Goal: Entertainment & Leisure: Browse casually

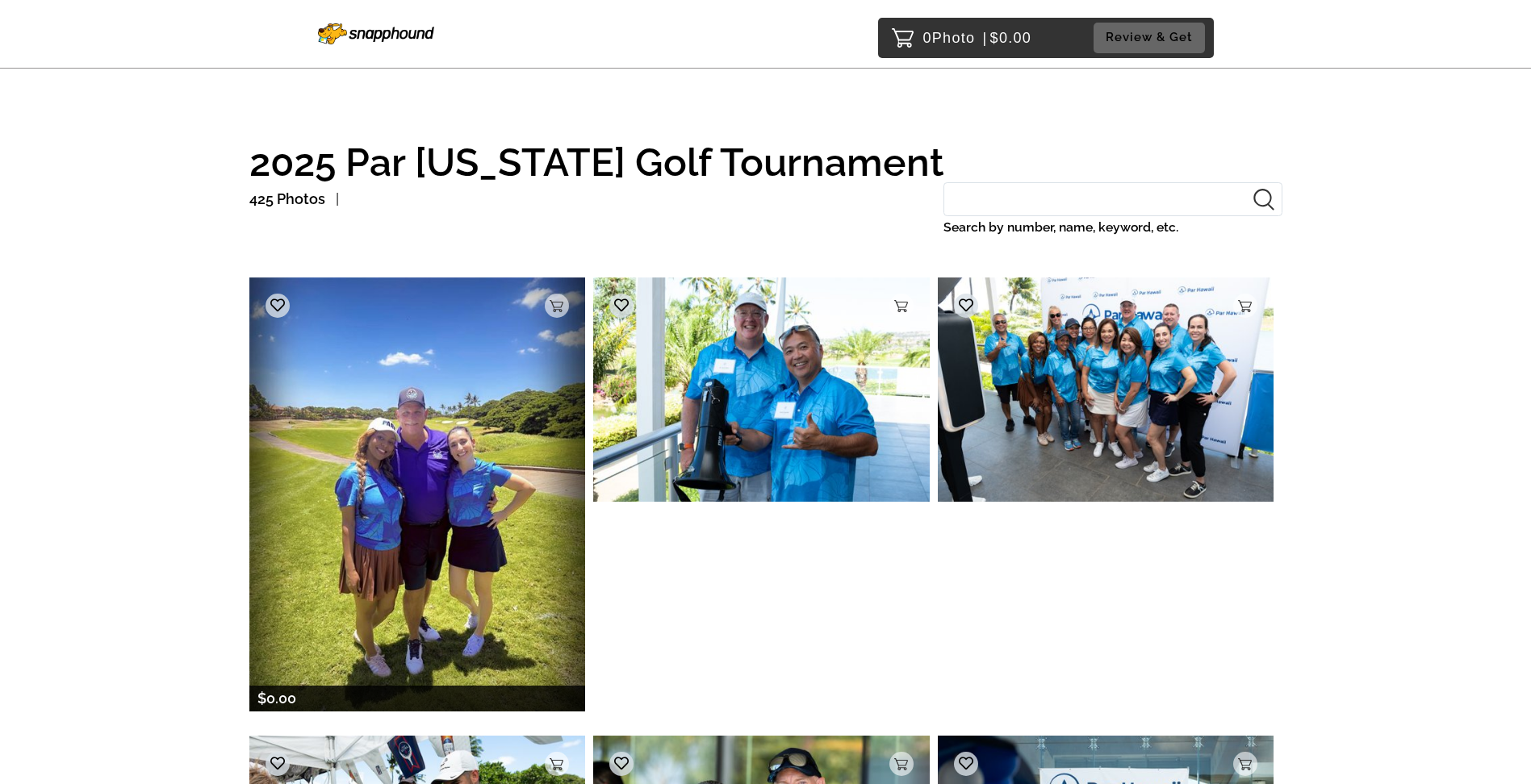
click at [458, 484] on img at bounding box center [418, 494] width 336 height 434
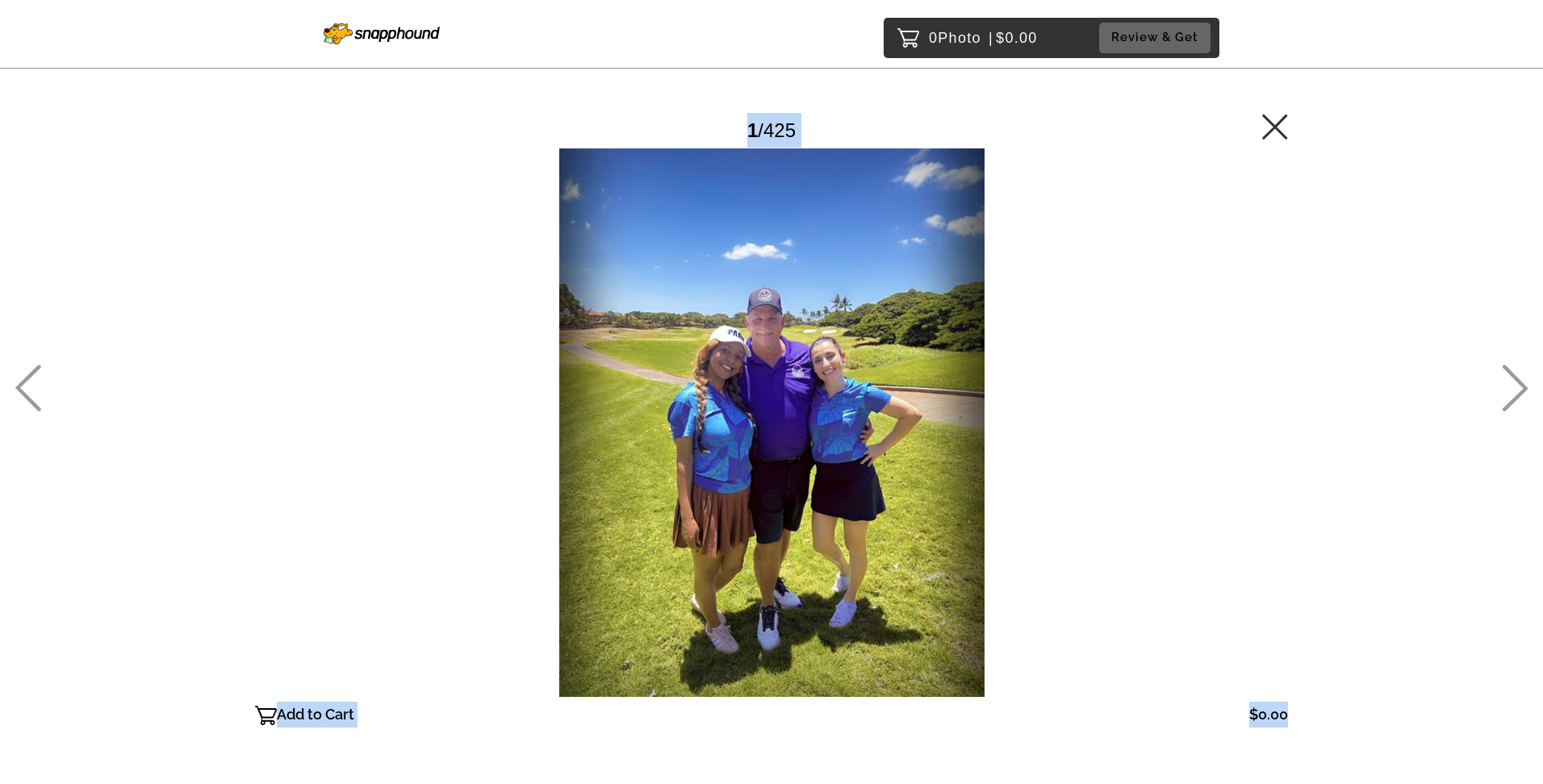
click at [458, 484] on div at bounding box center [771, 422] width 1033 height 549
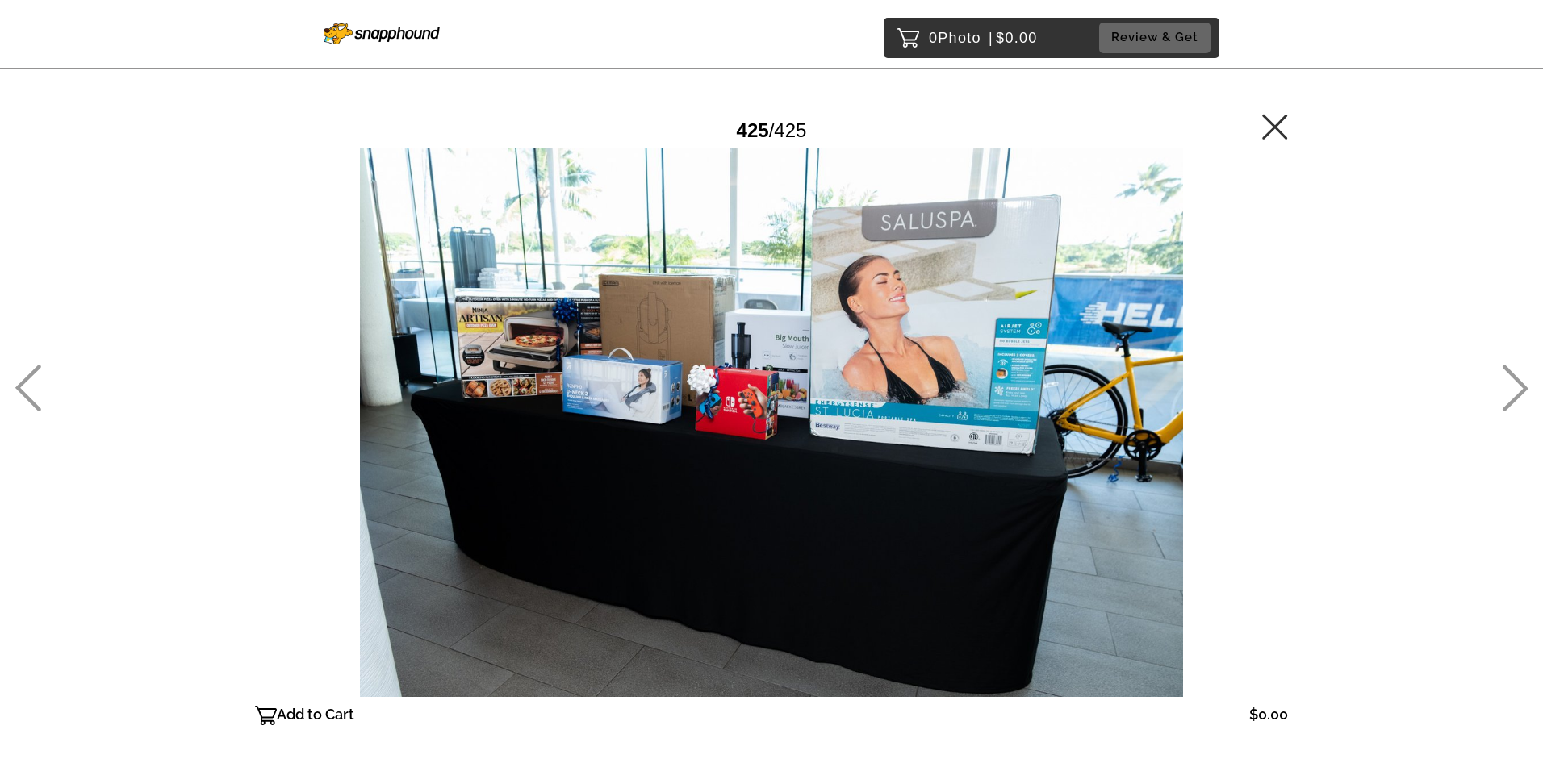
click at [24, 381] on icon at bounding box center [28, 388] width 26 height 47
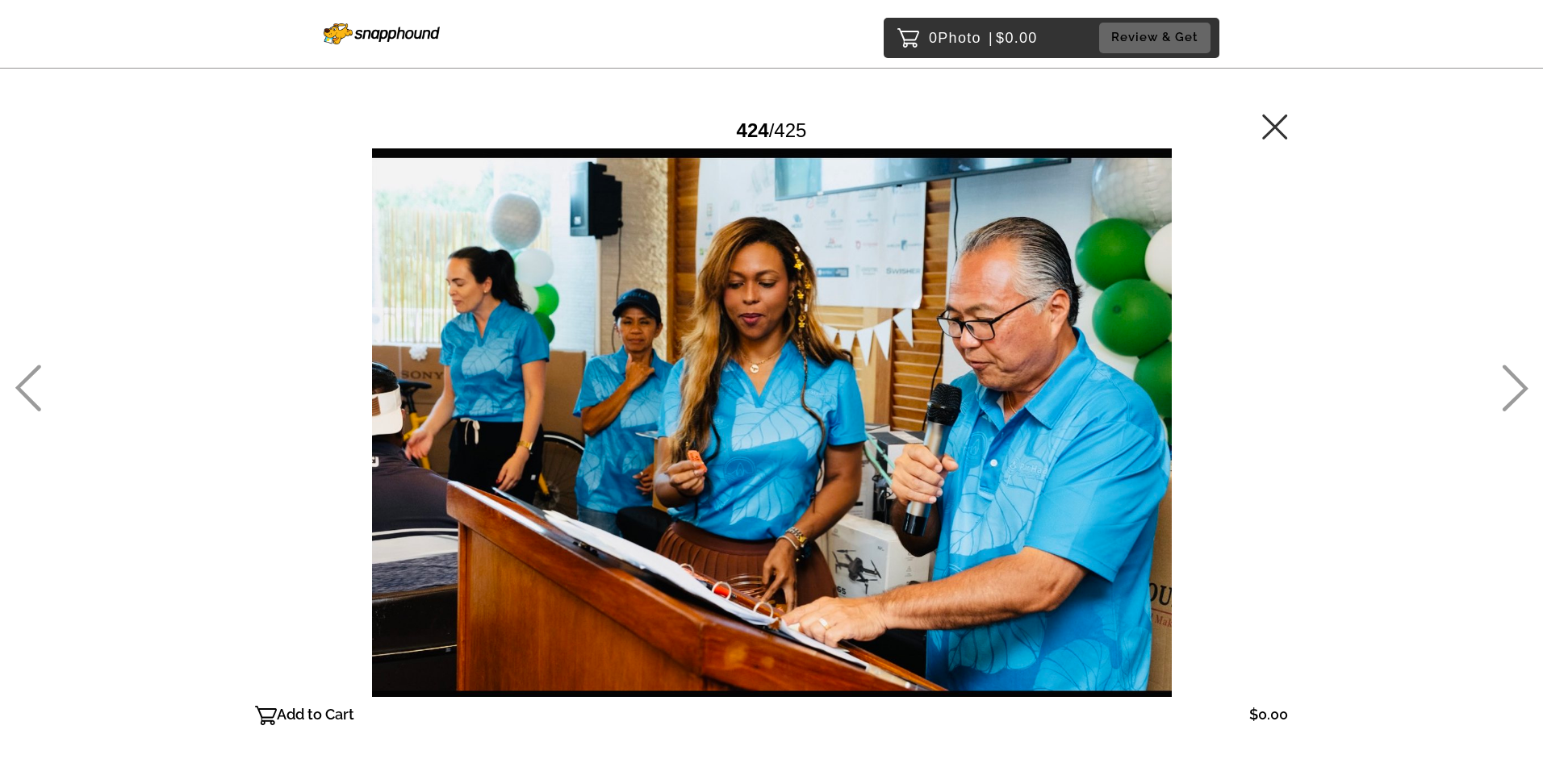
click at [24, 382] on icon at bounding box center [28, 388] width 26 height 47
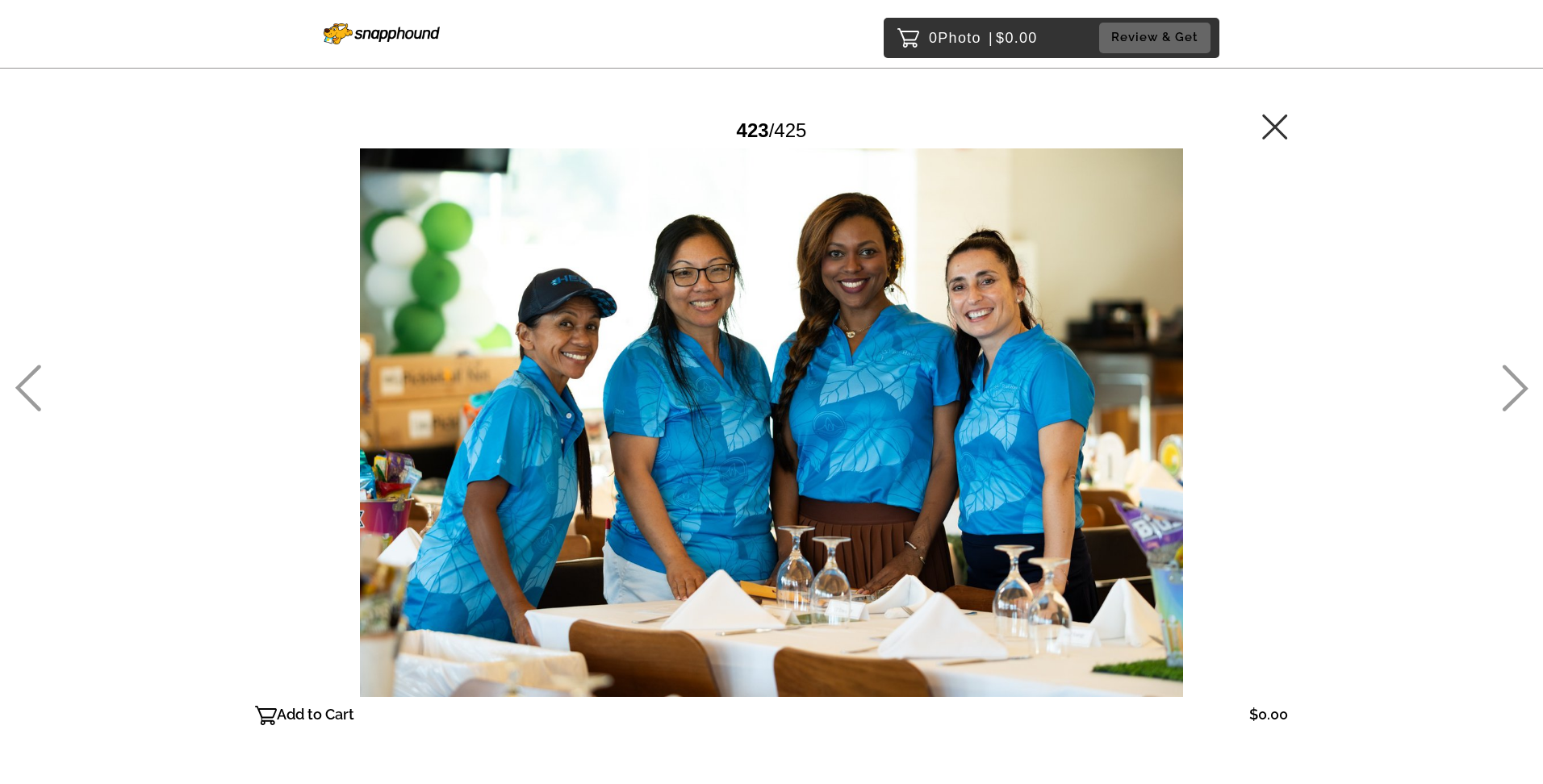
click at [24, 382] on icon at bounding box center [28, 388] width 26 height 47
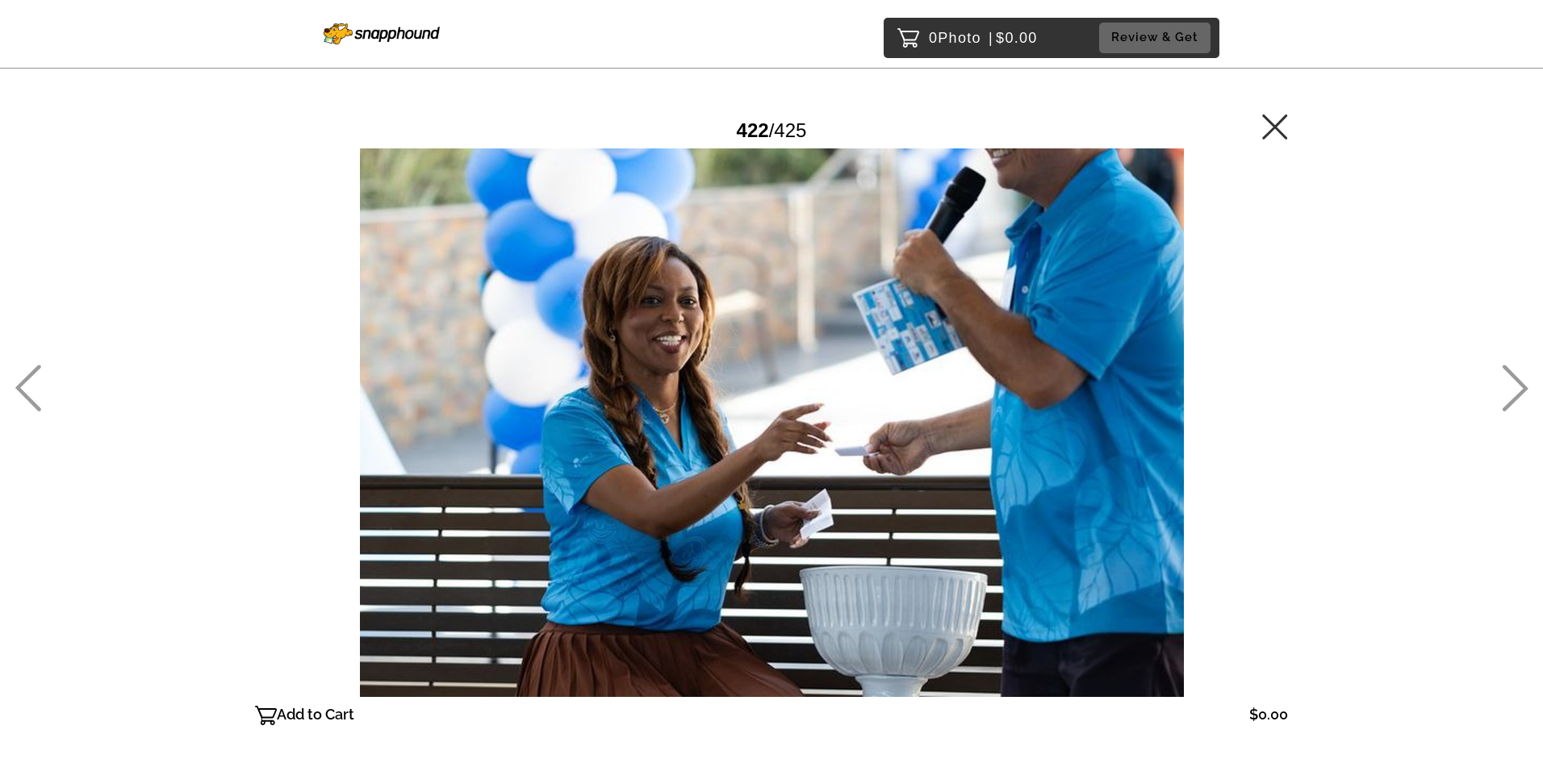
click at [1519, 382] on icon at bounding box center [1516, 388] width 26 height 47
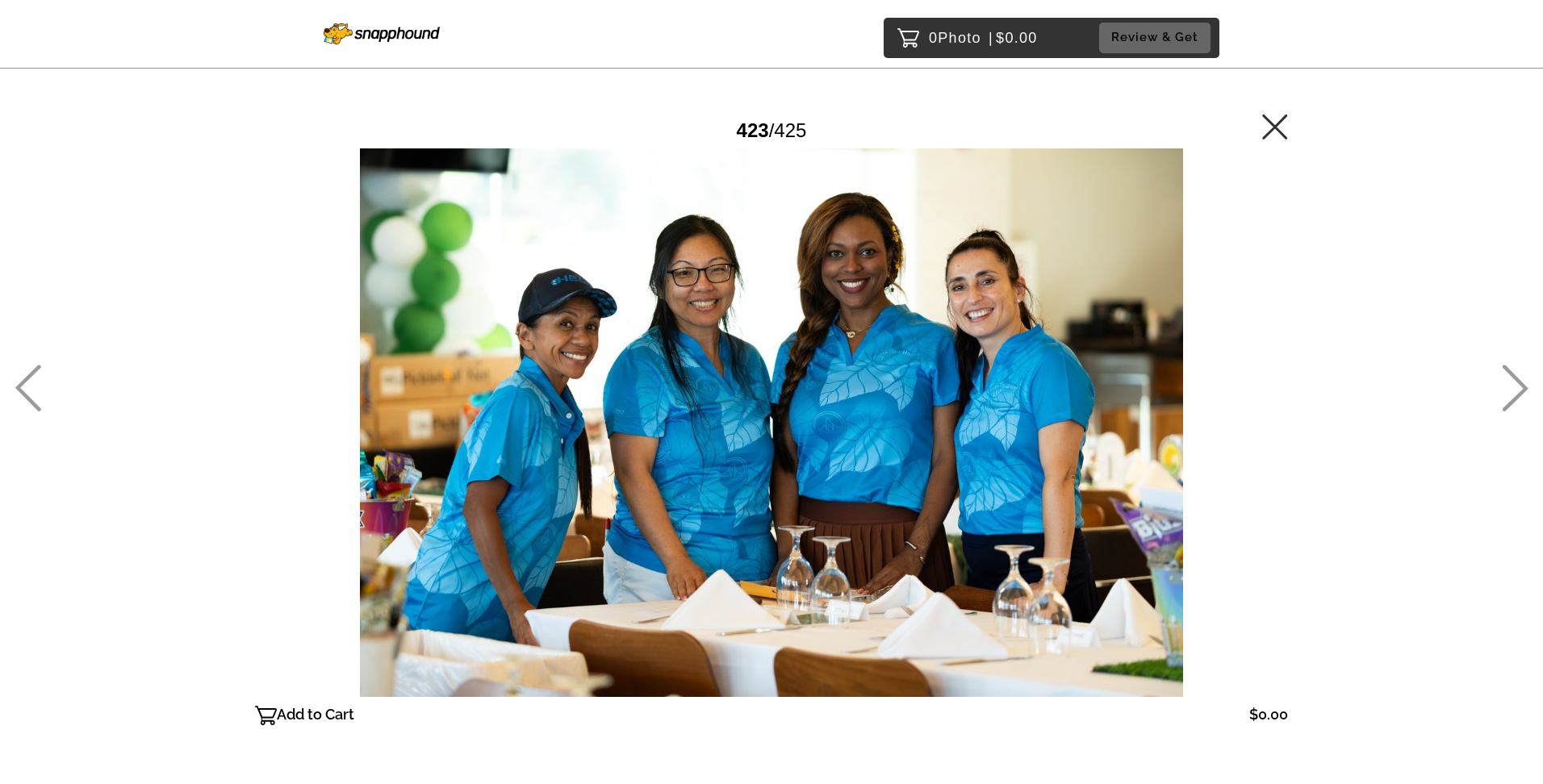
click at [40, 368] on icon at bounding box center [28, 388] width 26 height 47
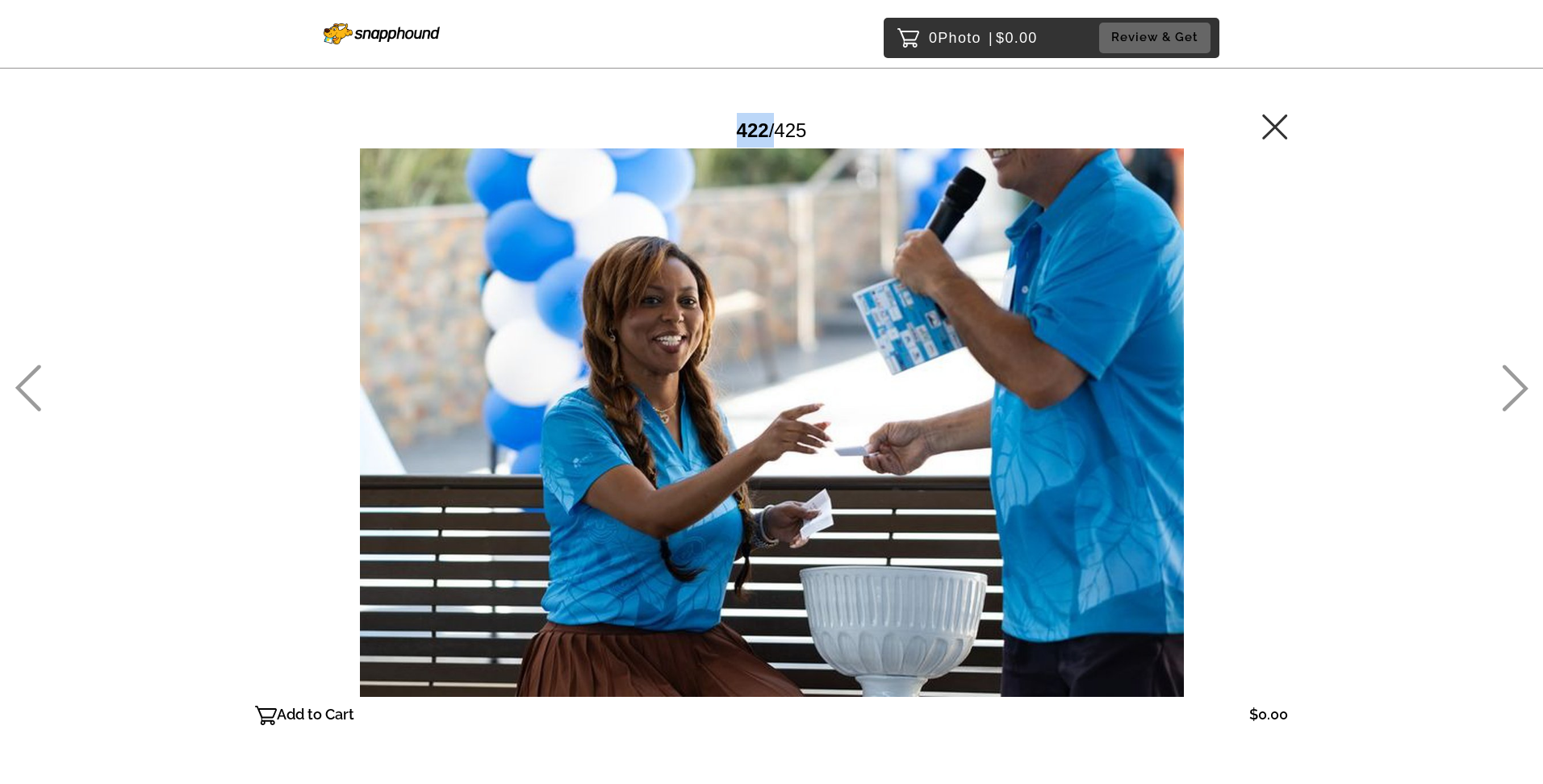
click at [40, 368] on icon at bounding box center [28, 388] width 26 height 47
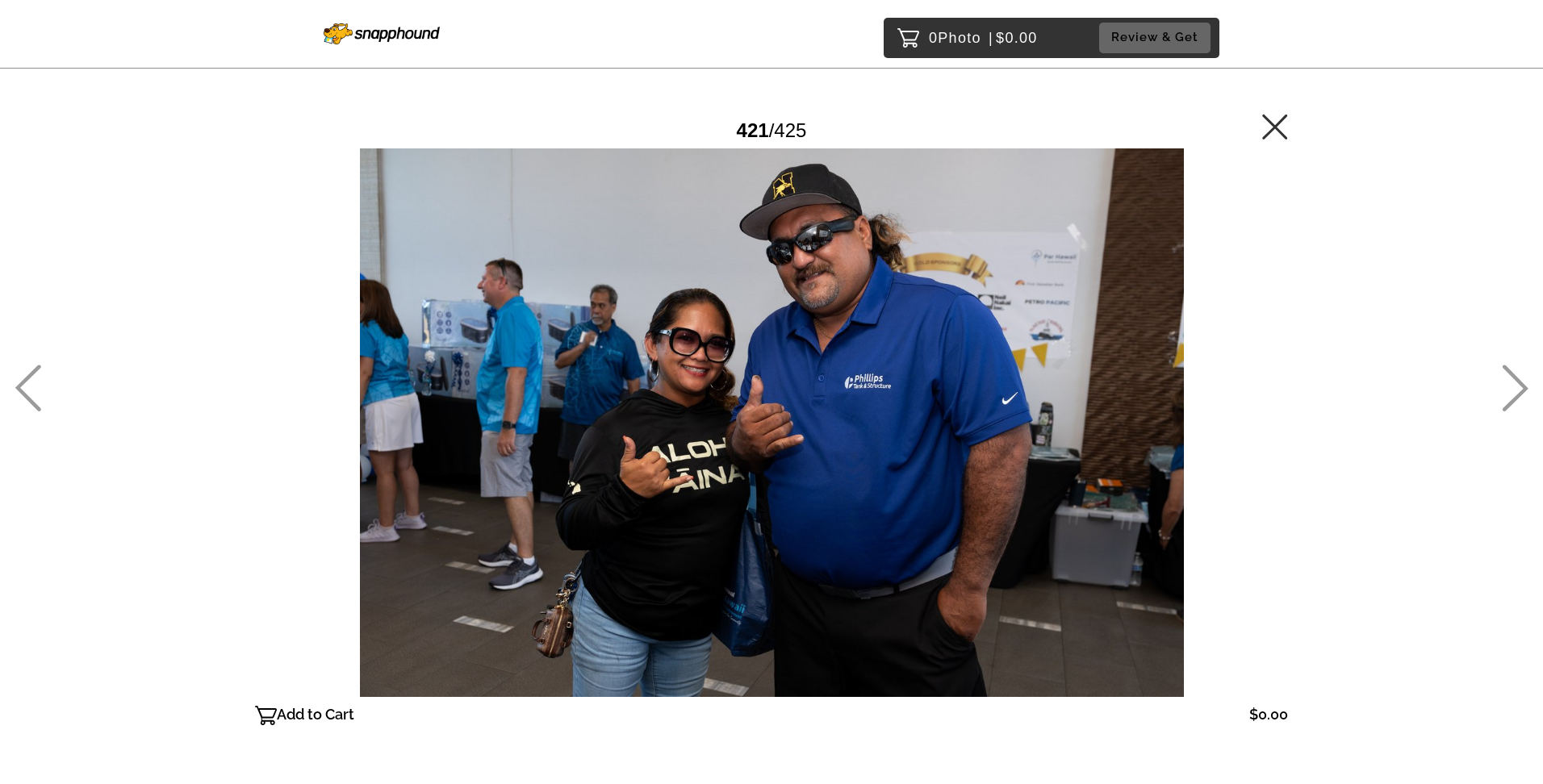
click at [40, 368] on icon at bounding box center [28, 388] width 26 height 47
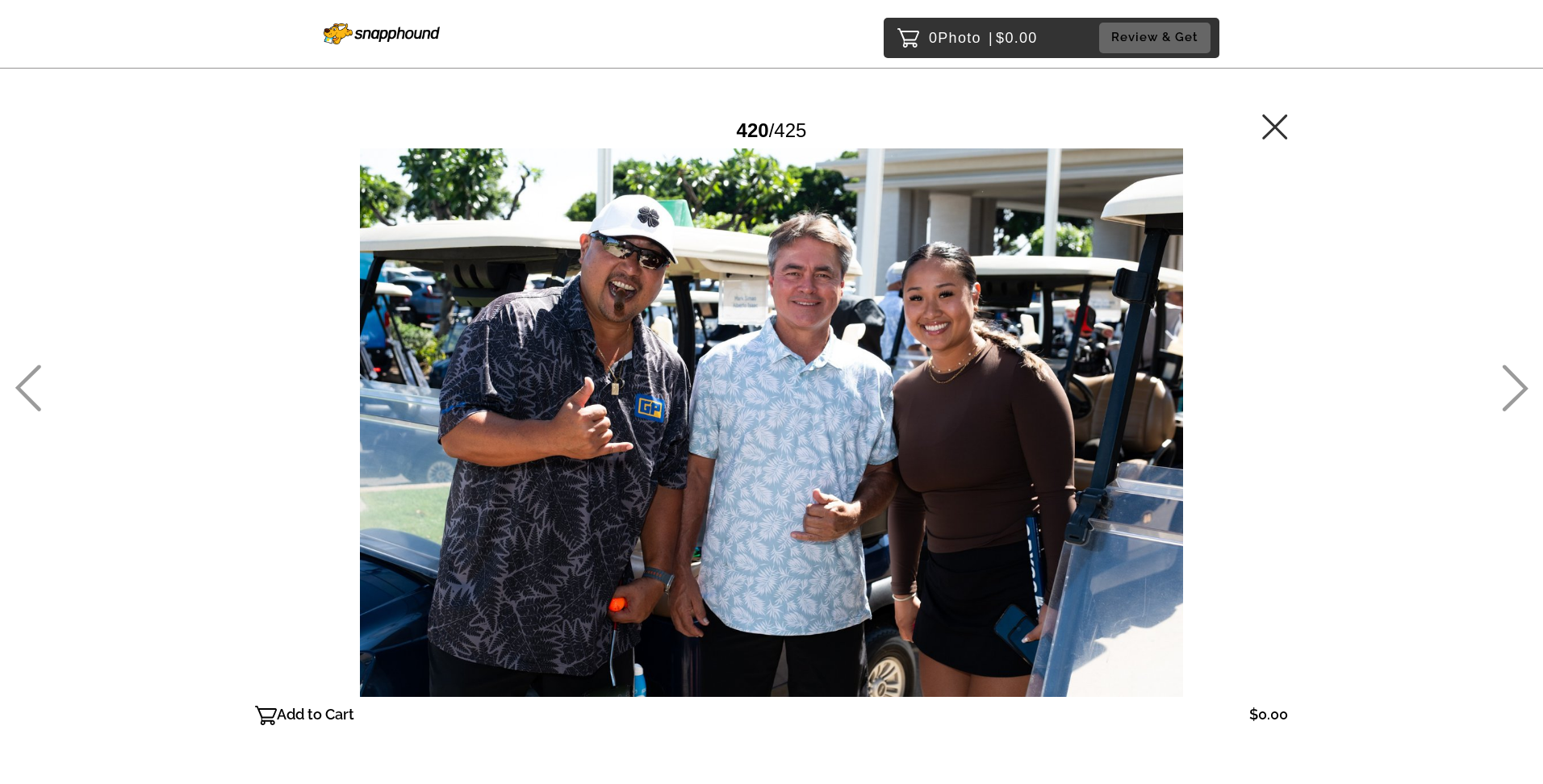
click at [1502, 385] on icon at bounding box center [1515, 388] width 26 height 47
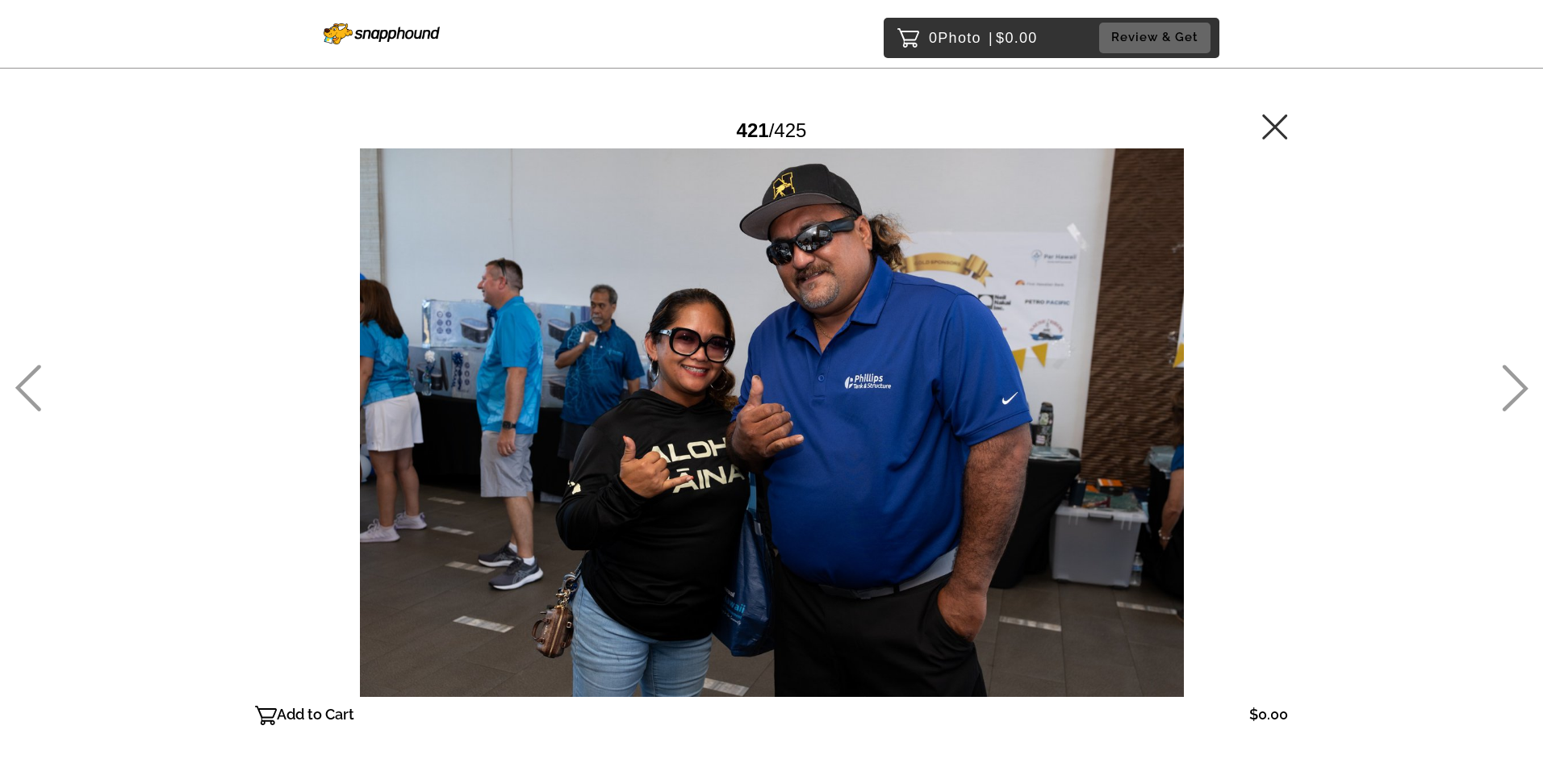
click at [38, 367] on icon at bounding box center [28, 388] width 26 height 47
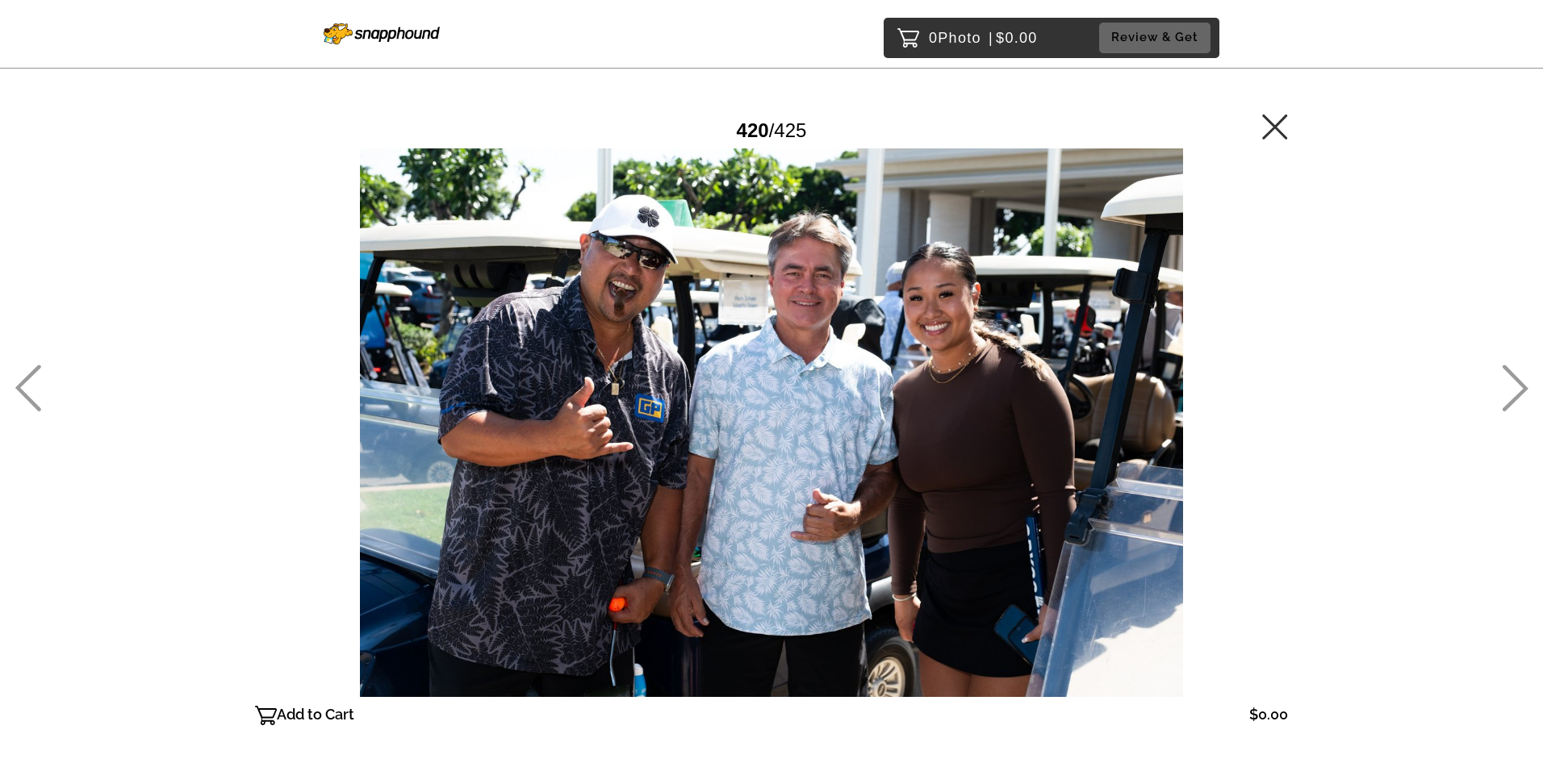
click at [39, 366] on icon at bounding box center [28, 388] width 26 height 47
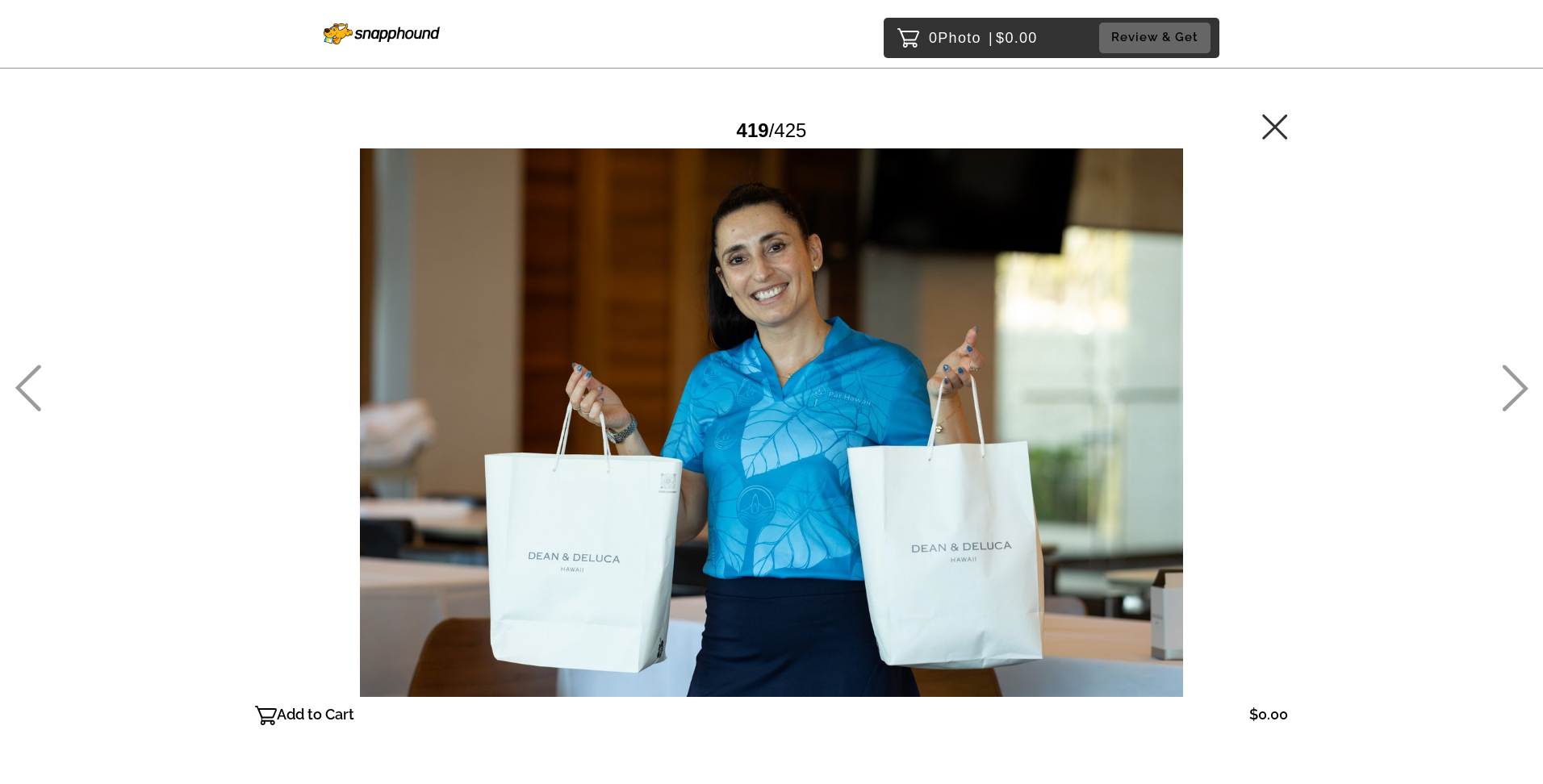
click at [39, 367] on icon at bounding box center [28, 388] width 26 height 47
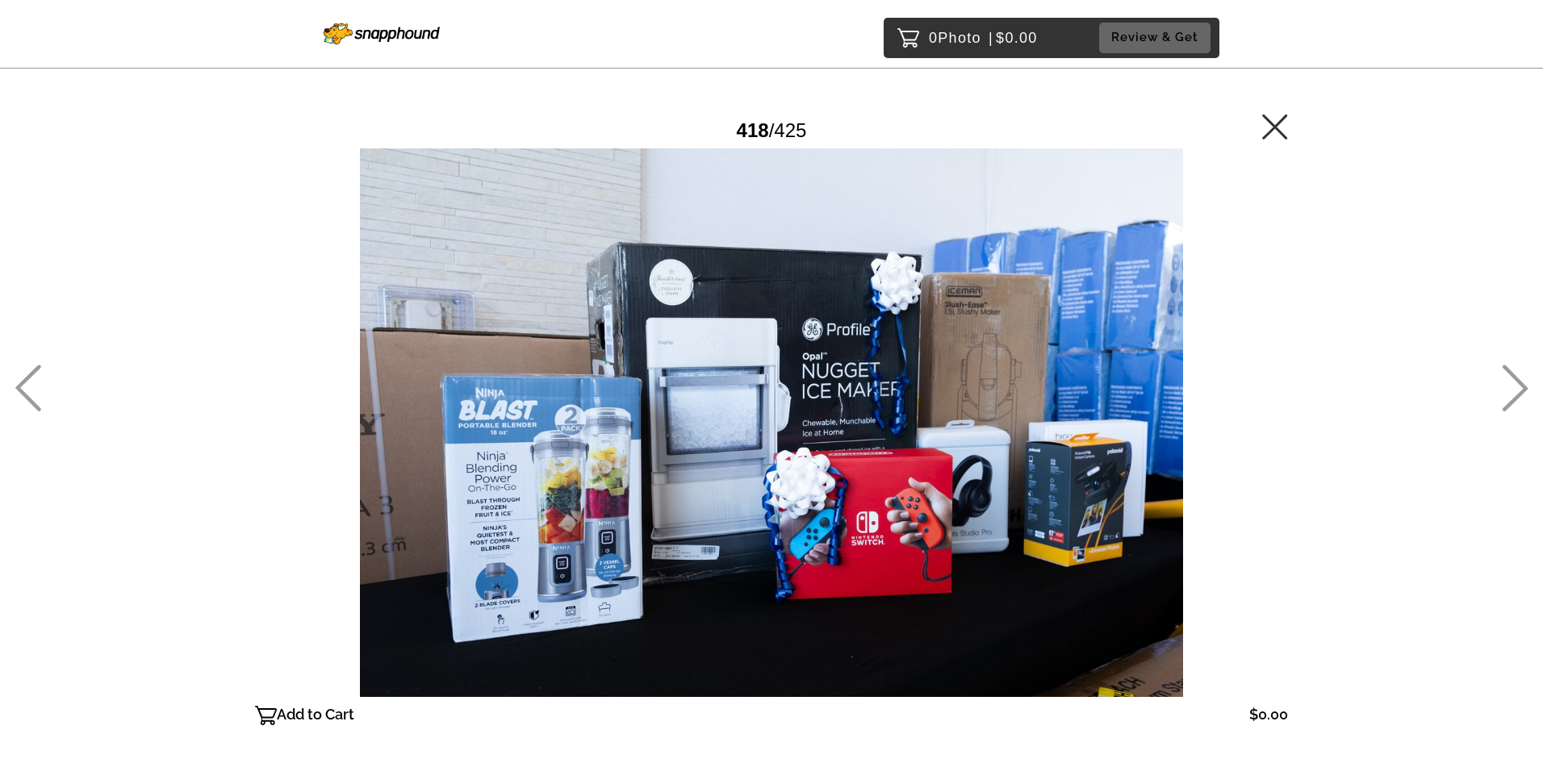
click at [39, 367] on icon at bounding box center [28, 388] width 26 height 47
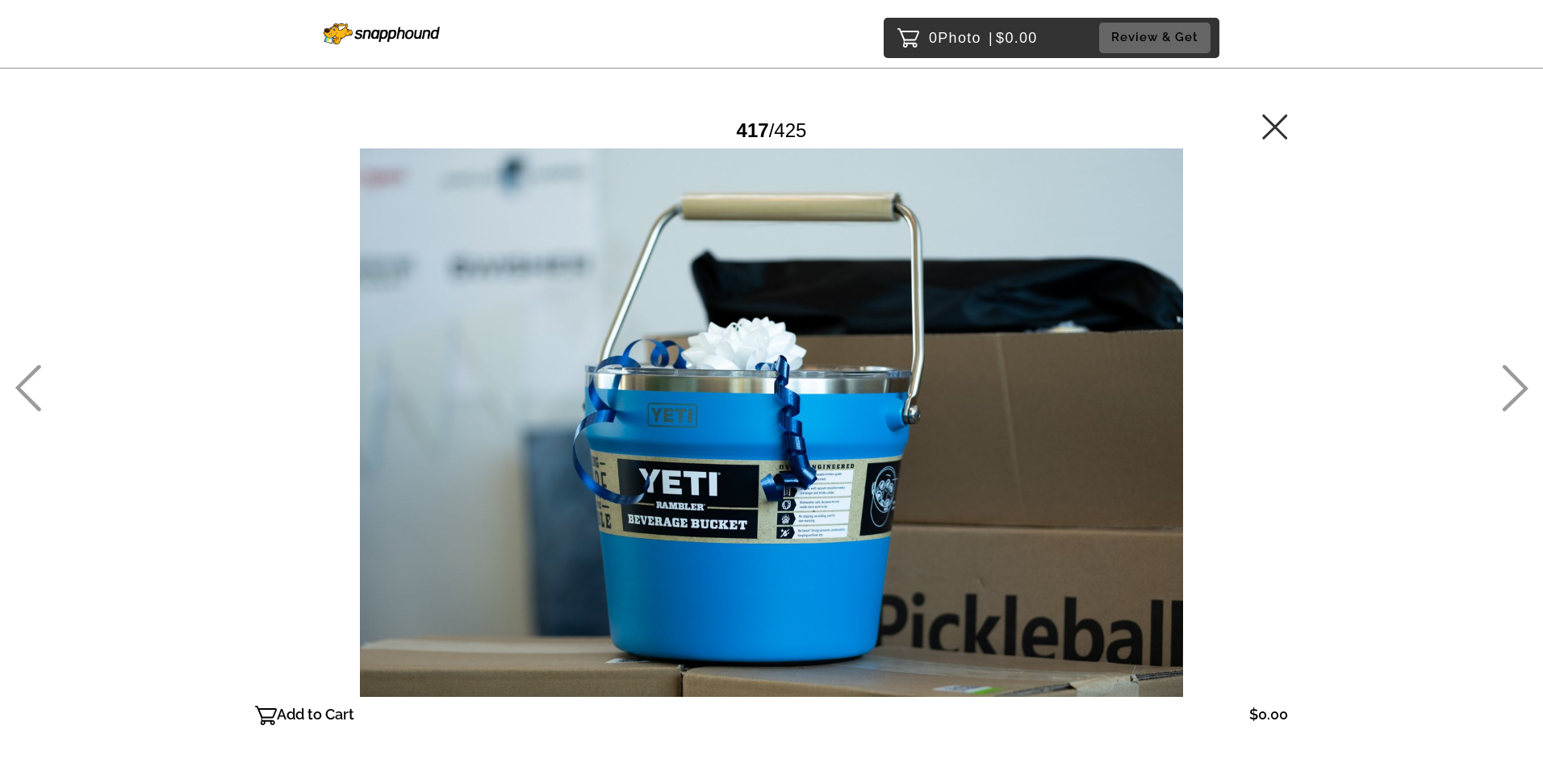
click at [39, 367] on icon at bounding box center [28, 388] width 26 height 47
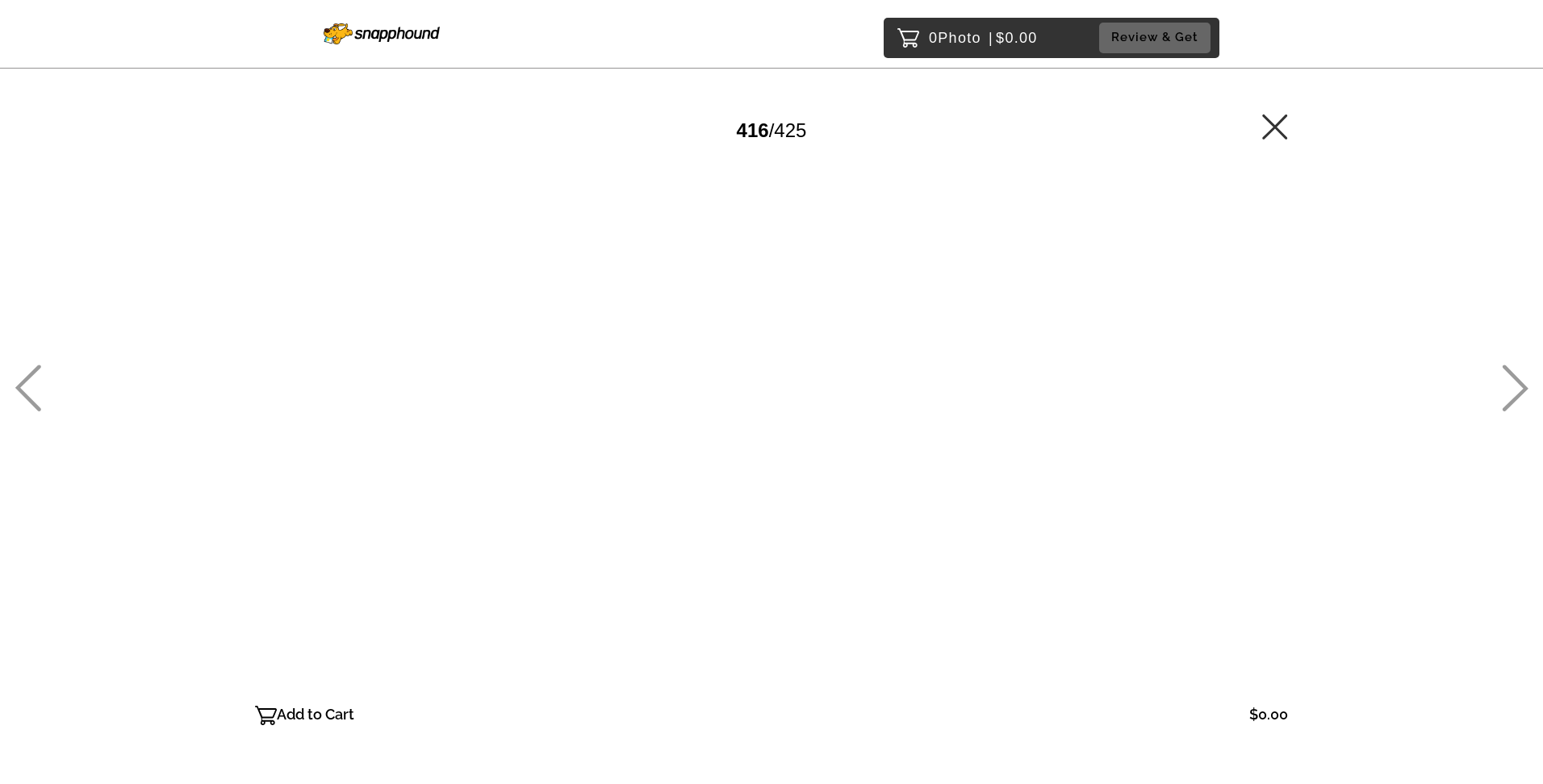
click at [39, 367] on icon at bounding box center [28, 388] width 26 height 47
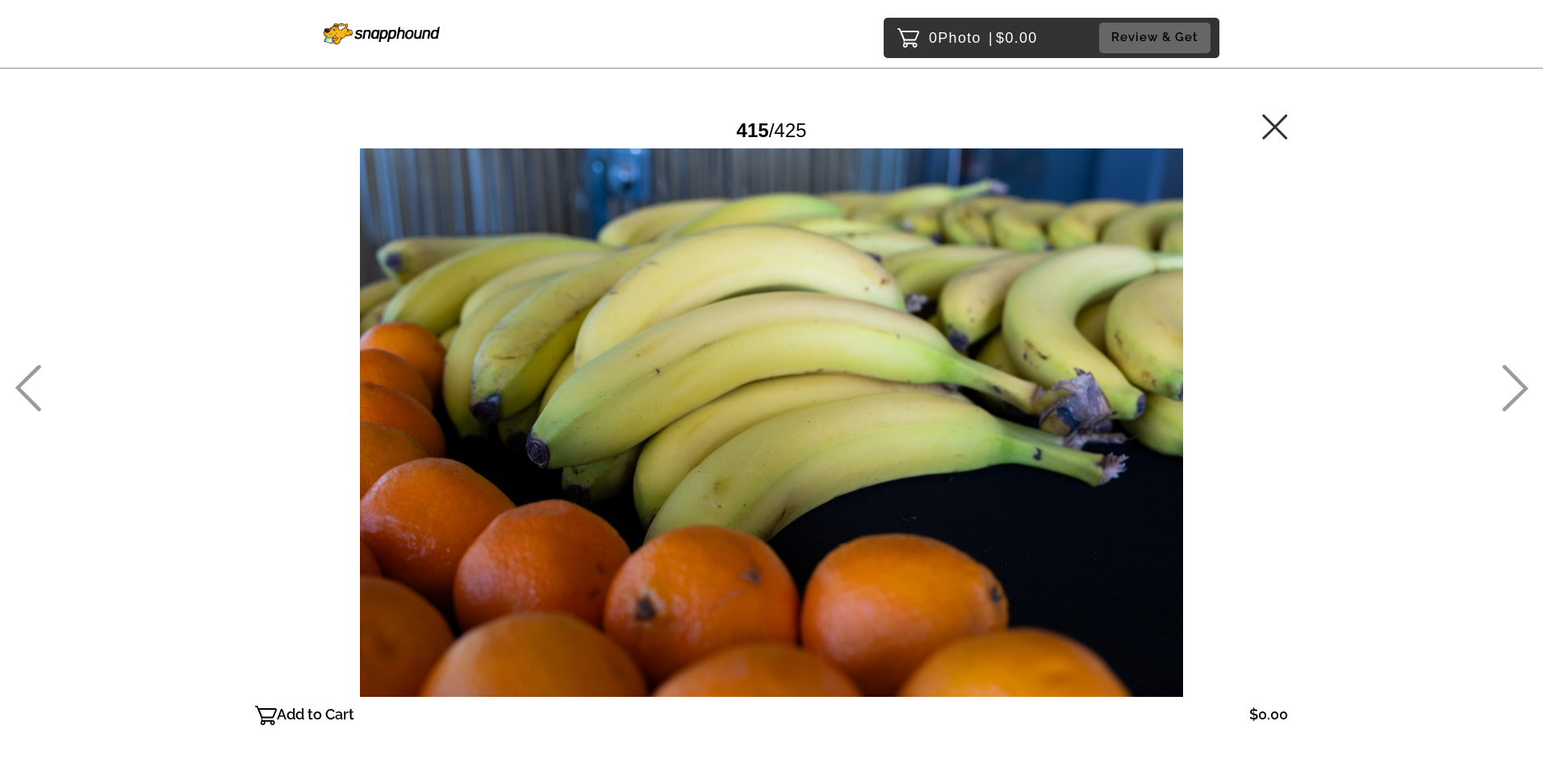
click at [39, 367] on icon at bounding box center [28, 388] width 26 height 47
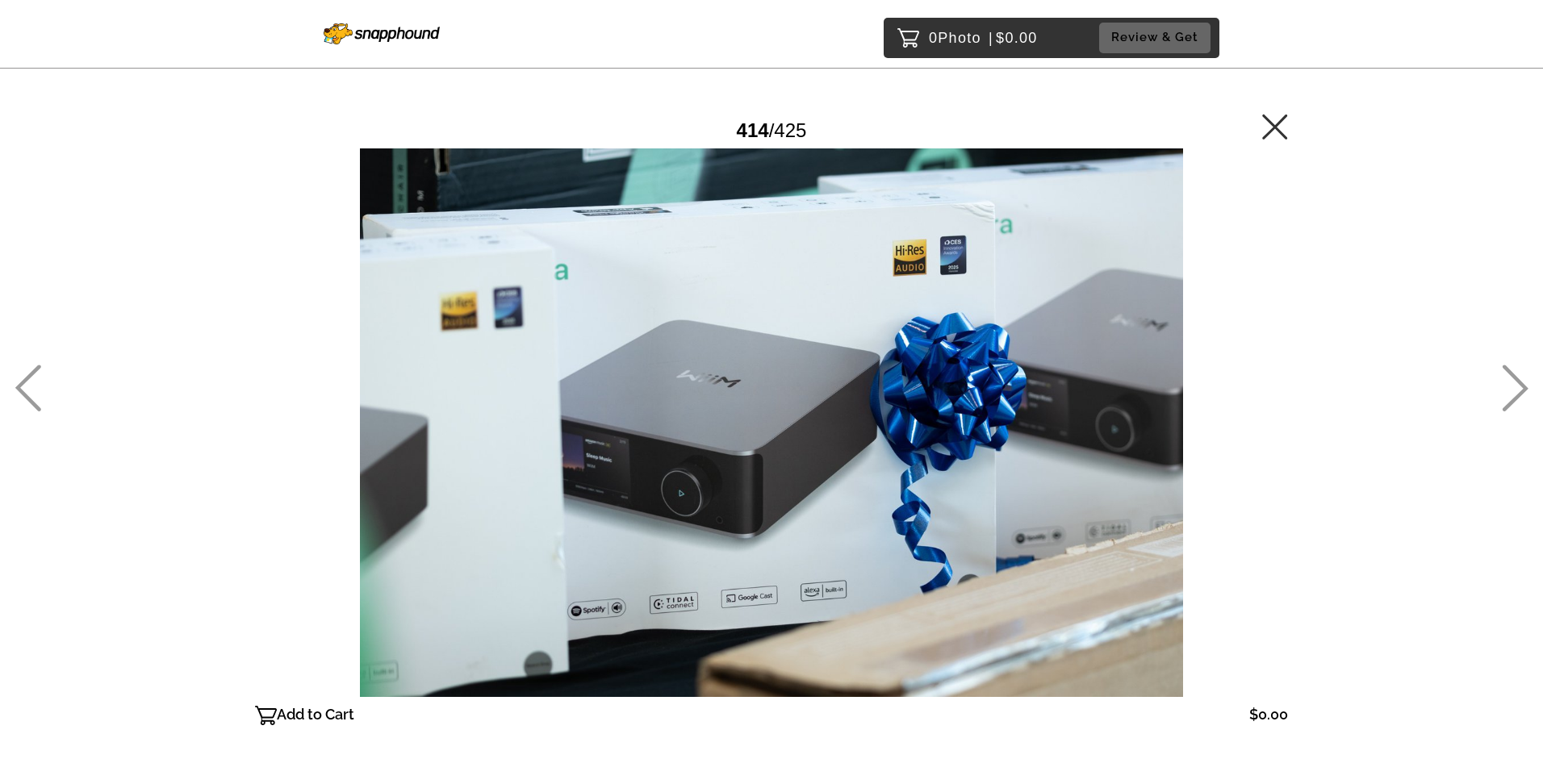
click at [1510, 379] on icon at bounding box center [1515, 388] width 26 height 47
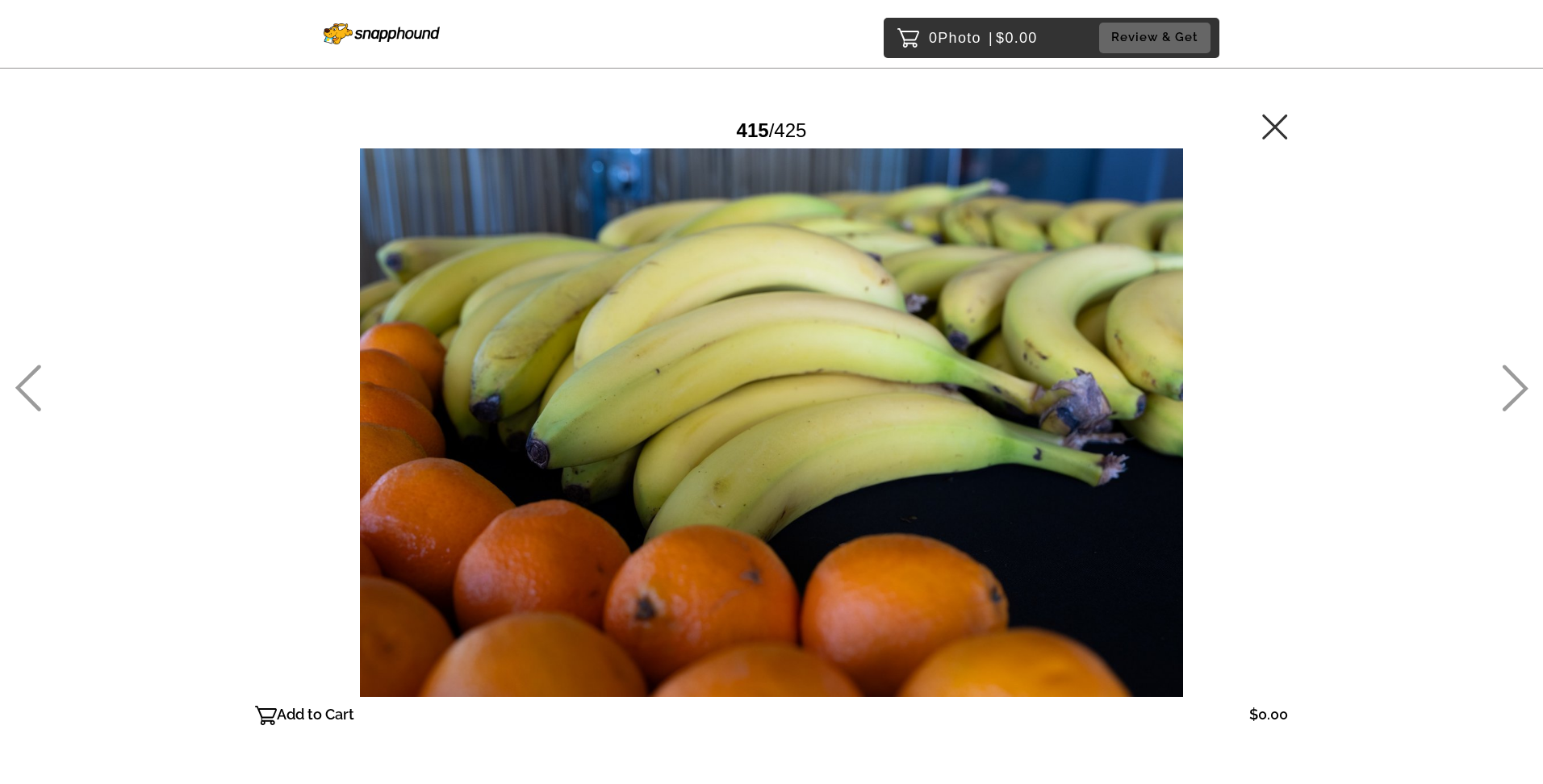
click at [1507, 380] on icon at bounding box center [1515, 388] width 26 height 47
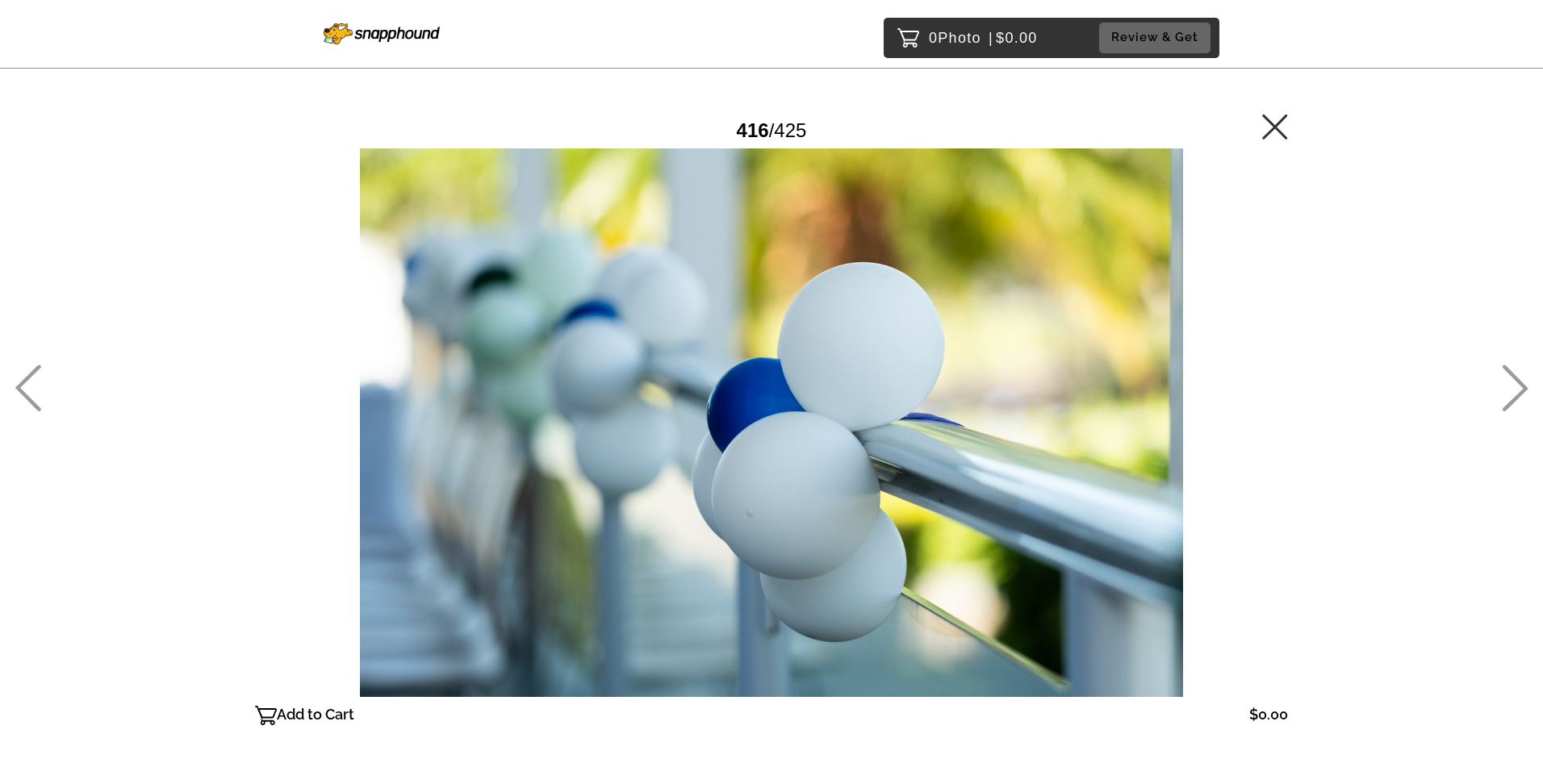
click at [33, 385] on icon at bounding box center [28, 388] width 26 height 47
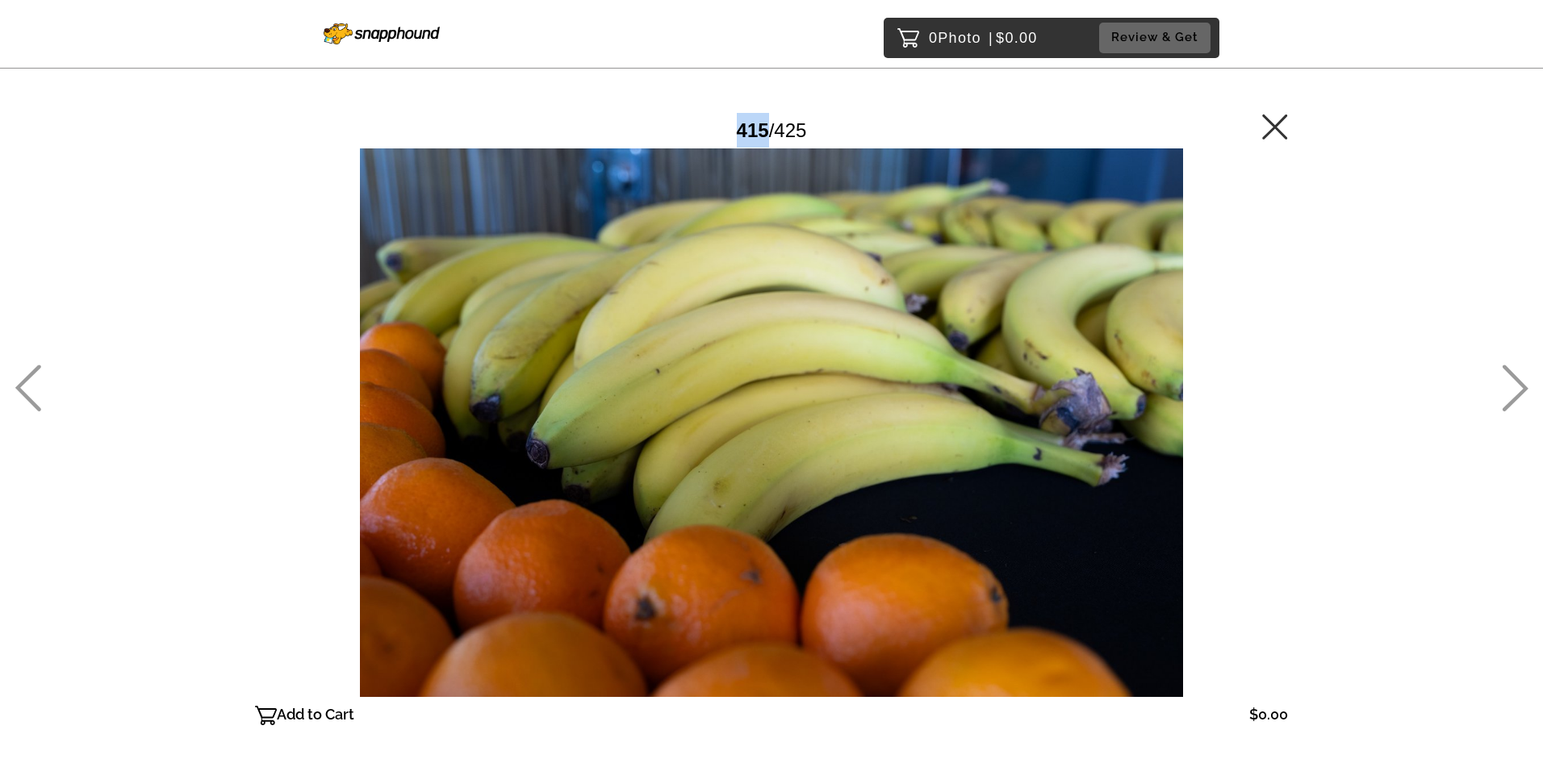
click at [33, 385] on icon at bounding box center [28, 388] width 26 height 47
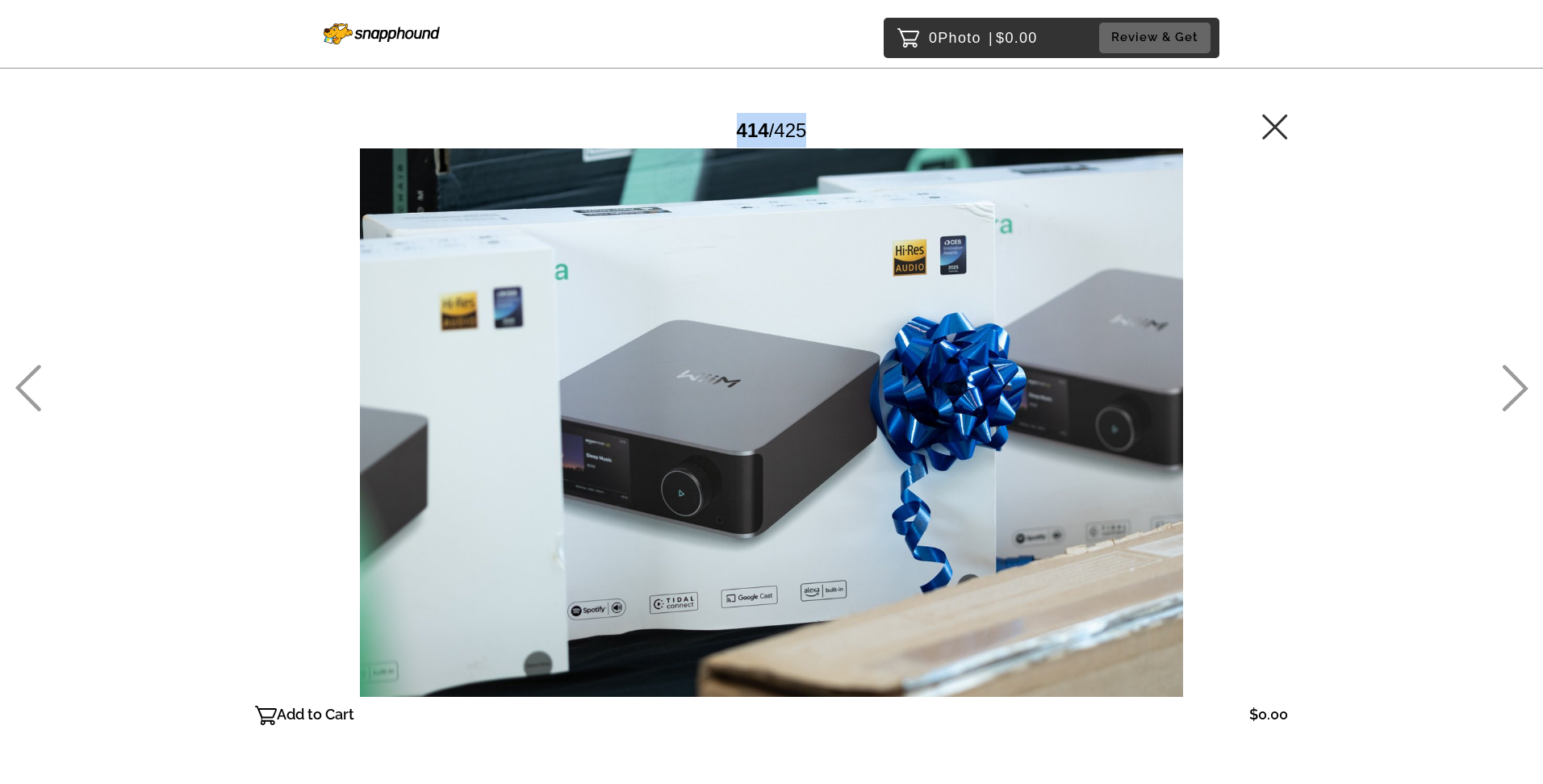
click at [33, 385] on icon at bounding box center [28, 388] width 26 height 47
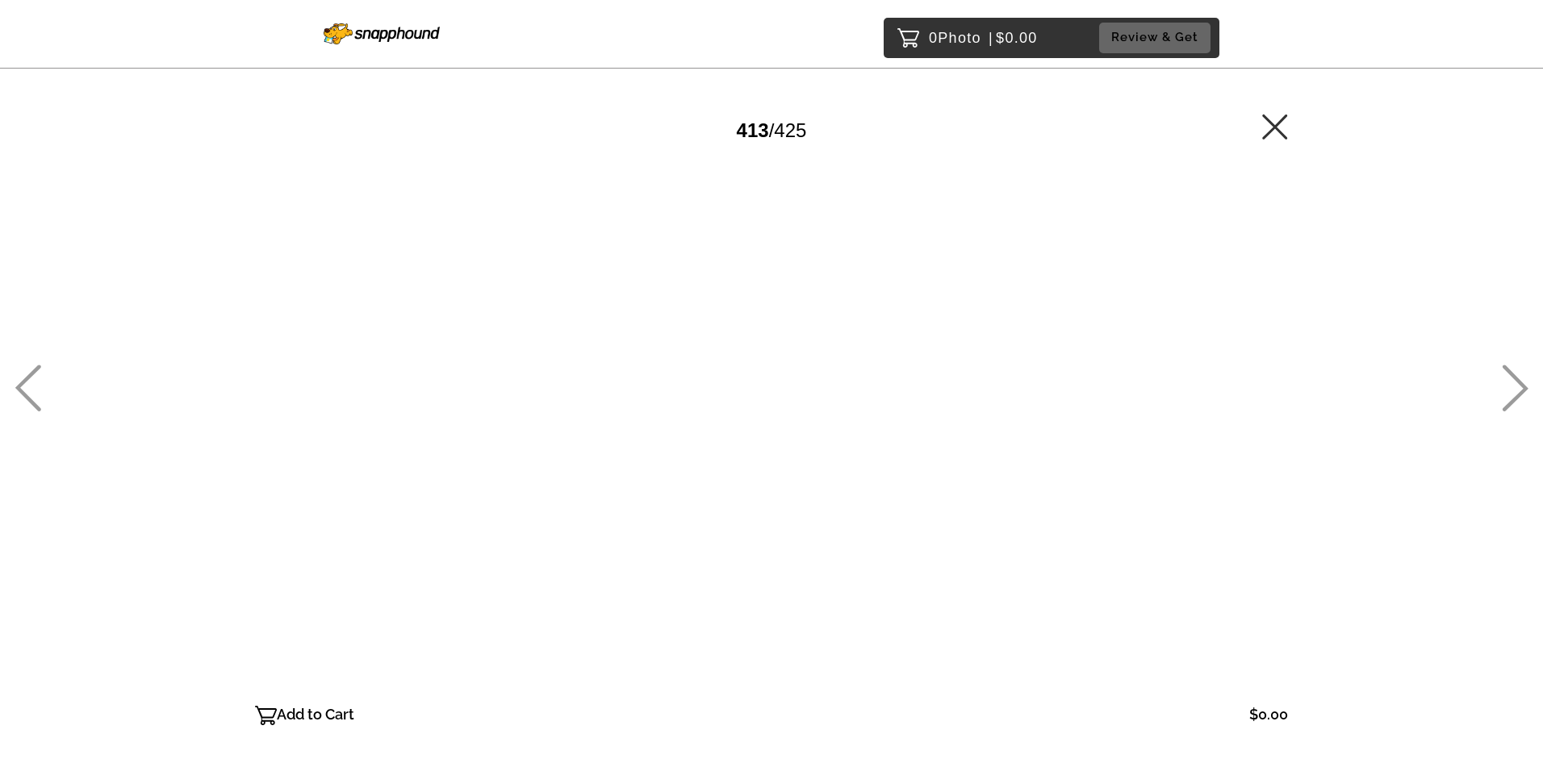
click at [33, 385] on icon at bounding box center [28, 388] width 26 height 47
click at [28, 386] on icon at bounding box center [28, 388] width 26 height 47
click at [30, 387] on icon at bounding box center [28, 388] width 26 height 47
click at [33, 384] on icon at bounding box center [28, 388] width 26 height 47
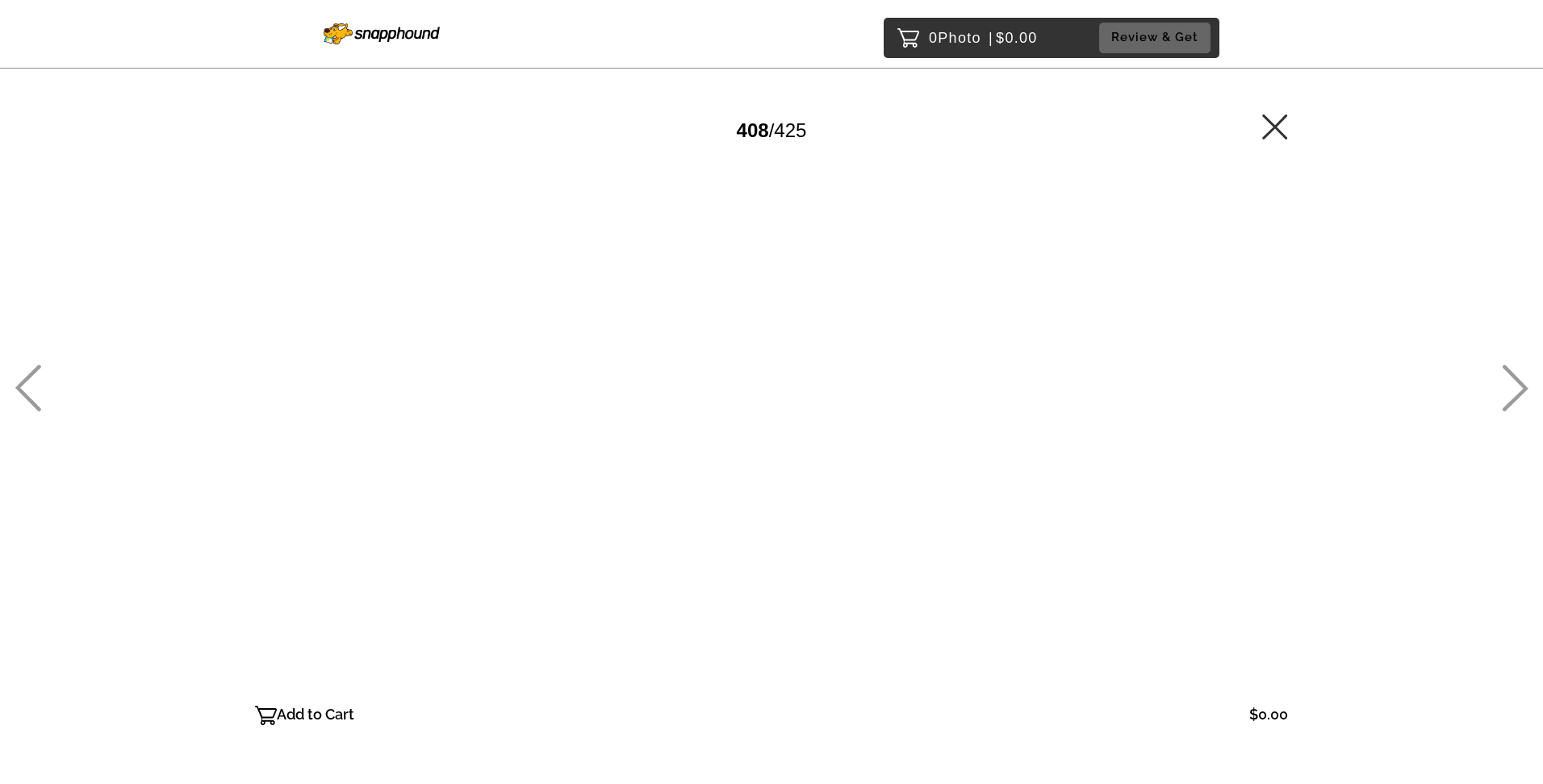
click at [33, 384] on icon at bounding box center [28, 388] width 26 height 47
click at [33, 385] on icon at bounding box center [28, 388] width 26 height 47
click at [33, 386] on icon at bounding box center [28, 388] width 26 height 47
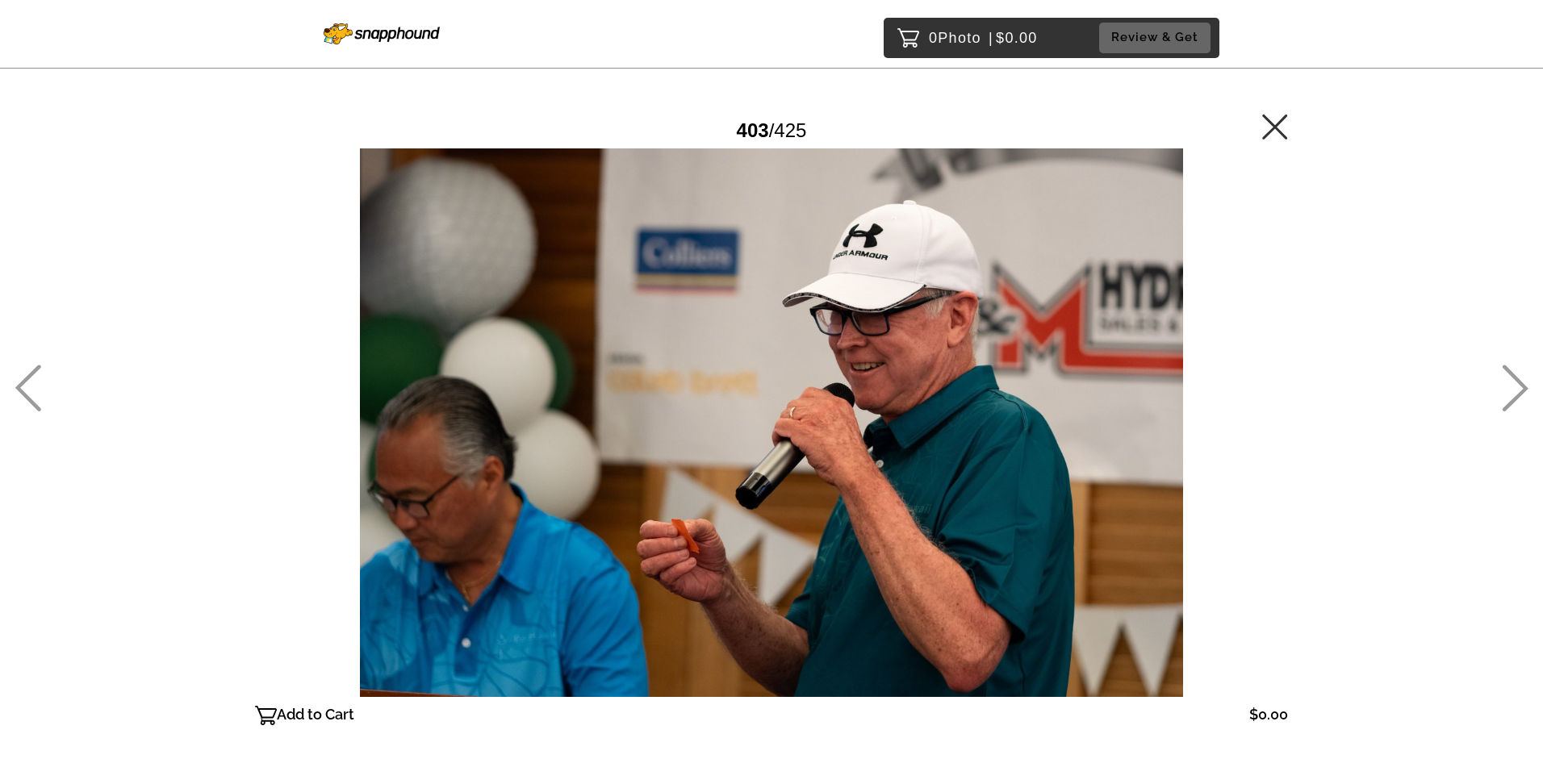
click at [33, 386] on icon at bounding box center [28, 388] width 26 height 47
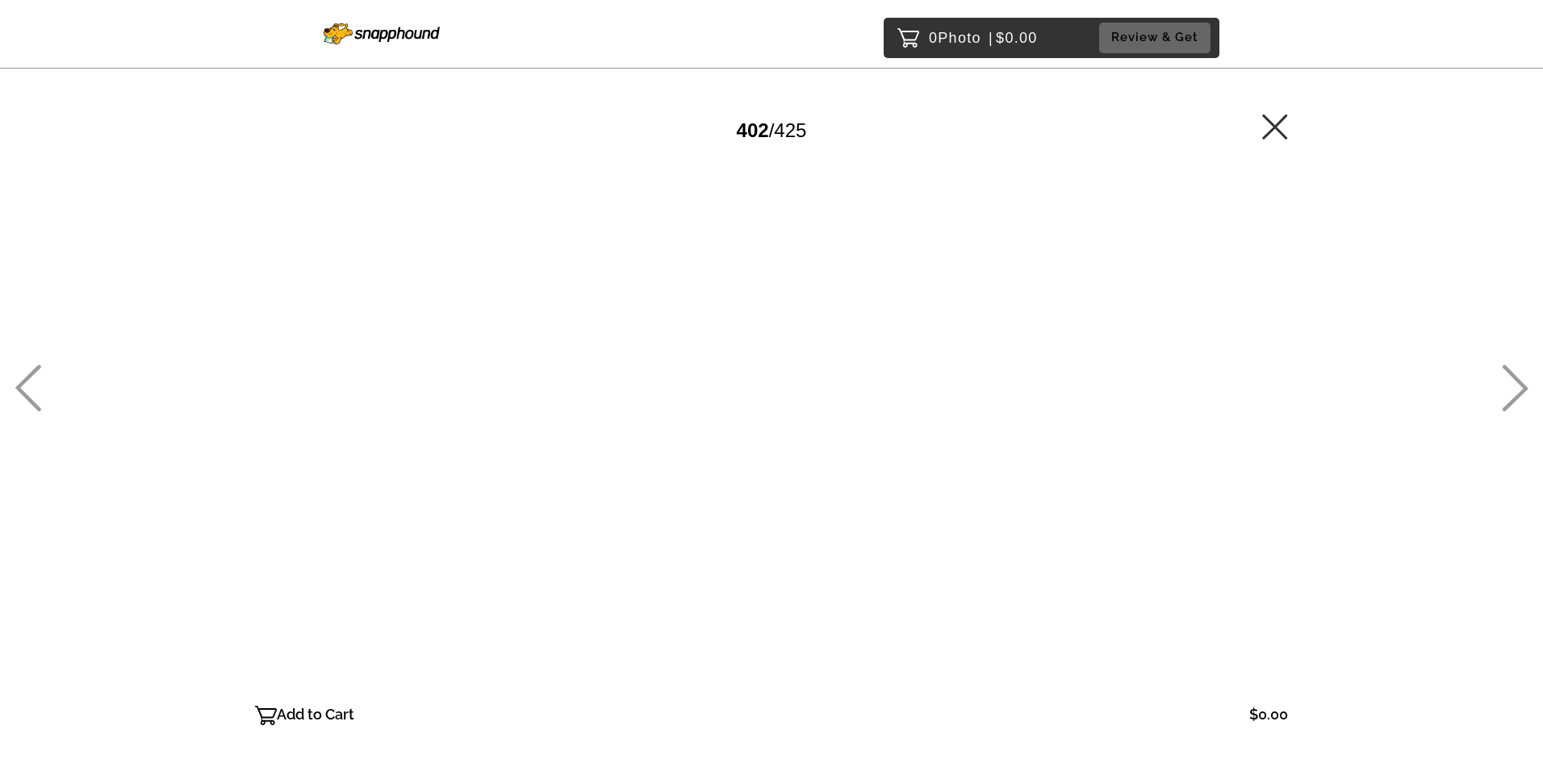
click at [33, 387] on icon at bounding box center [28, 388] width 26 height 47
click at [29, 379] on icon at bounding box center [28, 388] width 26 height 47
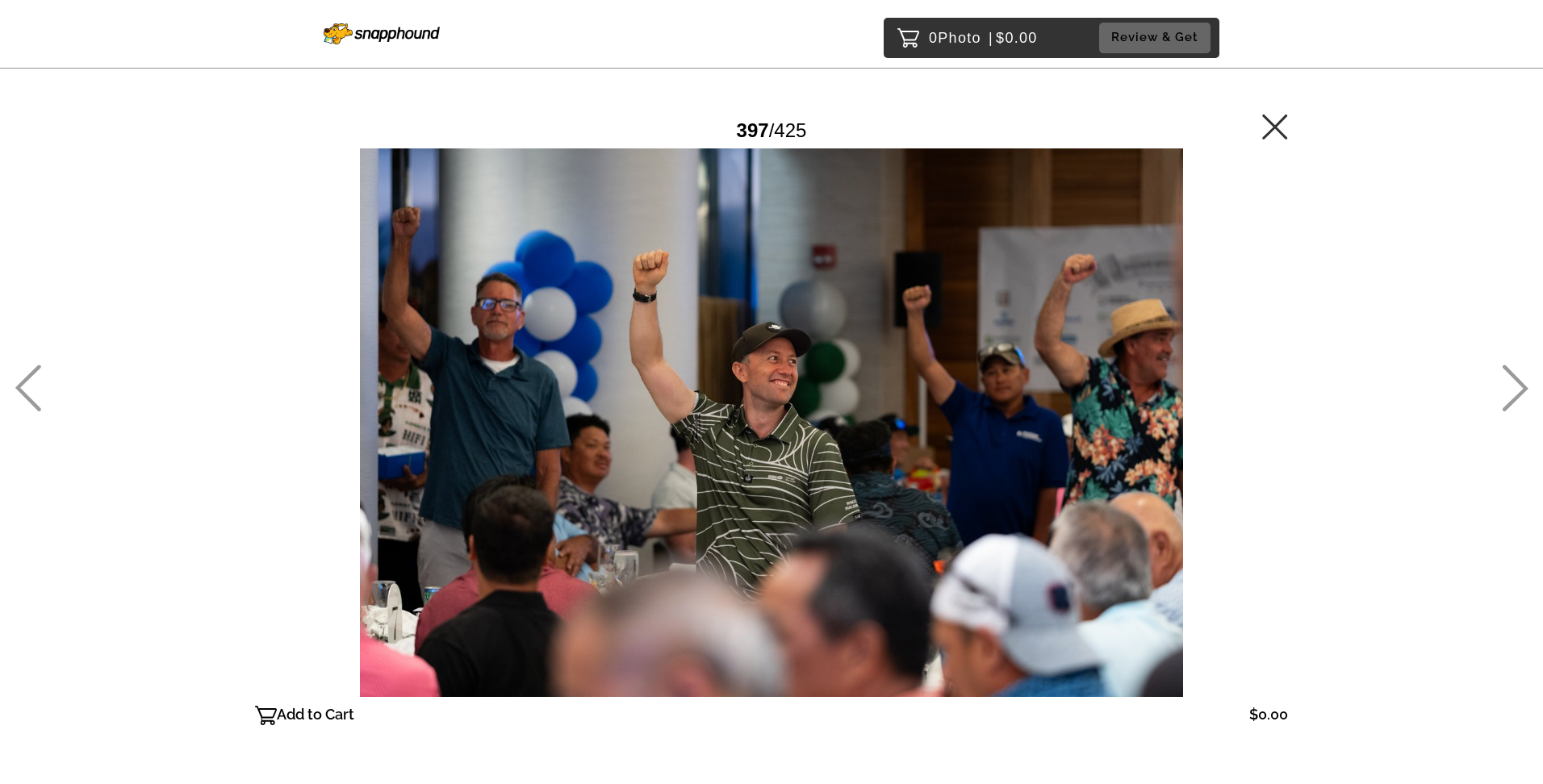
click at [29, 379] on icon at bounding box center [28, 388] width 26 height 47
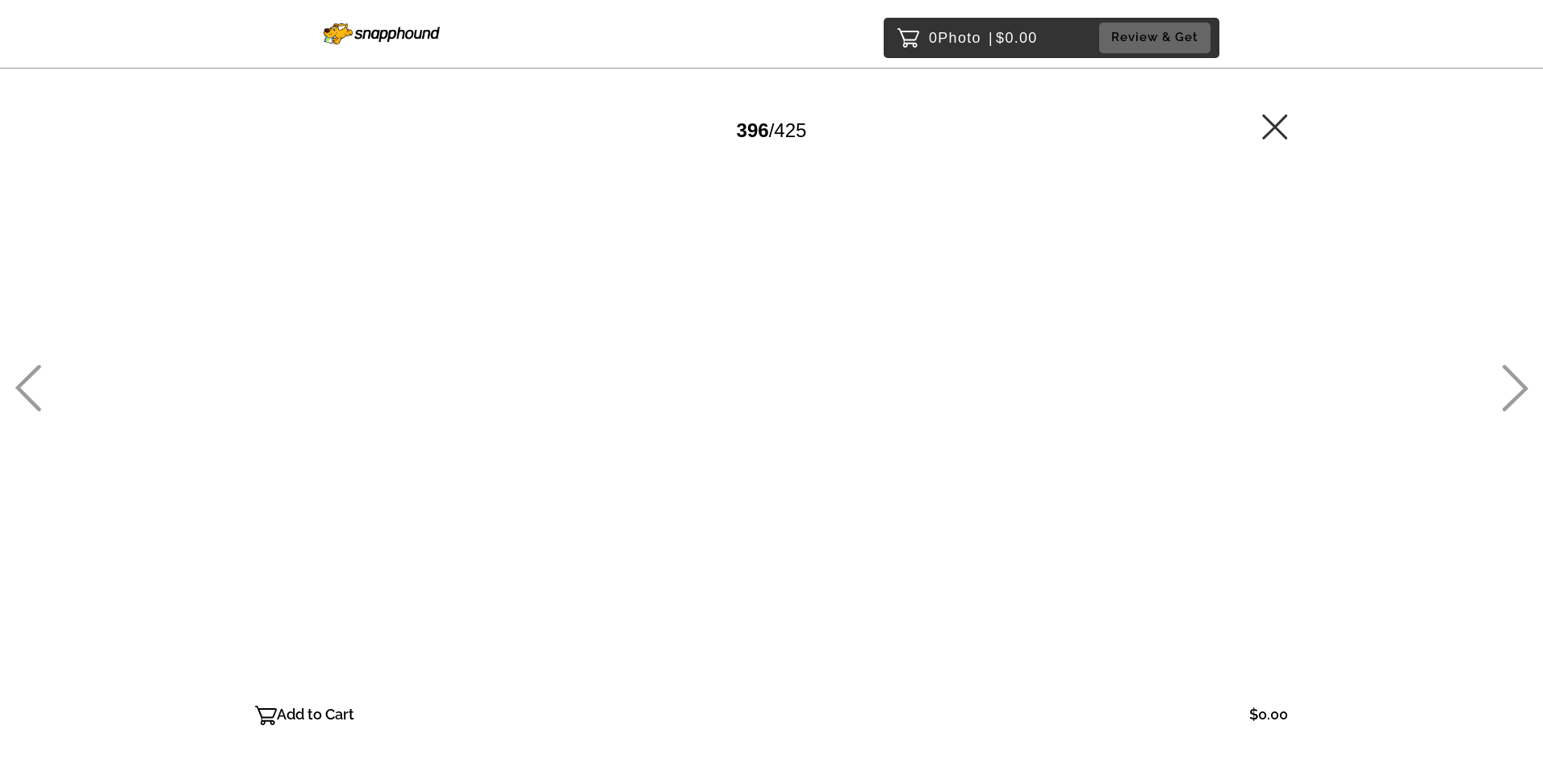
click at [29, 379] on icon at bounding box center [28, 388] width 26 height 47
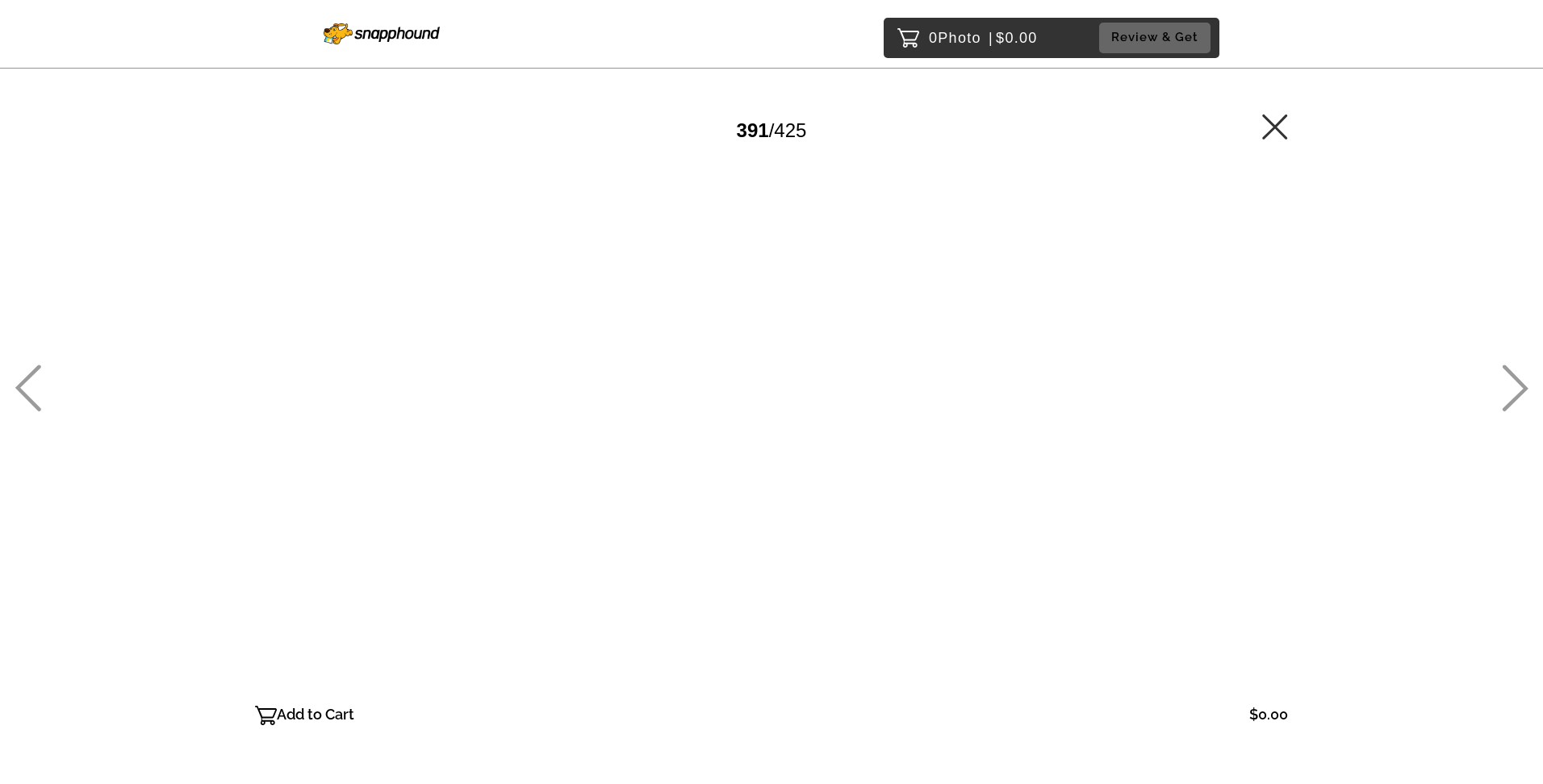
click at [29, 379] on icon at bounding box center [28, 388] width 26 height 47
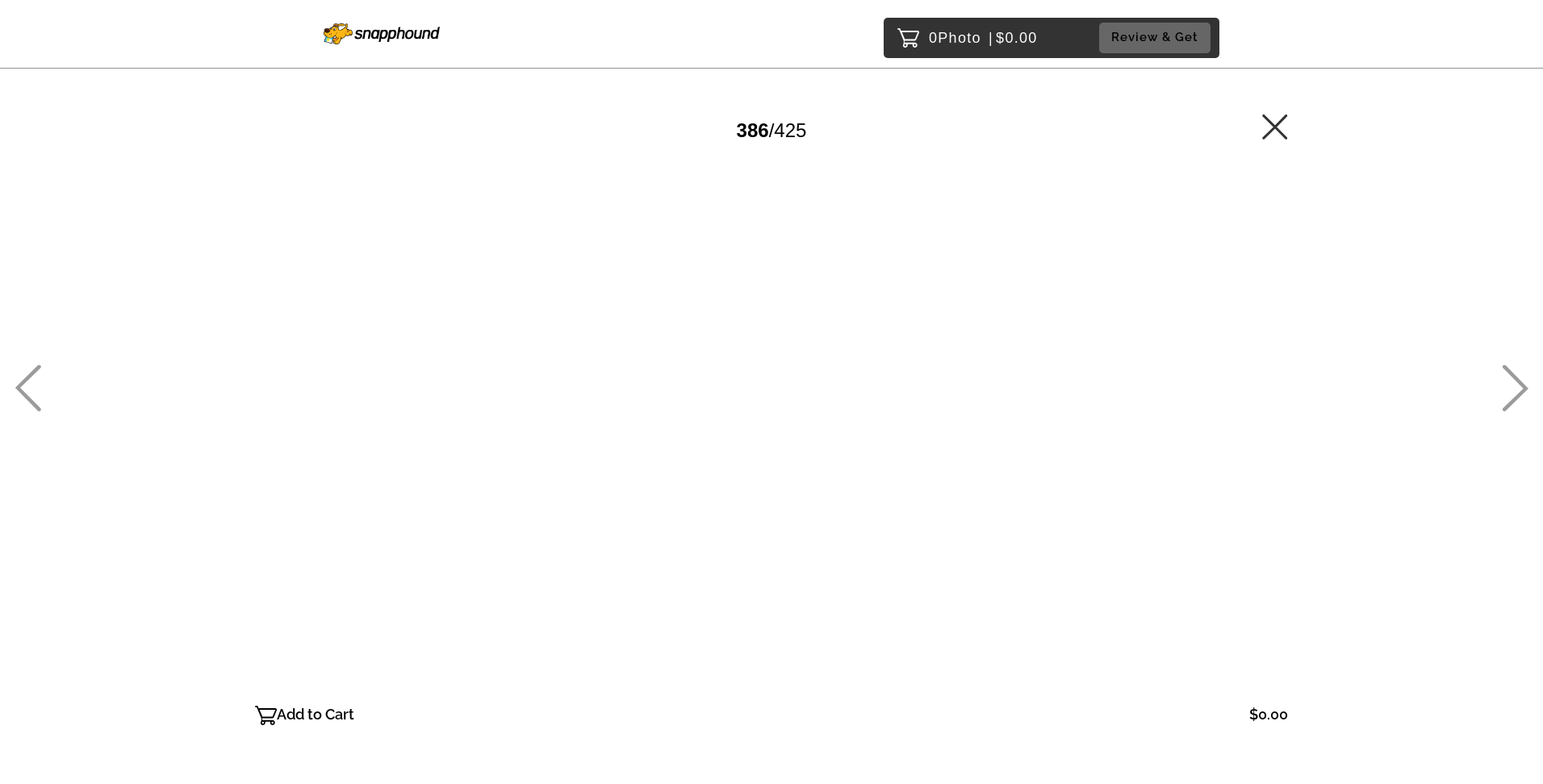
click at [29, 379] on icon at bounding box center [28, 388] width 26 height 47
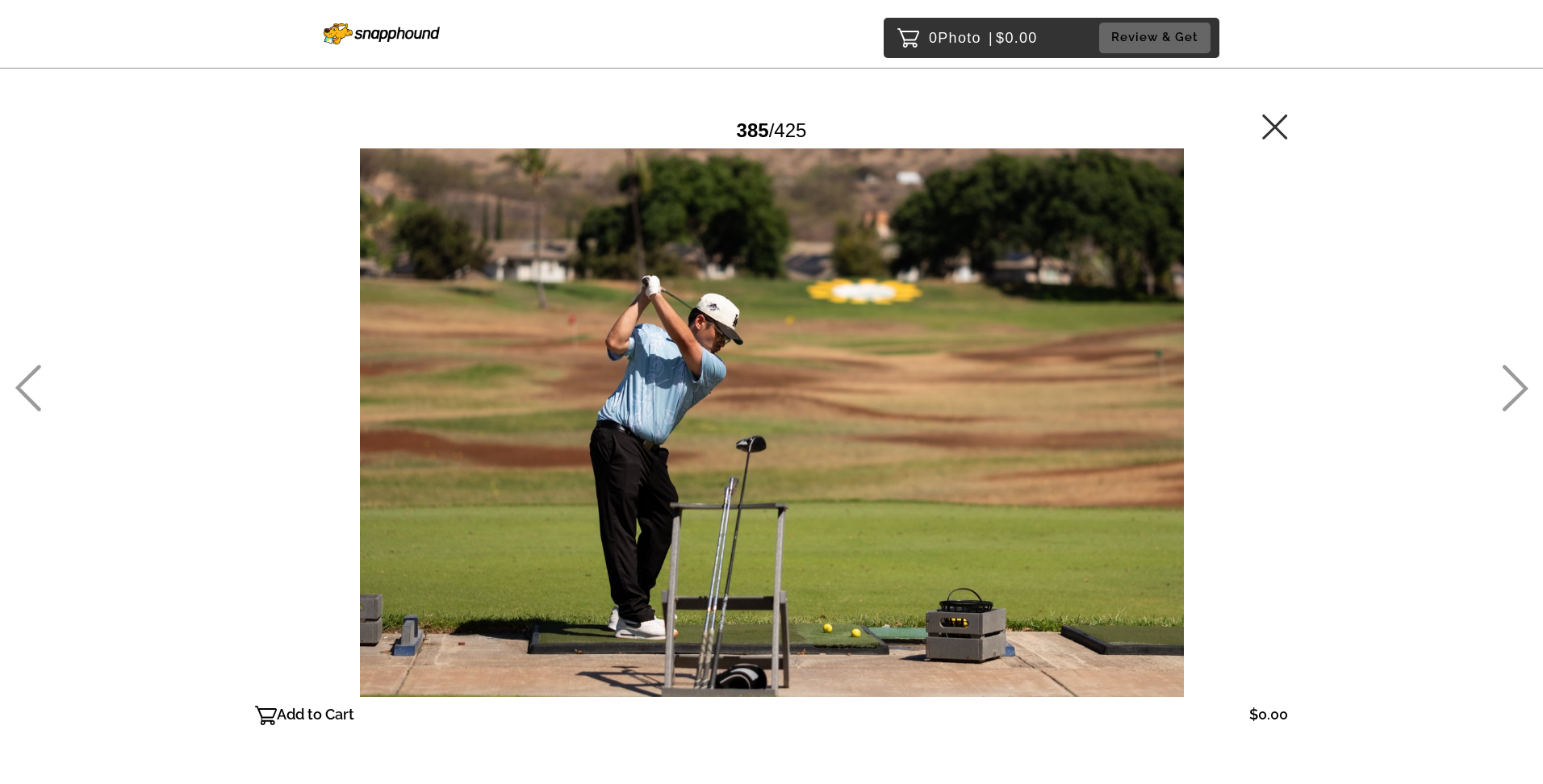
click at [29, 379] on icon at bounding box center [28, 388] width 26 height 47
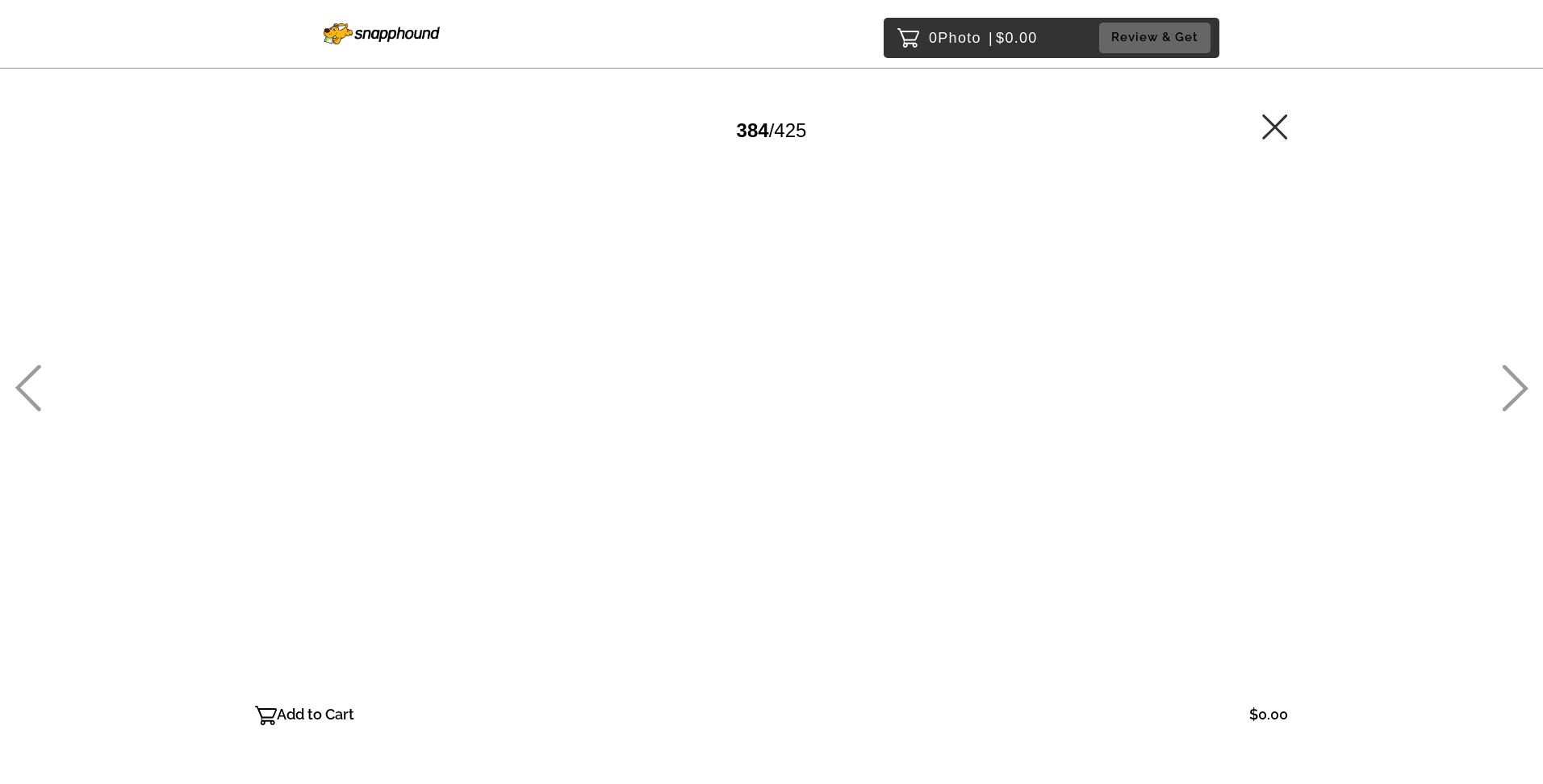
click at [29, 379] on icon at bounding box center [28, 388] width 26 height 47
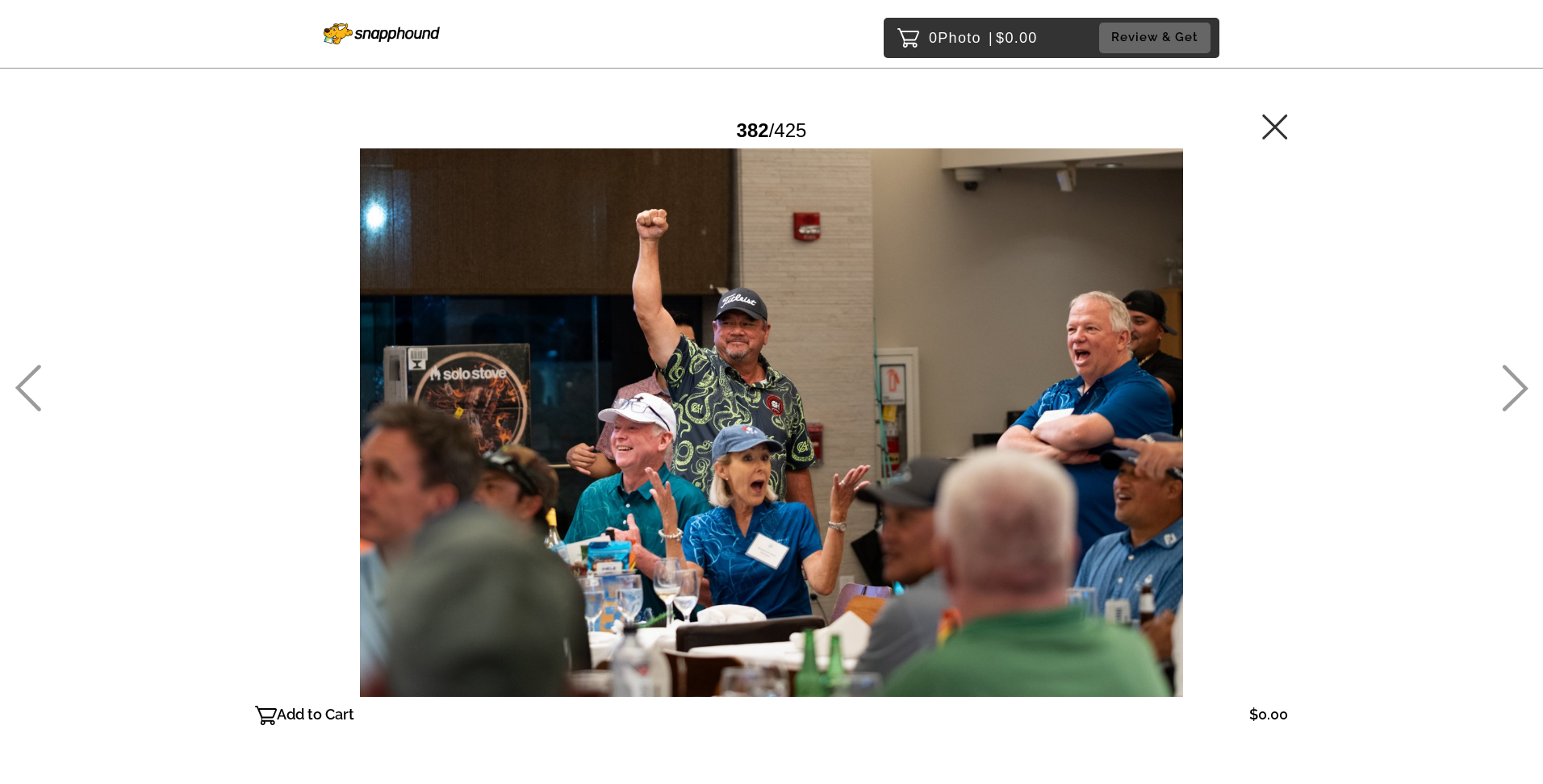
click at [1515, 381] on icon at bounding box center [1515, 388] width 26 height 47
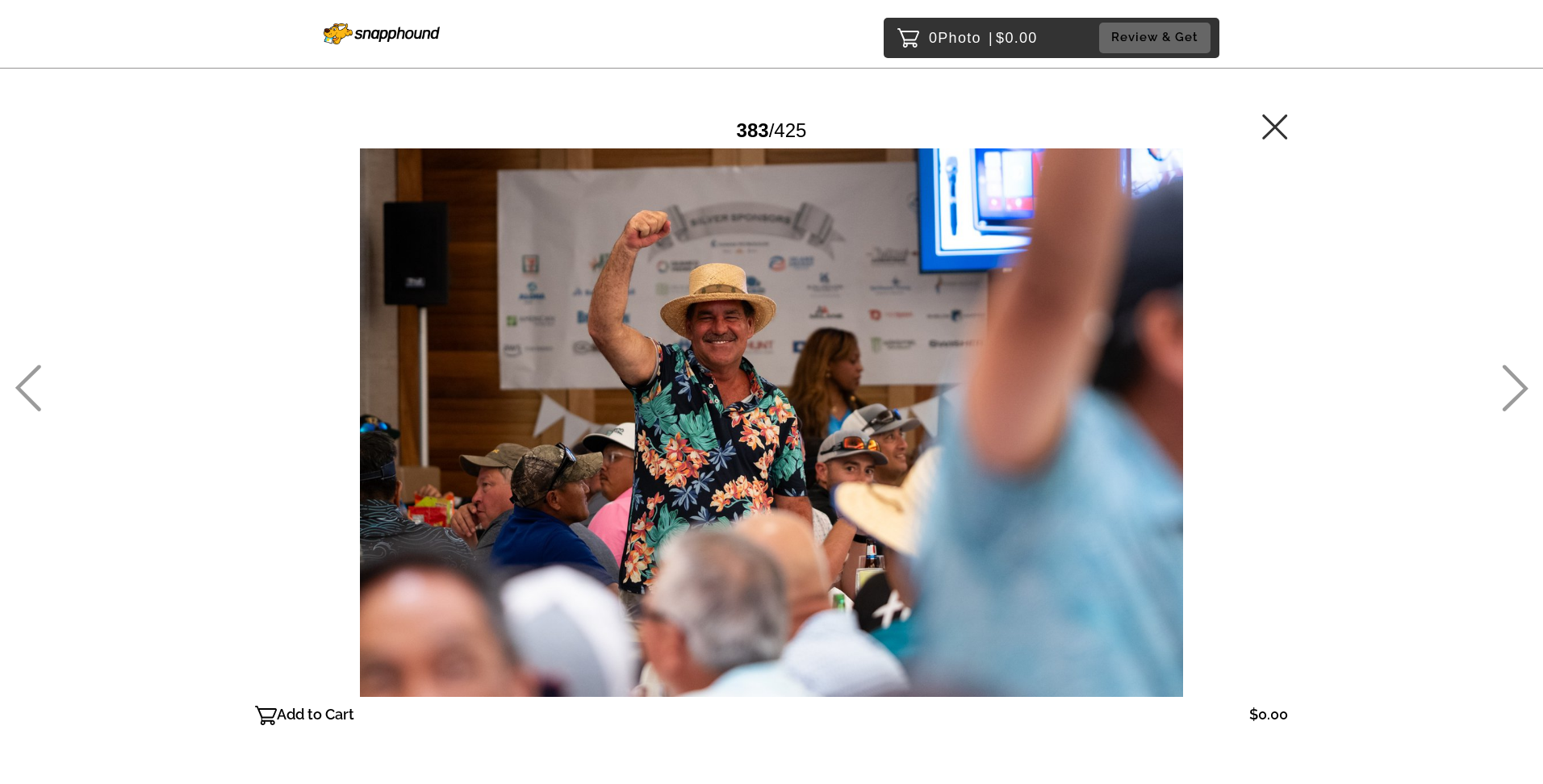
click at [24, 377] on icon at bounding box center [28, 388] width 26 height 47
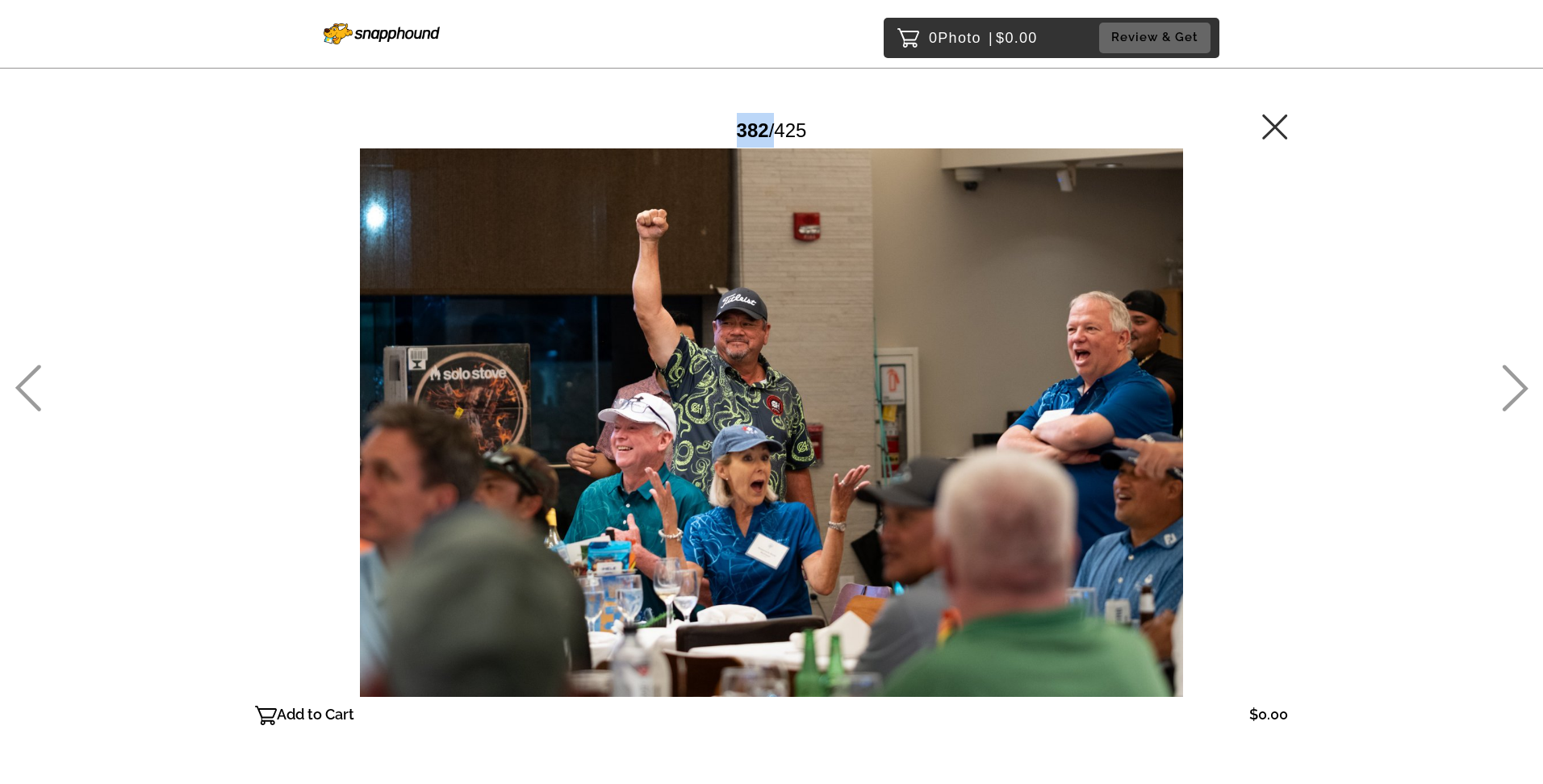
click at [23, 377] on icon at bounding box center [28, 388] width 26 height 47
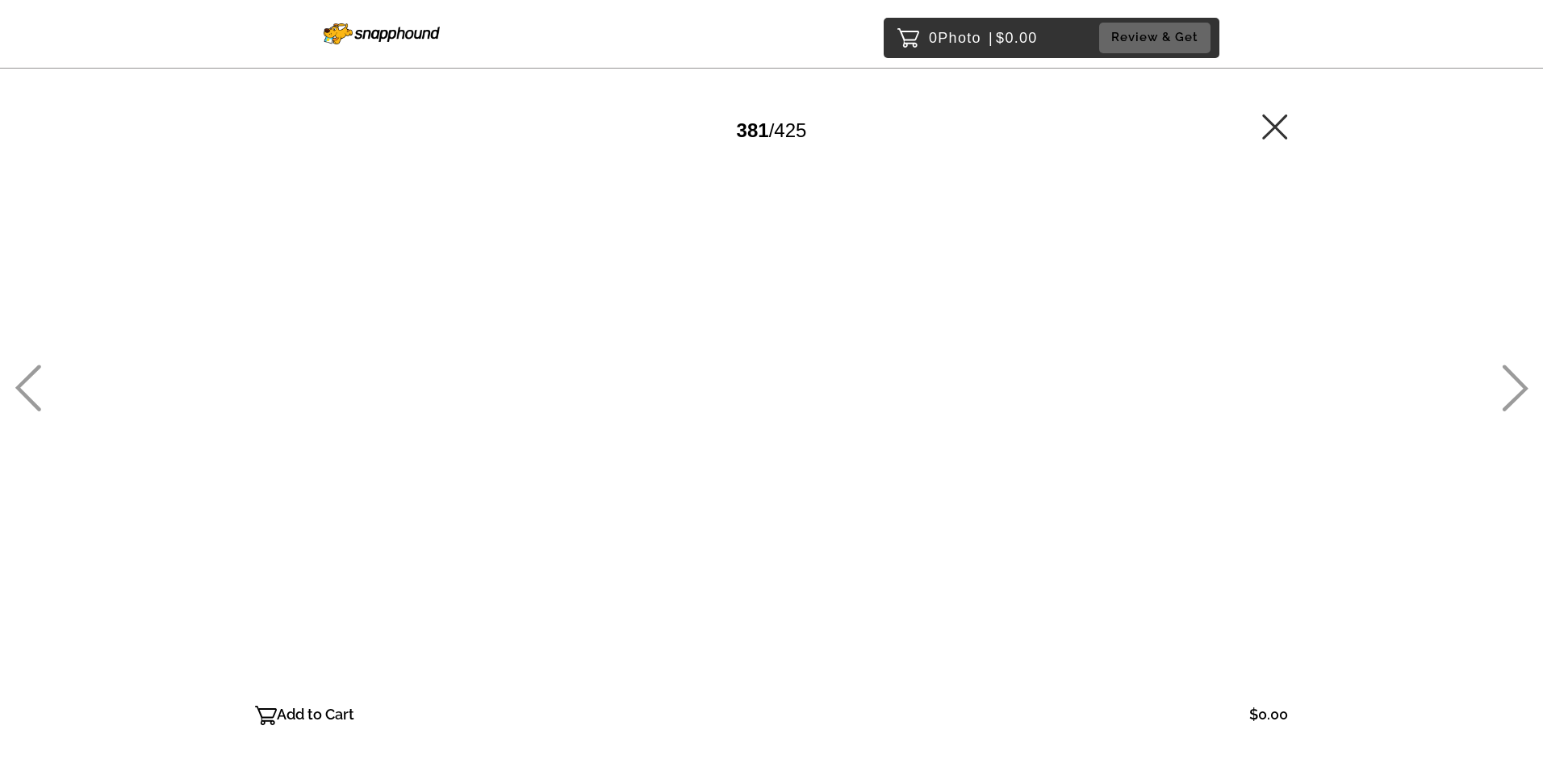
click at [23, 375] on icon at bounding box center [28, 388] width 26 height 47
click at [26, 380] on icon at bounding box center [28, 388] width 26 height 47
click at [27, 381] on icon at bounding box center [28, 388] width 26 height 47
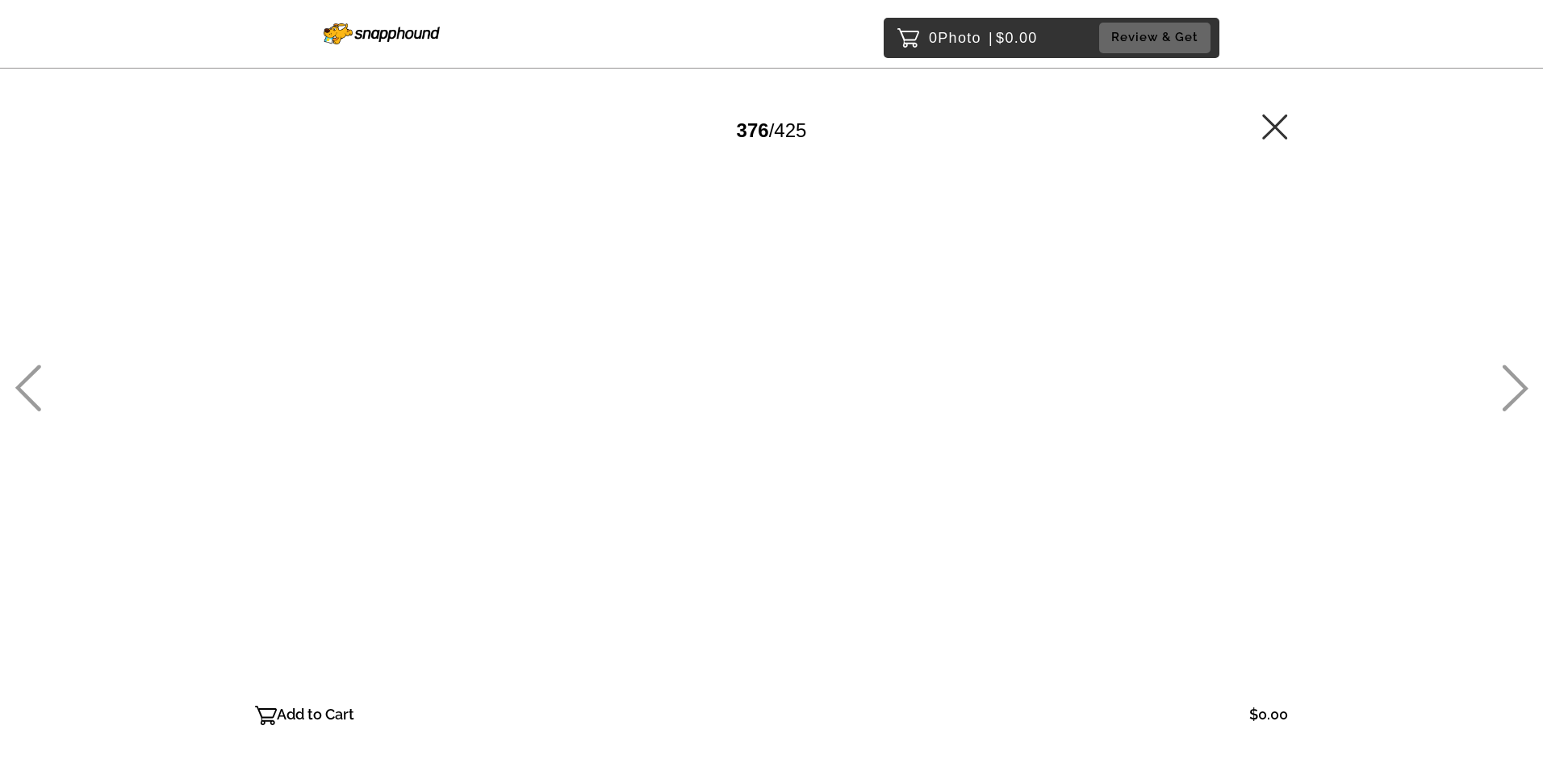
click at [27, 381] on icon at bounding box center [28, 388] width 26 height 47
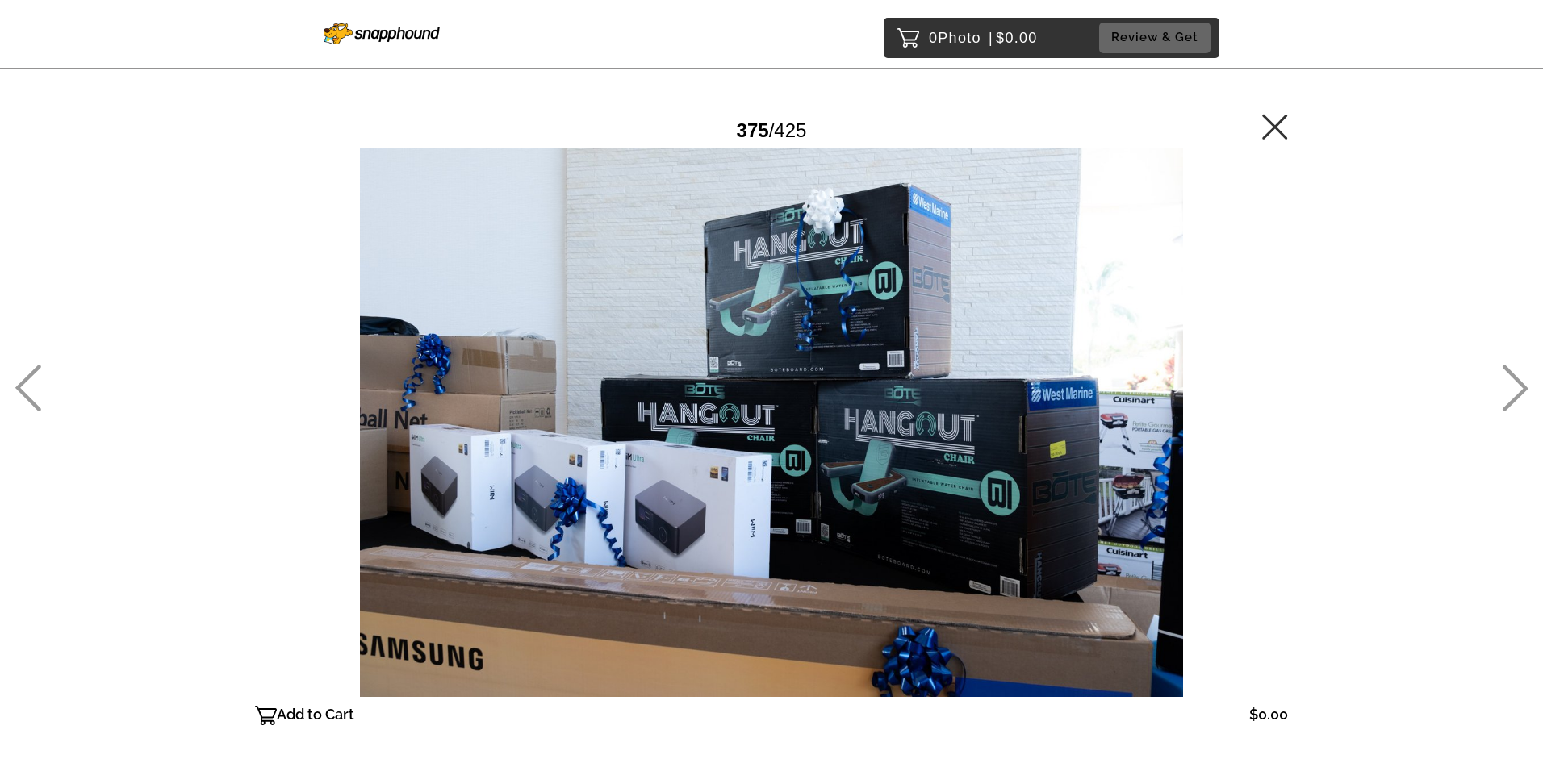
click at [27, 381] on icon at bounding box center [28, 388] width 26 height 47
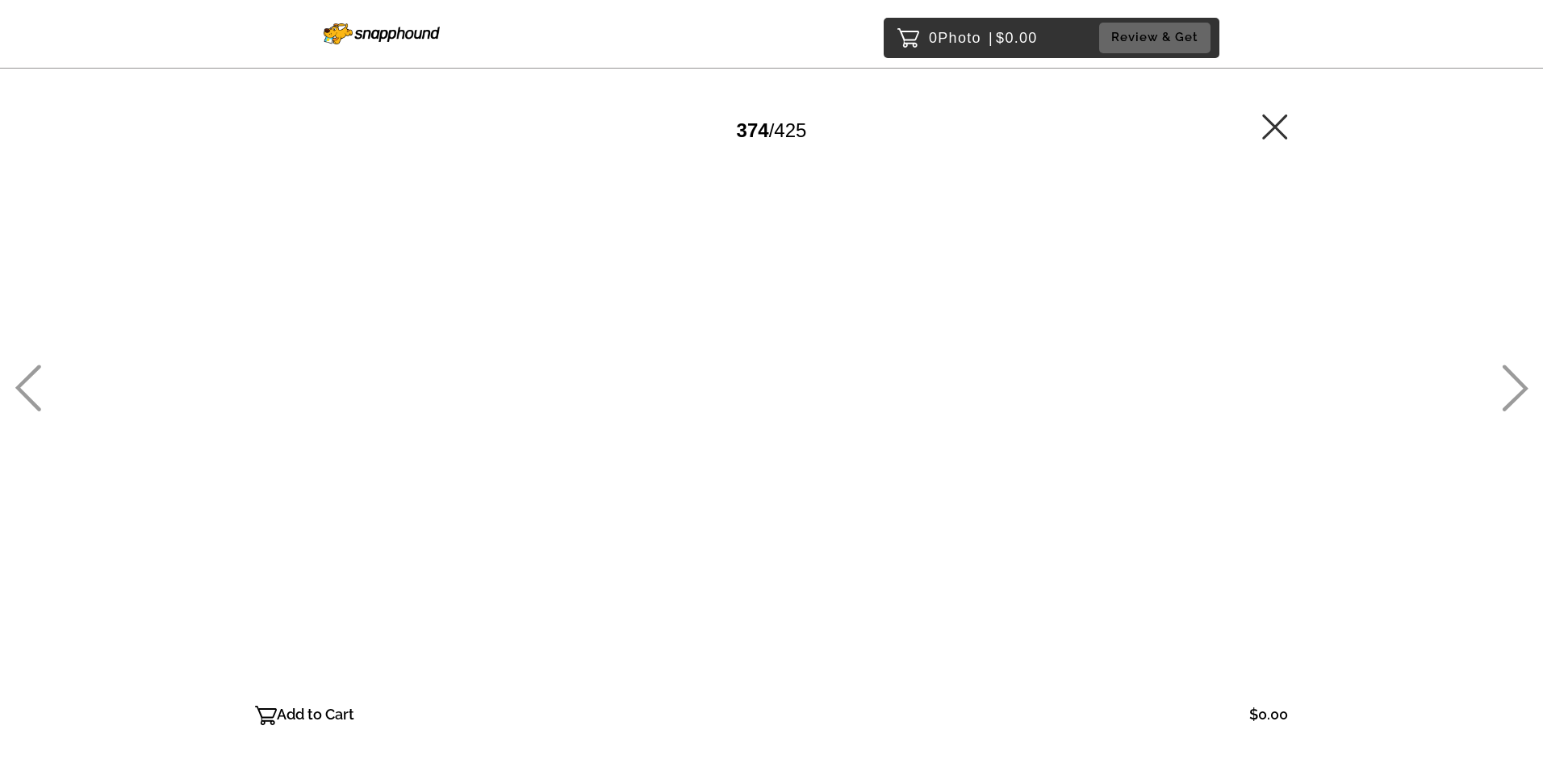
click at [27, 381] on icon at bounding box center [28, 388] width 26 height 47
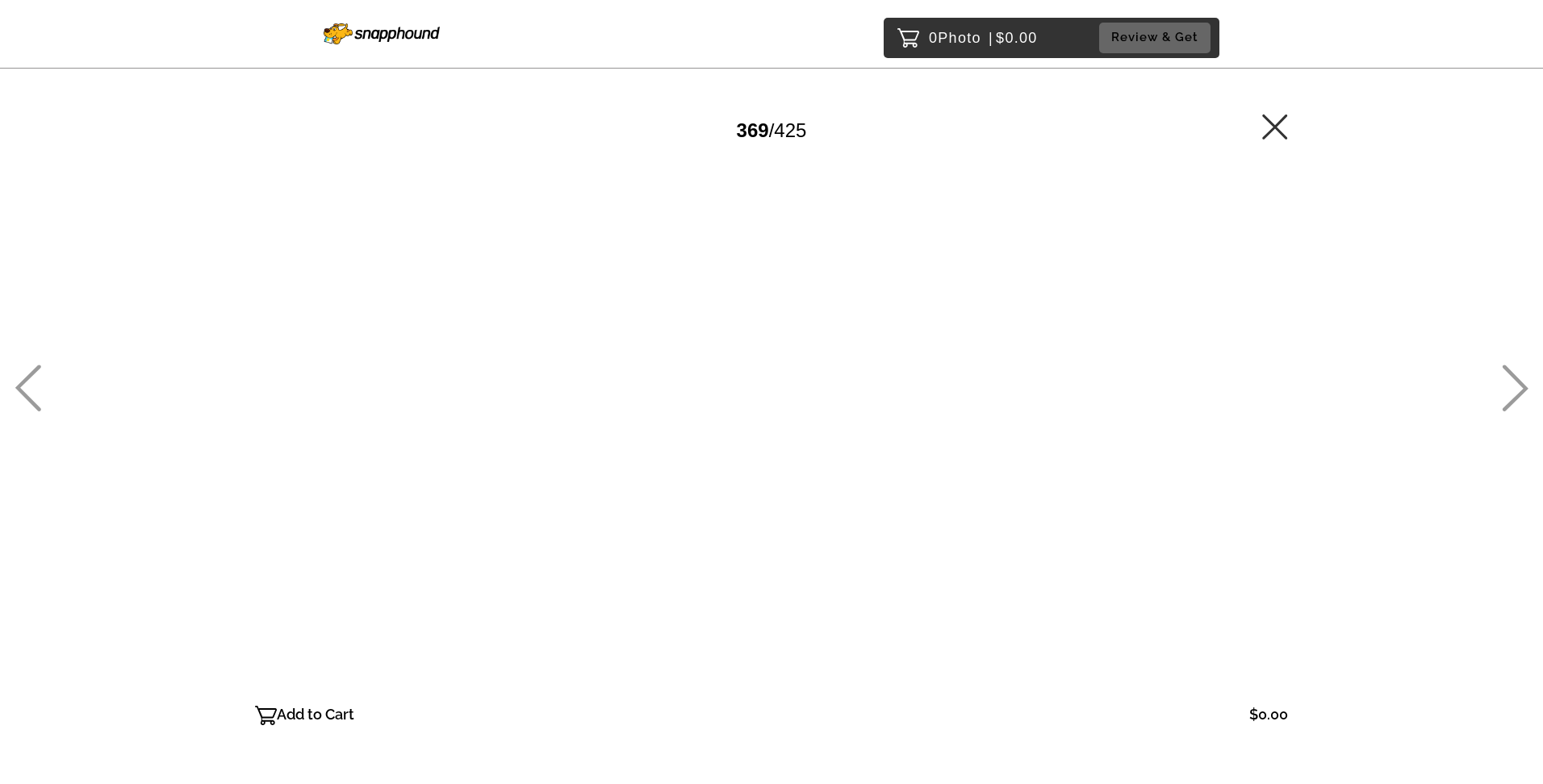
click at [27, 381] on icon at bounding box center [28, 388] width 26 height 47
click at [1524, 382] on icon at bounding box center [1515, 388] width 26 height 47
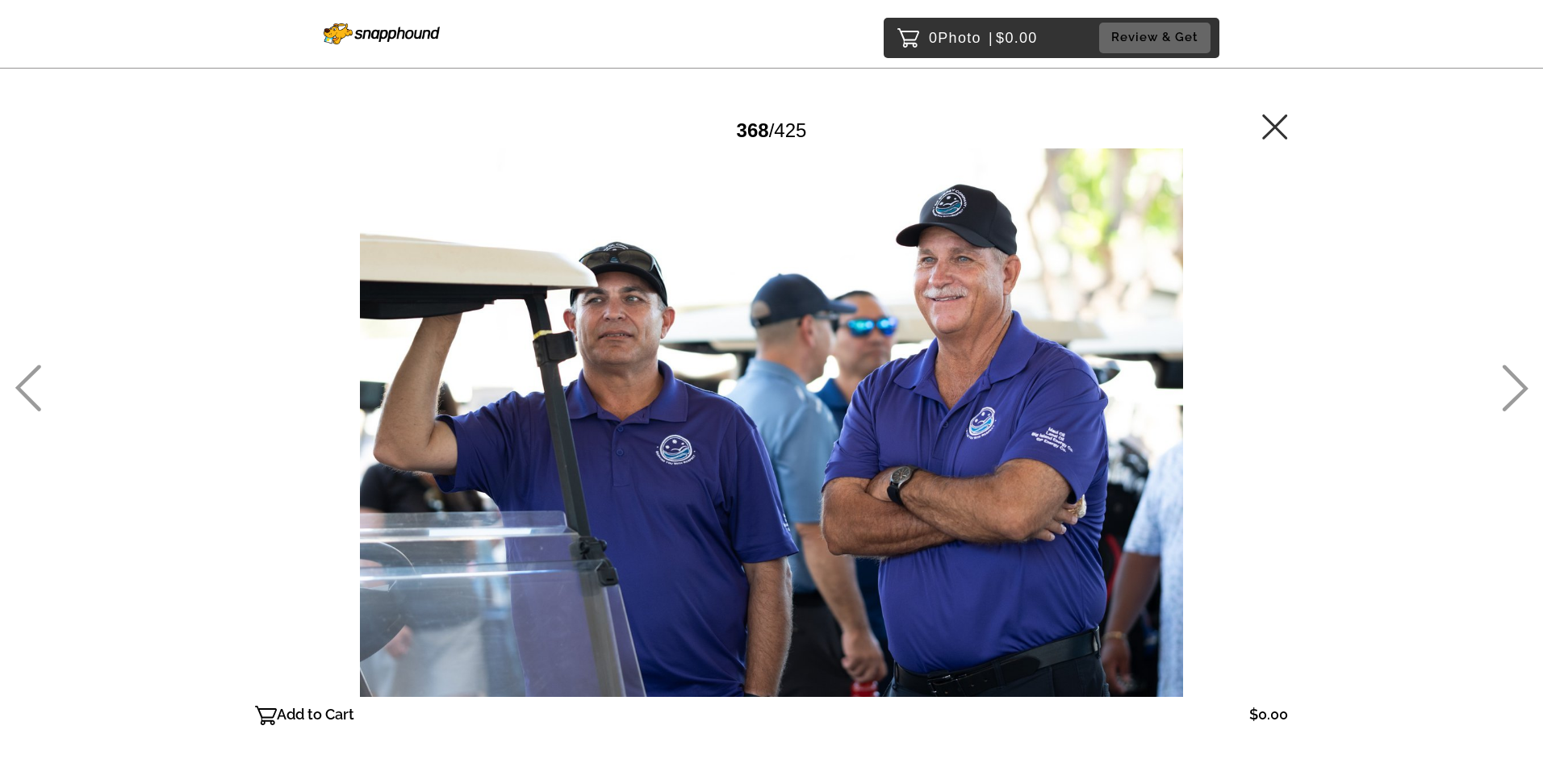
click at [1051, 454] on div at bounding box center [771, 422] width 1033 height 549
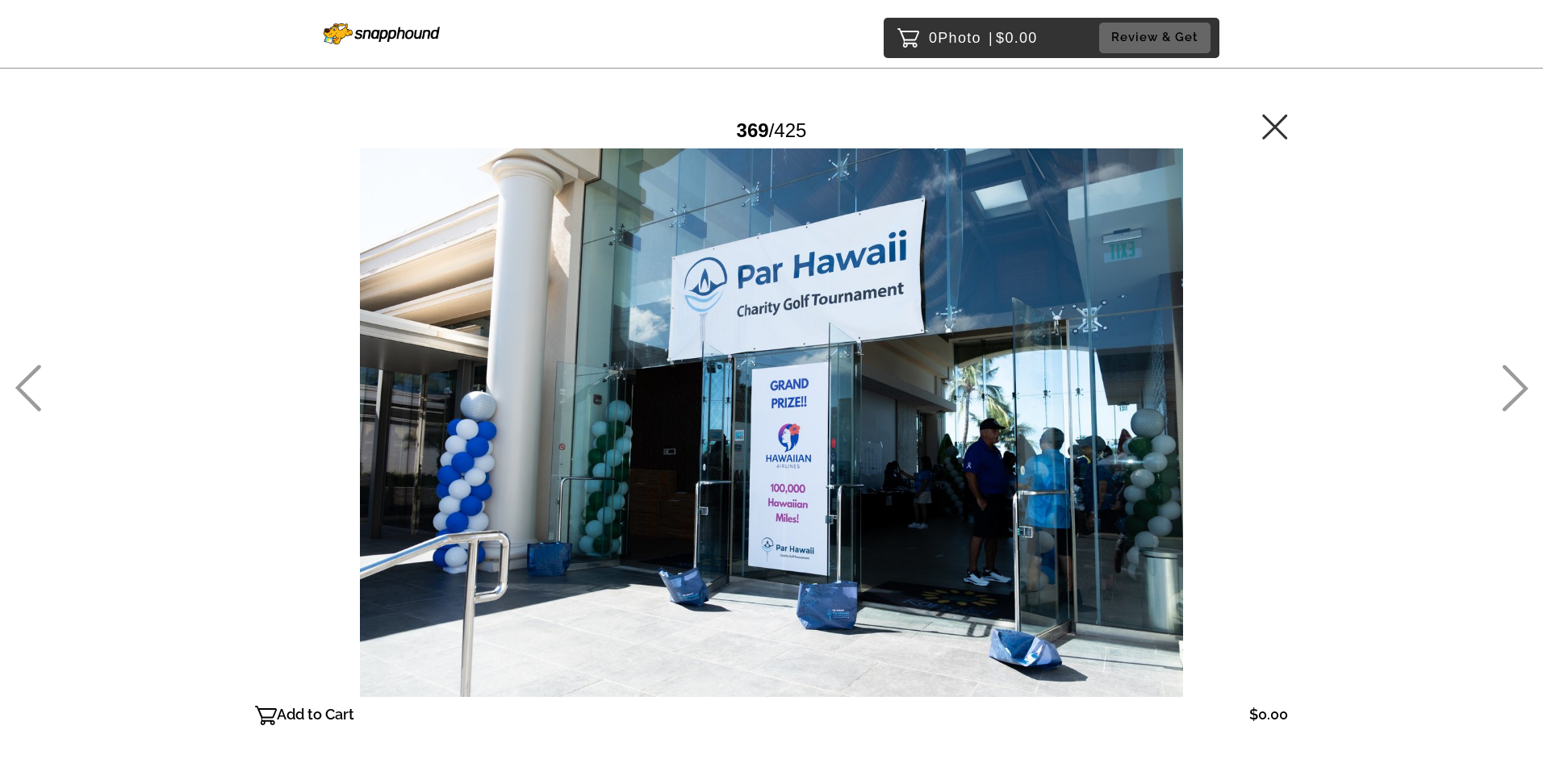
click at [1051, 454] on div at bounding box center [771, 422] width 1033 height 549
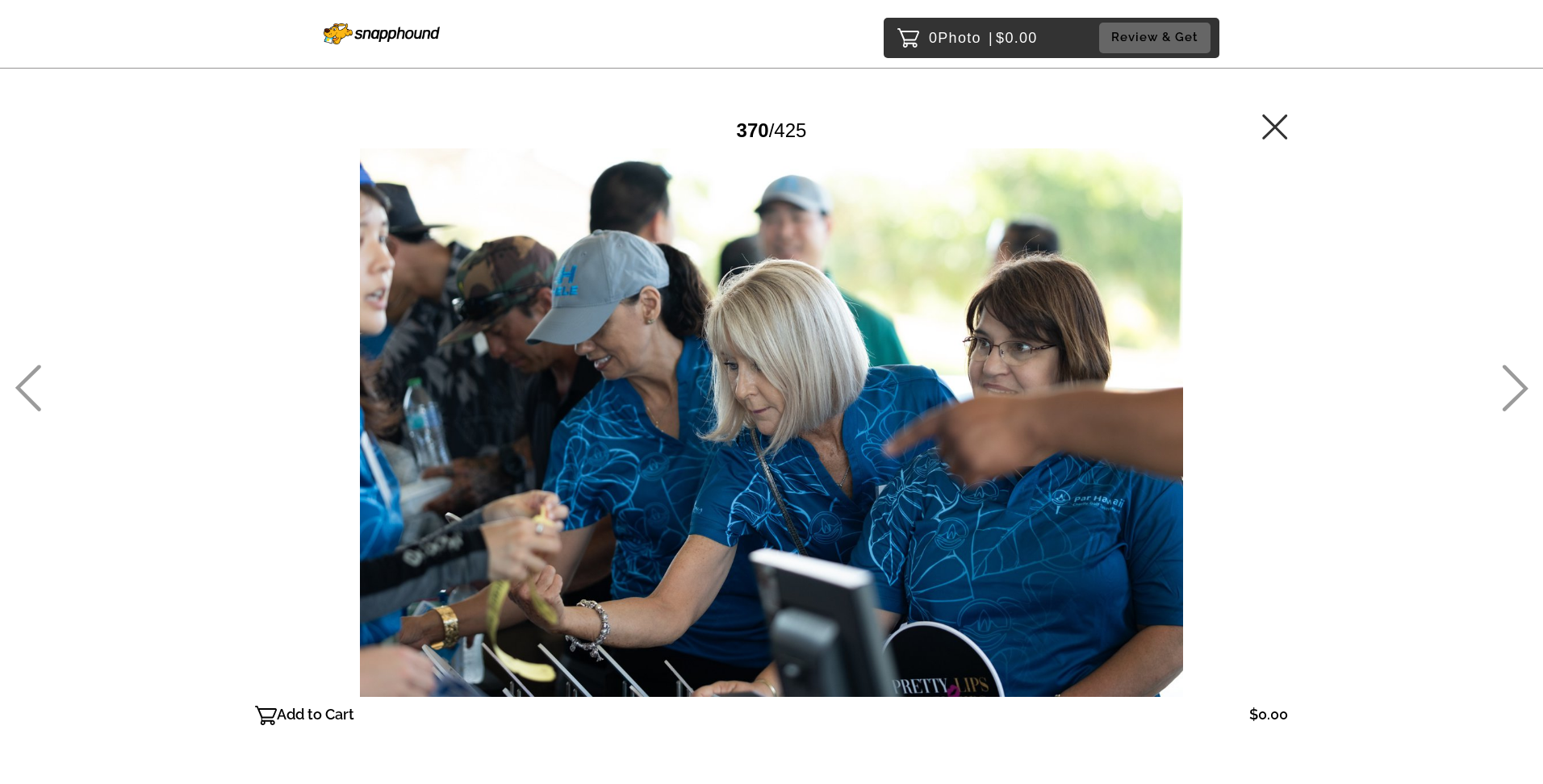
click at [24, 383] on icon at bounding box center [28, 388] width 26 height 47
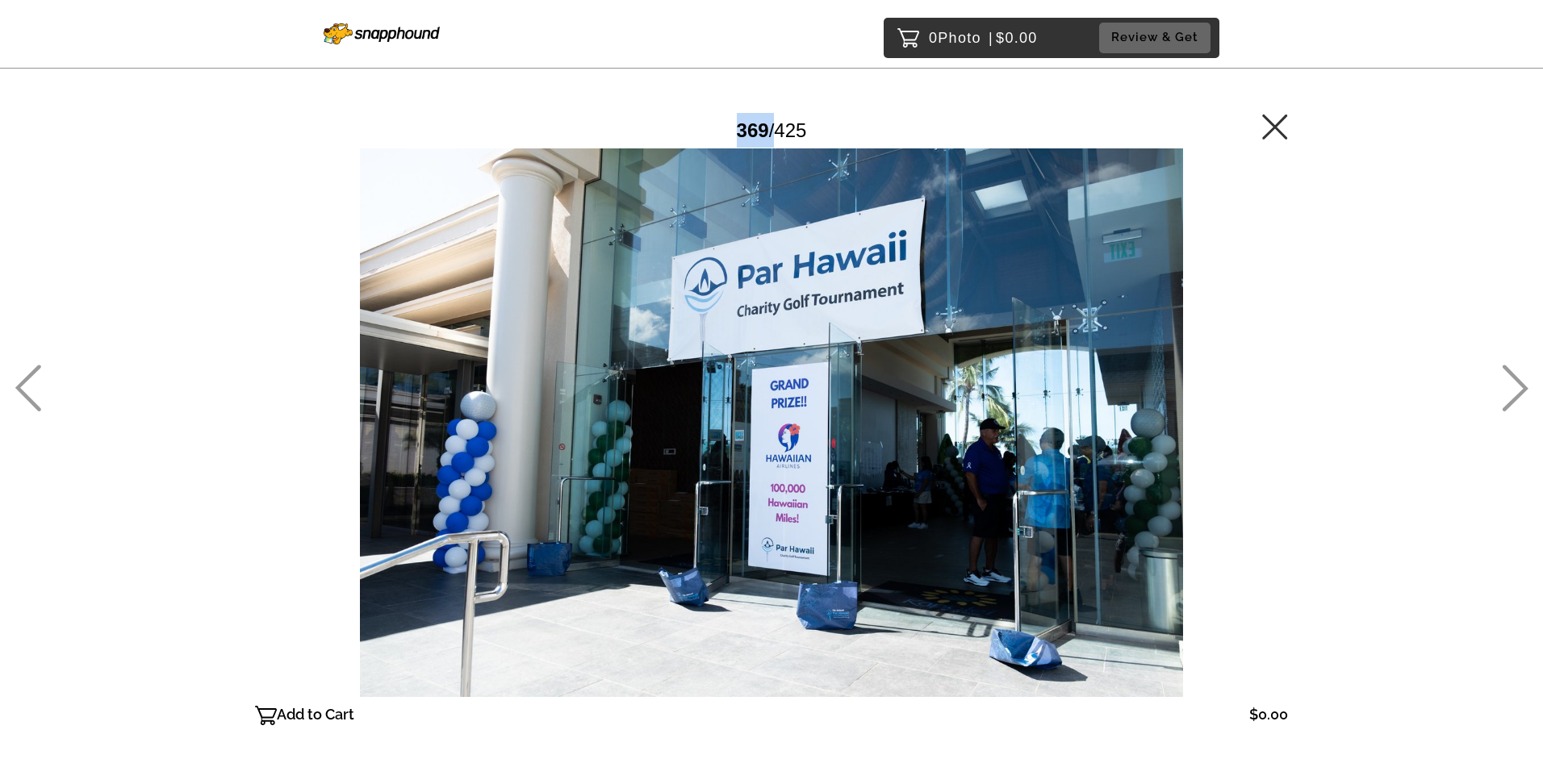
click at [24, 383] on icon at bounding box center [28, 388] width 26 height 47
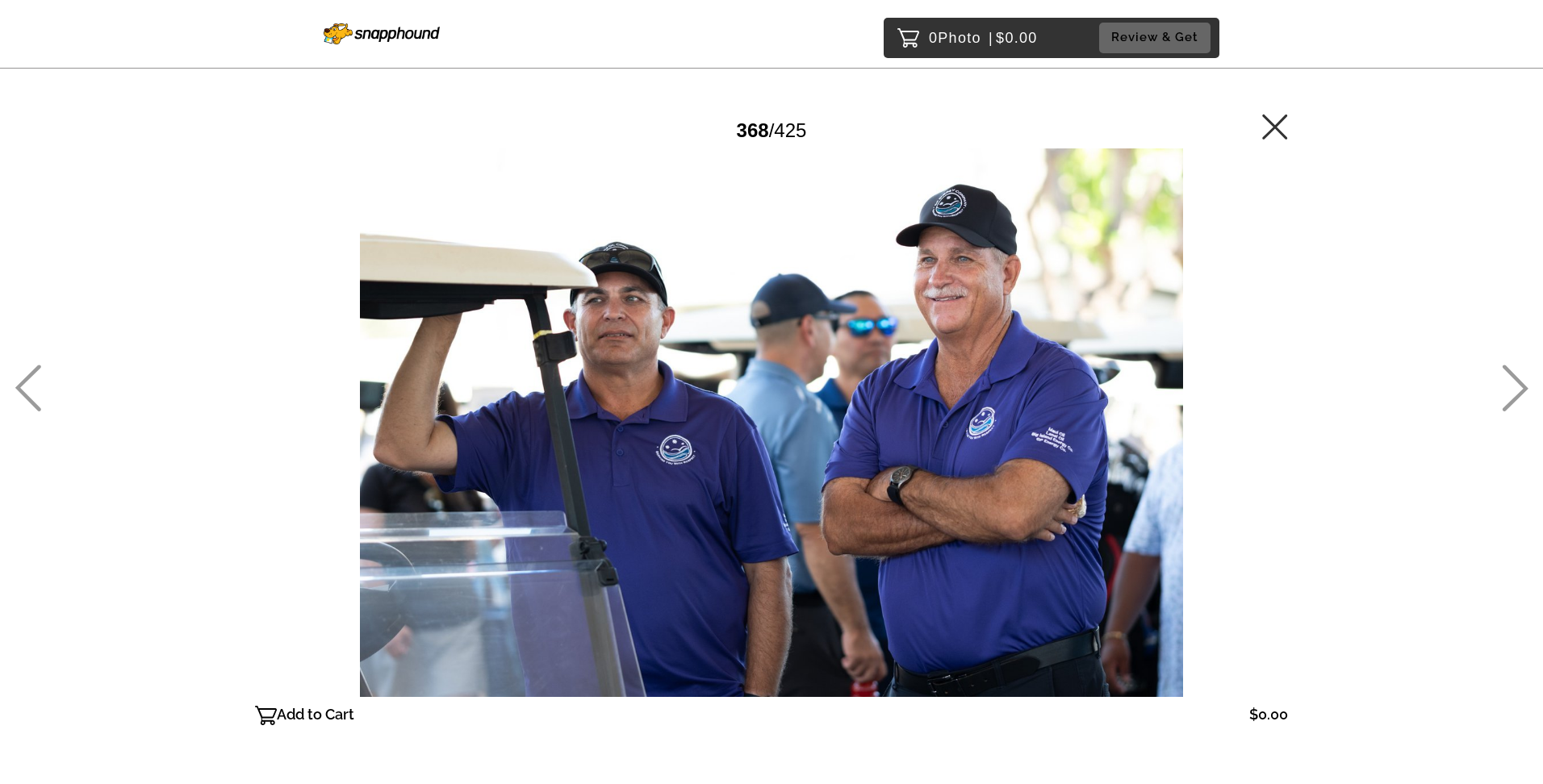
click at [21, 382] on icon at bounding box center [28, 388] width 26 height 47
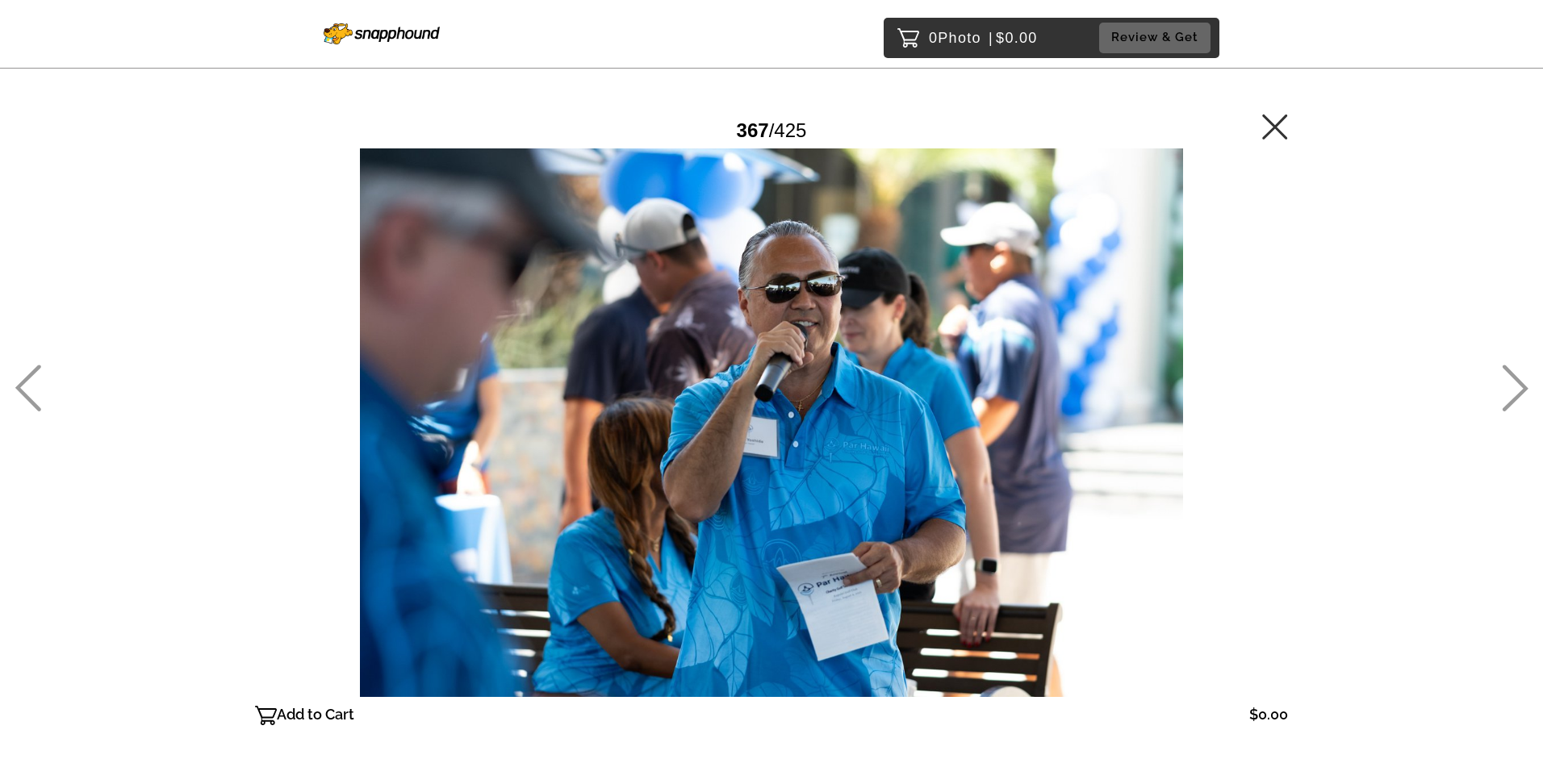
click at [19, 384] on icon at bounding box center [28, 388] width 26 height 47
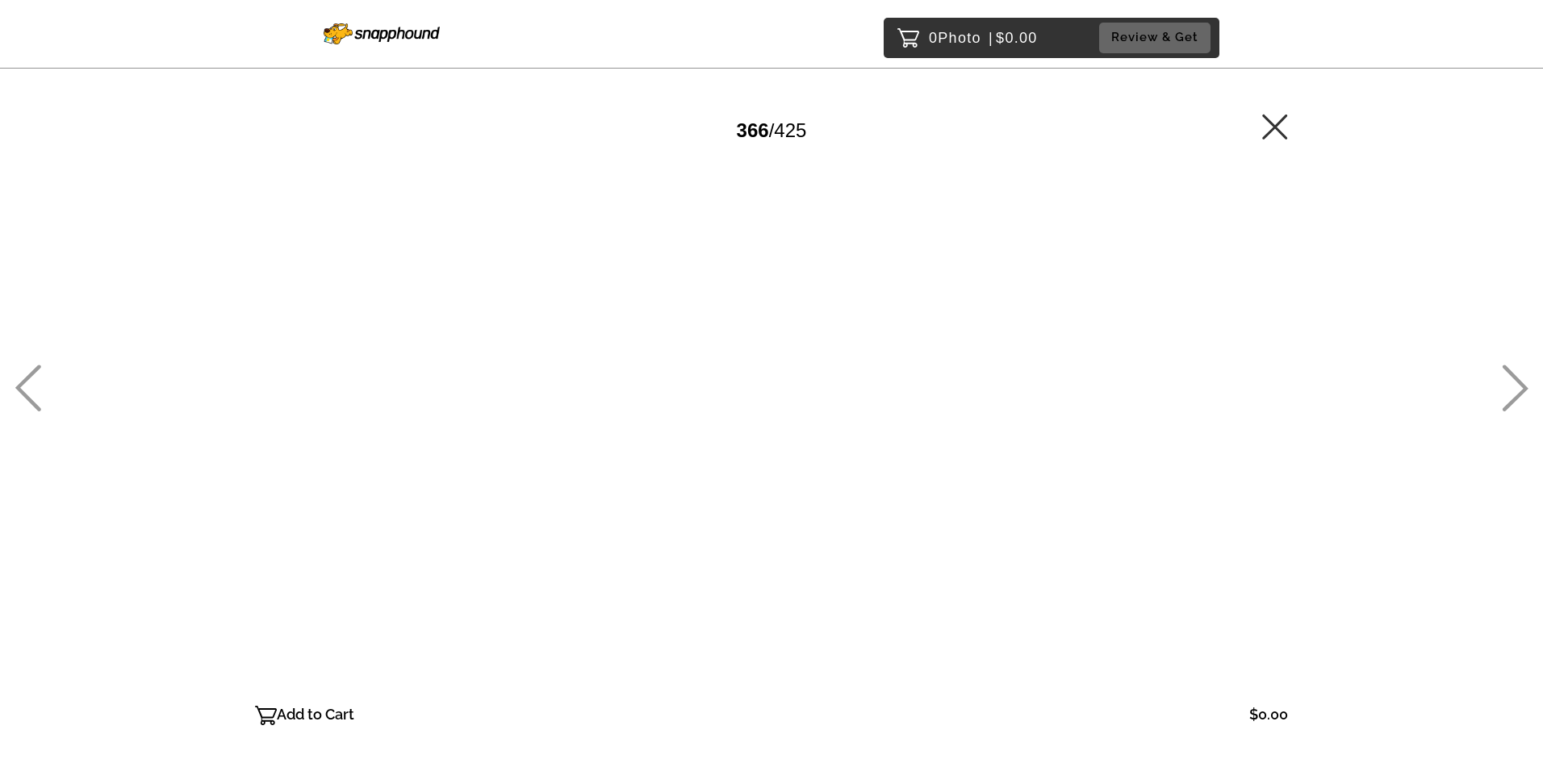
click at [34, 378] on icon at bounding box center [28, 388] width 26 height 47
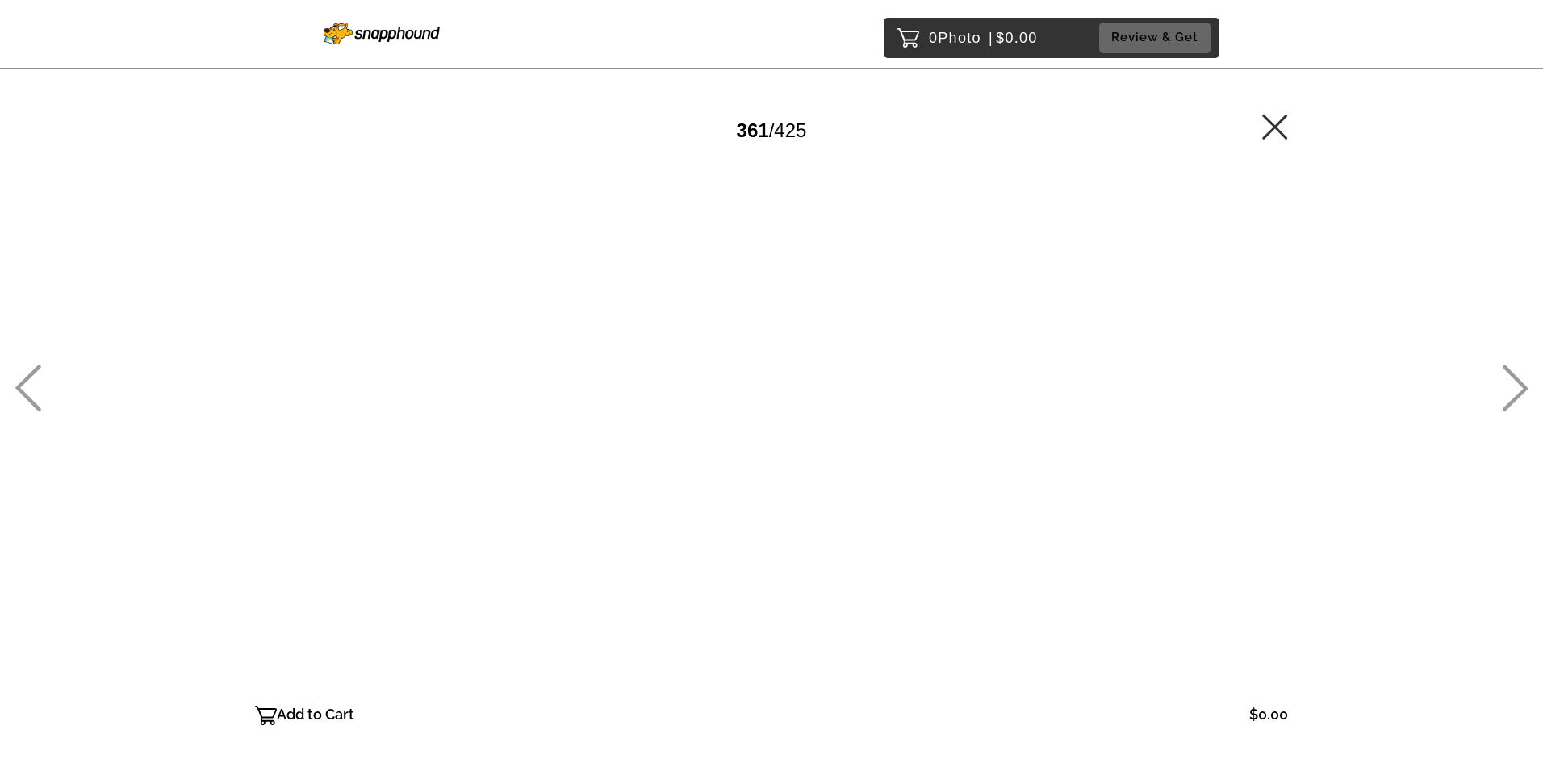
click at [29, 378] on icon at bounding box center [28, 388] width 26 height 47
click at [29, 378] on icon at bounding box center [28, 388] width 26 height 47
click at [28, 378] on icon at bounding box center [28, 388] width 26 height 47
click at [26, 379] on icon at bounding box center [28, 388] width 26 height 47
click at [26, 381] on icon at bounding box center [28, 388] width 26 height 47
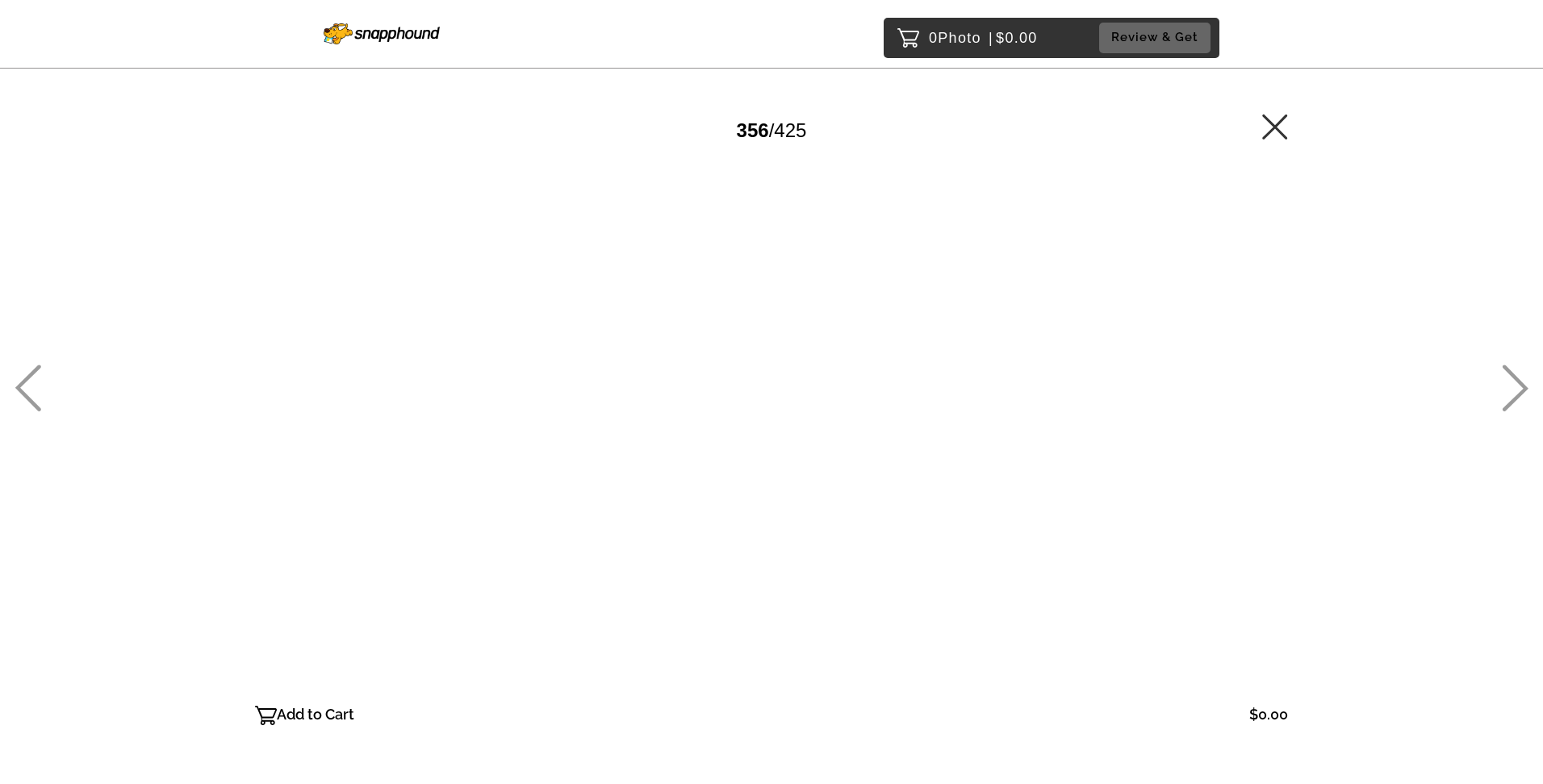
click at [25, 380] on icon at bounding box center [28, 388] width 26 height 47
click at [25, 378] on icon at bounding box center [28, 388] width 26 height 47
click at [23, 379] on icon at bounding box center [28, 388] width 26 height 47
click at [22, 379] on icon at bounding box center [28, 388] width 26 height 47
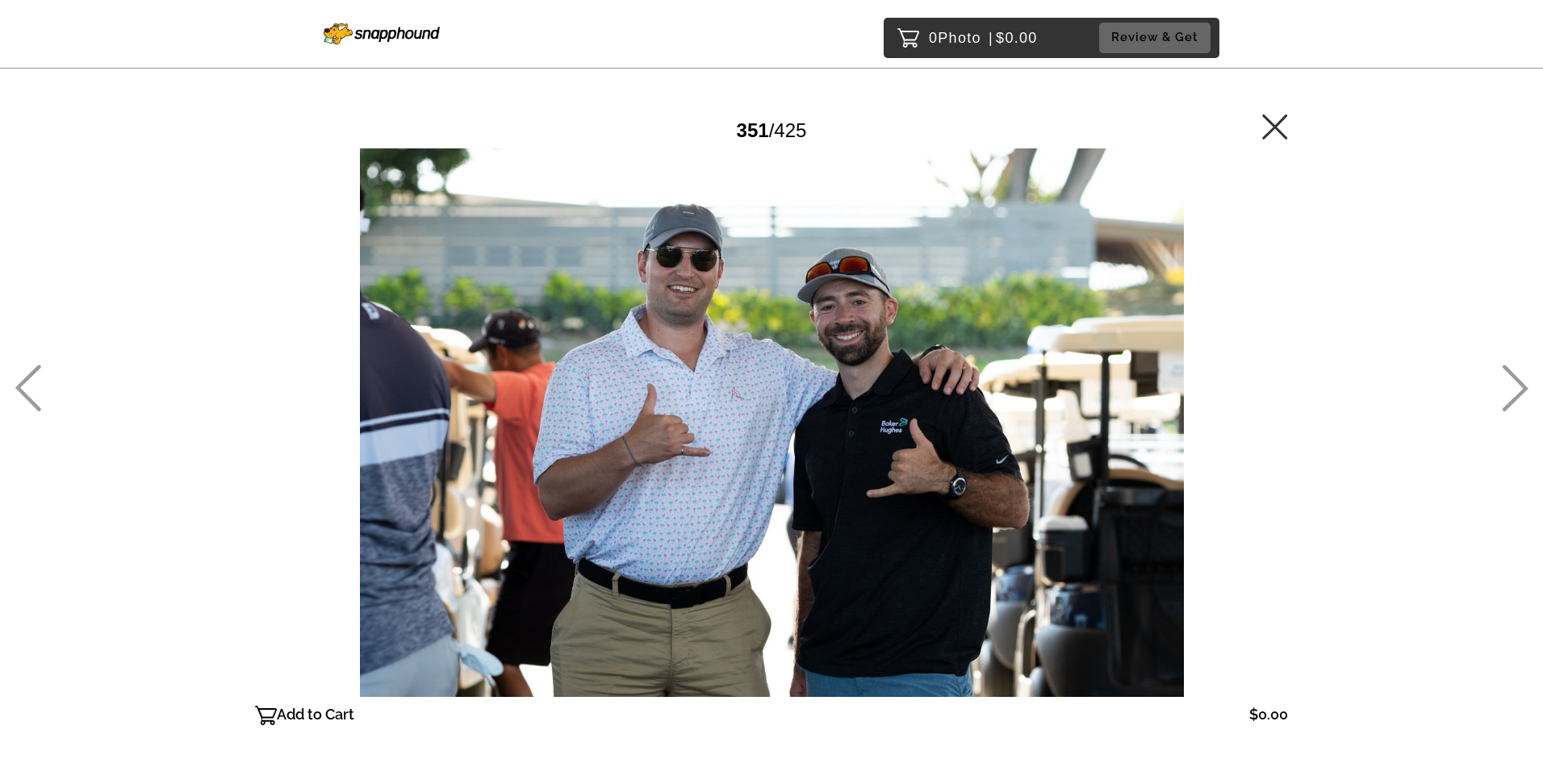
click at [22, 378] on icon at bounding box center [28, 388] width 26 height 47
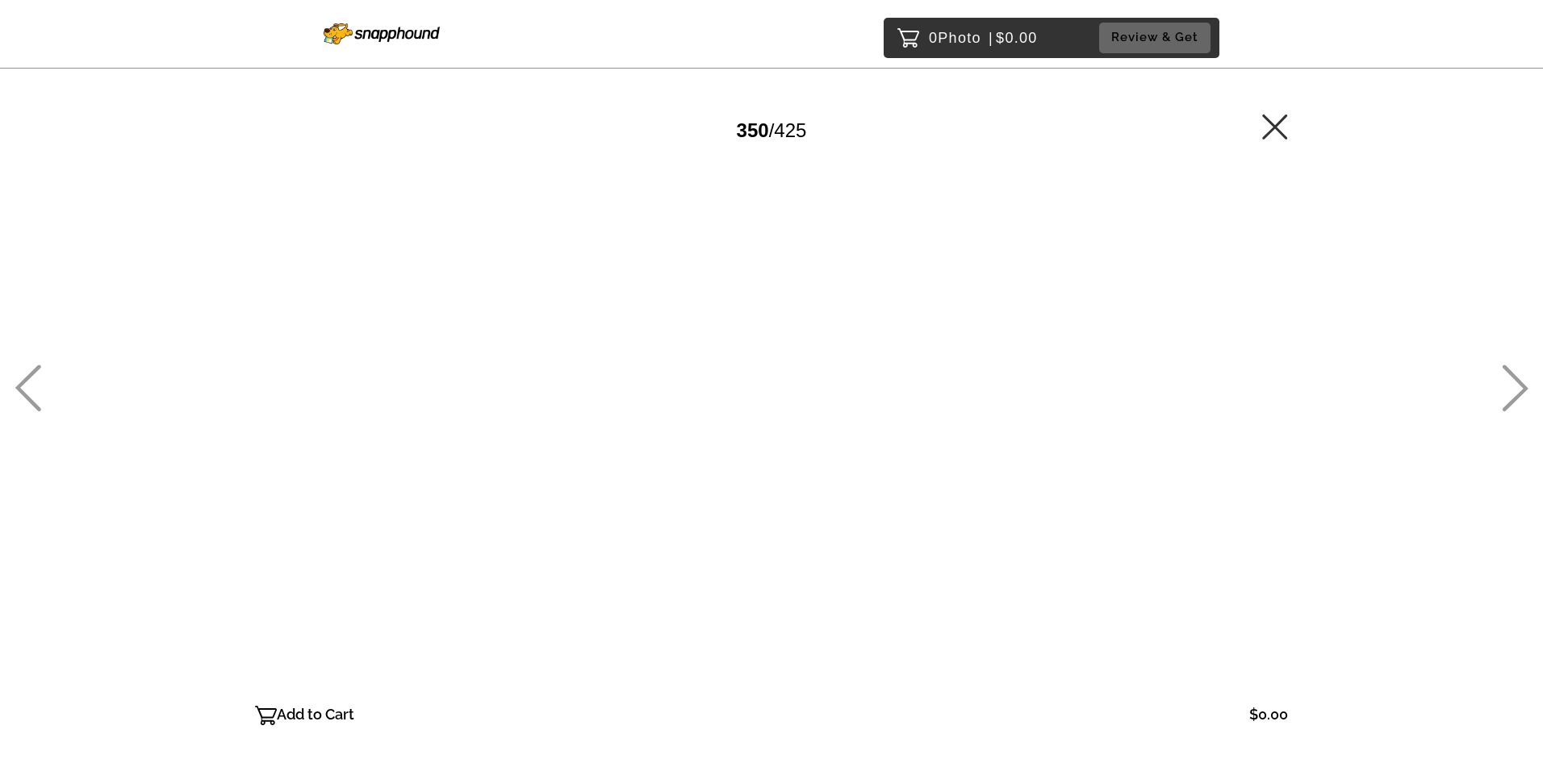
click at [22, 377] on icon at bounding box center [28, 388] width 26 height 47
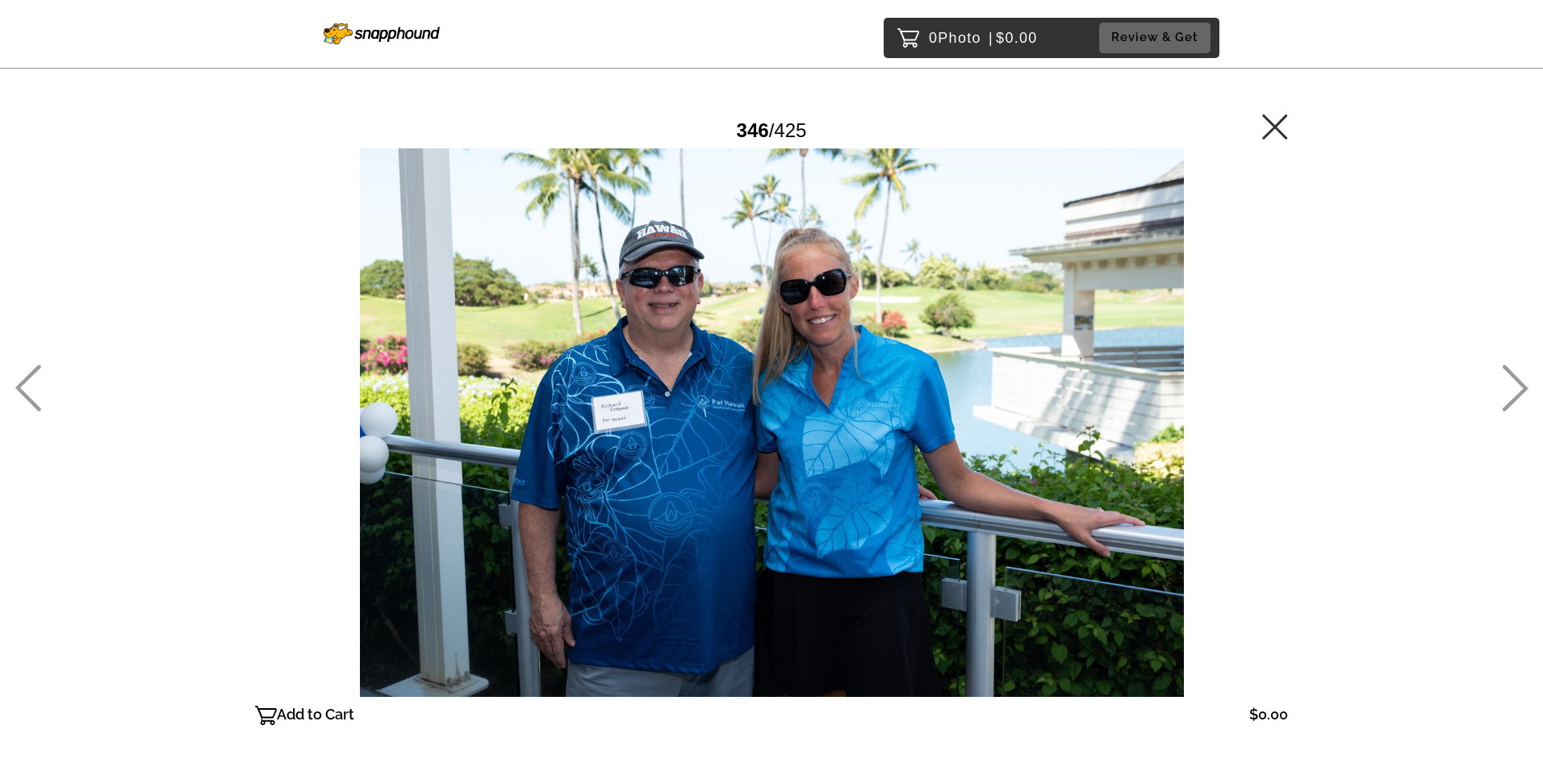
click at [22, 377] on icon at bounding box center [28, 388] width 26 height 47
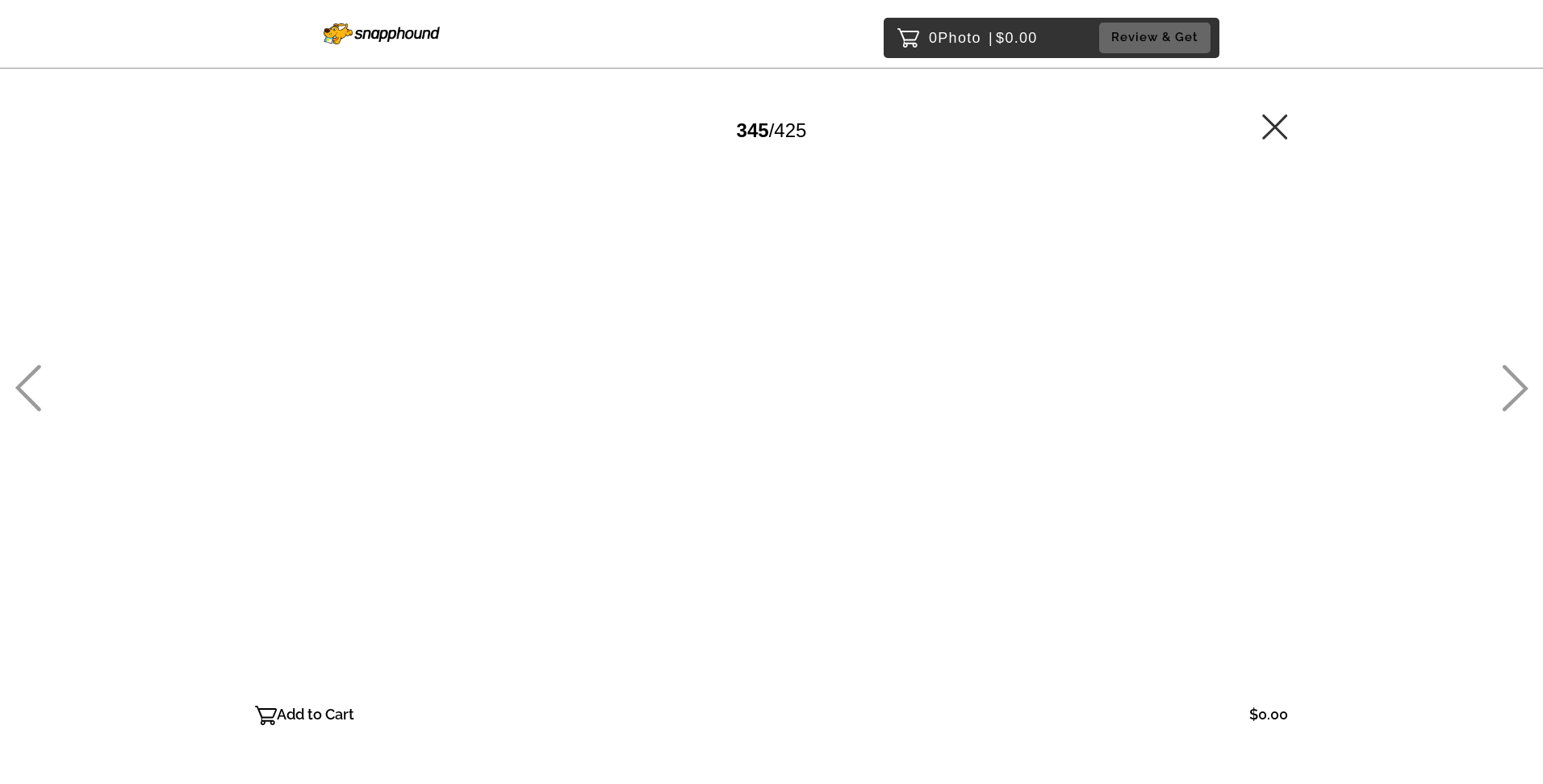
click at [22, 377] on icon at bounding box center [28, 388] width 26 height 47
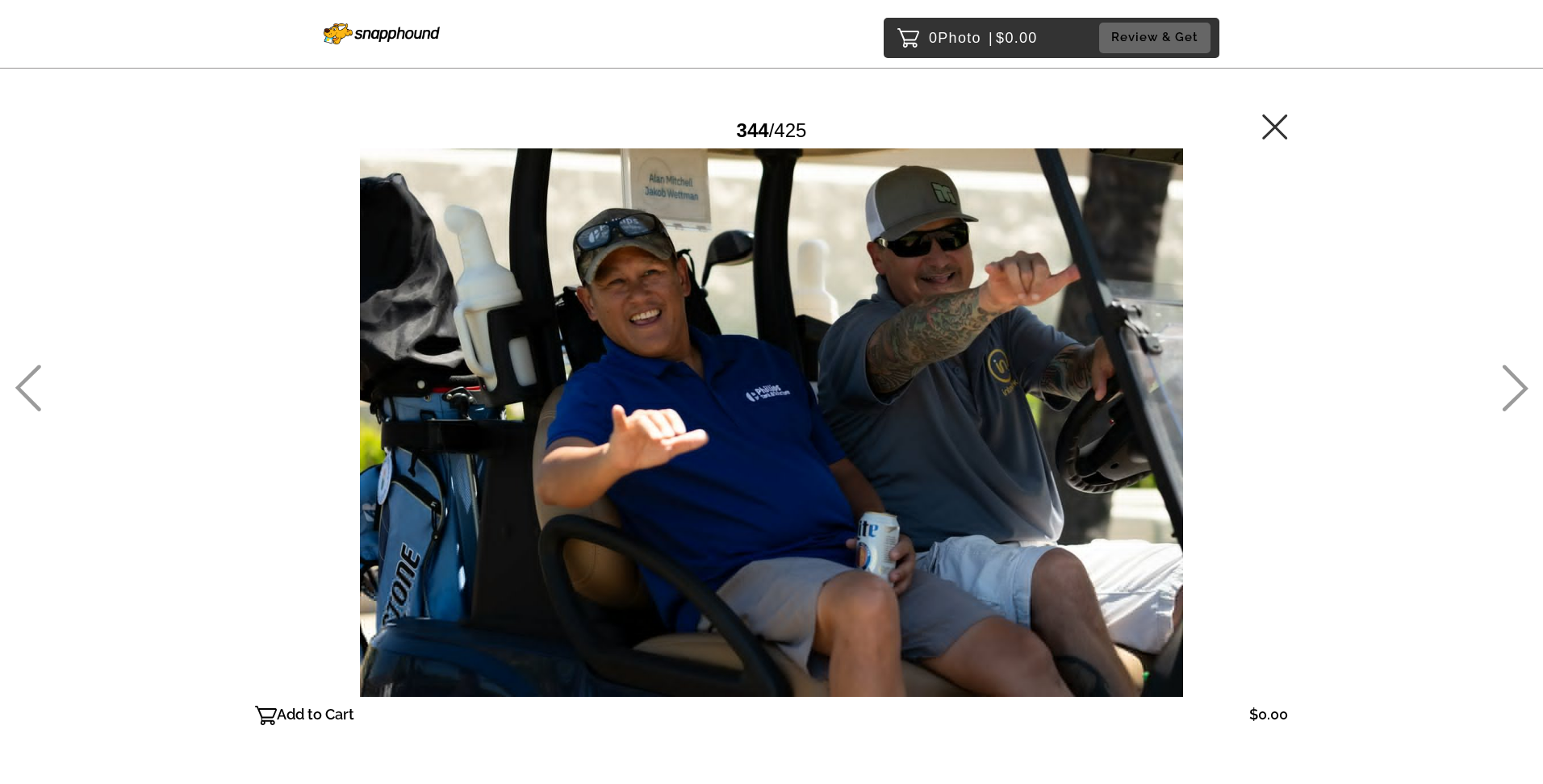
click at [22, 377] on icon at bounding box center [28, 388] width 26 height 47
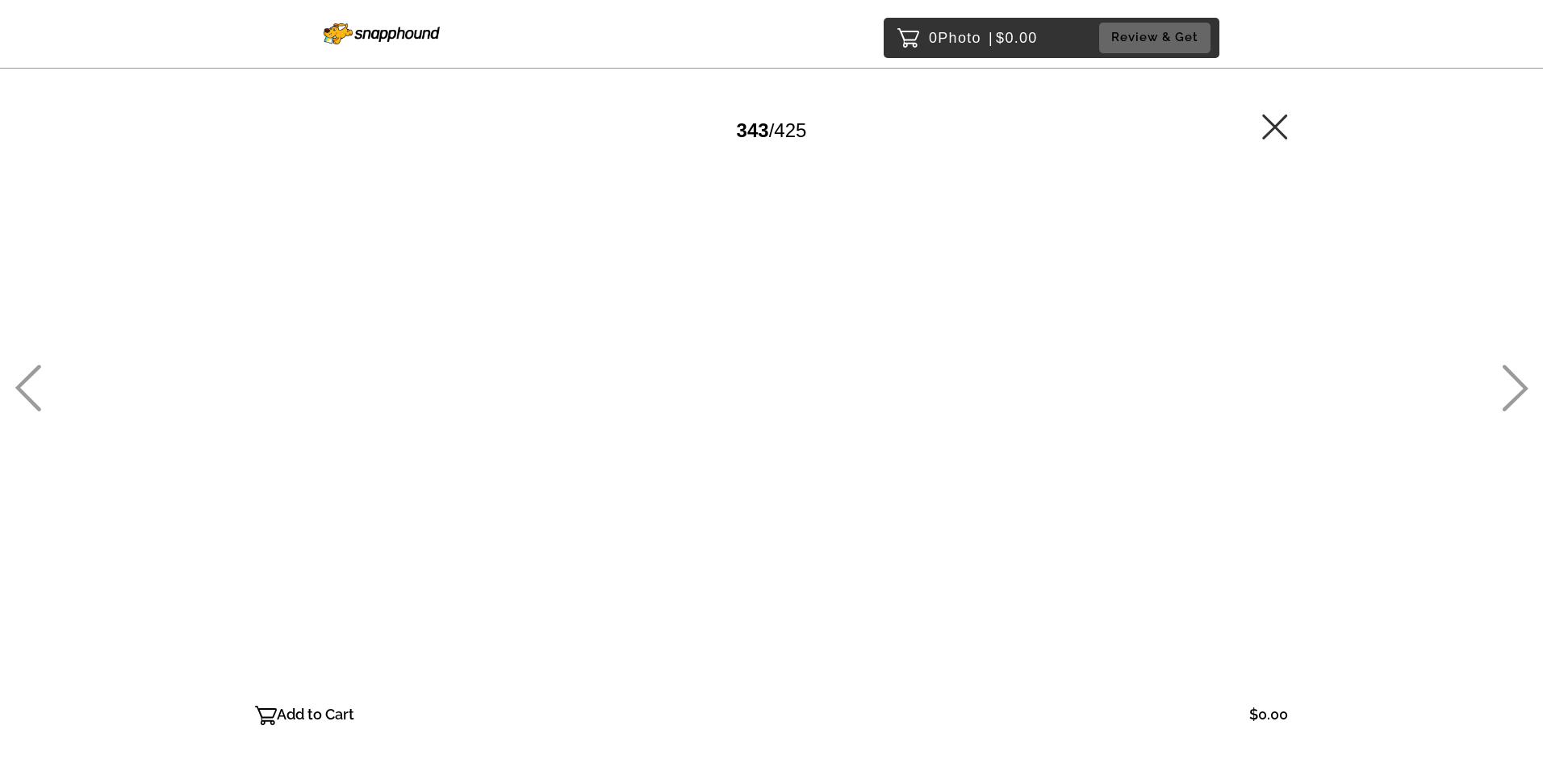
click at [22, 377] on icon at bounding box center [28, 388] width 26 height 47
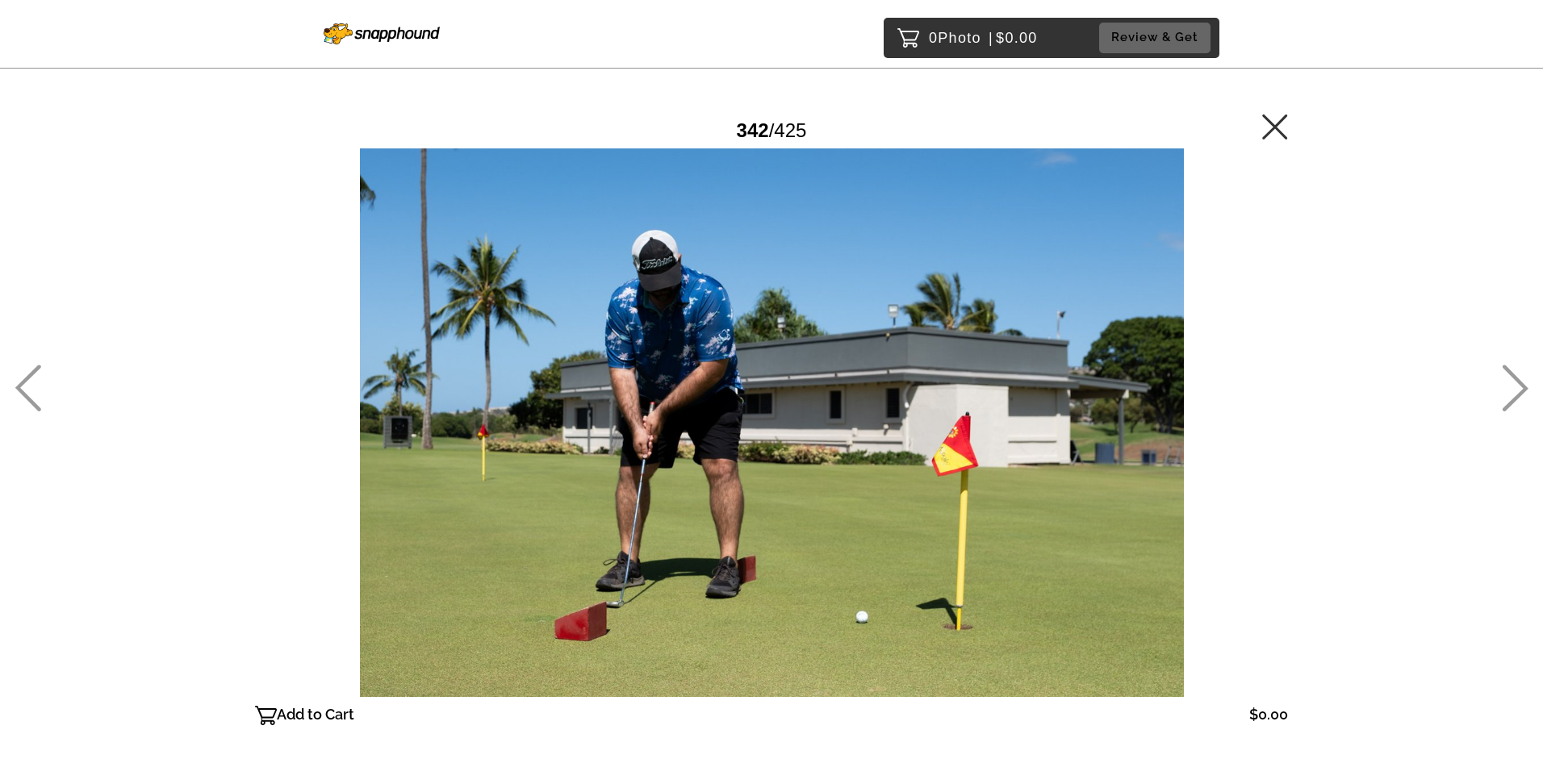
click at [22, 377] on icon at bounding box center [28, 388] width 26 height 47
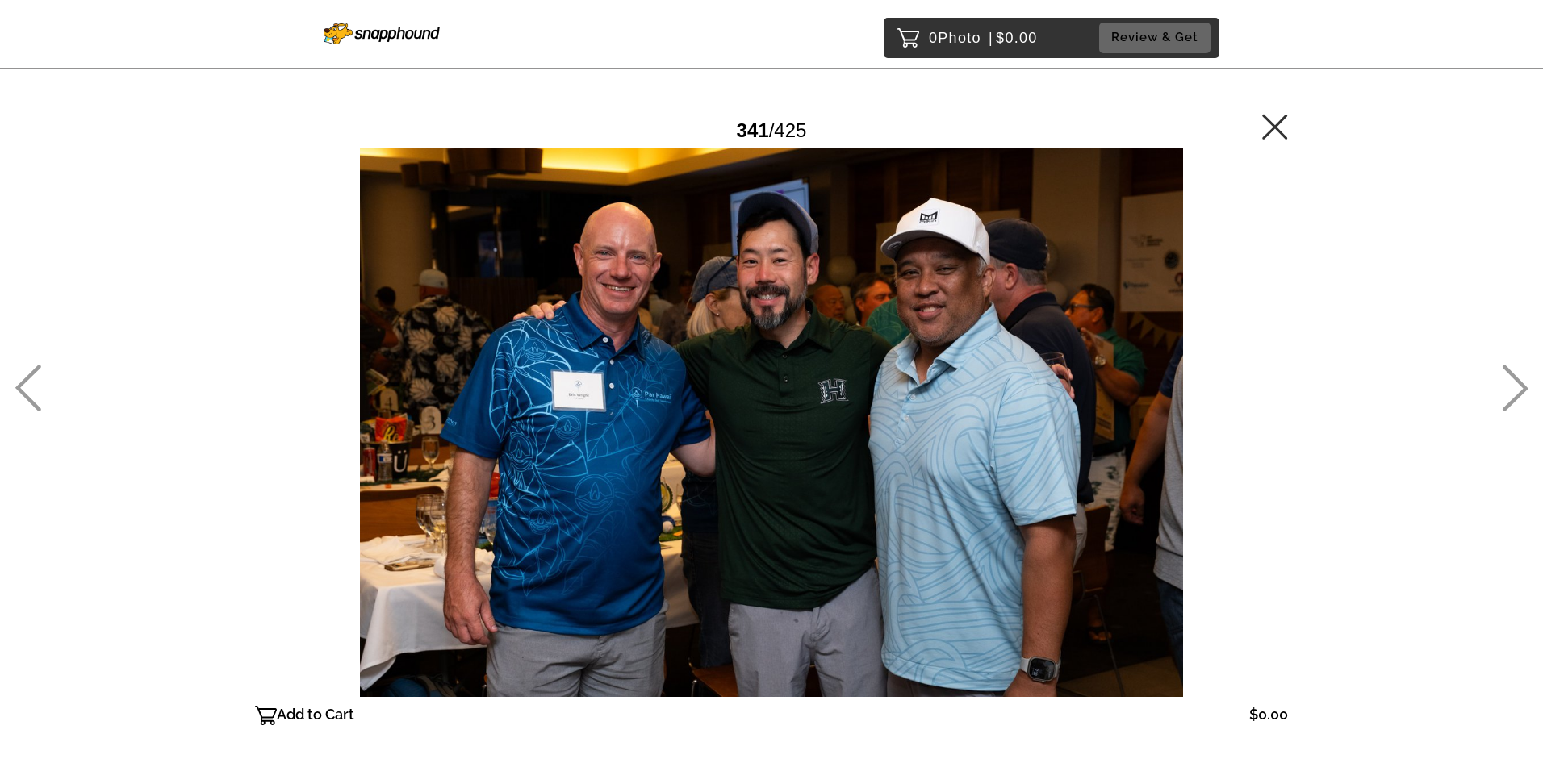
click at [22, 377] on icon at bounding box center [28, 388] width 26 height 47
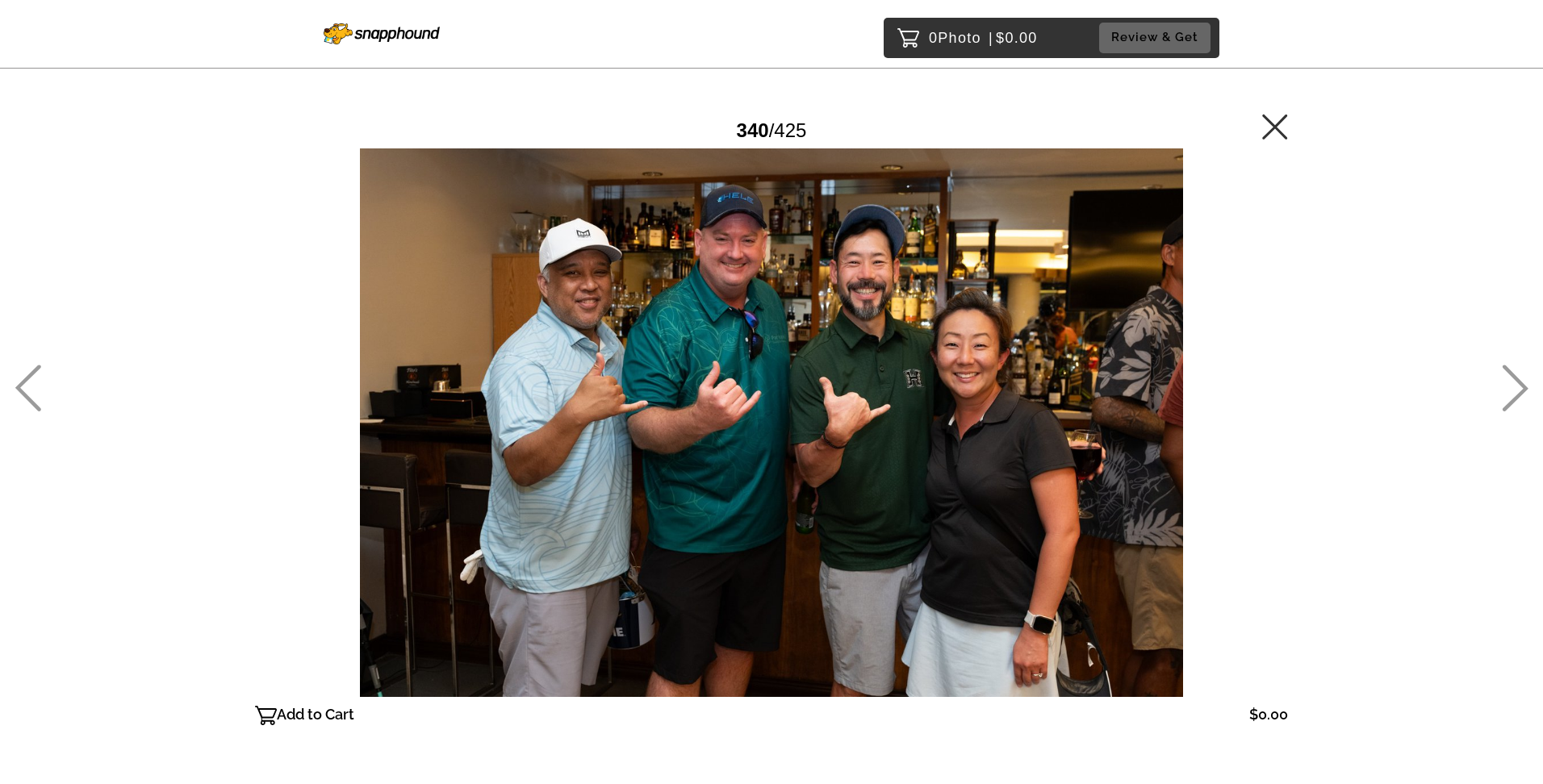
click at [22, 377] on icon at bounding box center [28, 388] width 26 height 47
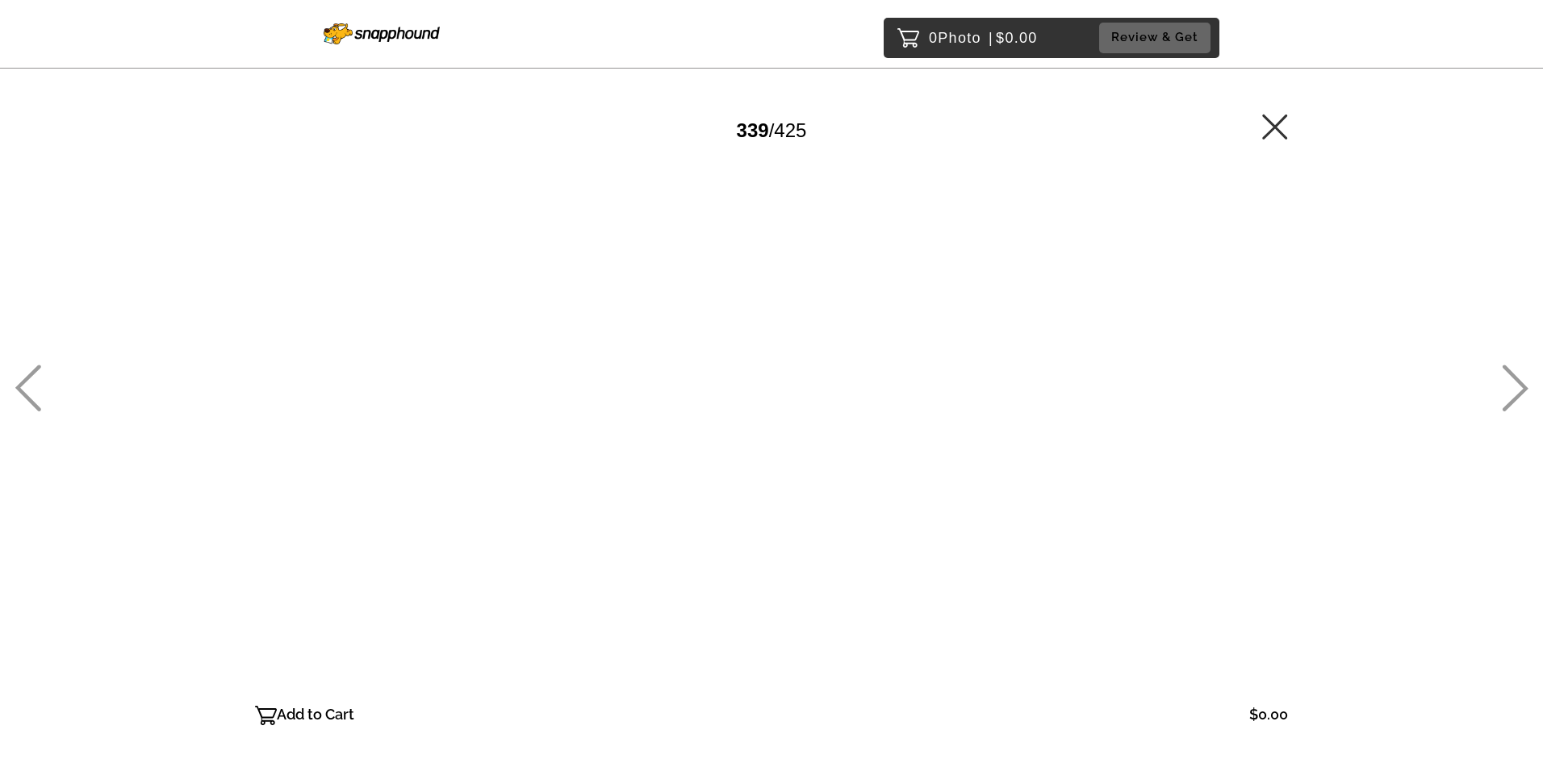
click at [22, 377] on icon at bounding box center [28, 388] width 26 height 47
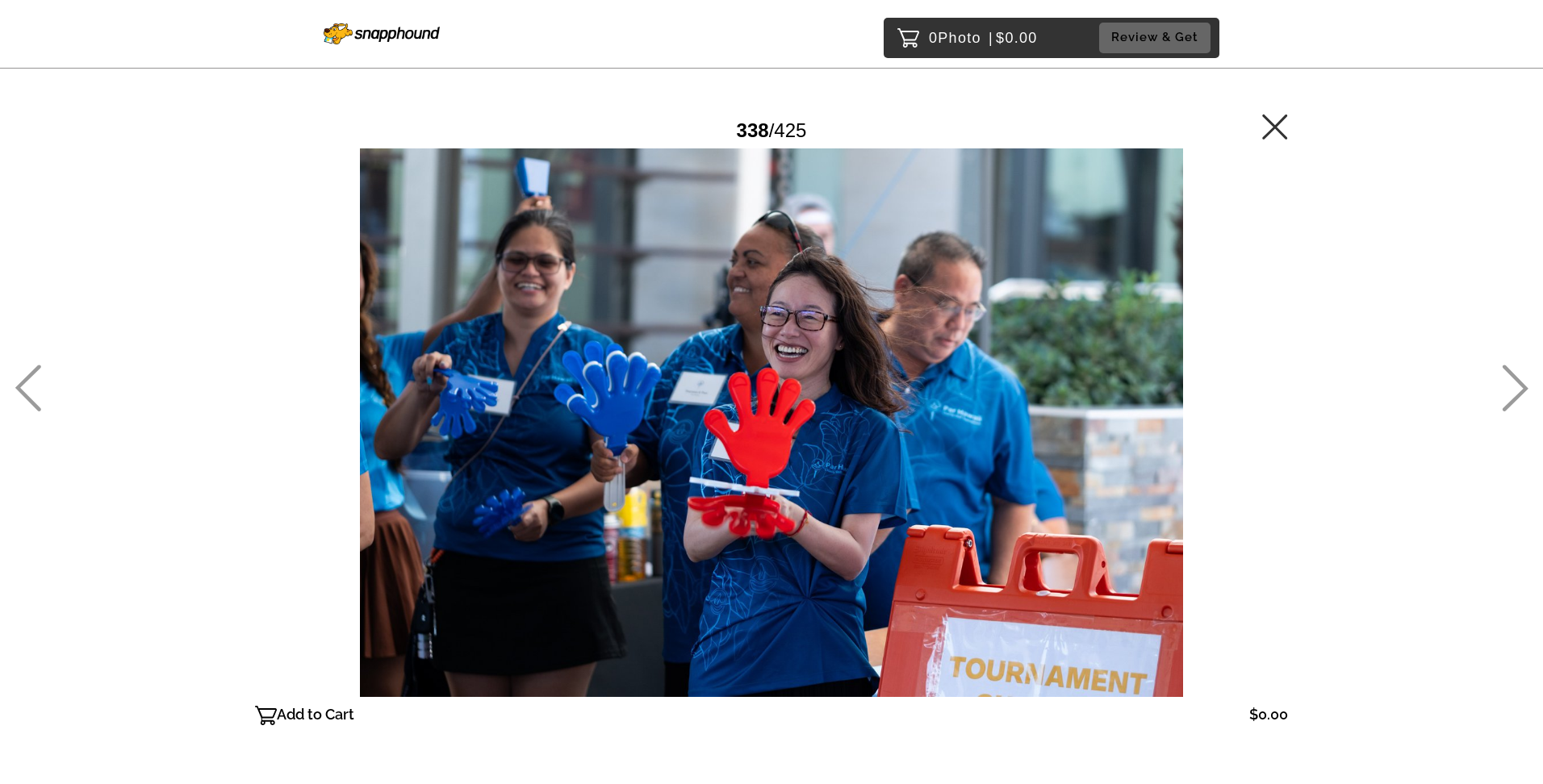
click at [22, 377] on icon at bounding box center [28, 388] width 26 height 47
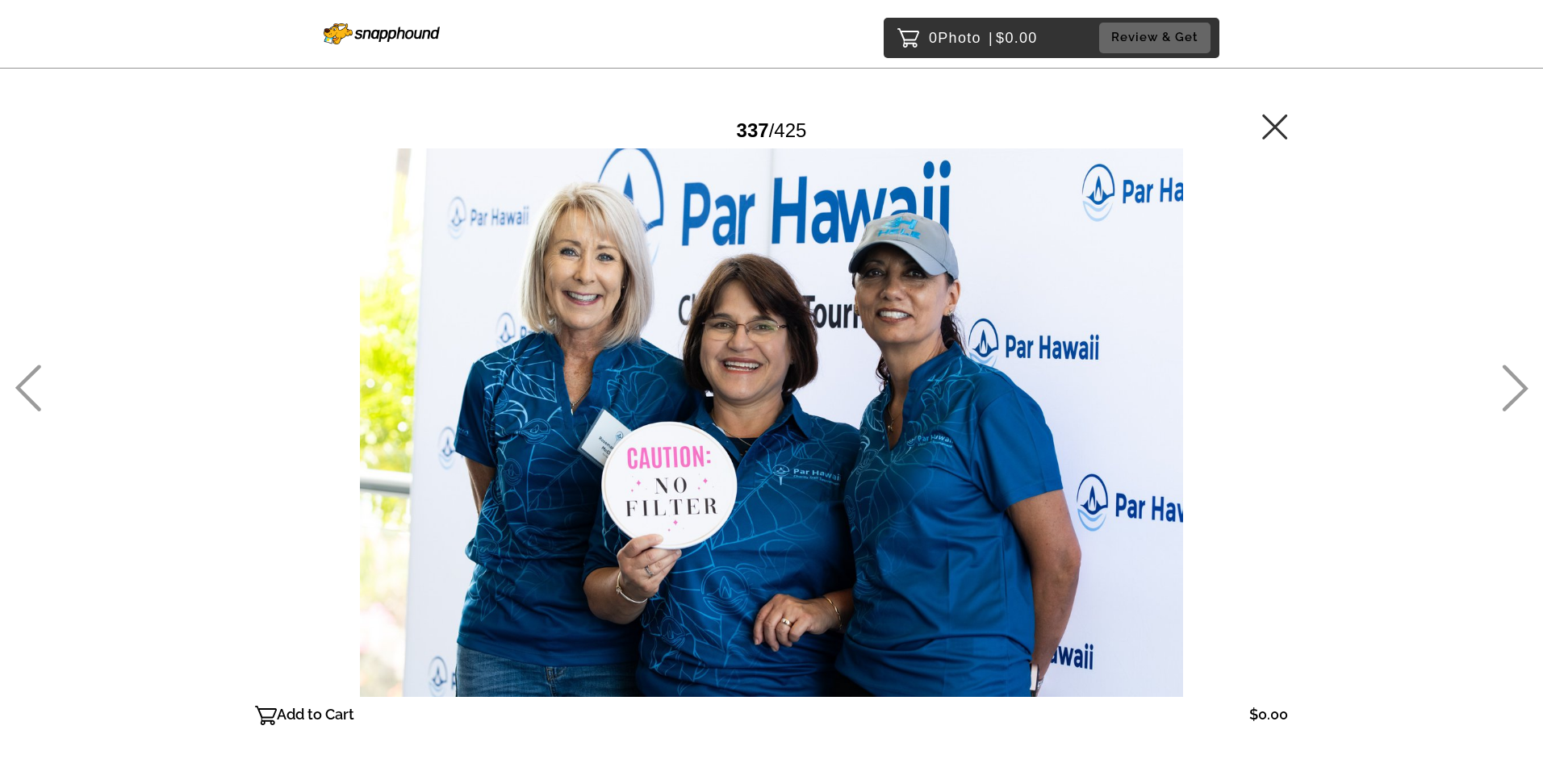
click at [22, 377] on icon at bounding box center [28, 388] width 26 height 47
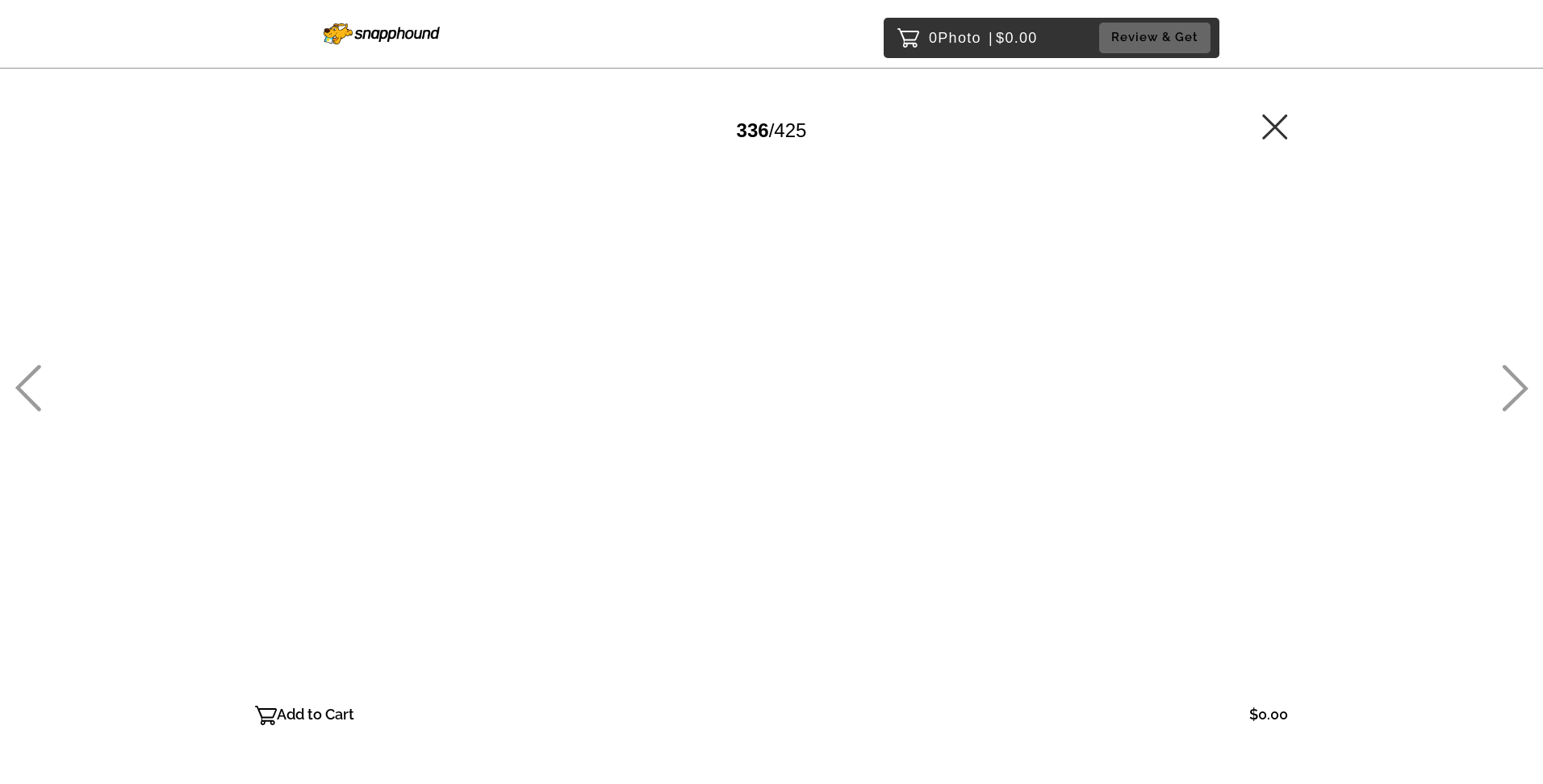
click at [22, 377] on icon at bounding box center [28, 388] width 26 height 47
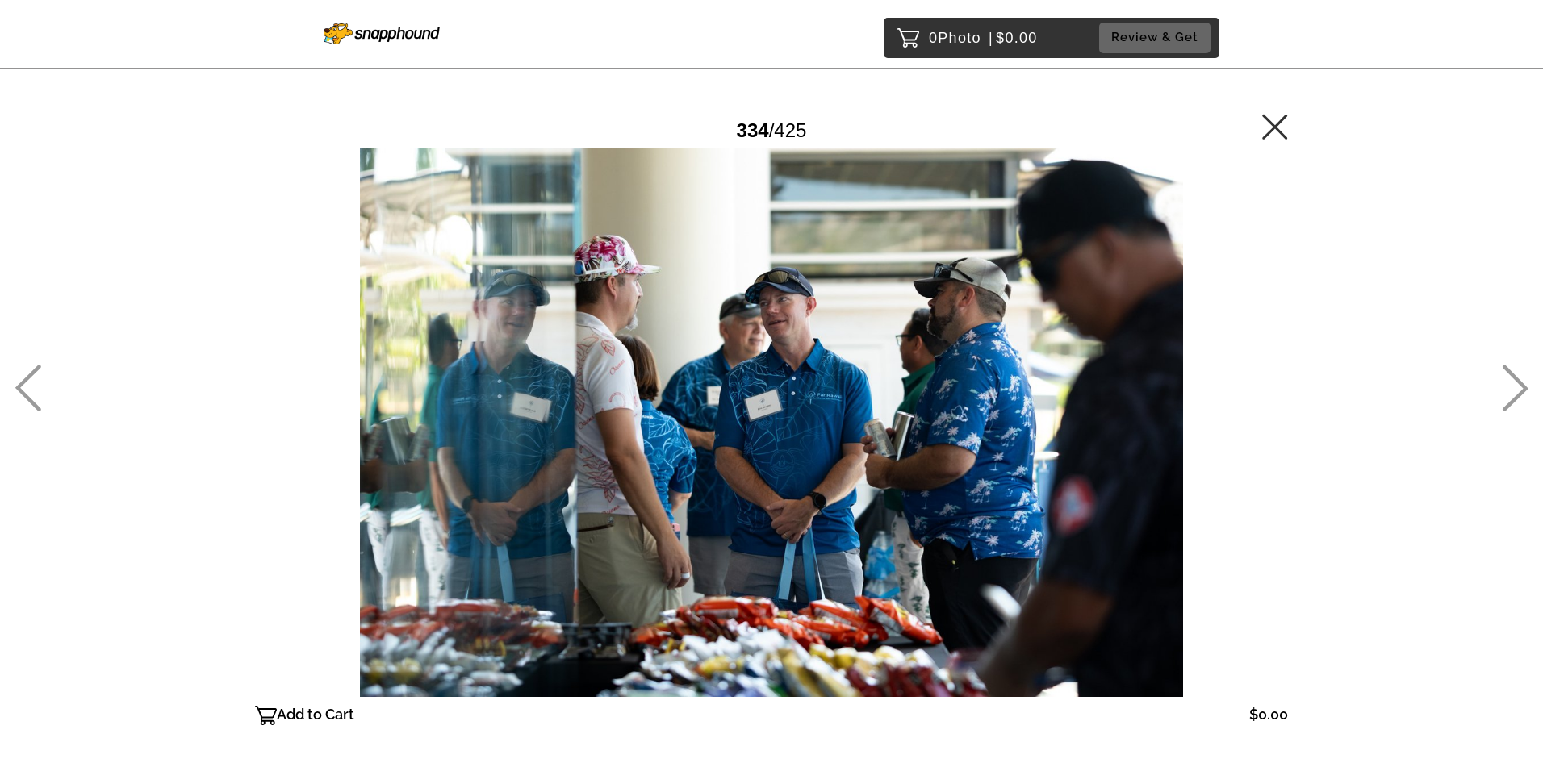
click at [22, 377] on icon at bounding box center [28, 388] width 26 height 47
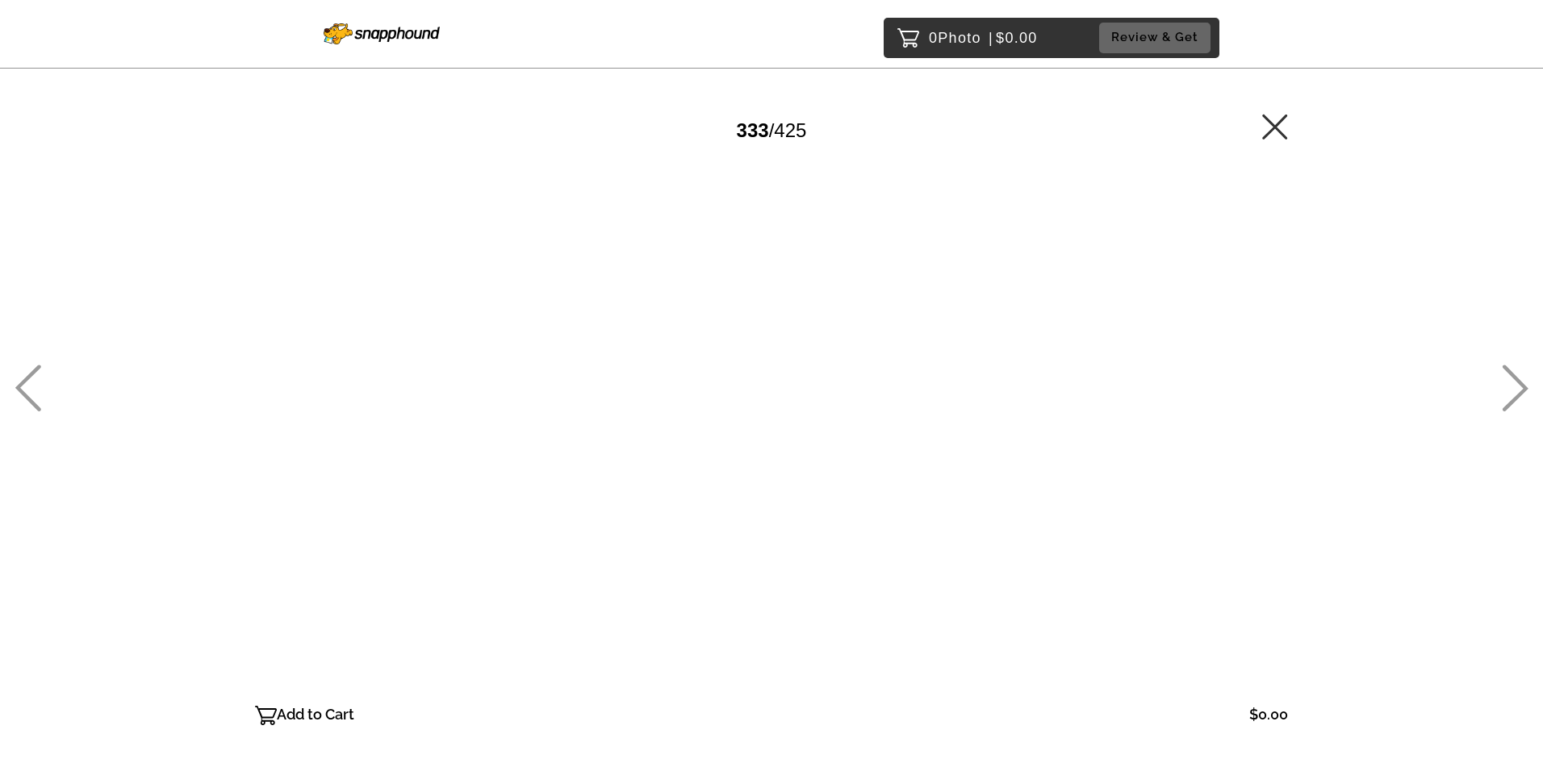
click at [22, 377] on icon at bounding box center [28, 388] width 26 height 47
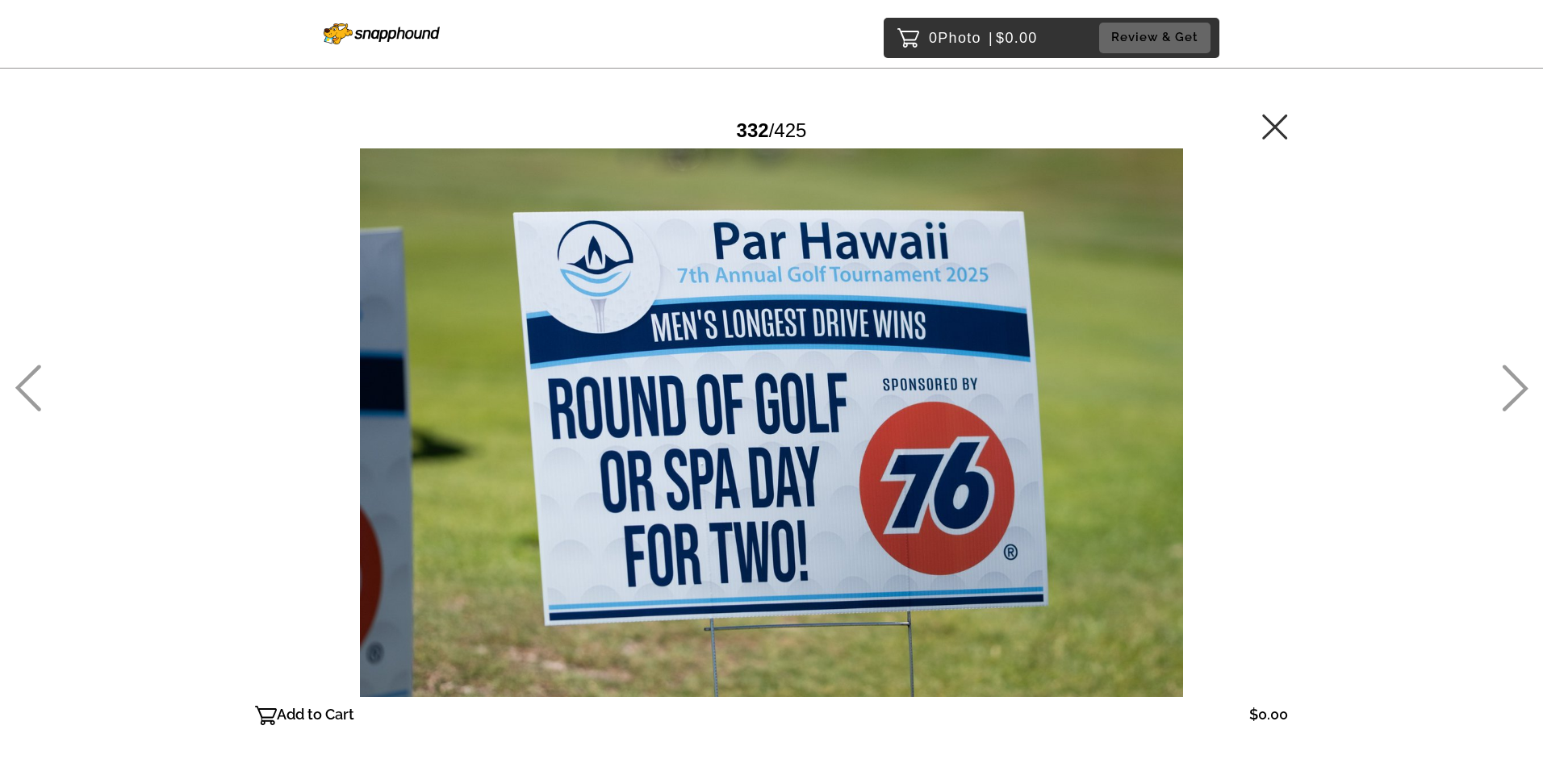
click at [22, 377] on icon at bounding box center [28, 388] width 26 height 47
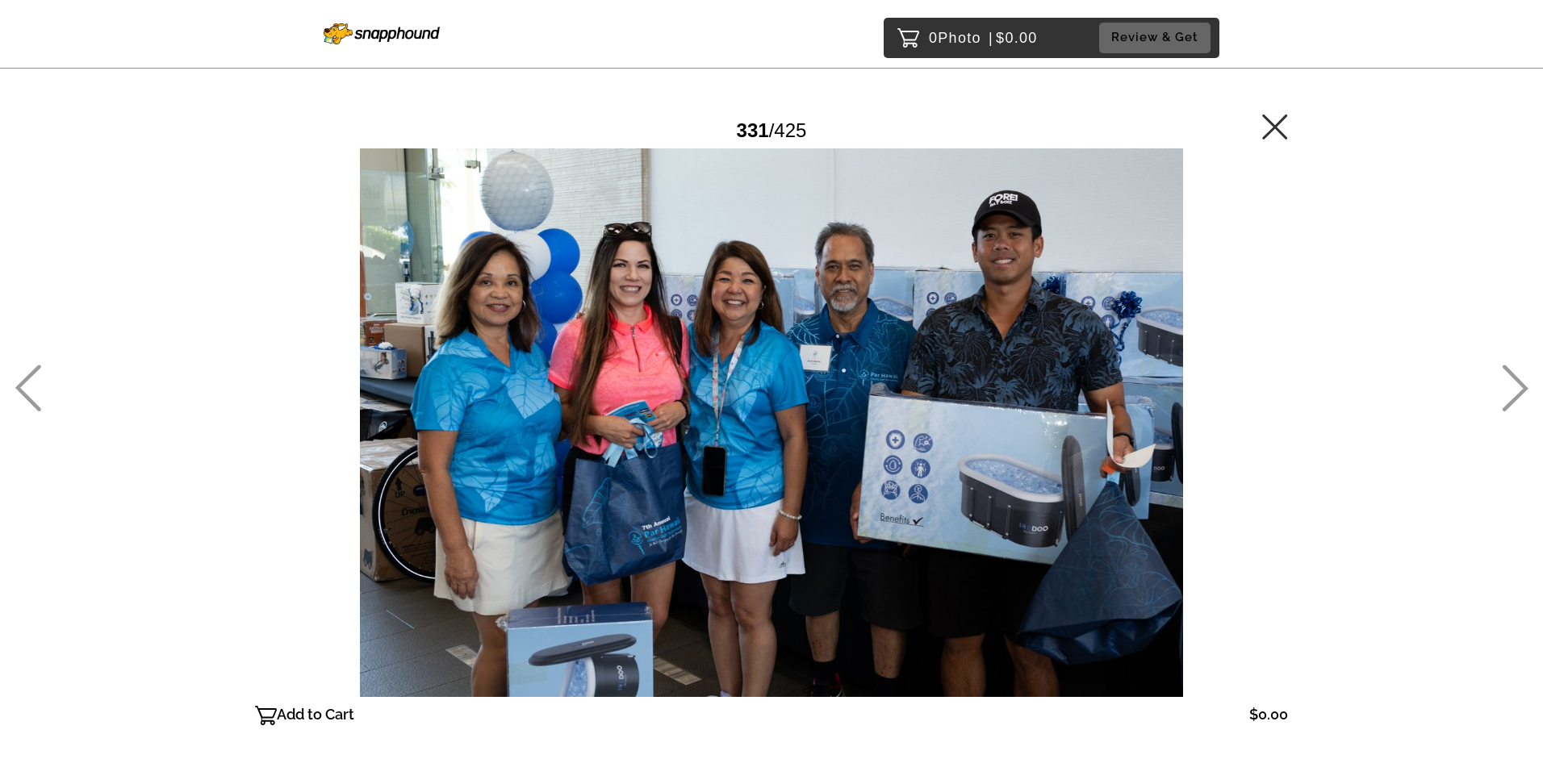
click at [21, 377] on icon at bounding box center [28, 388] width 26 height 47
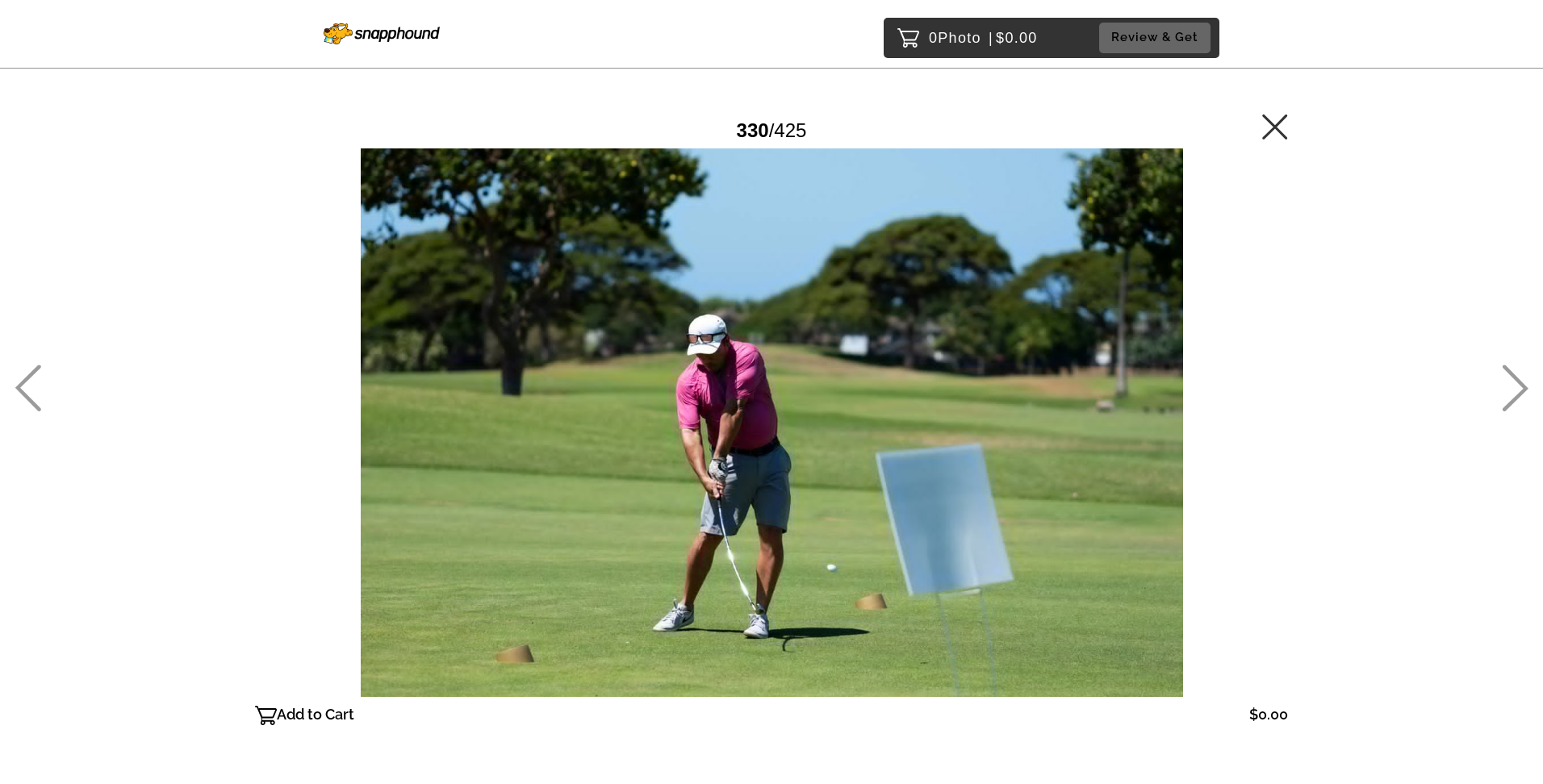
click at [20, 378] on icon at bounding box center [28, 388] width 26 height 47
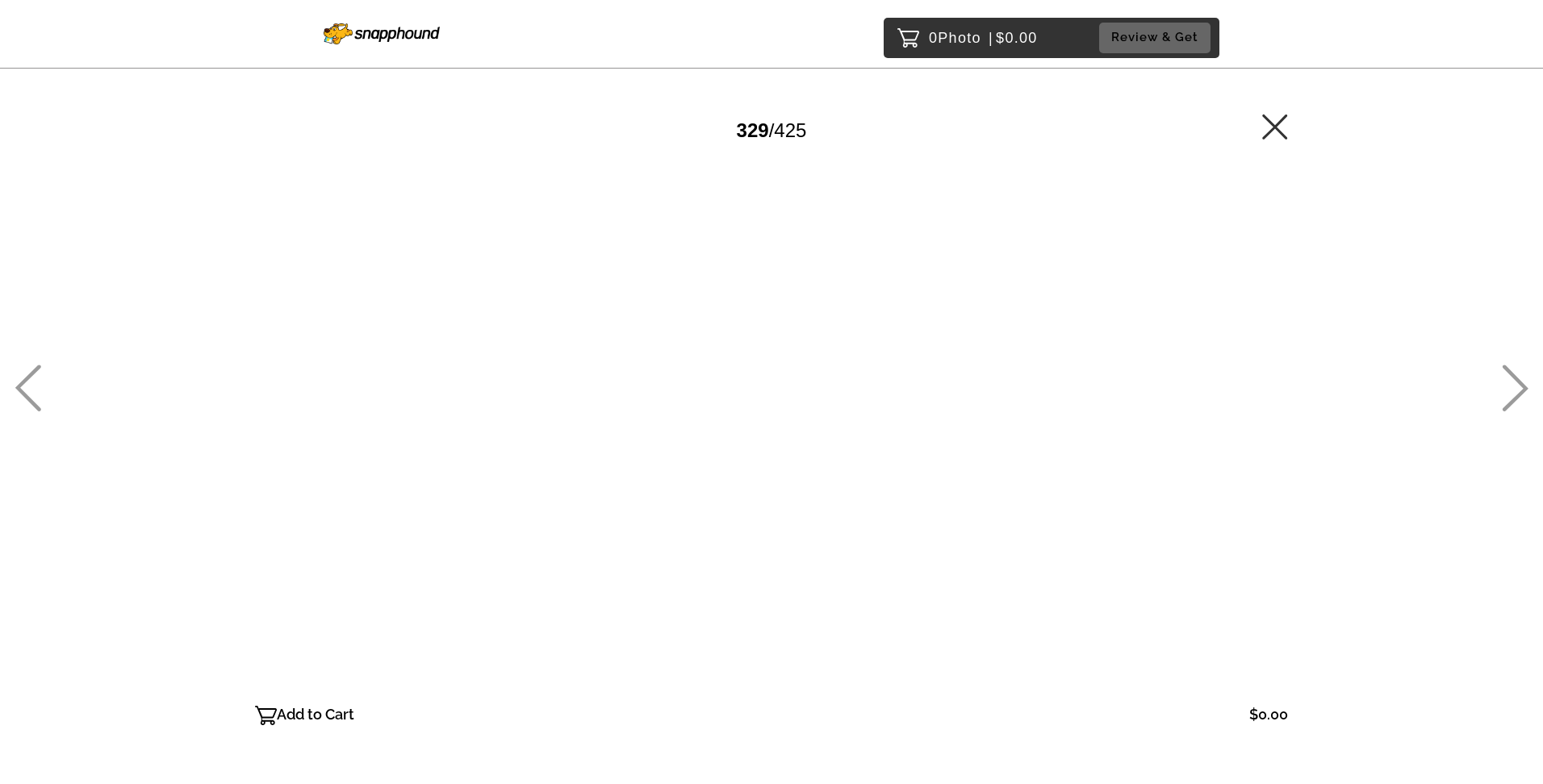
click at [20, 378] on icon at bounding box center [28, 388] width 26 height 47
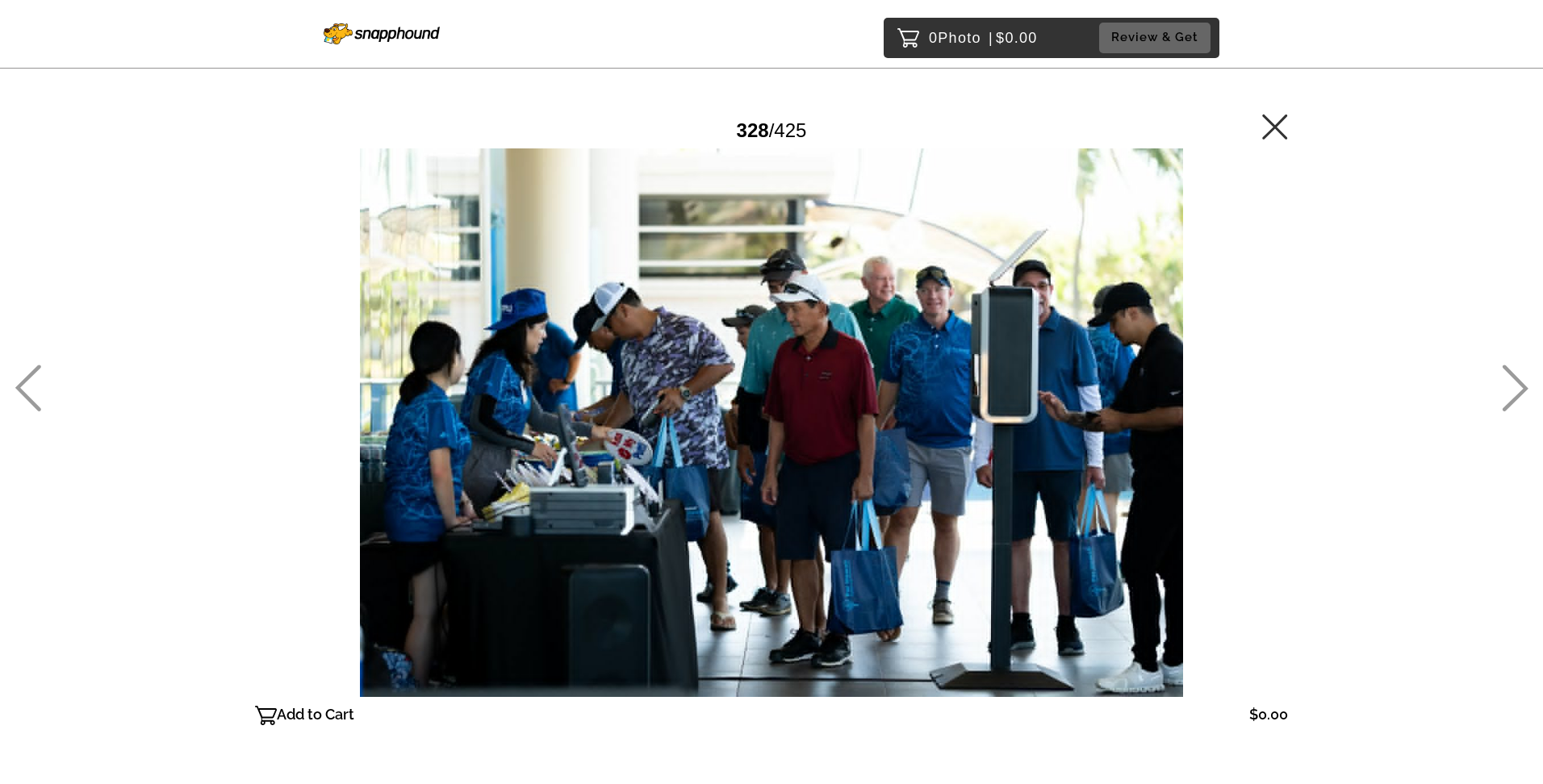
click at [29, 374] on icon at bounding box center [28, 388] width 26 height 47
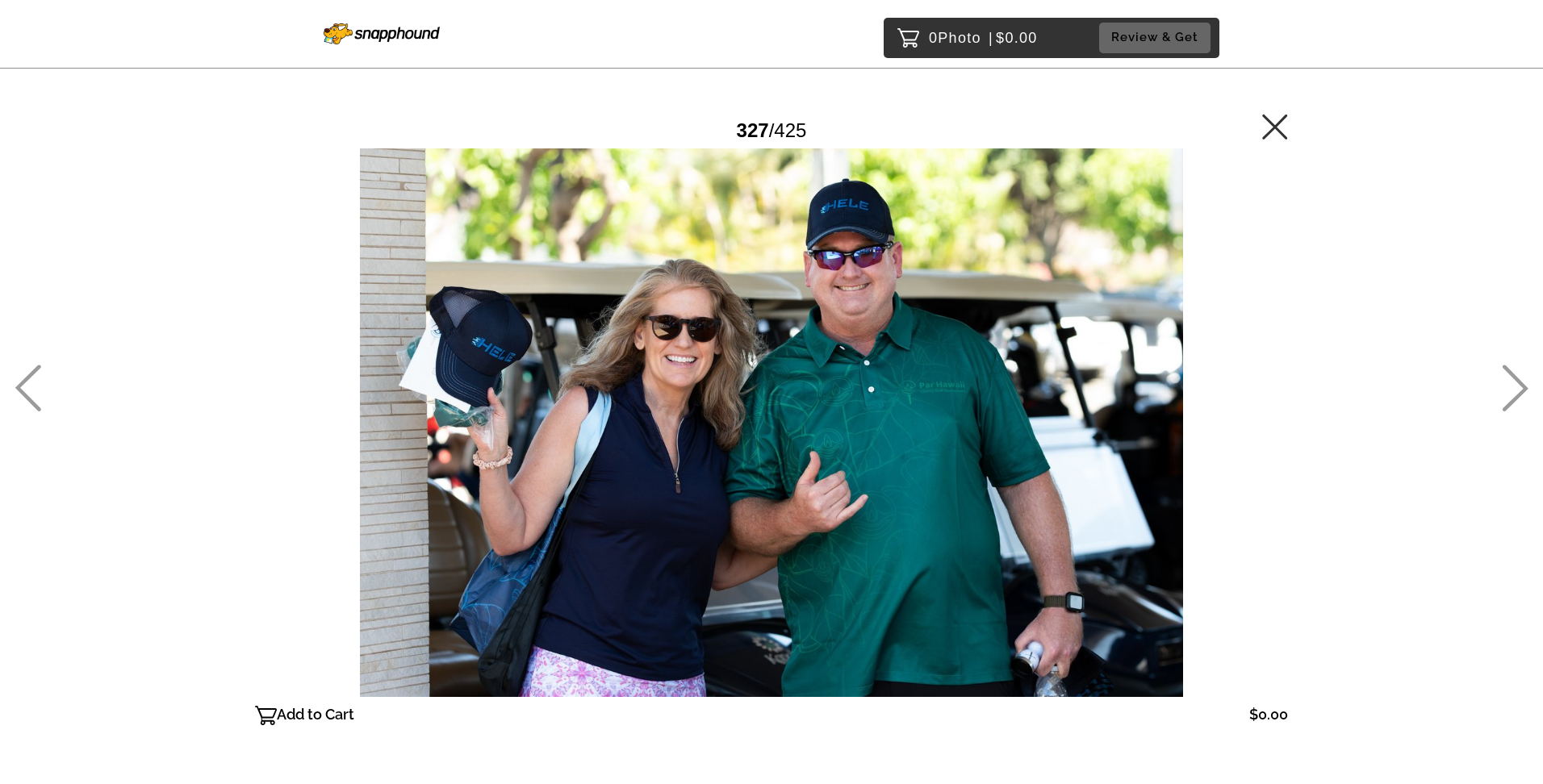
click at [28, 378] on icon at bounding box center [28, 388] width 26 height 47
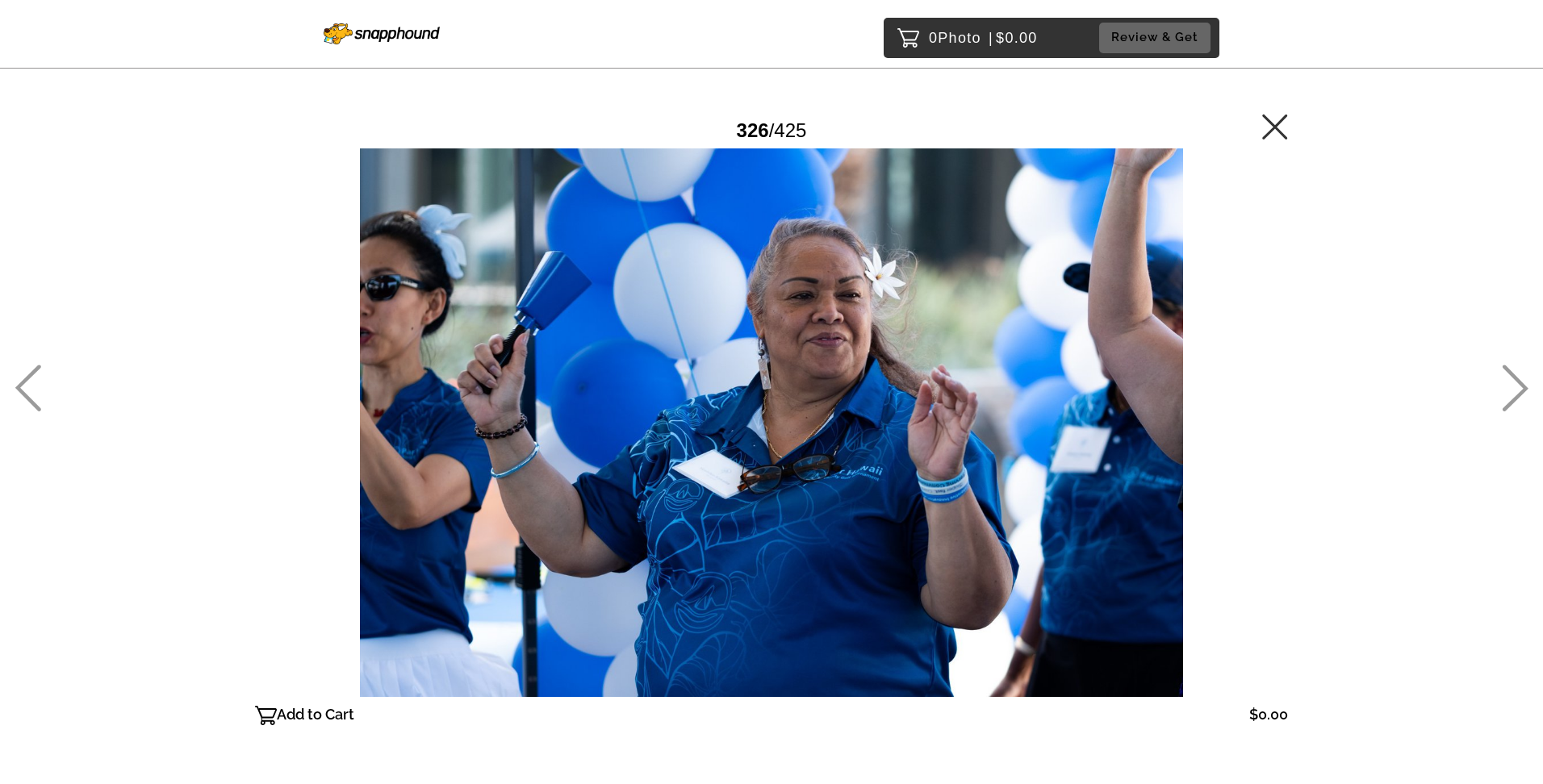
click at [28, 377] on icon at bounding box center [28, 388] width 26 height 47
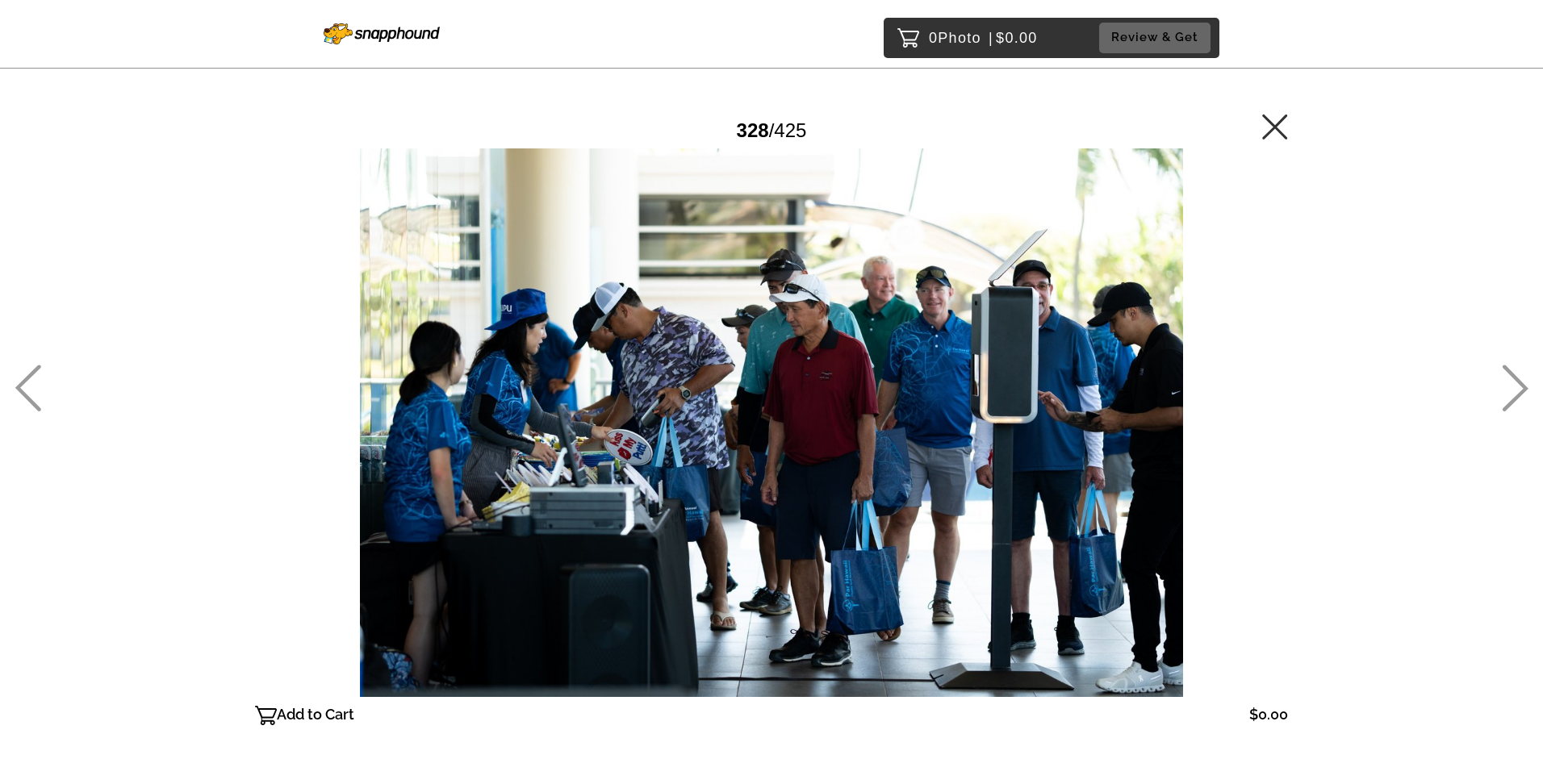
click at [1522, 385] on icon at bounding box center [1516, 388] width 26 height 47
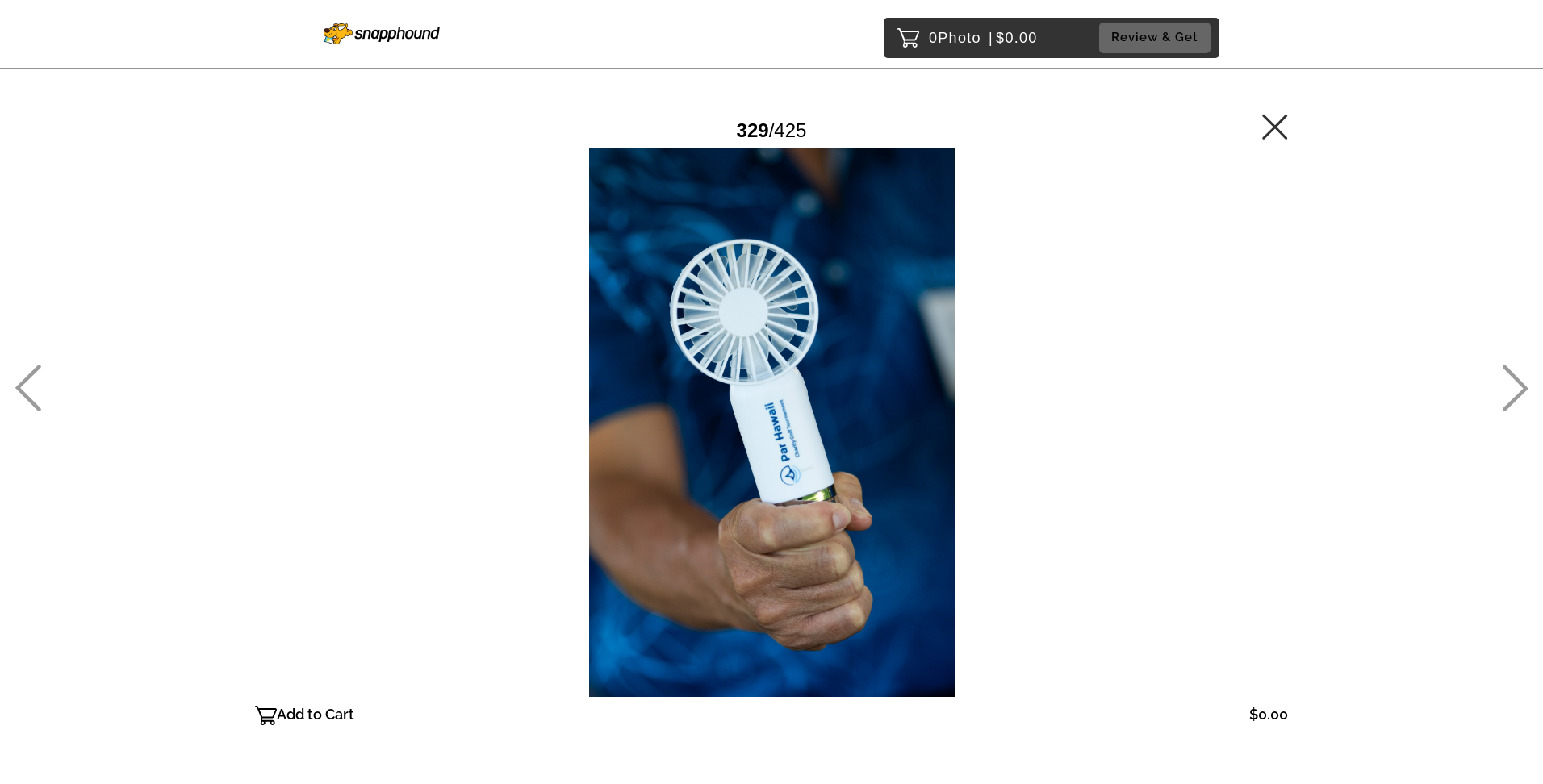
click at [1516, 382] on icon at bounding box center [1515, 388] width 26 height 47
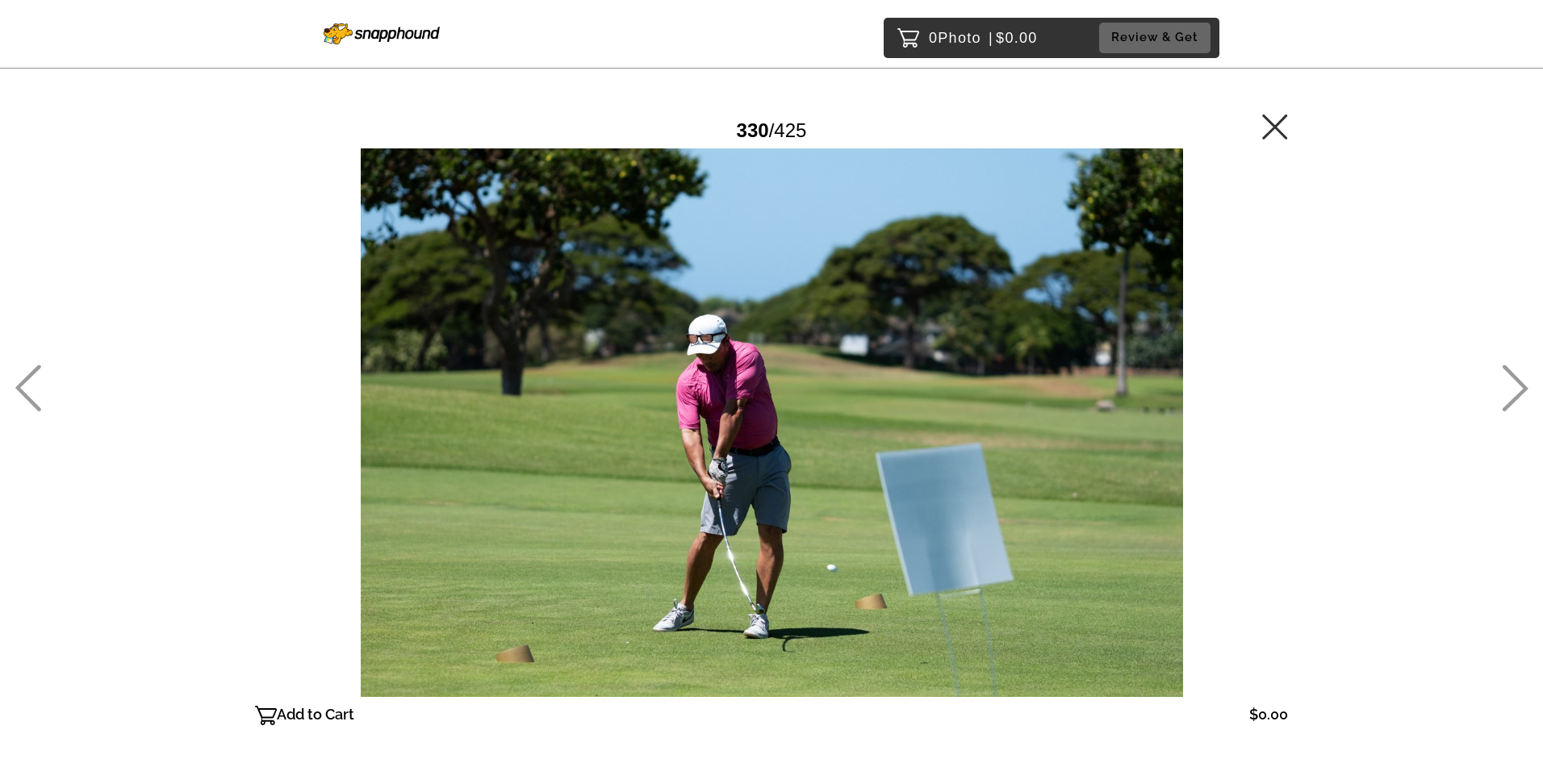
click at [1511, 387] on icon at bounding box center [1515, 388] width 26 height 47
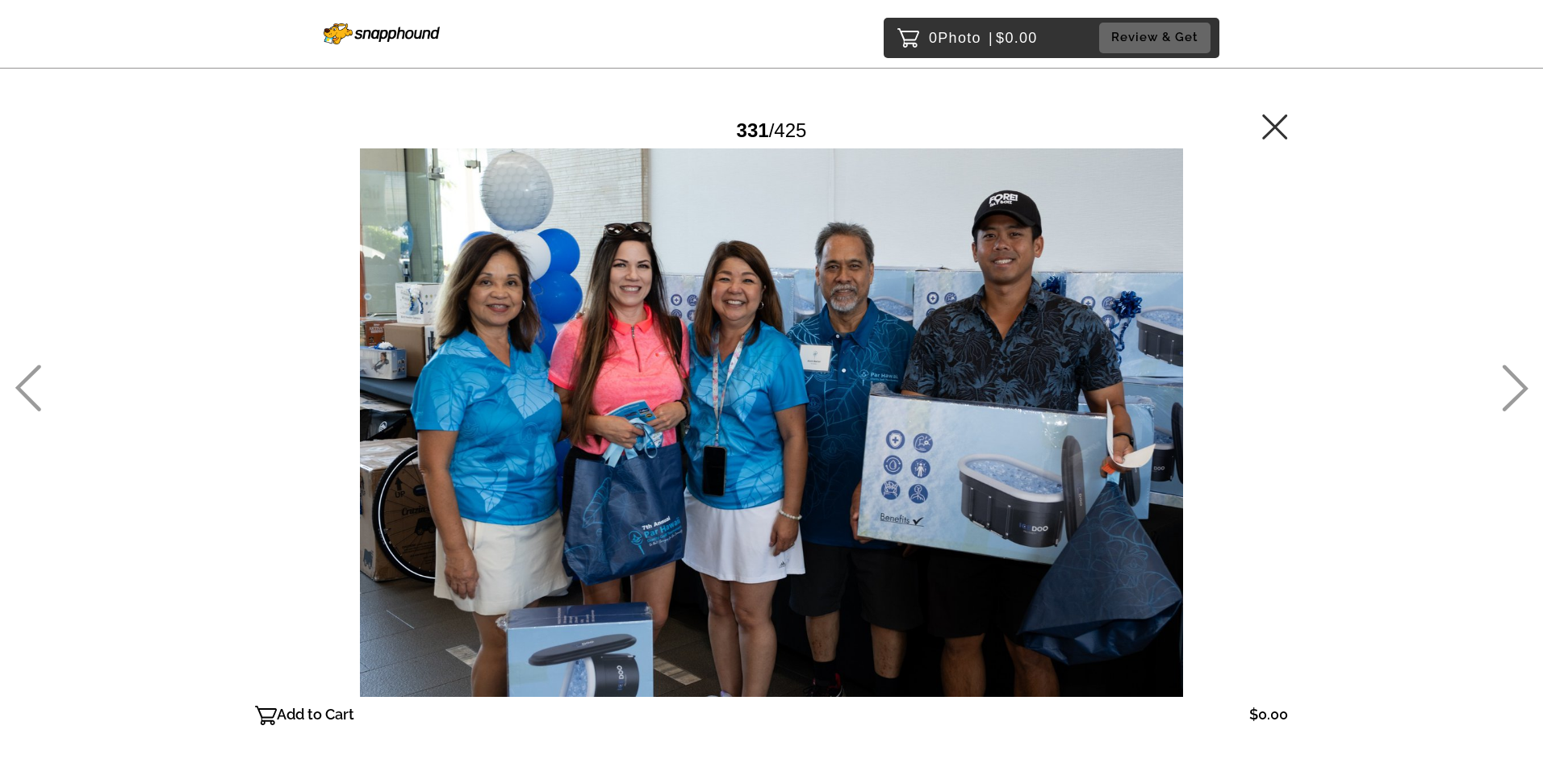
click at [1510, 389] on icon at bounding box center [1515, 388] width 26 height 47
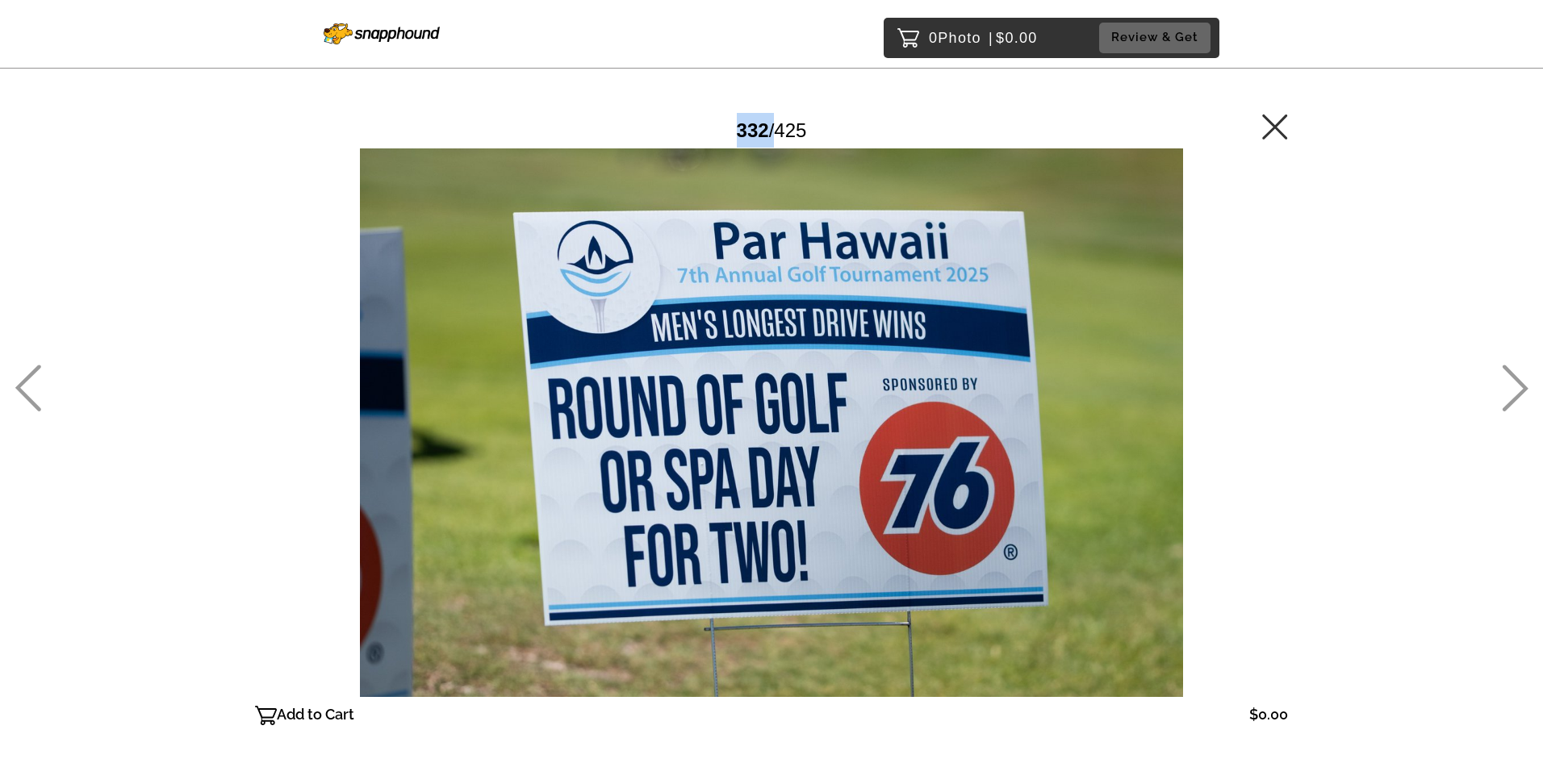
click at [1510, 389] on icon at bounding box center [1515, 388] width 26 height 47
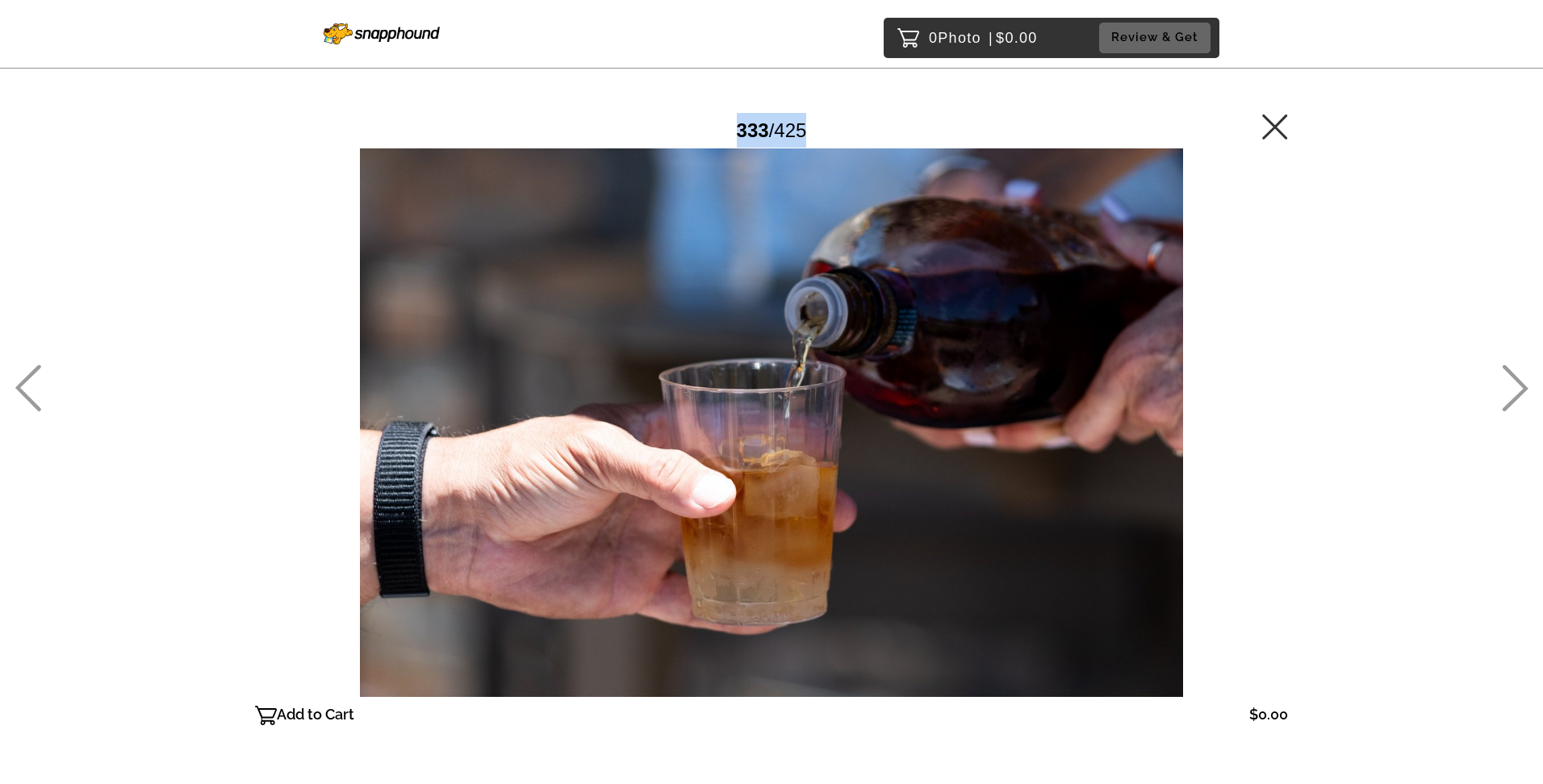
click at [1509, 391] on icon at bounding box center [1515, 388] width 26 height 47
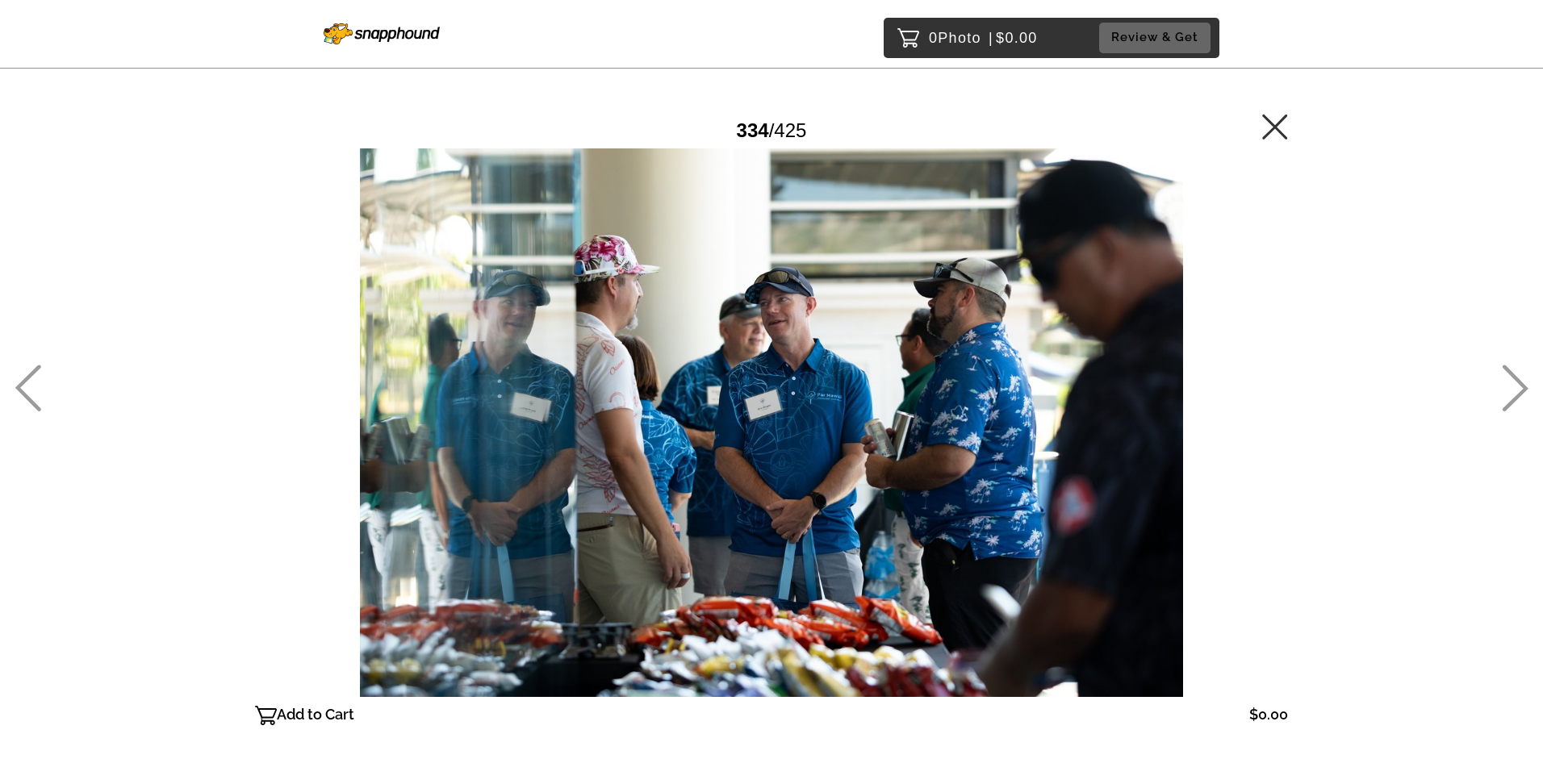
click at [37, 370] on icon at bounding box center [28, 388] width 26 height 47
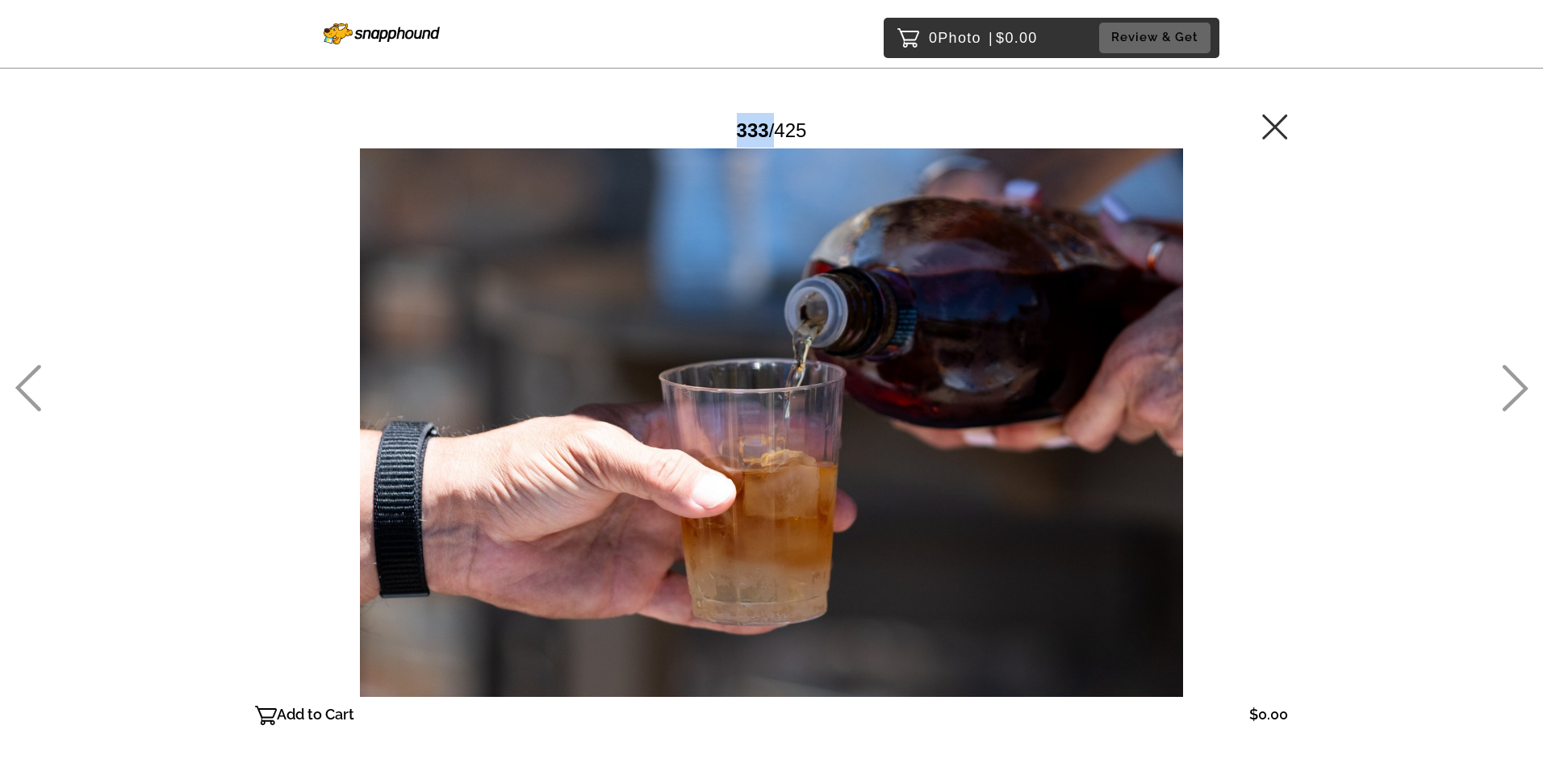
click at [37, 370] on icon at bounding box center [28, 388] width 26 height 47
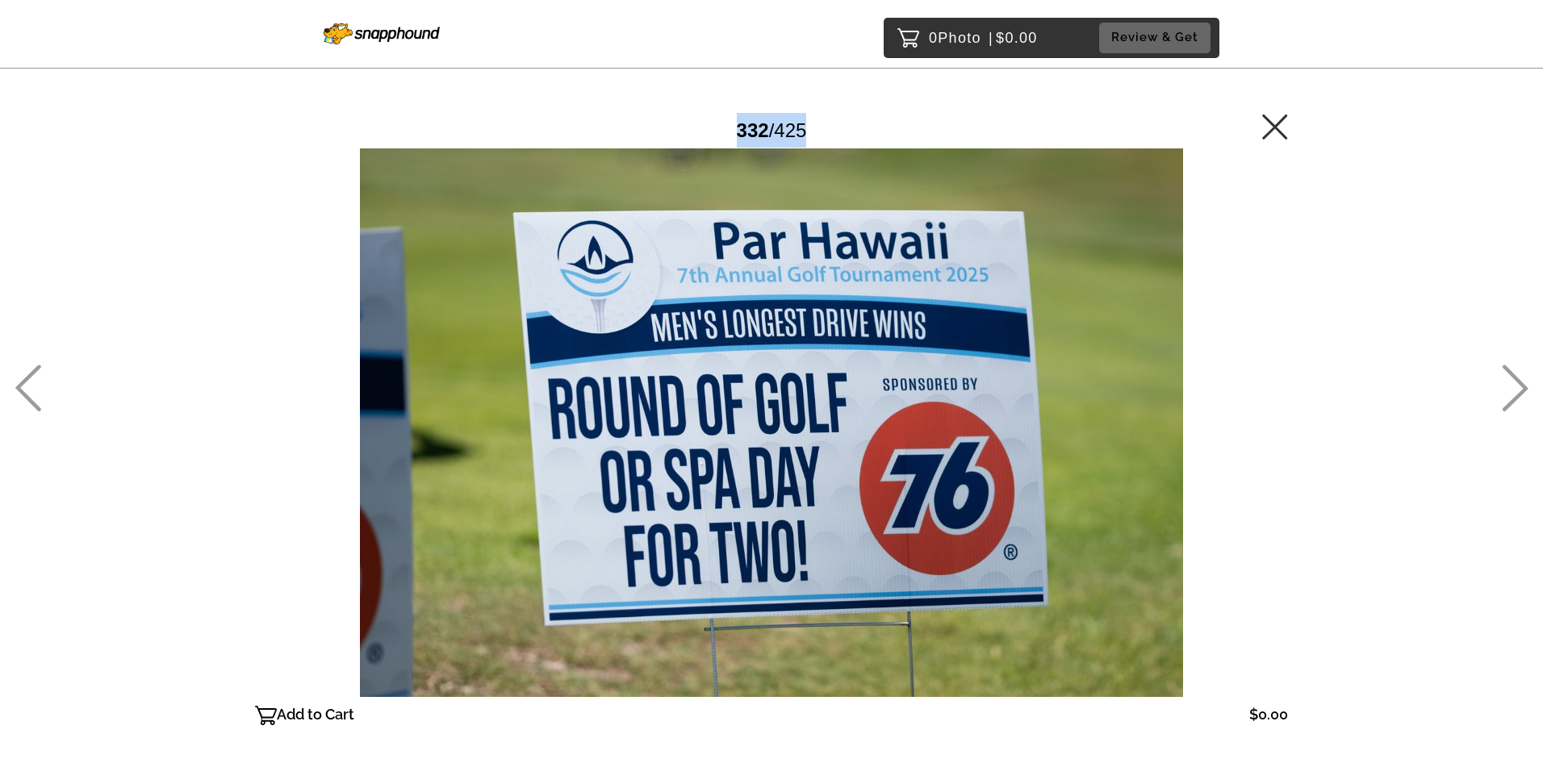
click at [37, 370] on icon at bounding box center [28, 388] width 26 height 47
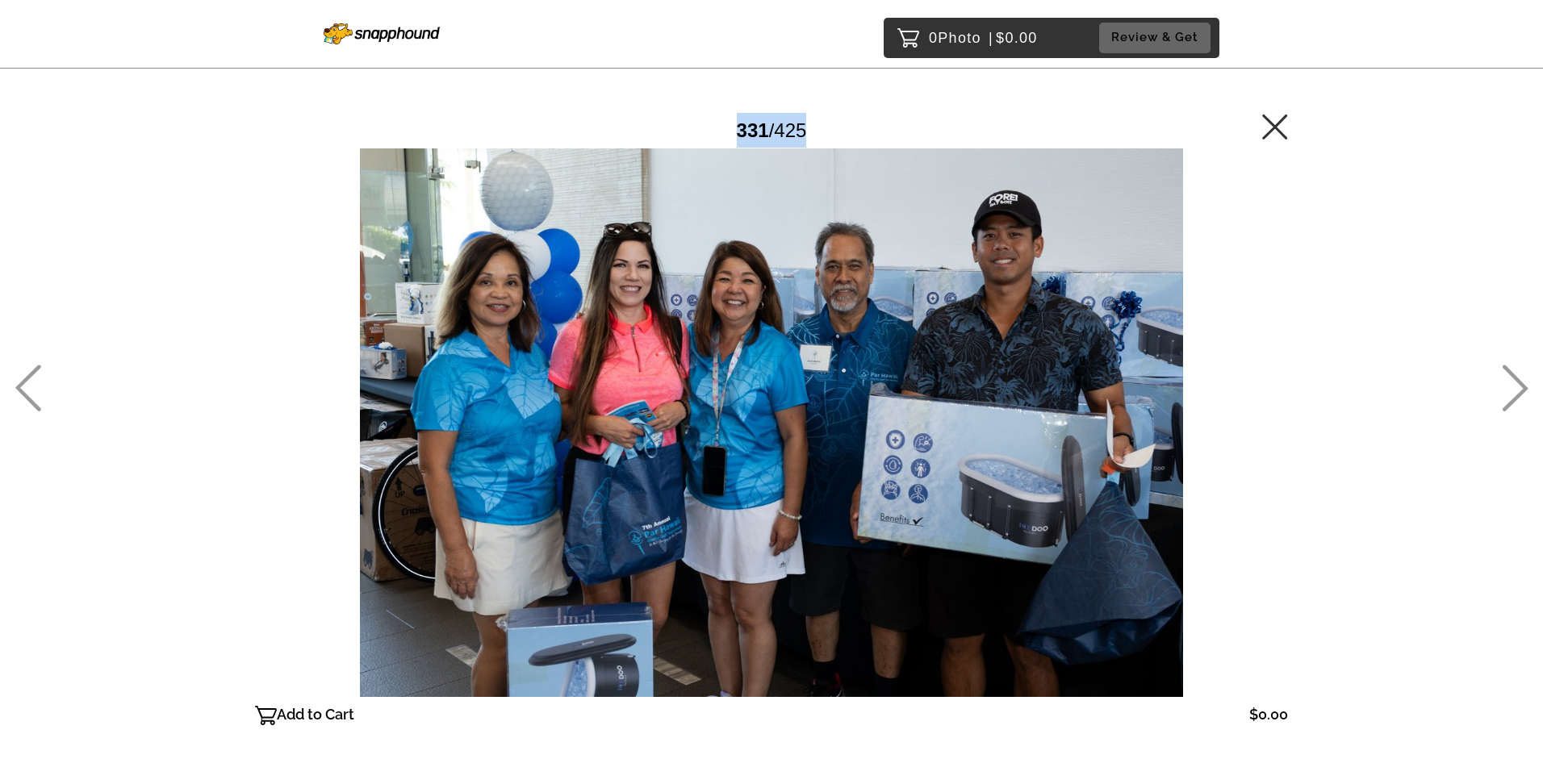
click at [37, 370] on icon at bounding box center [28, 388] width 26 height 47
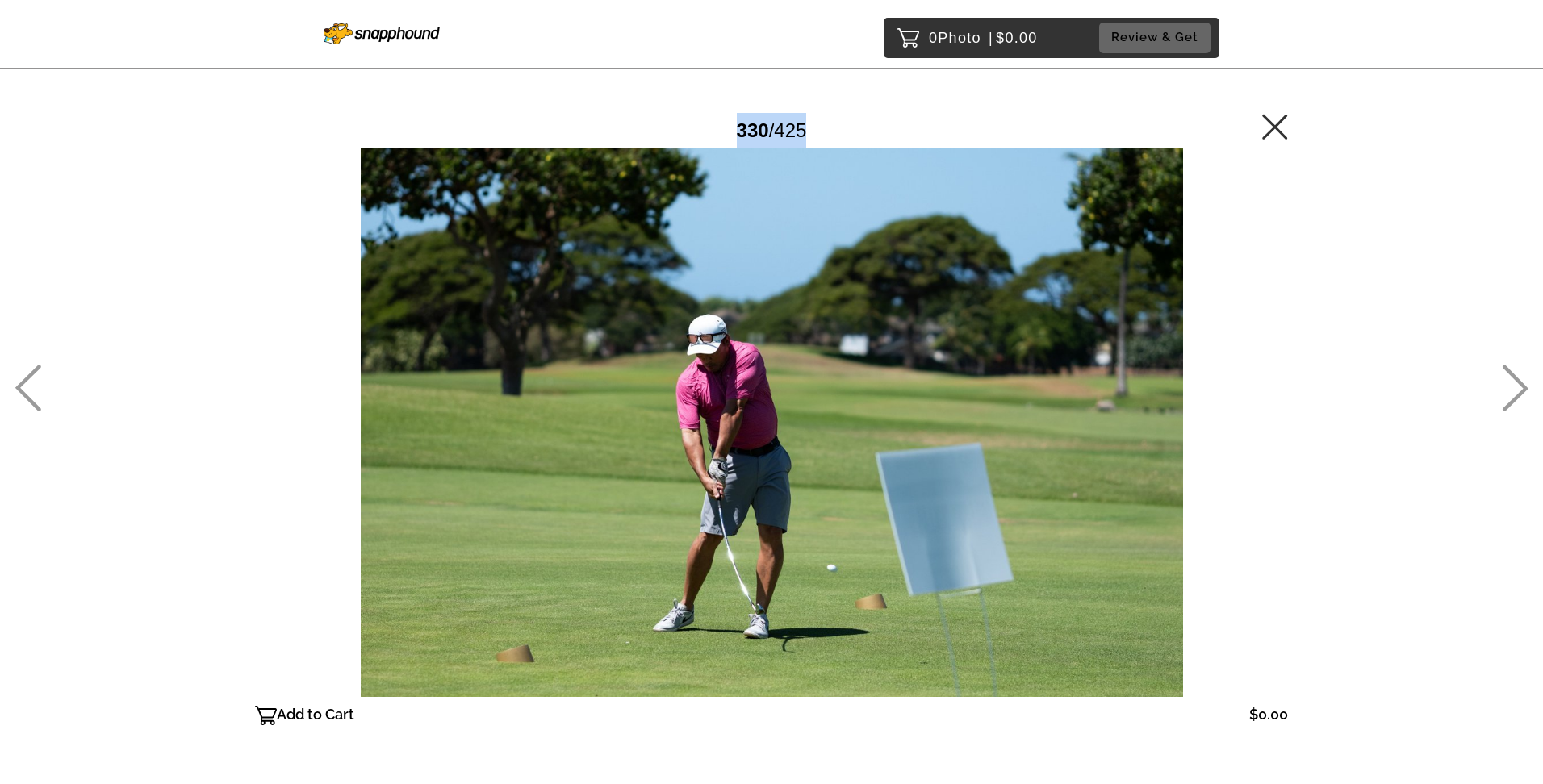
click at [37, 370] on icon at bounding box center [28, 388] width 26 height 47
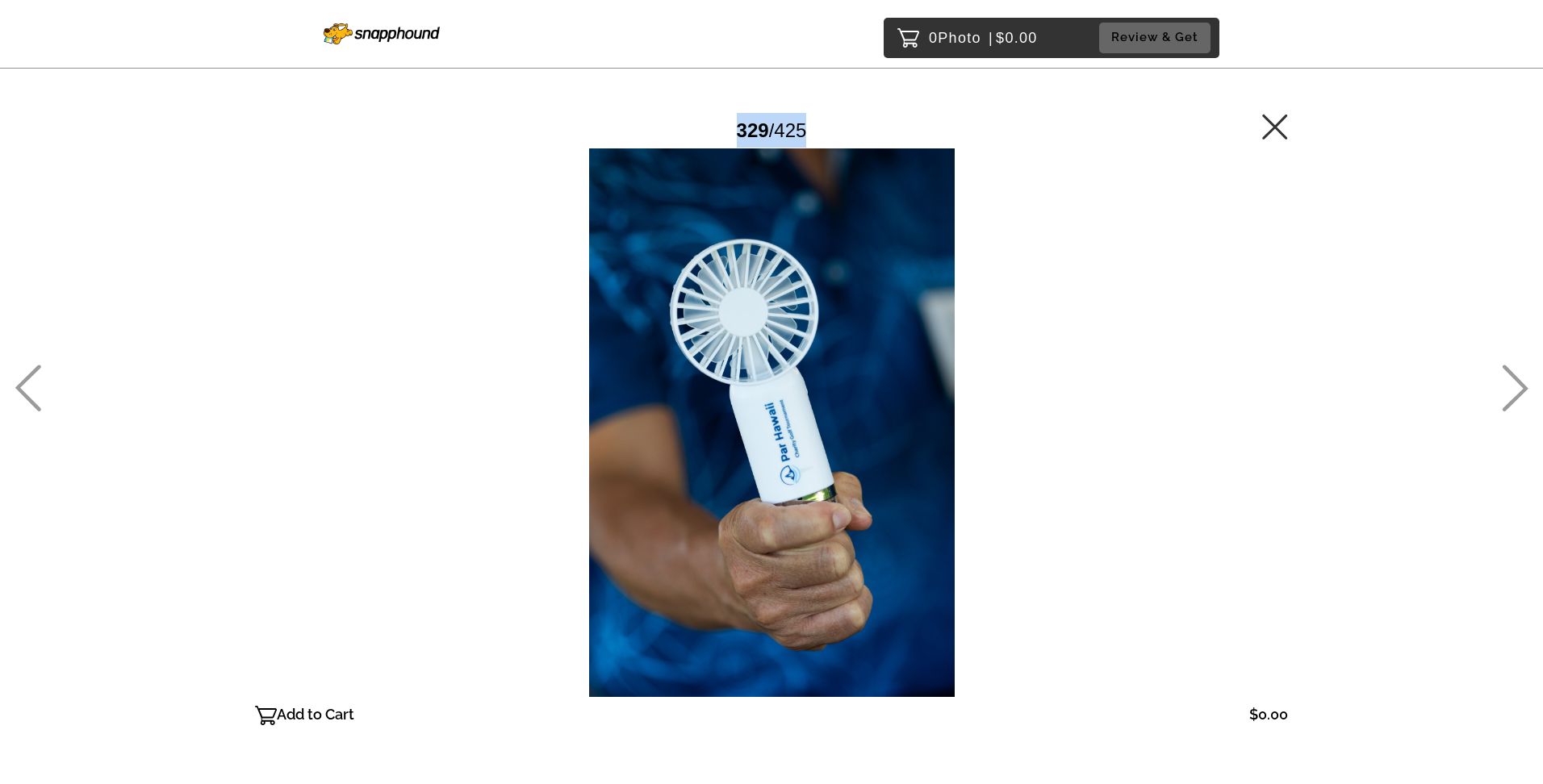
click at [37, 370] on icon at bounding box center [28, 388] width 26 height 47
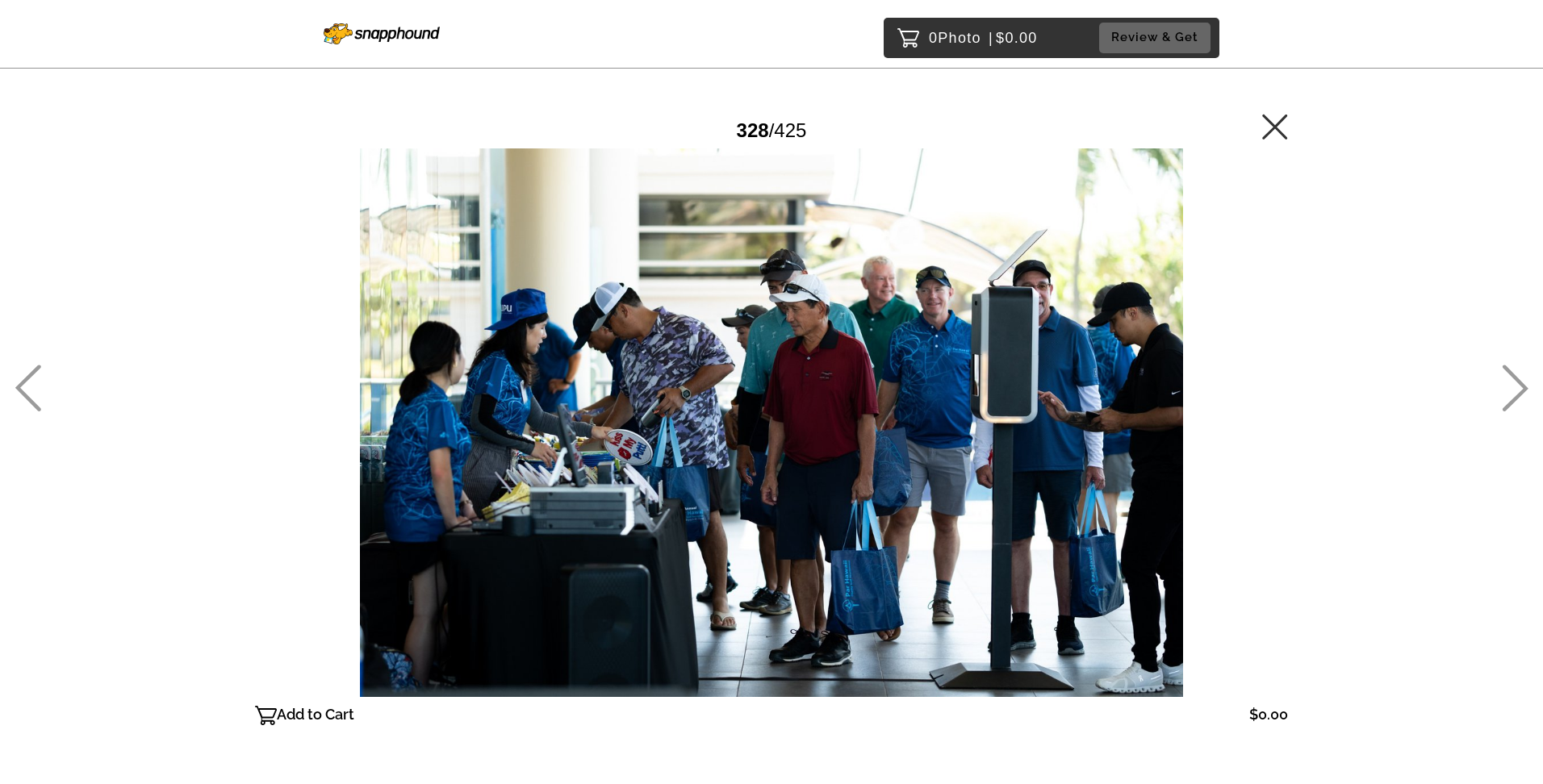
click at [37, 370] on icon at bounding box center [28, 388] width 26 height 47
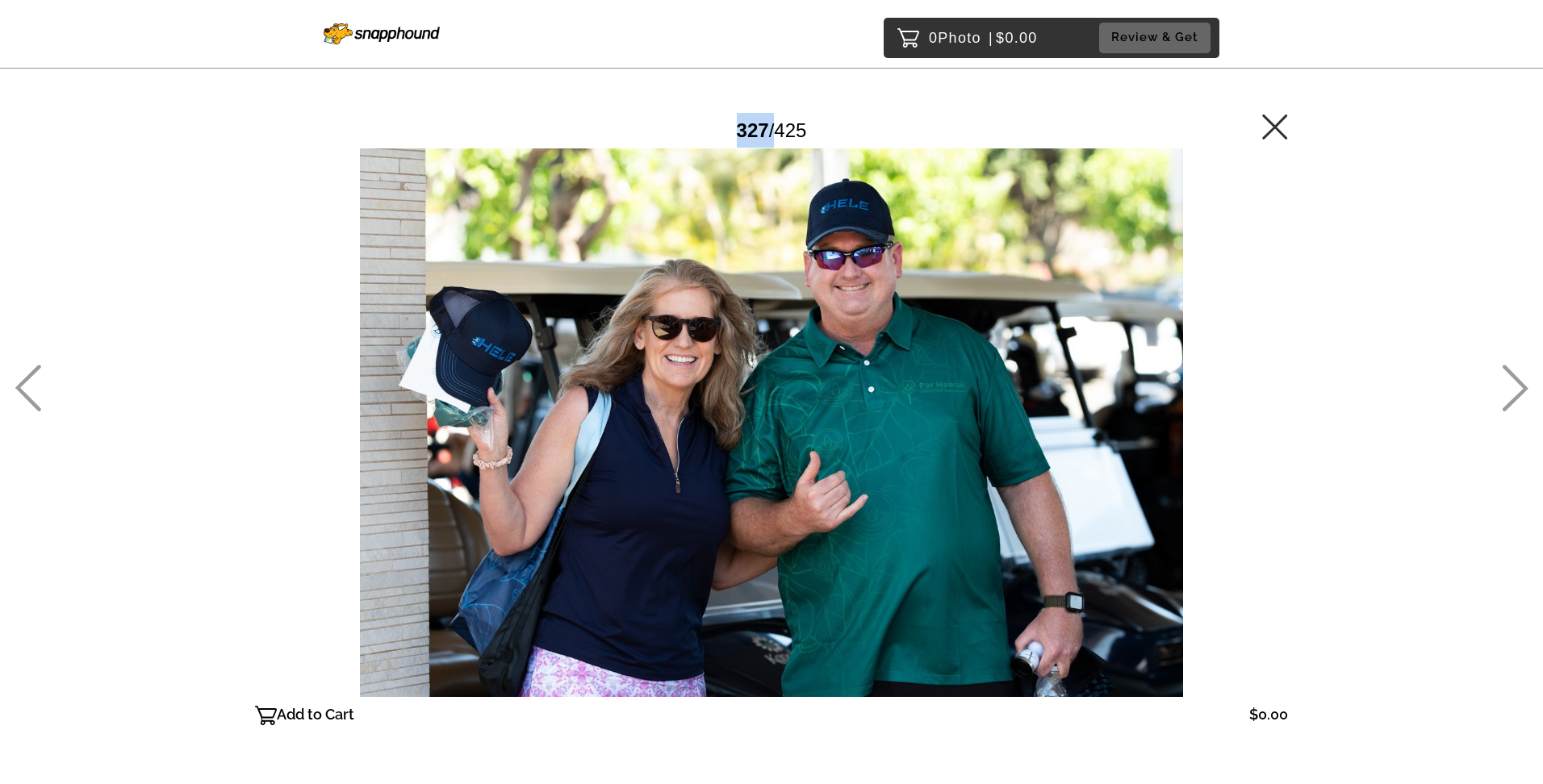
click at [37, 369] on icon at bounding box center [28, 388] width 26 height 47
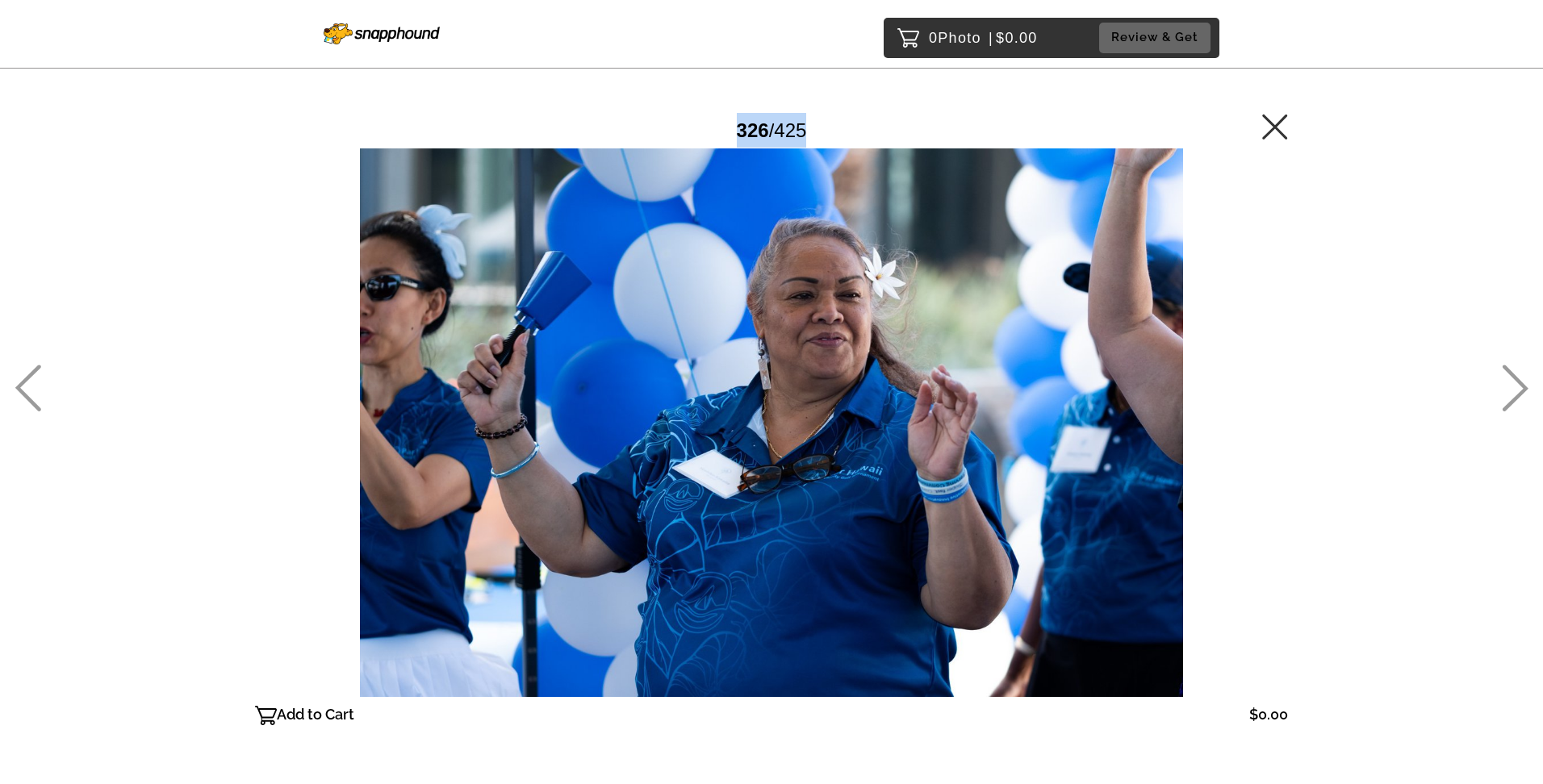
click at [37, 369] on icon at bounding box center [28, 388] width 26 height 47
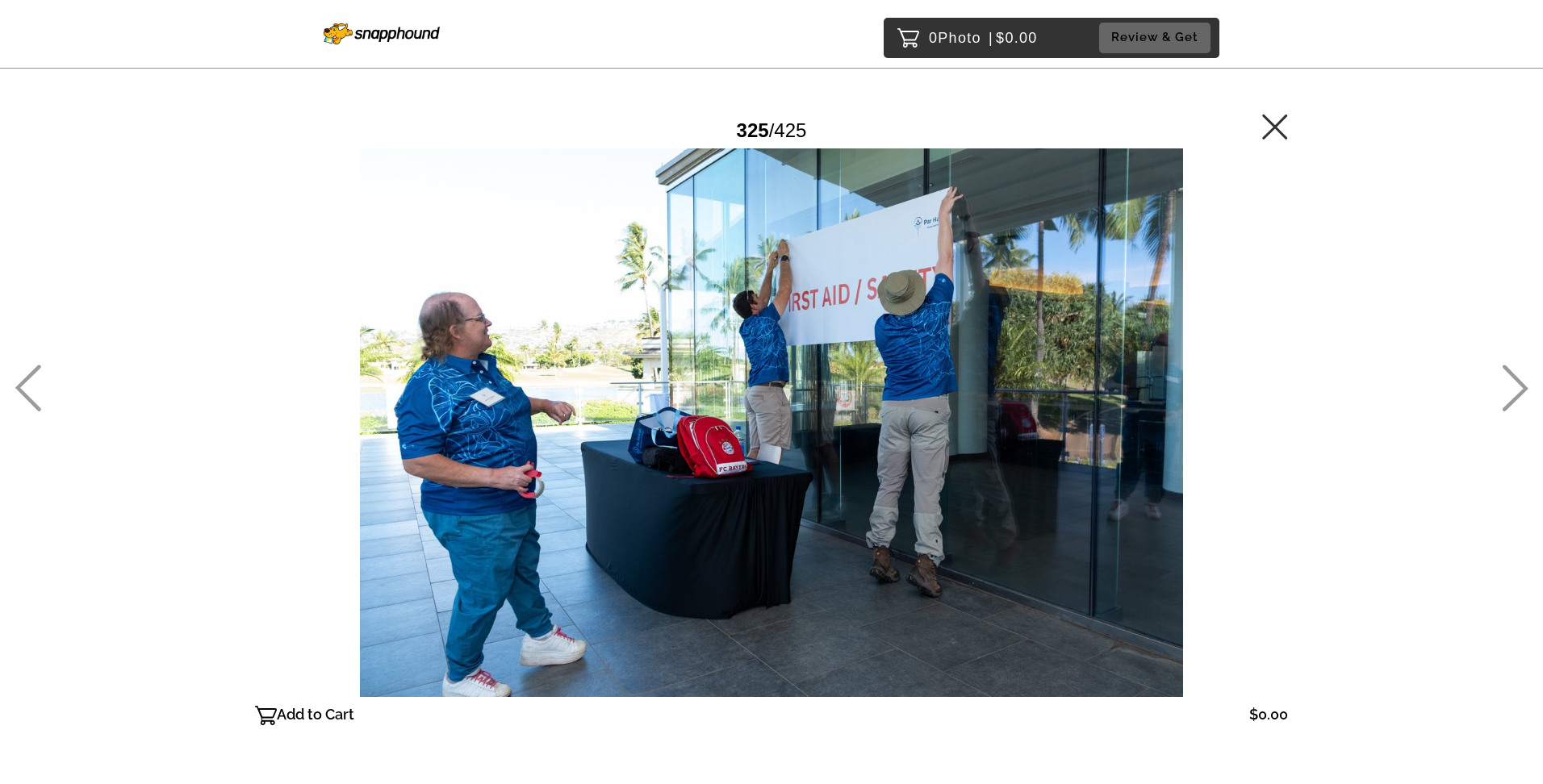
click at [37, 369] on icon at bounding box center [28, 388] width 26 height 47
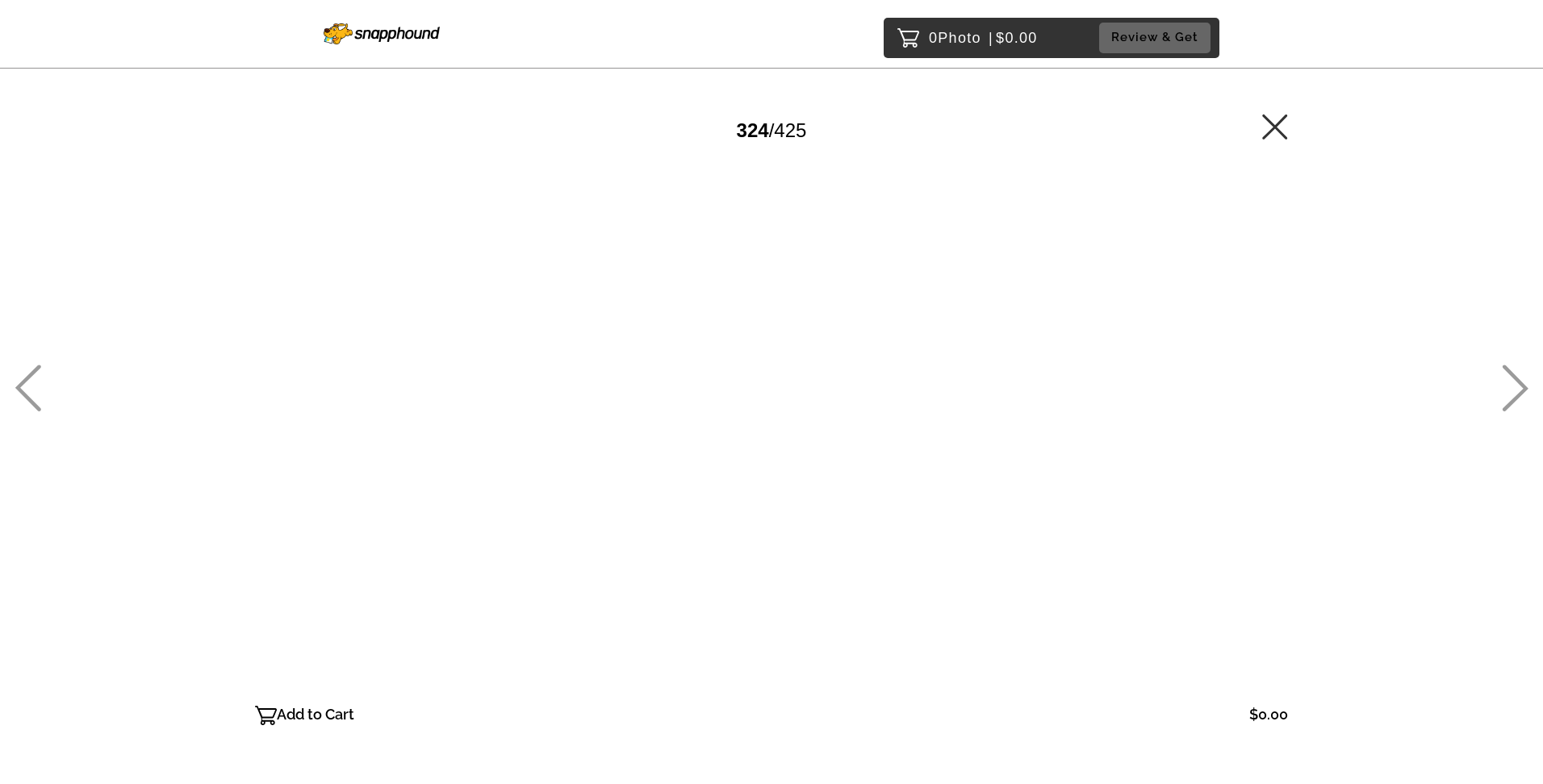
click at [1507, 406] on icon at bounding box center [1516, 388] width 26 height 47
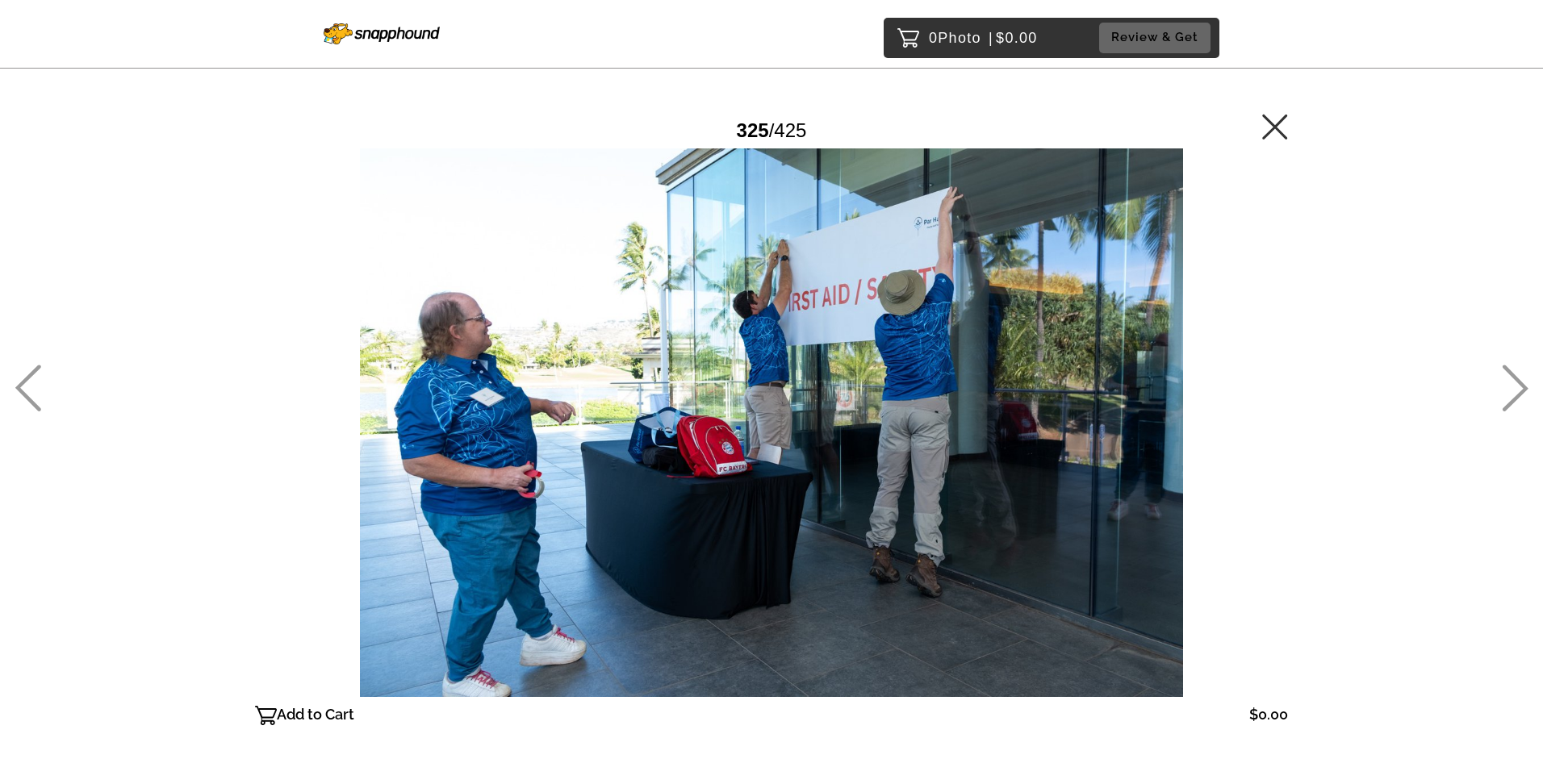
click at [36, 375] on icon at bounding box center [28, 388] width 26 height 47
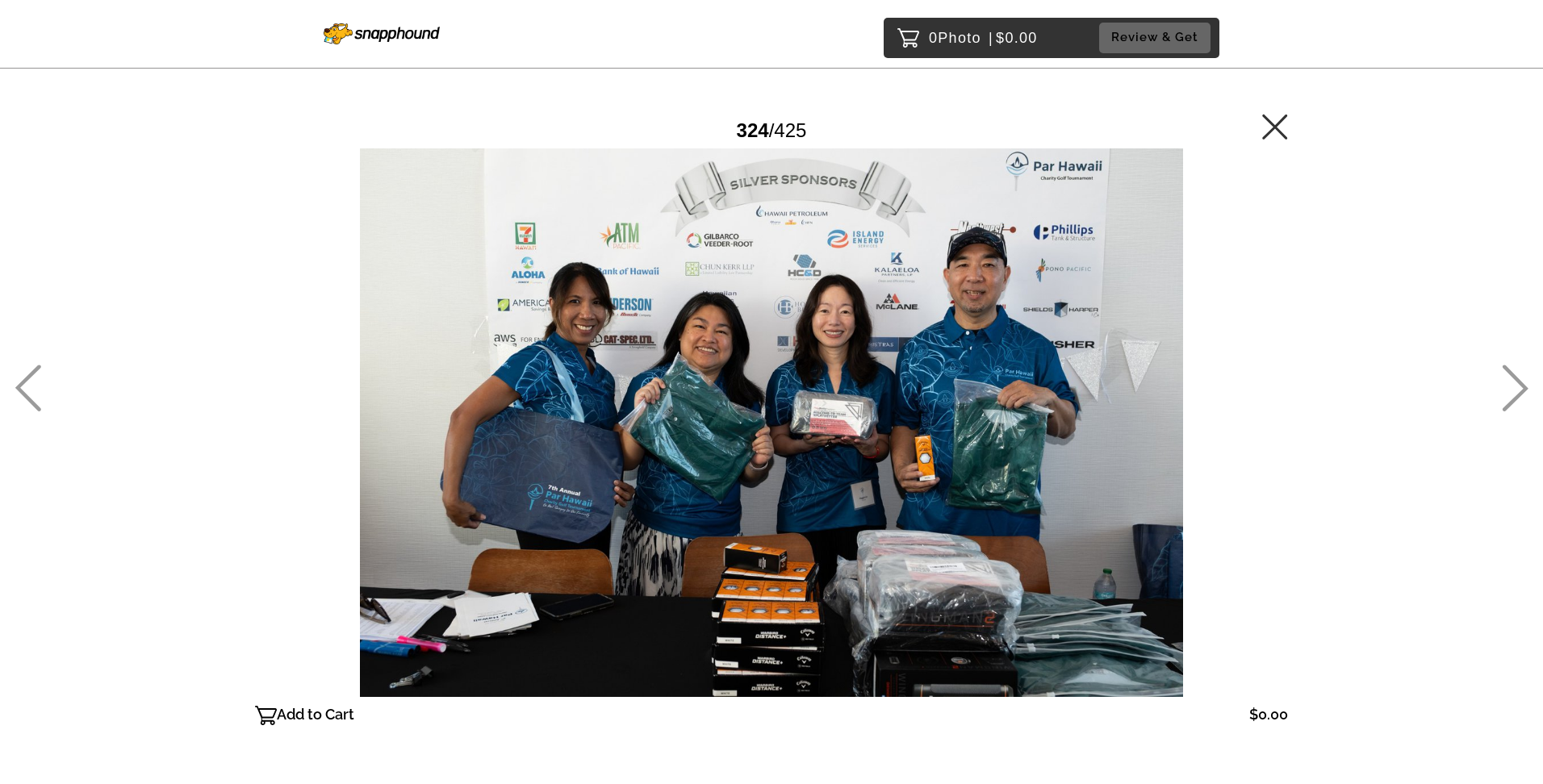
click at [36, 375] on icon at bounding box center [28, 388] width 26 height 47
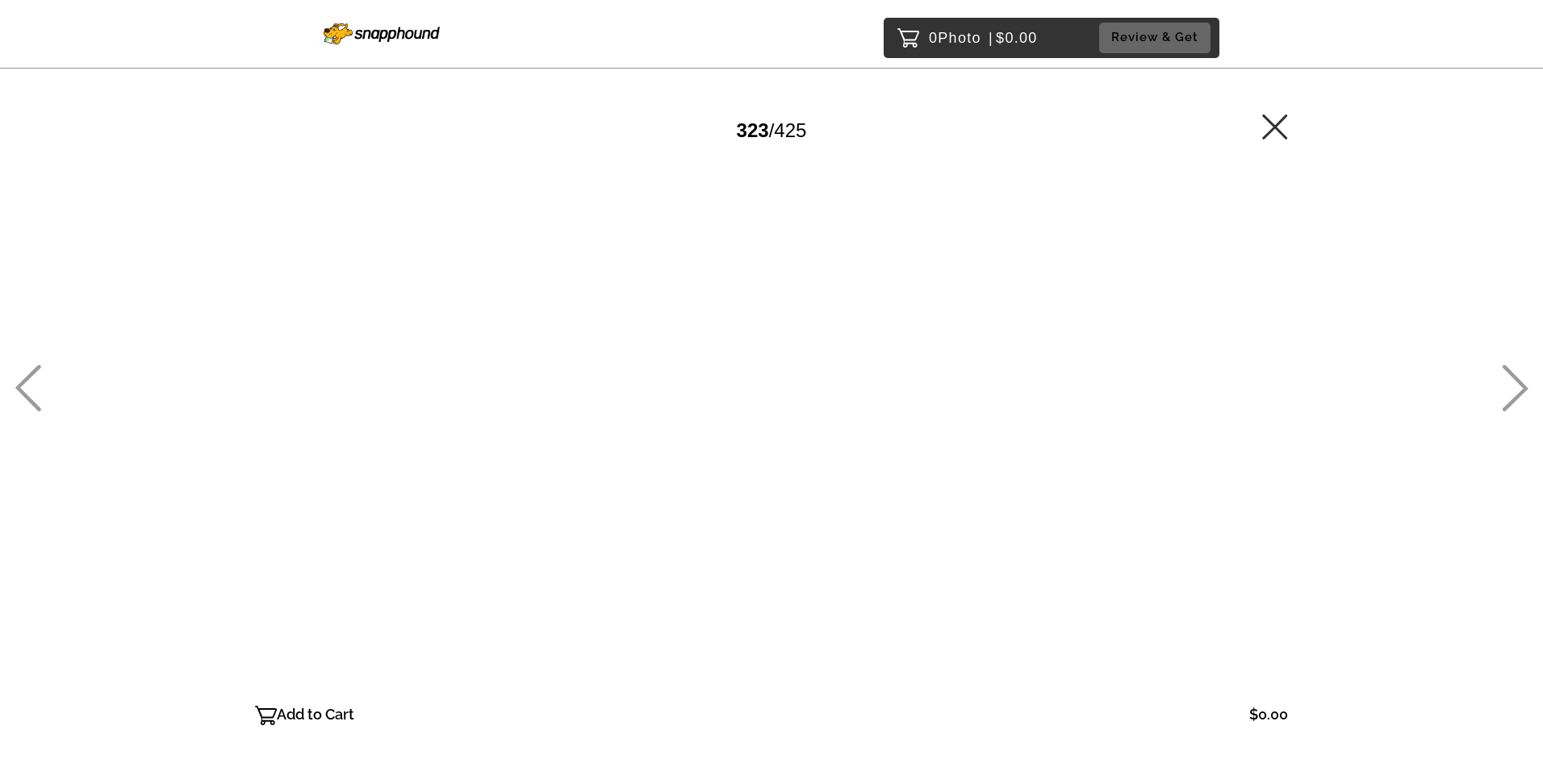
click at [36, 375] on icon at bounding box center [28, 388] width 26 height 47
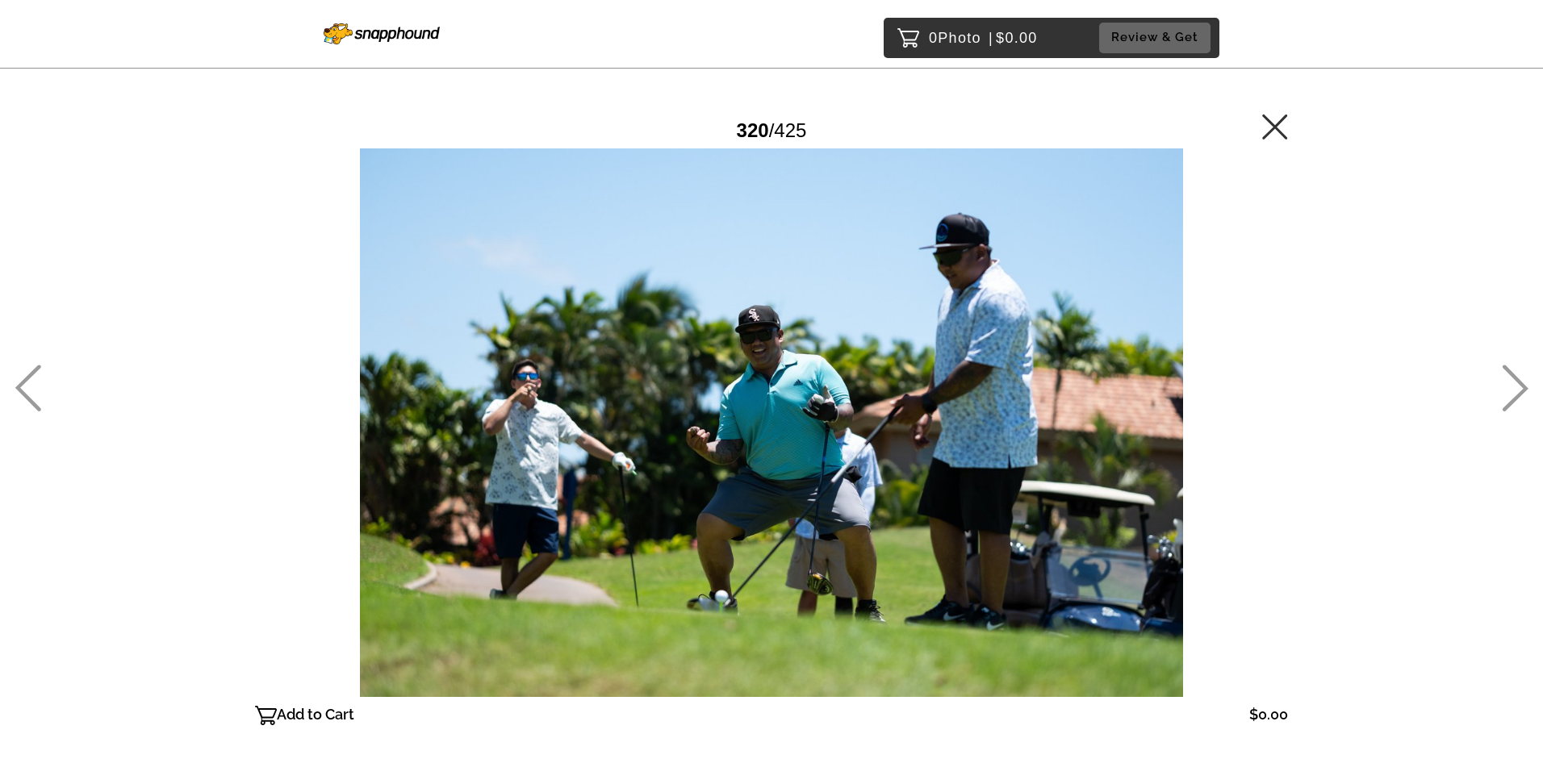
click at [36, 375] on icon at bounding box center [28, 388] width 26 height 47
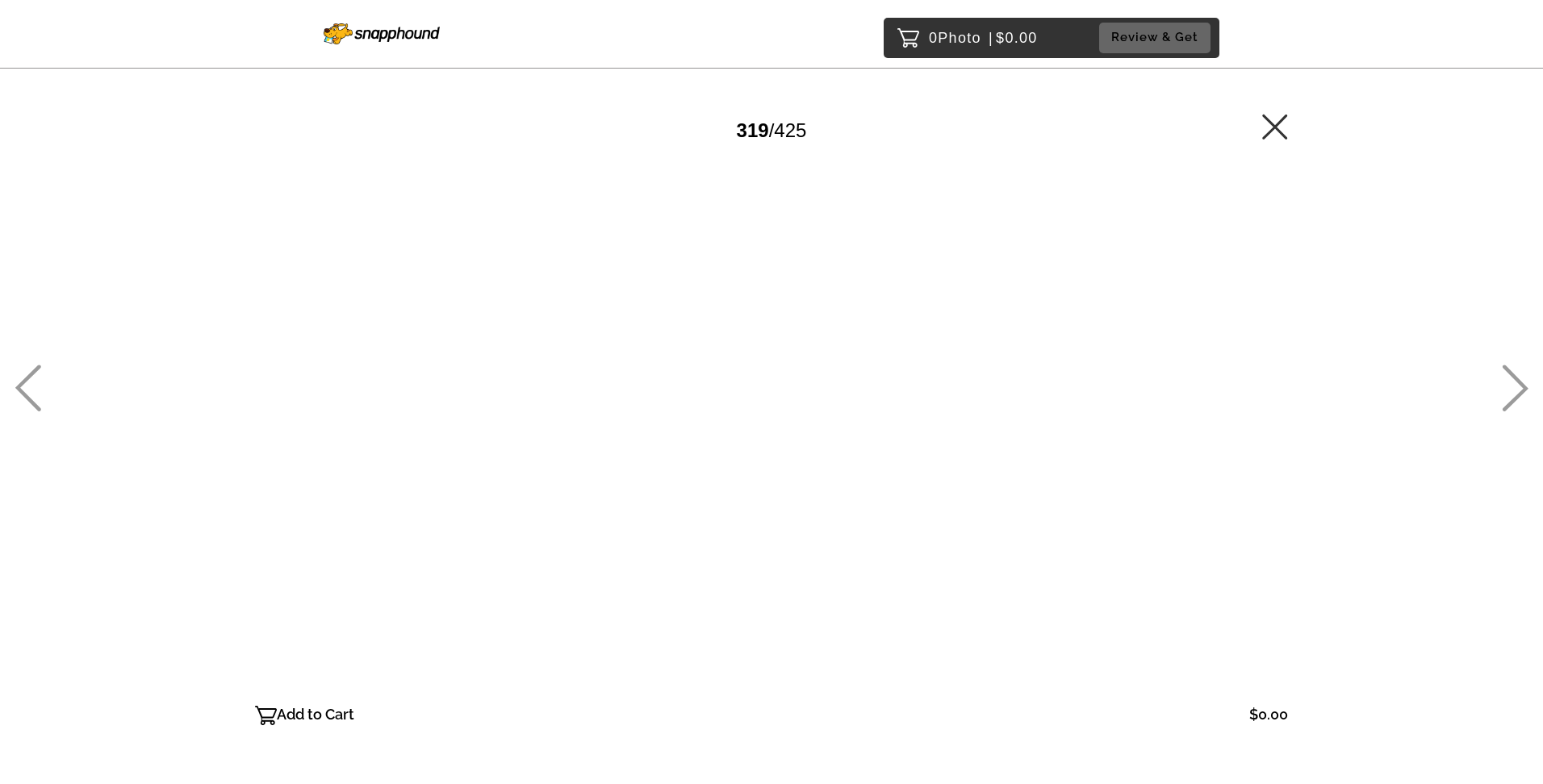
click at [1512, 382] on icon at bounding box center [1515, 388] width 26 height 47
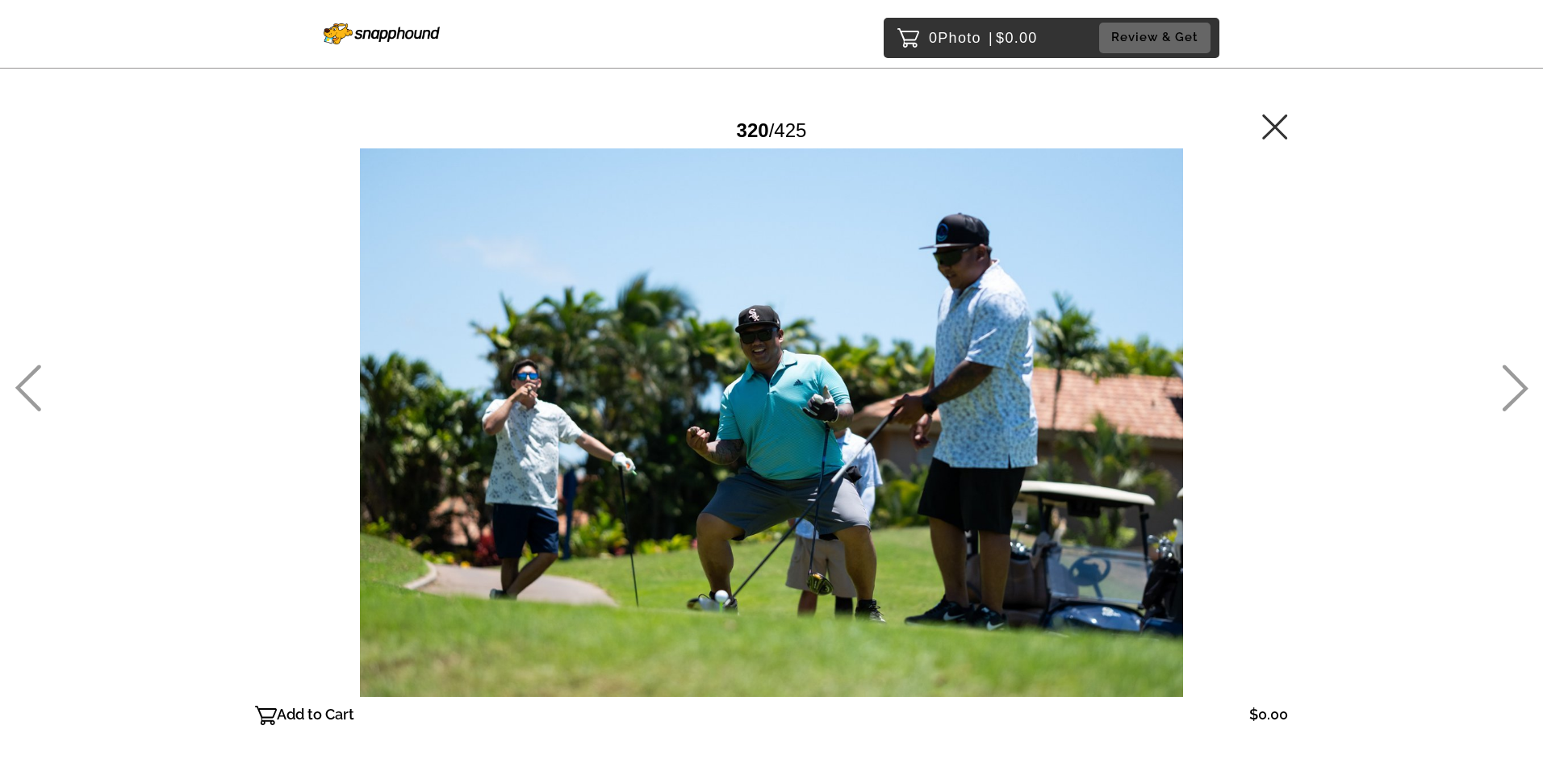
click at [26, 383] on icon at bounding box center [28, 388] width 26 height 47
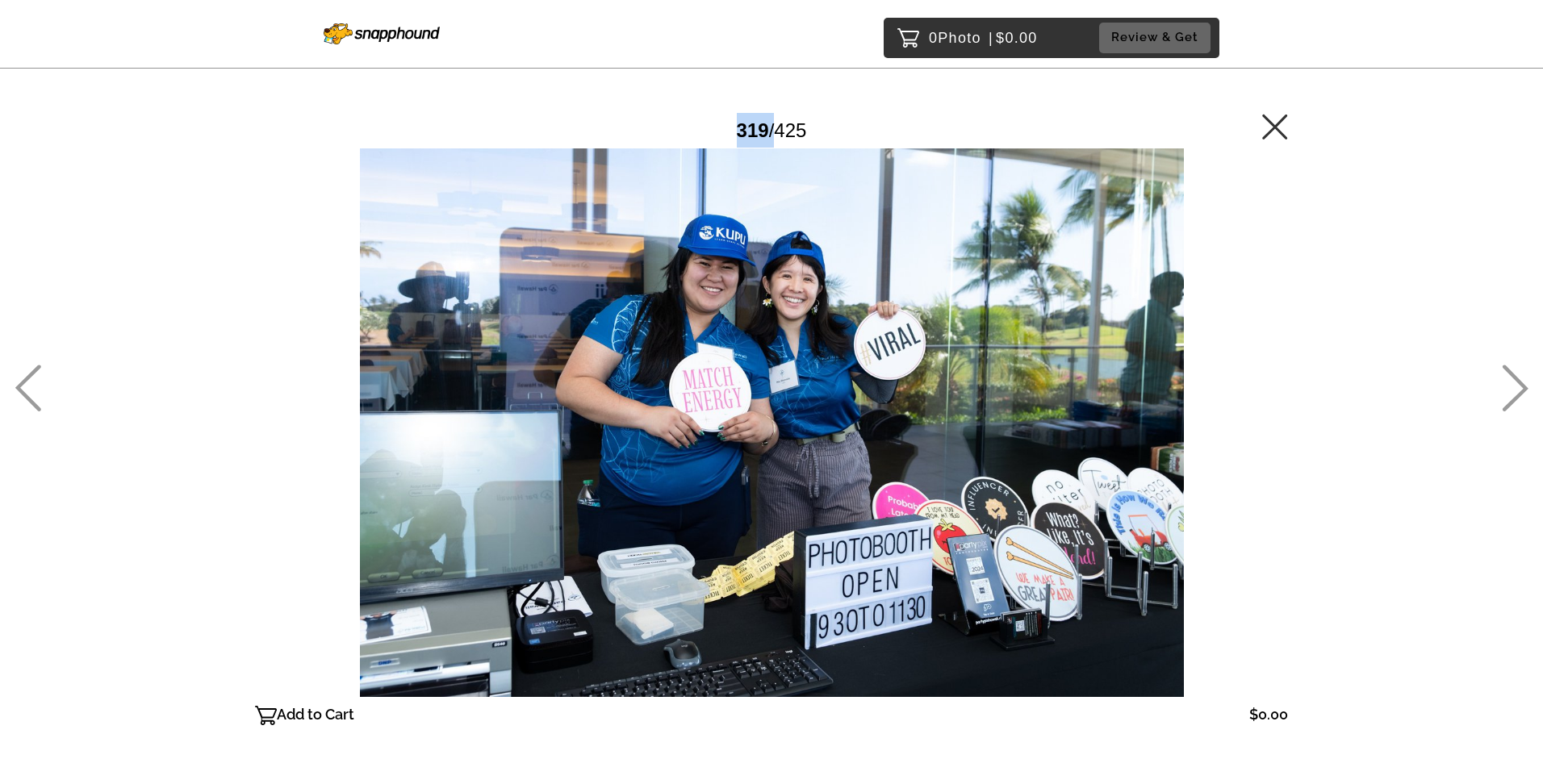
click at [26, 383] on icon at bounding box center [28, 388] width 26 height 47
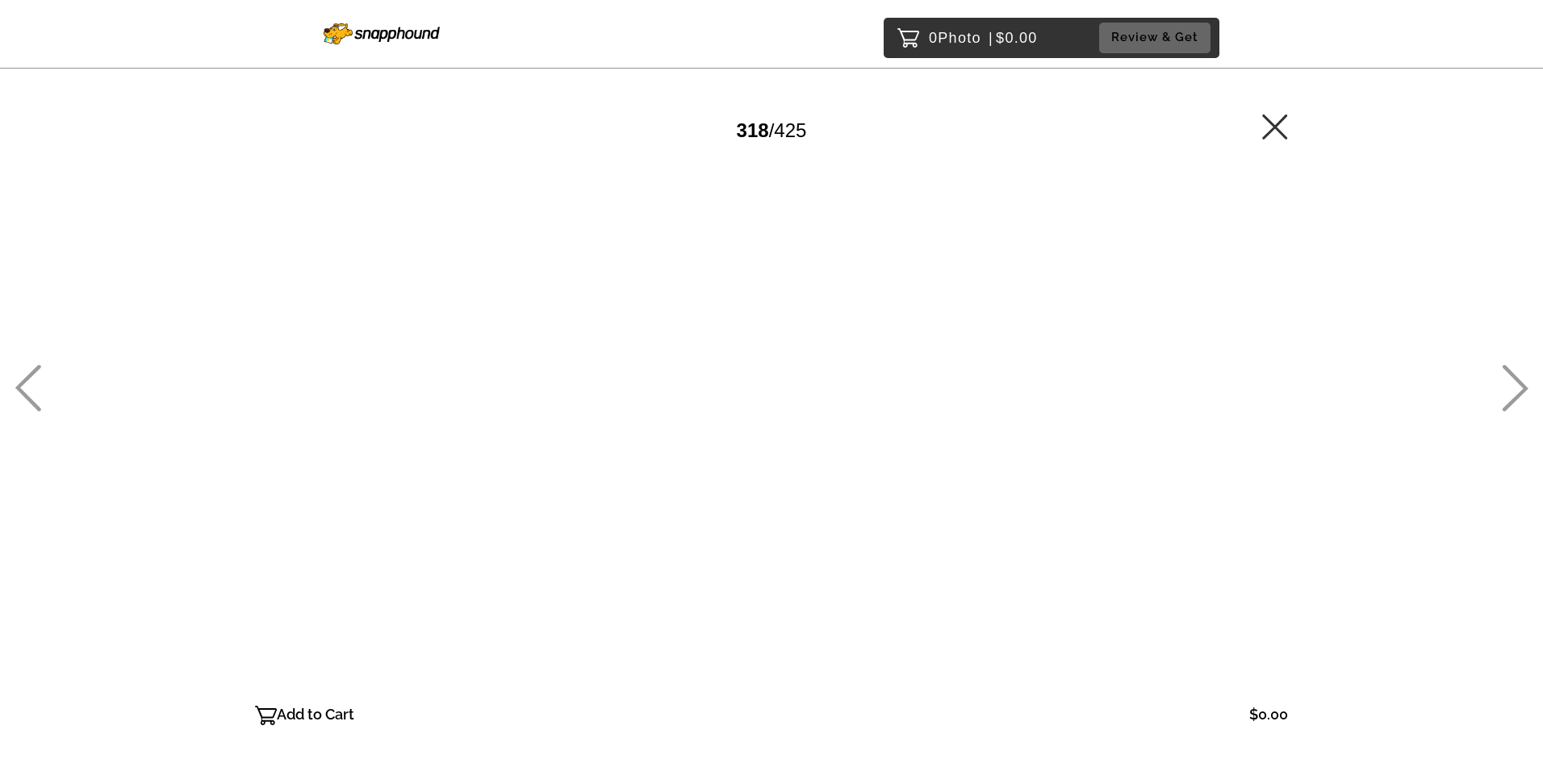
click at [26, 383] on icon at bounding box center [28, 388] width 26 height 47
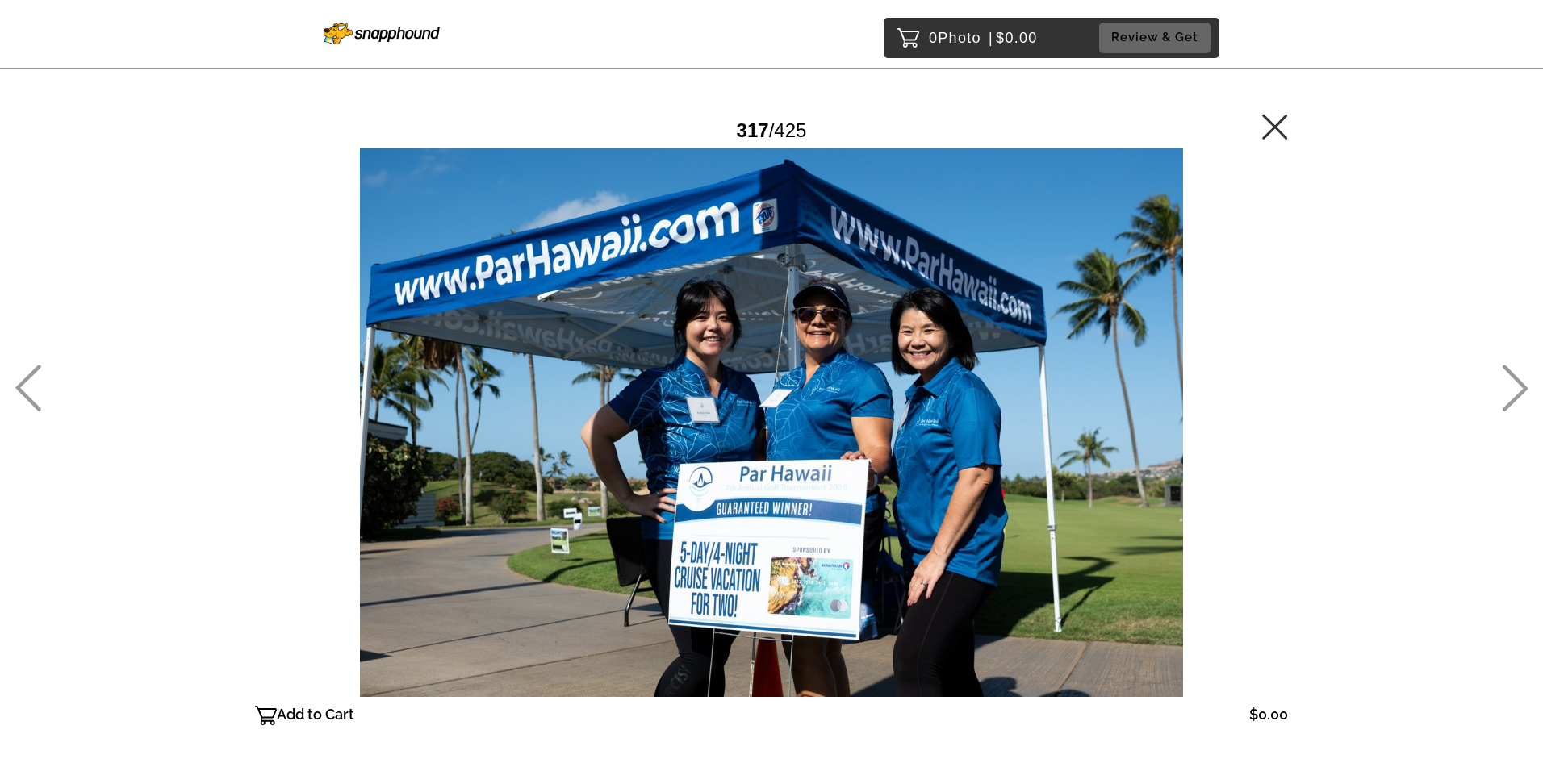
click at [26, 383] on icon at bounding box center [28, 388] width 26 height 47
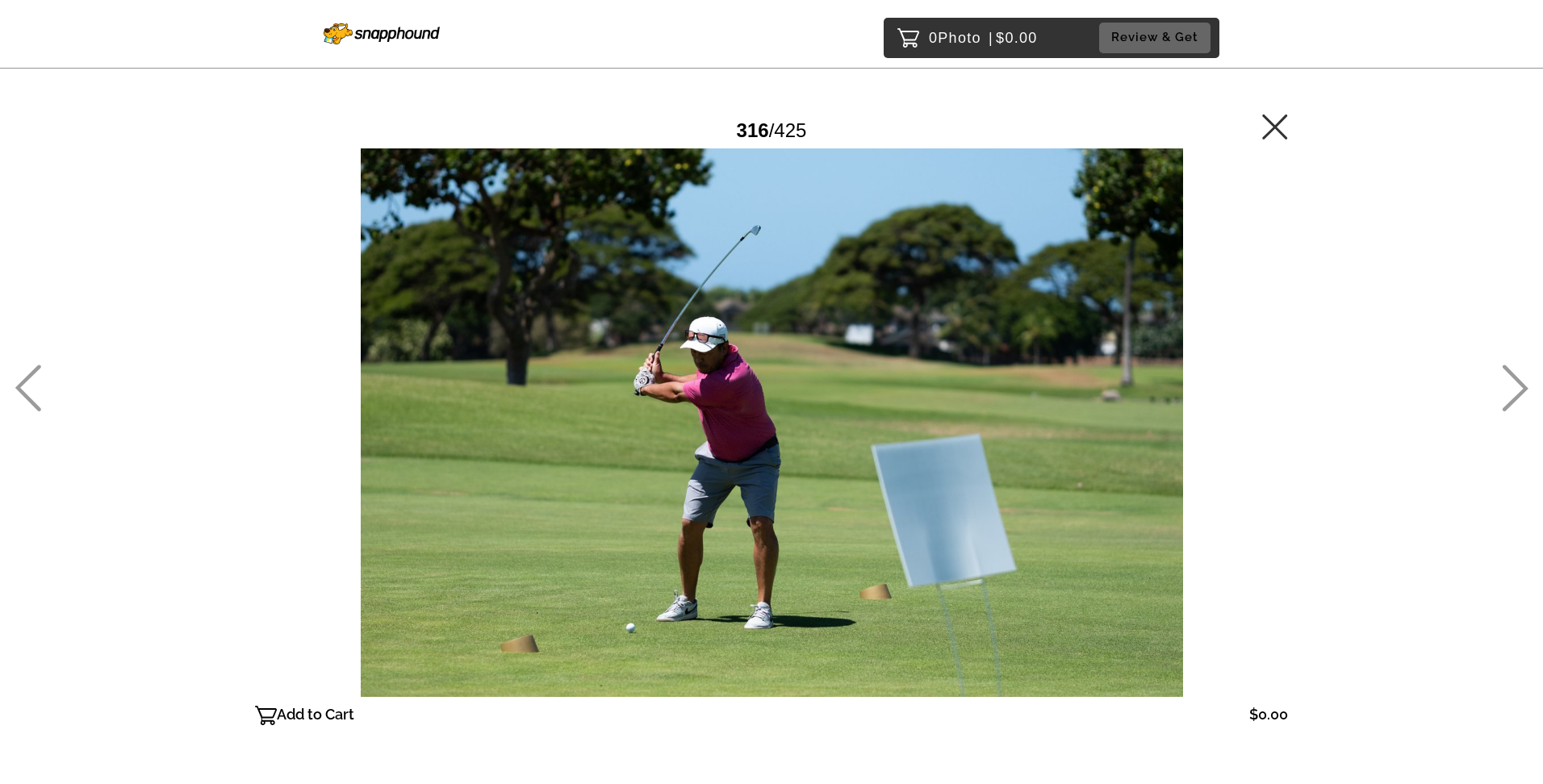
click at [26, 383] on icon at bounding box center [28, 388] width 26 height 47
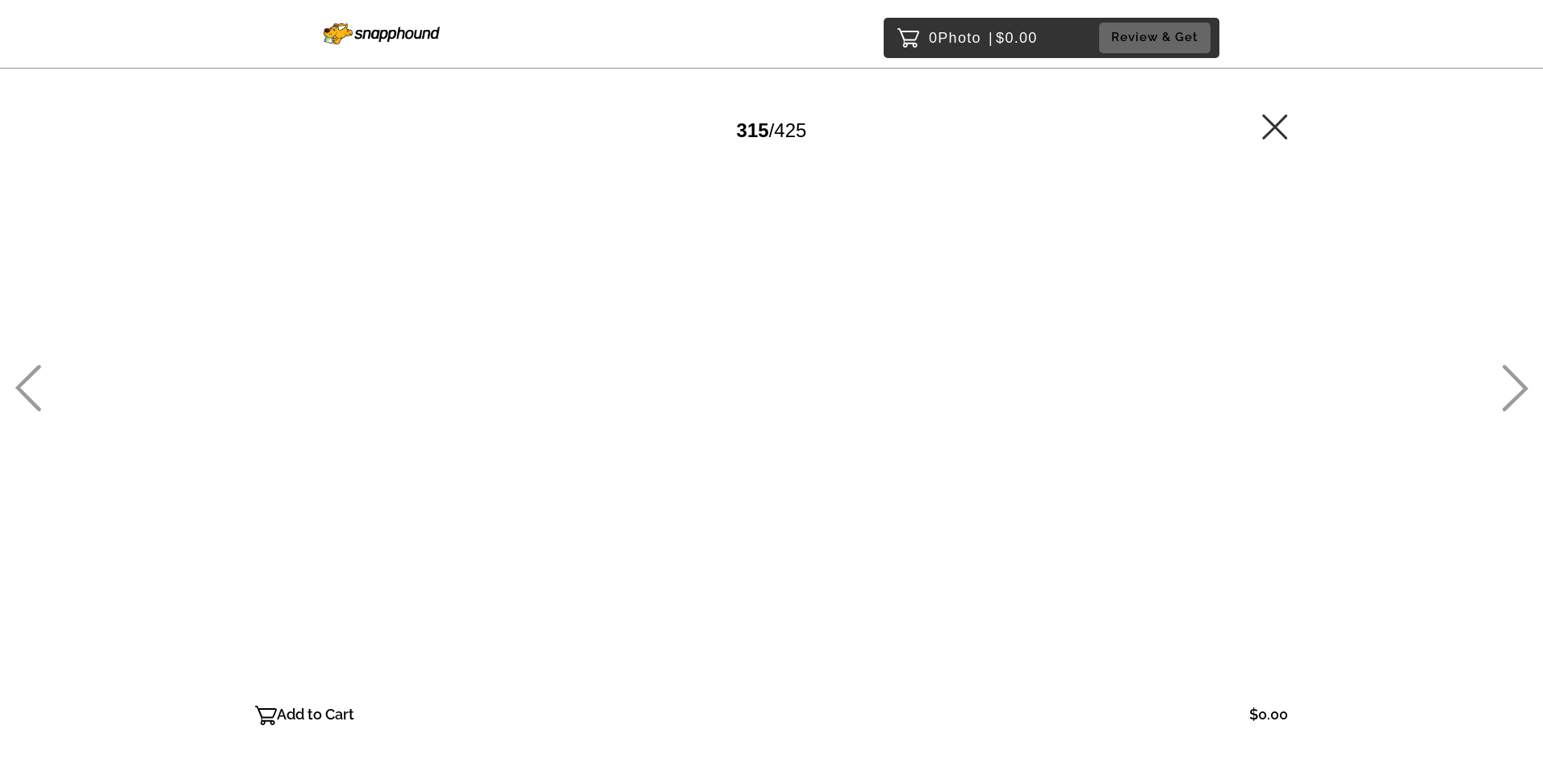
click at [26, 383] on icon at bounding box center [28, 388] width 26 height 47
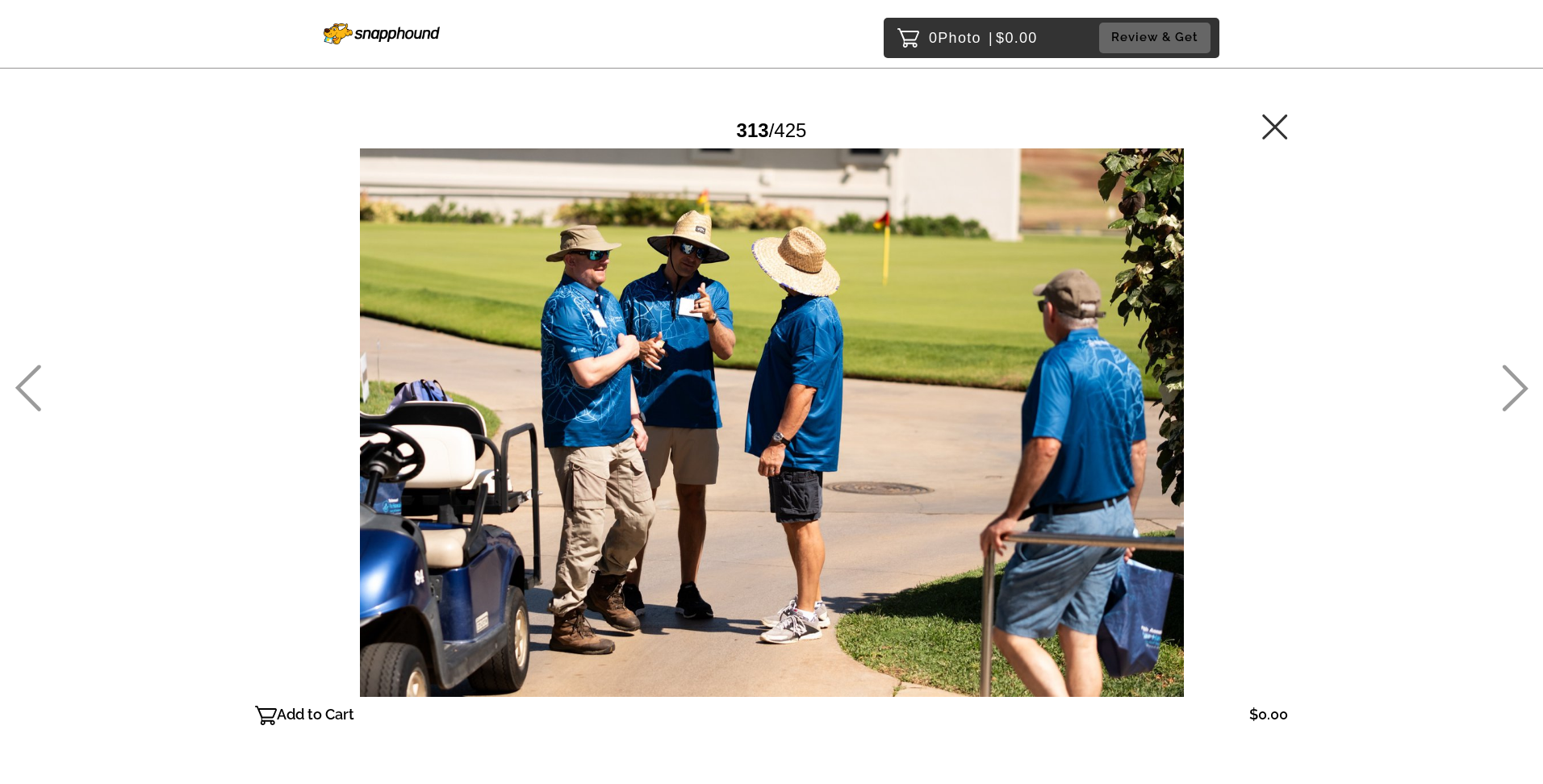
click at [31, 373] on icon at bounding box center [28, 388] width 26 height 47
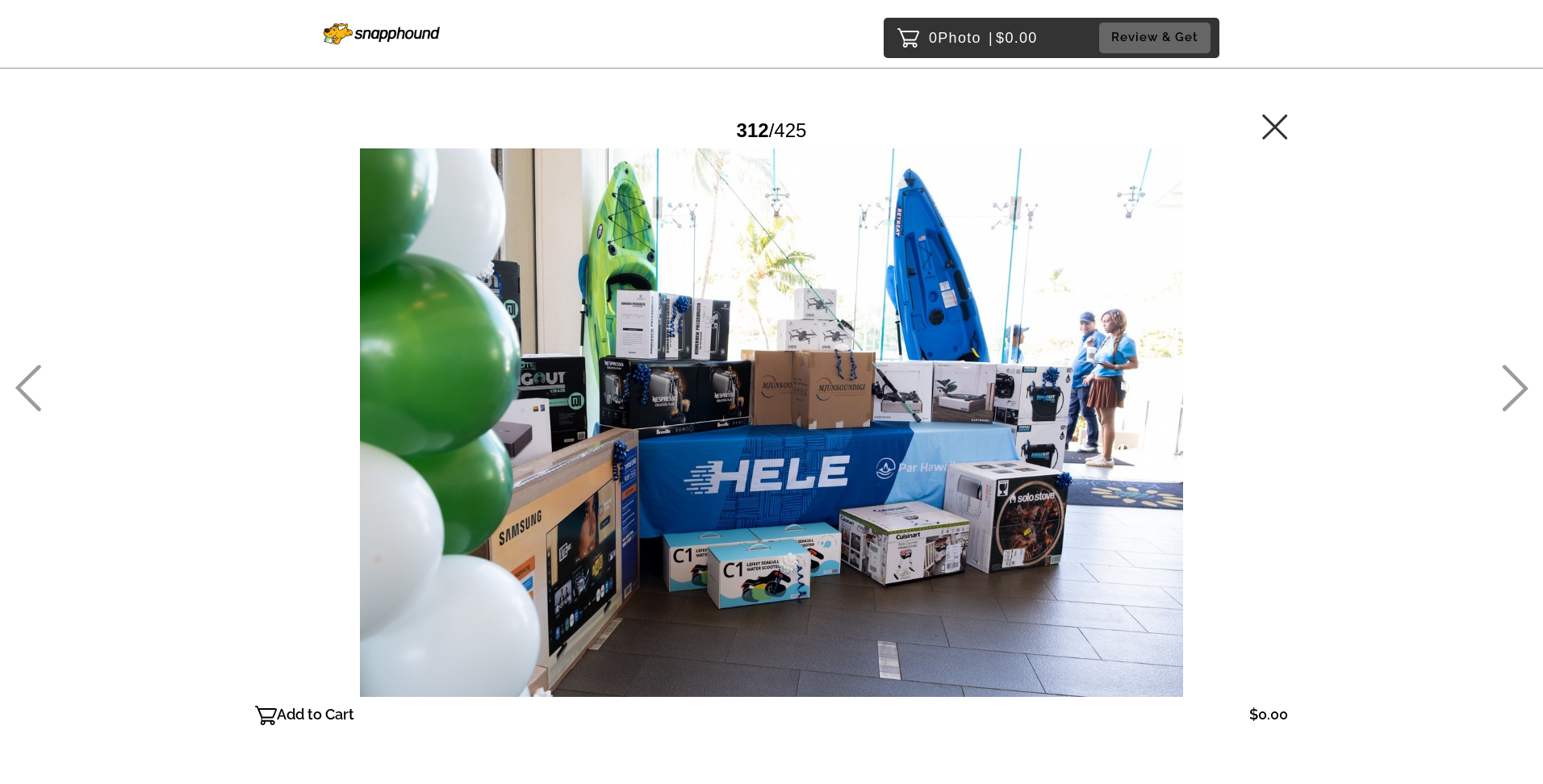
click at [31, 373] on icon at bounding box center [28, 388] width 26 height 47
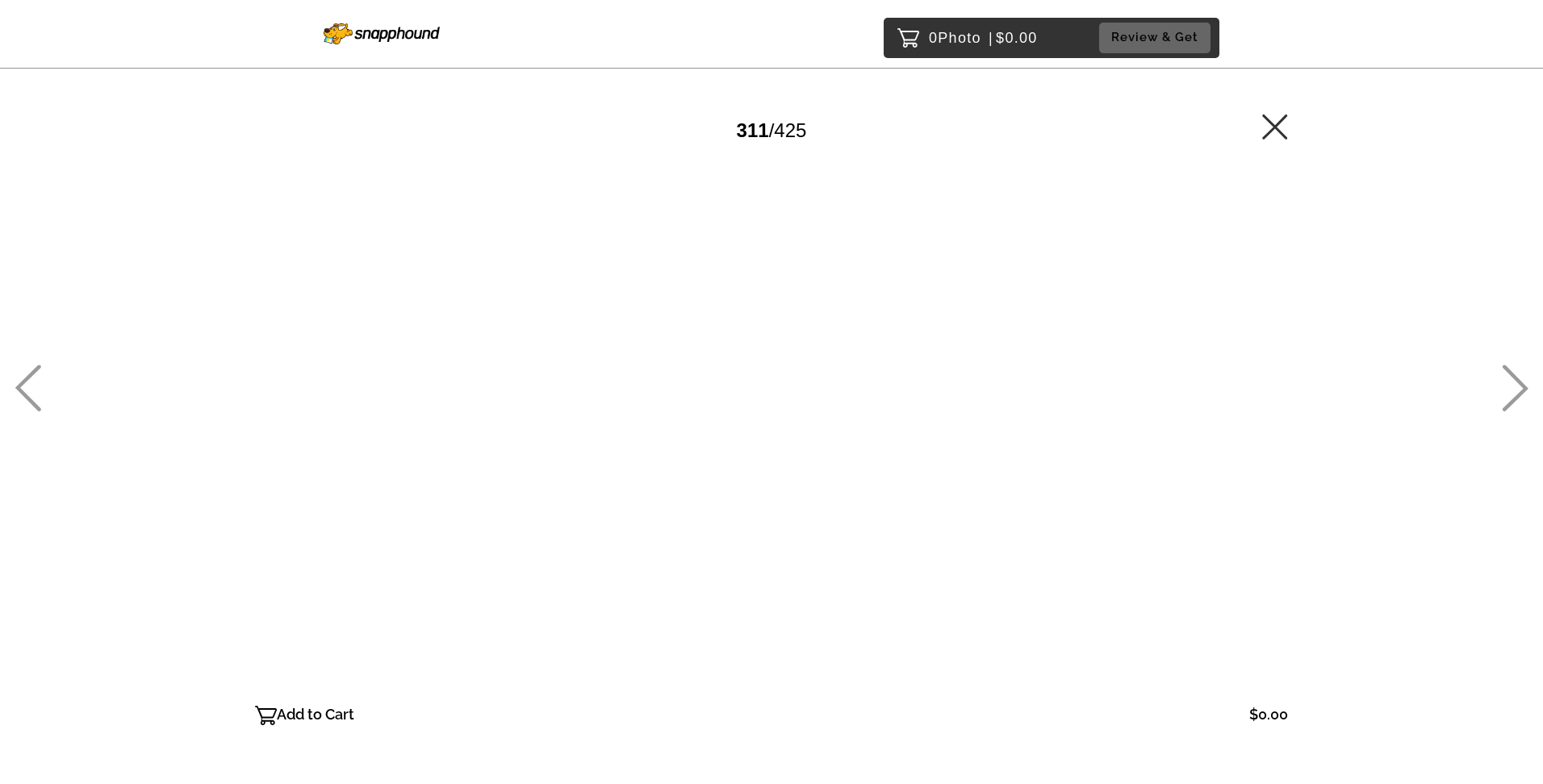
click at [31, 373] on icon at bounding box center [28, 388] width 26 height 47
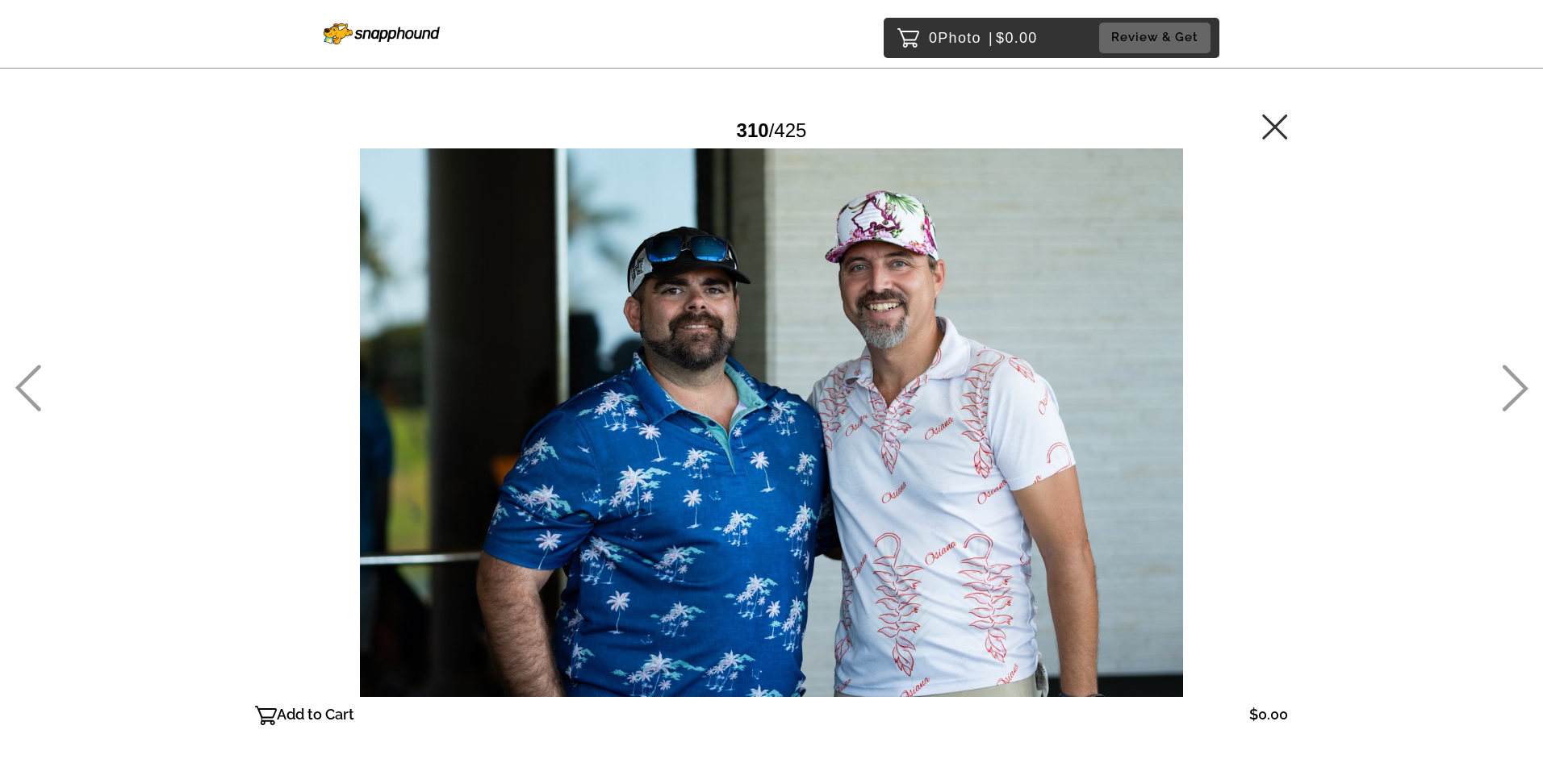
click at [31, 373] on icon at bounding box center [28, 388] width 26 height 47
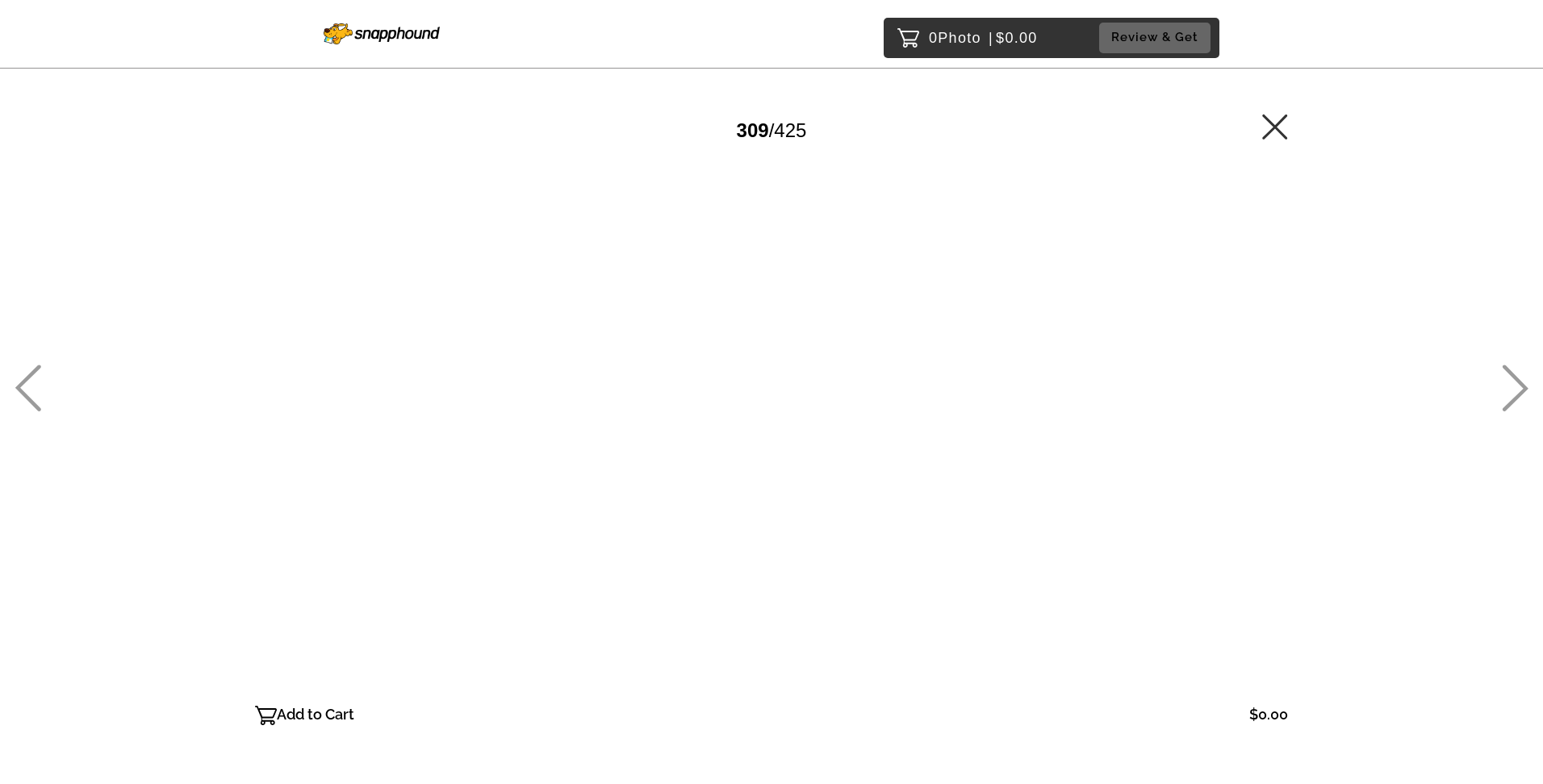
click at [31, 373] on icon at bounding box center [28, 388] width 26 height 47
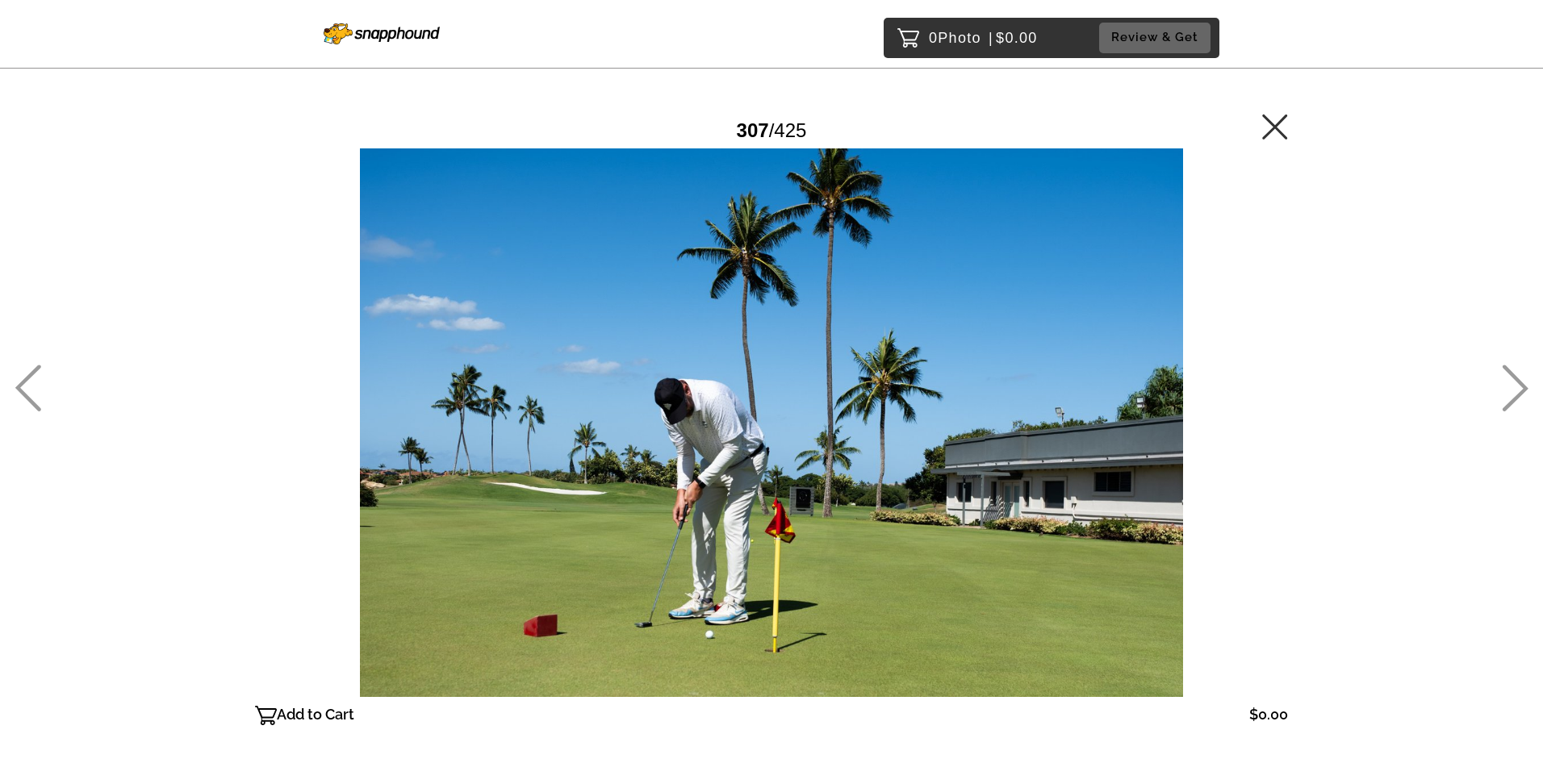
click at [31, 373] on icon at bounding box center [28, 388] width 26 height 47
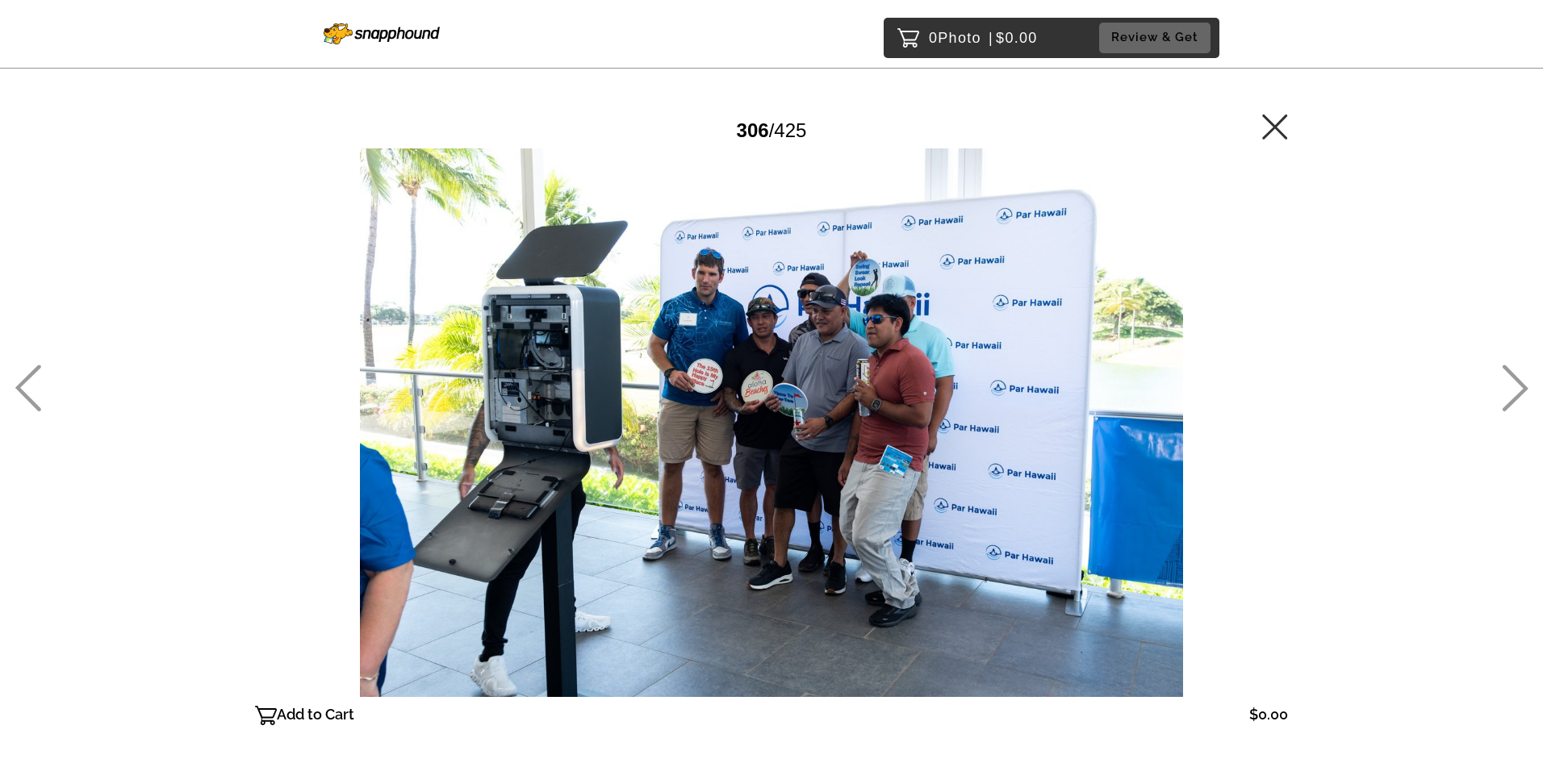
click at [31, 373] on icon at bounding box center [28, 388] width 26 height 47
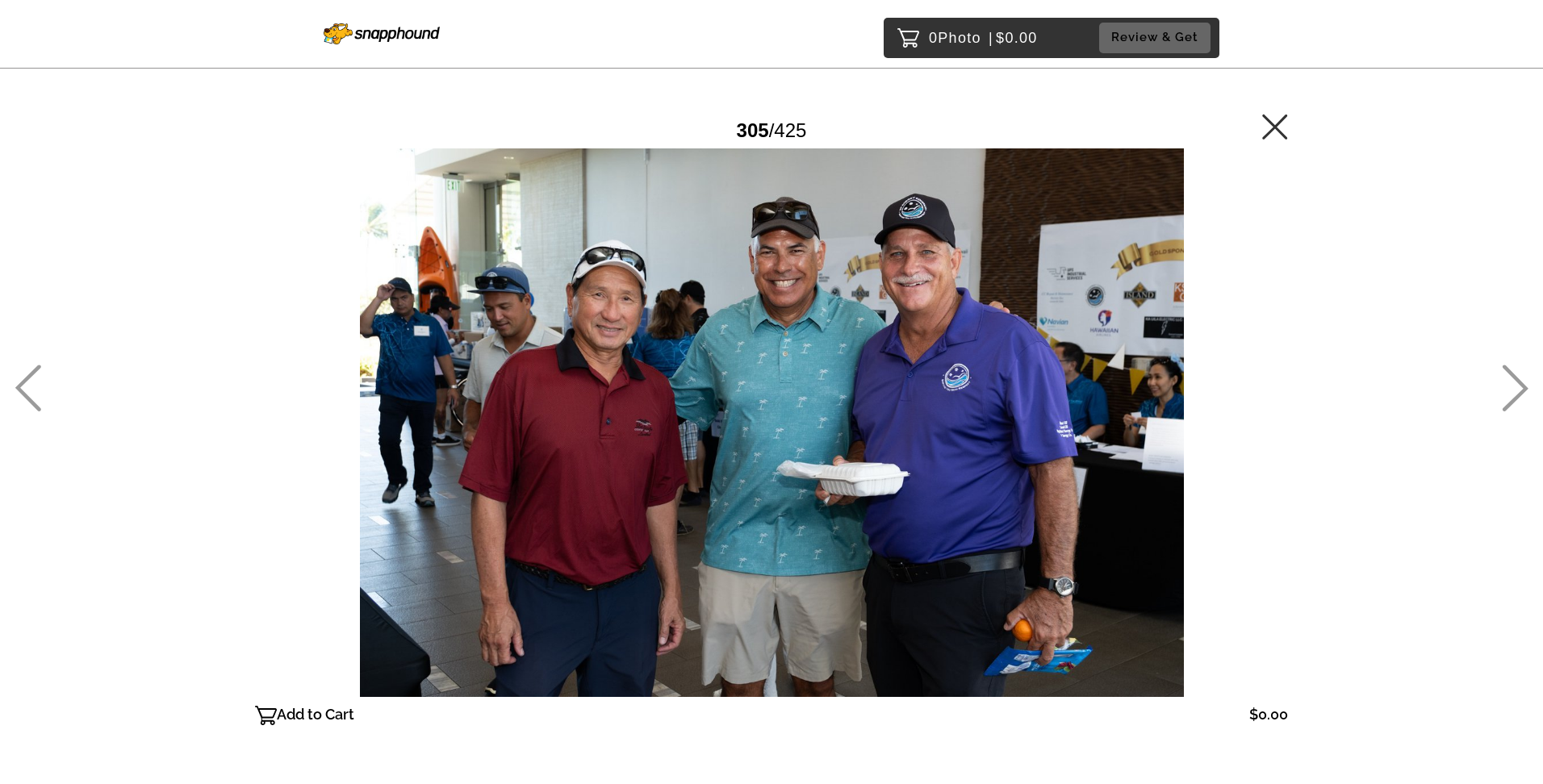
click at [31, 373] on icon at bounding box center [28, 388] width 26 height 47
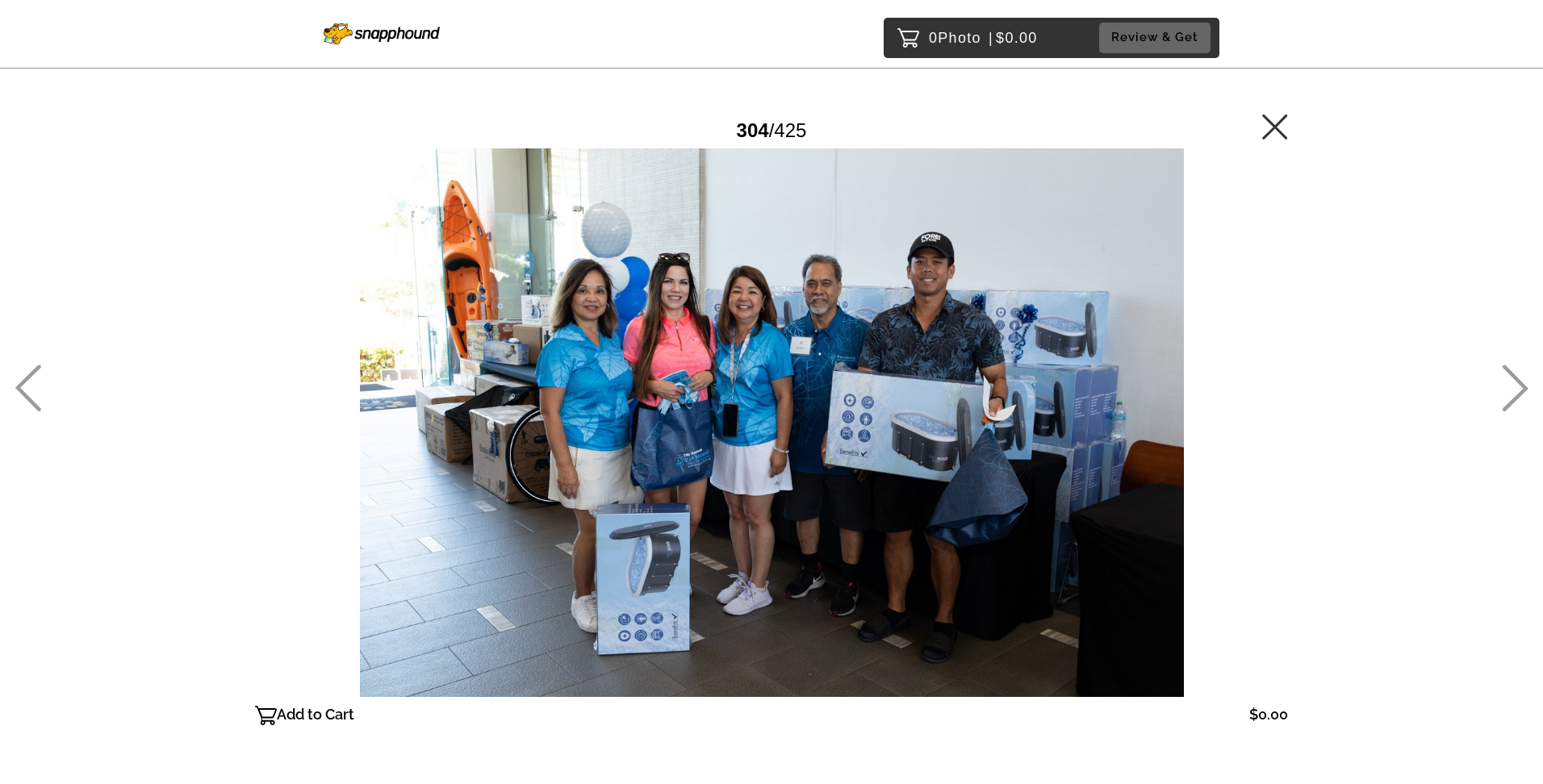
click at [1526, 387] on icon at bounding box center [1516, 388] width 26 height 47
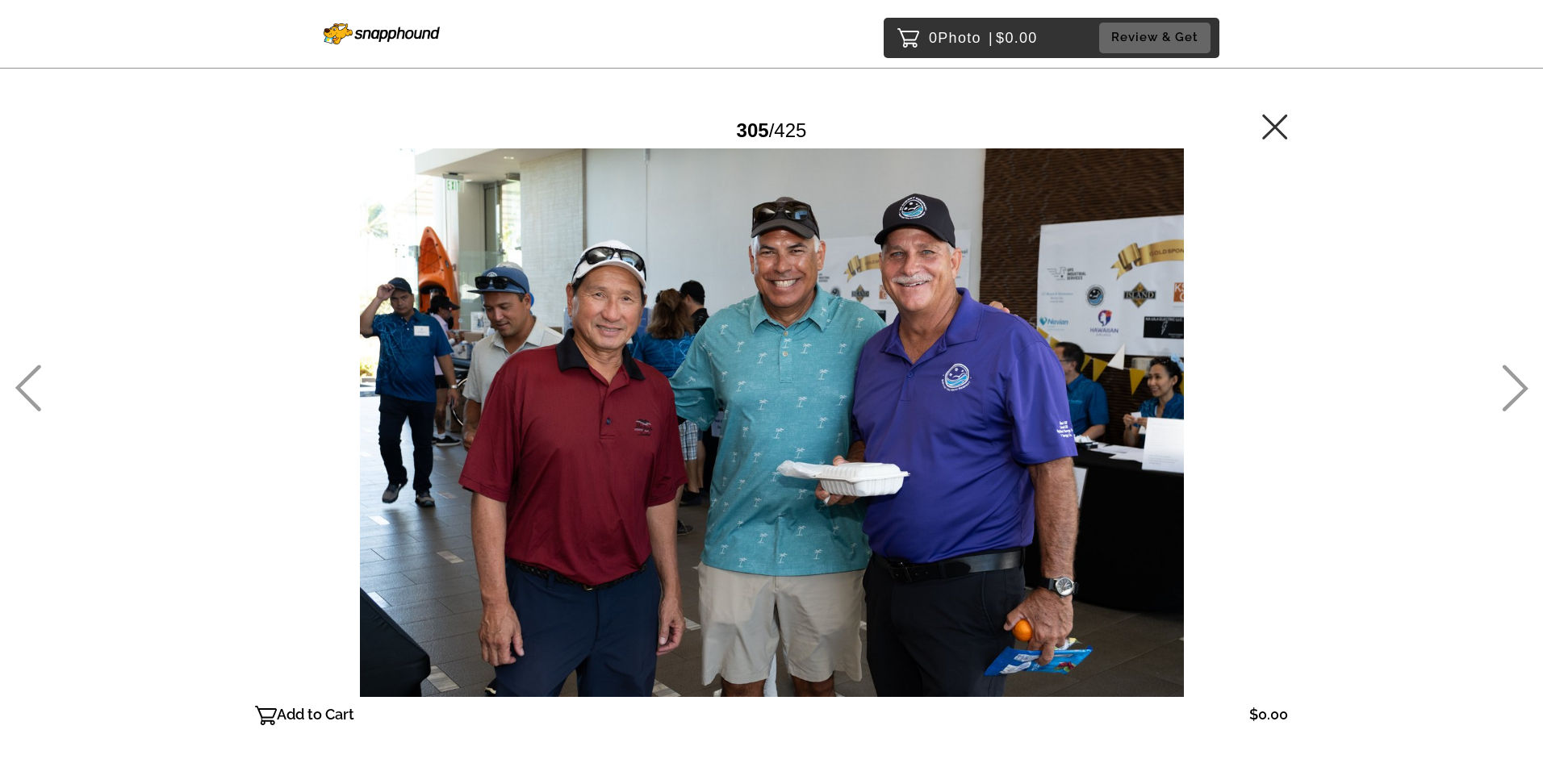
click at [28, 379] on icon at bounding box center [28, 388] width 26 height 47
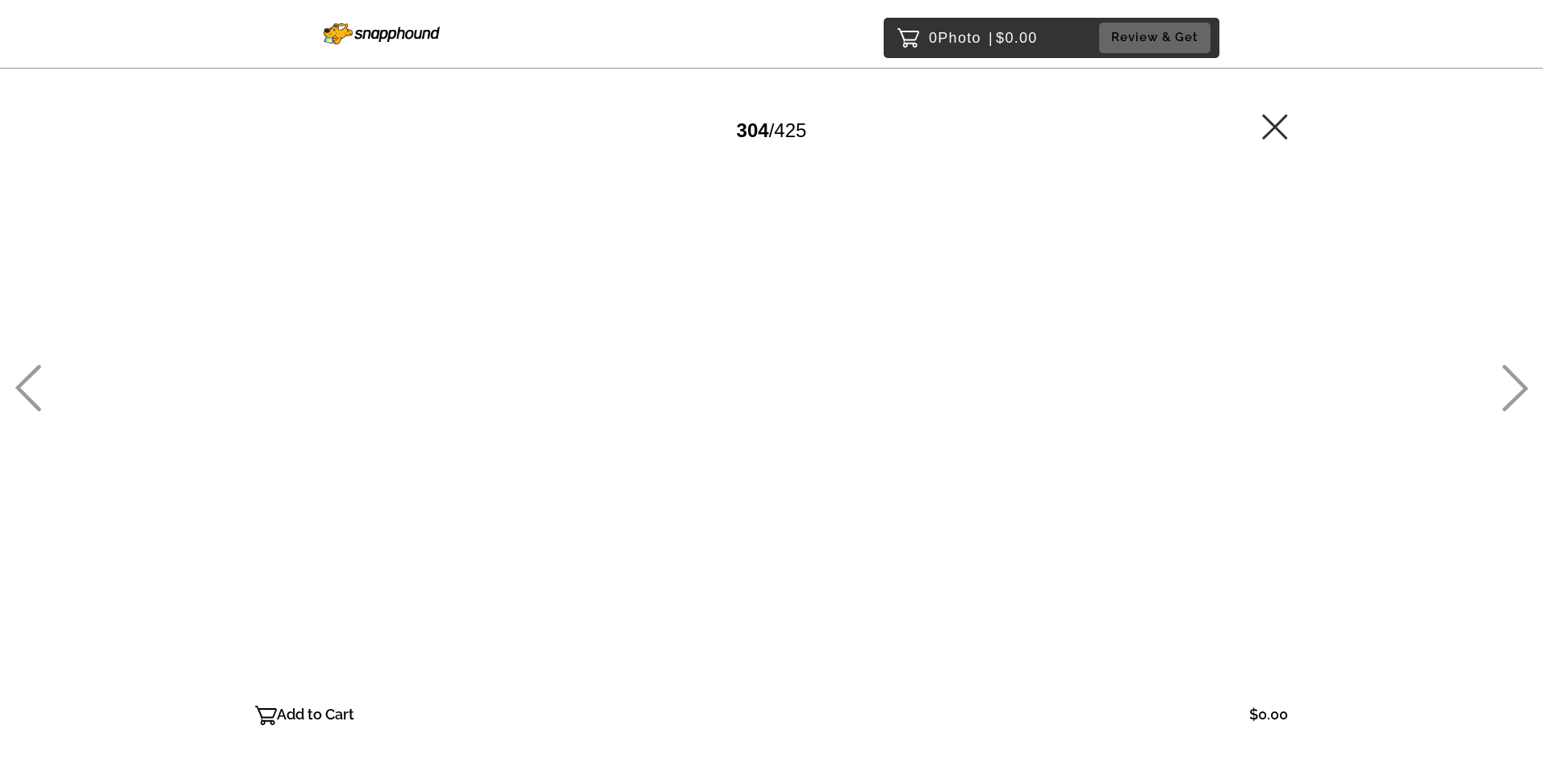
click at [28, 378] on icon at bounding box center [28, 388] width 26 height 47
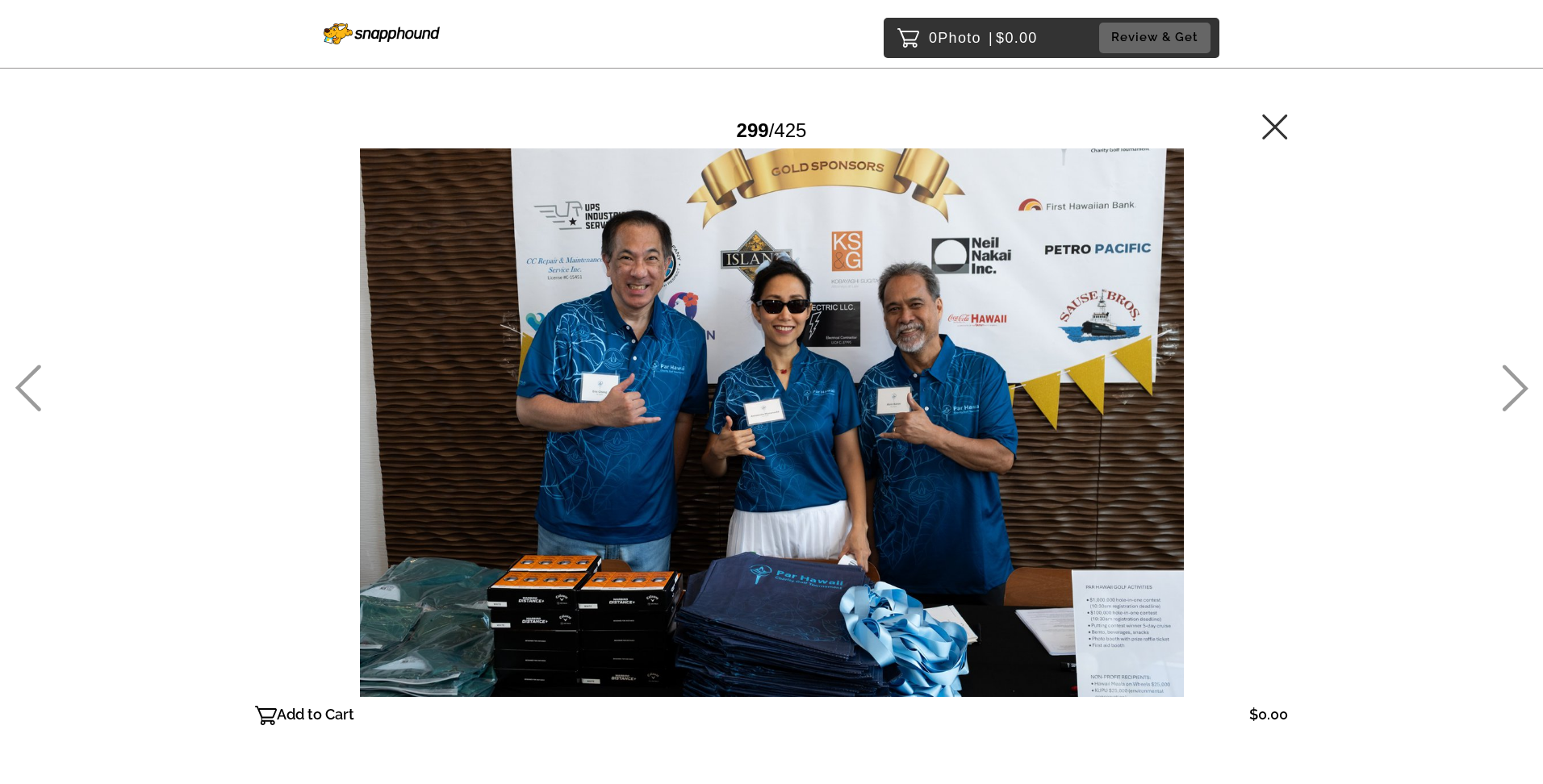
click at [28, 378] on icon at bounding box center [28, 388] width 26 height 47
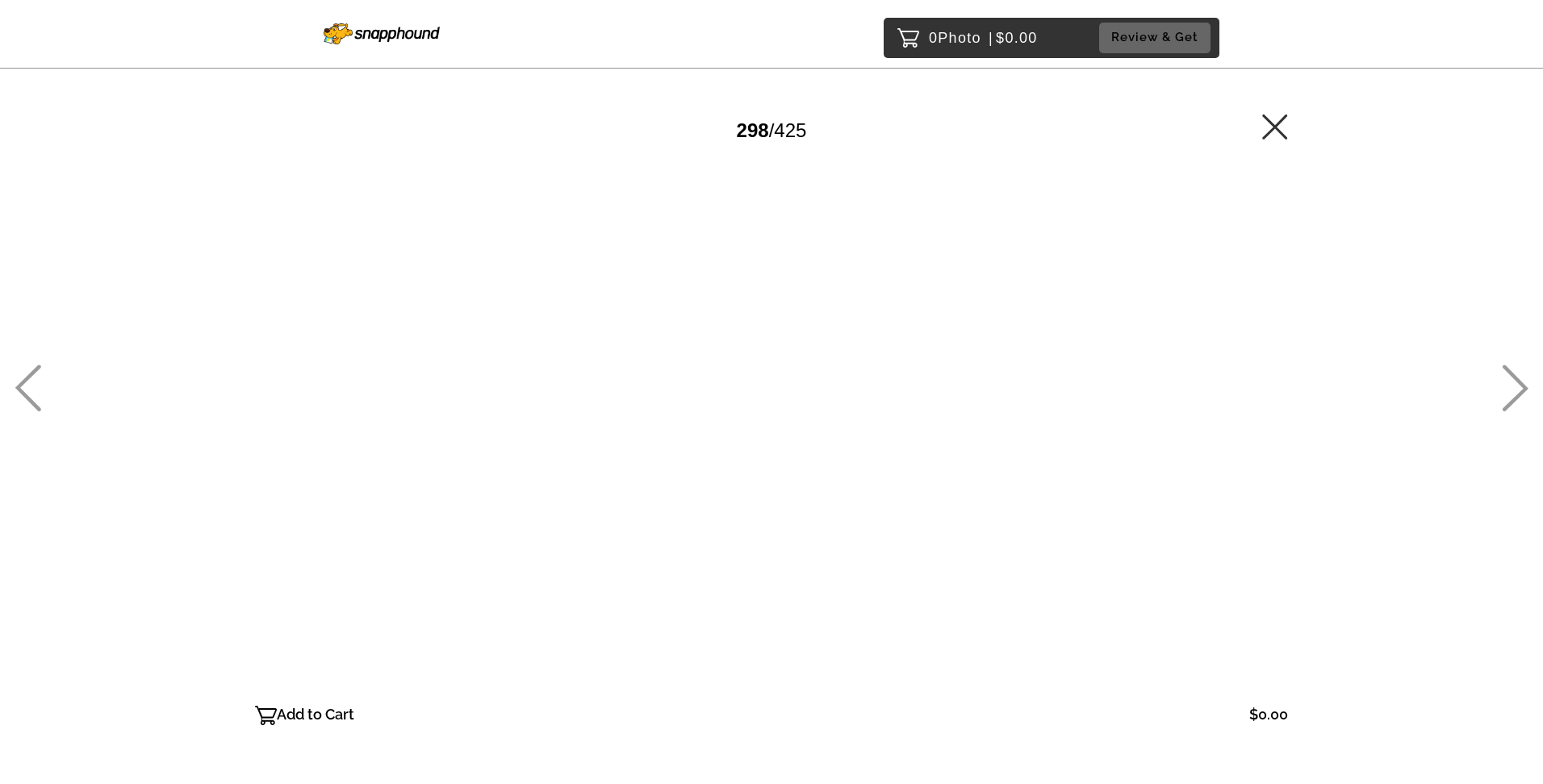
click at [28, 378] on icon at bounding box center [28, 388] width 26 height 47
click at [28, 378] on icon at bounding box center [28, 388] width 26 height 47
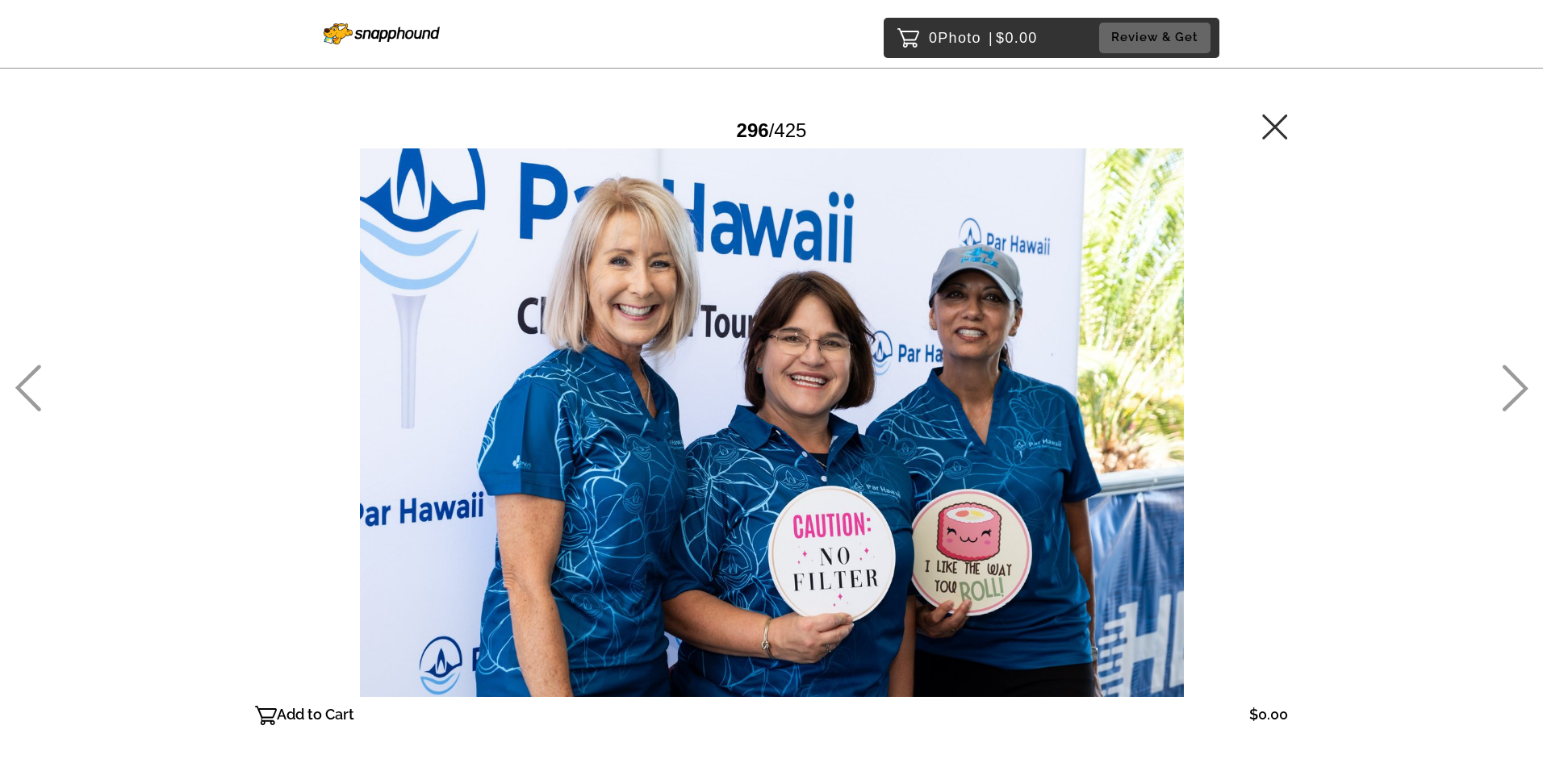
click at [28, 377] on icon at bounding box center [28, 388] width 26 height 47
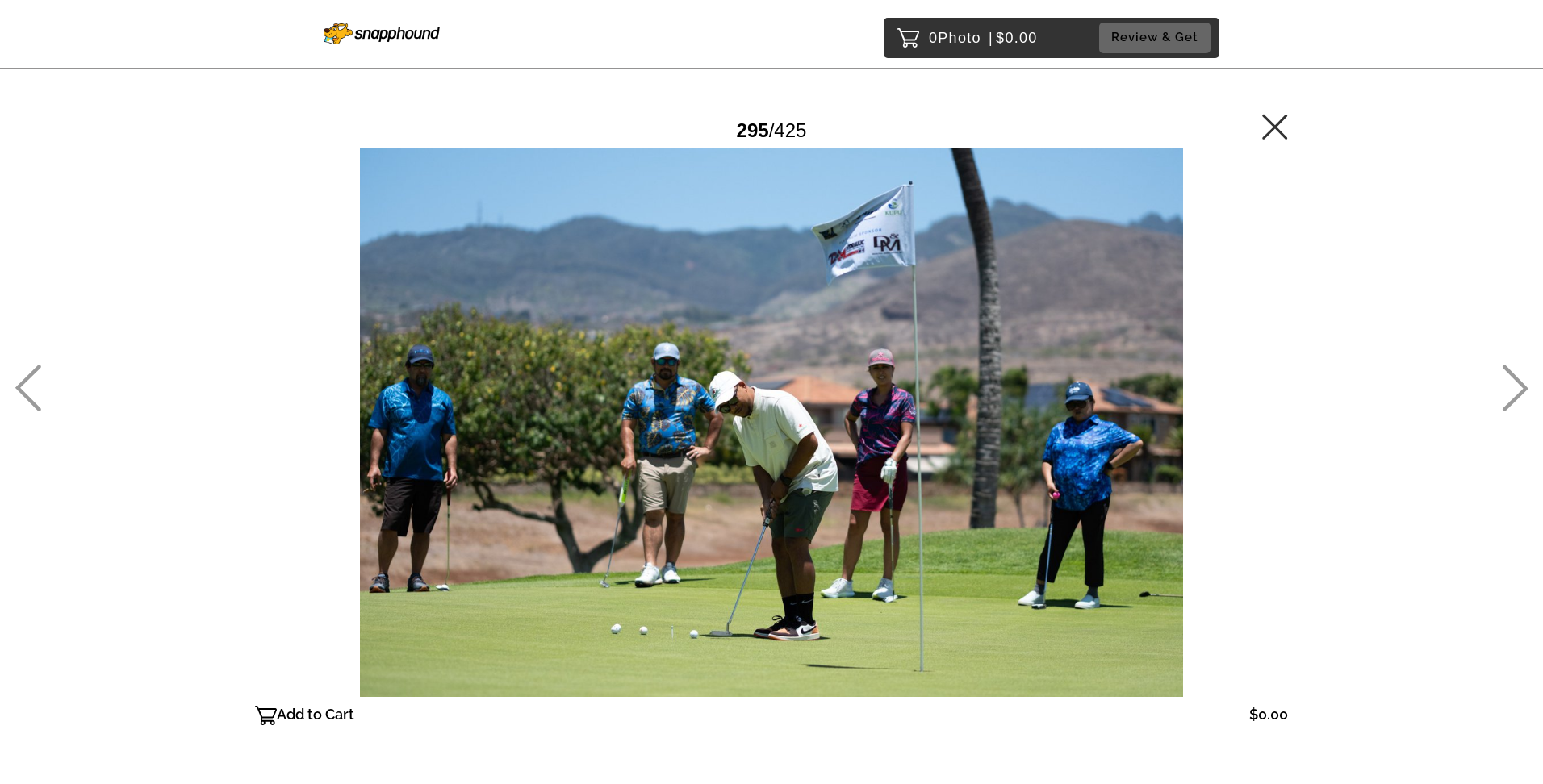
click at [30, 376] on icon at bounding box center [28, 388] width 26 height 47
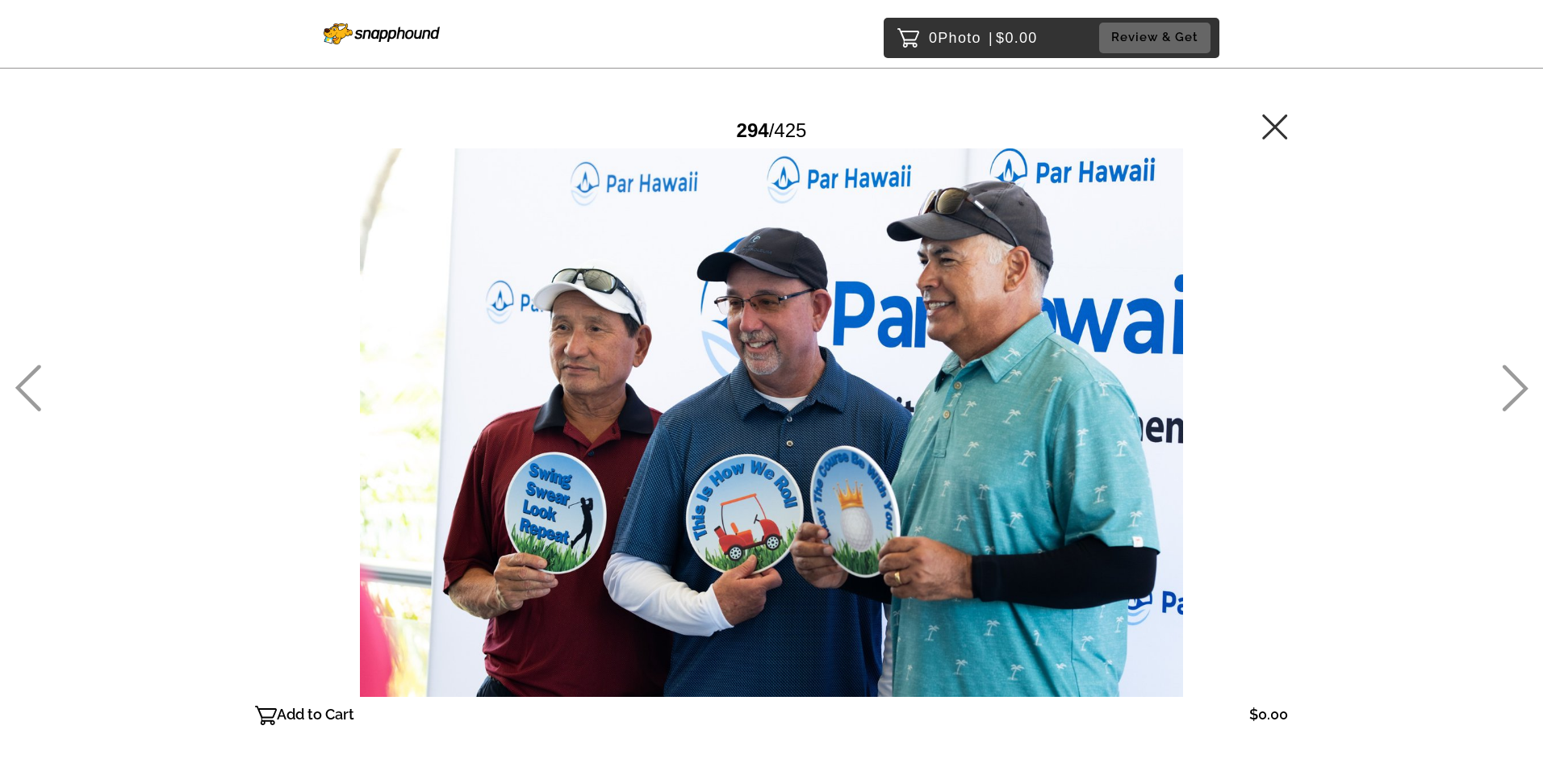
click at [30, 376] on icon at bounding box center [28, 388] width 26 height 47
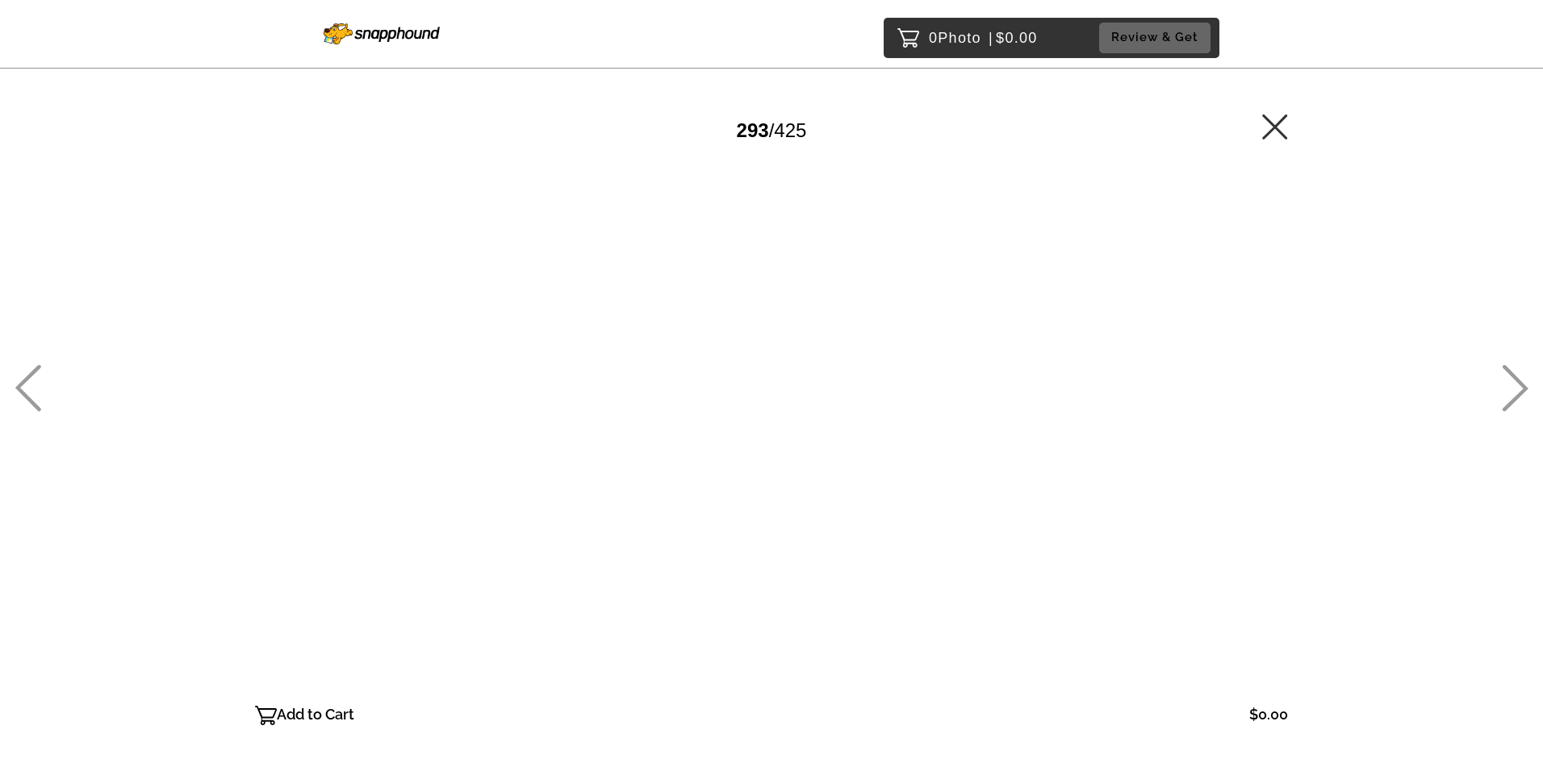
click at [30, 376] on icon at bounding box center [28, 388] width 26 height 47
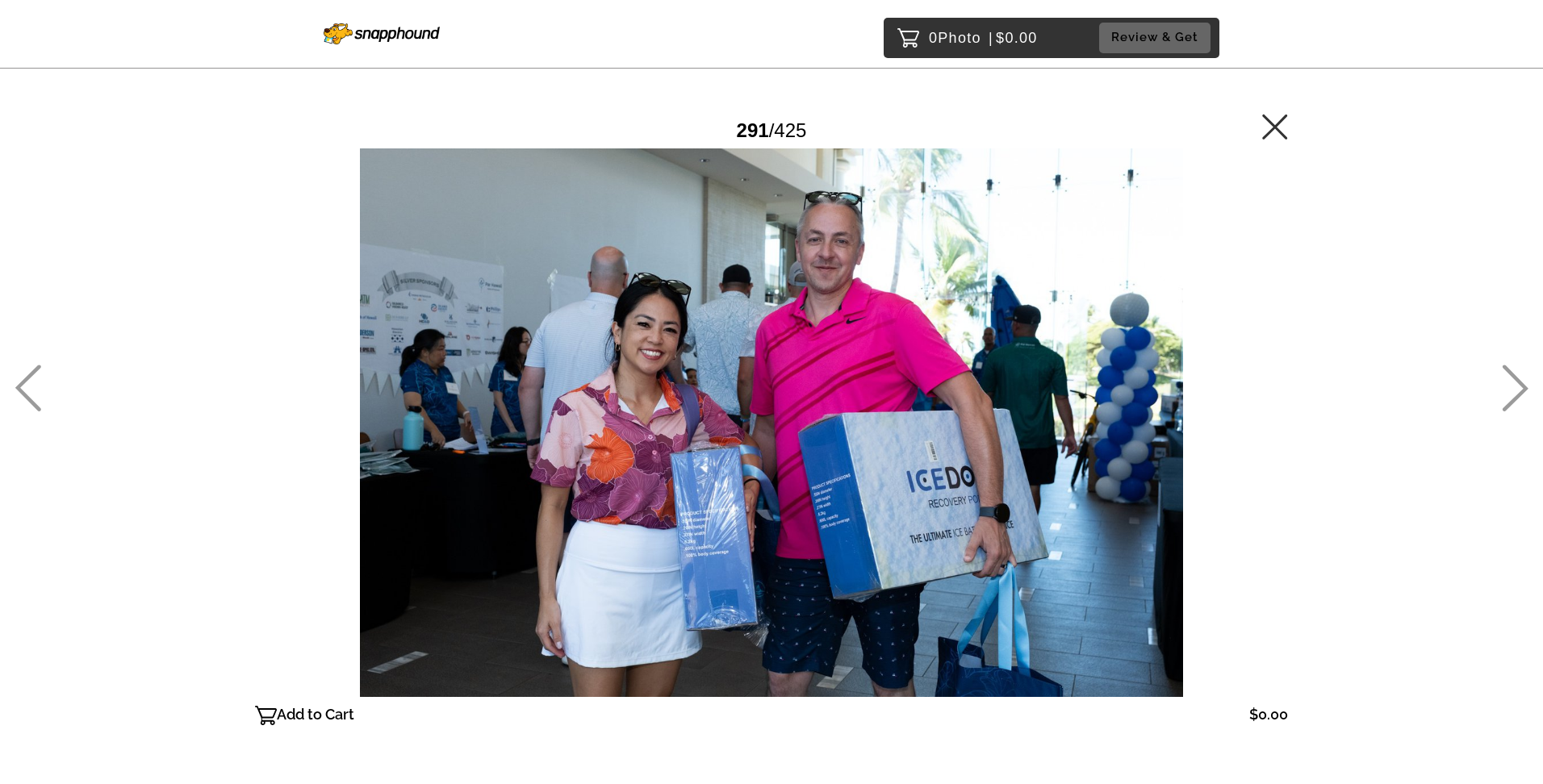
click at [30, 376] on icon at bounding box center [28, 388] width 26 height 47
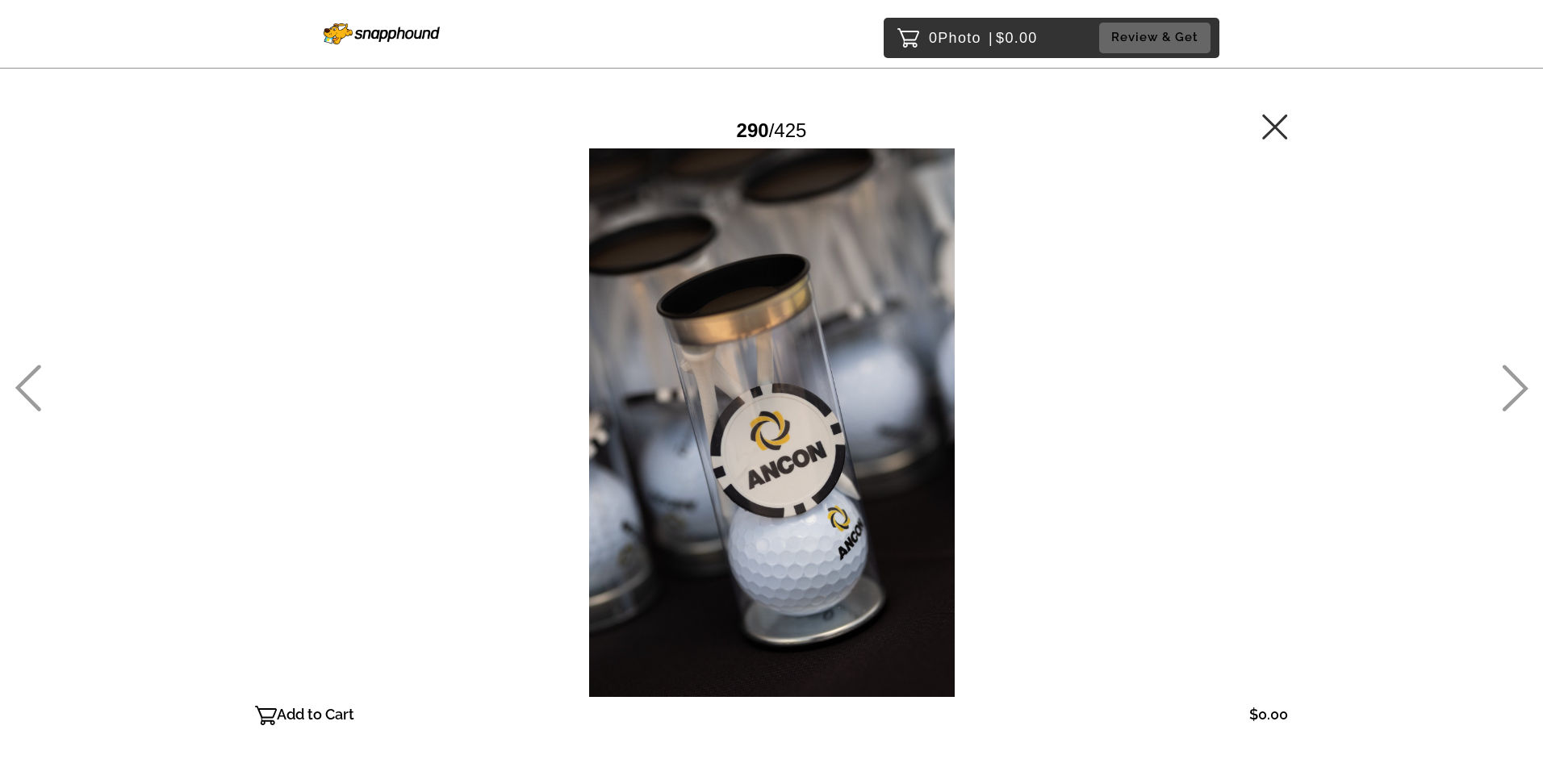
click at [30, 376] on icon at bounding box center [28, 388] width 26 height 47
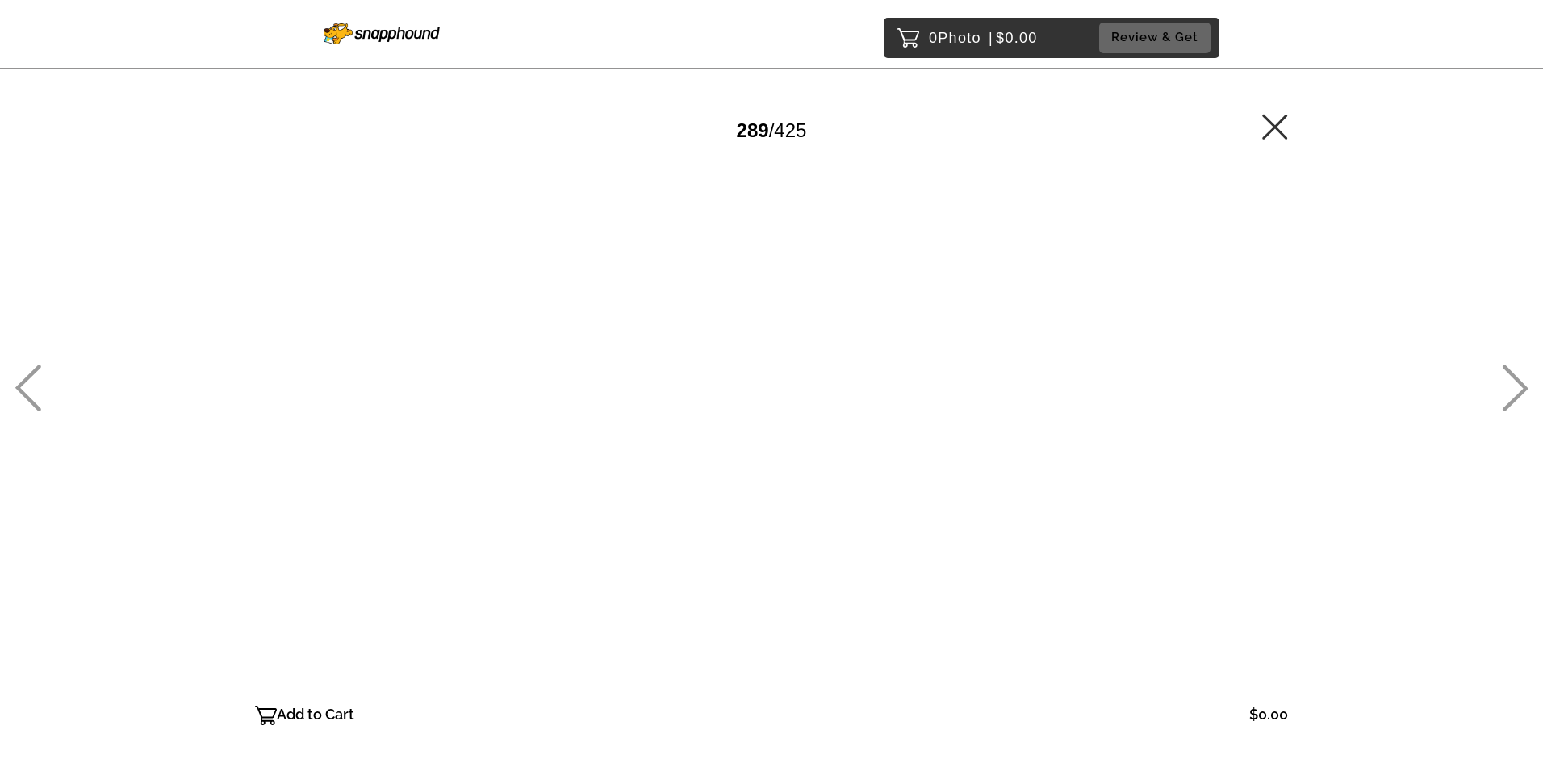
click at [30, 376] on icon at bounding box center [28, 388] width 26 height 47
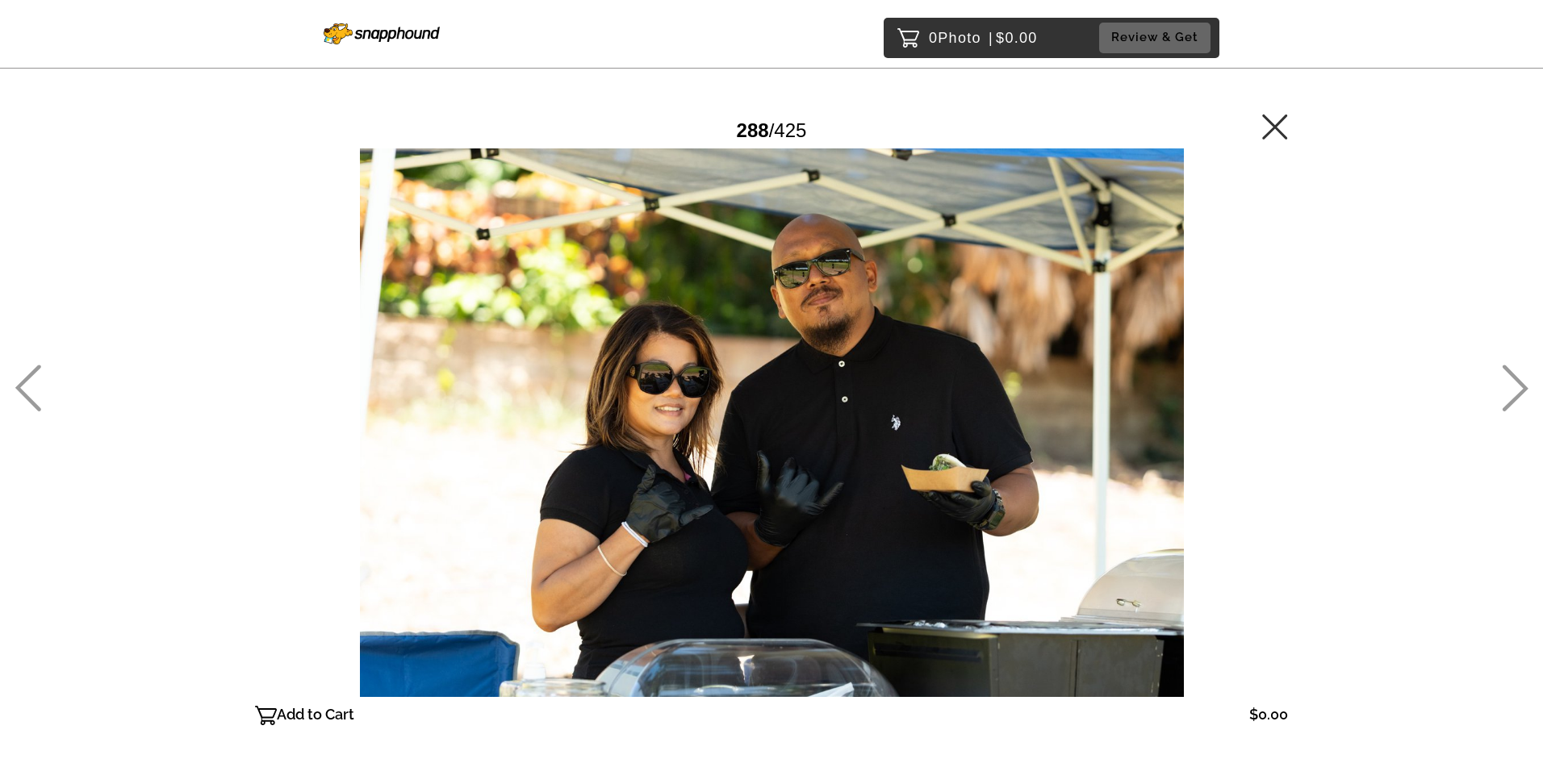
click at [28, 382] on icon at bounding box center [28, 388] width 26 height 47
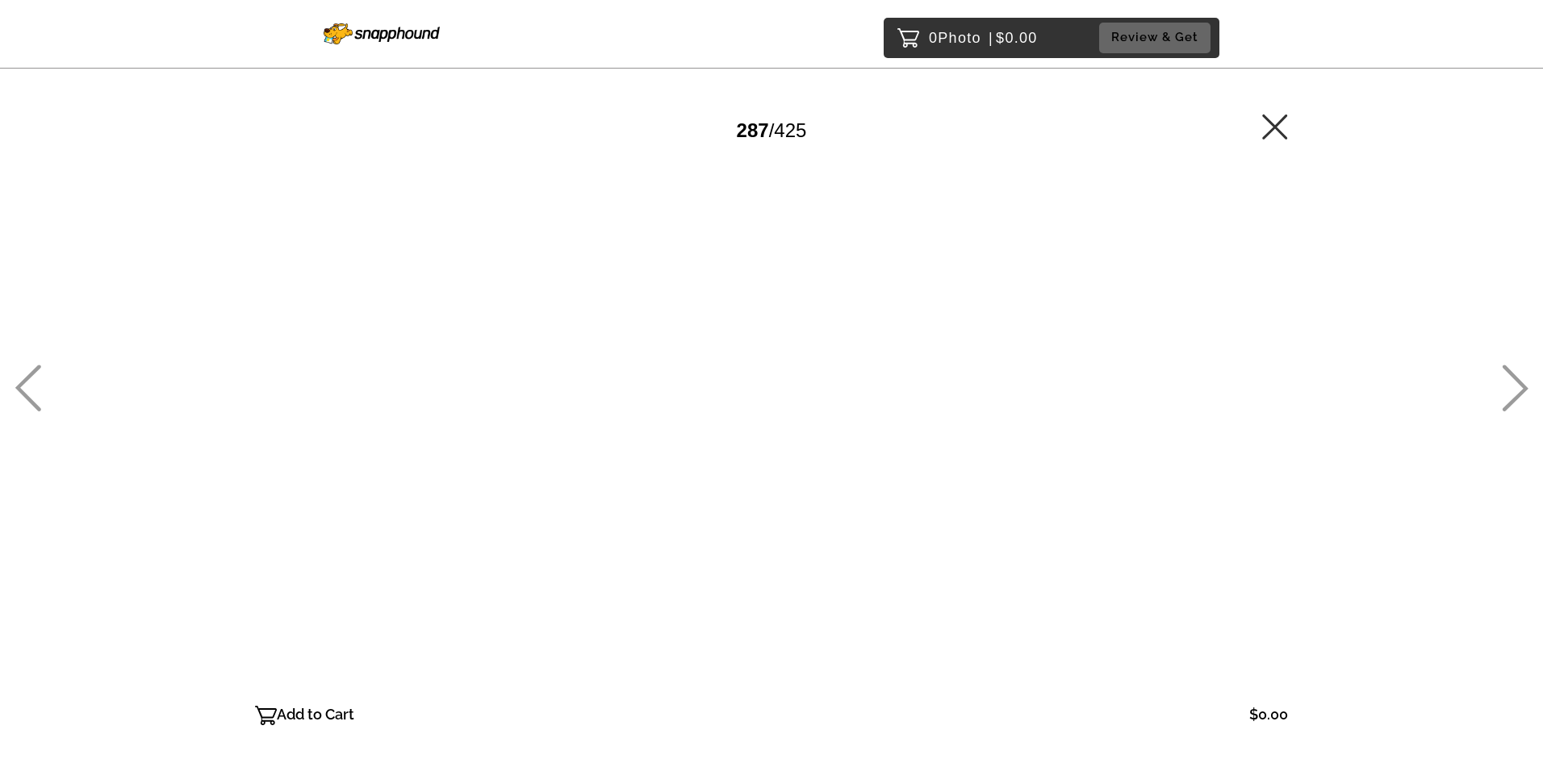
click at [34, 382] on icon at bounding box center [28, 388] width 26 height 47
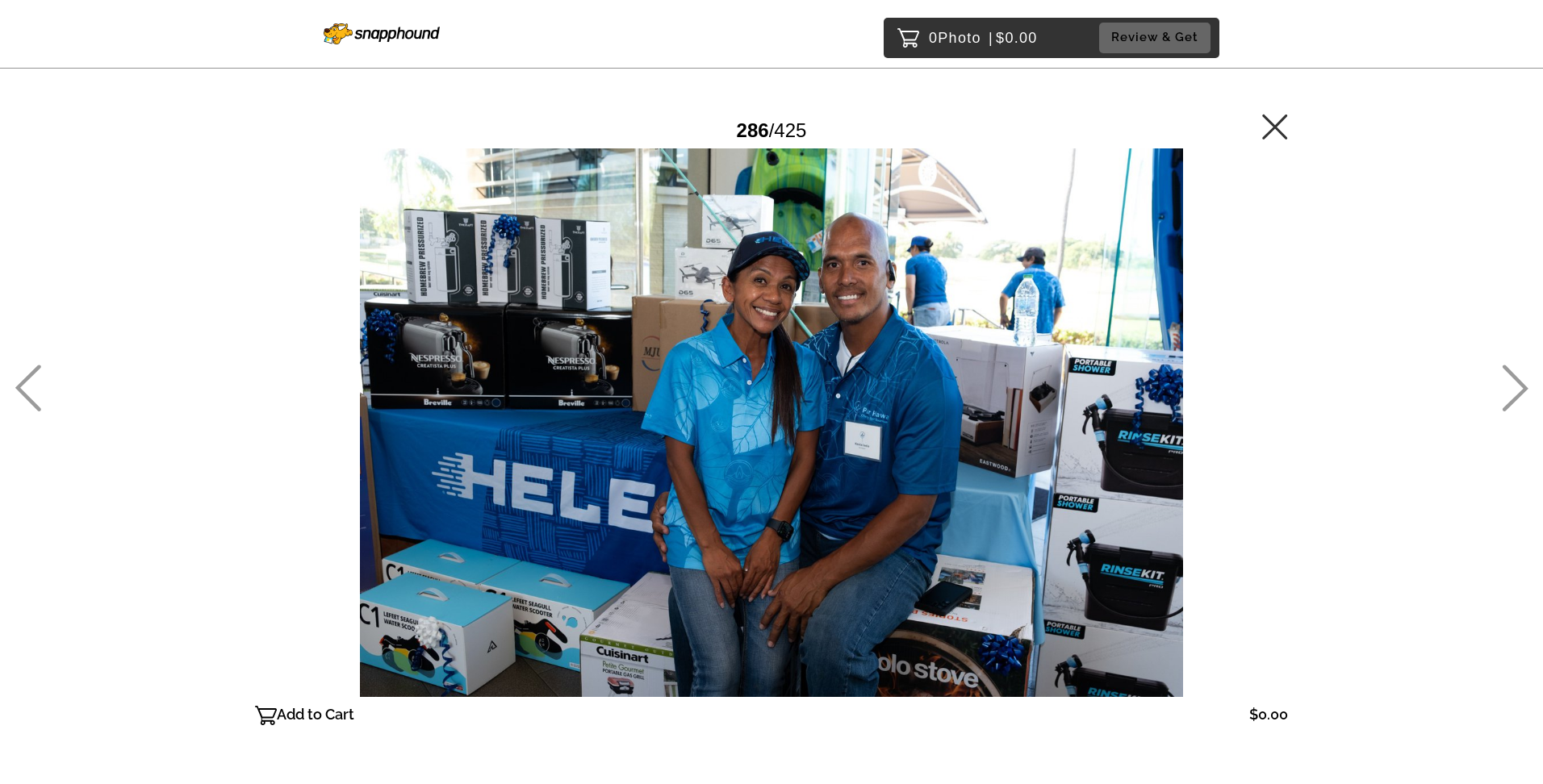
click at [36, 381] on icon at bounding box center [28, 388] width 26 height 47
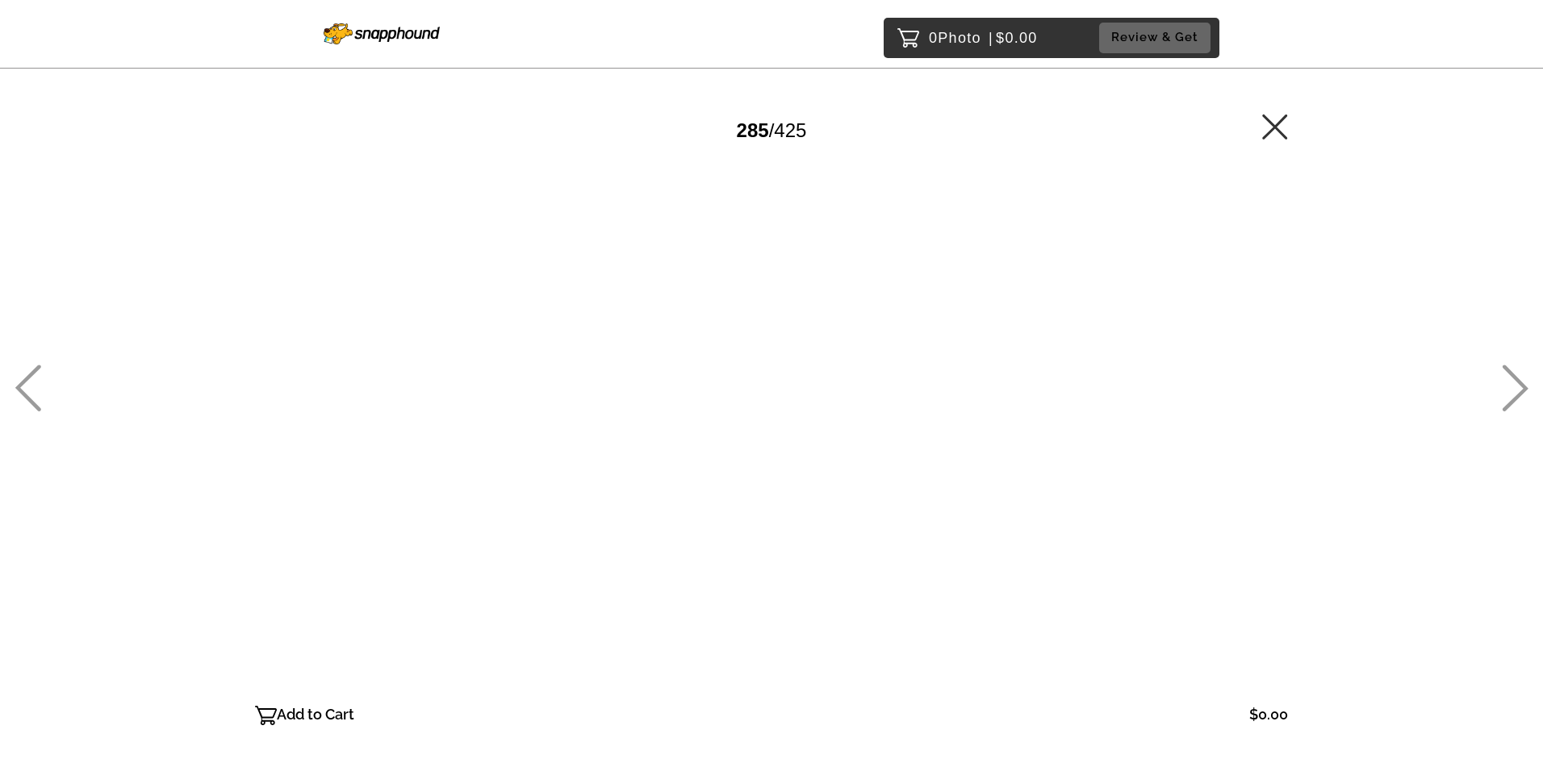
click at [36, 381] on icon at bounding box center [28, 388] width 26 height 47
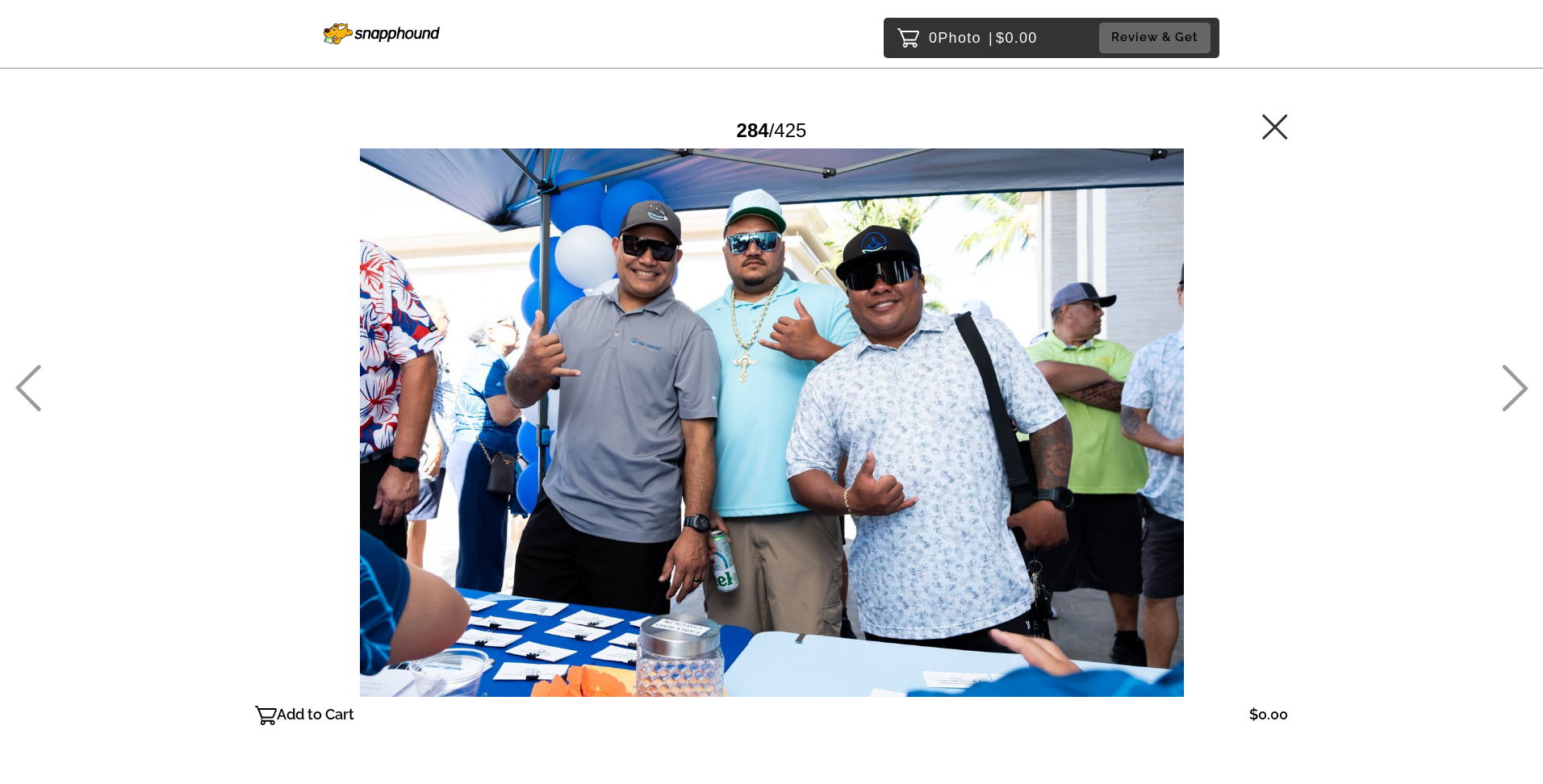
click at [36, 381] on icon at bounding box center [28, 388] width 26 height 47
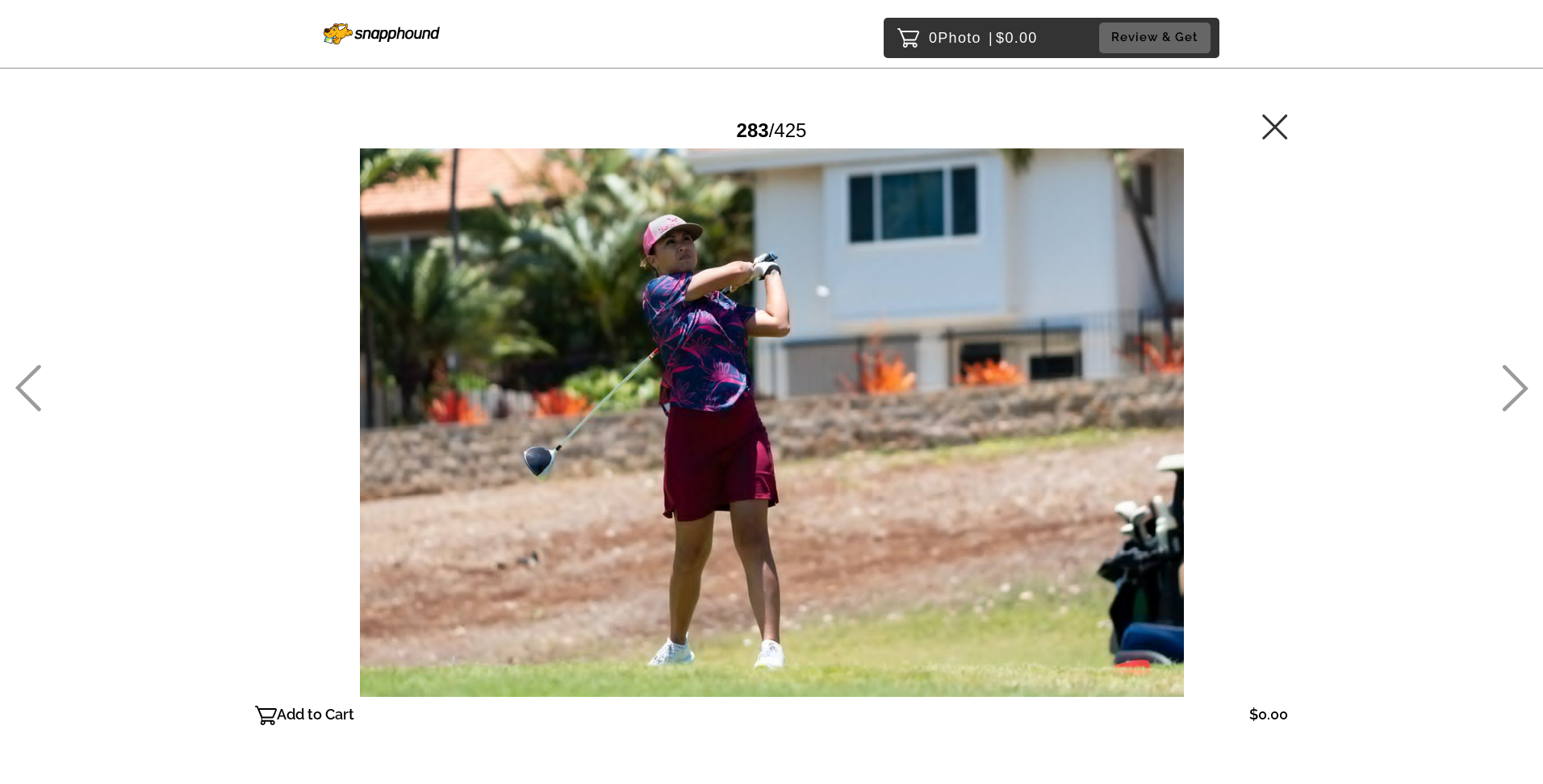
click at [36, 381] on icon at bounding box center [28, 388] width 26 height 47
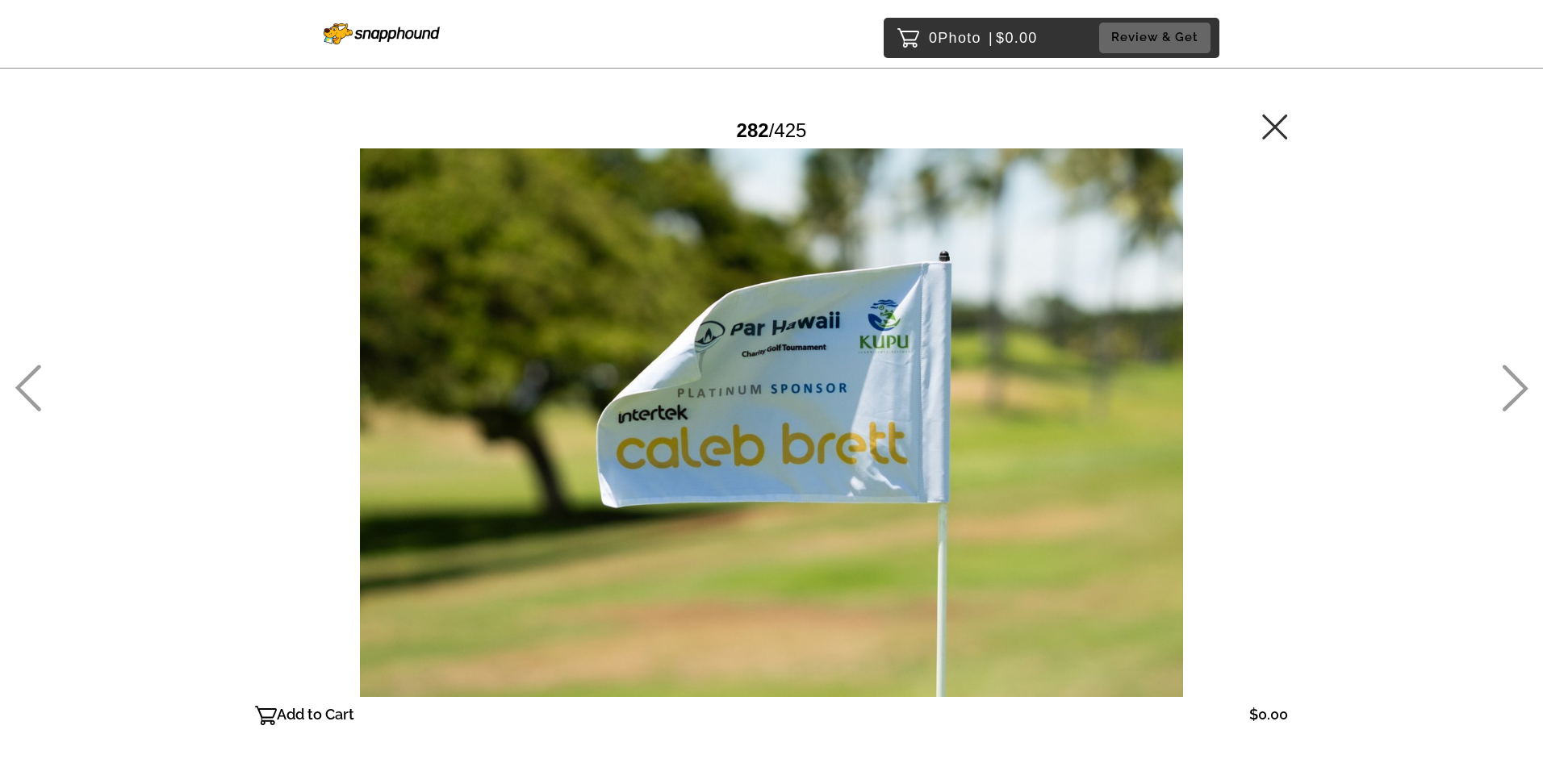
click at [36, 381] on icon at bounding box center [28, 388] width 26 height 47
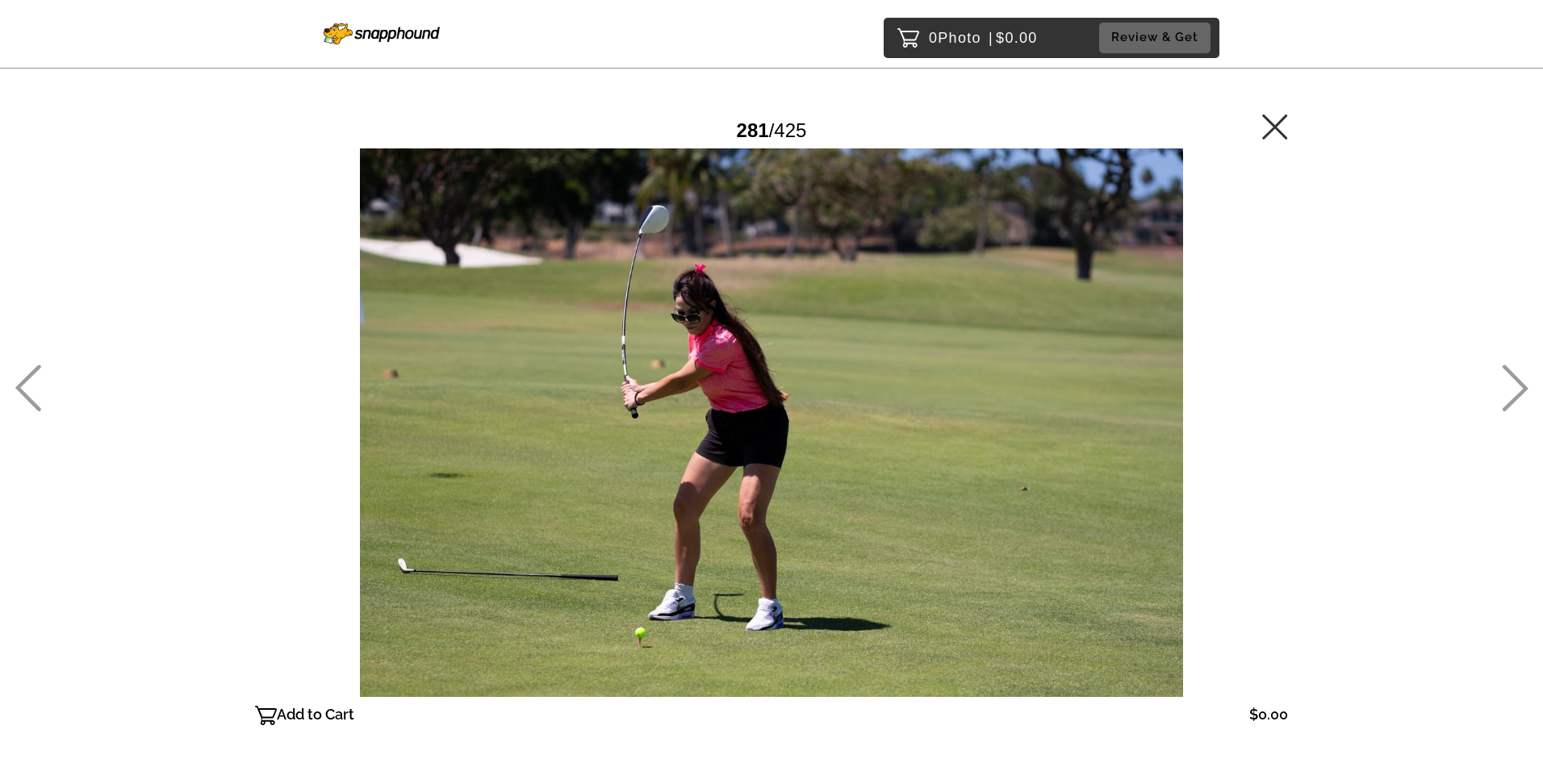
click at [36, 381] on icon at bounding box center [28, 388] width 26 height 47
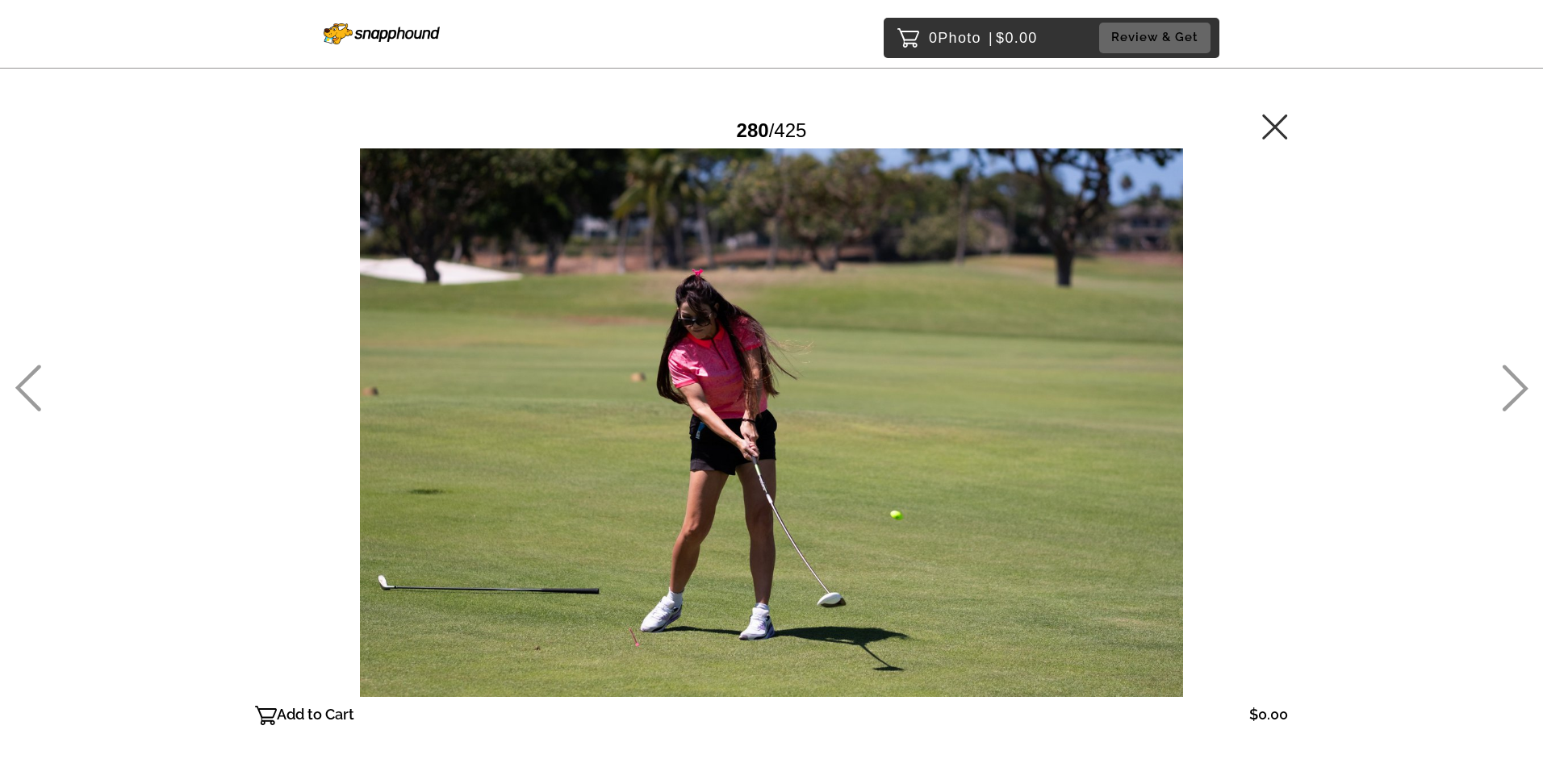
click at [36, 381] on icon at bounding box center [28, 388] width 26 height 47
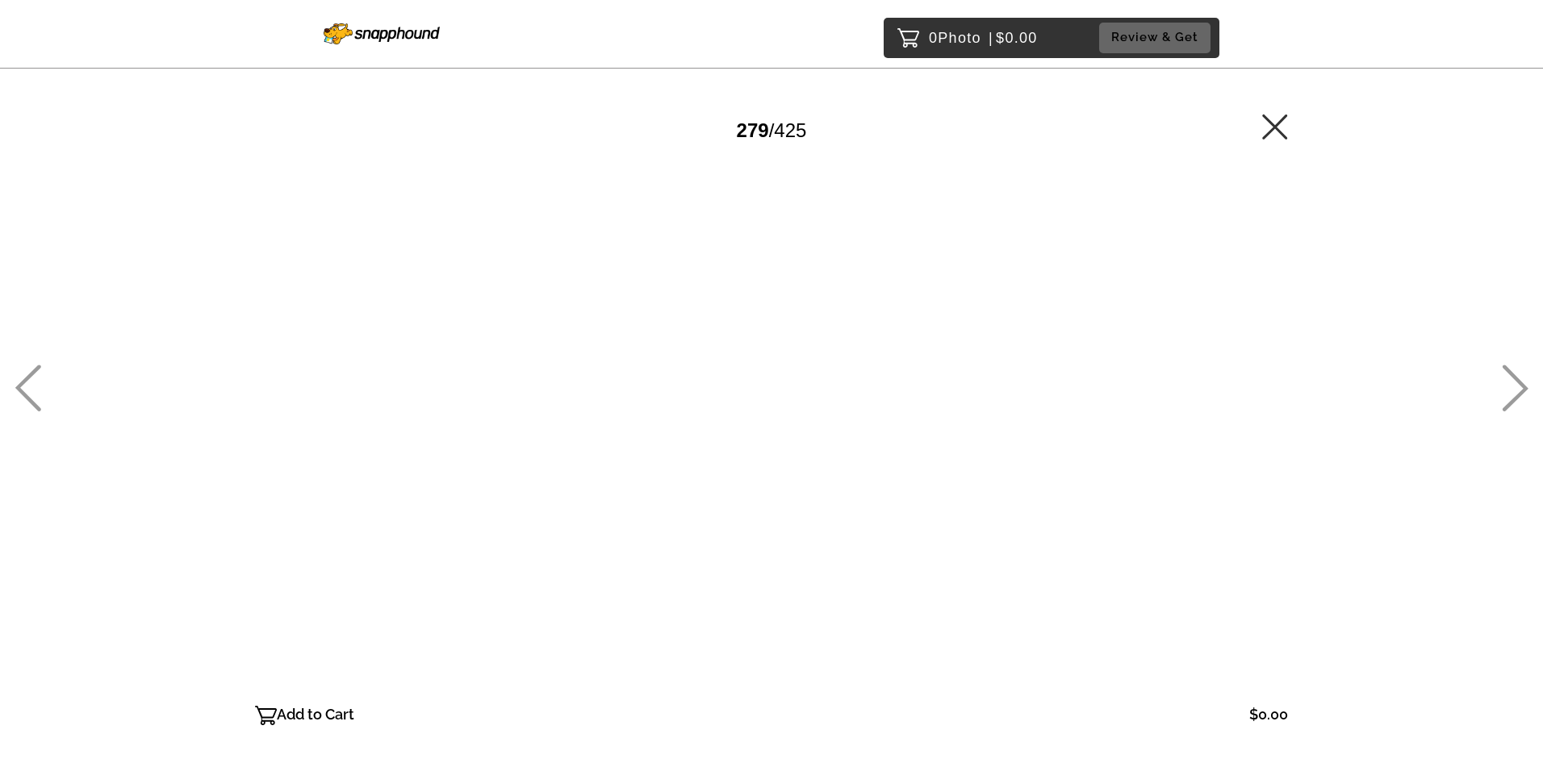
click at [36, 381] on icon at bounding box center [28, 388] width 26 height 47
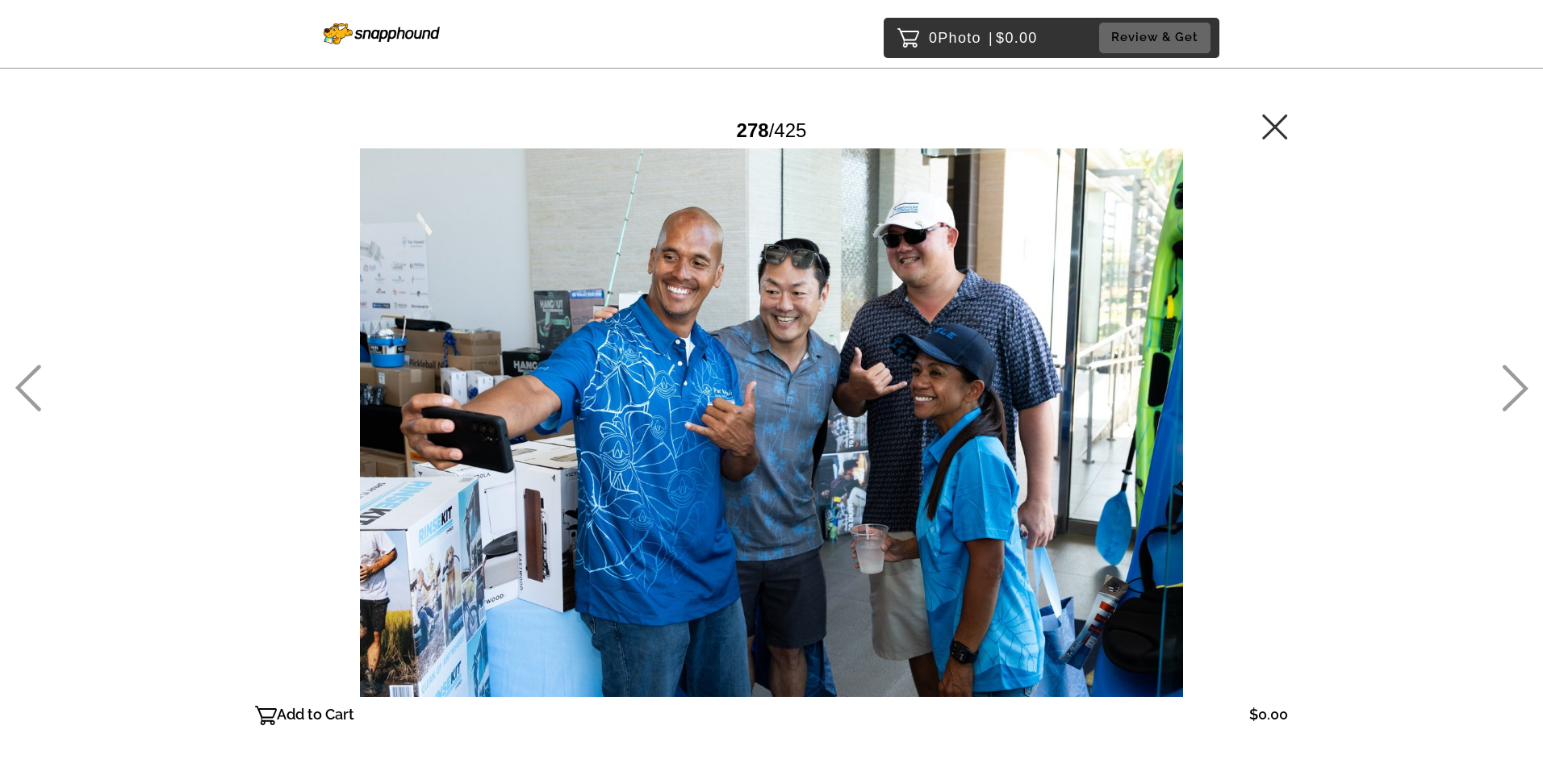
click at [36, 381] on icon at bounding box center [28, 388] width 26 height 47
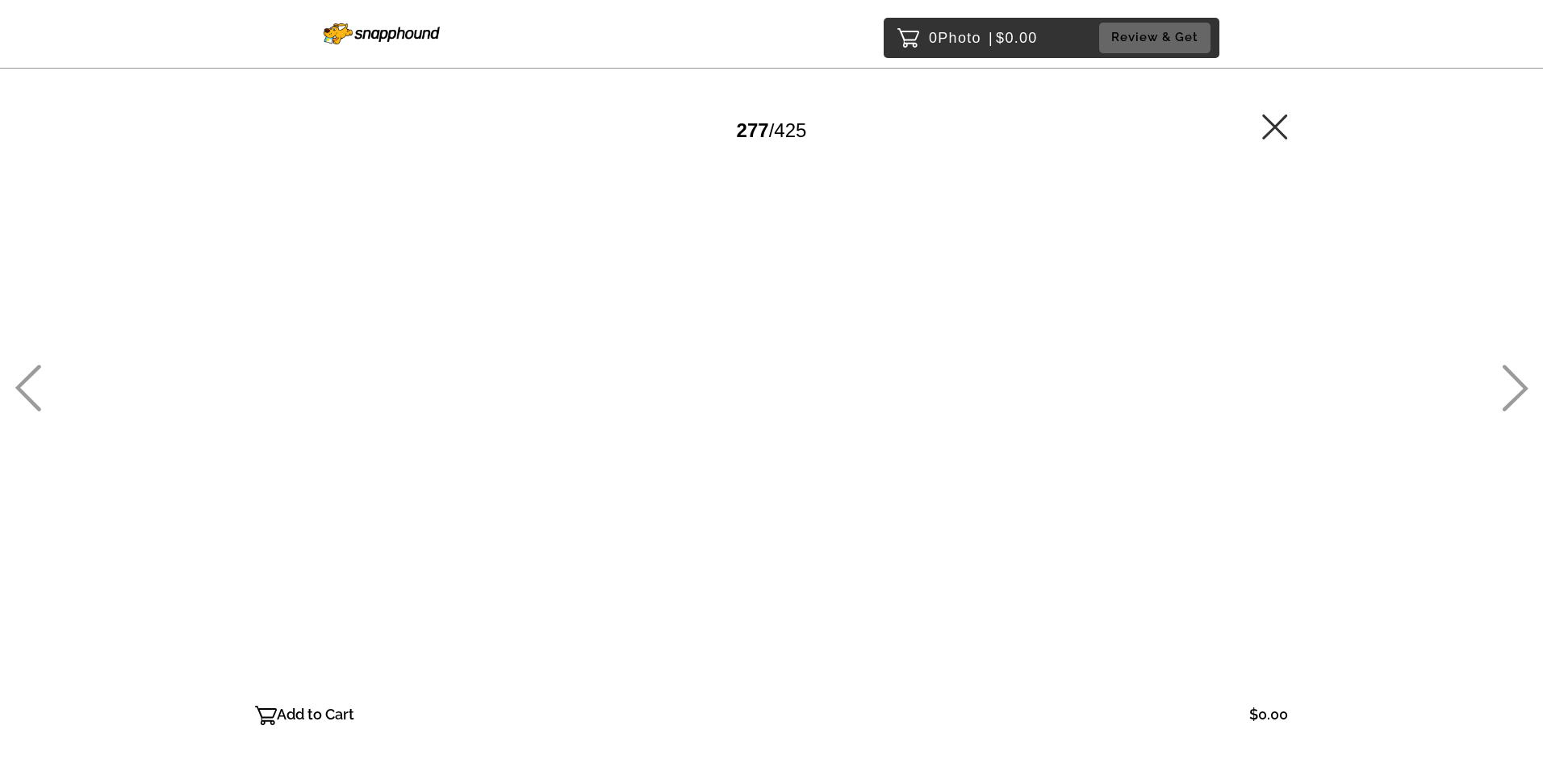
click at [36, 381] on icon at bounding box center [28, 388] width 26 height 47
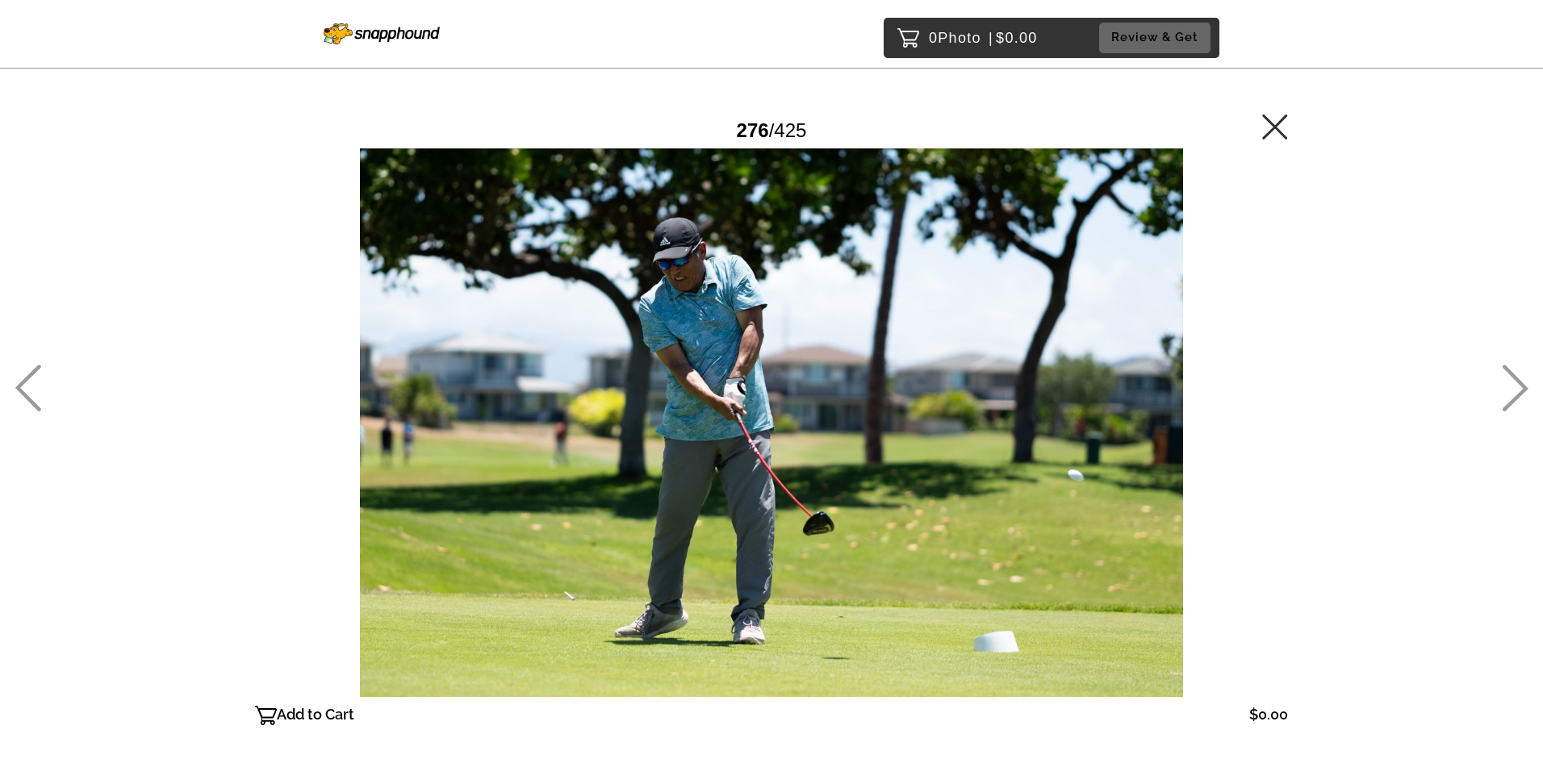
click at [36, 381] on icon at bounding box center [28, 388] width 26 height 47
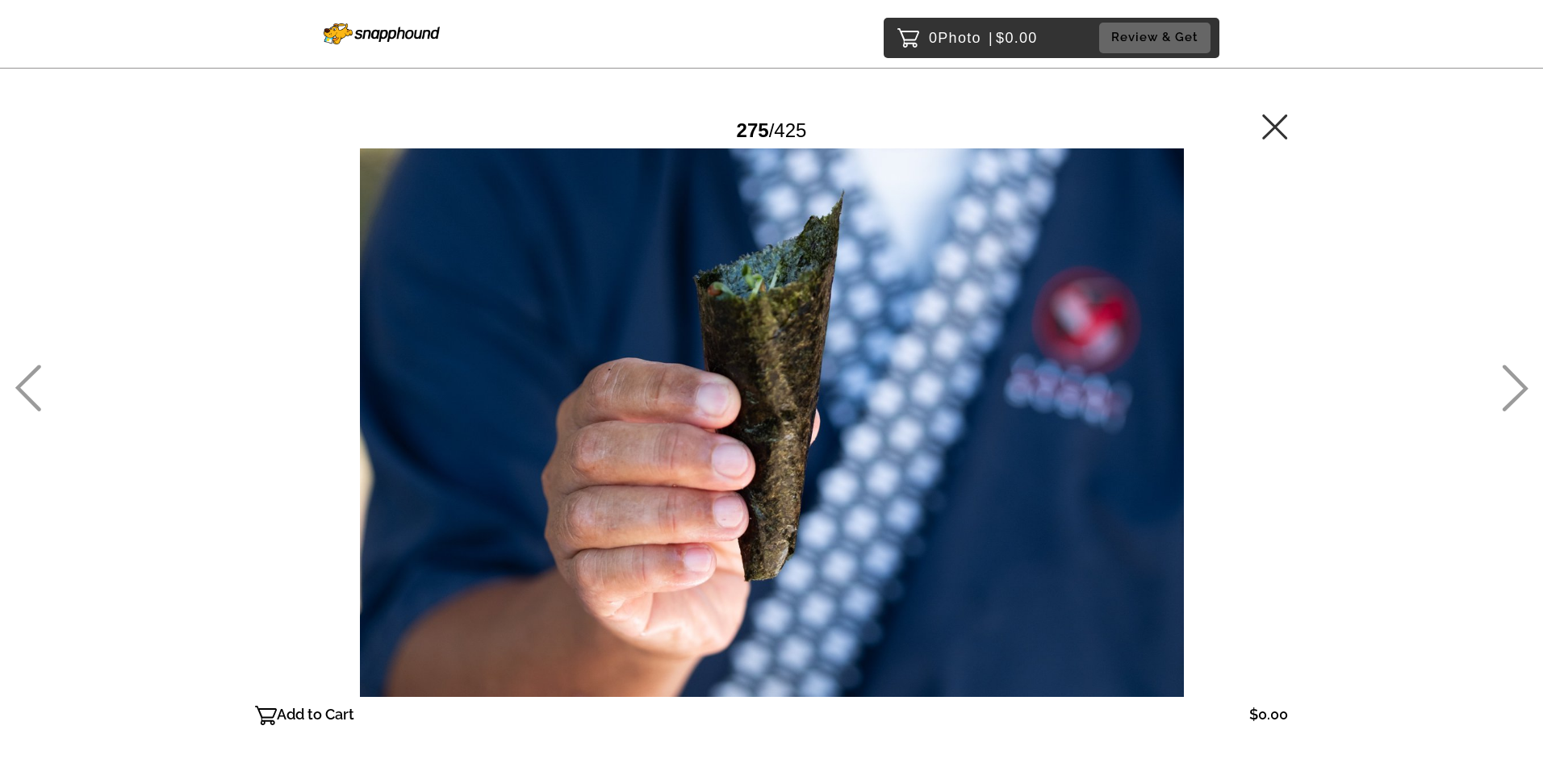
click at [36, 381] on icon at bounding box center [28, 388] width 26 height 47
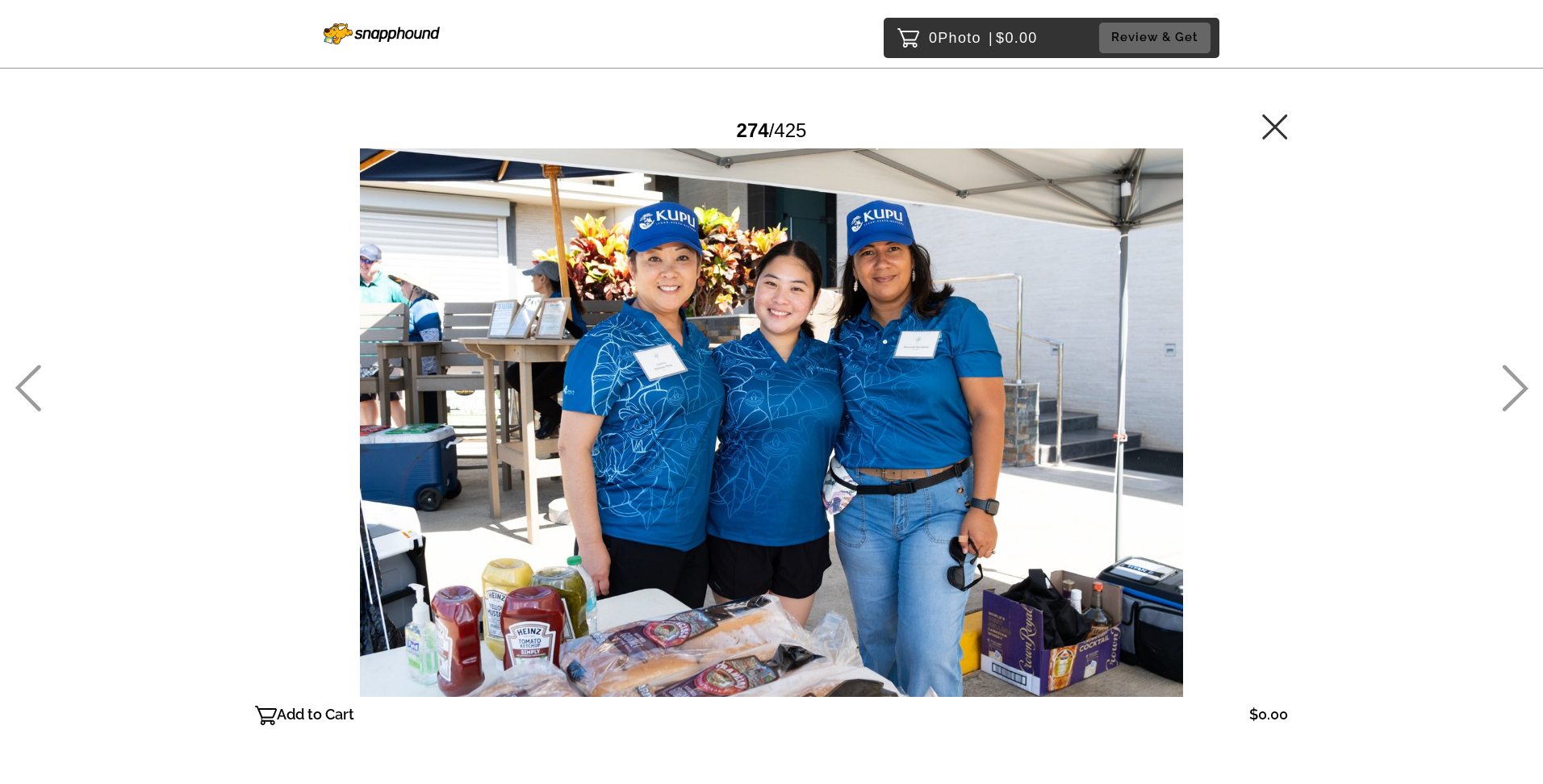
click at [36, 381] on icon at bounding box center [28, 388] width 26 height 47
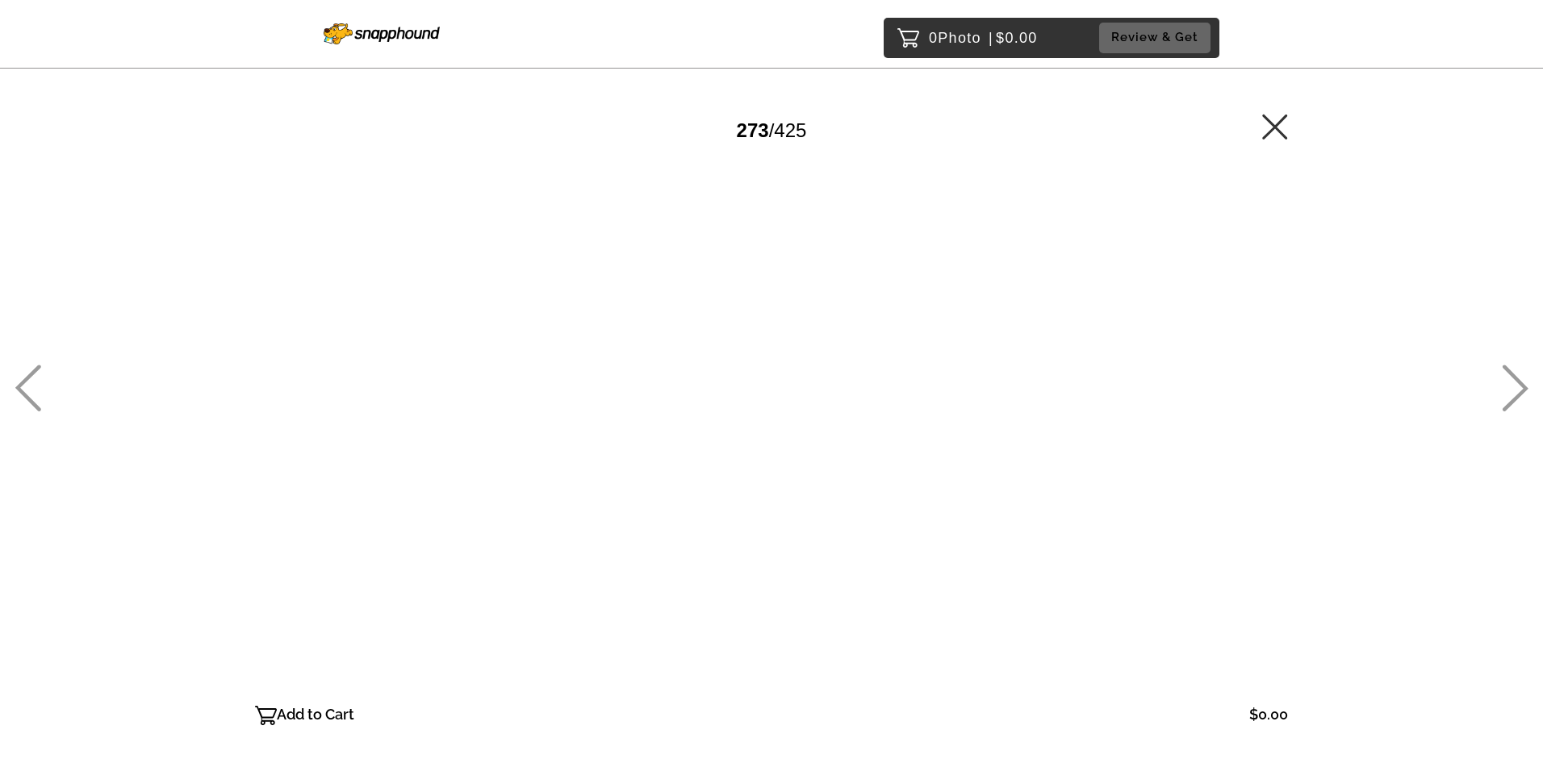
click at [36, 381] on icon at bounding box center [28, 388] width 26 height 47
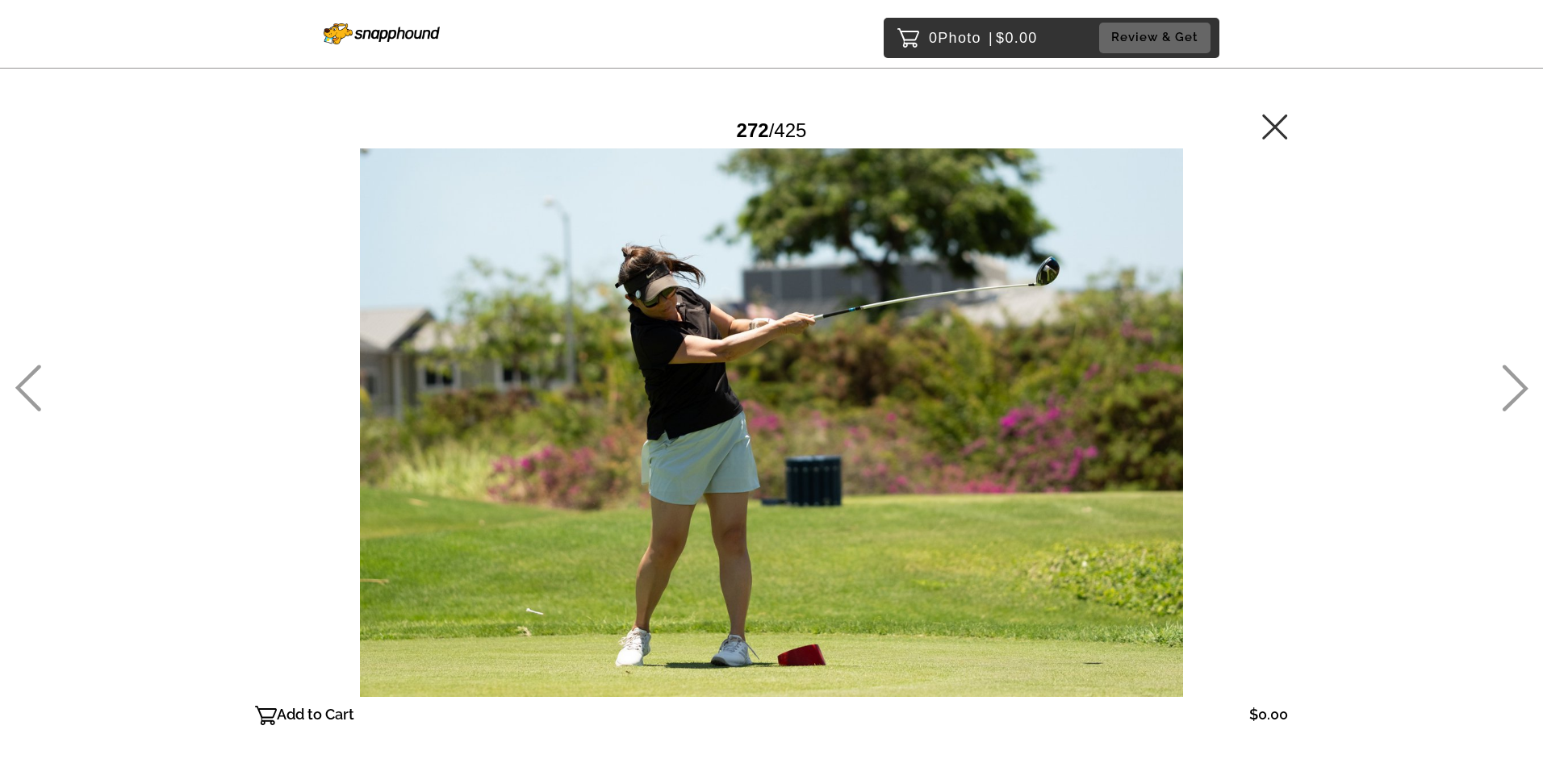
click at [36, 381] on icon at bounding box center [28, 388] width 26 height 47
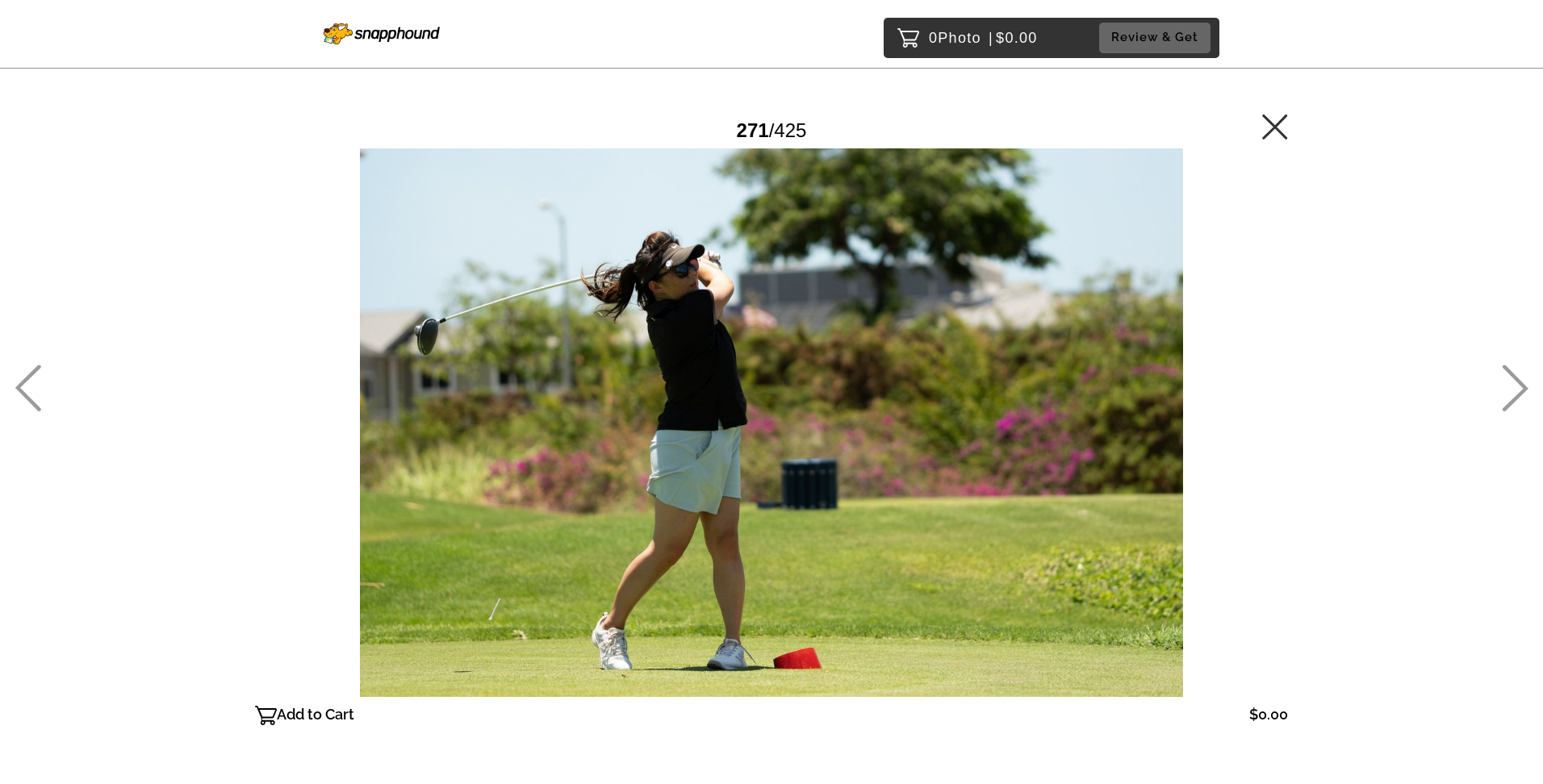
click at [38, 378] on icon at bounding box center [28, 388] width 26 height 47
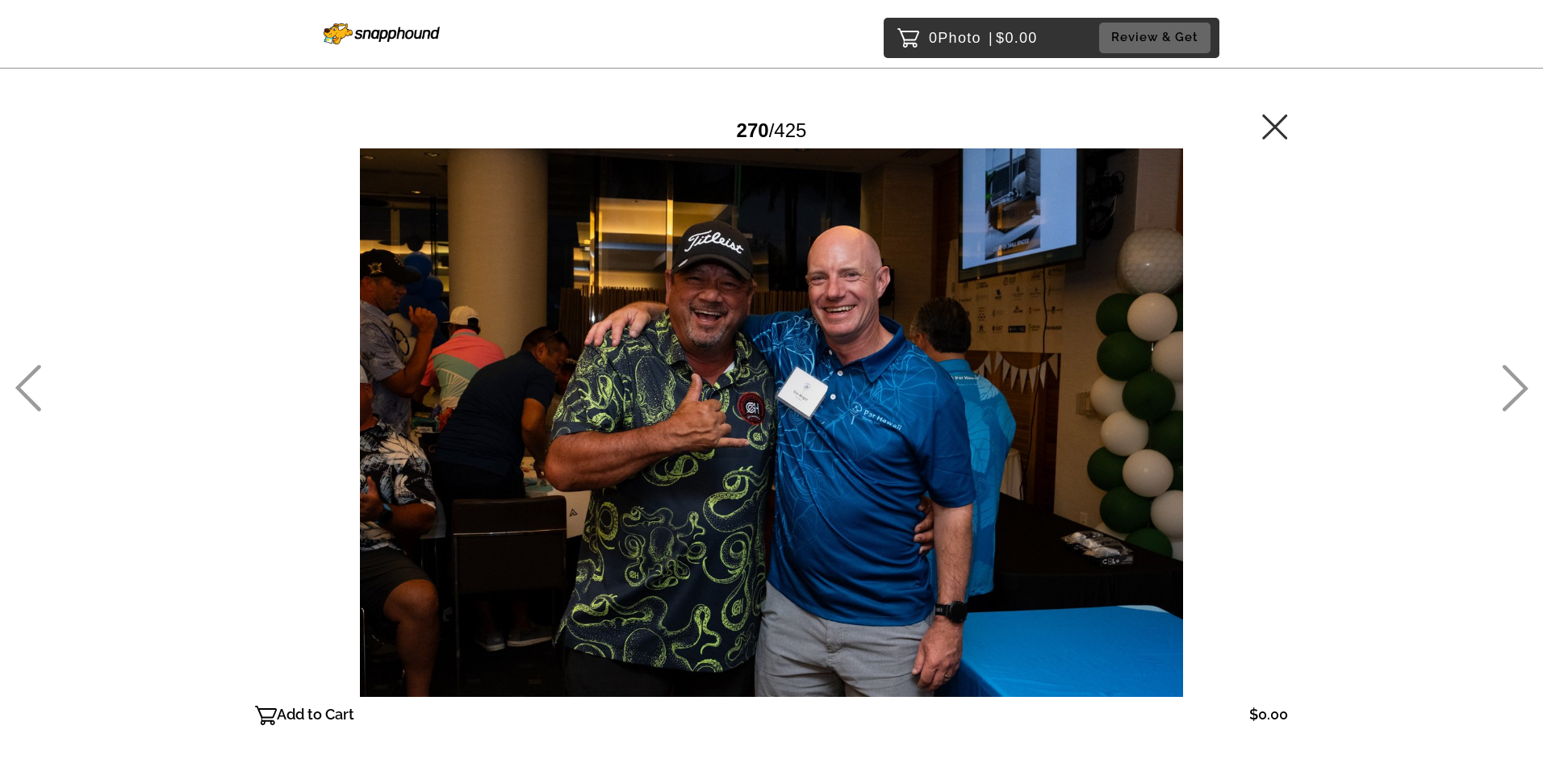
click at [38, 378] on icon at bounding box center [28, 388] width 26 height 47
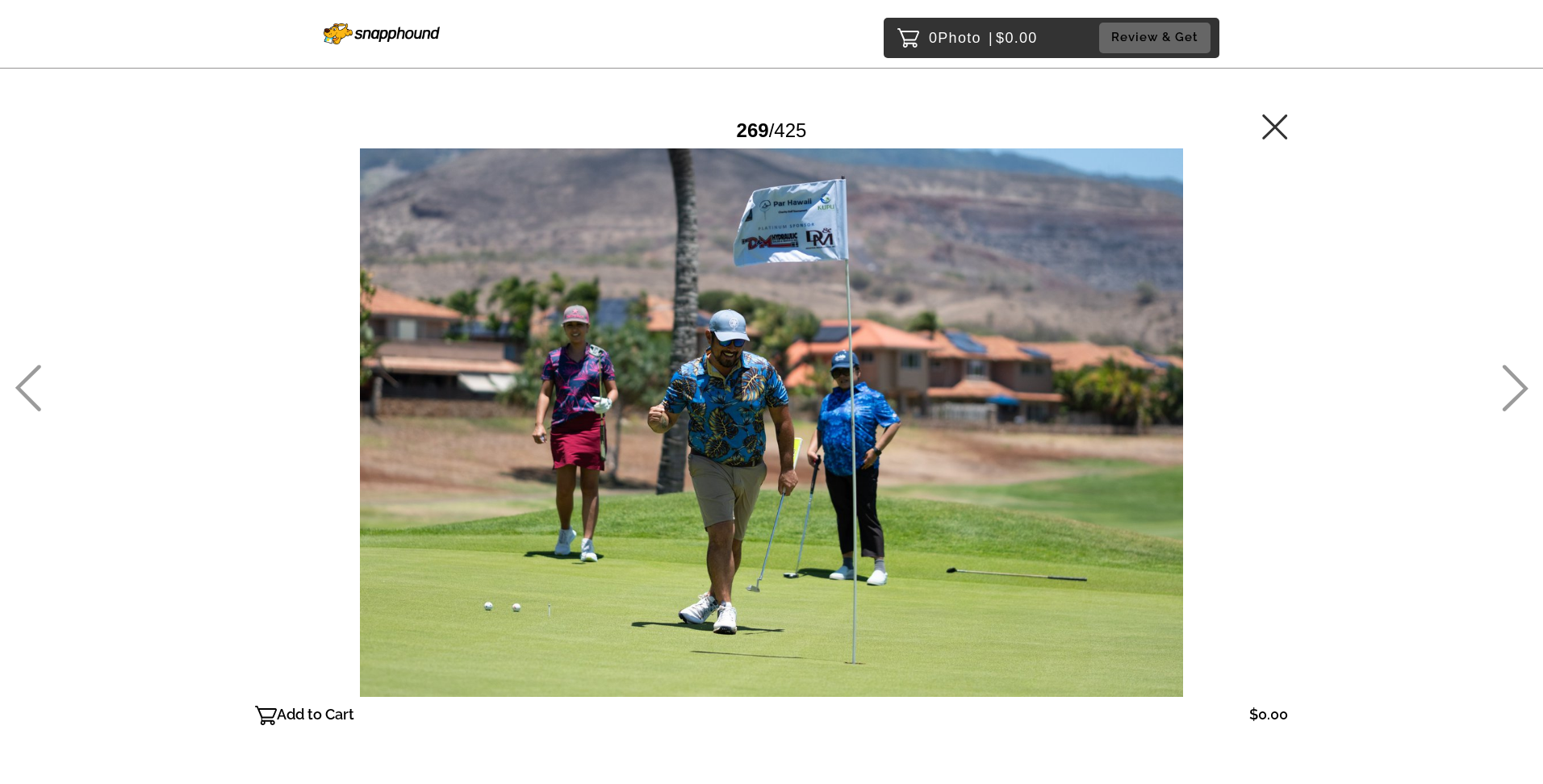
click at [38, 378] on icon at bounding box center [28, 388] width 26 height 47
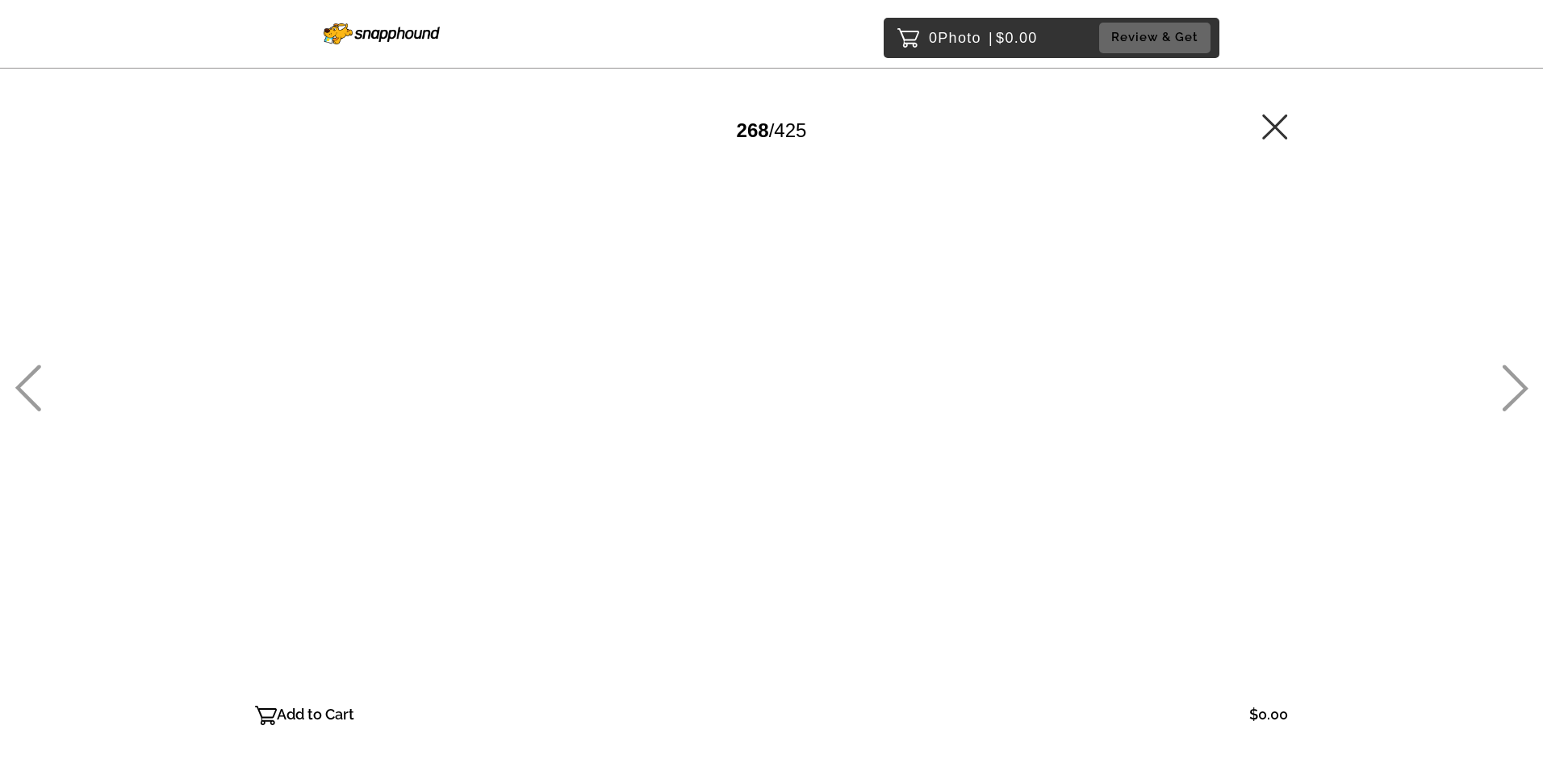
click at [38, 379] on icon at bounding box center [28, 388] width 26 height 47
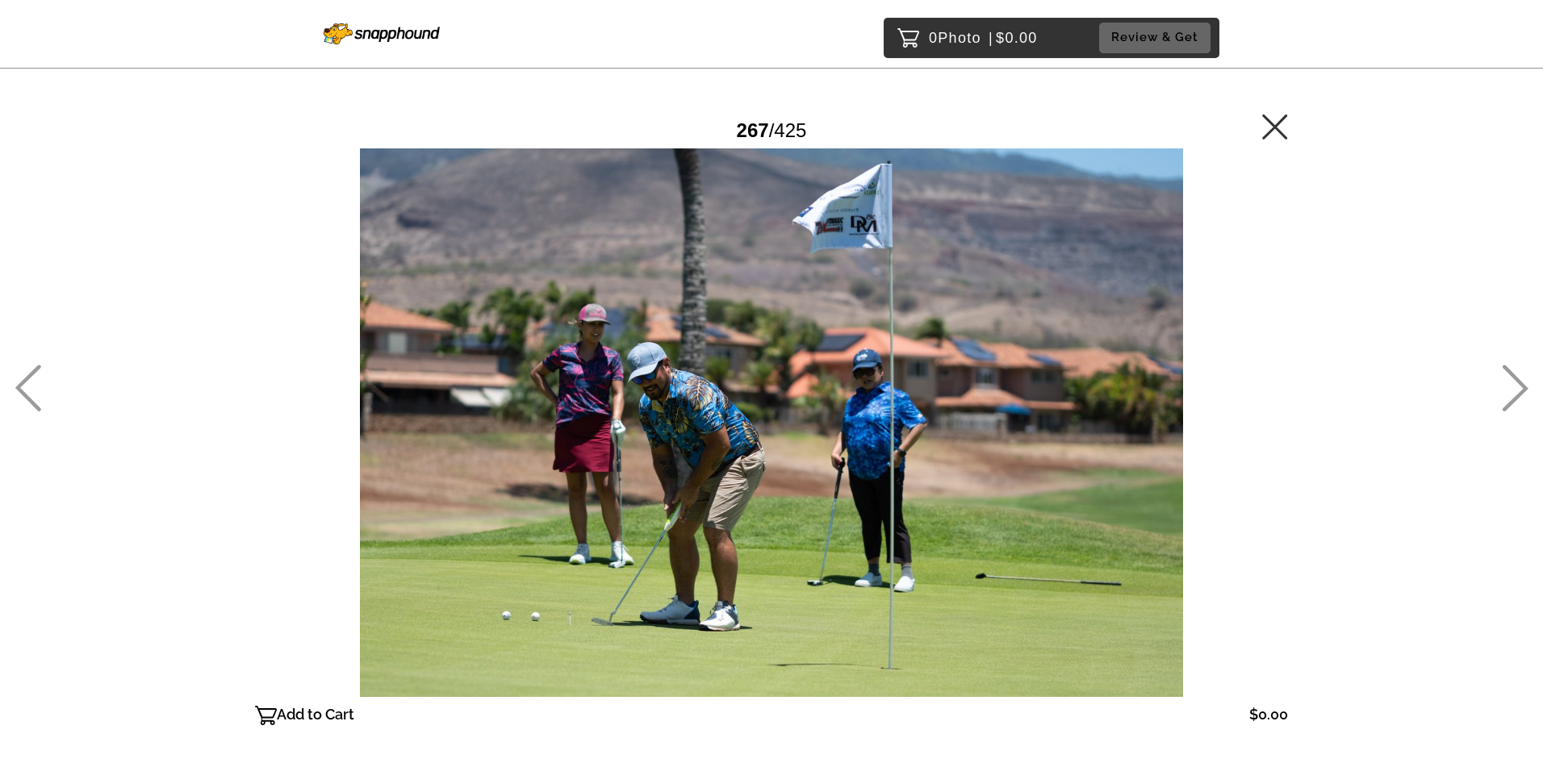
click at [38, 379] on icon at bounding box center [28, 388] width 26 height 47
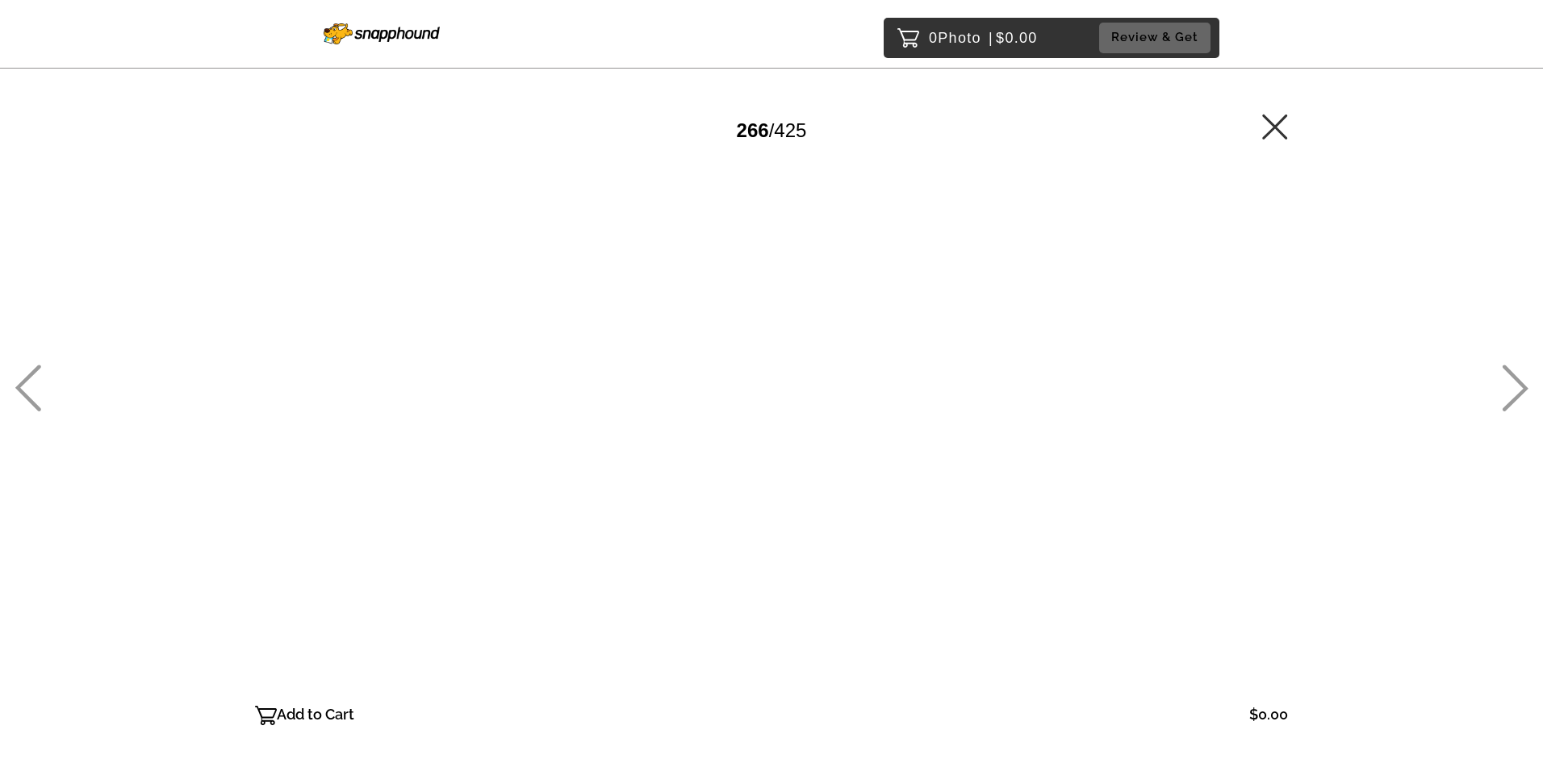
click at [38, 379] on icon at bounding box center [28, 388] width 26 height 47
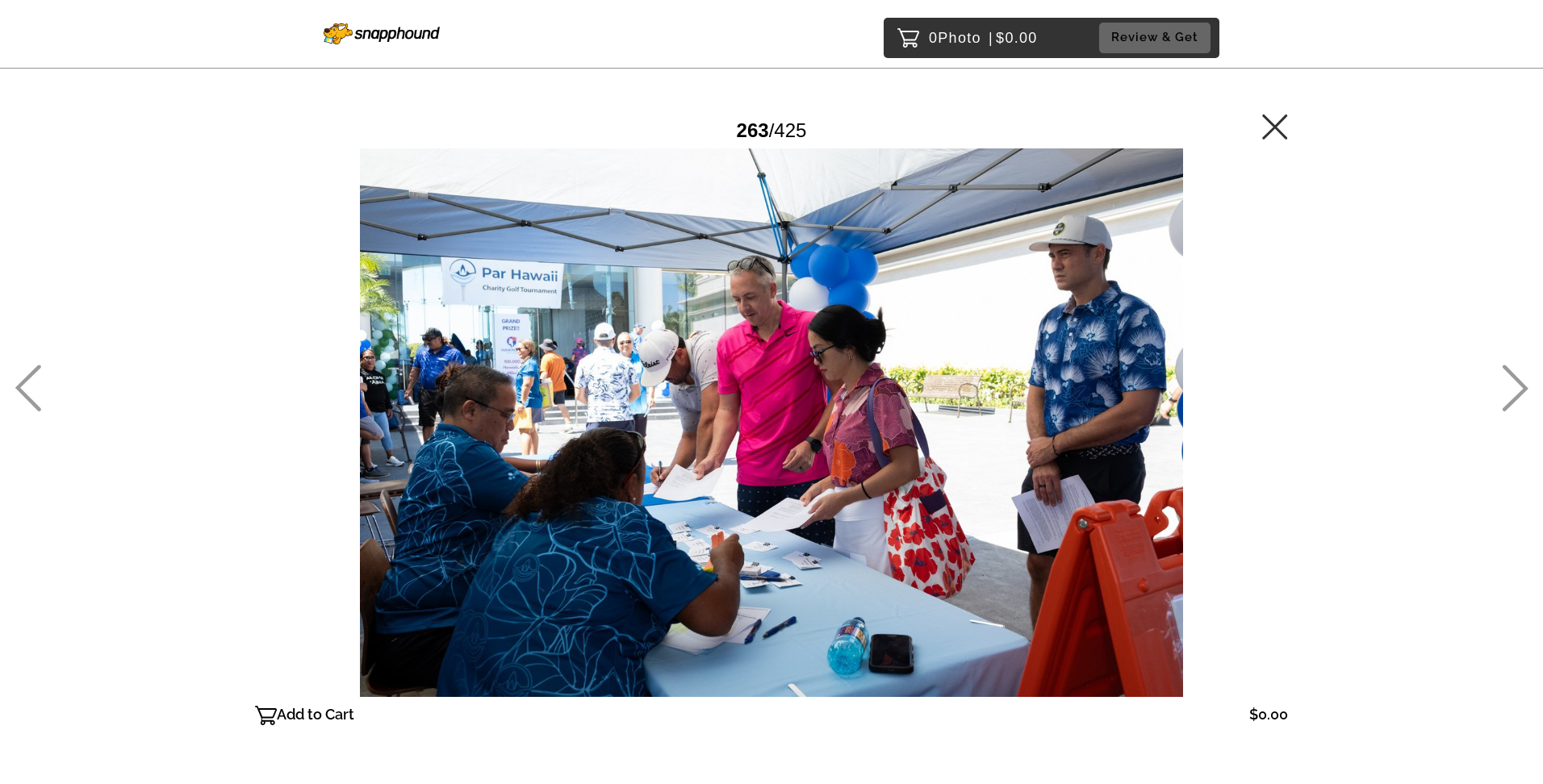
click at [38, 379] on icon at bounding box center [28, 388] width 26 height 47
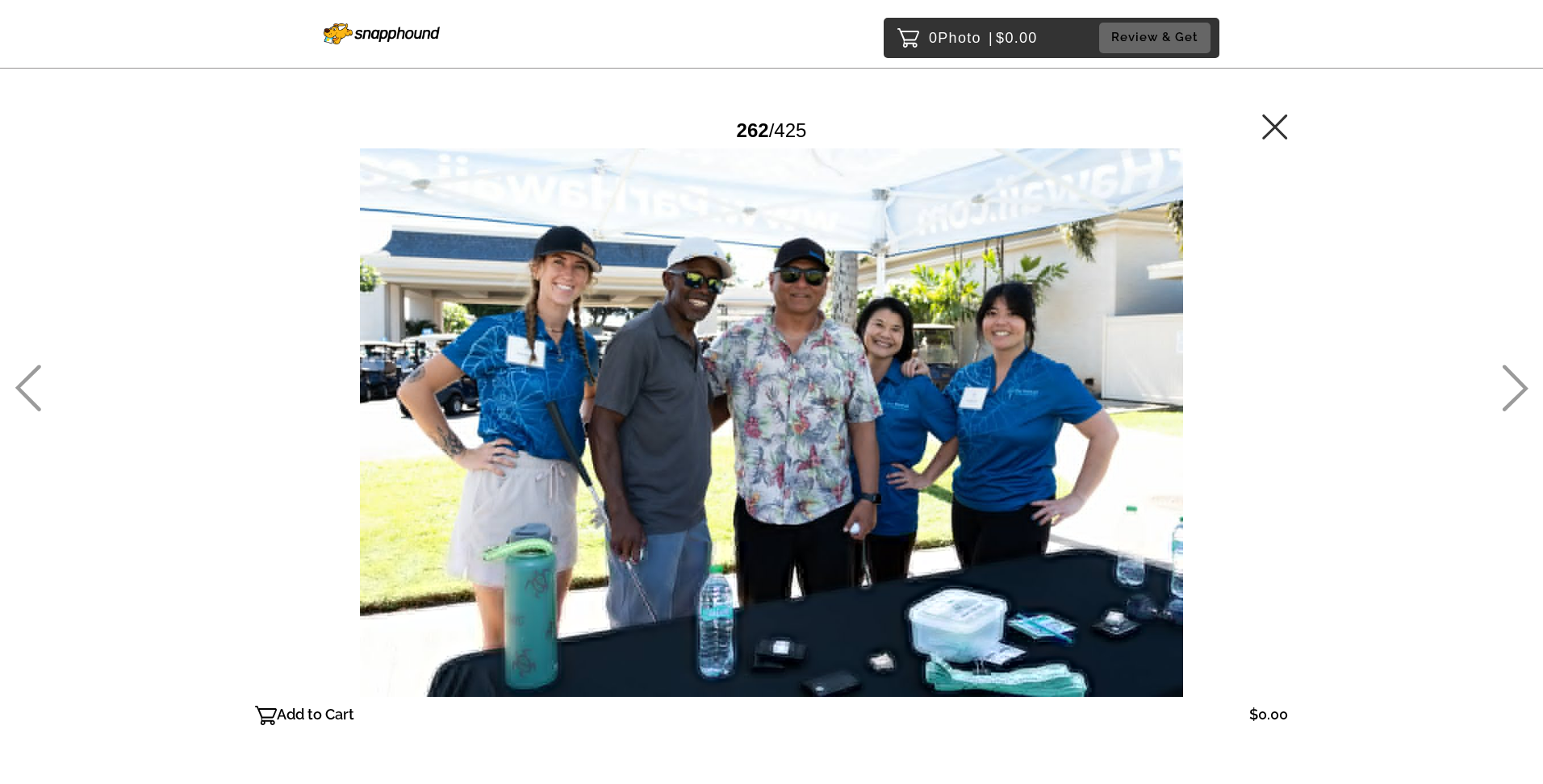
click at [38, 379] on icon at bounding box center [28, 388] width 26 height 47
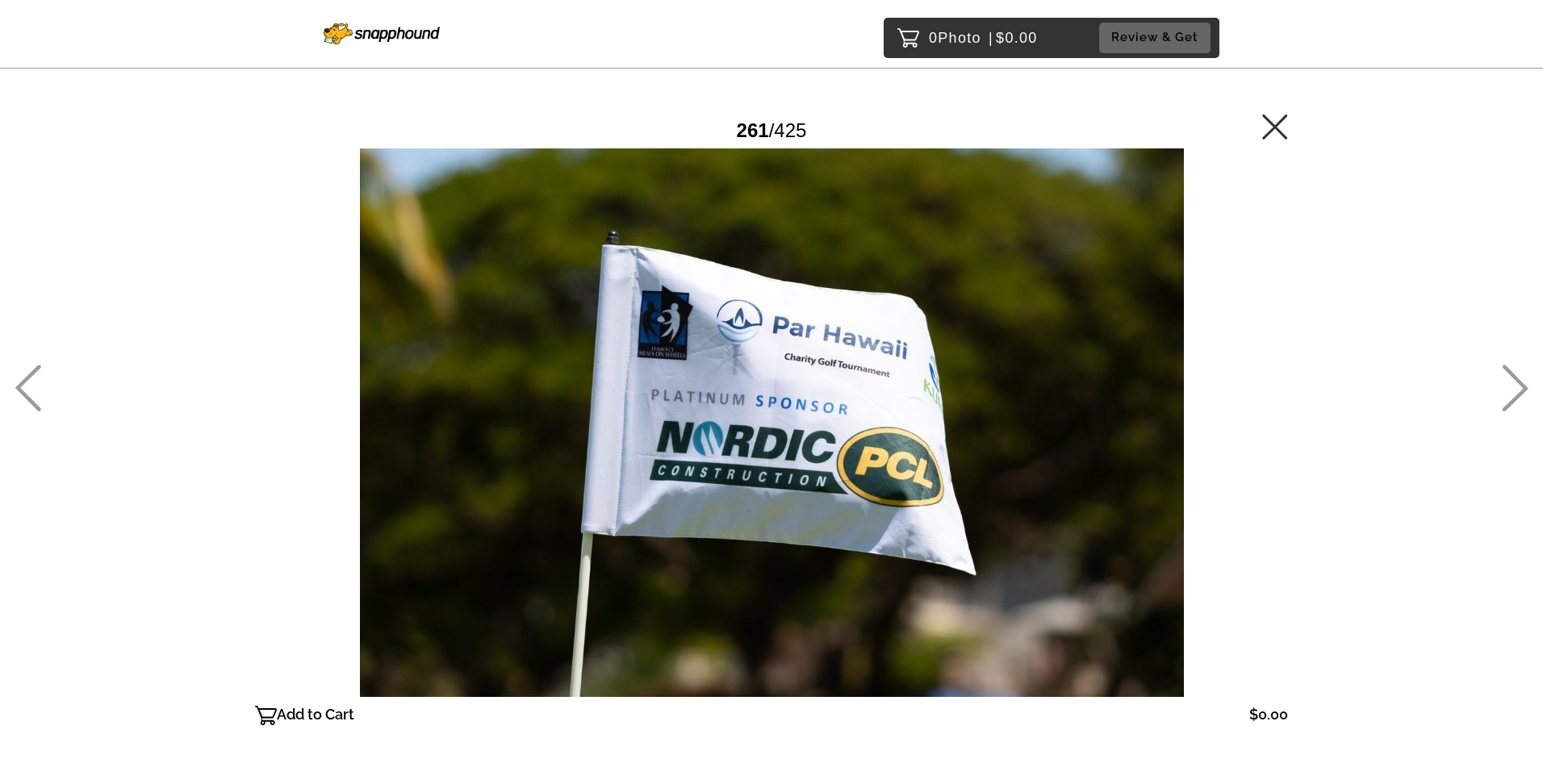
click at [38, 379] on icon at bounding box center [28, 388] width 26 height 47
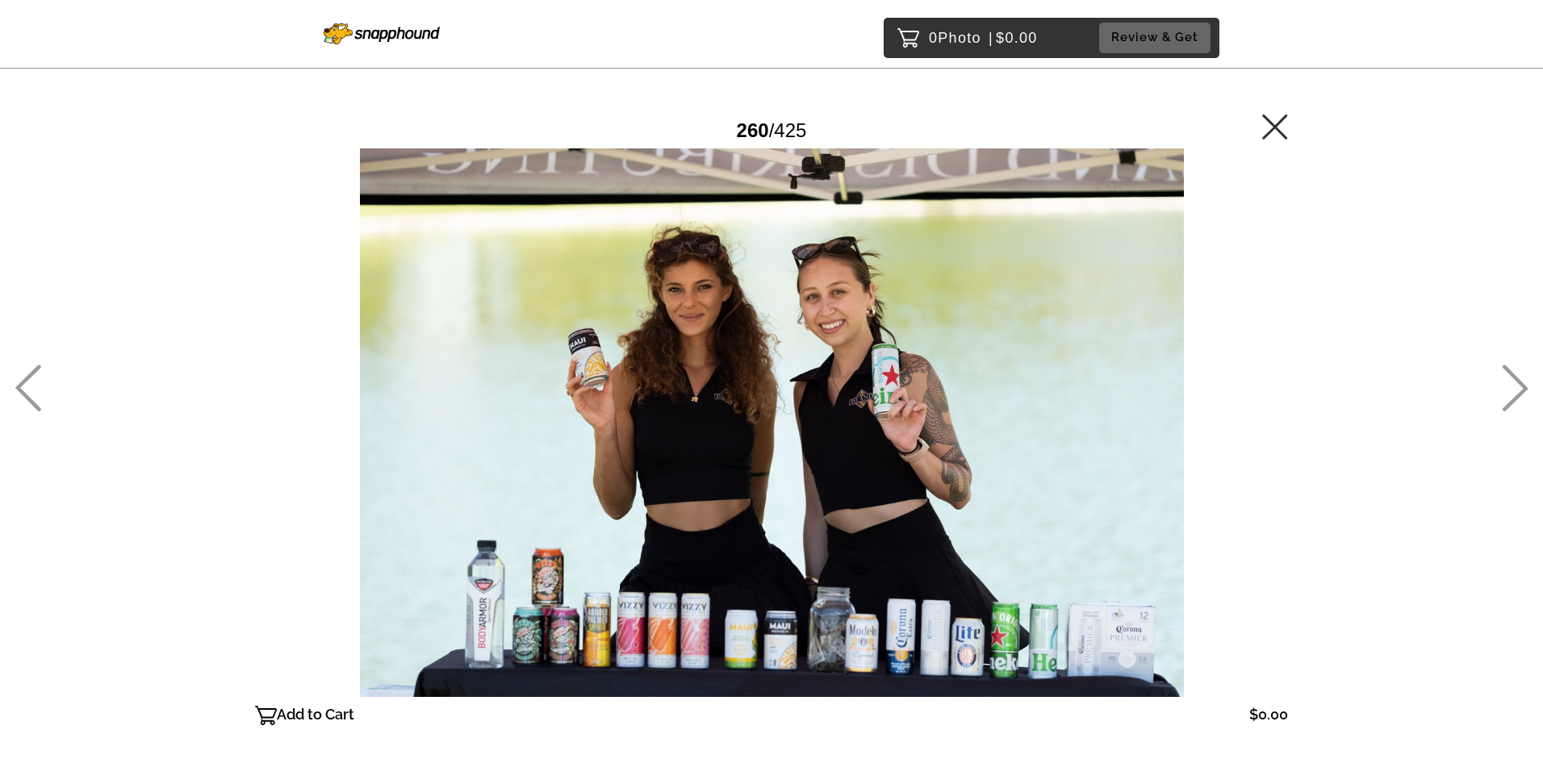
click at [38, 379] on icon at bounding box center [28, 388] width 26 height 47
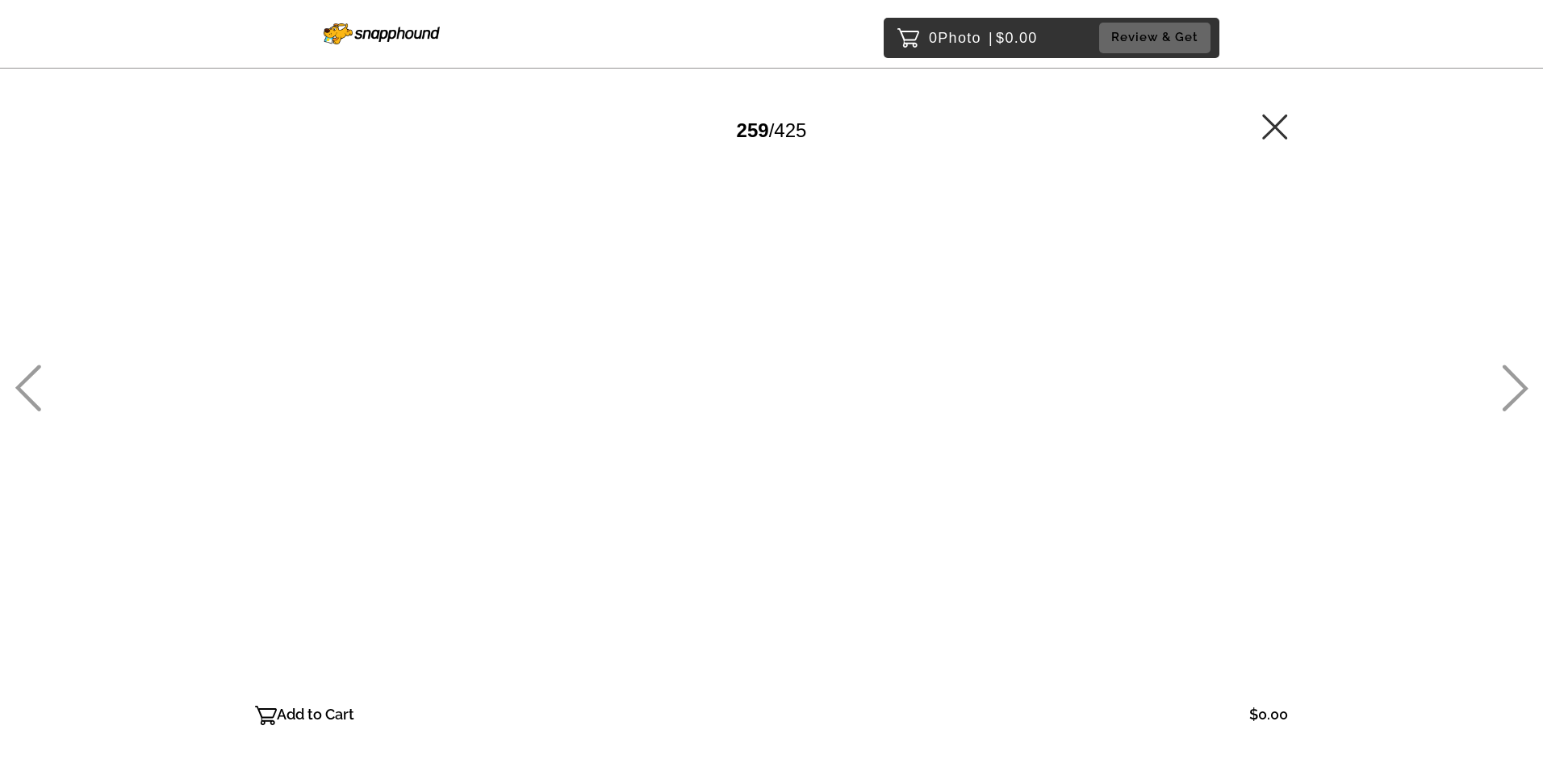
click at [38, 379] on icon at bounding box center [28, 388] width 26 height 47
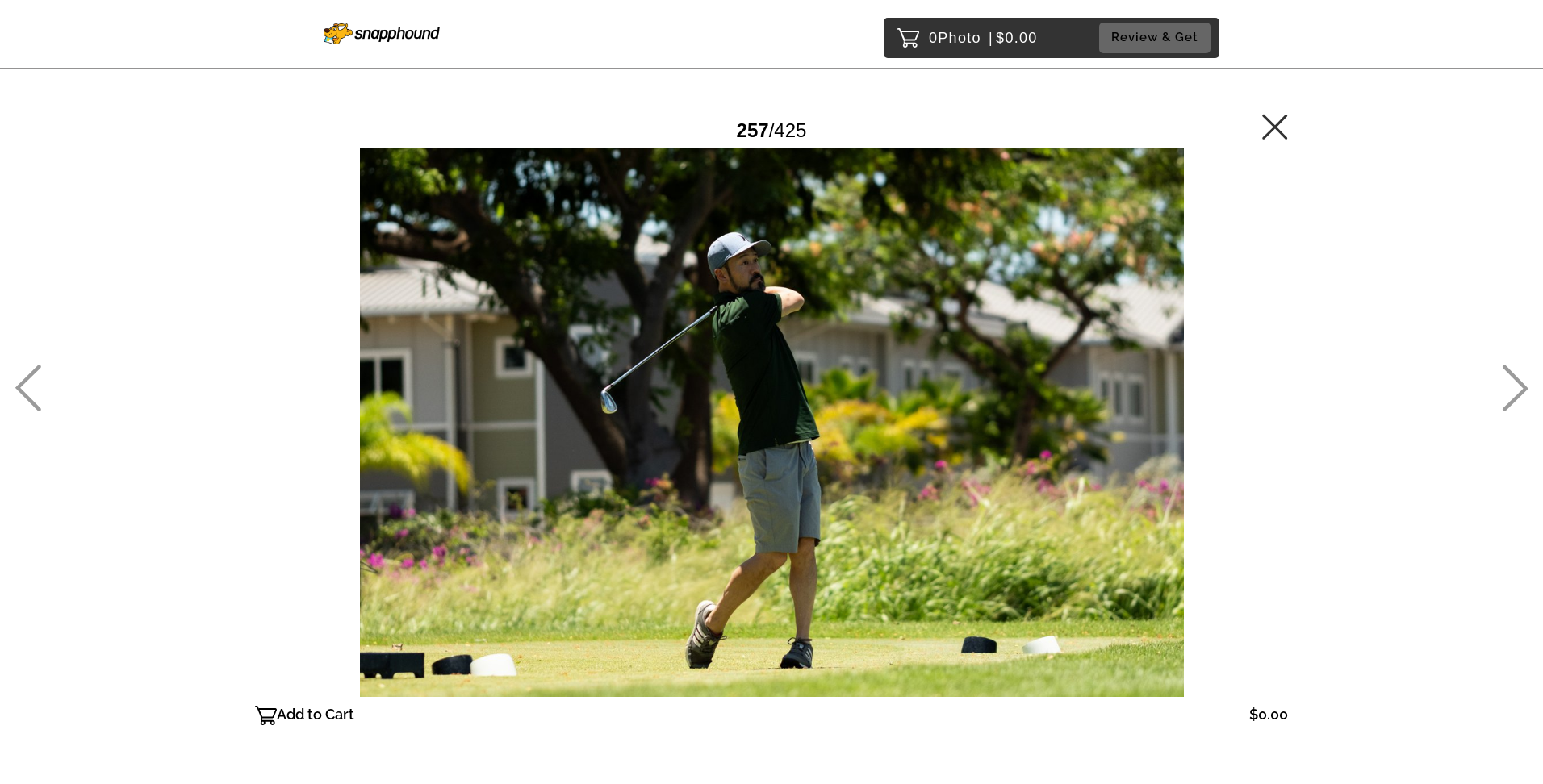
click at [38, 379] on icon at bounding box center [28, 388] width 26 height 47
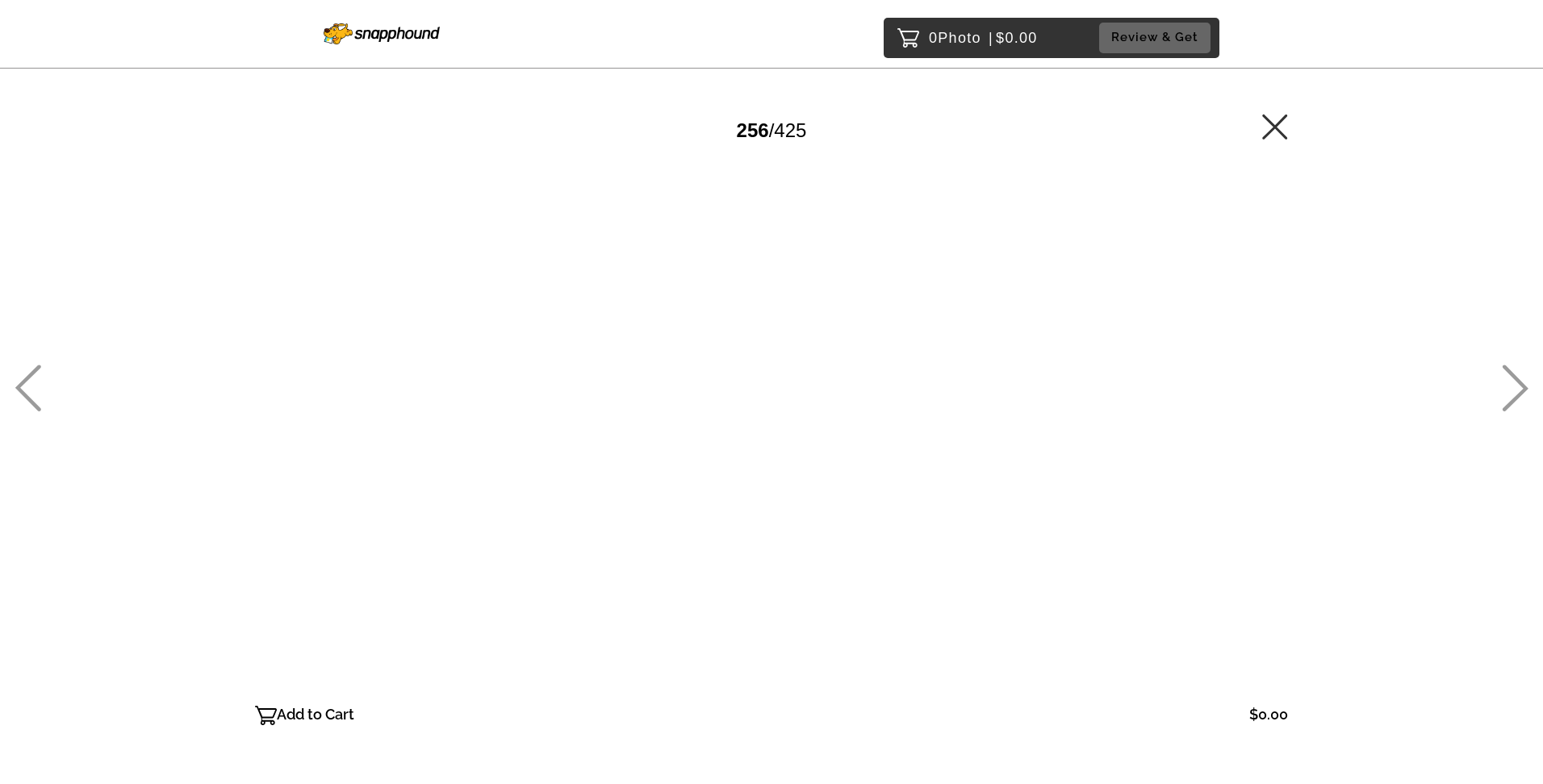
click at [38, 379] on icon at bounding box center [28, 388] width 26 height 47
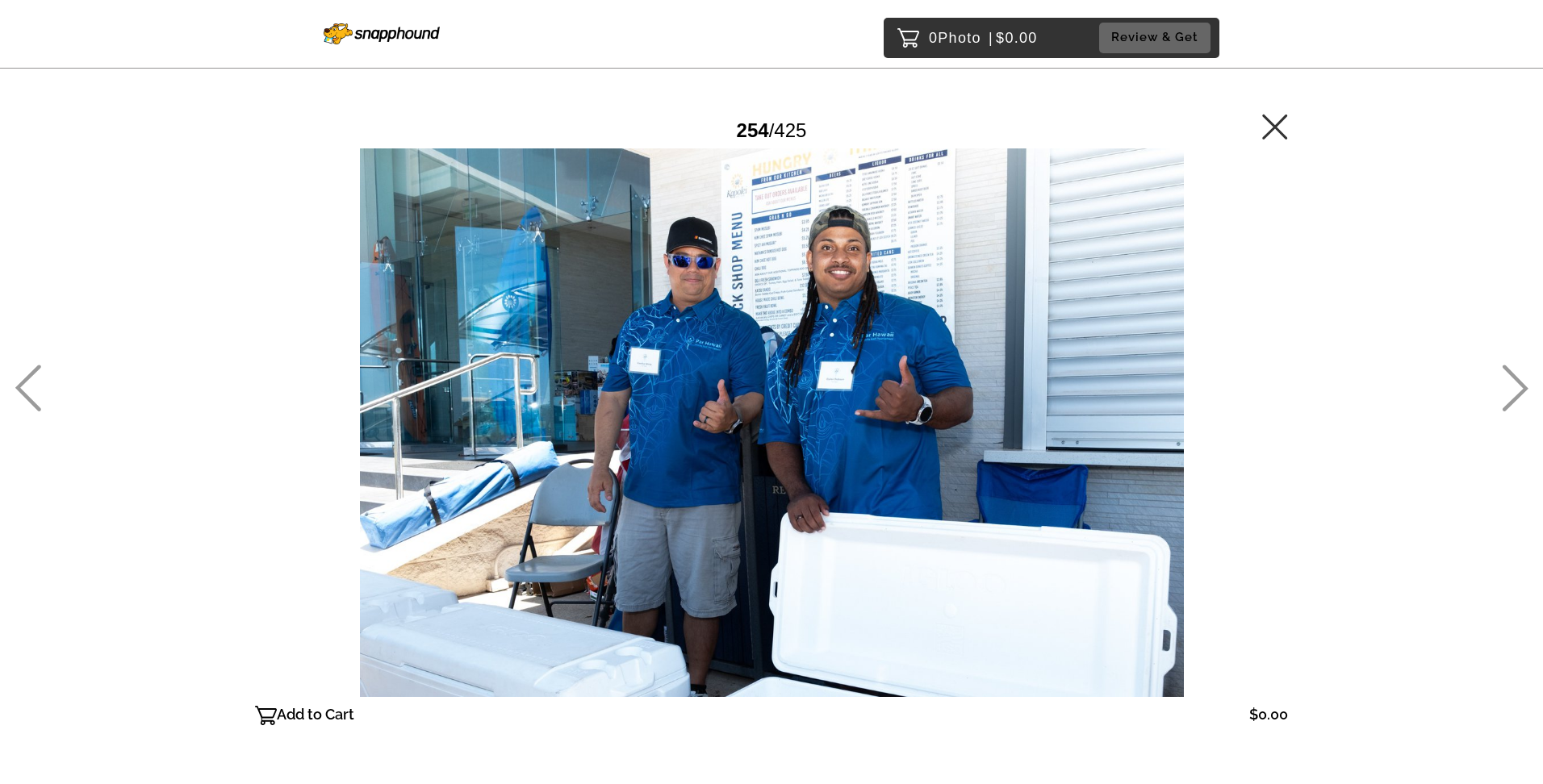
click at [38, 379] on icon at bounding box center [28, 388] width 26 height 47
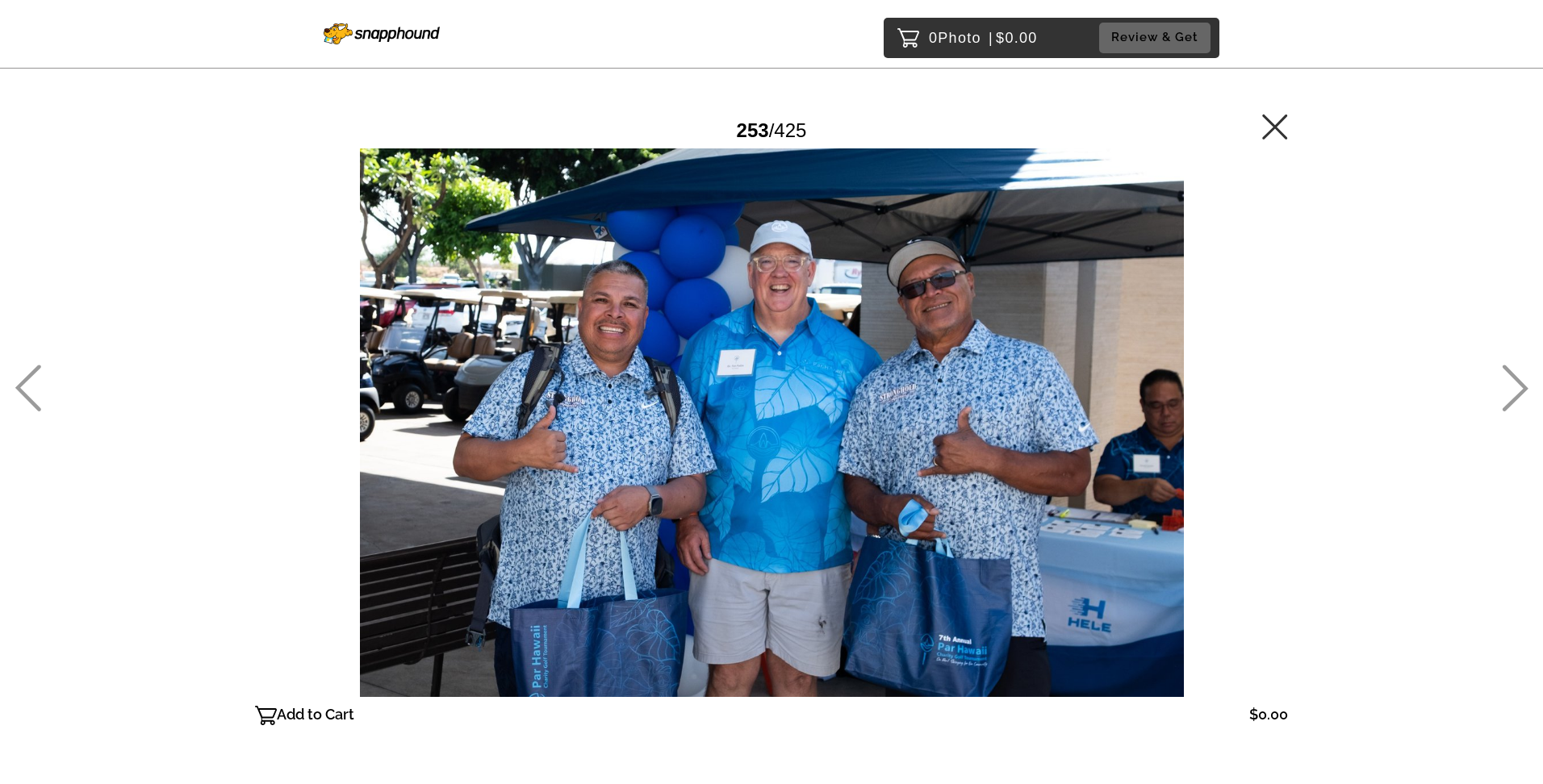
click at [38, 379] on icon at bounding box center [28, 388] width 26 height 47
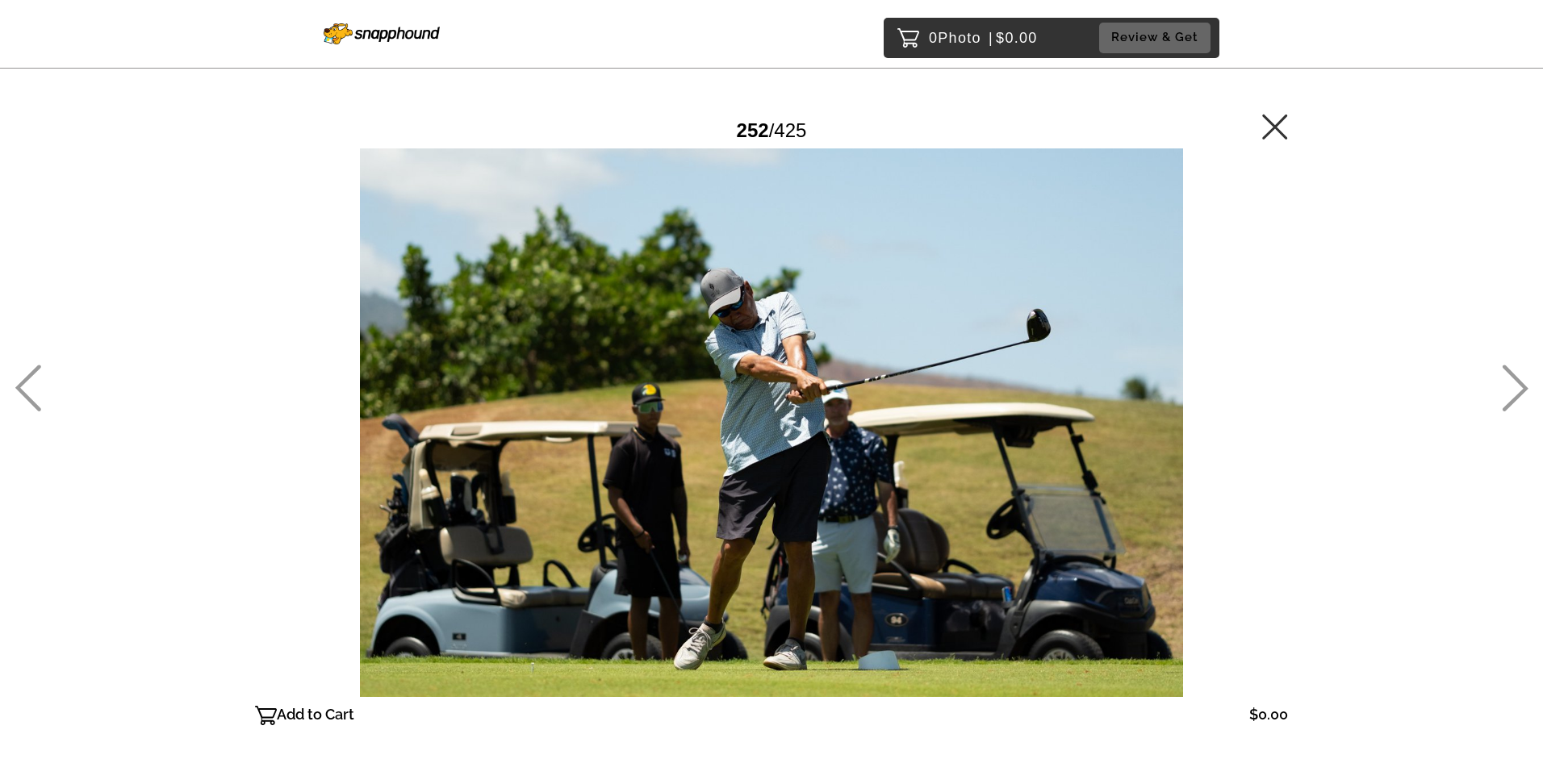
click at [38, 379] on icon at bounding box center [28, 388] width 26 height 47
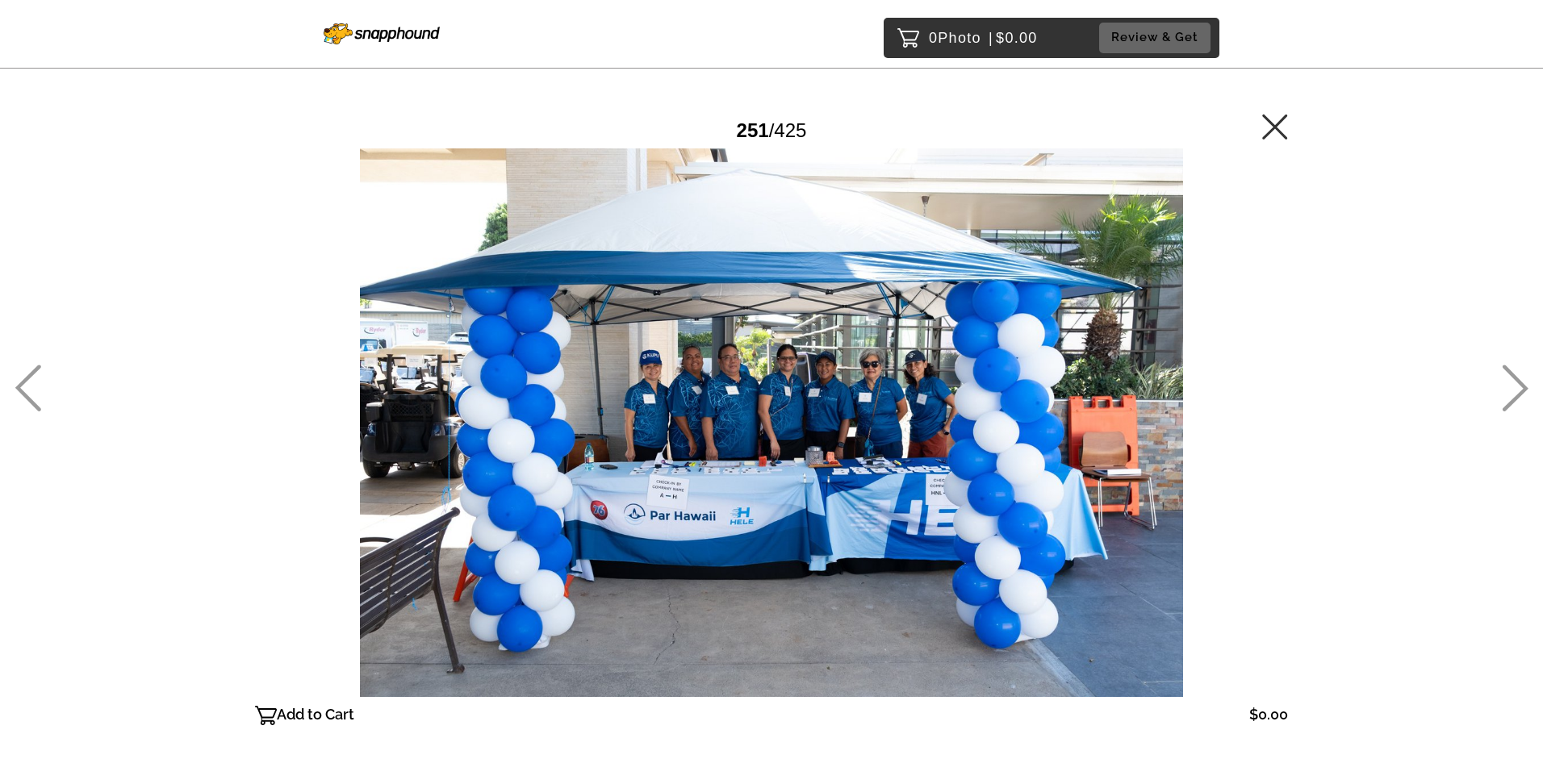
click at [38, 379] on icon at bounding box center [28, 388] width 26 height 47
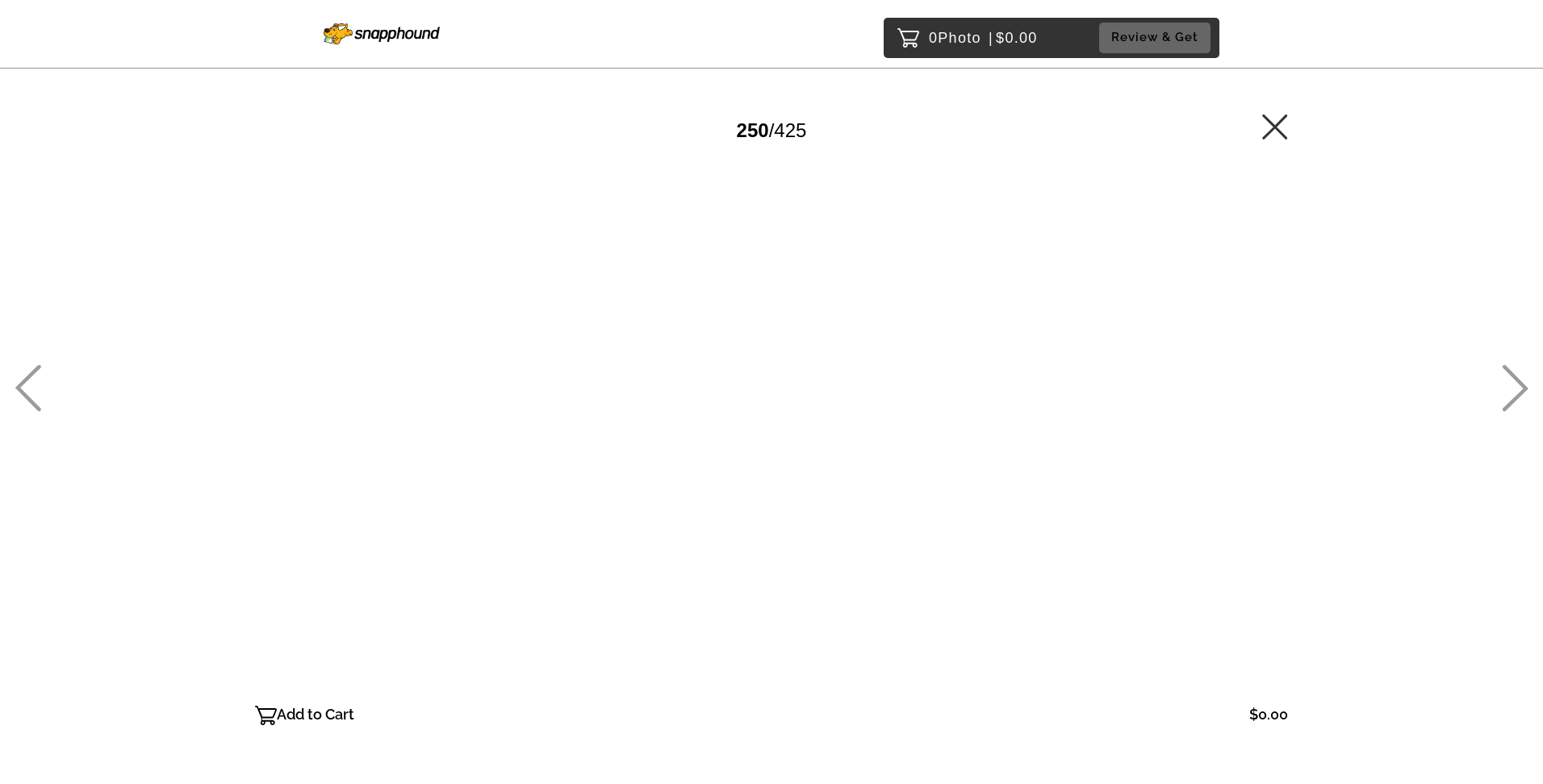
click at [38, 379] on icon at bounding box center [28, 388] width 26 height 47
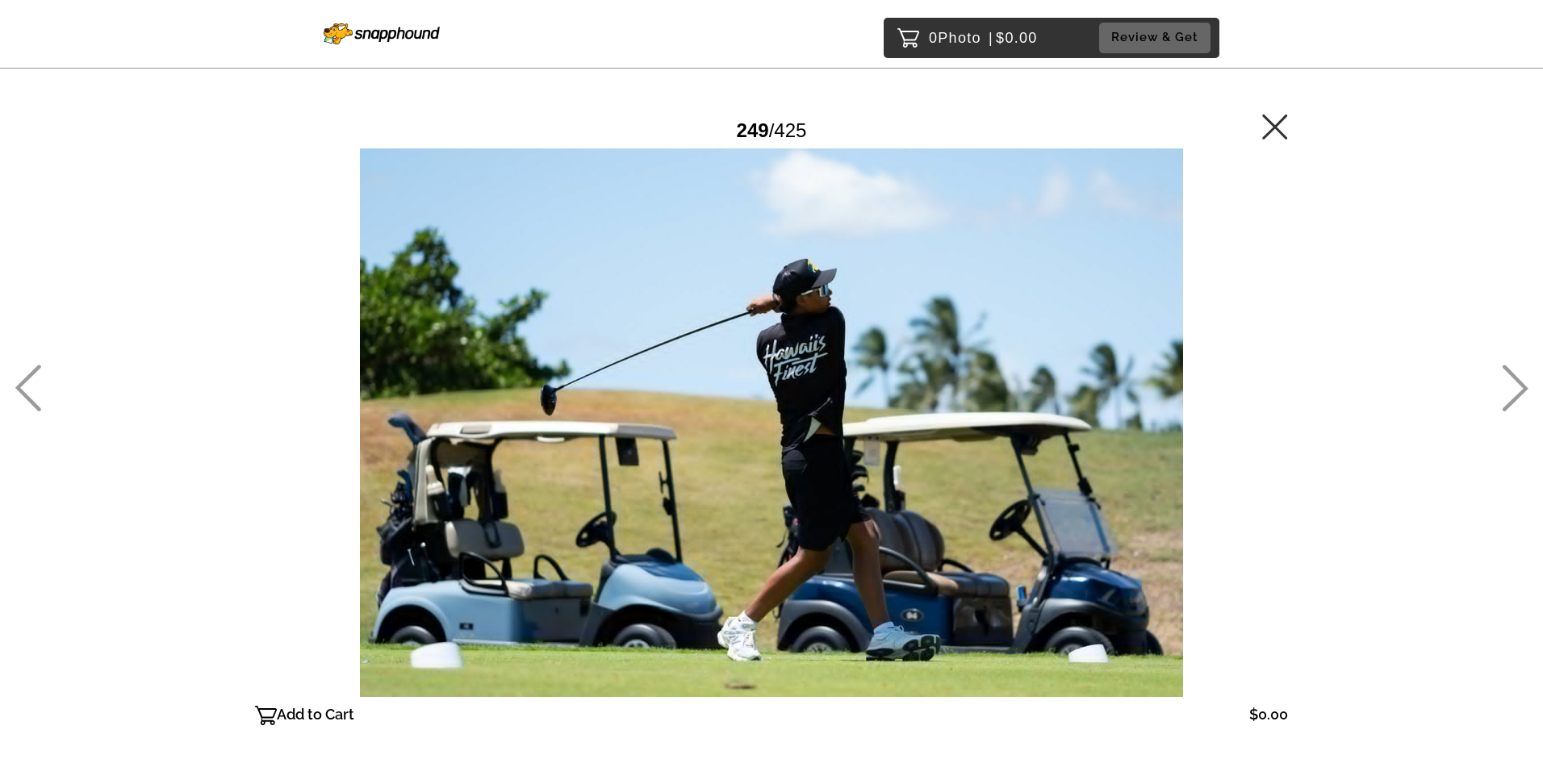
click at [38, 379] on icon at bounding box center [28, 388] width 26 height 47
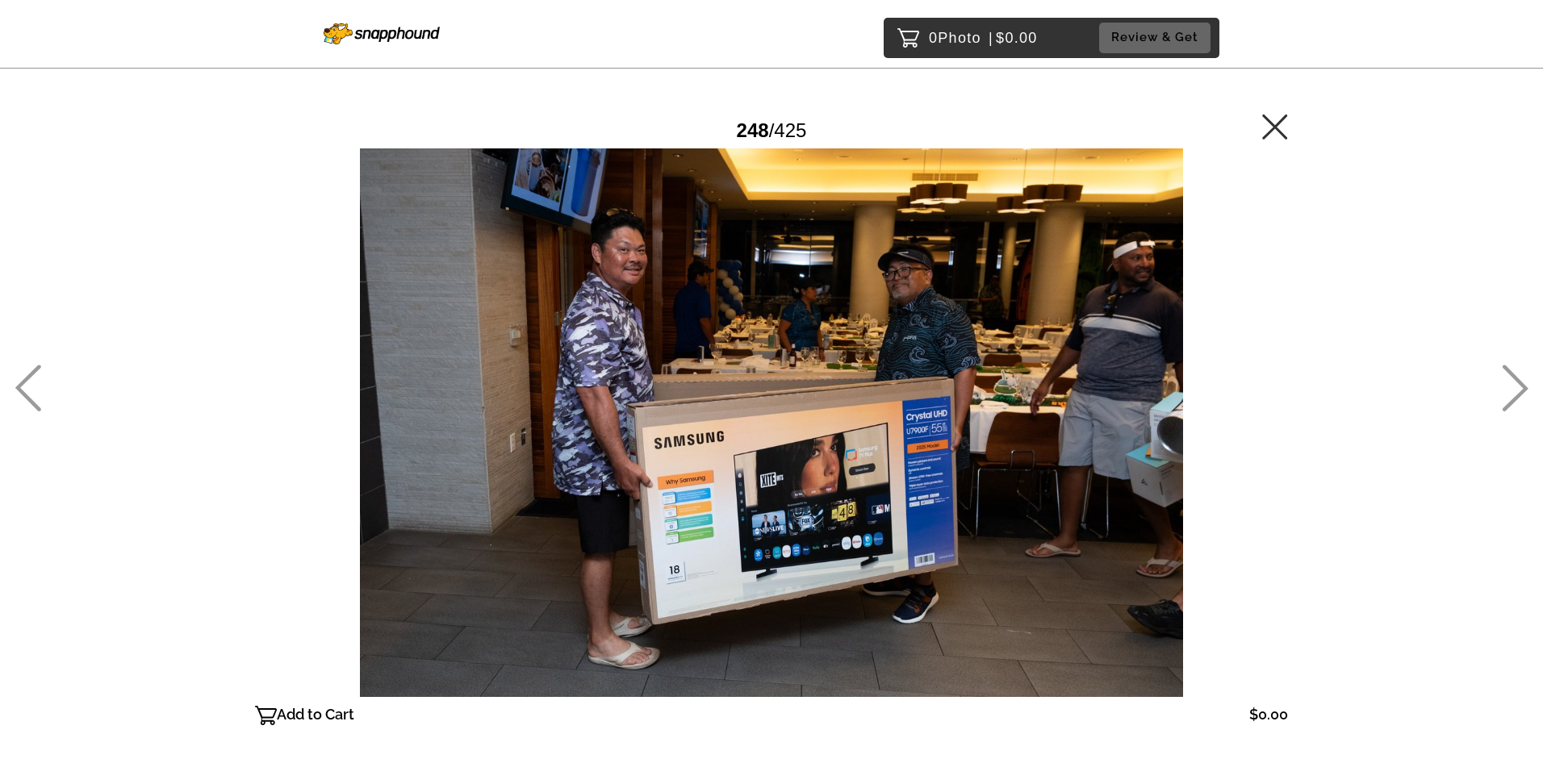
click at [38, 379] on icon at bounding box center [28, 388] width 26 height 47
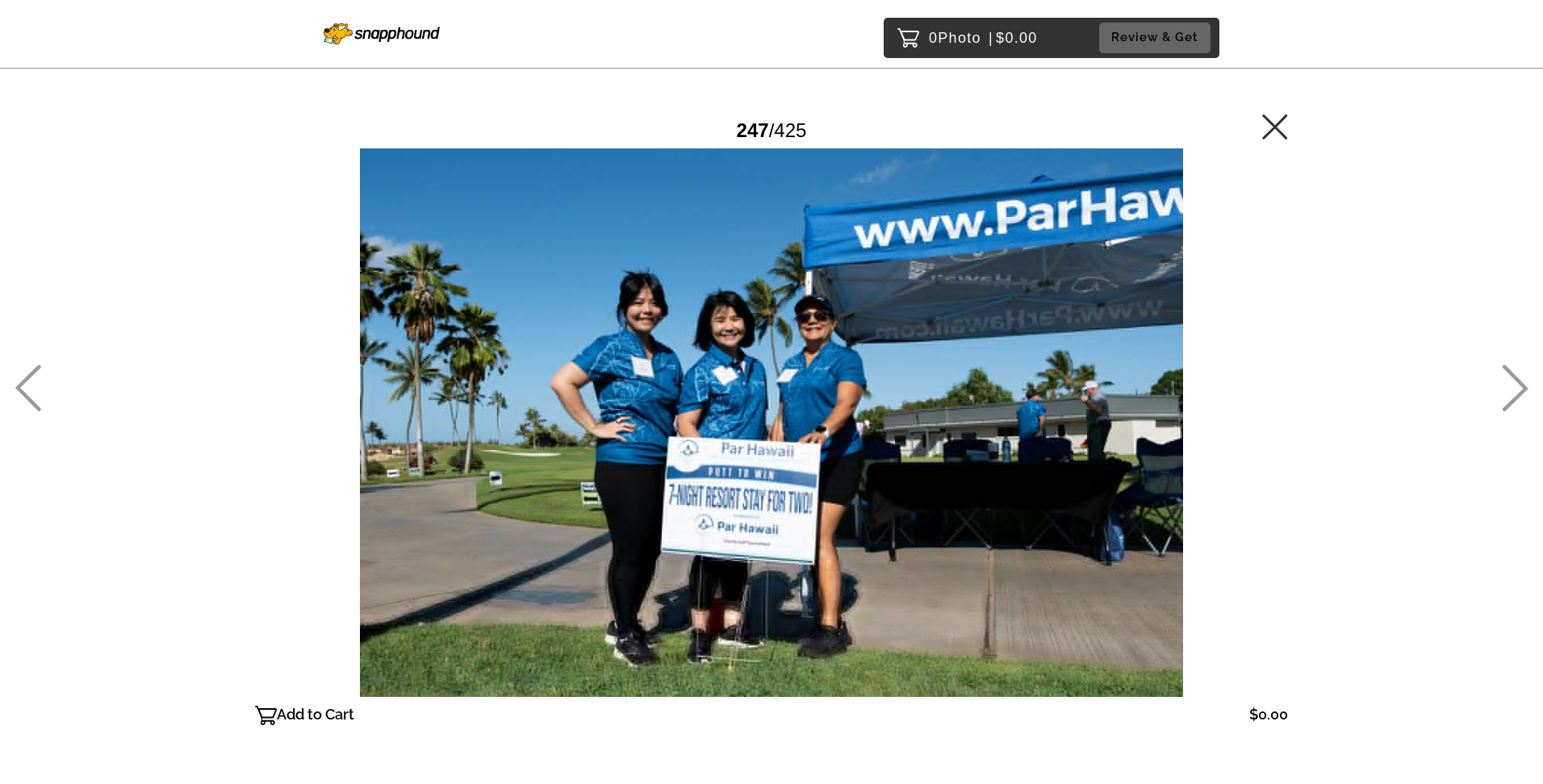
click at [38, 379] on icon at bounding box center [28, 388] width 26 height 47
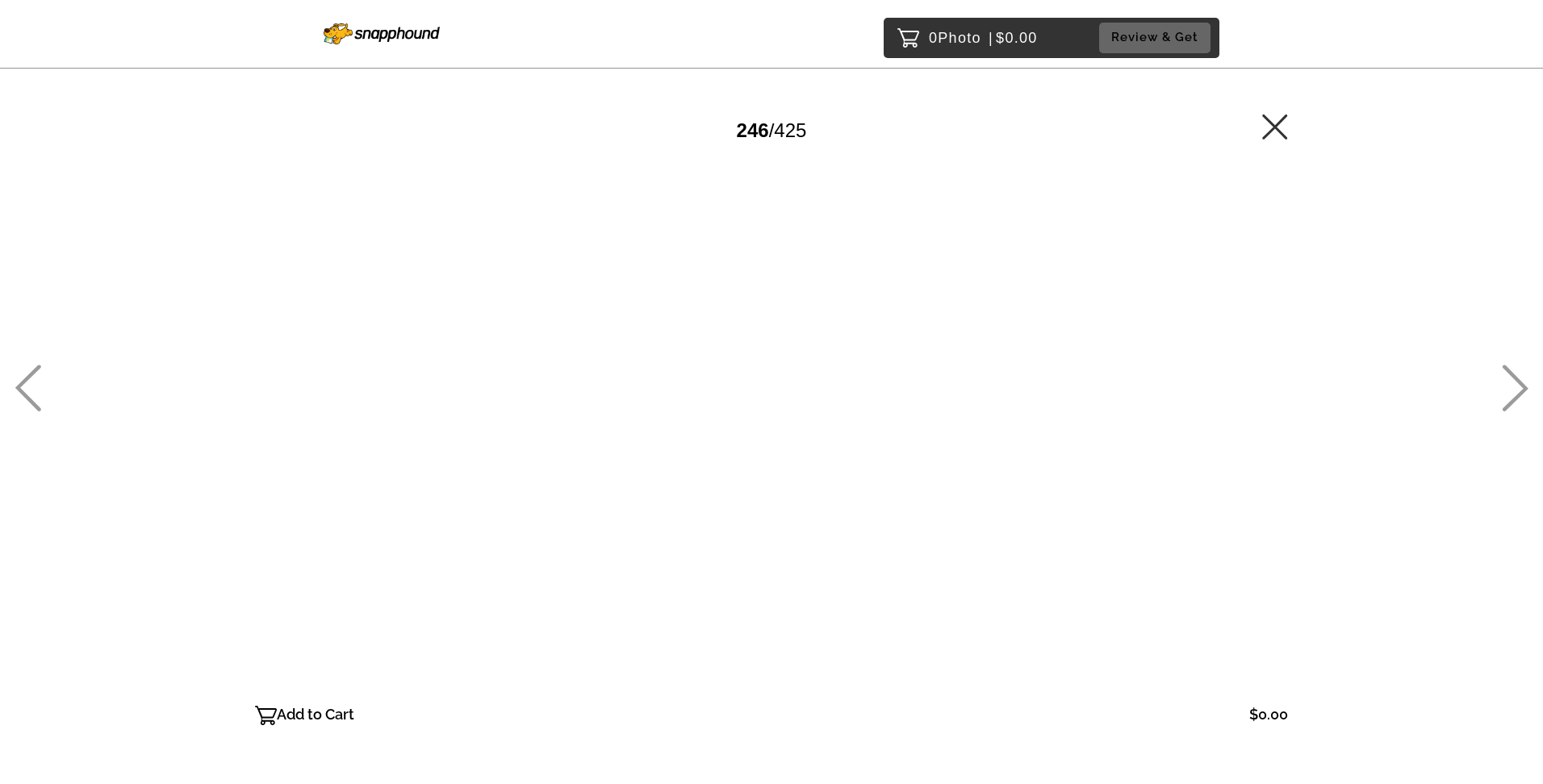
click at [38, 378] on icon at bounding box center [28, 388] width 26 height 47
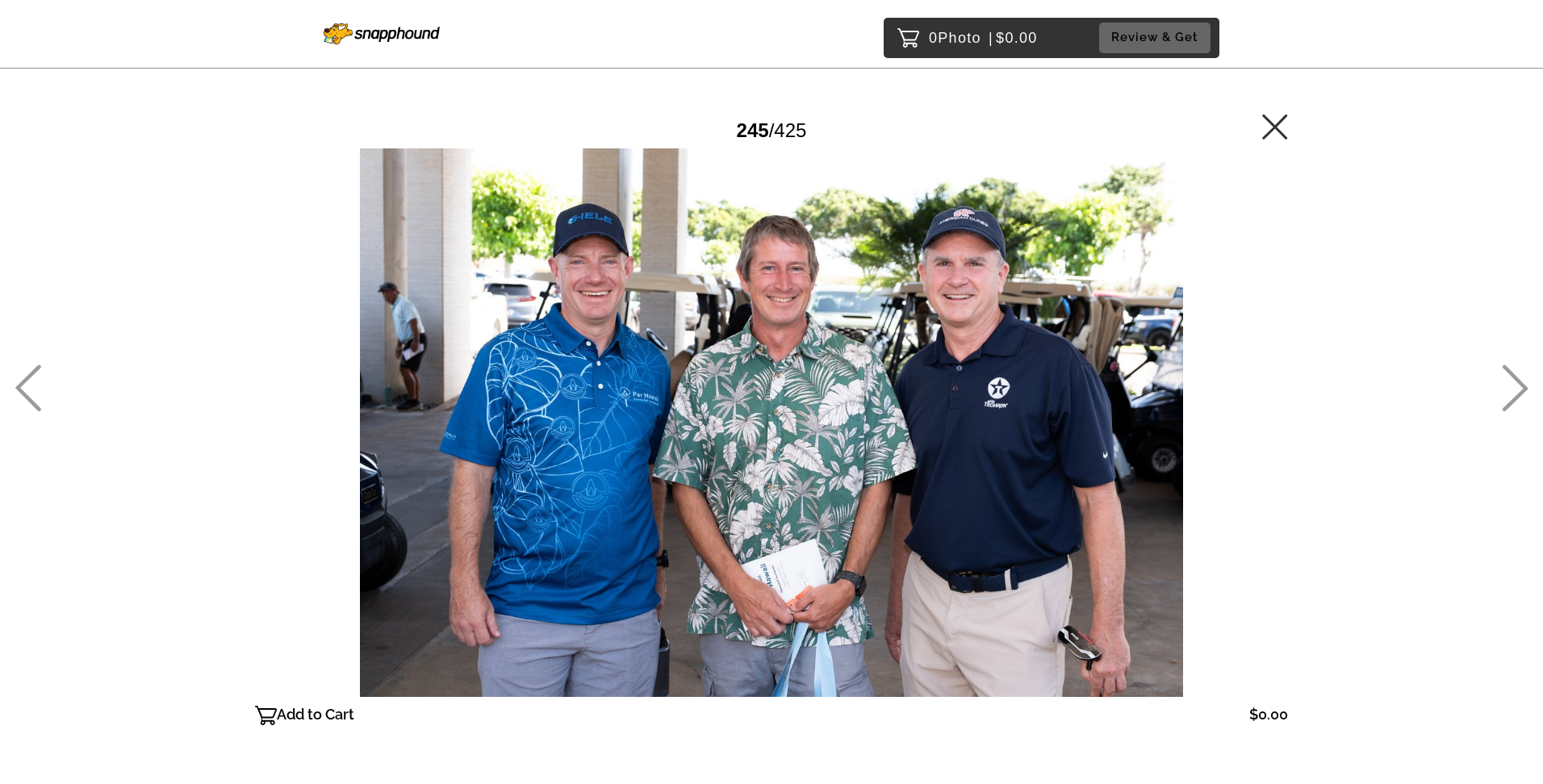
click at [38, 378] on icon at bounding box center [28, 388] width 26 height 47
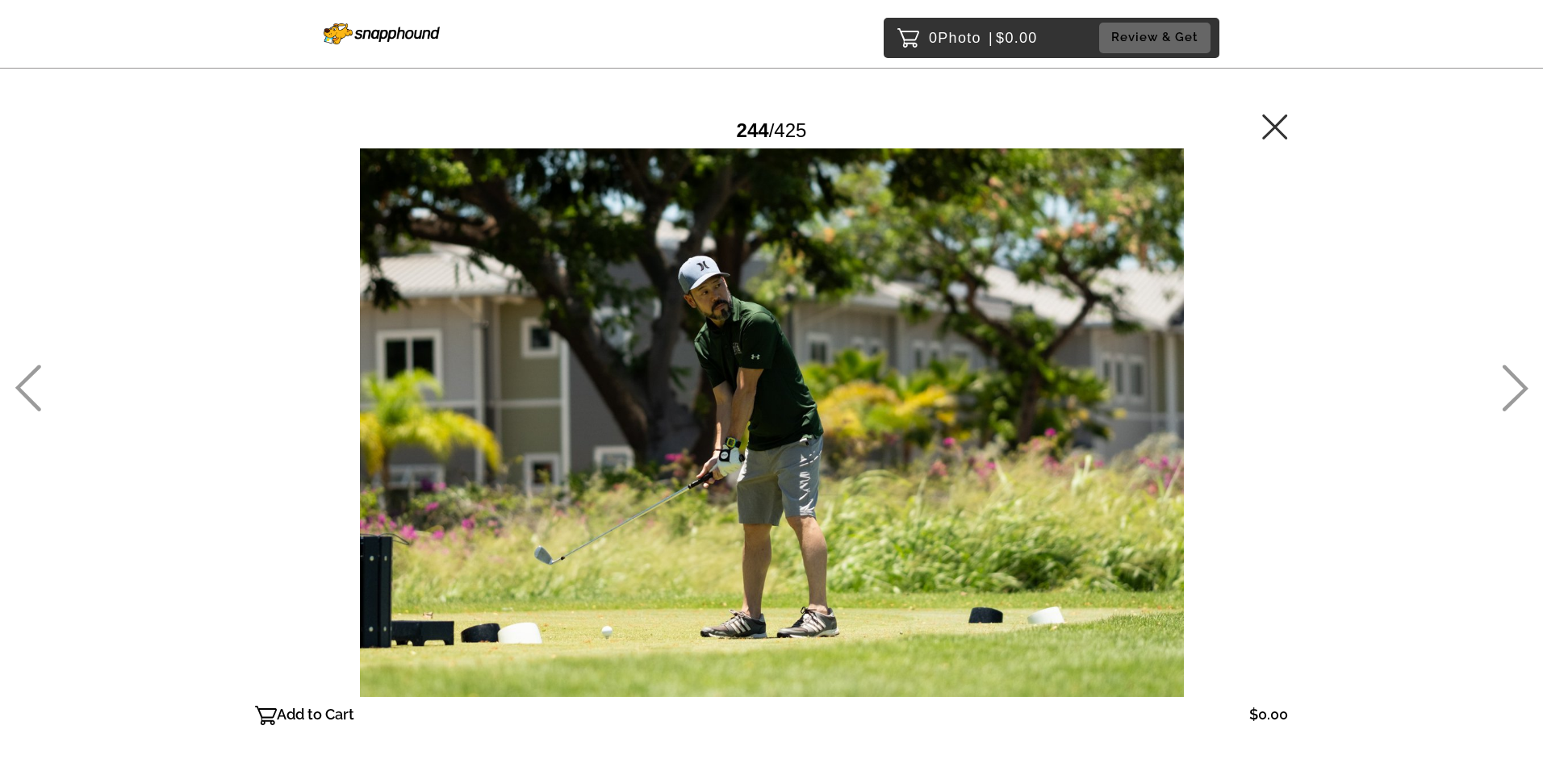
click at [38, 378] on icon at bounding box center [28, 388] width 26 height 47
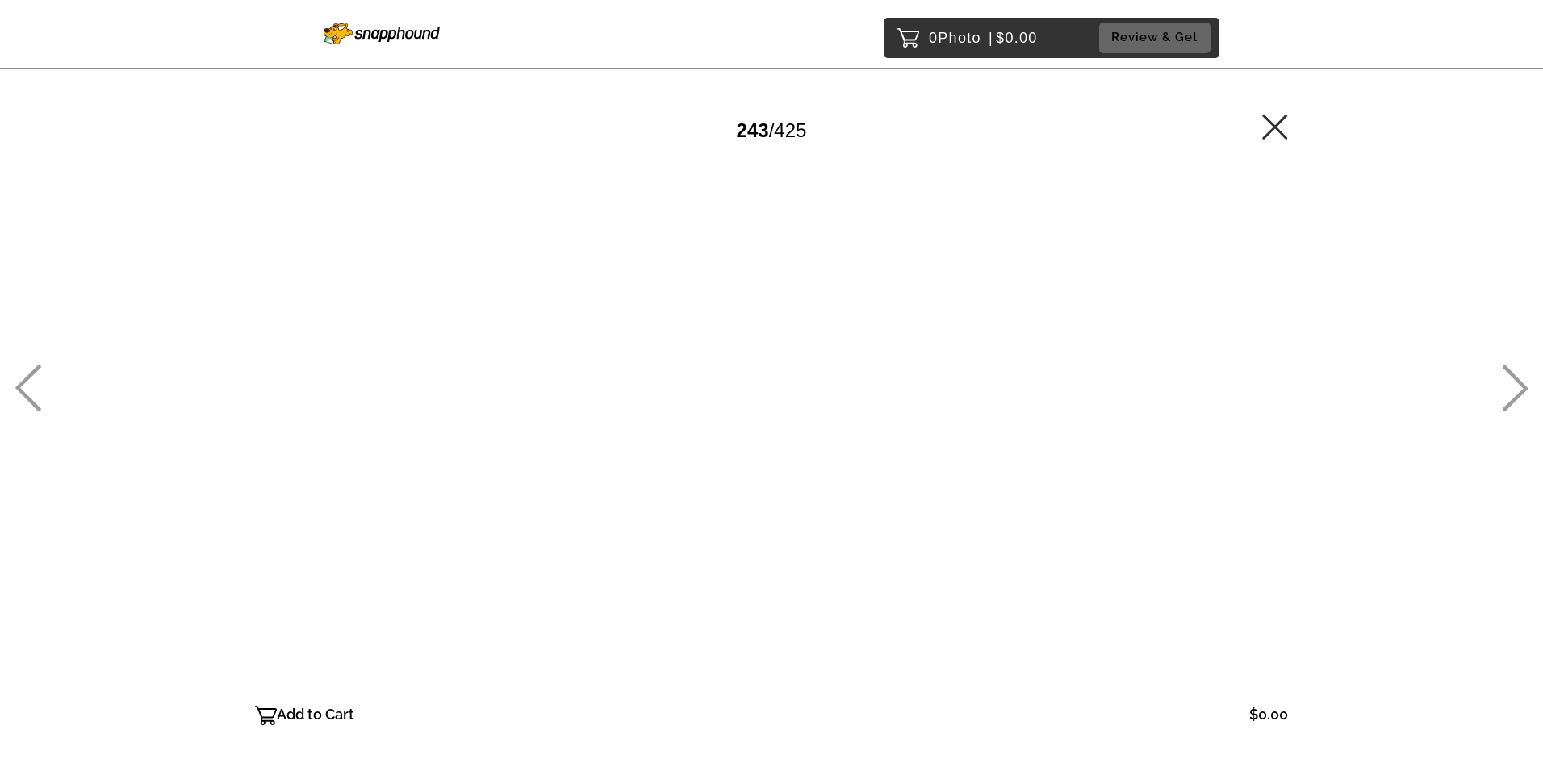
click at [38, 378] on icon at bounding box center [28, 388] width 26 height 47
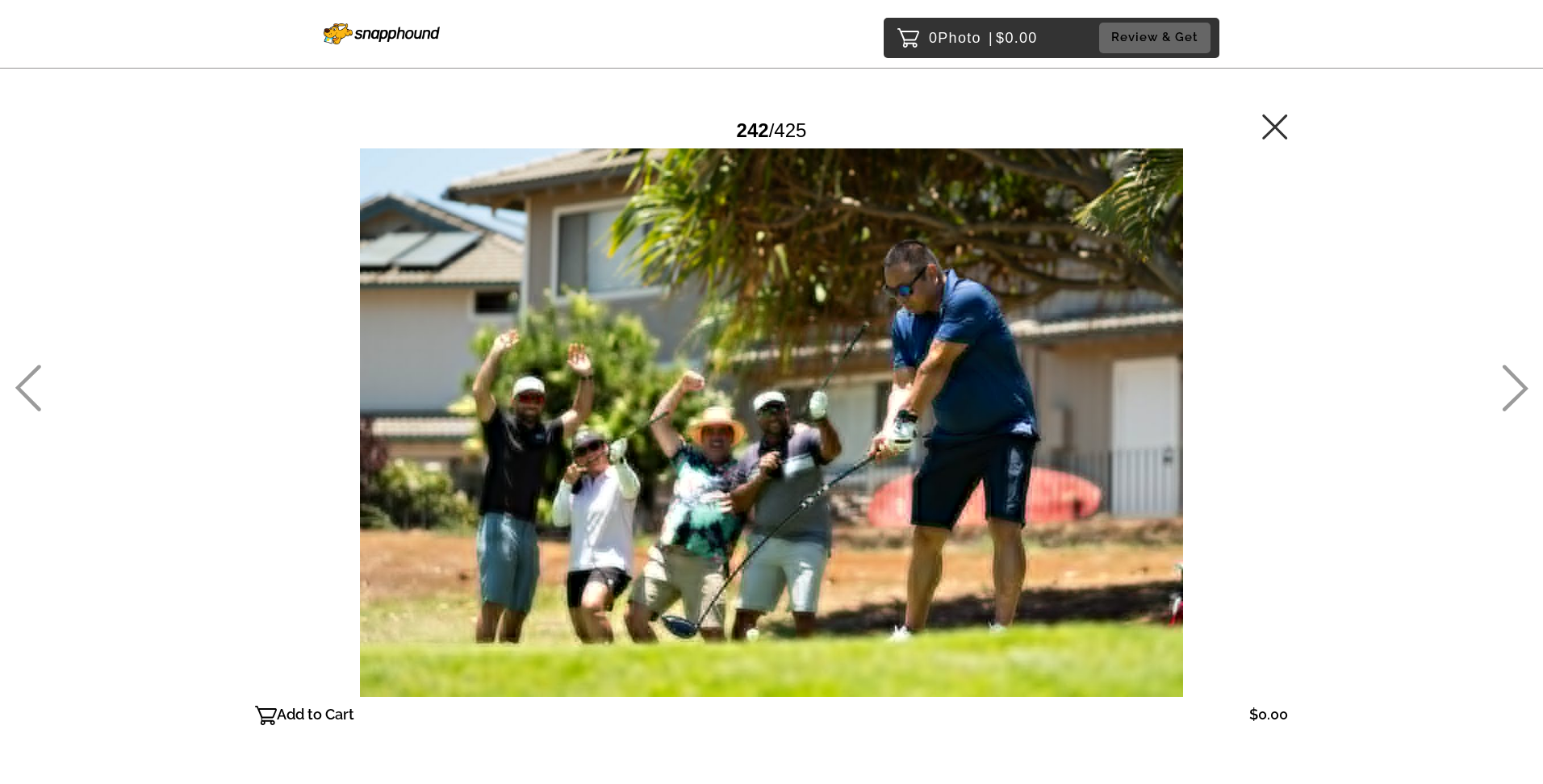
click at [38, 378] on icon at bounding box center [28, 388] width 26 height 47
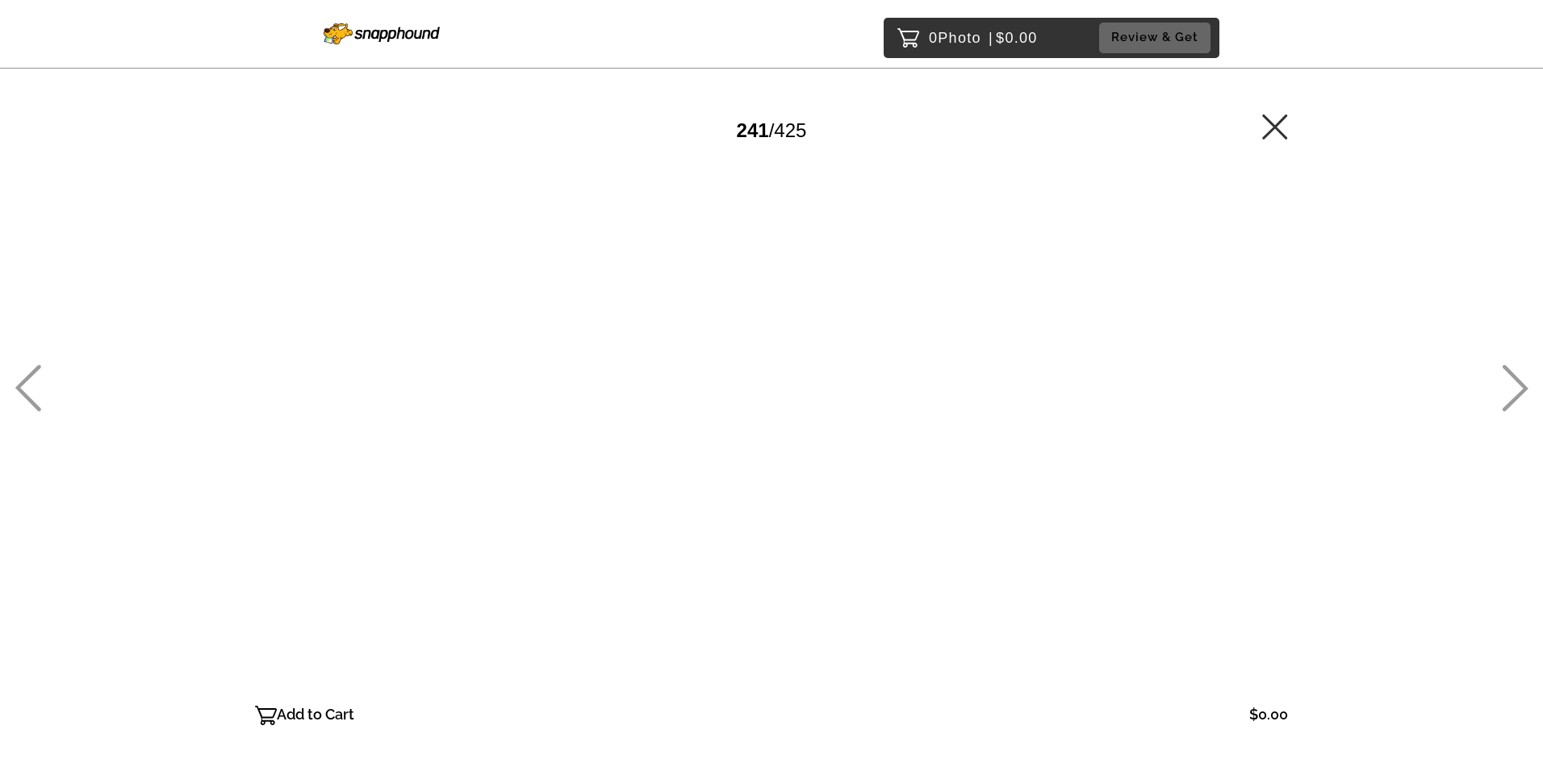
click at [1504, 402] on icon at bounding box center [1515, 388] width 26 height 47
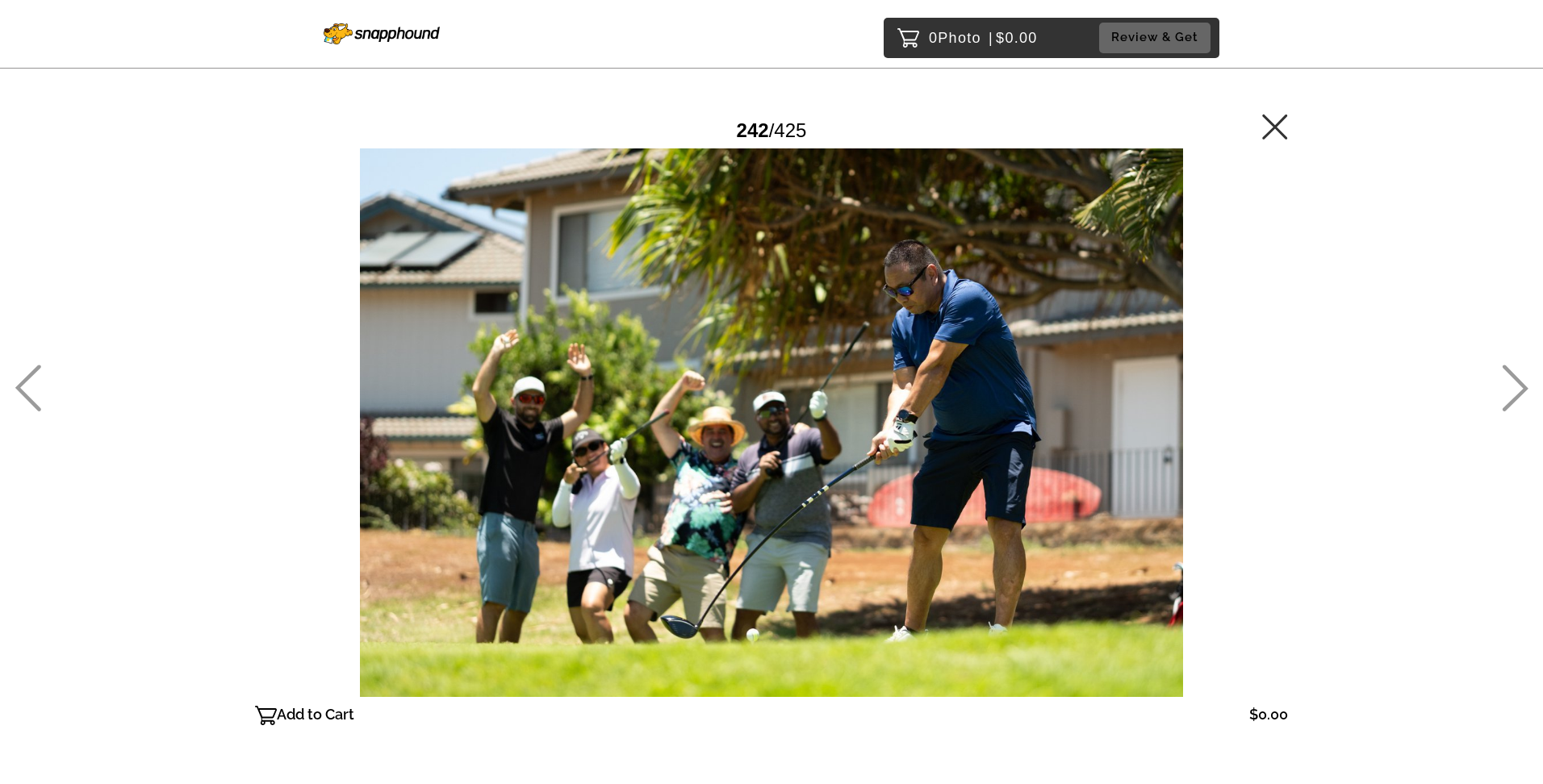
click at [47, 369] on div "0 Photo | $0.00 Review & Get Password Checker bypassed 242 / 425 Add to Cart $0…" at bounding box center [771, 455] width 1543 height 911
click at [36, 372] on icon at bounding box center [28, 388] width 26 height 47
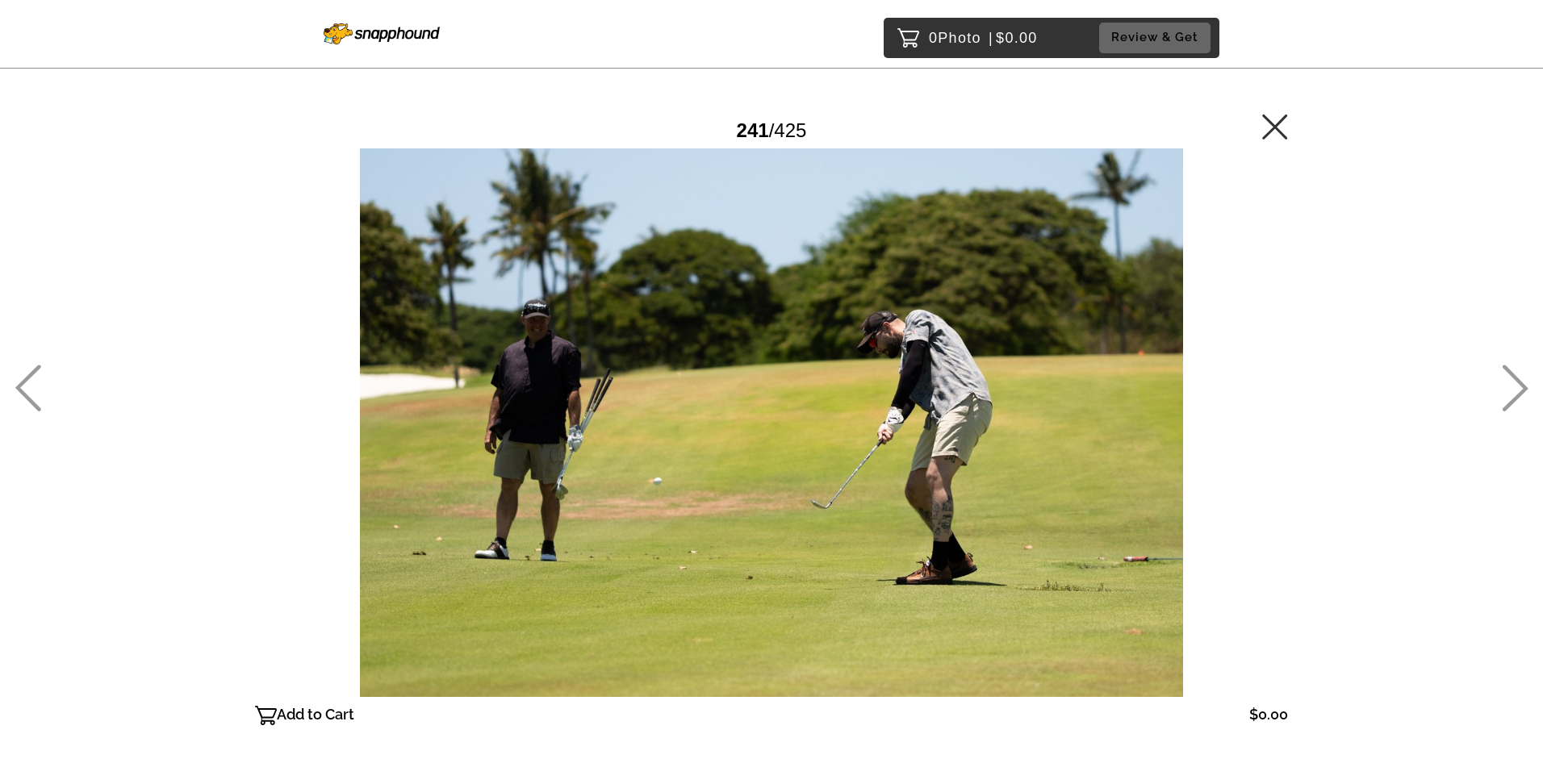
click at [36, 370] on icon at bounding box center [28, 388] width 26 height 47
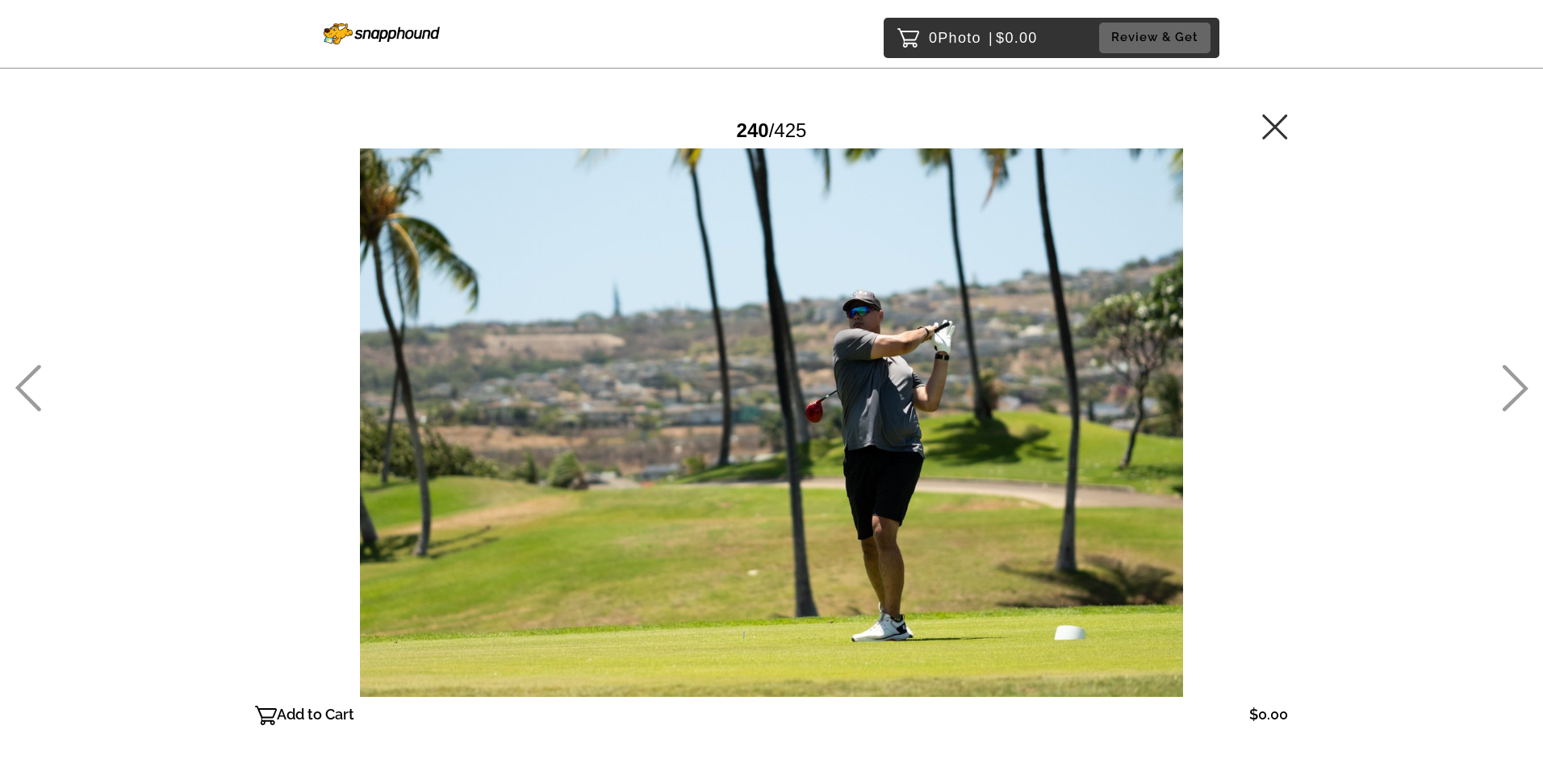
click at [38, 366] on icon at bounding box center [28, 388] width 26 height 47
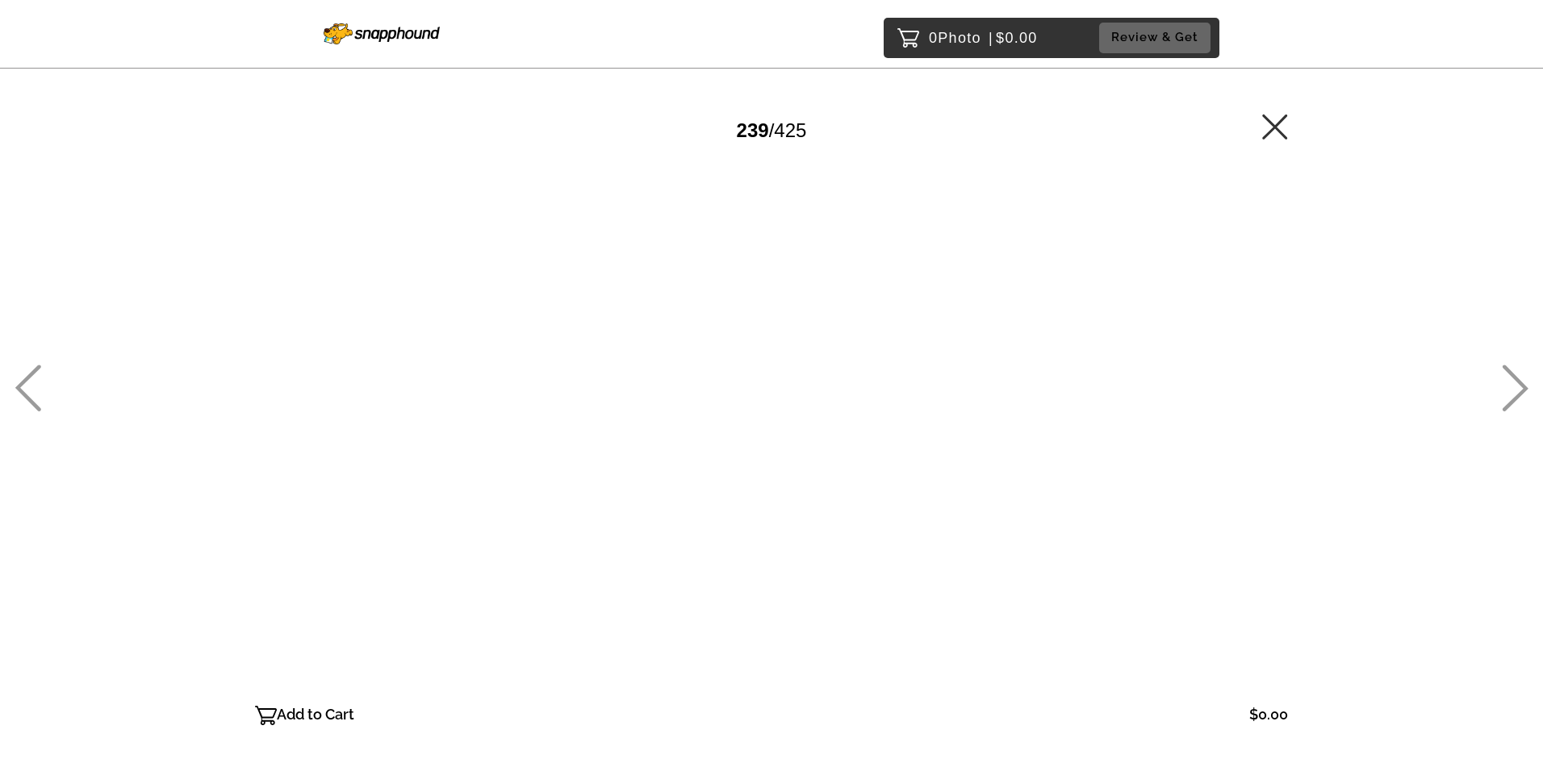
click at [39, 363] on div at bounding box center [28, 392] width 26 height 784
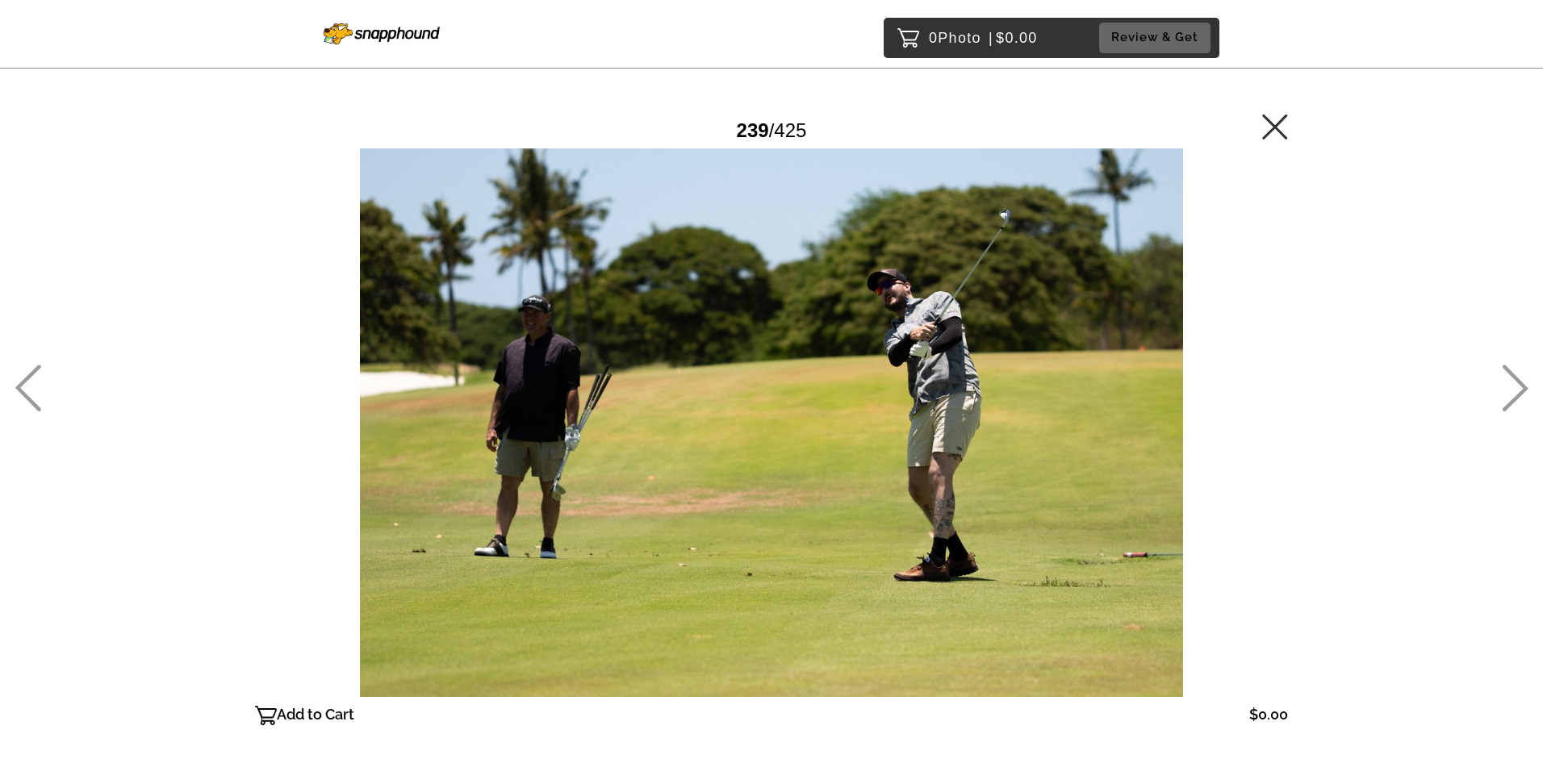
click at [39, 363] on div at bounding box center [28, 392] width 26 height 784
click at [32, 368] on icon at bounding box center [28, 388] width 26 height 47
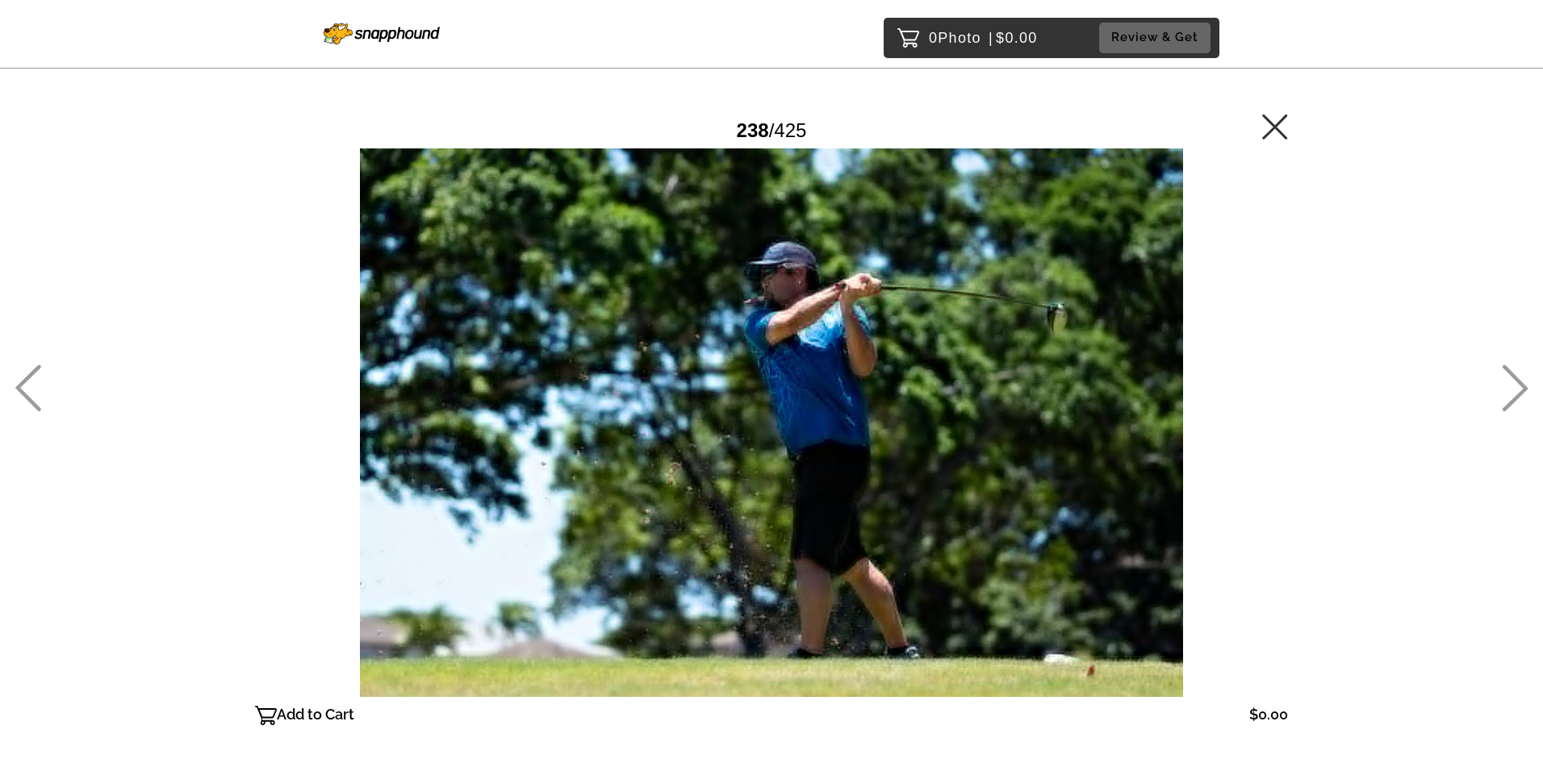
click at [31, 372] on icon at bounding box center [28, 388] width 26 height 47
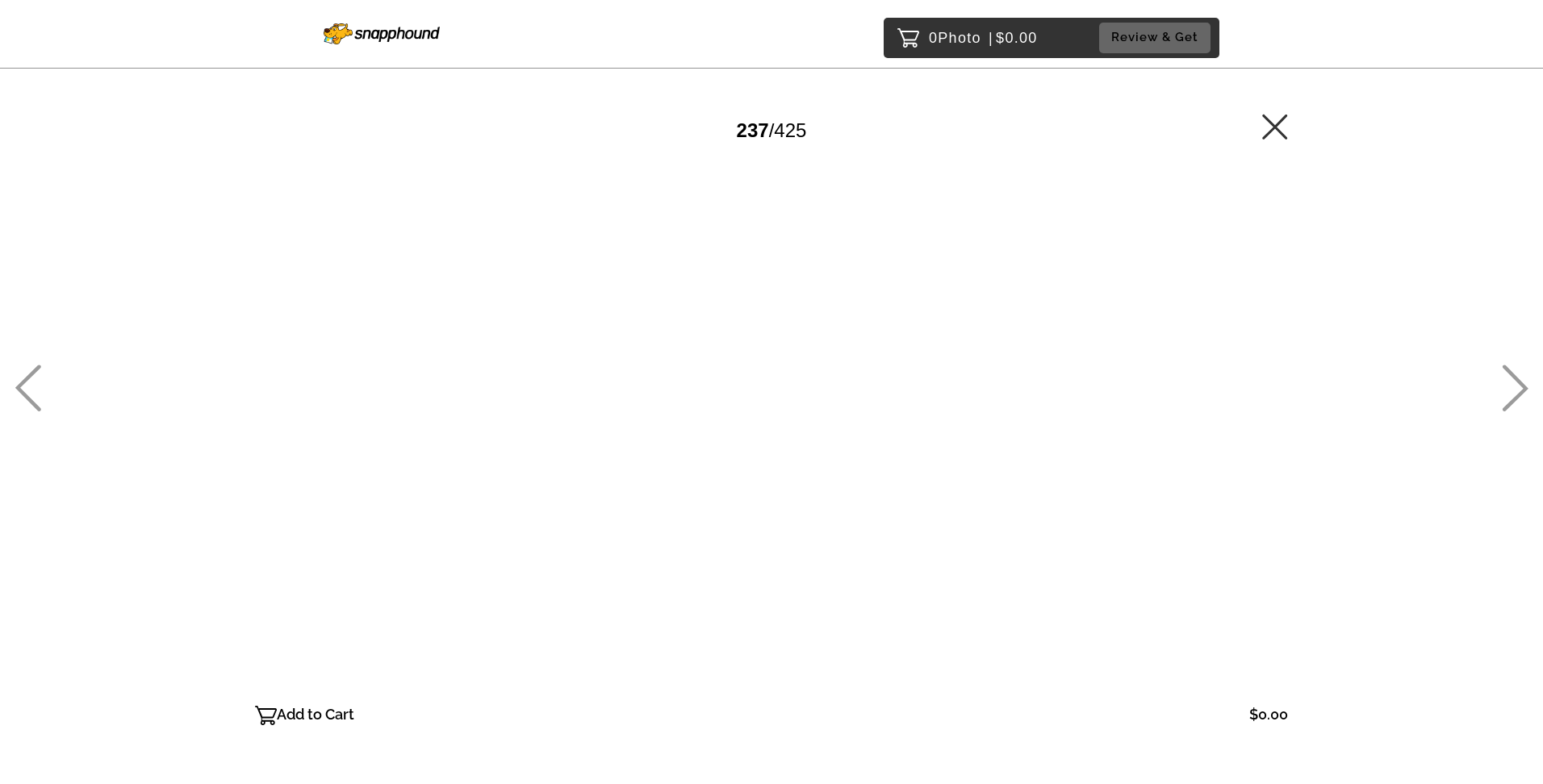
click at [31, 372] on icon at bounding box center [28, 388] width 26 height 47
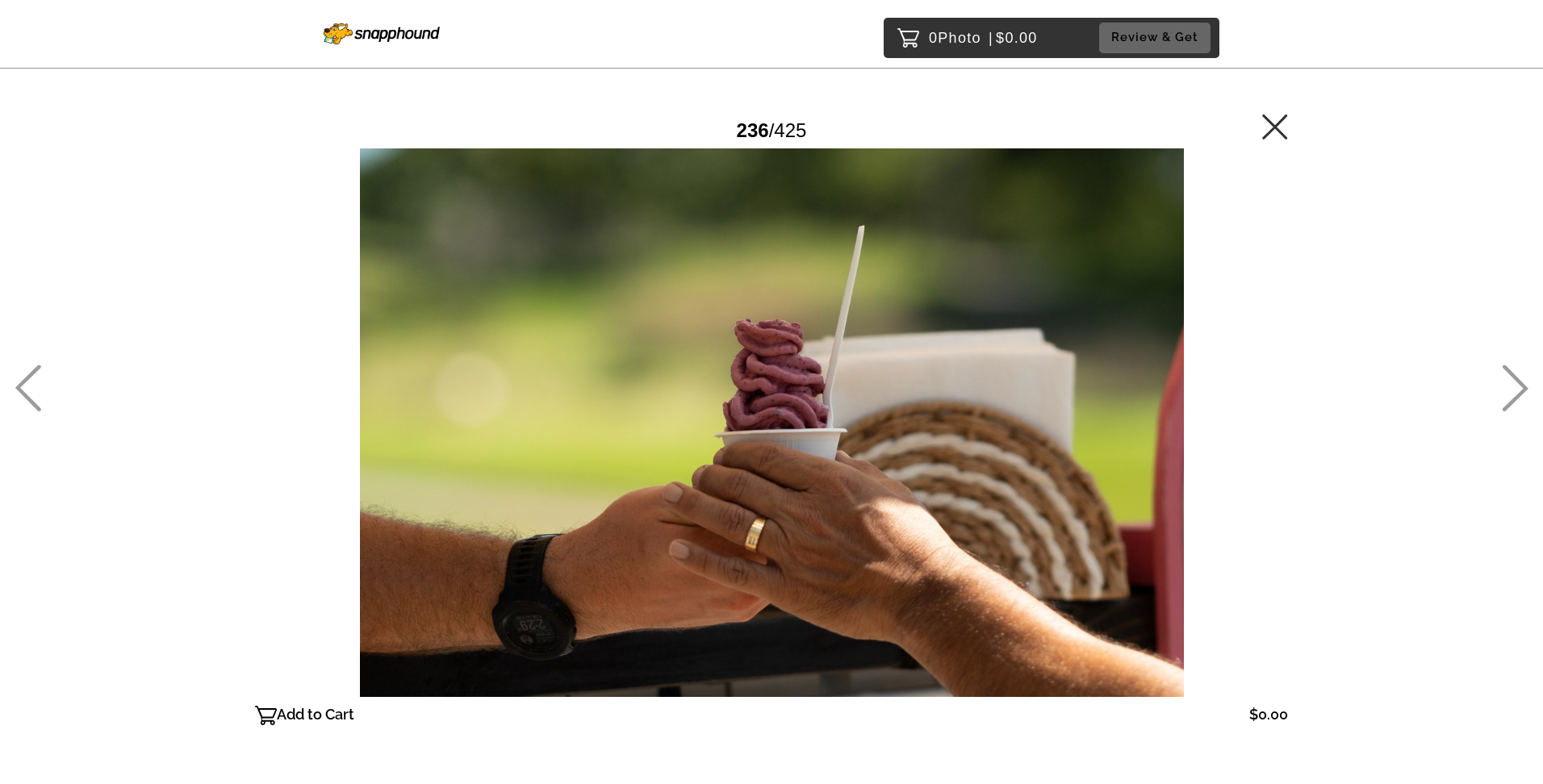
click at [31, 372] on icon at bounding box center [28, 388] width 26 height 47
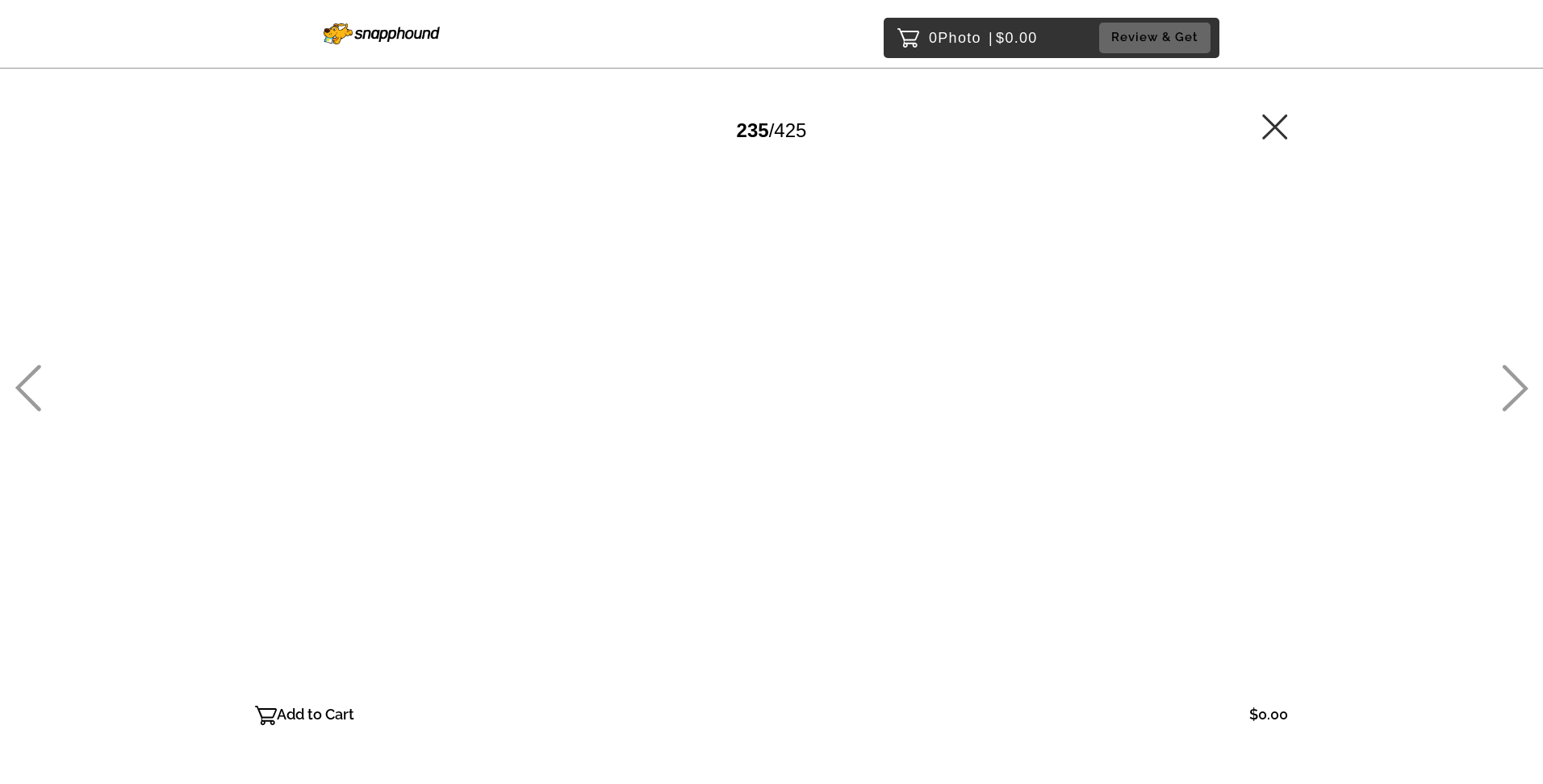
click at [31, 372] on icon at bounding box center [28, 388] width 26 height 47
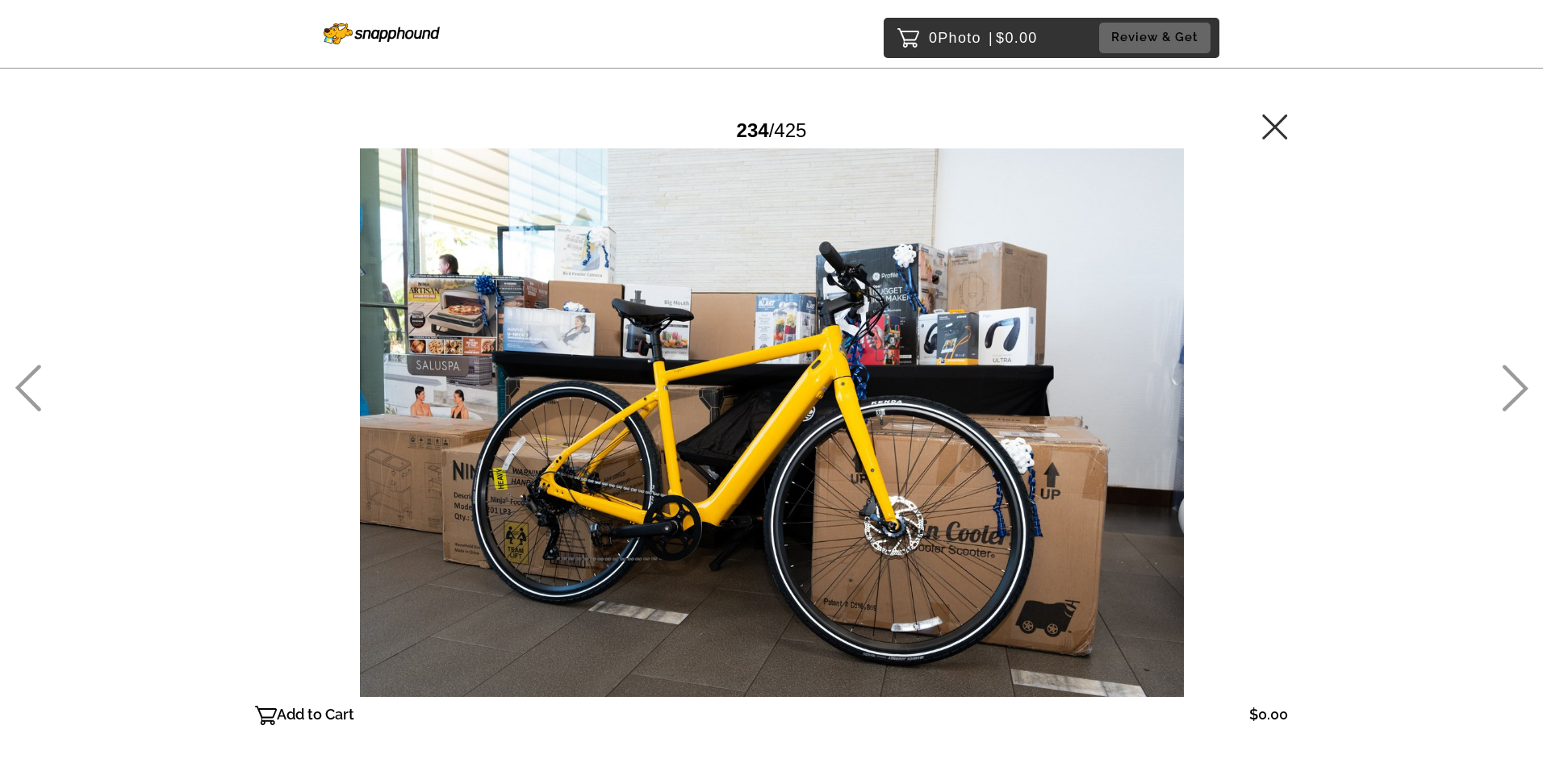
click at [31, 372] on icon at bounding box center [28, 388] width 26 height 47
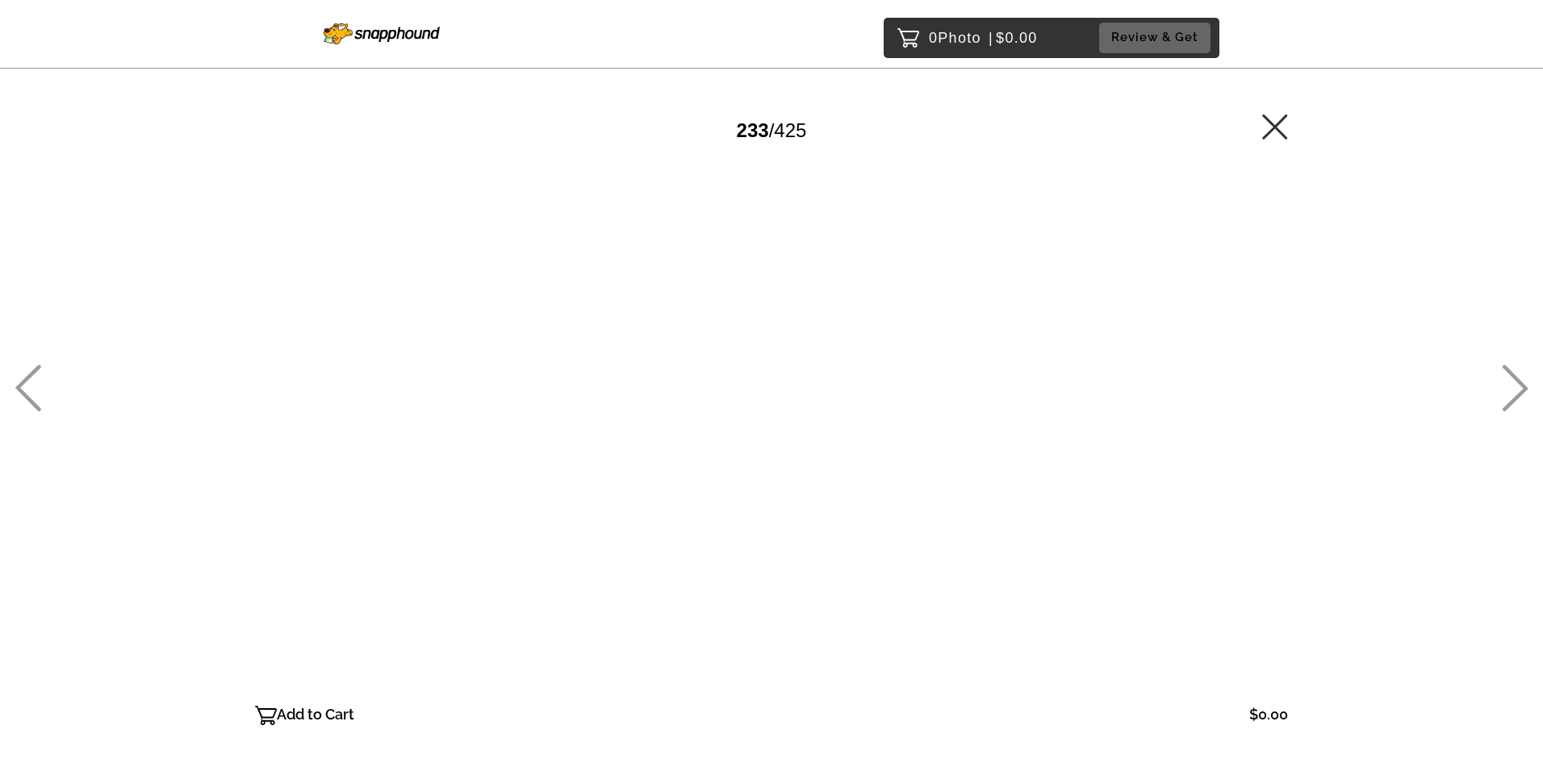
click at [31, 372] on icon at bounding box center [28, 388] width 26 height 47
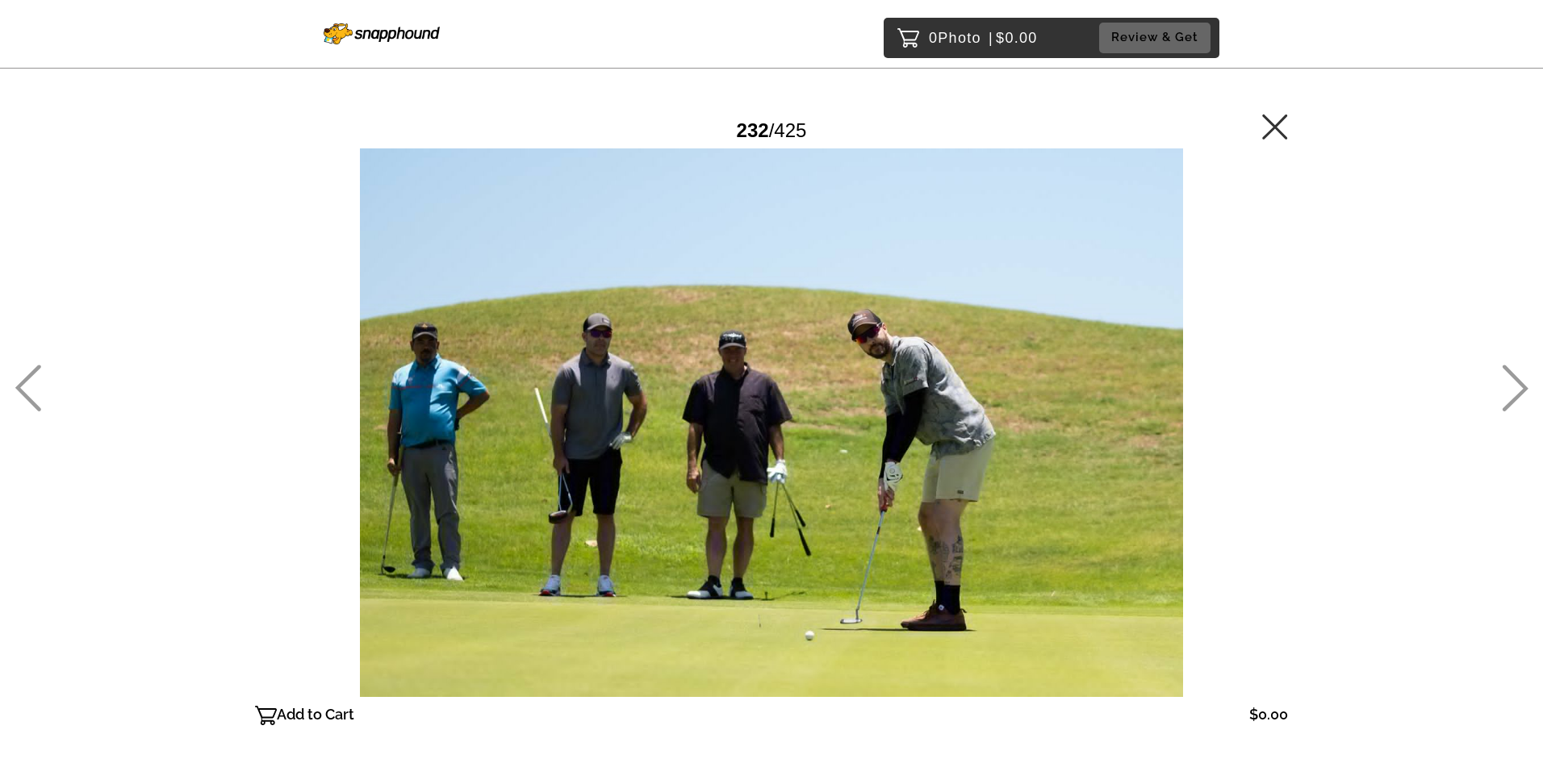
click at [31, 372] on icon at bounding box center [28, 388] width 26 height 47
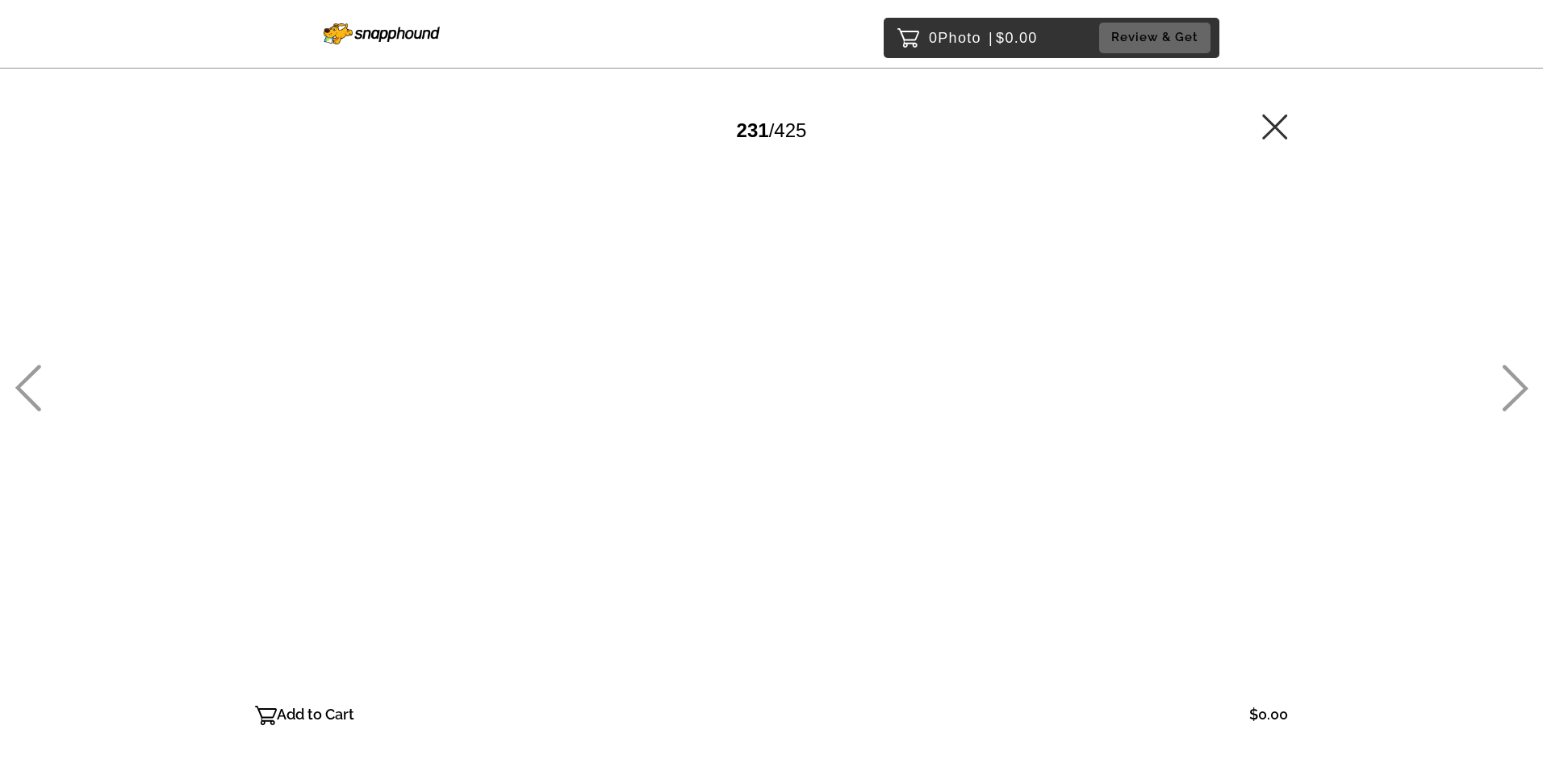
click at [31, 372] on icon at bounding box center [28, 388] width 26 height 47
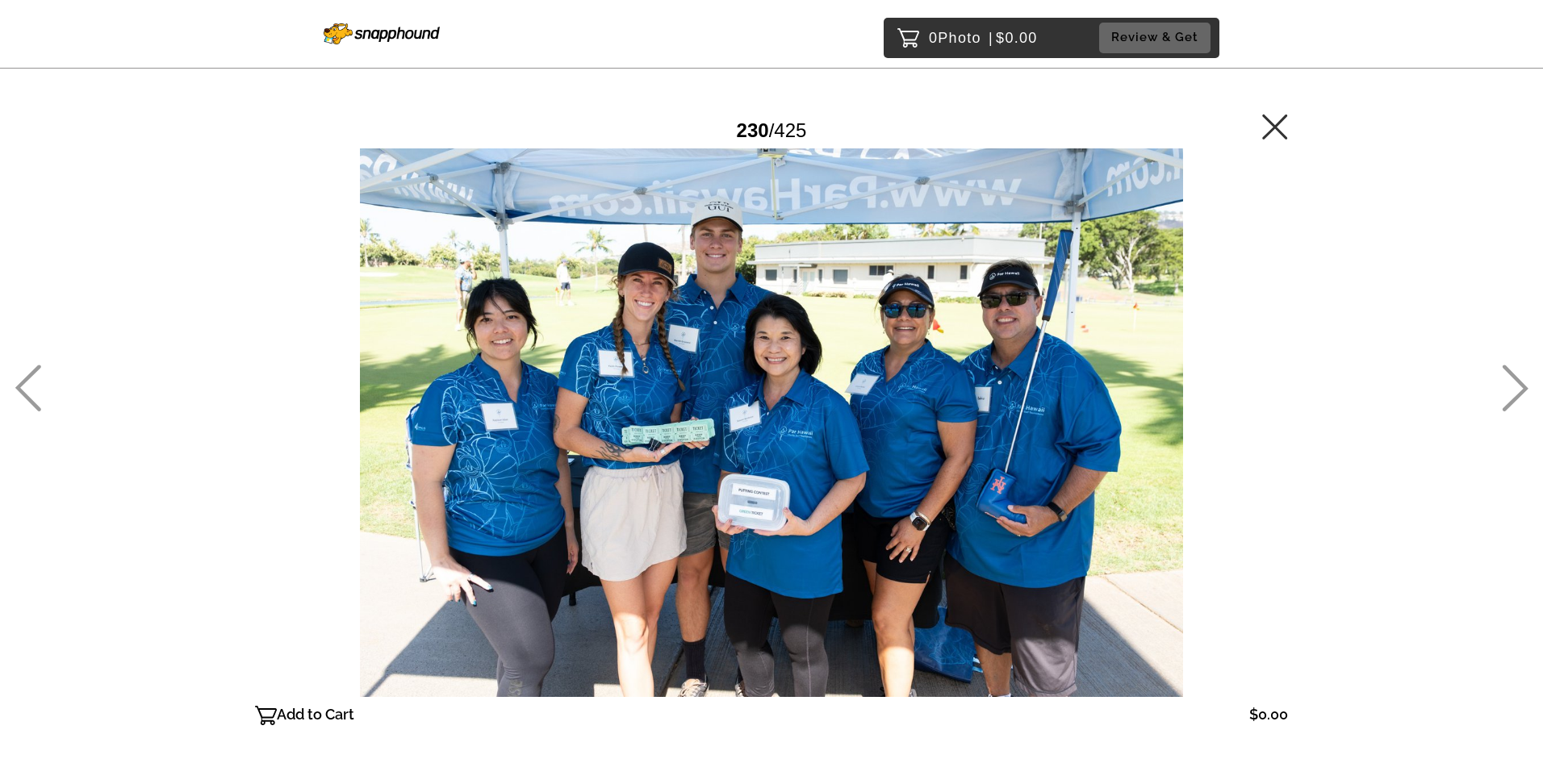
click at [31, 372] on icon at bounding box center [28, 388] width 26 height 47
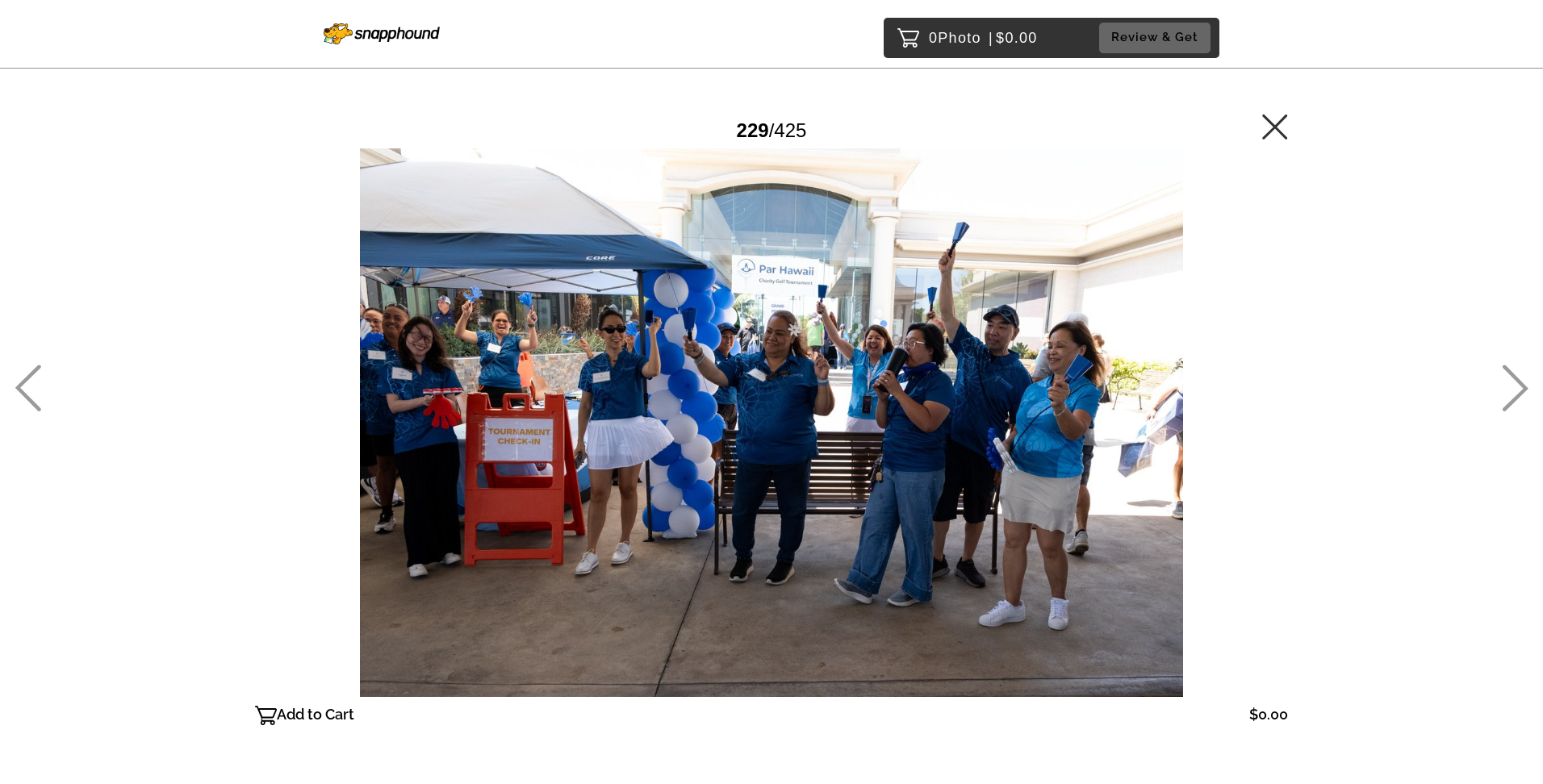
click at [31, 372] on icon at bounding box center [28, 388] width 26 height 47
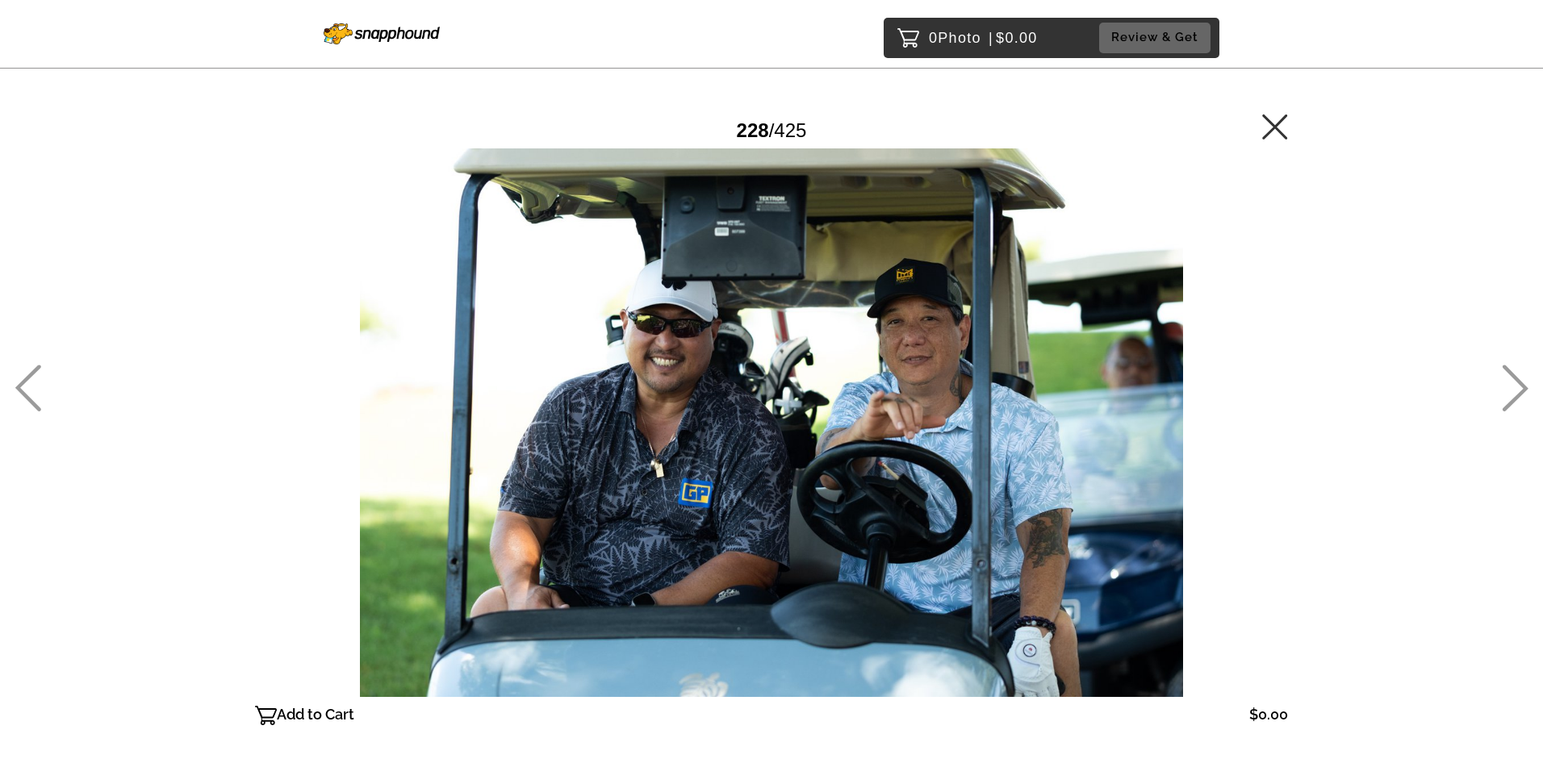
click at [31, 372] on icon at bounding box center [28, 388] width 26 height 47
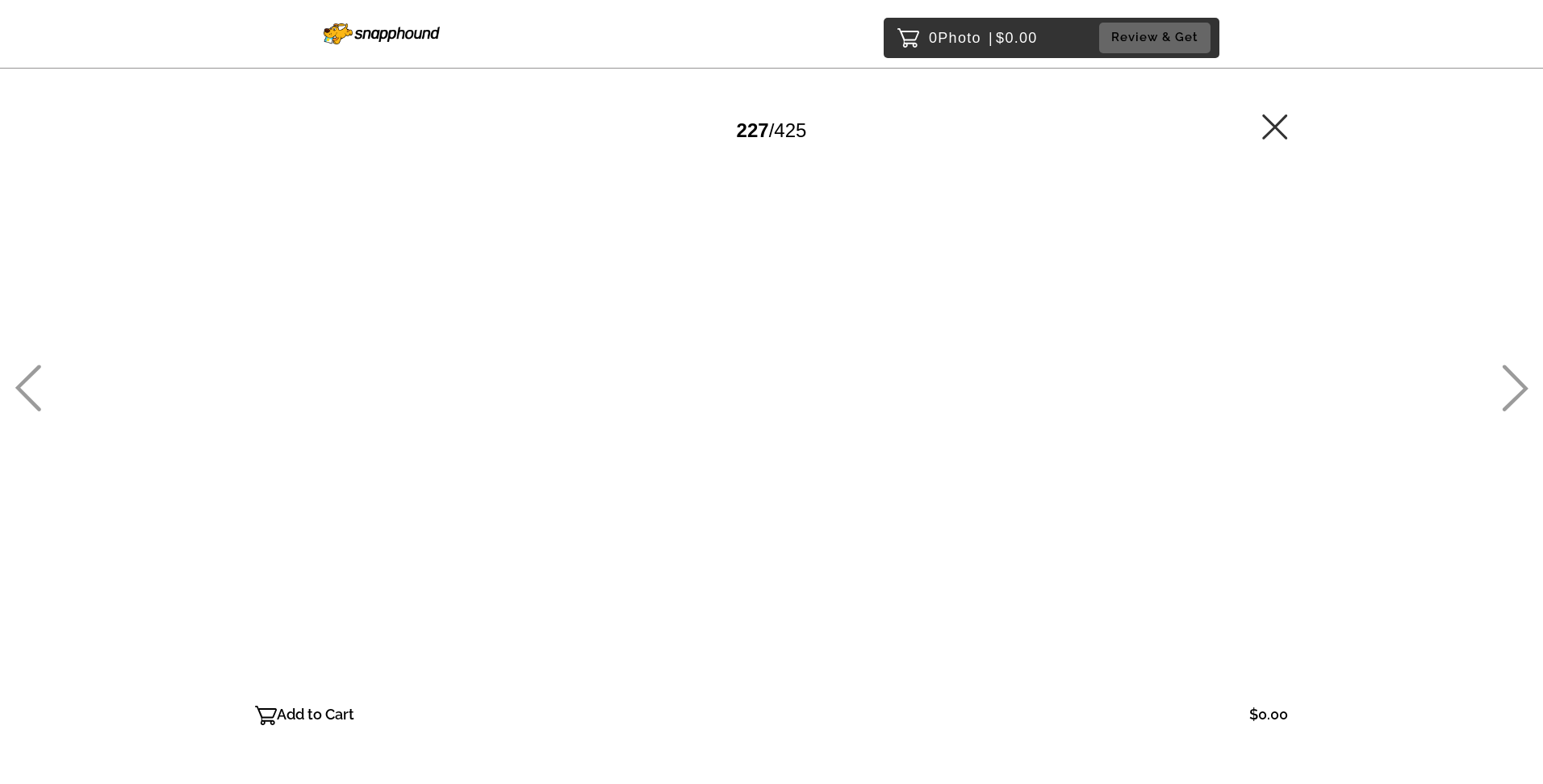
click at [31, 372] on icon at bounding box center [28, 388] width 26 height 47
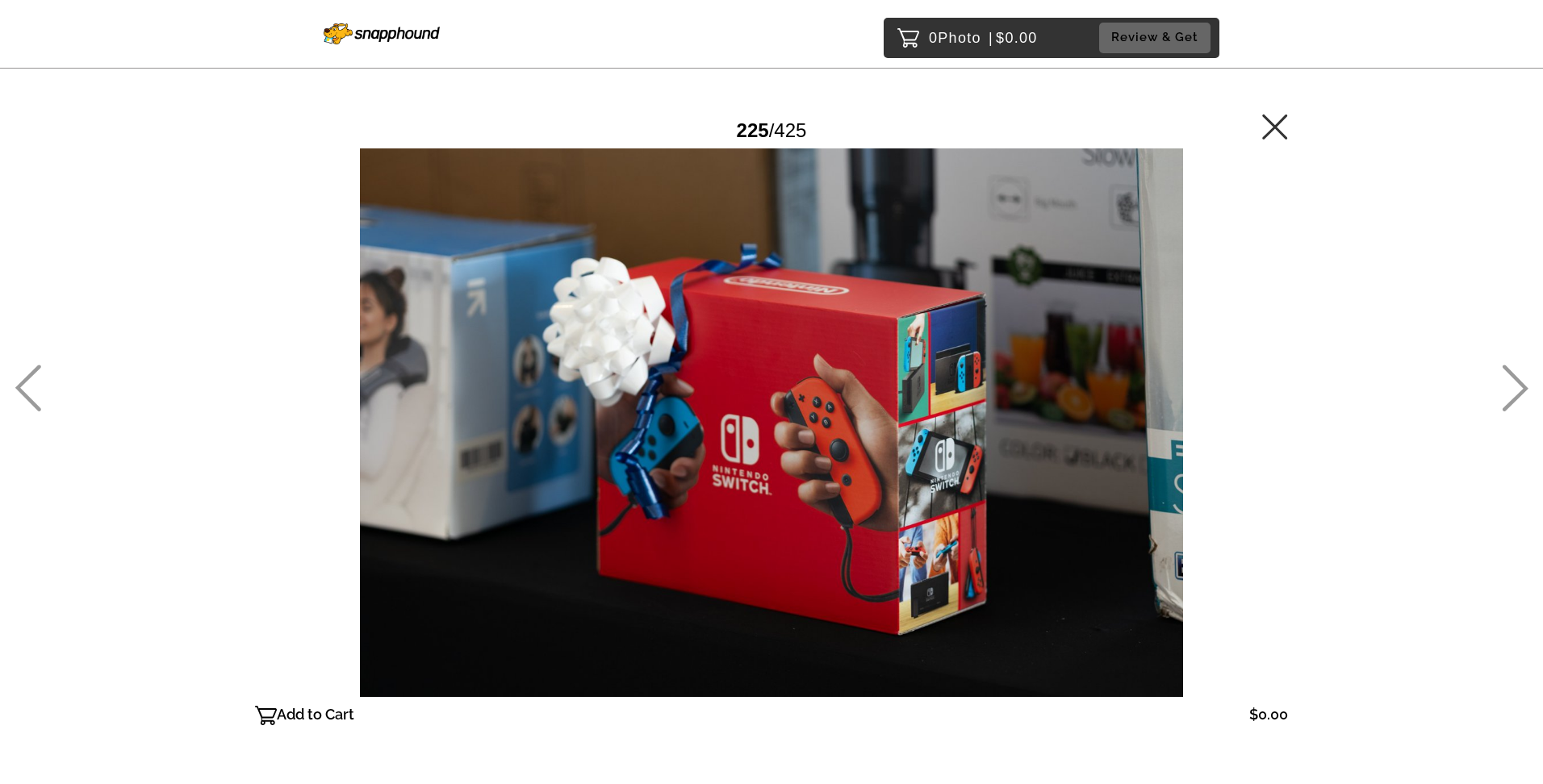
click at [31, 372] on icon at bounding box center [28, 388] width 26 height 47
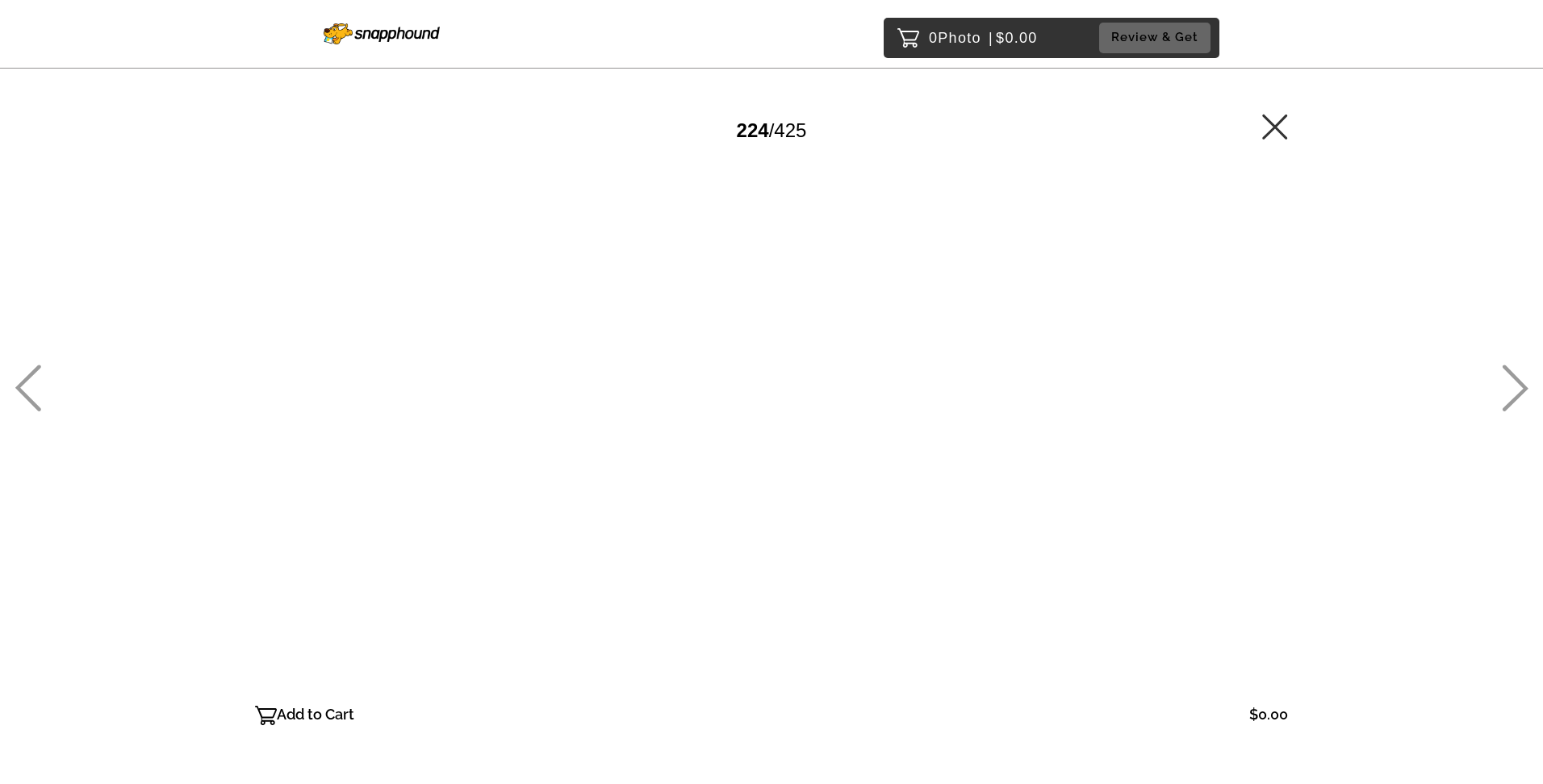
click at [31, 372] on icon at bounding box center [28, 388] width 26 height 47
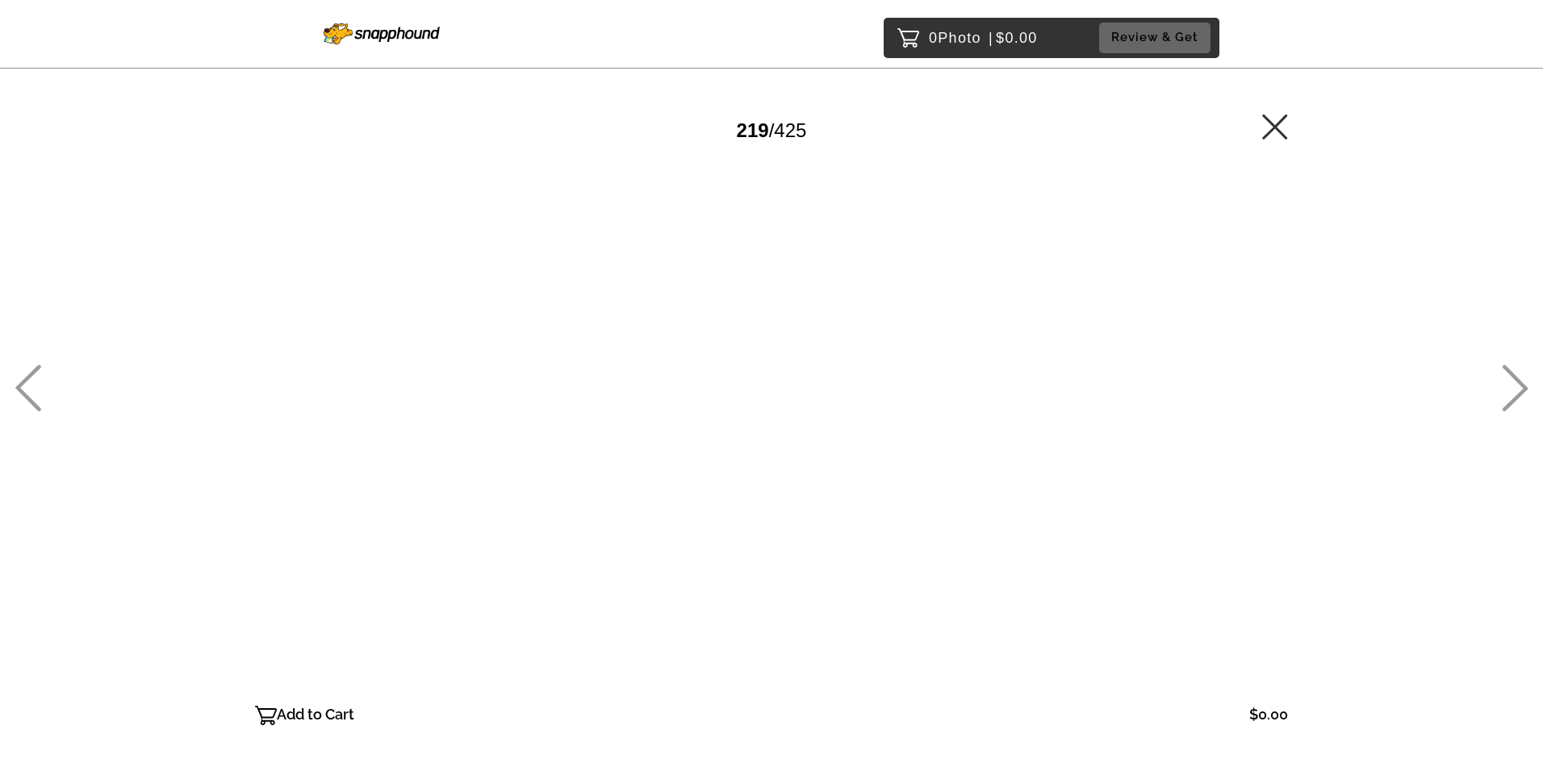
click at [31, 372] on icon at bounding box center [28, 388] width 26 height 47
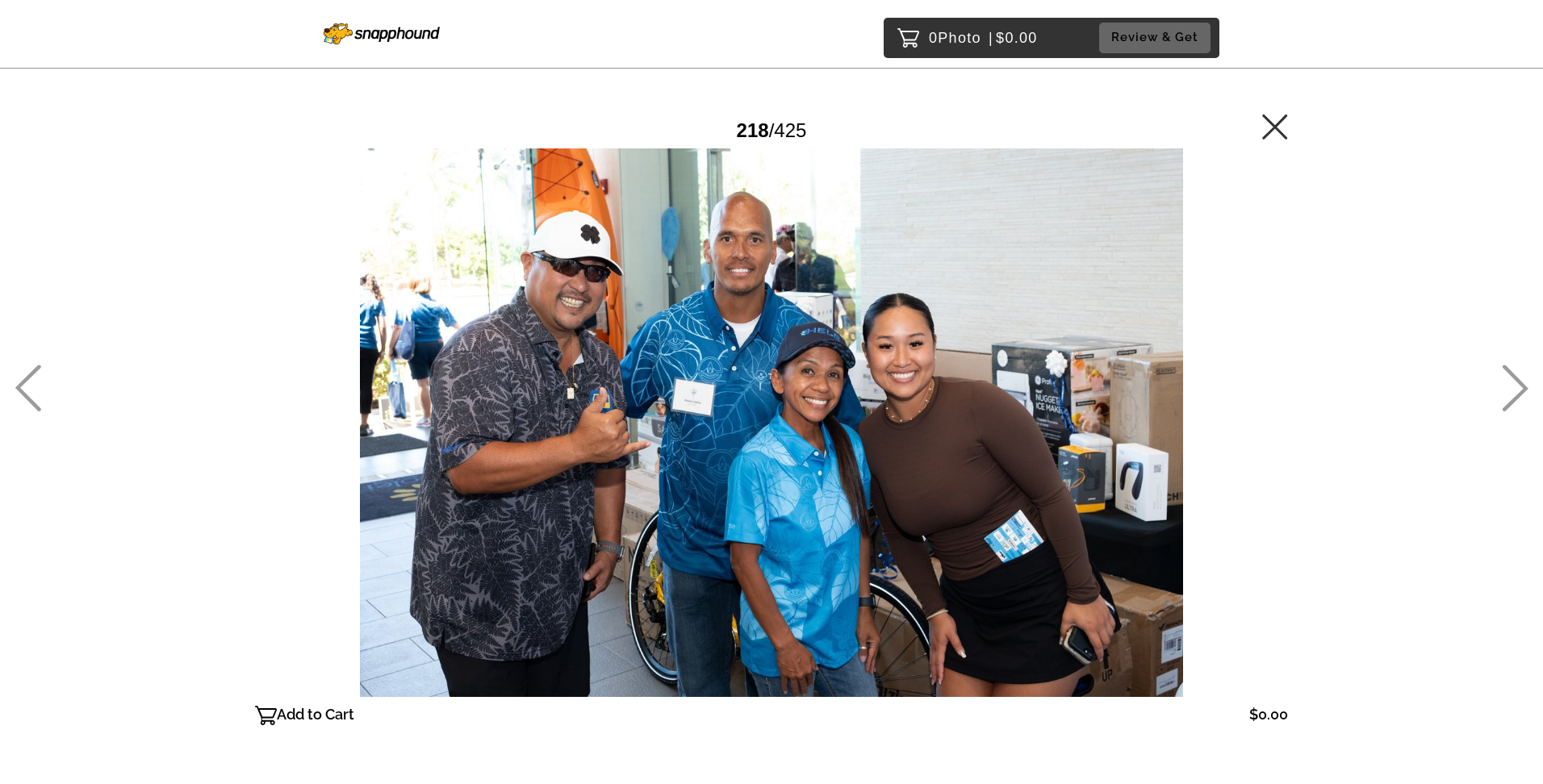
click at [1505, 369] on icon at bounding box center [1515, 388] width 26 height 47
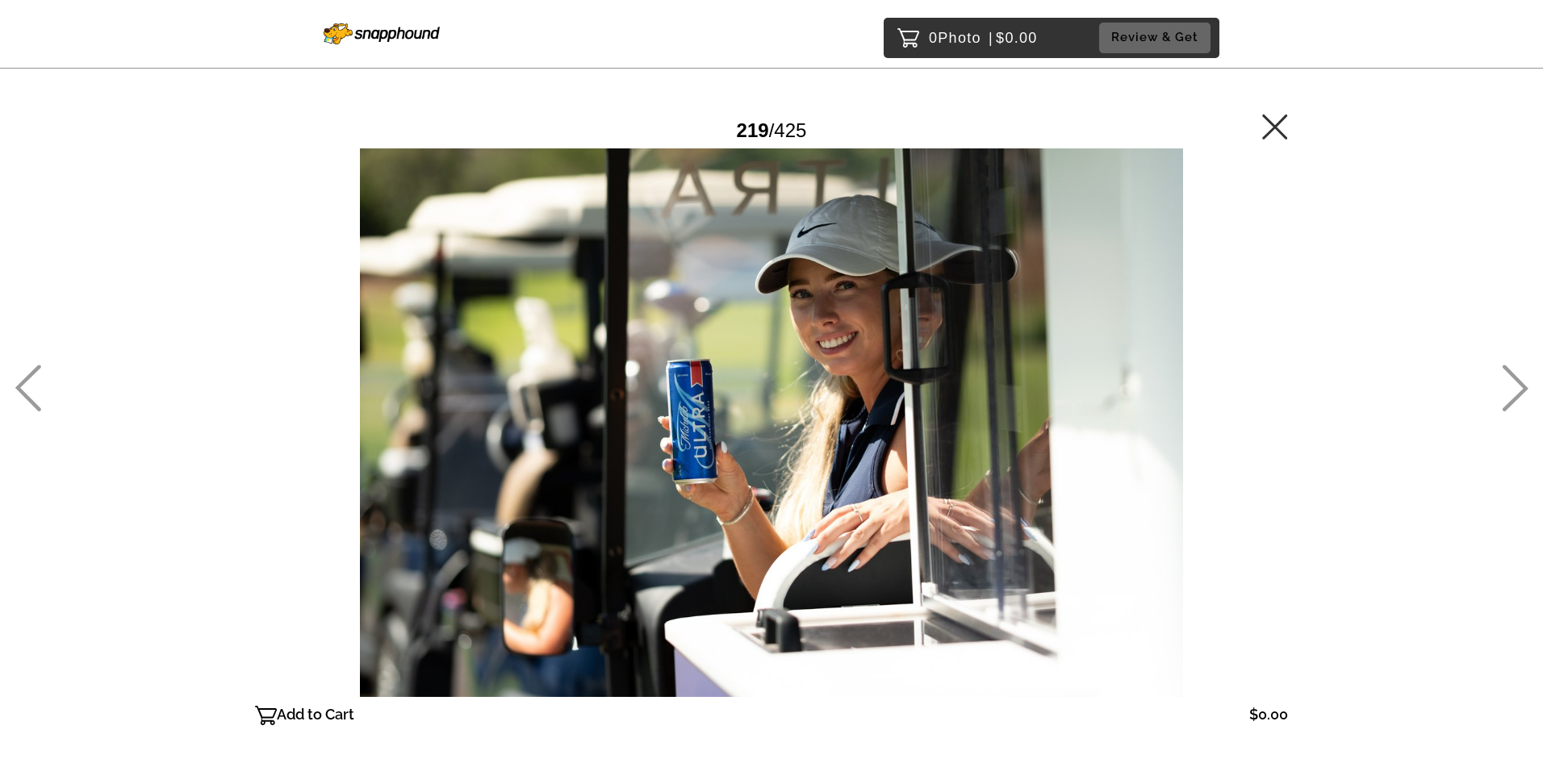
click at [38, 377] on icon at bounding box center [28, 388] width 26 height 47
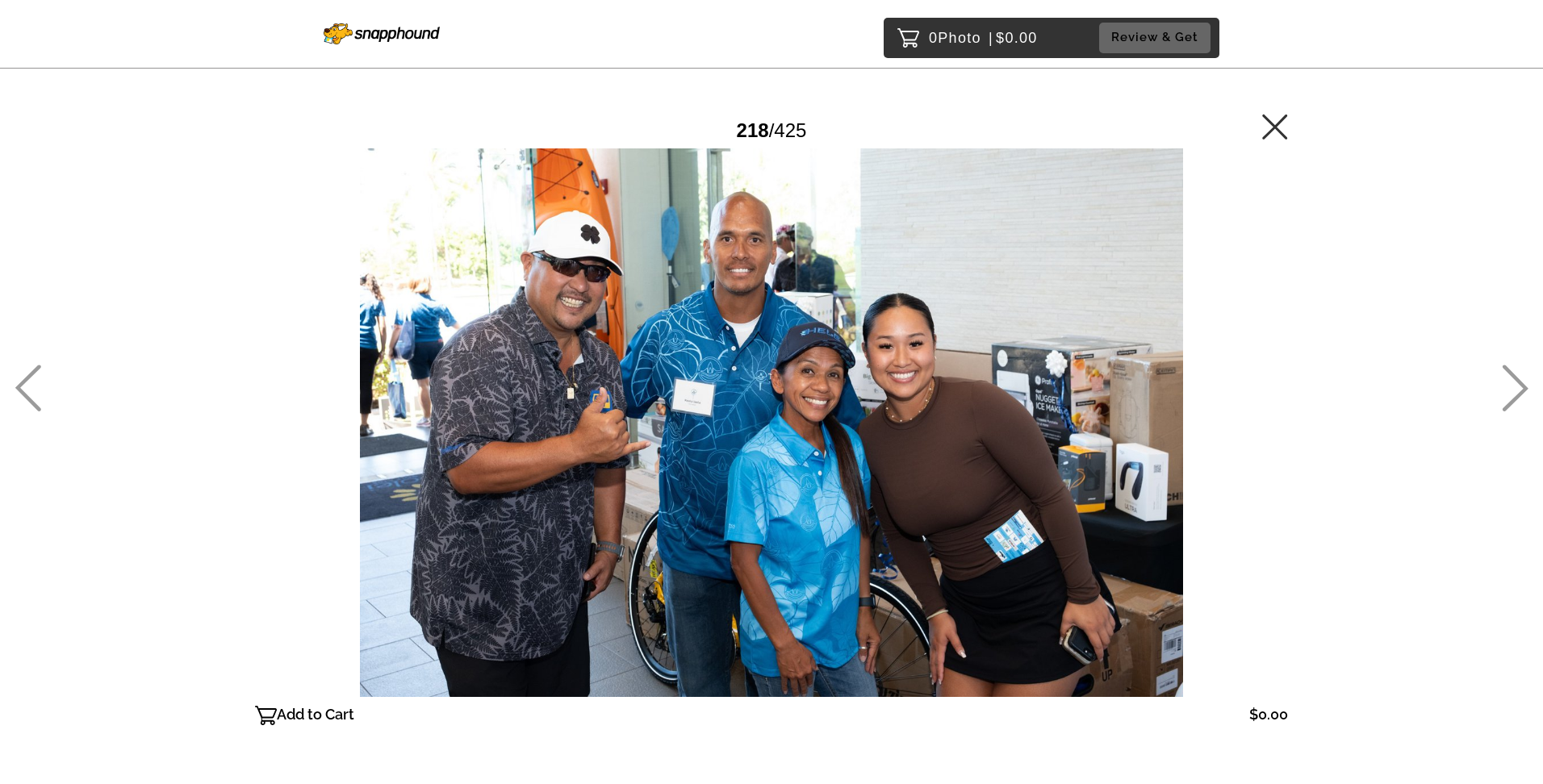
click at [39, 378] on icon at bounding box center [28, 388] width 26 height 47
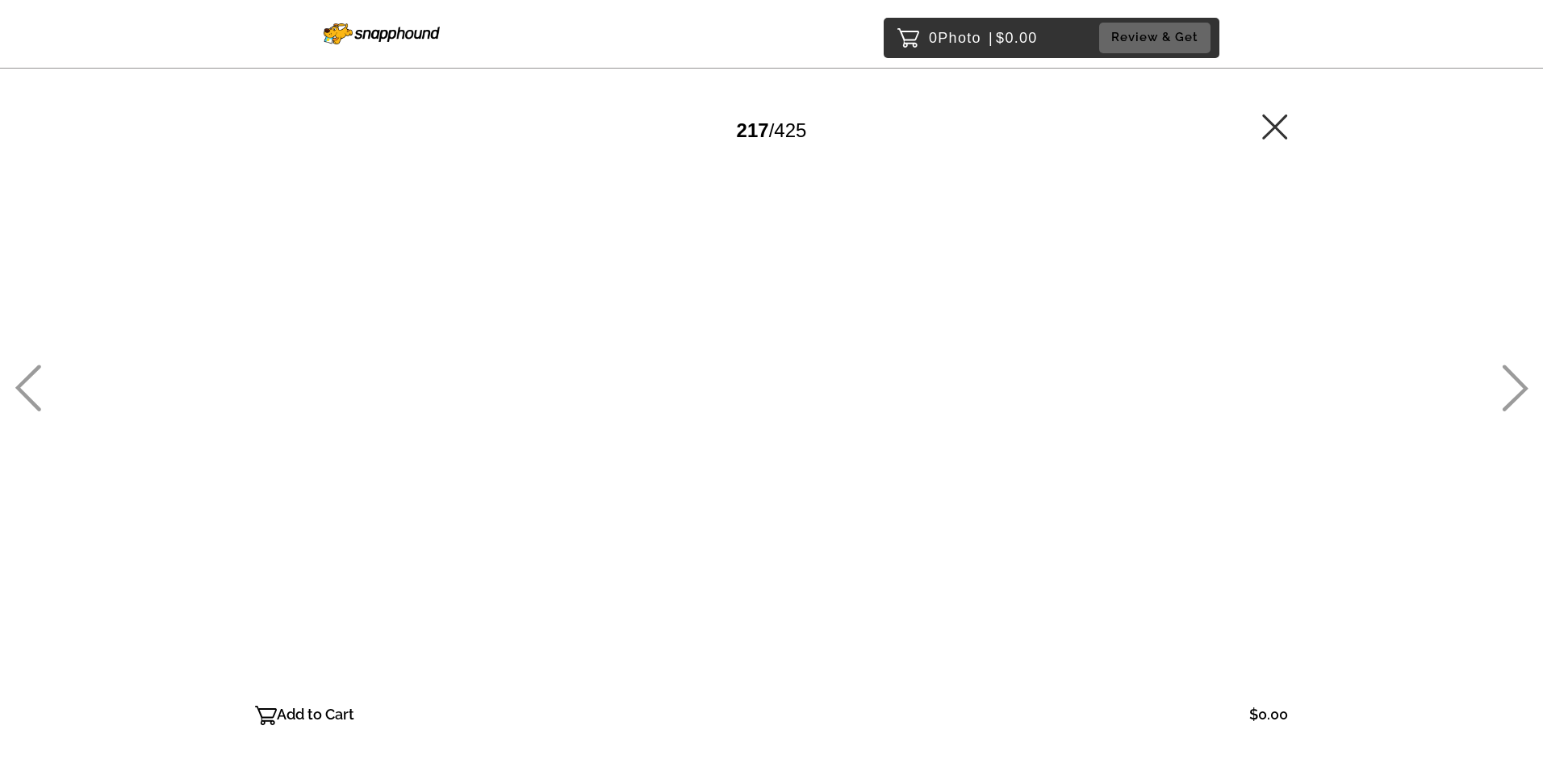
click at [40, 376] on icon at bounding box center [28, 388] width 26 height 47
click at [42, 375] on div "0 Photo | $0.00 Review & Get Password Checker bypassed 216 / 425 Add to Cart $0…" at bounding box center [771, 455] width 1543 height 911
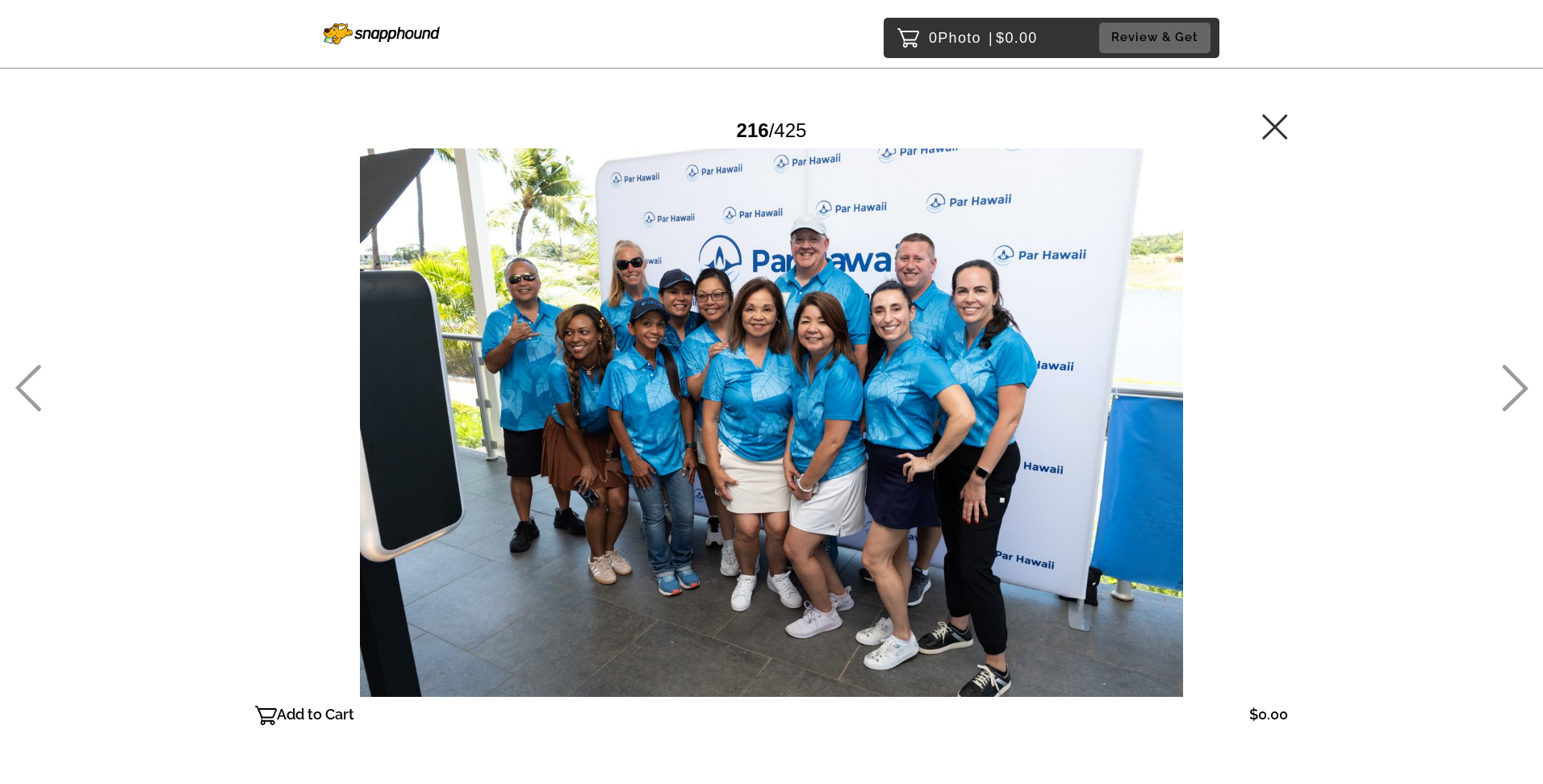
click at [34, 380] on icon at bounding box center [28, 388] width 26 height 47
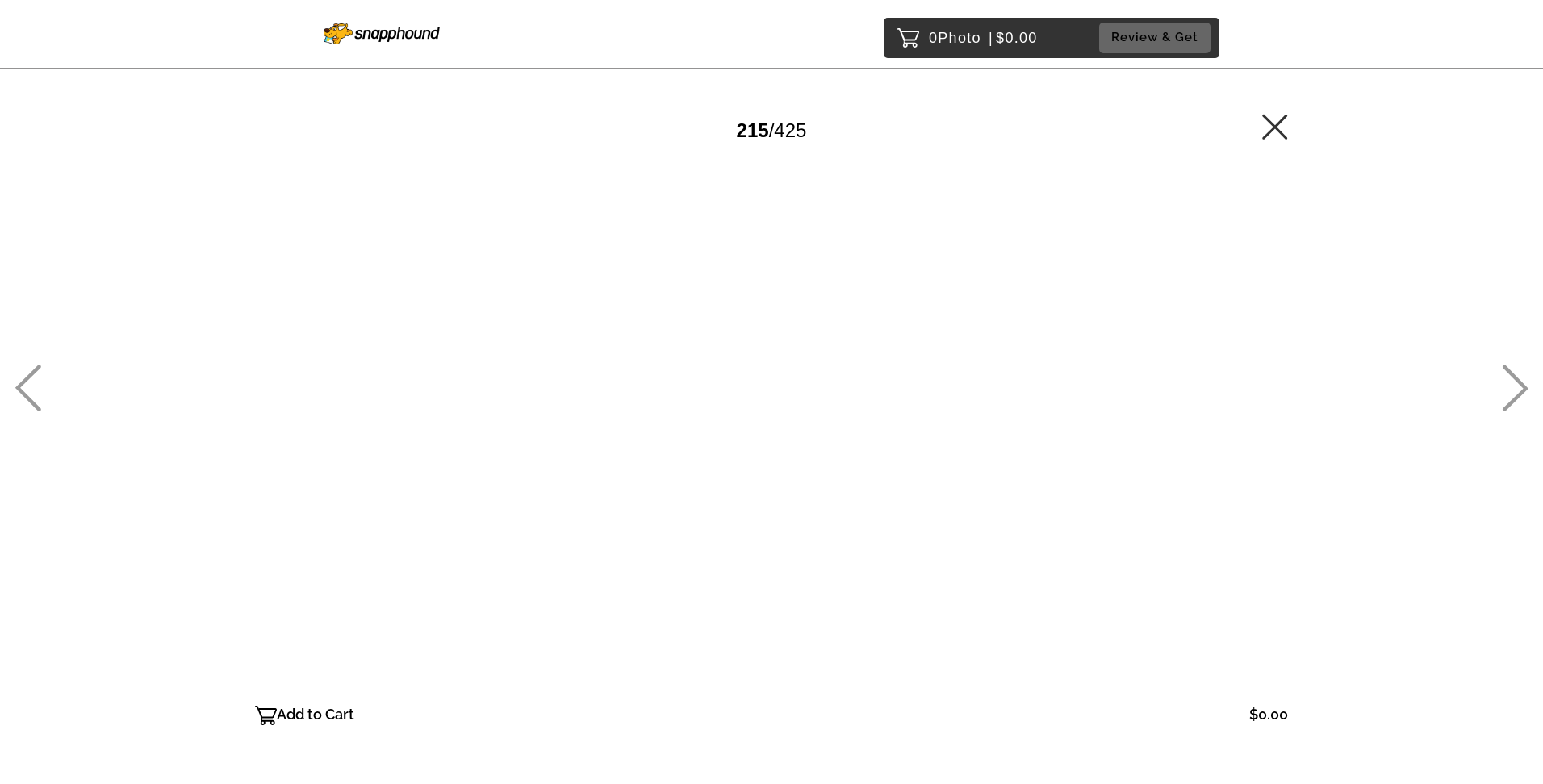
click at [34, 379] on icon at bounding box center [28, 388] width 26 height 47
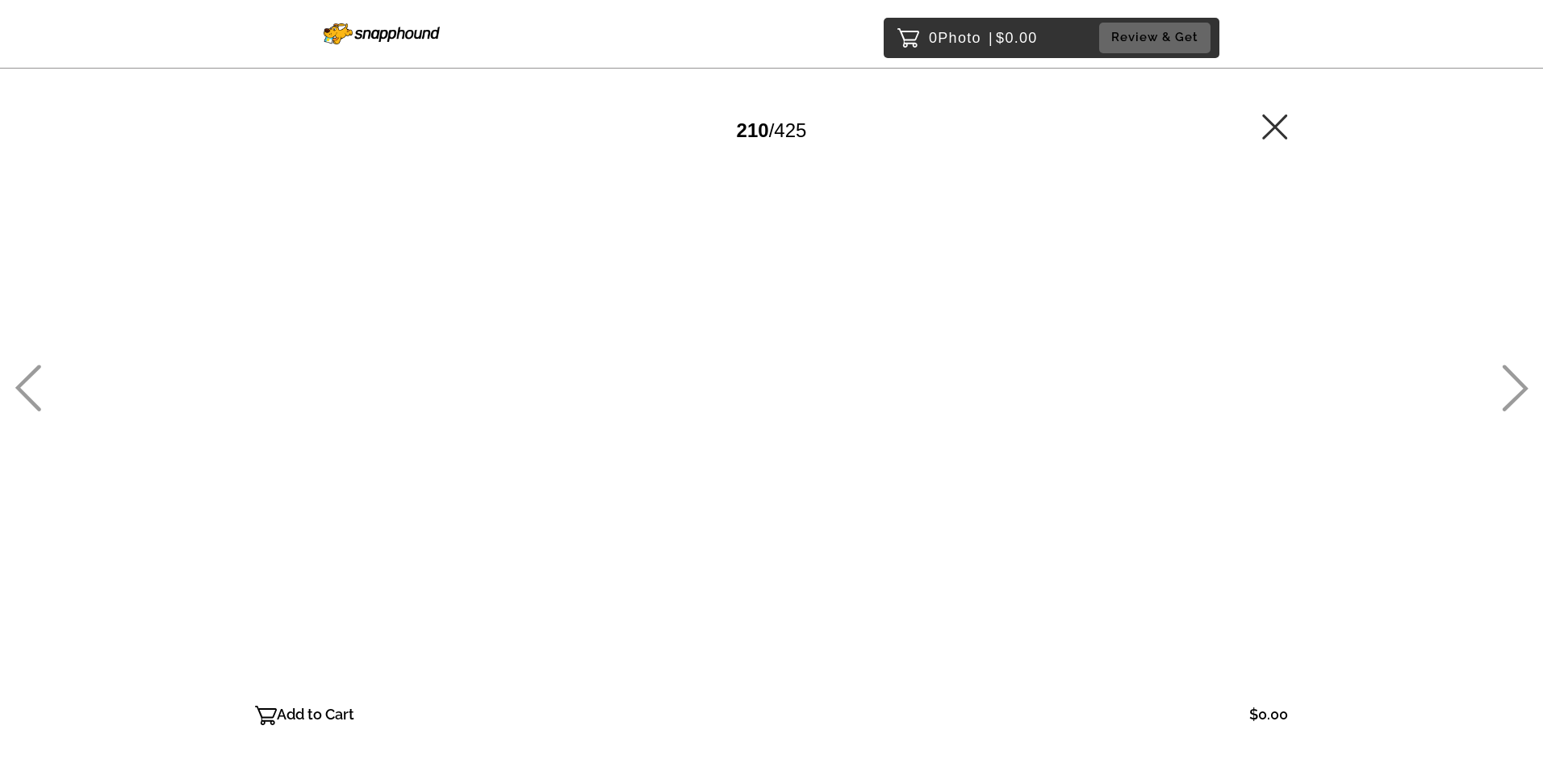
click at [34, 379] on icon at bounding box center [28, 388] width 26 height 47
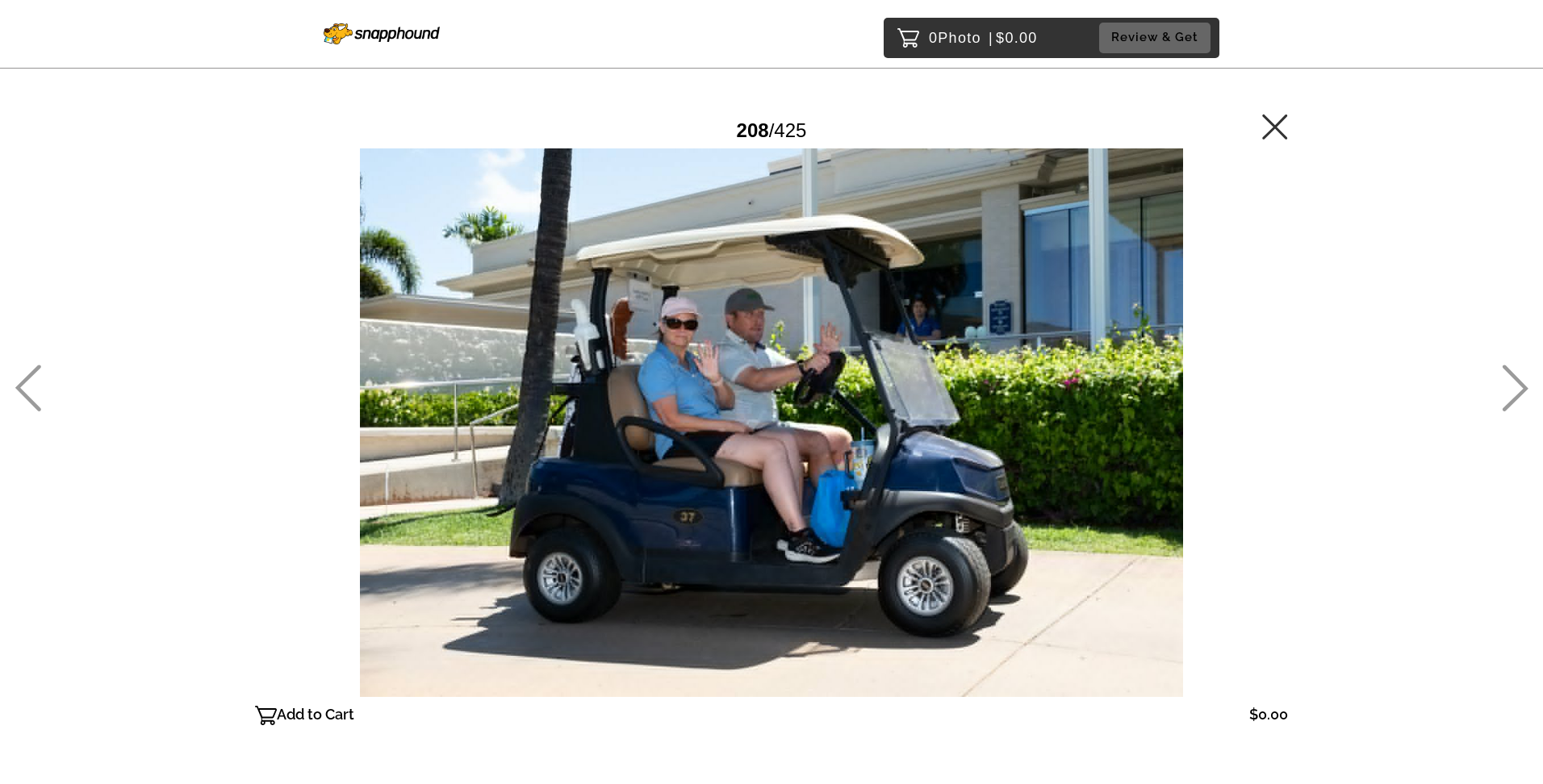
click at [34, 379] on icon at bounding box center [28, 388] width 26 height 47
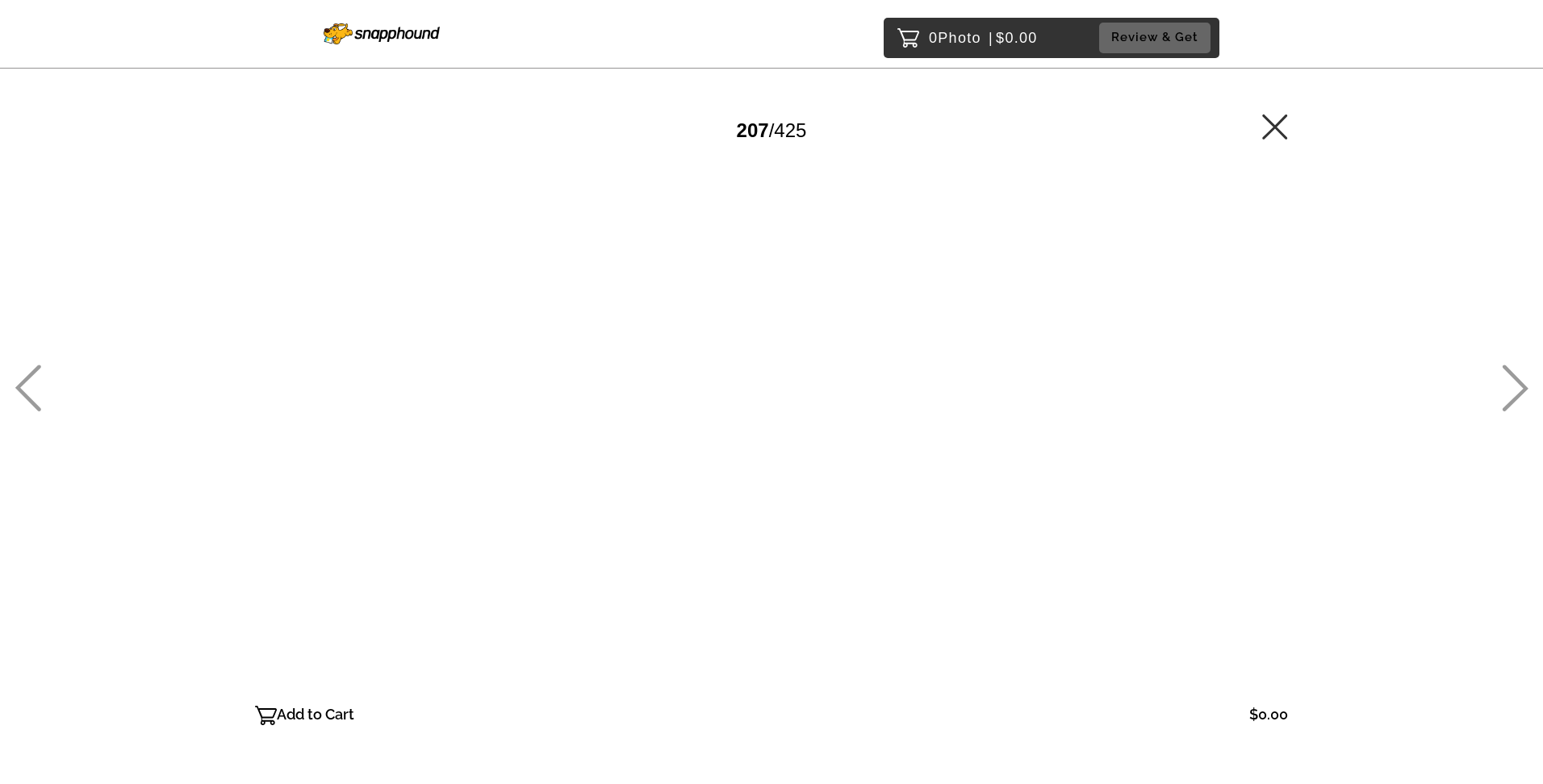
click at [34, 379] on icon at bounding box center [28, 388] width 26 height 47
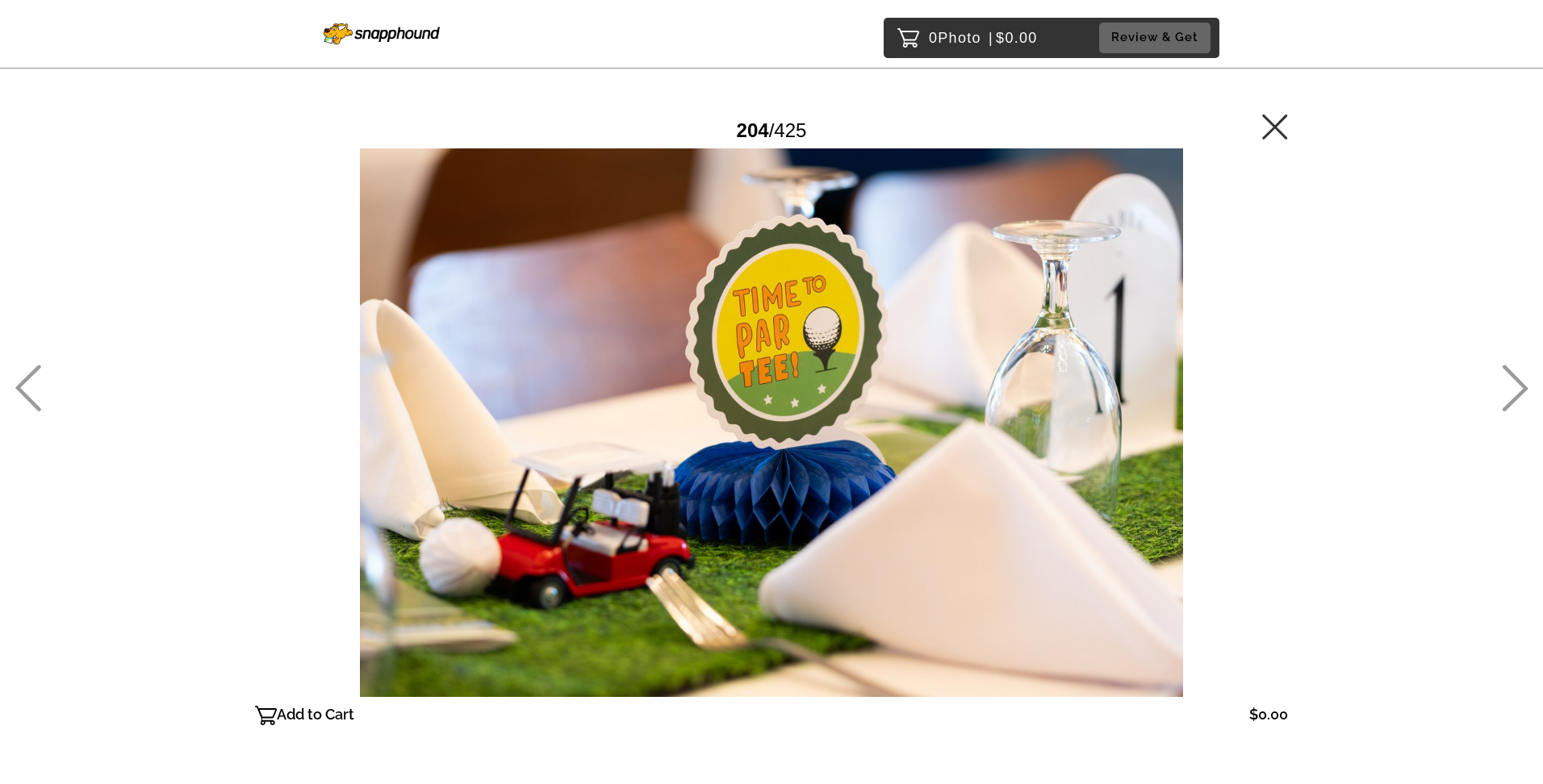
click at [34, 379] on icon at bounding box center [28, 388] width 26 height 47
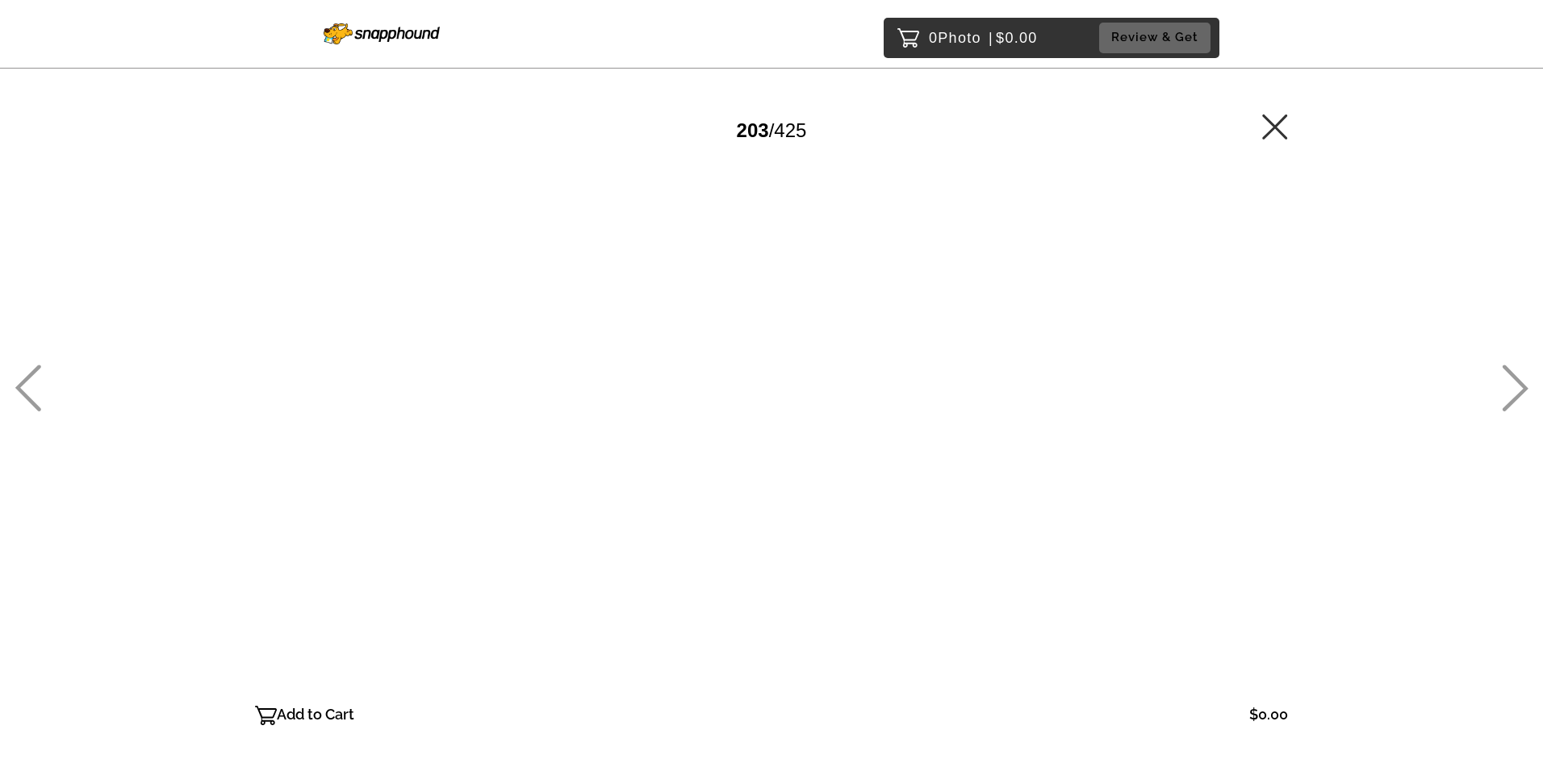
click at [34, 379] on icon at bounding box center [28, 388] width 26 height 47
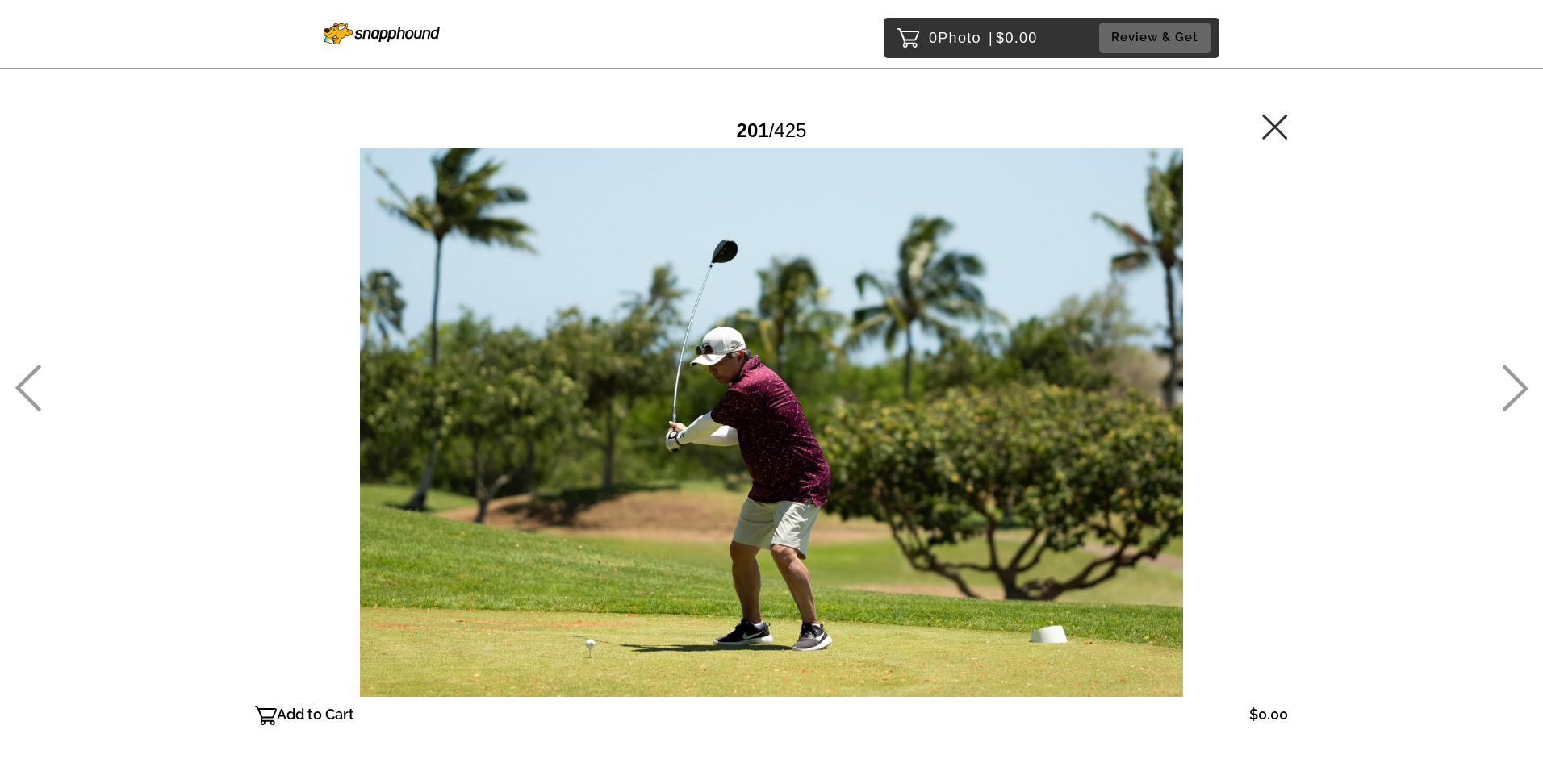
click at [34, 379] on icon at bounding box center [28, 388] width 26 height 47
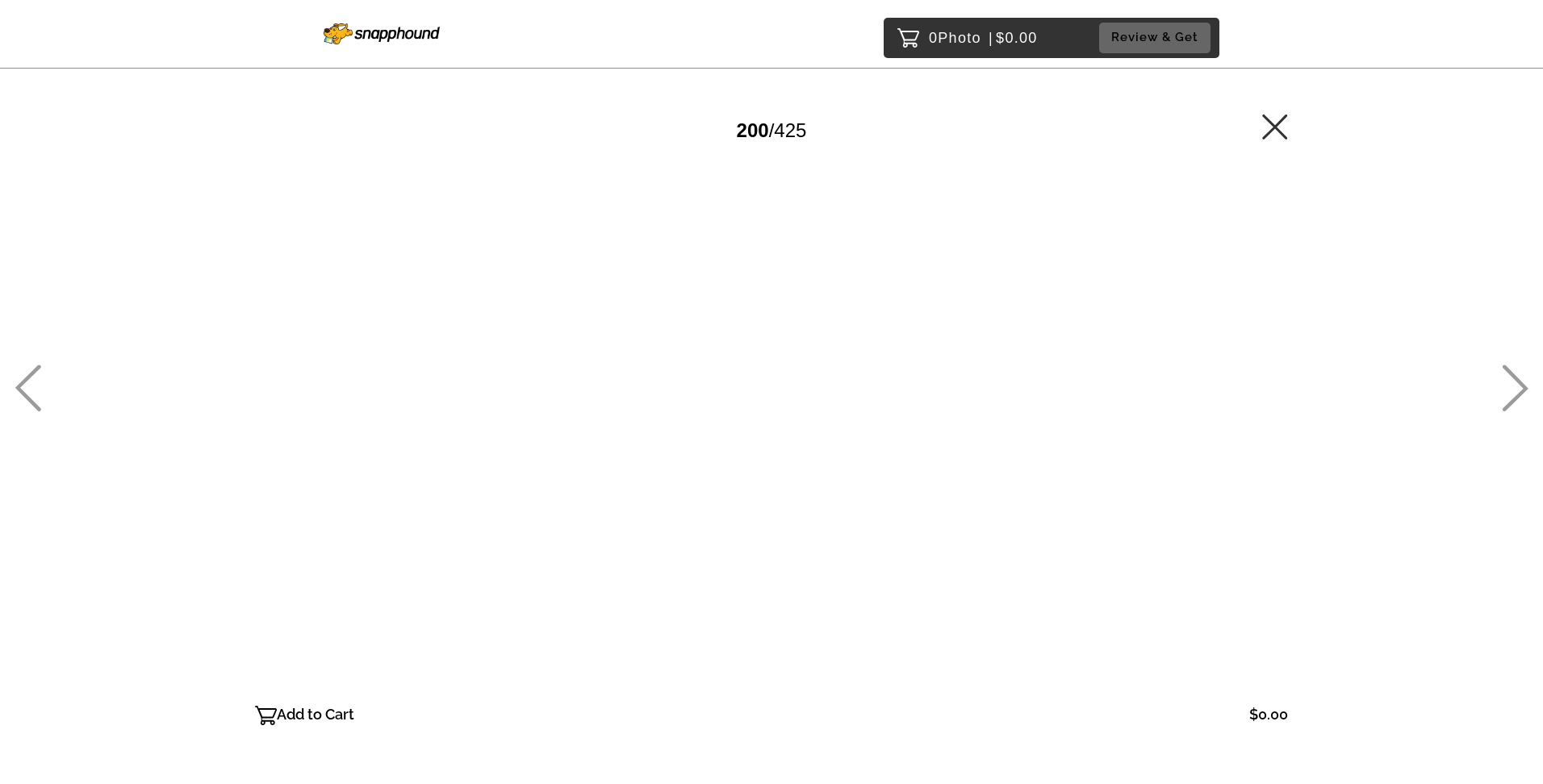
click at [34, 379] on icon at bounding box center [28, 388] width 26 height 47
click at [35, 378] on icon at bounding box center [28, 388] width 26 height 47
click at [1499, 377] on div "0 Photo | $0.00 Review & Get Password Checker bypassed 196 / 425 Add to Cart $0…" at bounding box center [771, 455] width 1543 height 911
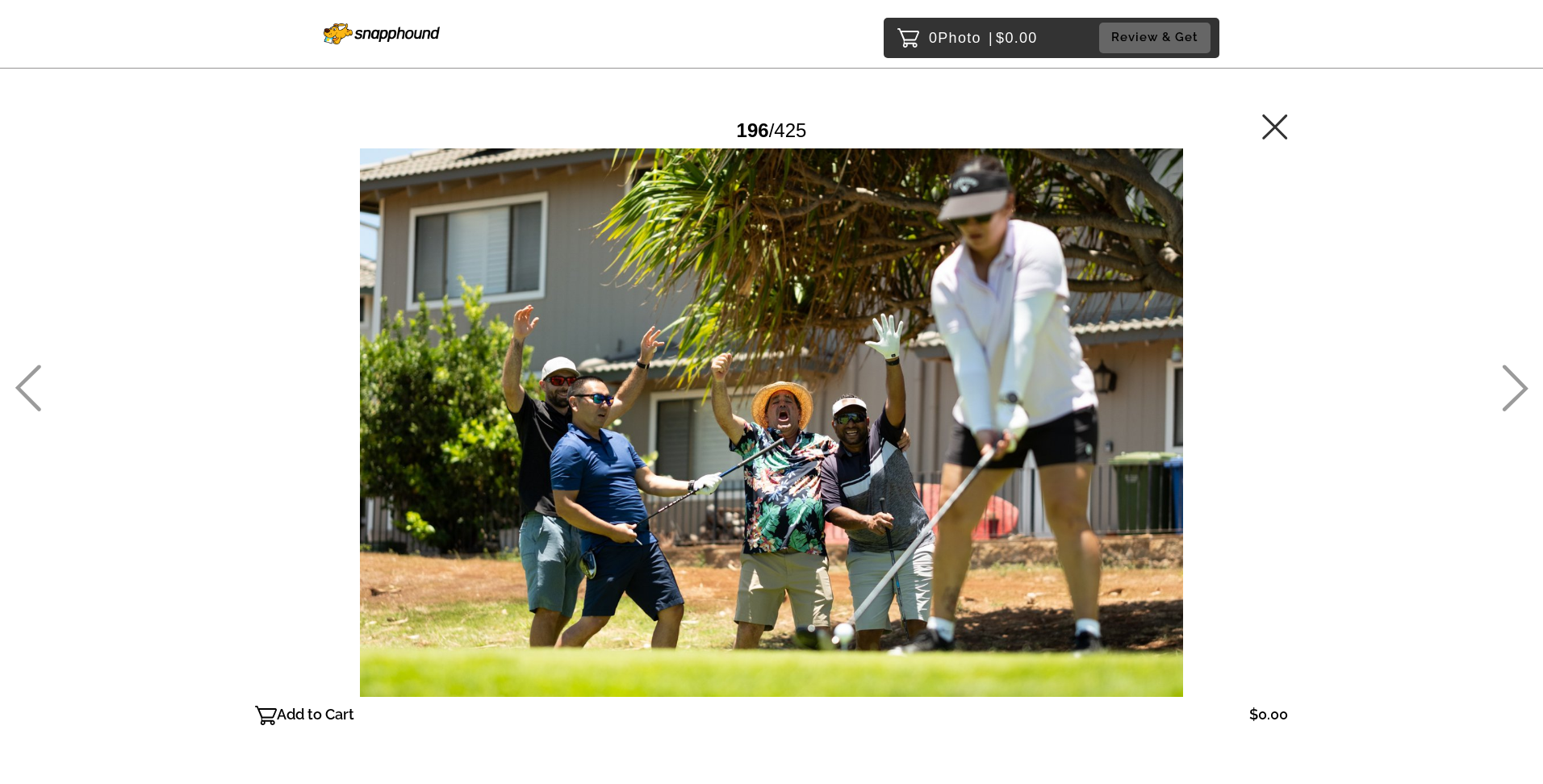
click at [1504, 371] on icon at bounding box center [1515, 388] width 26 height 47
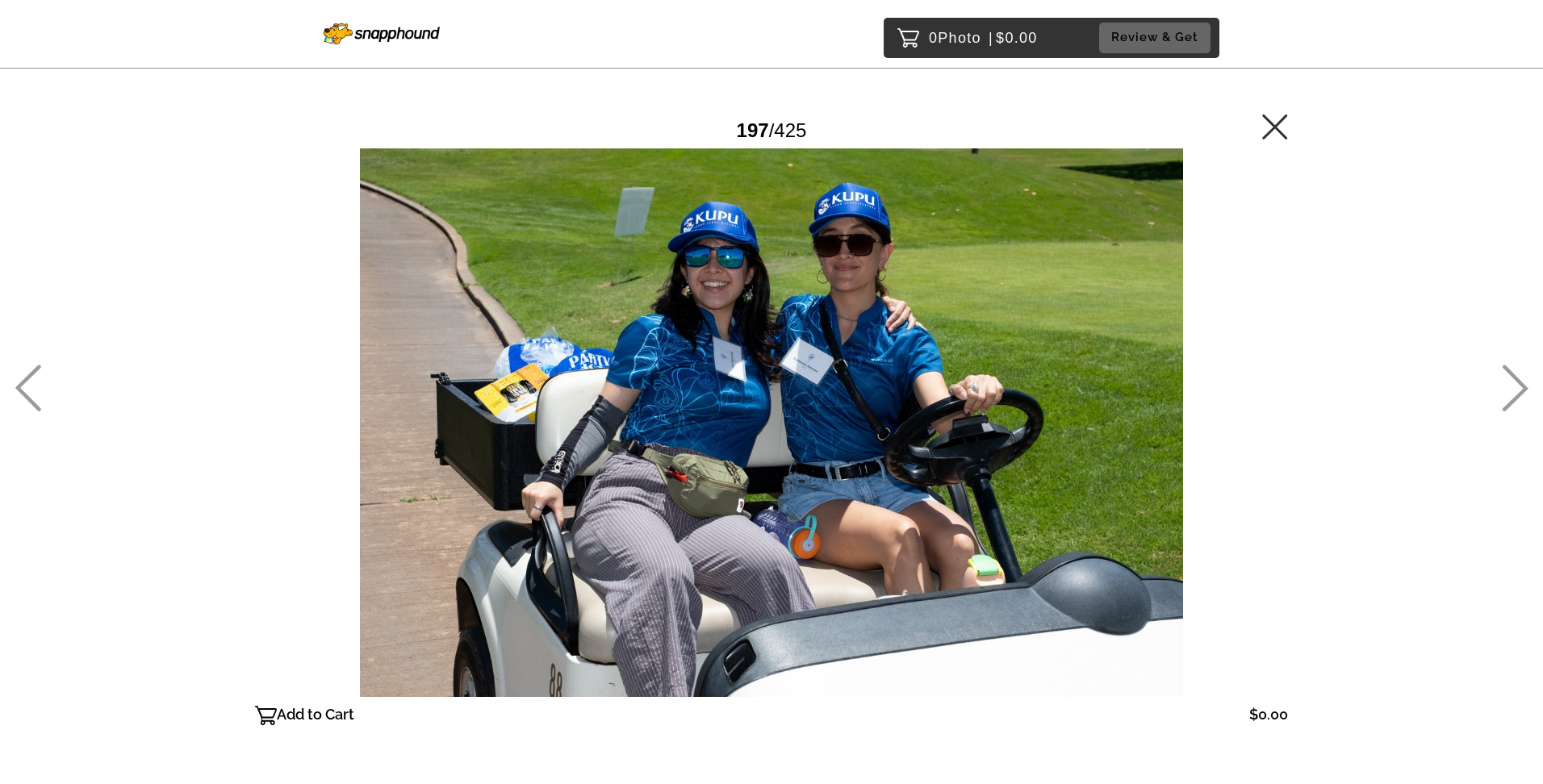
click at [34, 375] on icon at bounding box center [28, 388] width 26 height 47
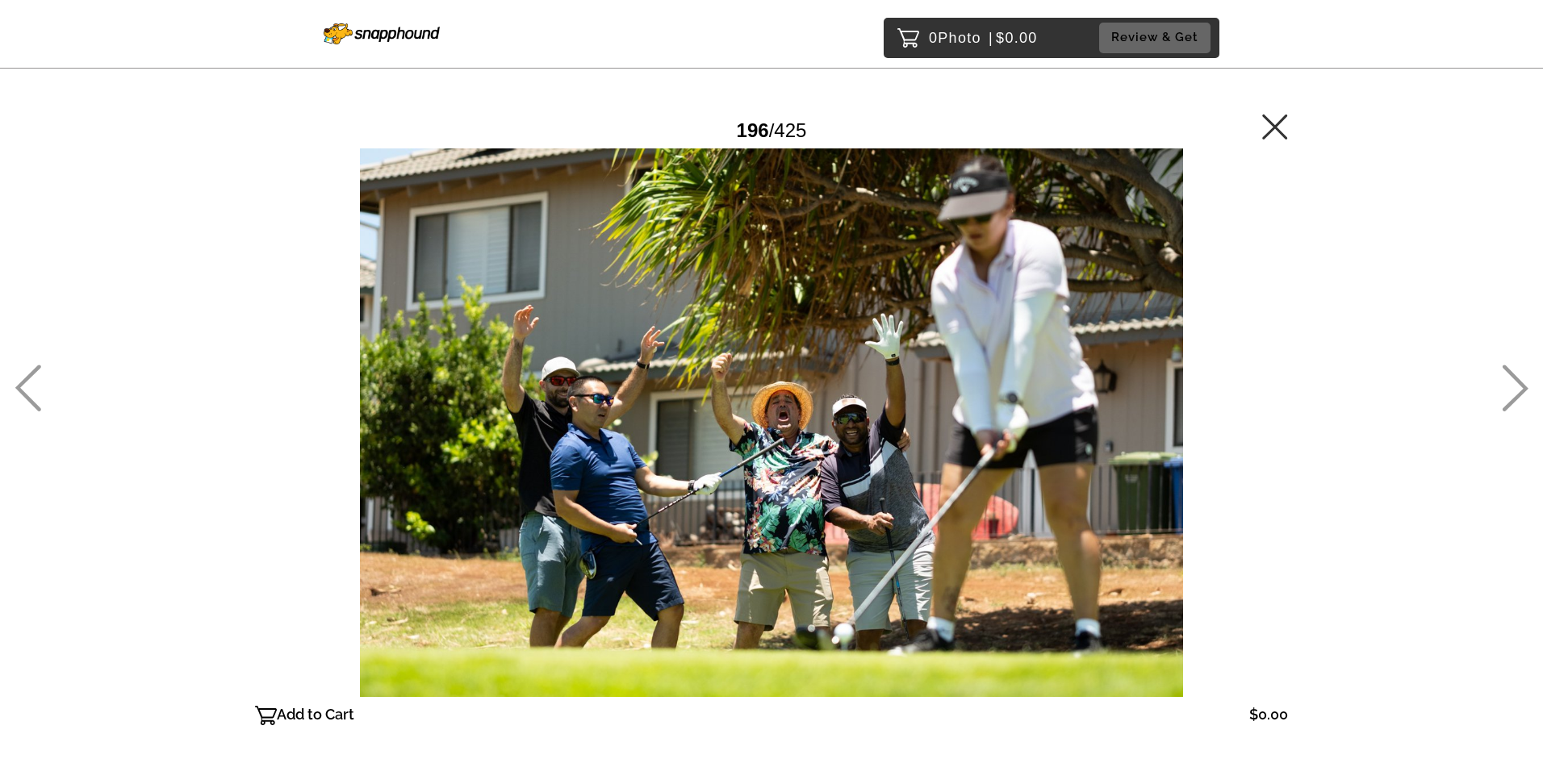
click at [34, 375] on icon at bounding box center [28, 388] width 26 height 47
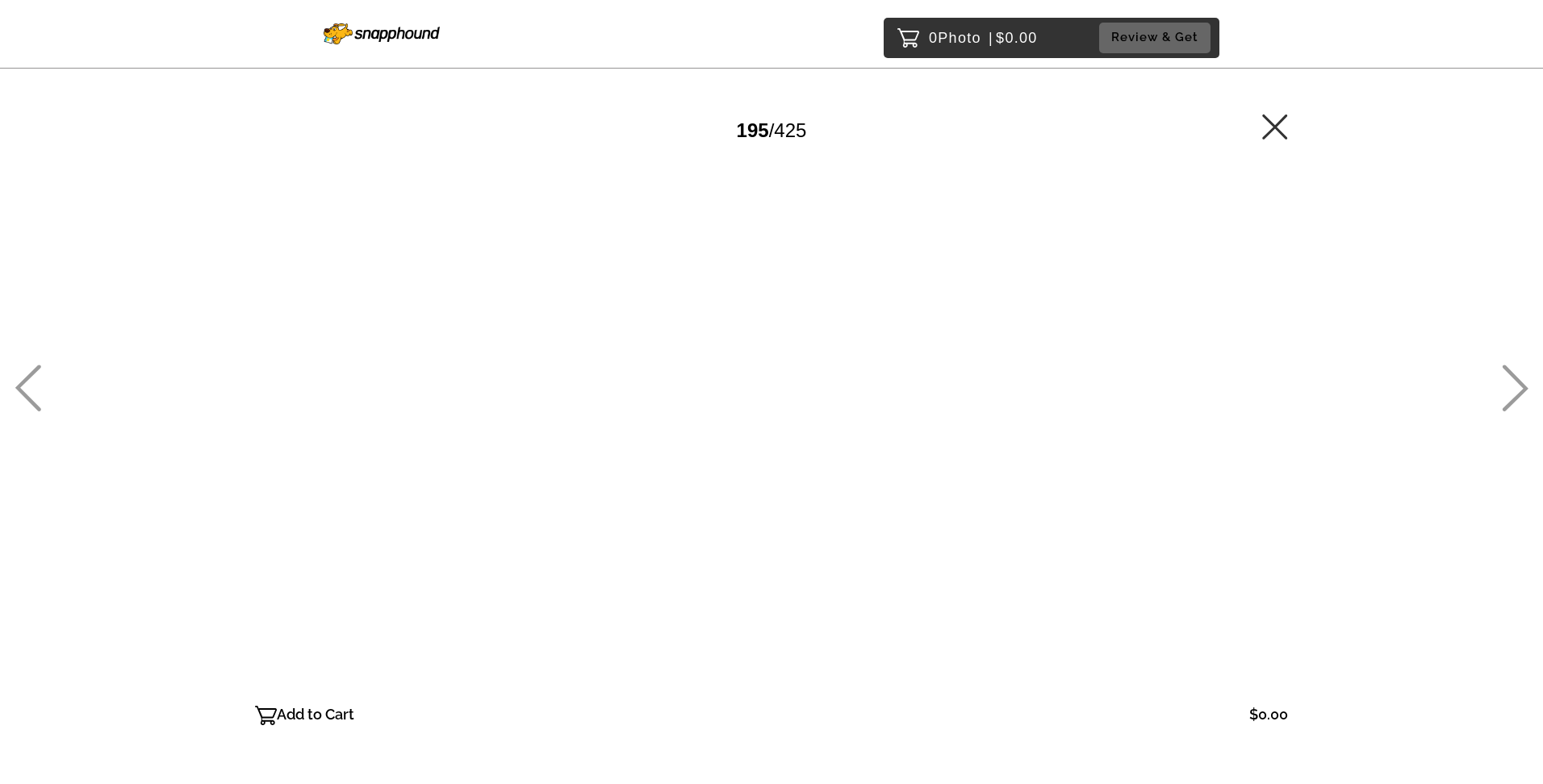
click at [34, 373] on icon at bounding box center [28, 388] width 26 height 47
click at [35, 373] on icon at bounding box center [28, 388] width 26 height 47
click at [35, 372] on icon at bounding box center [28, 388] width 26 height 47
click at [36, 372] on icon at bounding box center [28, 388] width 26 height 47
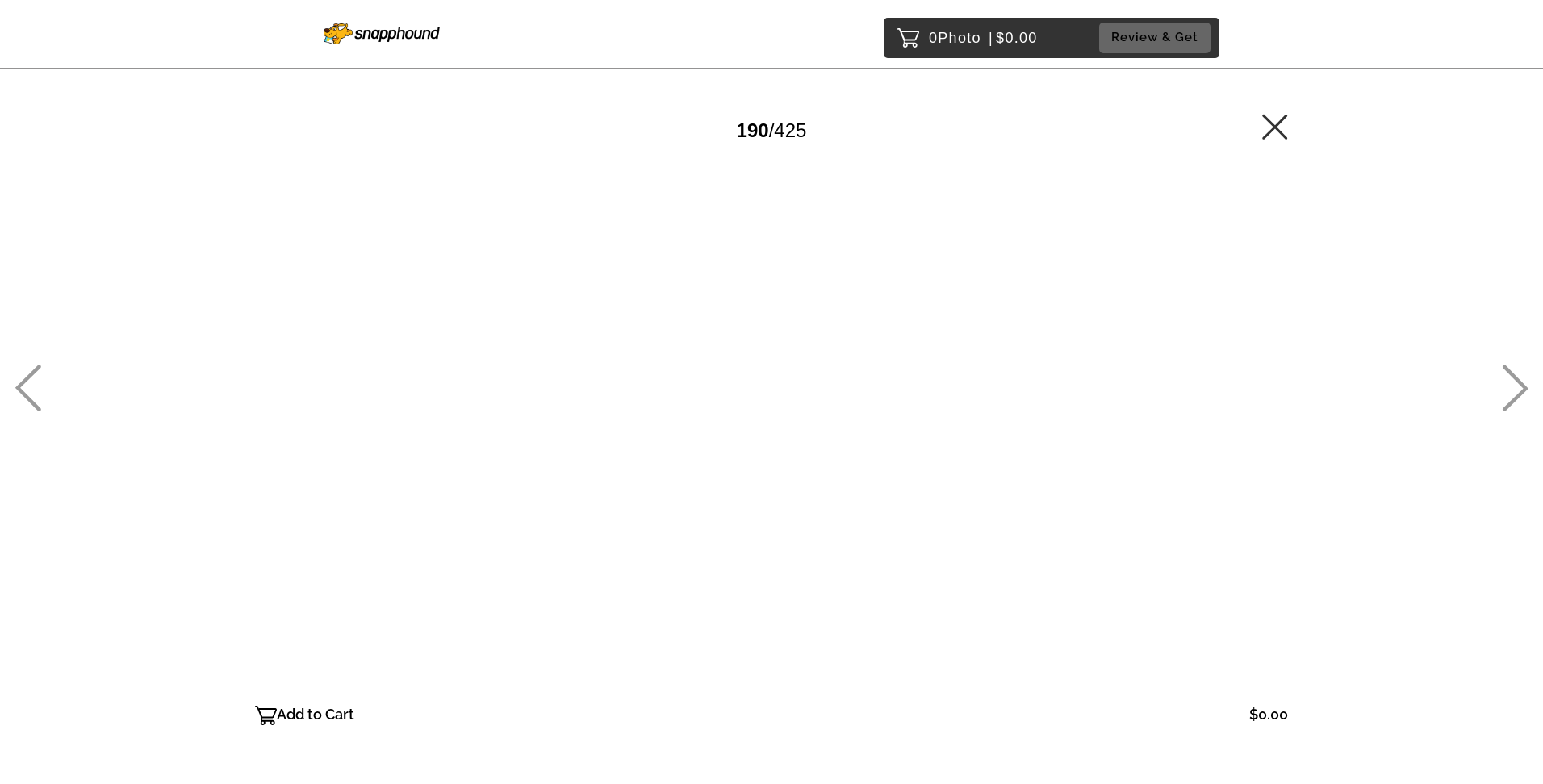
click at [36, 372] on icon at bounding box center [28, 388] width 26 height 47
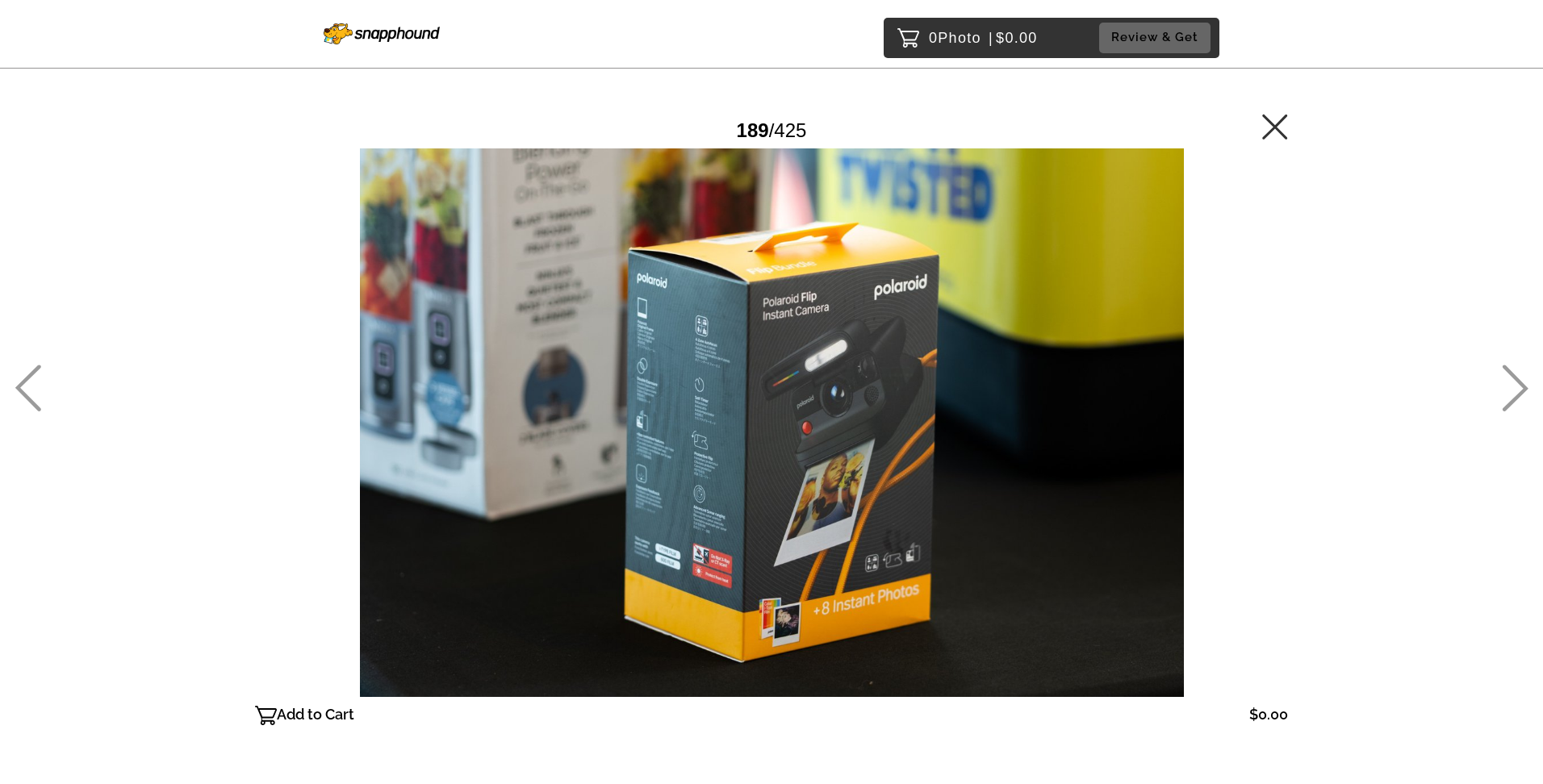
click at [36, 372] on icon at bounding box center [28, 388] width 26 height 47
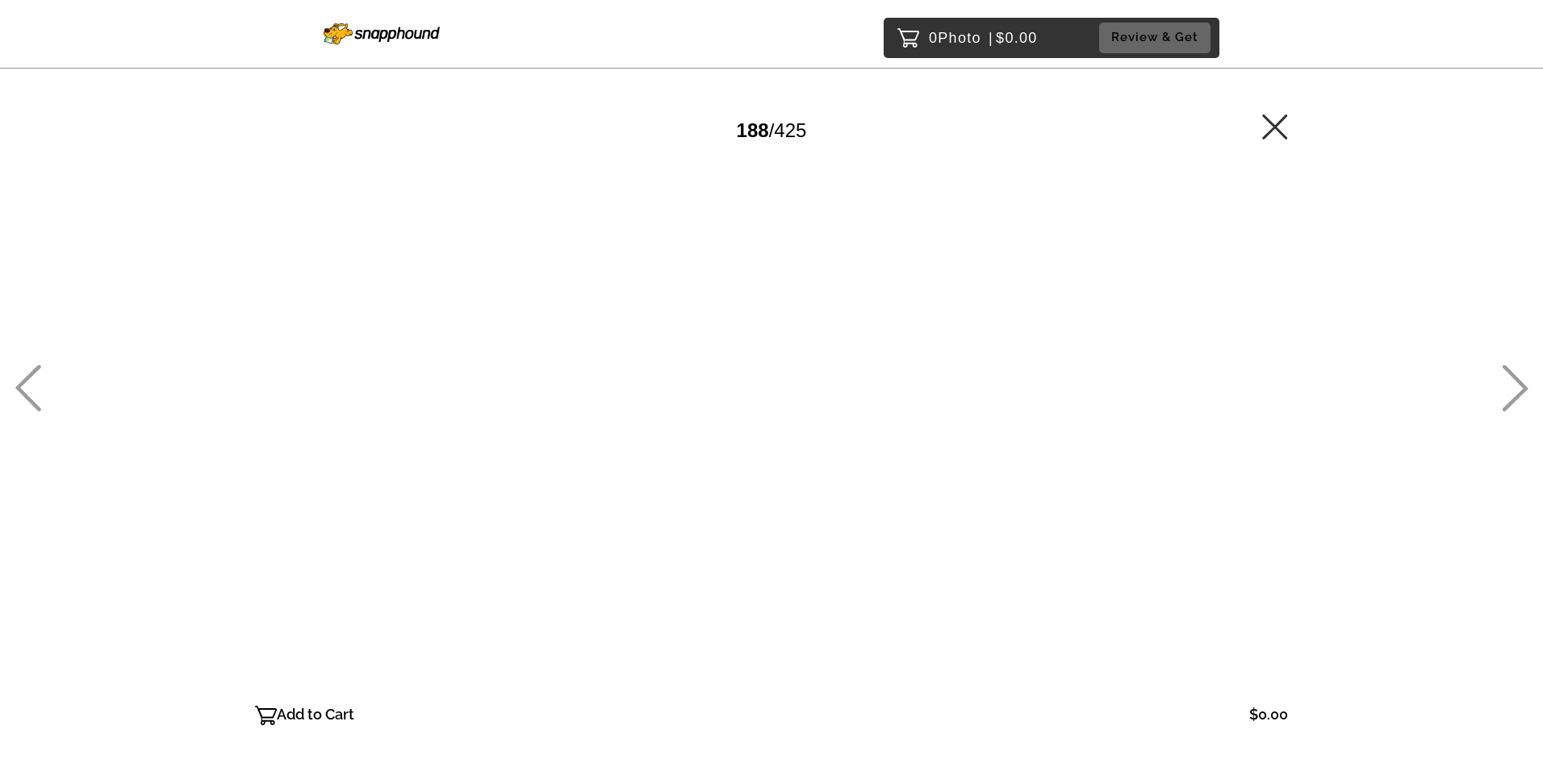
click at [36, 371] on icon at bounding box center [28, 388] width 26 height 47
click at [36, 371] on icon at bounding box center [28, 388] width 26 height 47
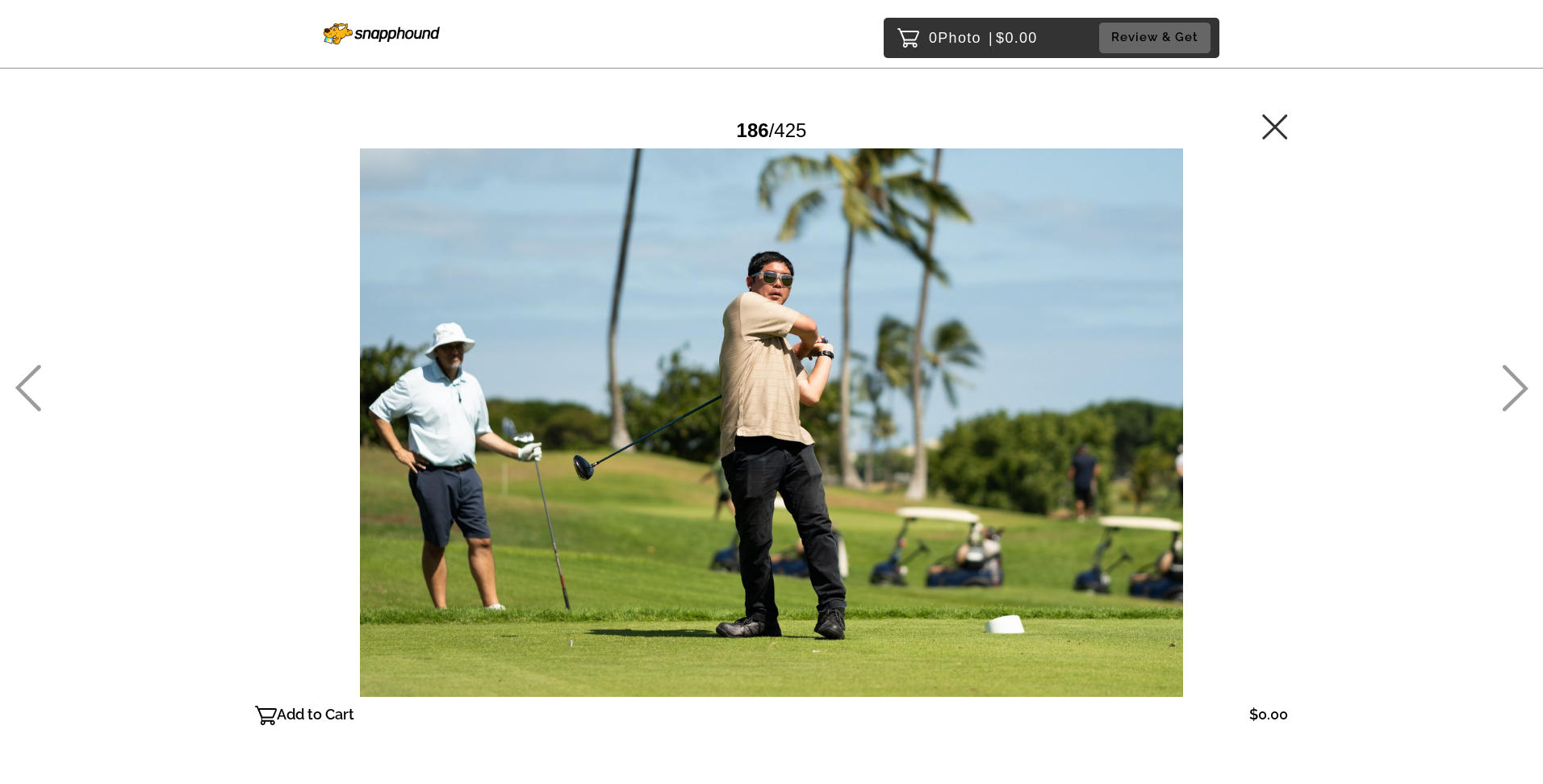
click at [36, 371] on icon at bounding box center [28, 388] width 26 height 47
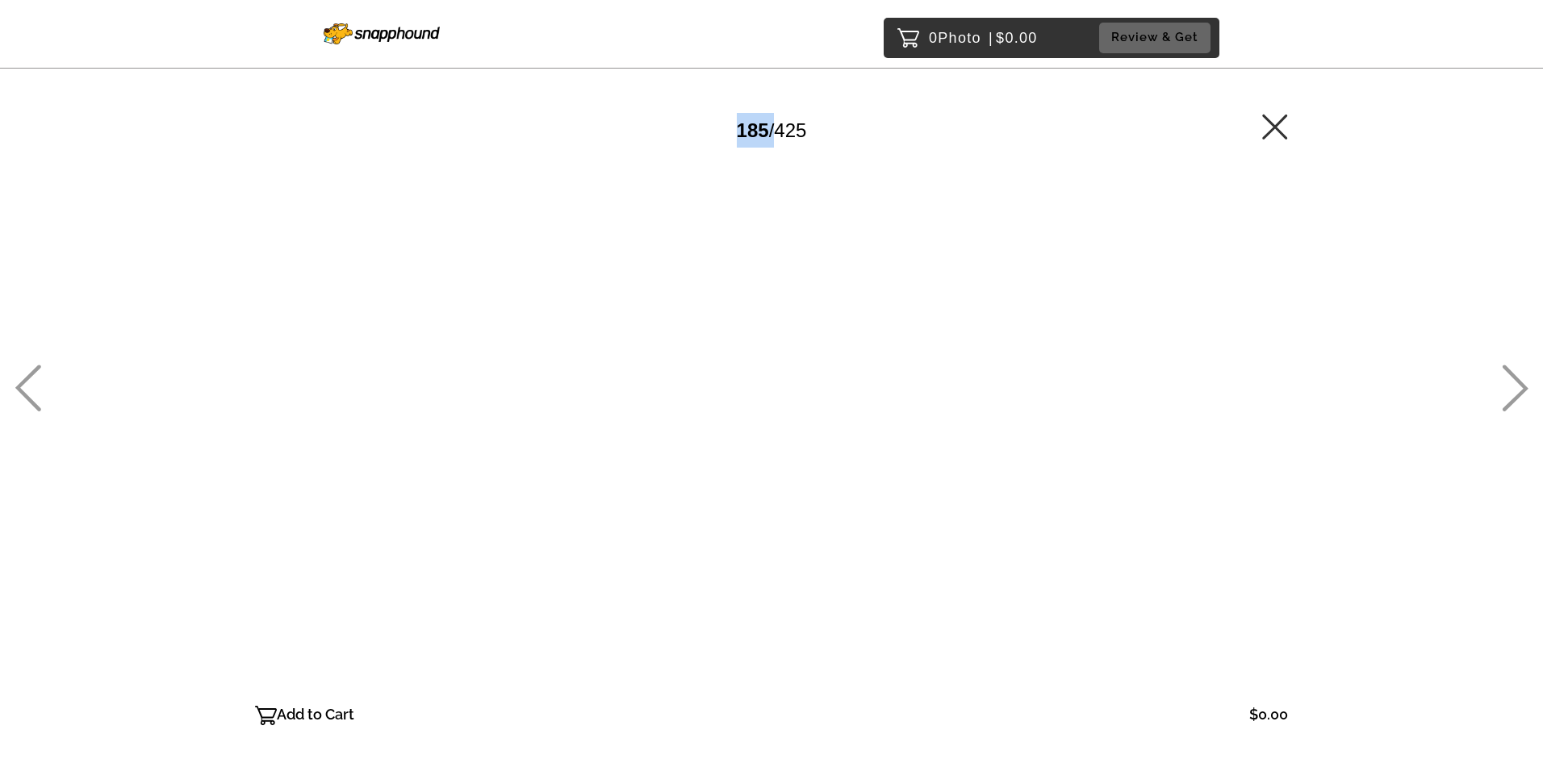
click at [37, 371] on icon at bounding box center [28, 388] width 26 height 47
click at [37, 370] on icon at bounding box center [28, 388] width 26 height 47
click at [38, 368] on icon at bounding box center [28, 388] width 26 height 47
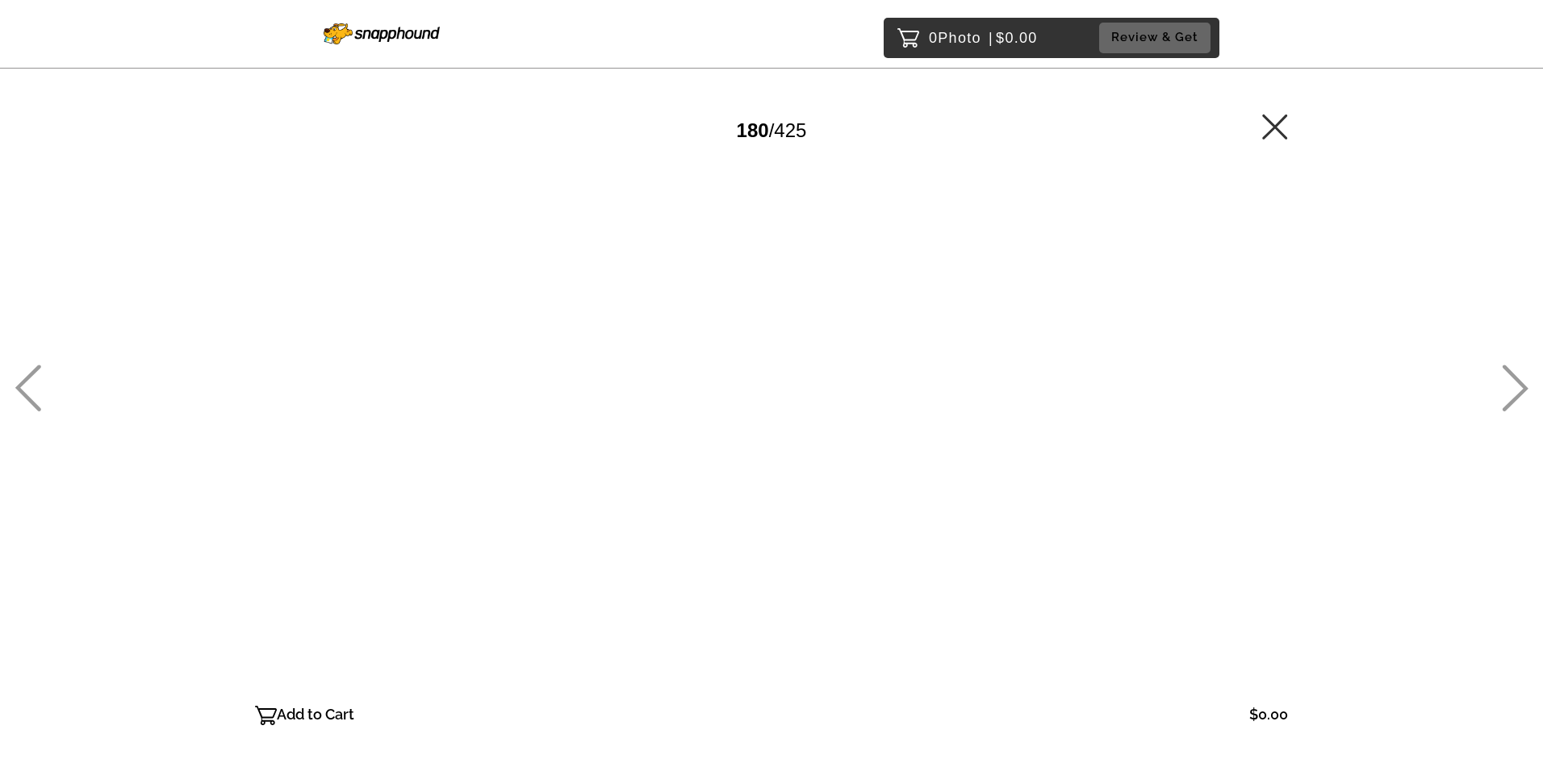
click at [40, 370] on icon at bounding box center [28, 388] width 26 height 47
click at [1510, 385] on icon at bounding box center [1515, 388] width 26 height 47
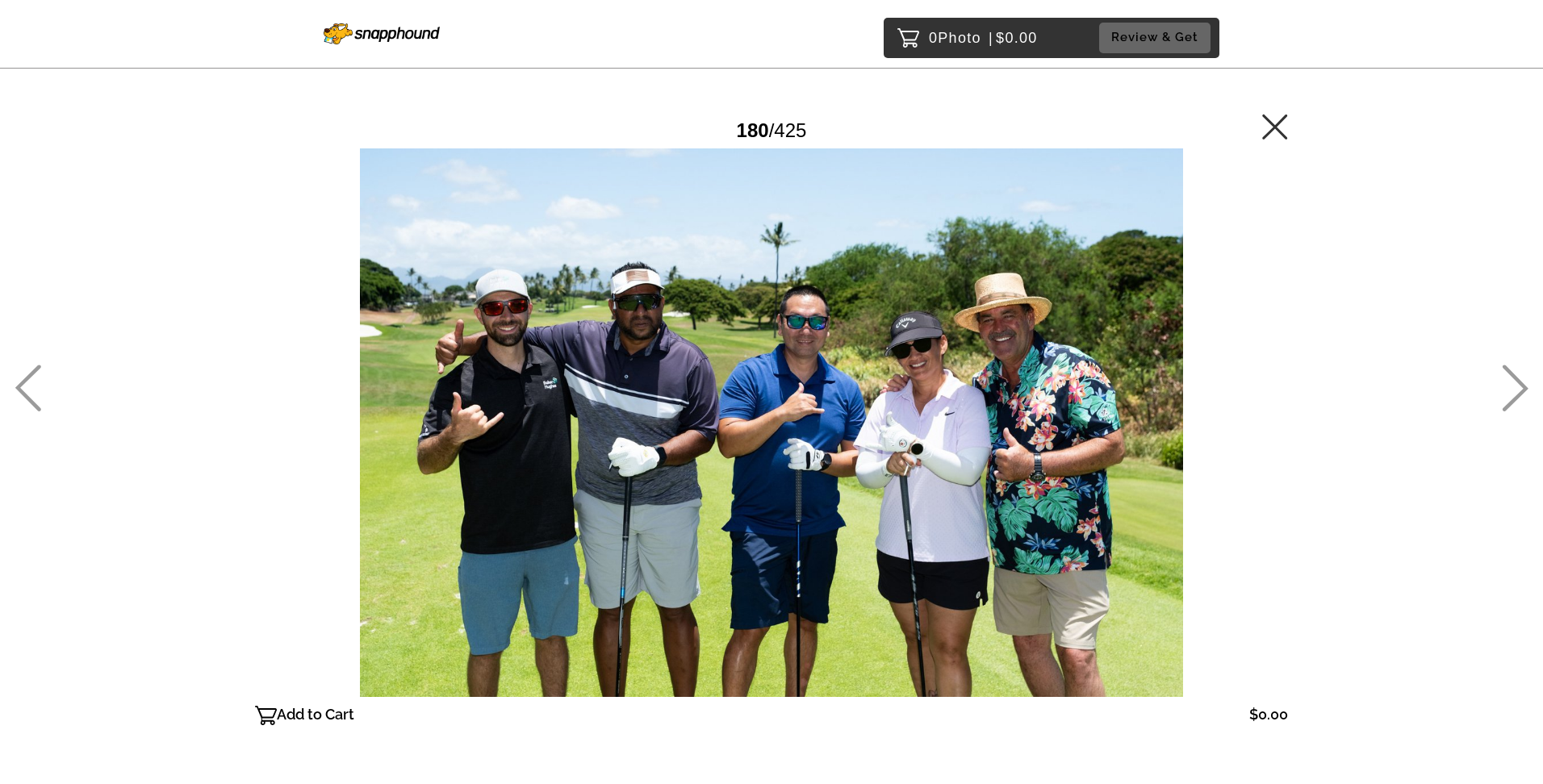
click at [29, 380] on icon at bounding box center [28, 388] width 26 height 47
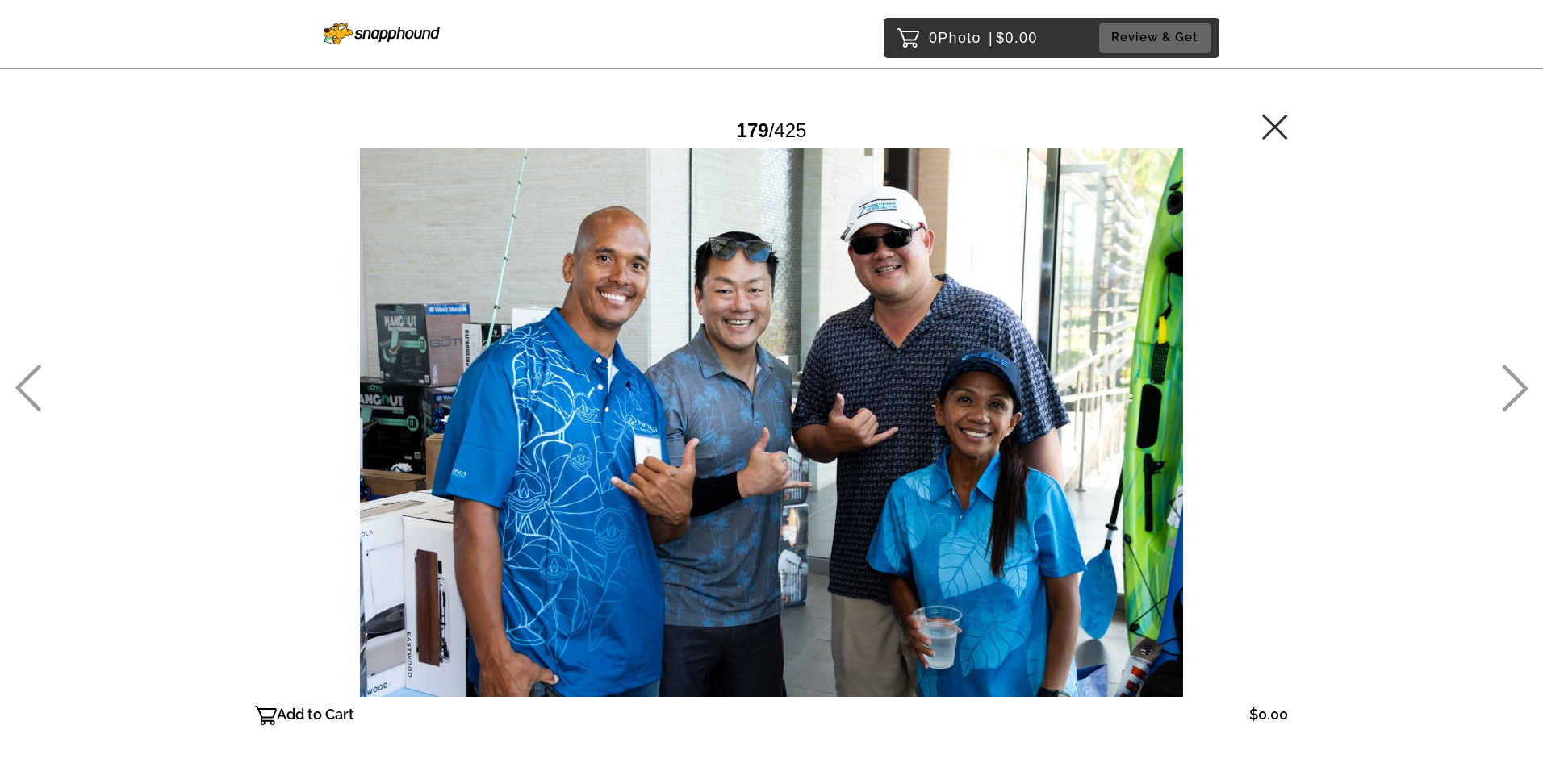
click at [29, 377] on icon at bounding box center [28, 388] width 26 height 47
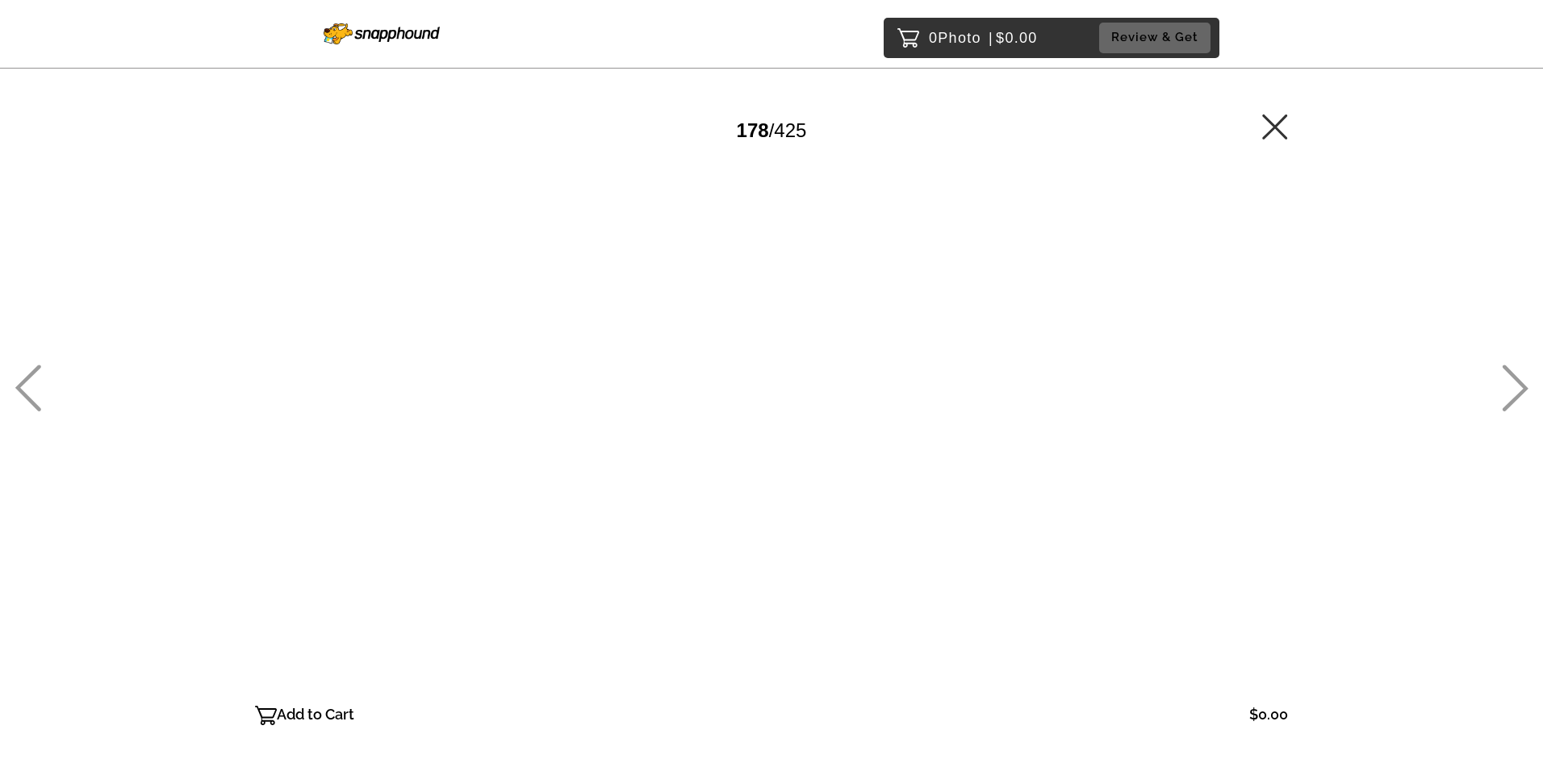
click at [29, 377] on icon at bounding box center [28, 388] width 26 height 47
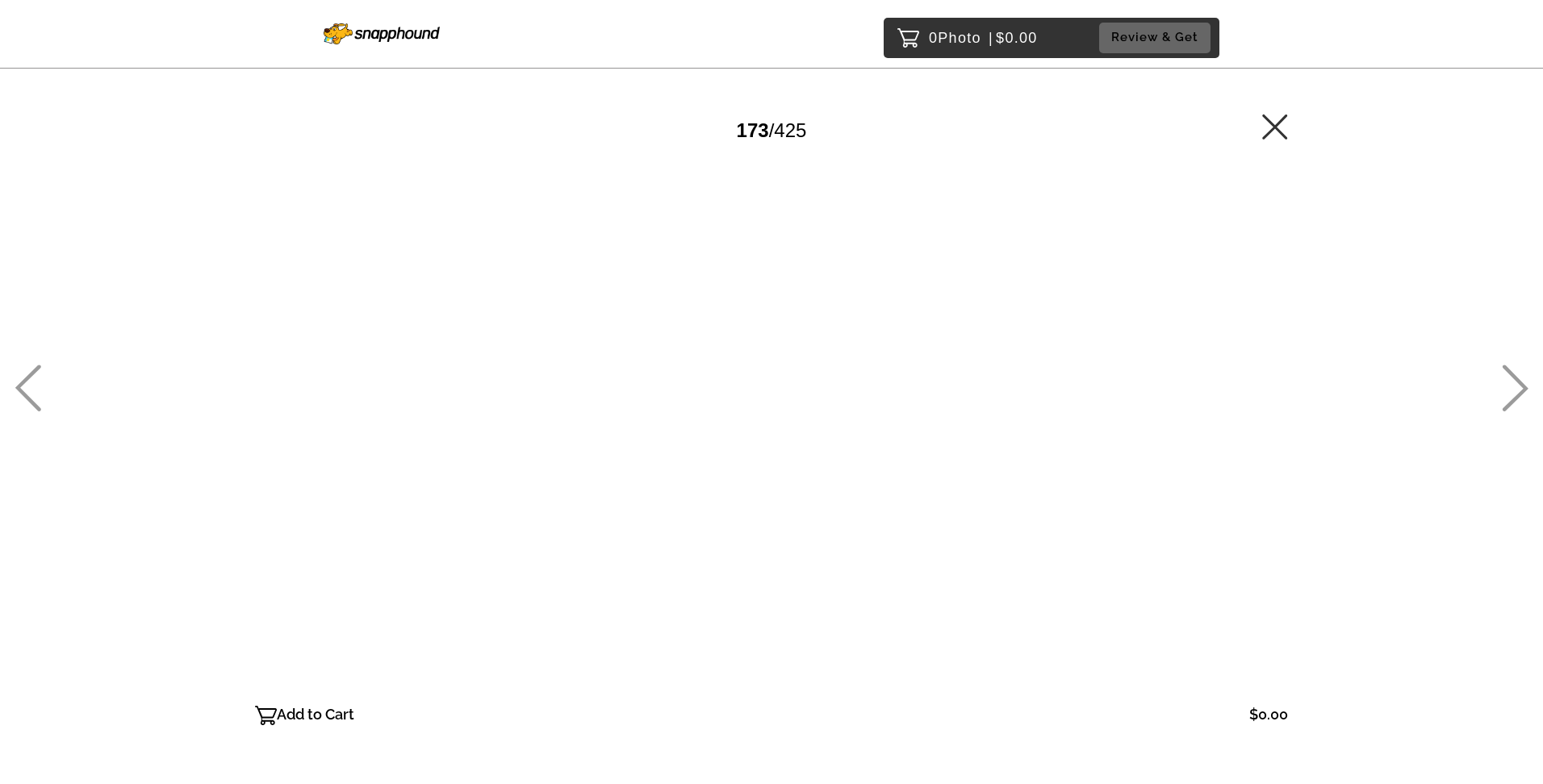
click at [29, 377] on icon at bounding box center [28, 388] width 26 height 47
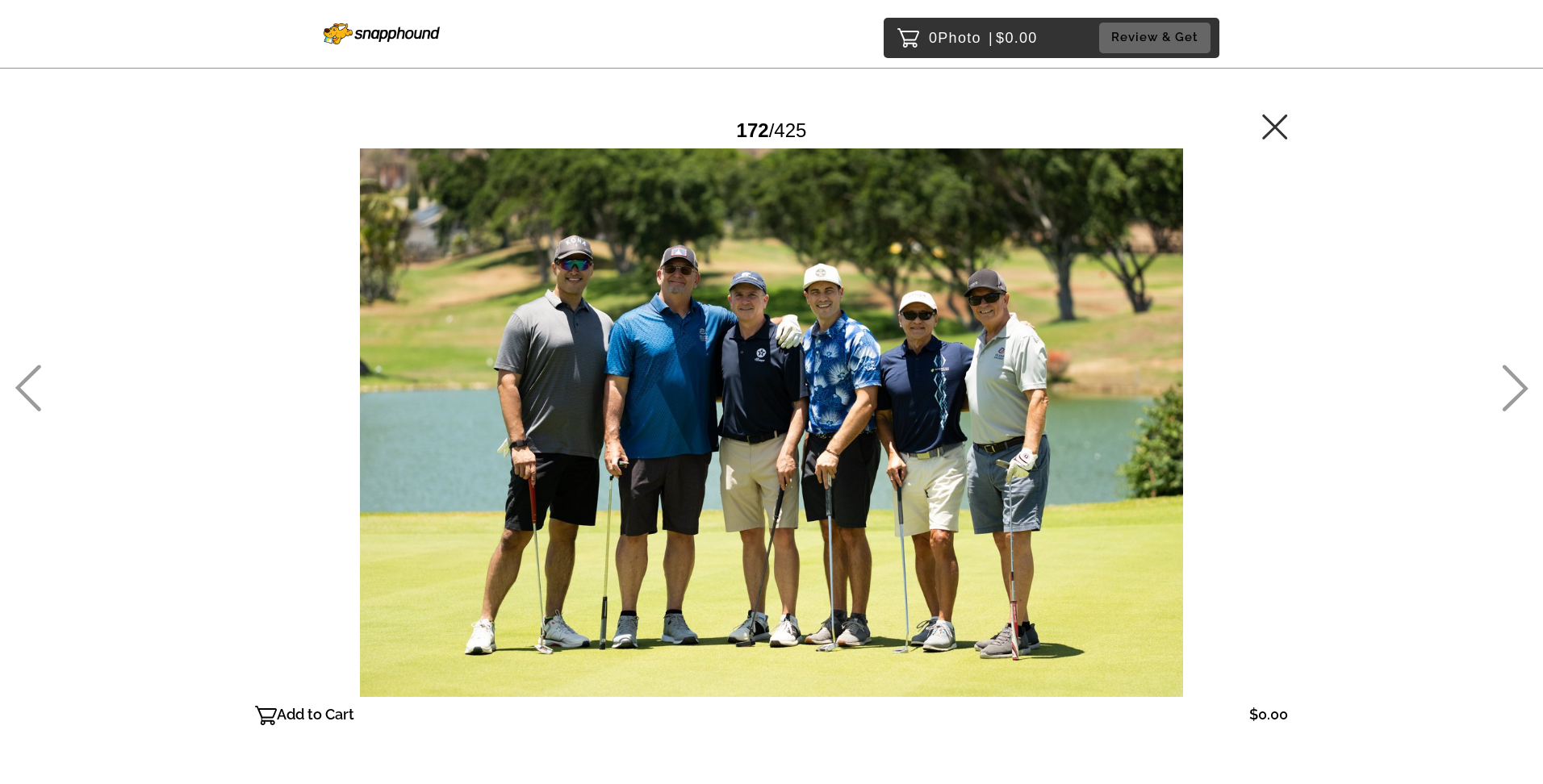
click at [29, 377] on icon at bounding box center [28, 388] width 26 height 47
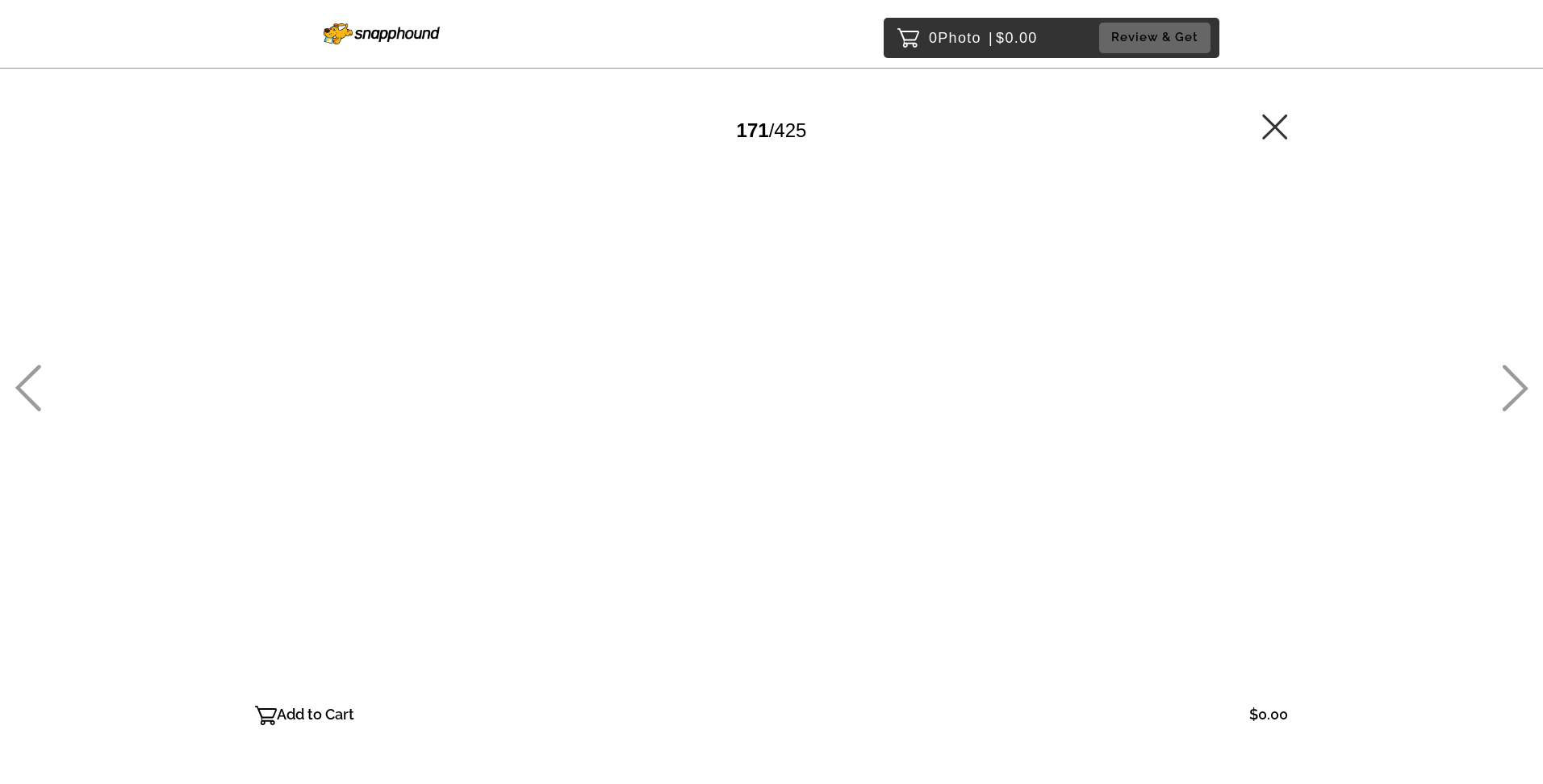
click at [29, 377] on icon at bounding box center [28, 388] width 26 height 47
click at [29, 376] on icon at bounding box center [28, 388] width 26 height 47
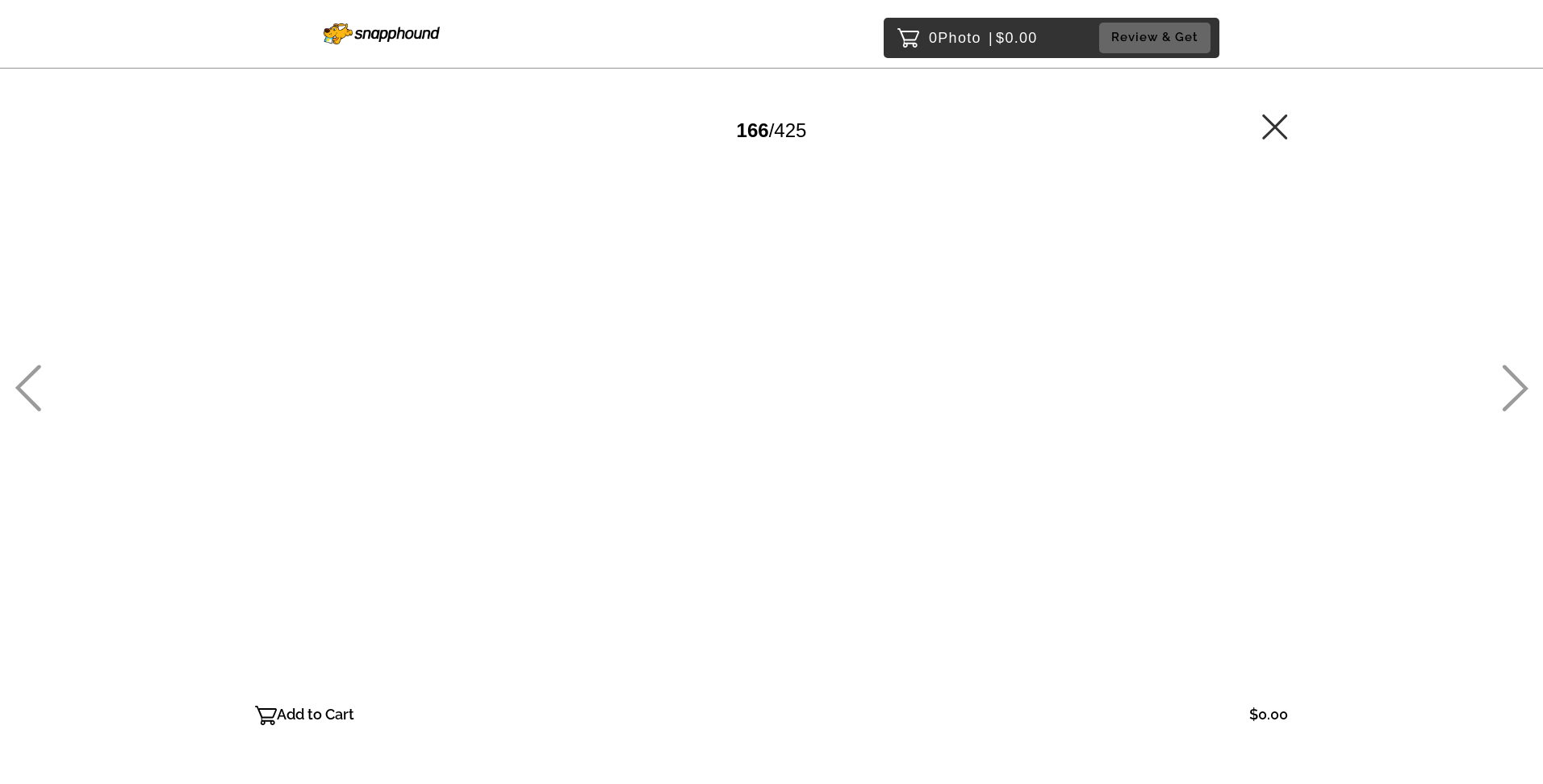
click at [29, 376] on icon at bounding box center [28, 388] width 26 height 47
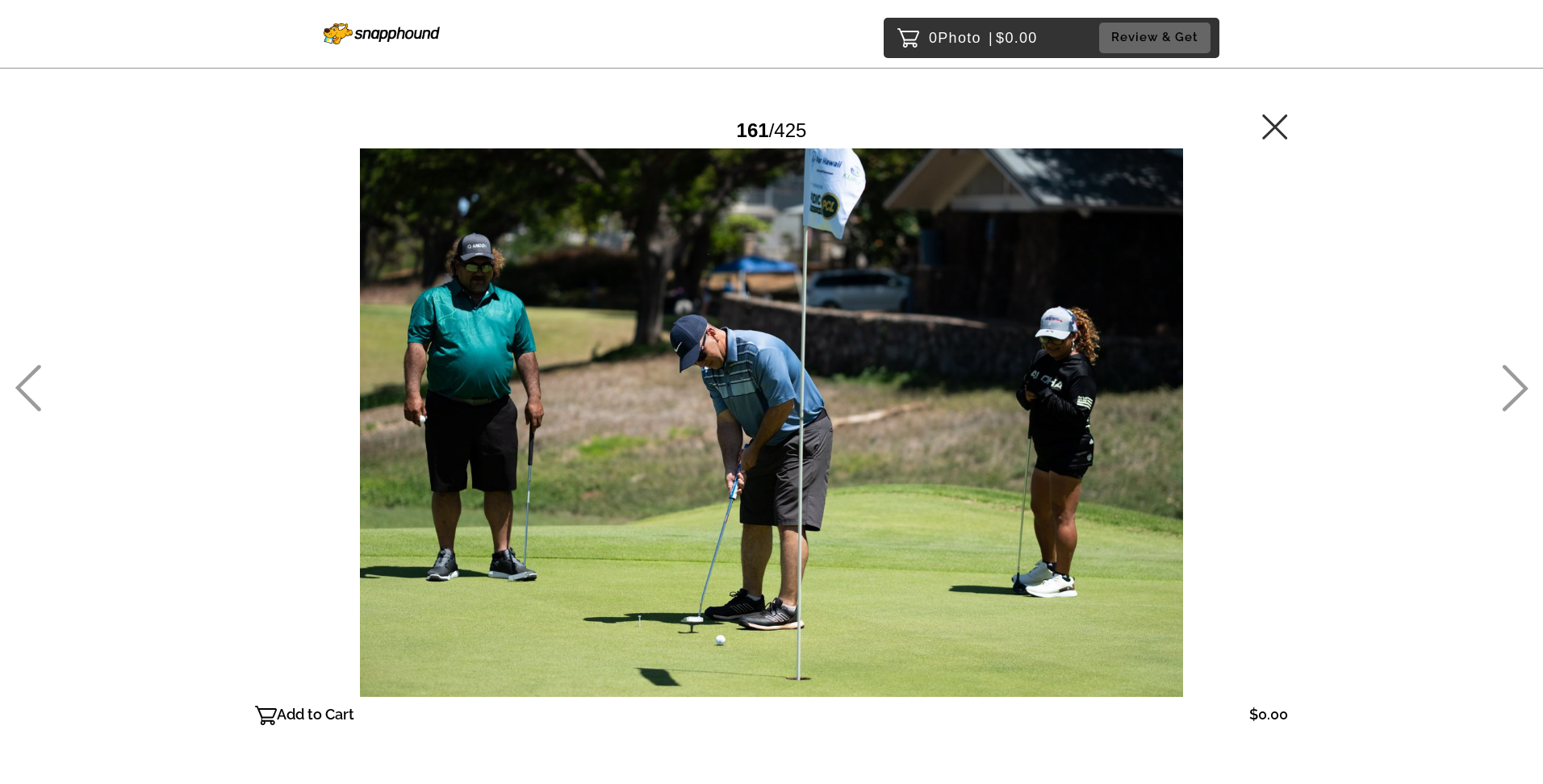
click at [29, 376] on icon at bounding box center [28, 388] width 26 height 47
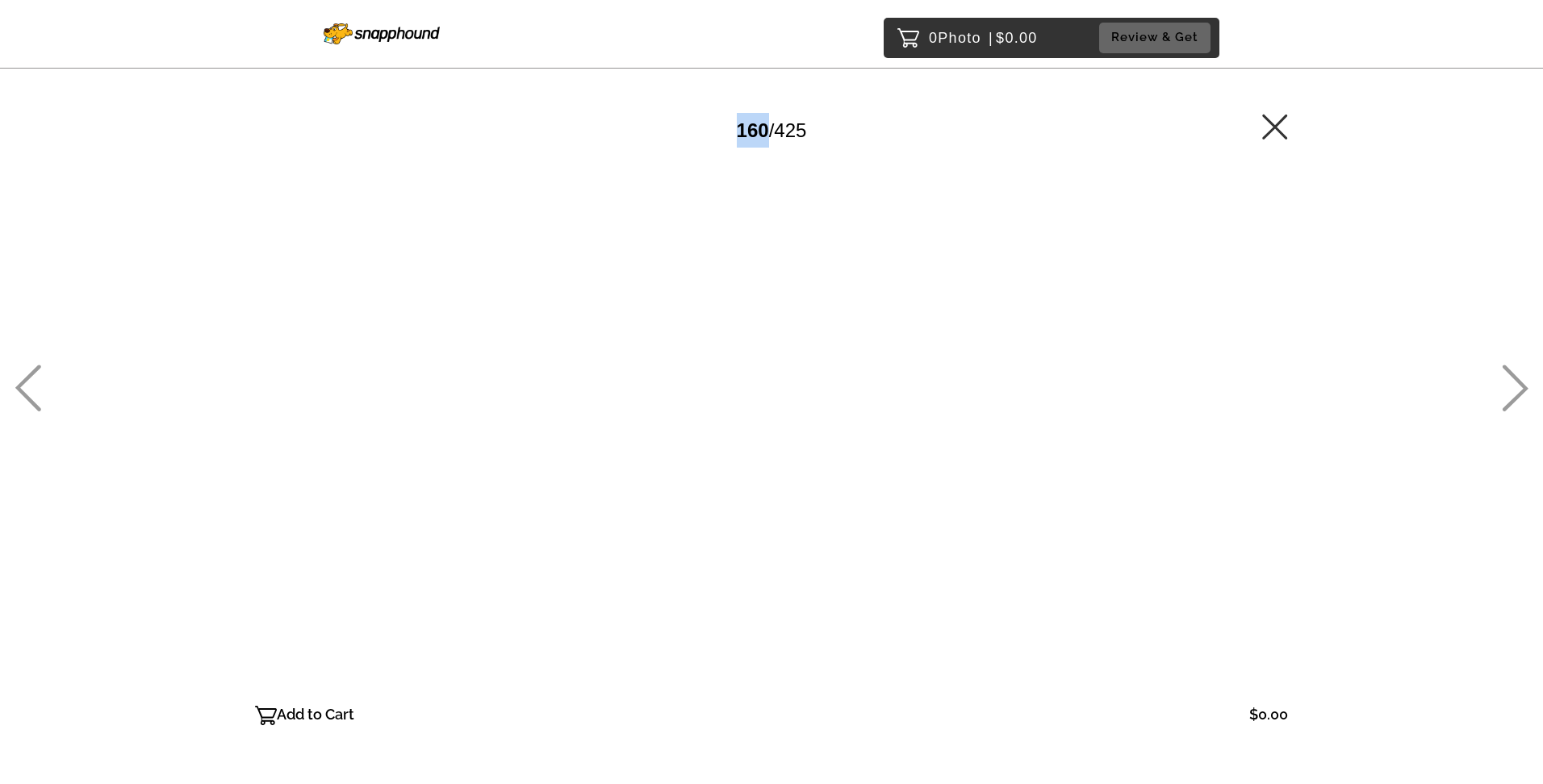
click at [29, 376] on icon at bounding box center [28, 388] width 26 height 47
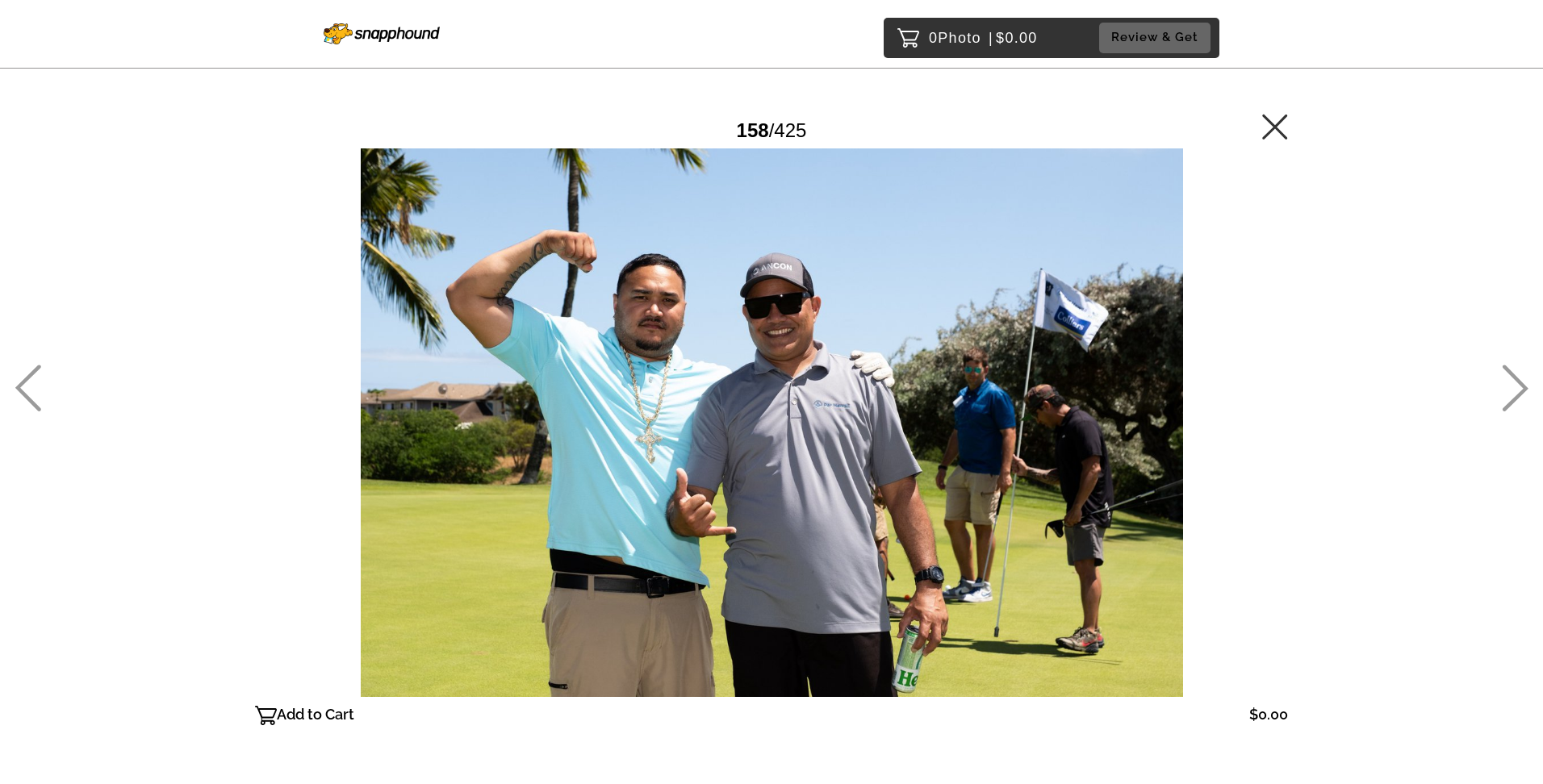
click at [29, 376] on icon at bounding box center [28, 388] width 26 height 47
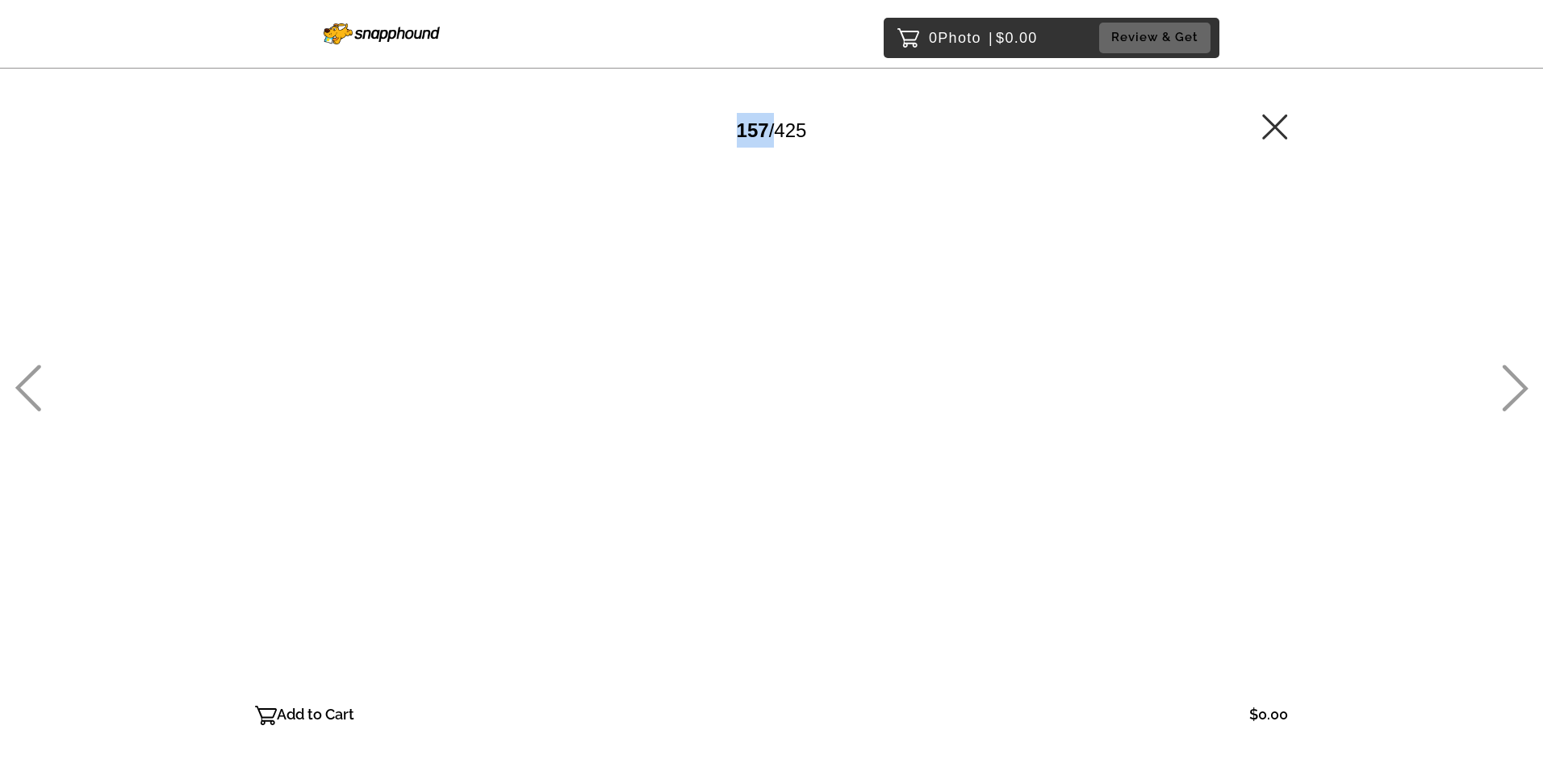
click at [29, 376] on icon at bounding box center [28, 388] width 26 height 47
click at [29, 375] on icon at bounding box center [28, 388] width 26 height 47
click at [31, 373] on icon at bounding box center [28, 388] width 26 height 47
click at [32, 373] on icon at bounding box center [28, 388] width 26 height 47
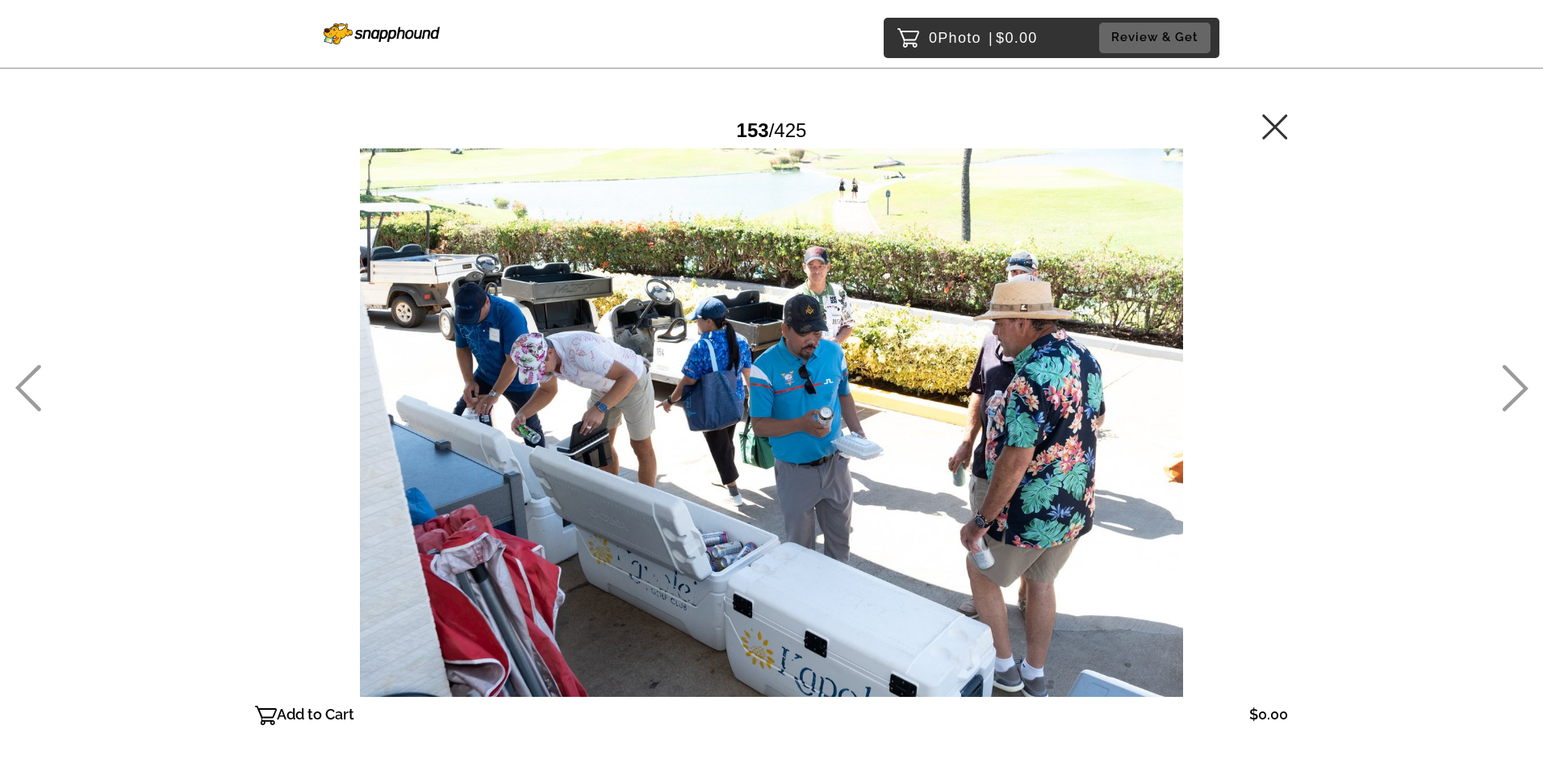
click at [32, 374] on icon at bounding box center [28, 388] width 26 height 47
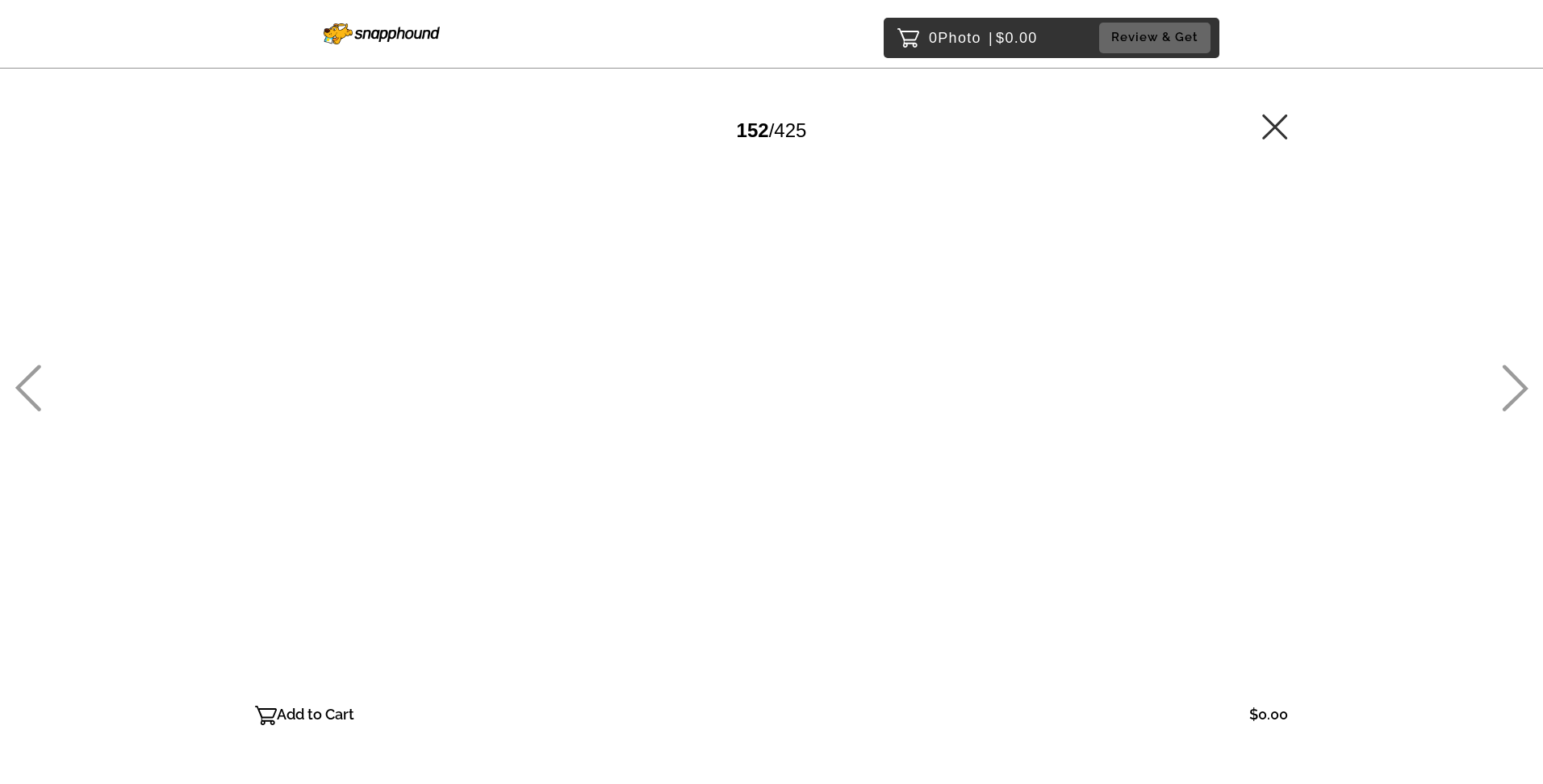
click at [1522, 398] on icon at bounding box center [1515, 388] width 26 height 47
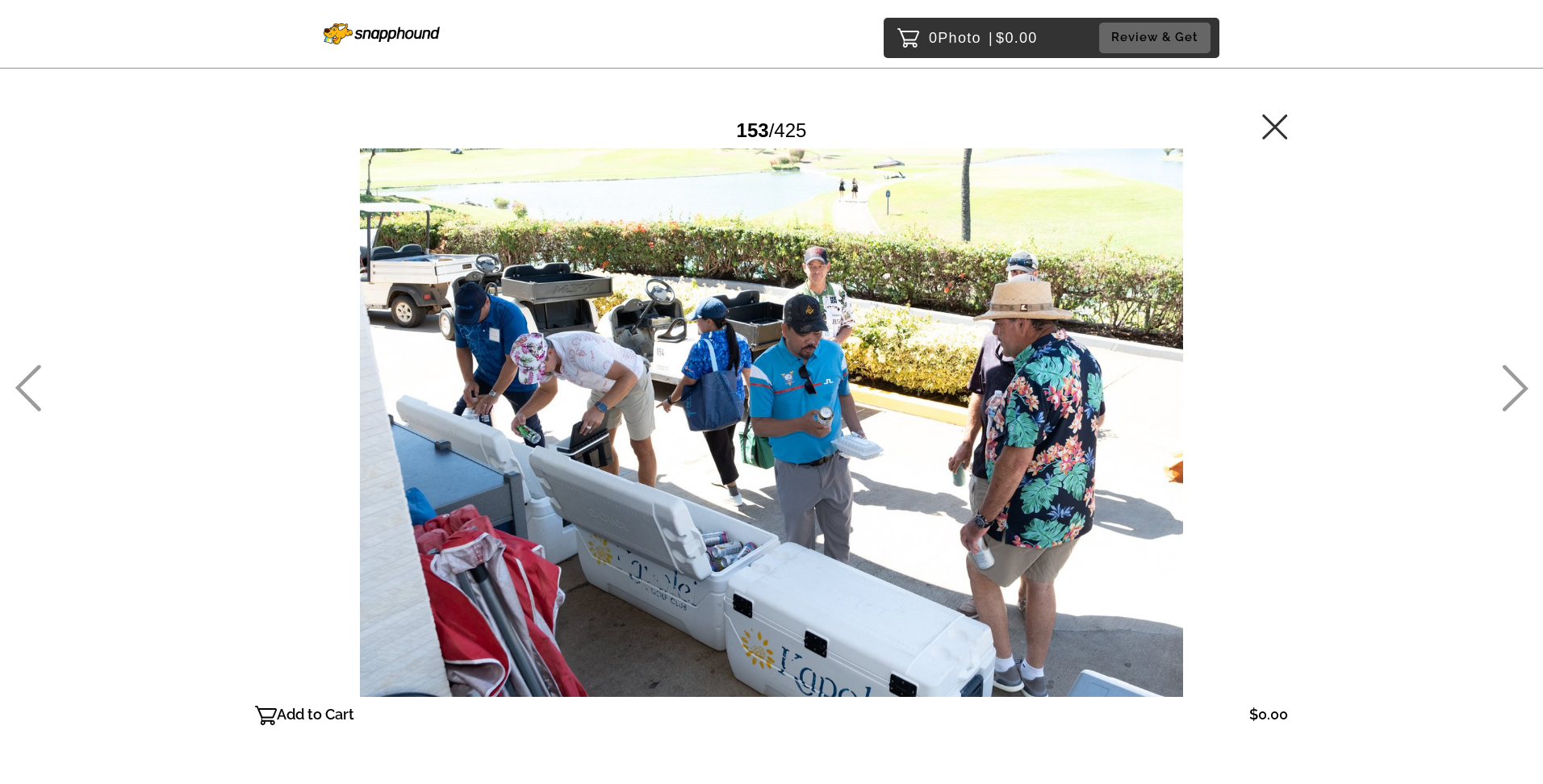
click at [50, 369] on div "0 Photo | $0.00 Review & Get Password Checker bypassed 153 / 425 Add to Cart $0…" at bounding box center [771, 455] width 1543 height 911
click at [43, 373] on div "0 Photo | $0.00 Review & Get Password Checker bypassed 153 / 425 Add to Cart $0…" at bounding box center [771, 455] width 1543 height 911
click at [37, 370] on icon at bounding box center [28, 388] width 26 height 47
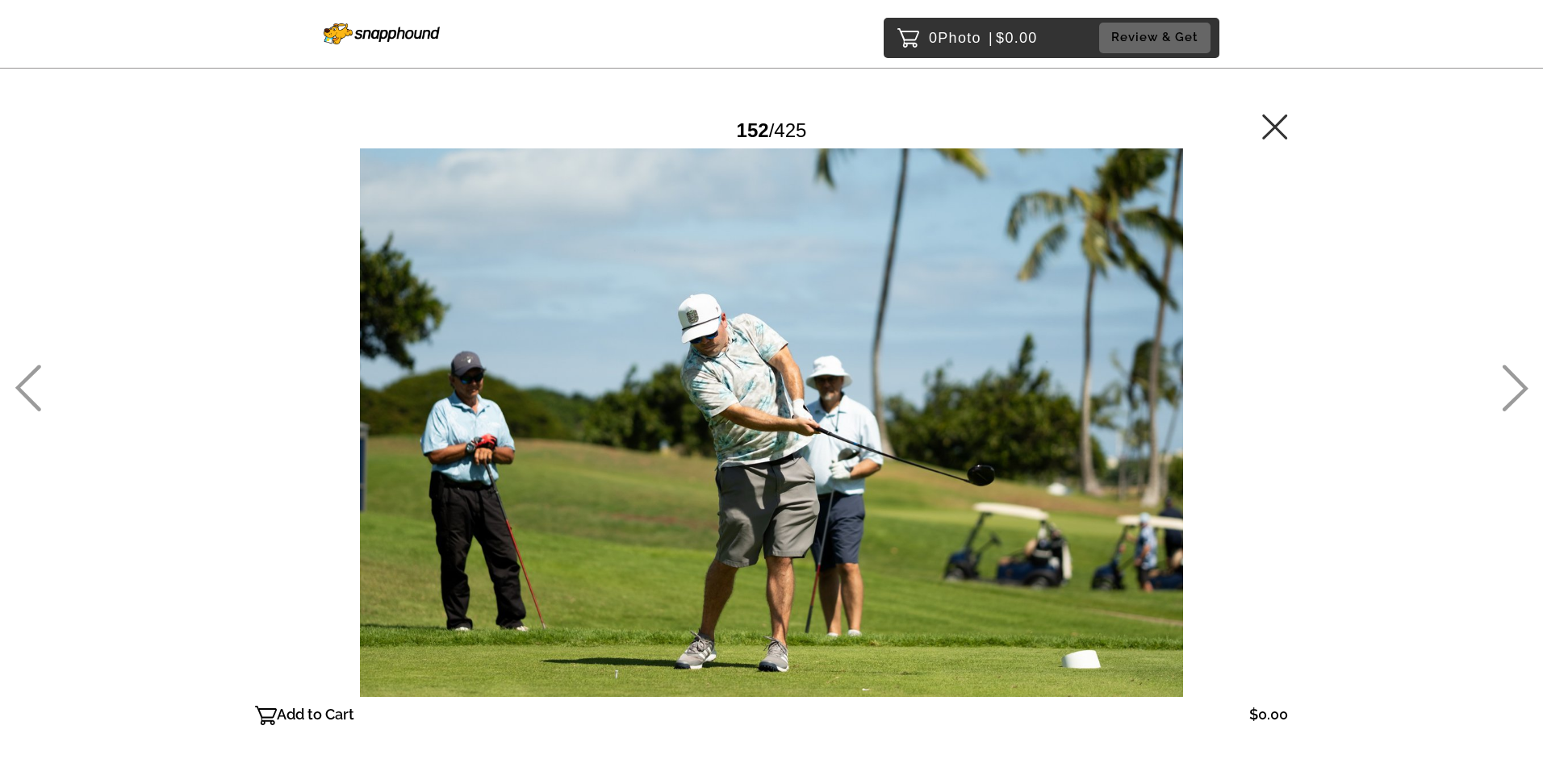
click at [36, 369] on icon at bounding box center [28, 388] width 26 height 47
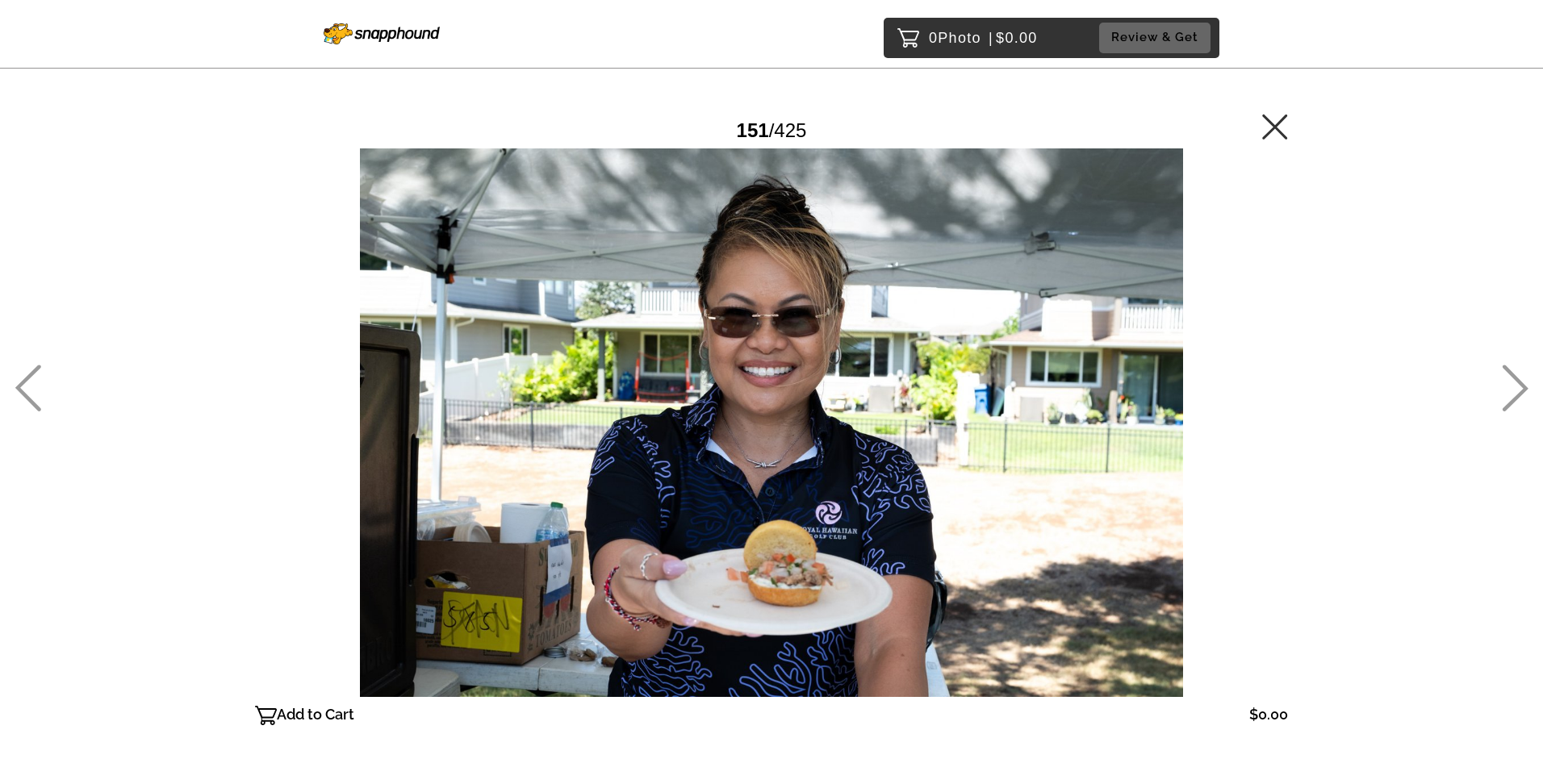
click at [36, 368] on icon at bounding box center [28, 388] width 26 height 47
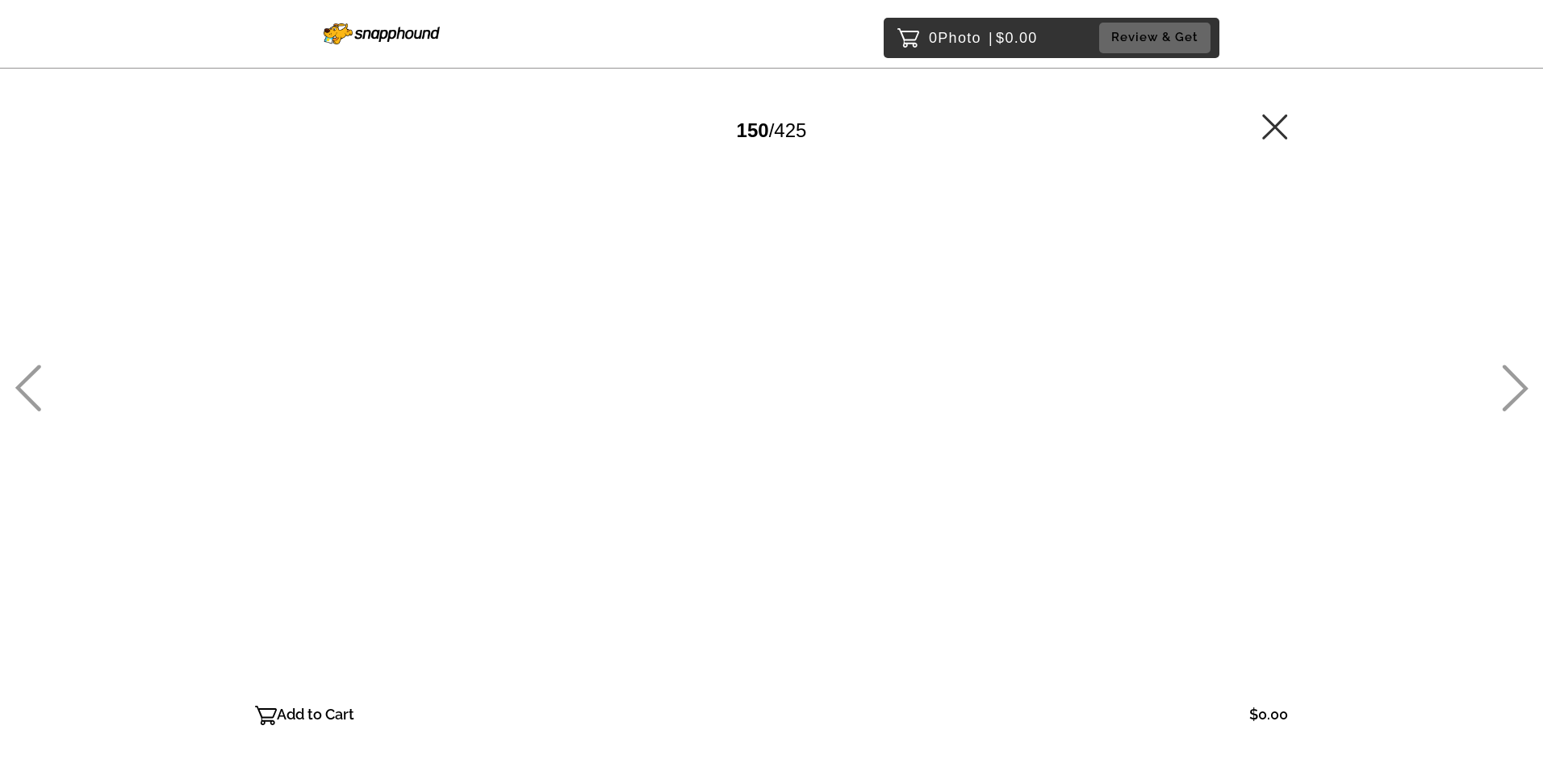
click at [36, 367] on icon at bounding box center [28, 388] width 26 height 47
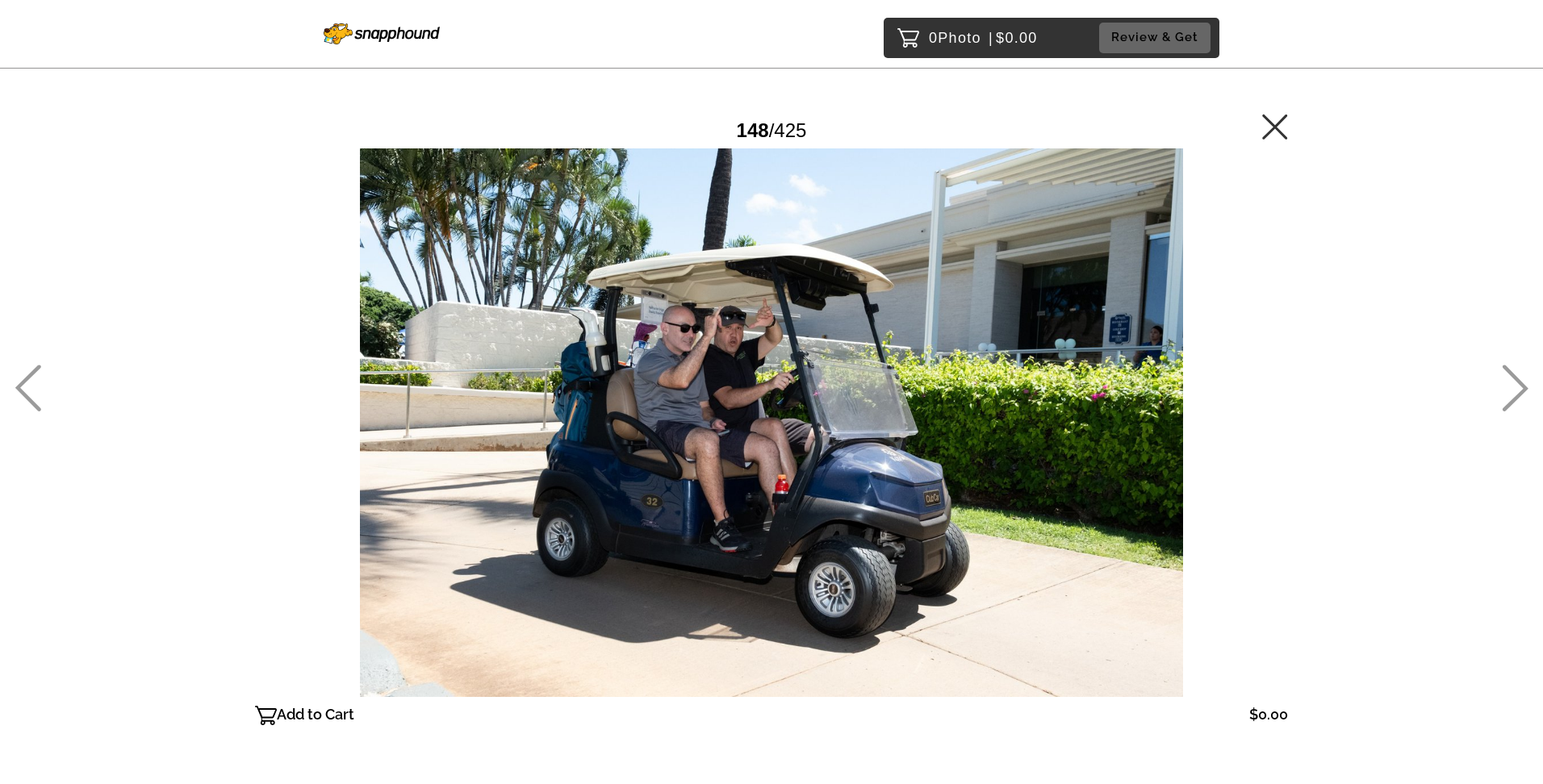
click at [37, 367] on icon at bounding box center [28, 388] width 26 height 47
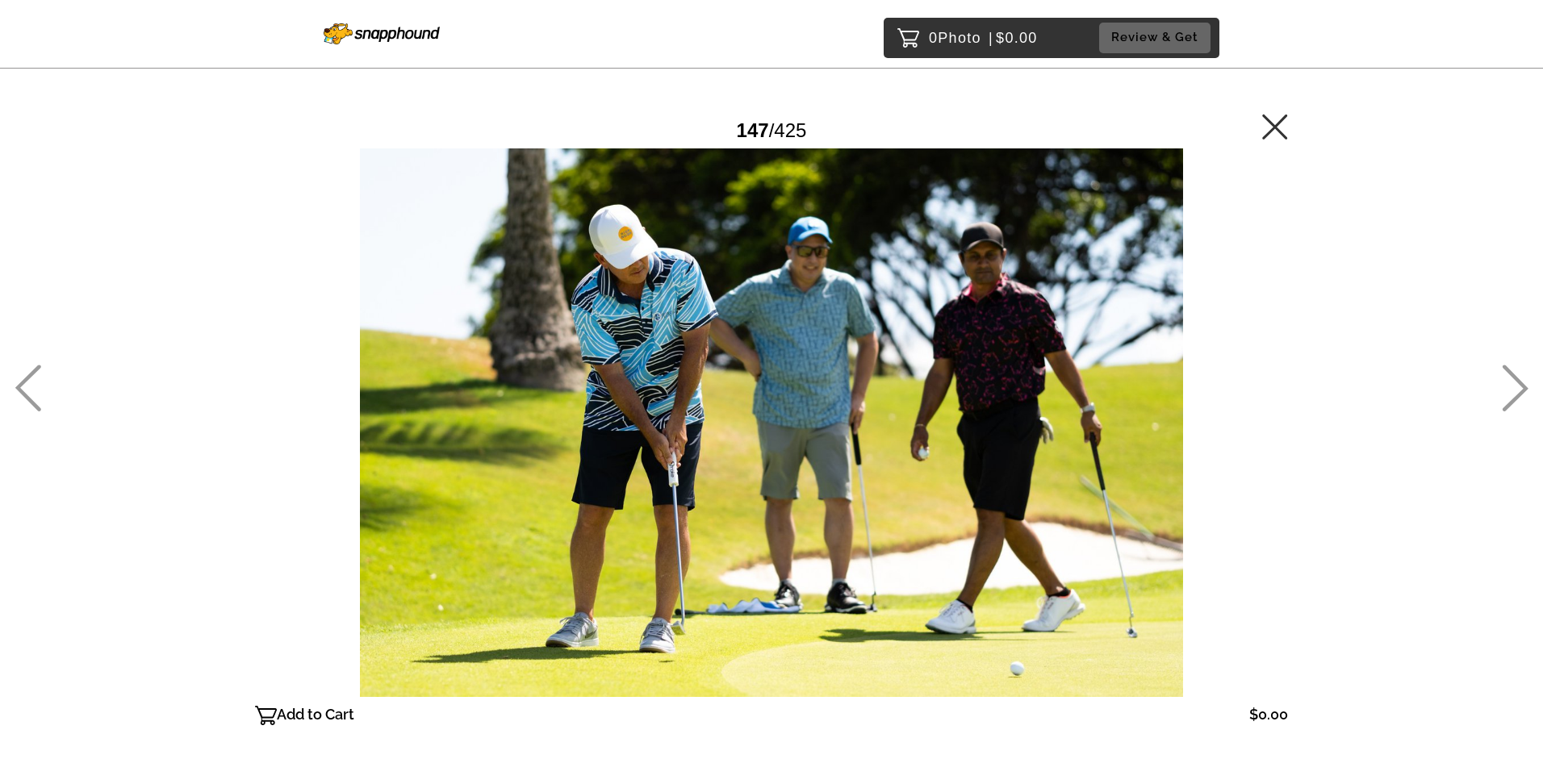
click at [37, 367] on icon at bounding box center [28, 388] width 26 height 47
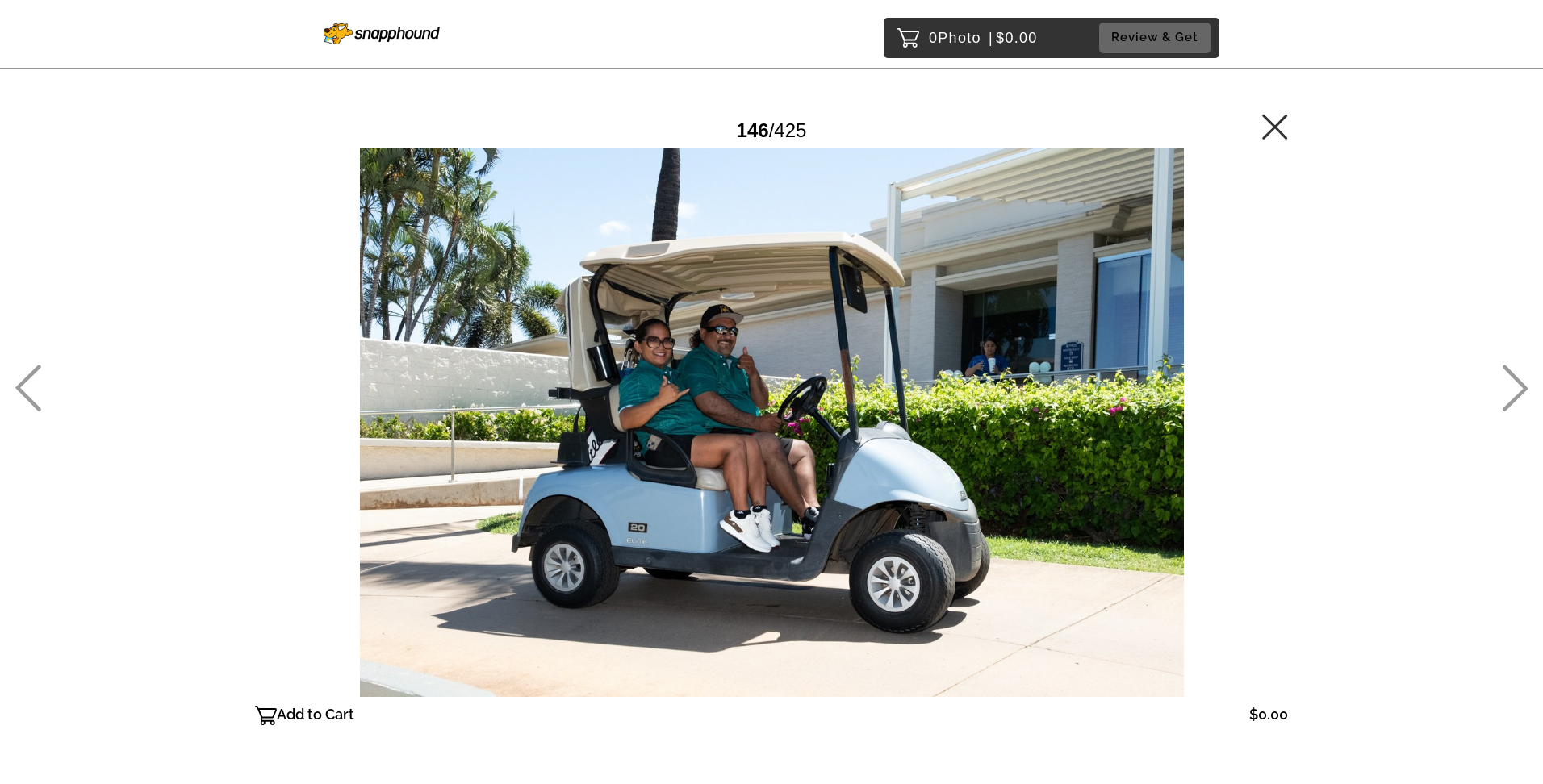
click at [37, 367] on icon at bounding box center [28, 388] width 26 height 47
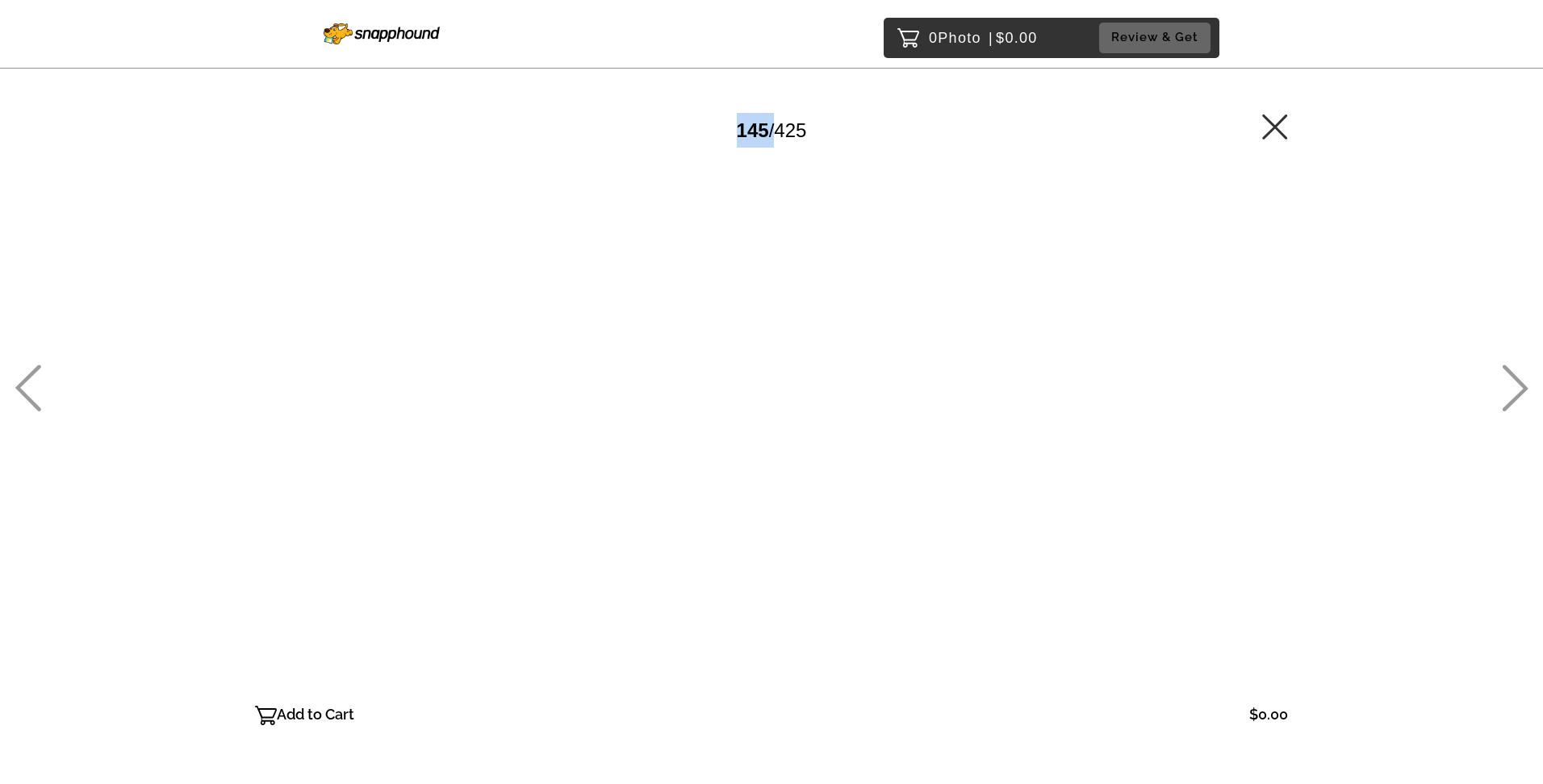
click at [37, 367] on icon at bounding box center [28, 388] width 26 height 47
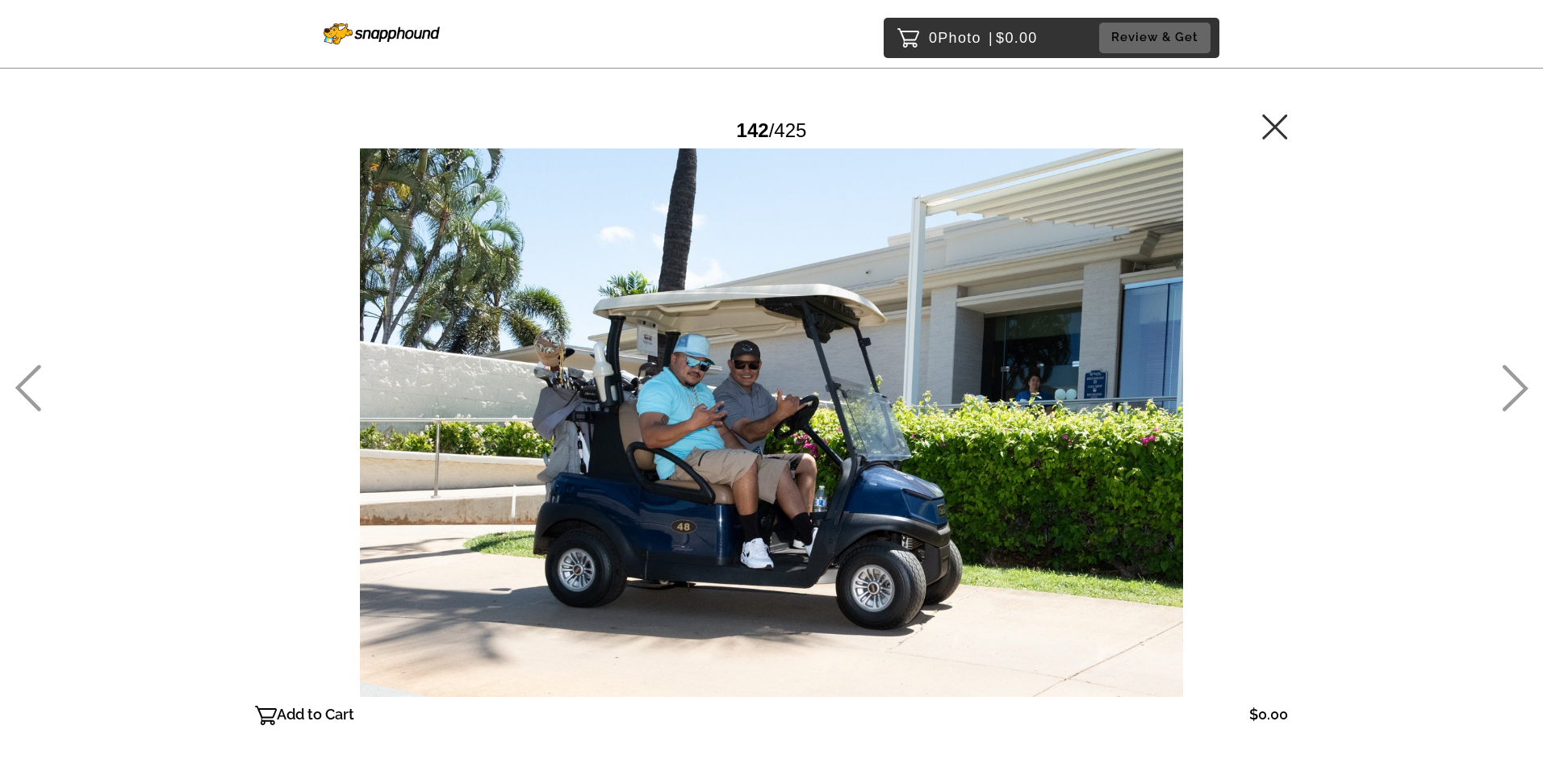
click at [37, 366] on icon at bounding box center [28, 388] width 26 height 47
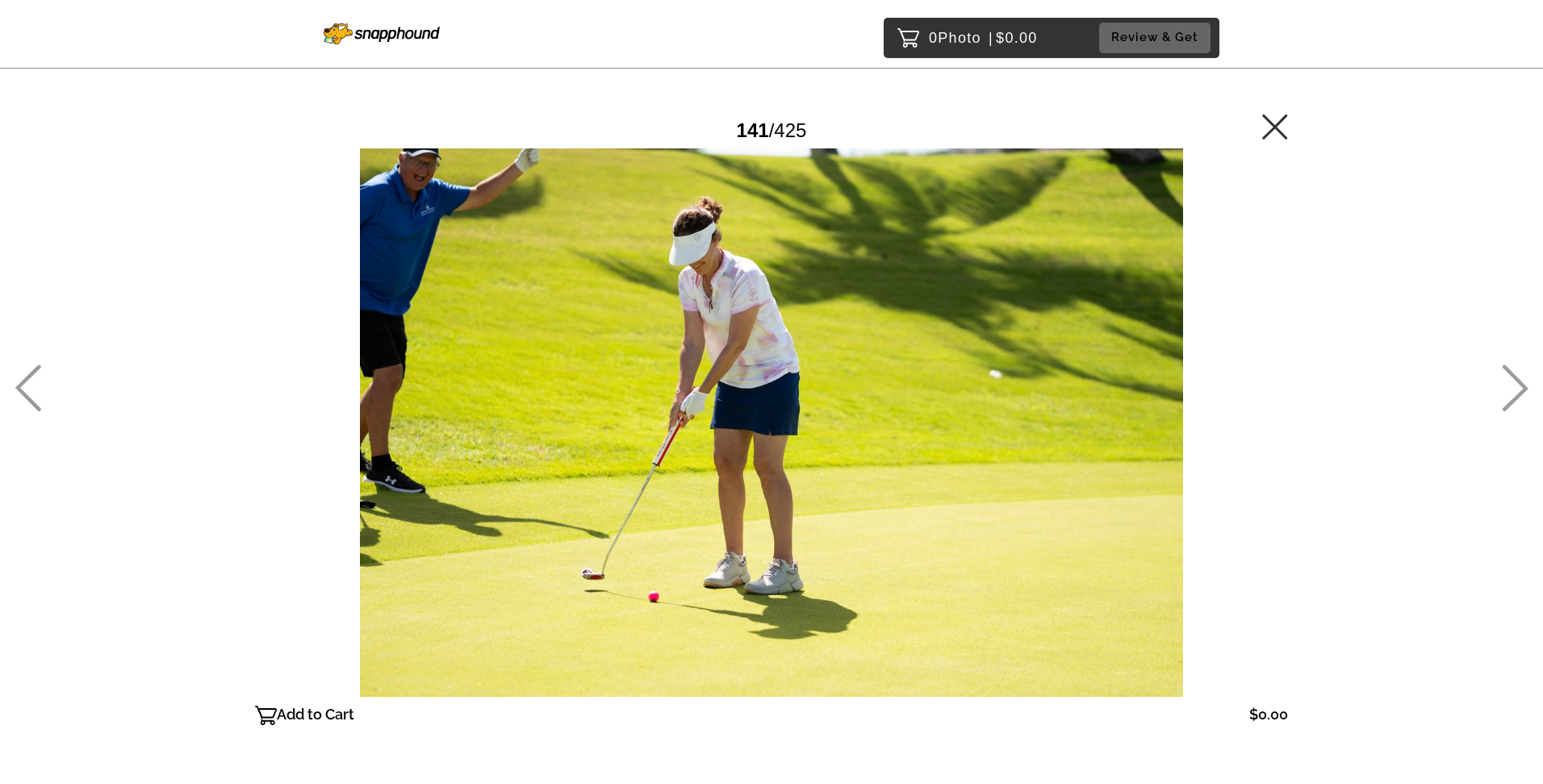
click at [37, 366] on icon at bounding box center [28, 388] width 26 height 47
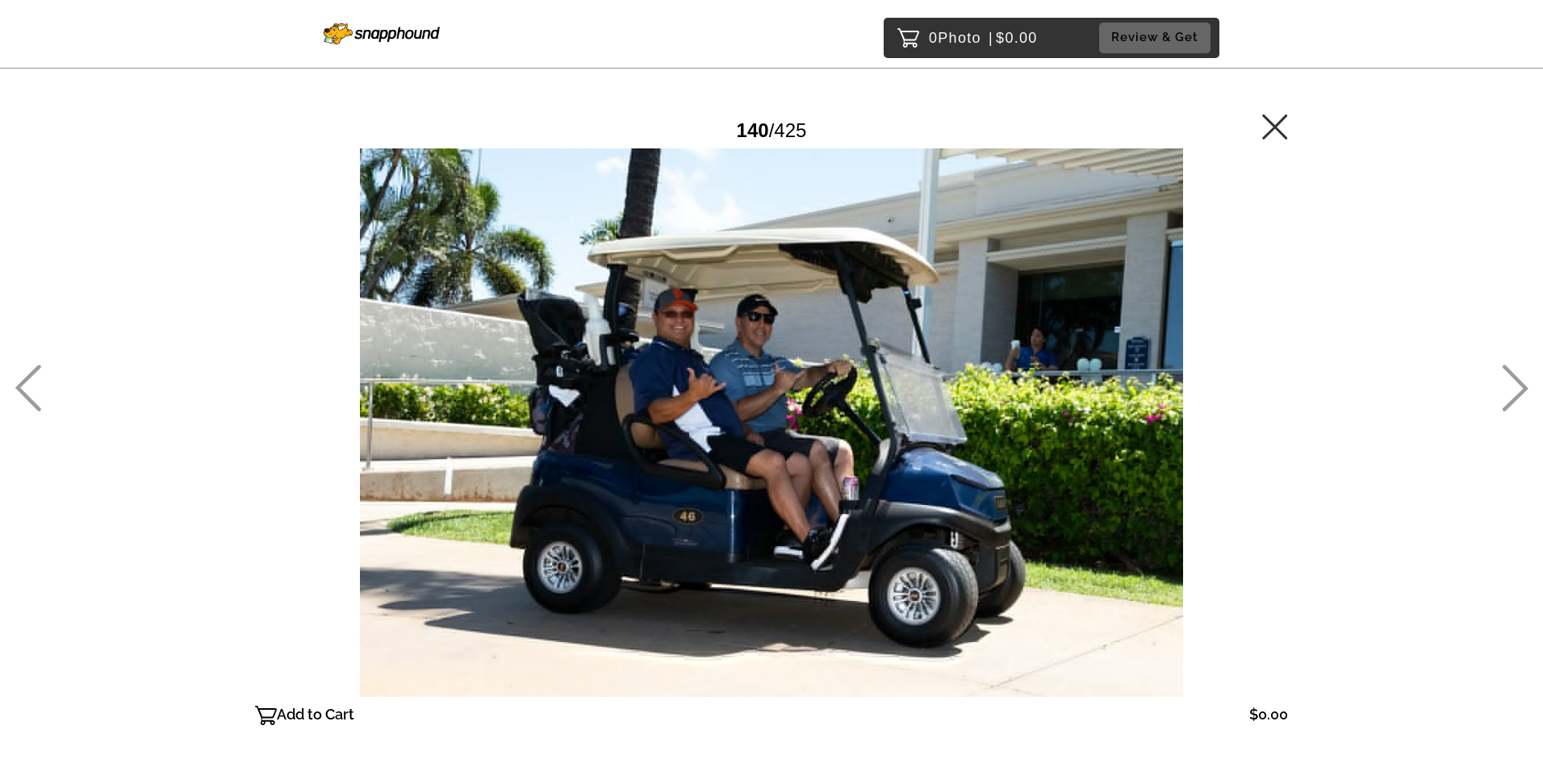
click at [37, 366] on icon at bounding box center [28, 388] width 26 height 47
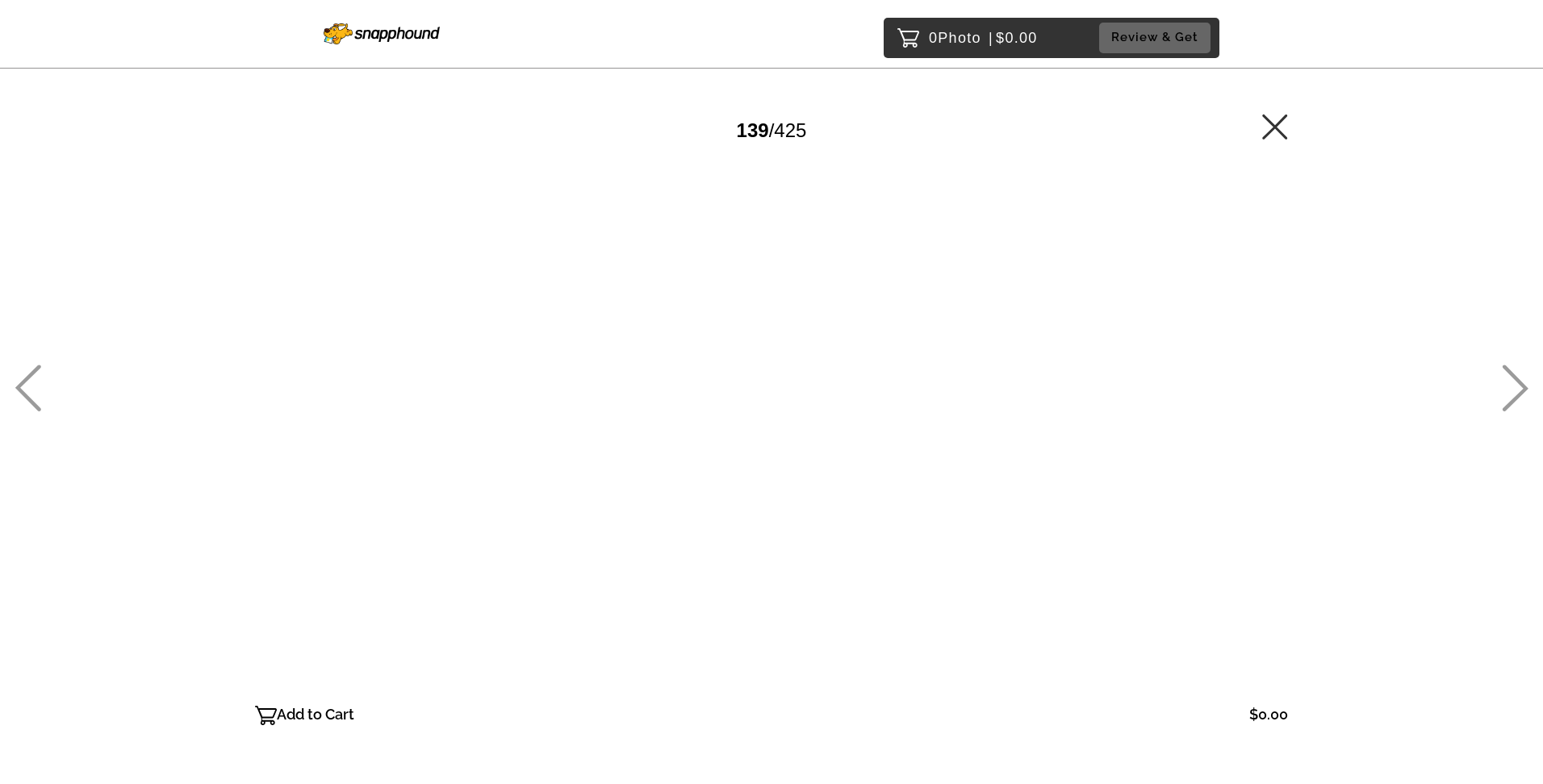
click at [37, 364] on icon at bounding box center [28, 388] width 26 height 47
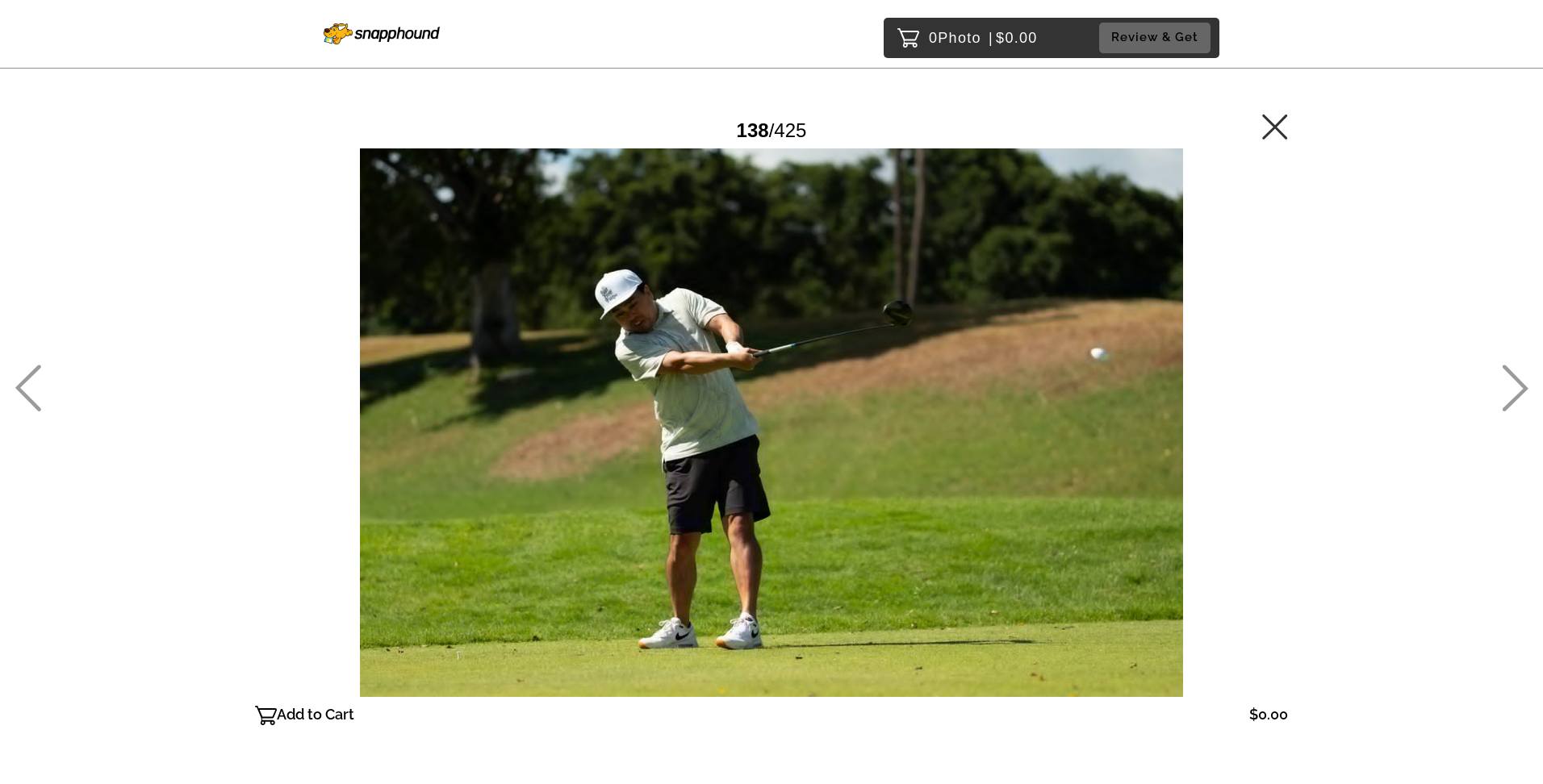
click at [42, 363] on div "0 Photo | $0.00 Review & Get Password Checker bypassed 138 / 425 Add to Cart $0…" at bounding box center [771, 455] width 1543 height 911
click at [38, 363] on div at bounding box center [28, 392] width 26 height 784
click at [35, 364] on div at bounding box center [28, 392] width 26 height 784
click at [33, 366] on icon at bounding box center [28, 388] width 26 height 47
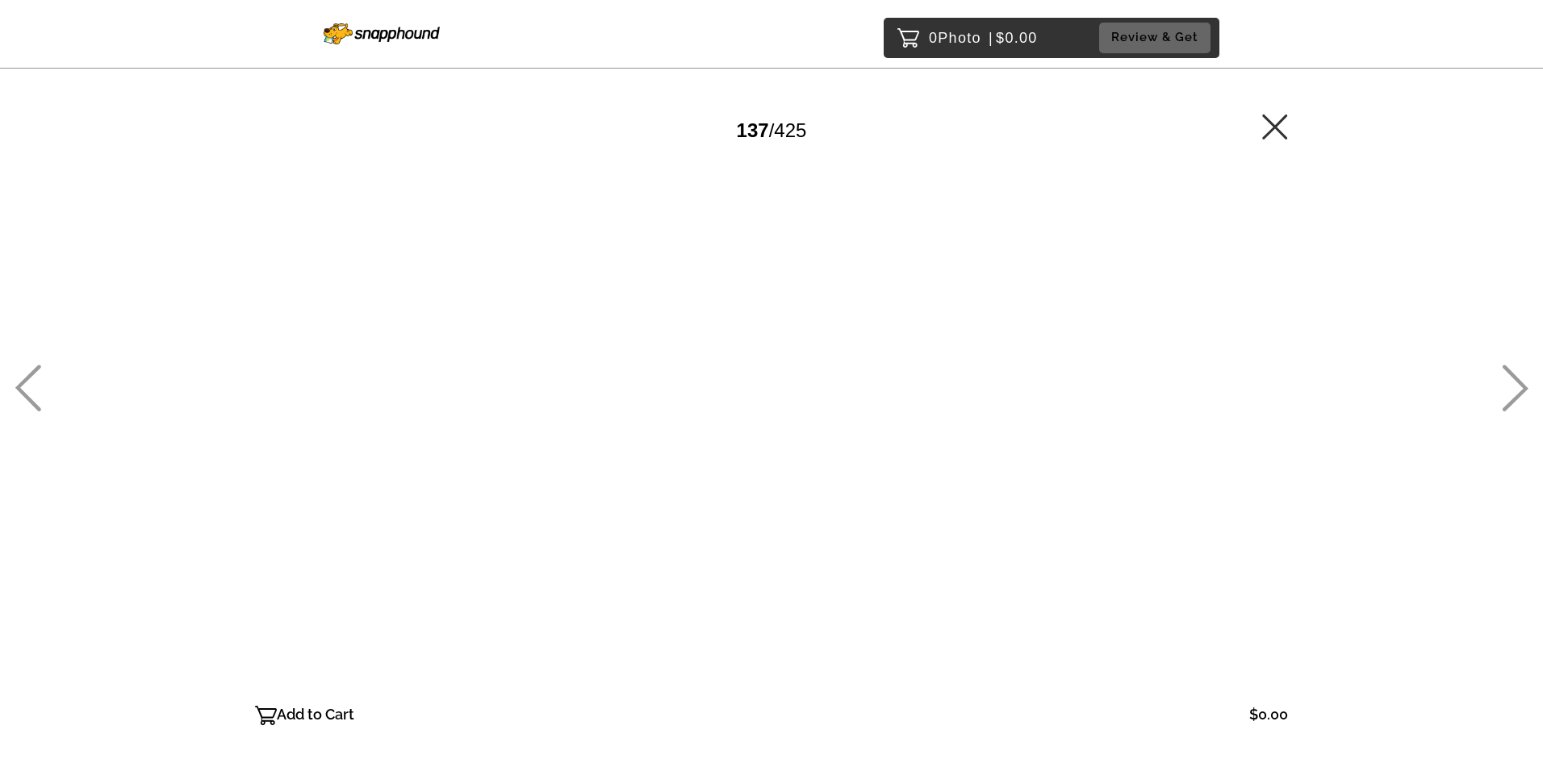
click at [33, 386] on icon at bounding box center [28, 388] width 26 height 47
click at [31, 387] on icon at bounding box center [28, 388] width 26 height 47
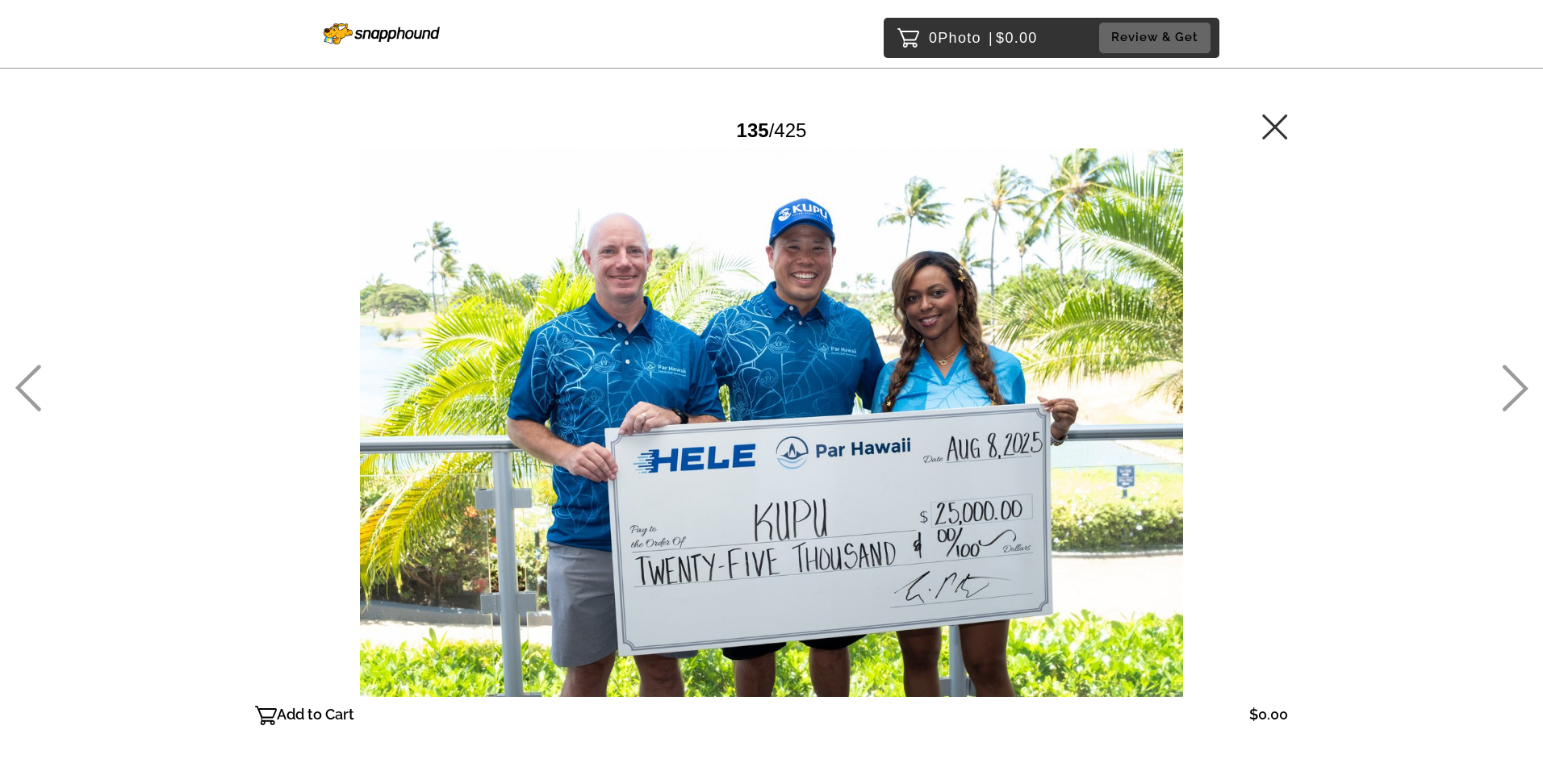
click at [31, 387] on icon at bounding box center [28, 388] width 26 height 47
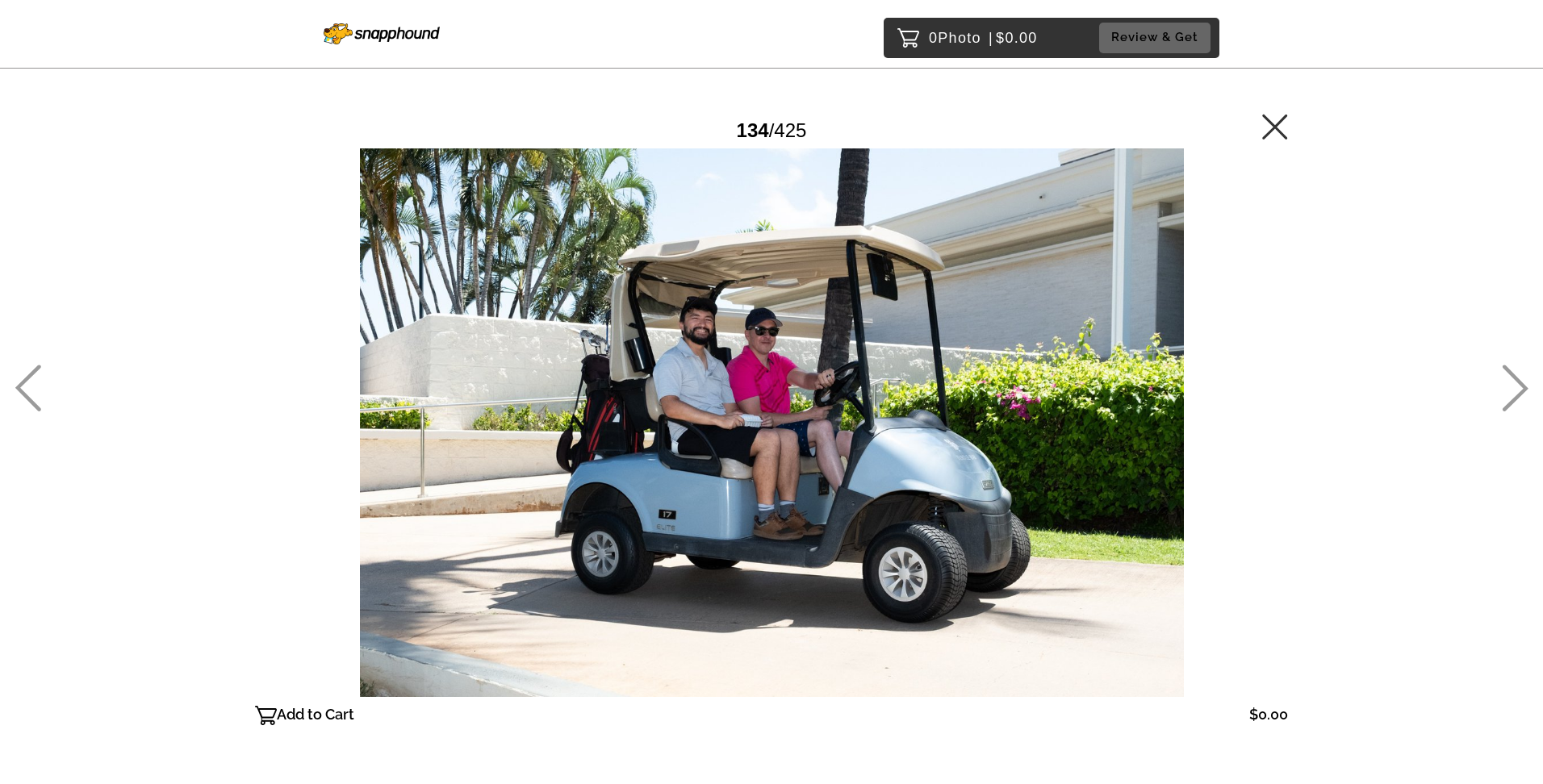
click at [31, 387] on icon at bounding box center [28, 388] width 26 height 47
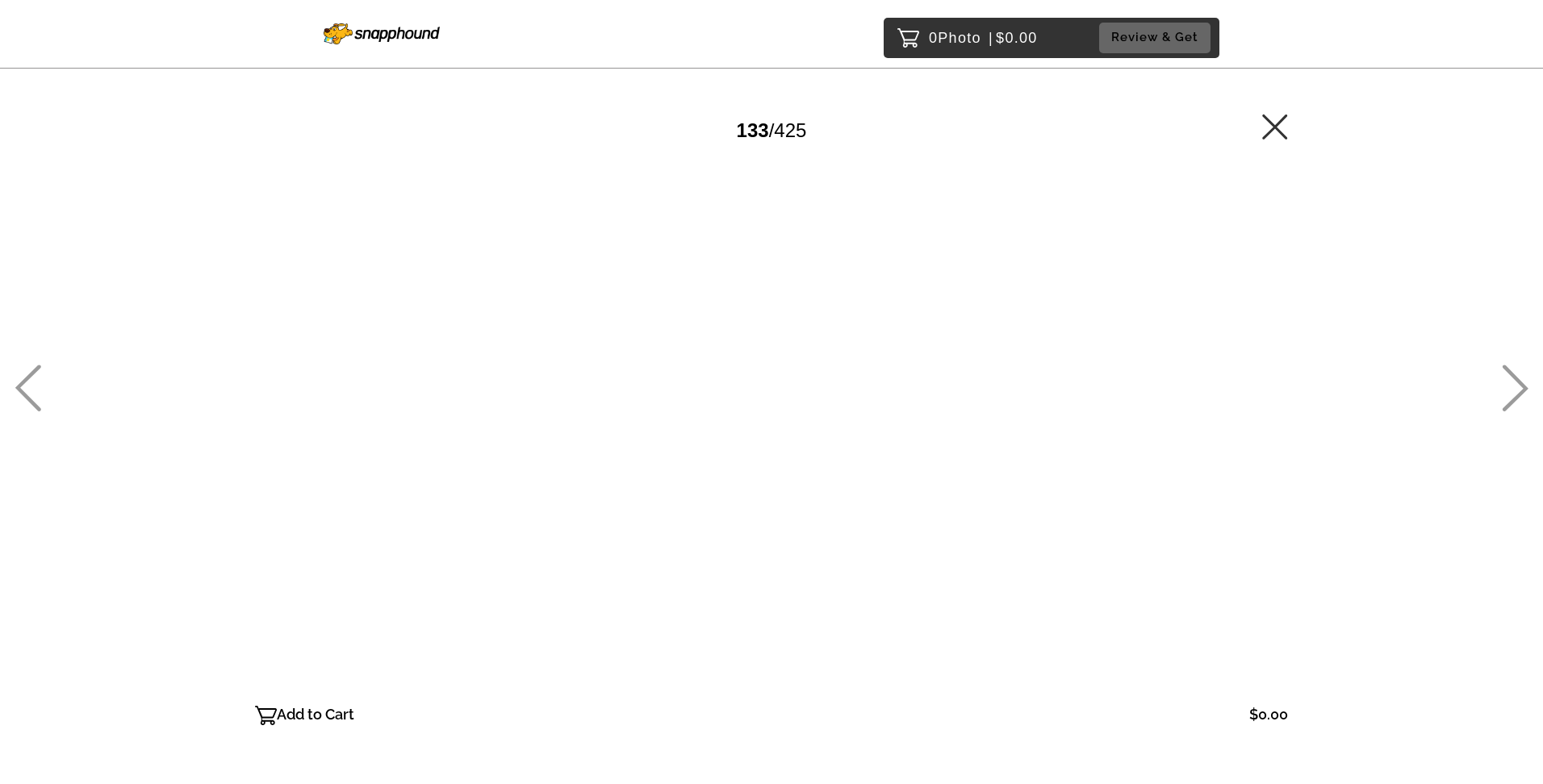
click at [31, 386] on icon at bounding box center [28, 388] width 26 height 47
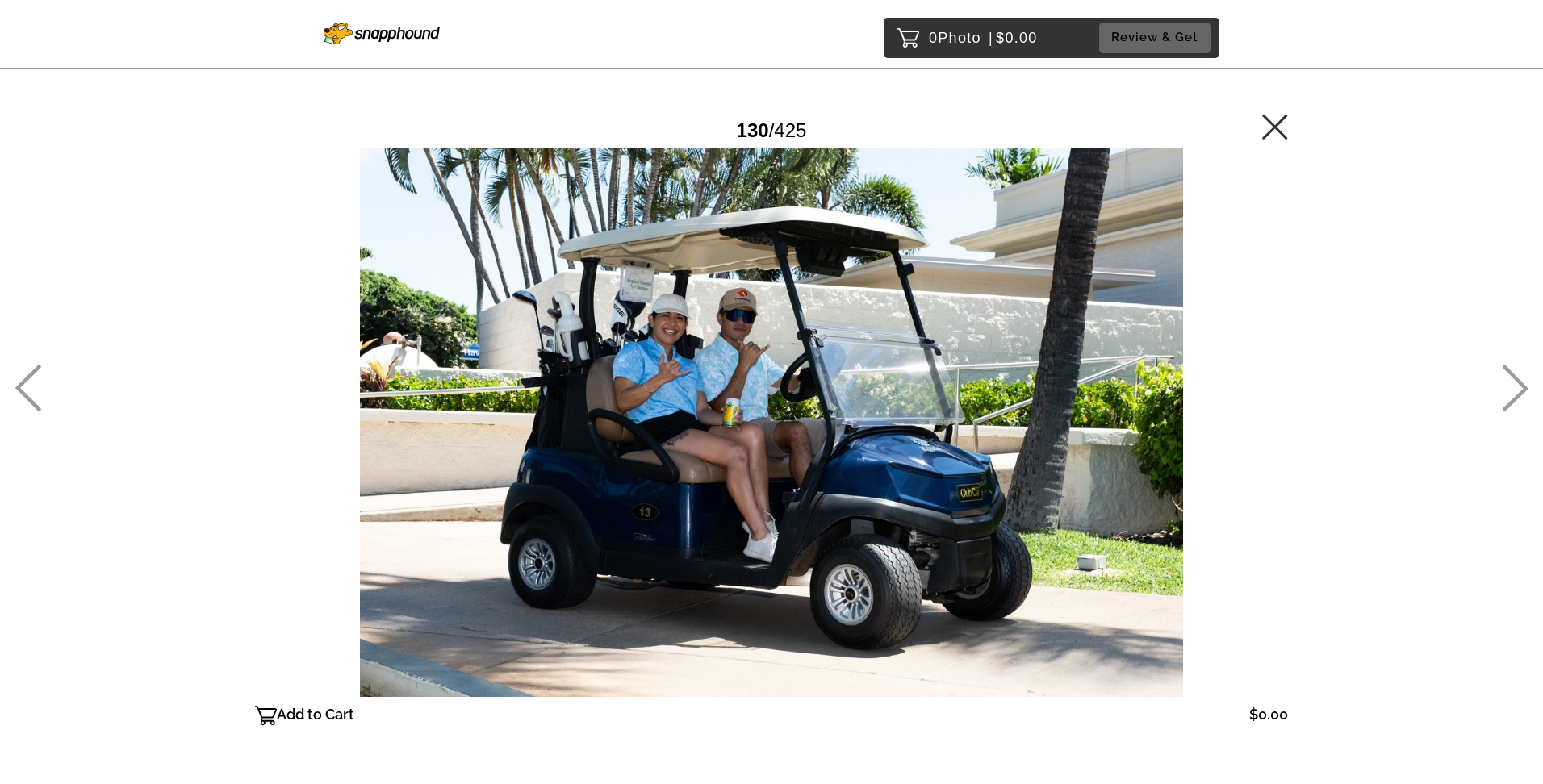
click at [31, 386] on icon at bounding box center [28, 388] width 26 height 47
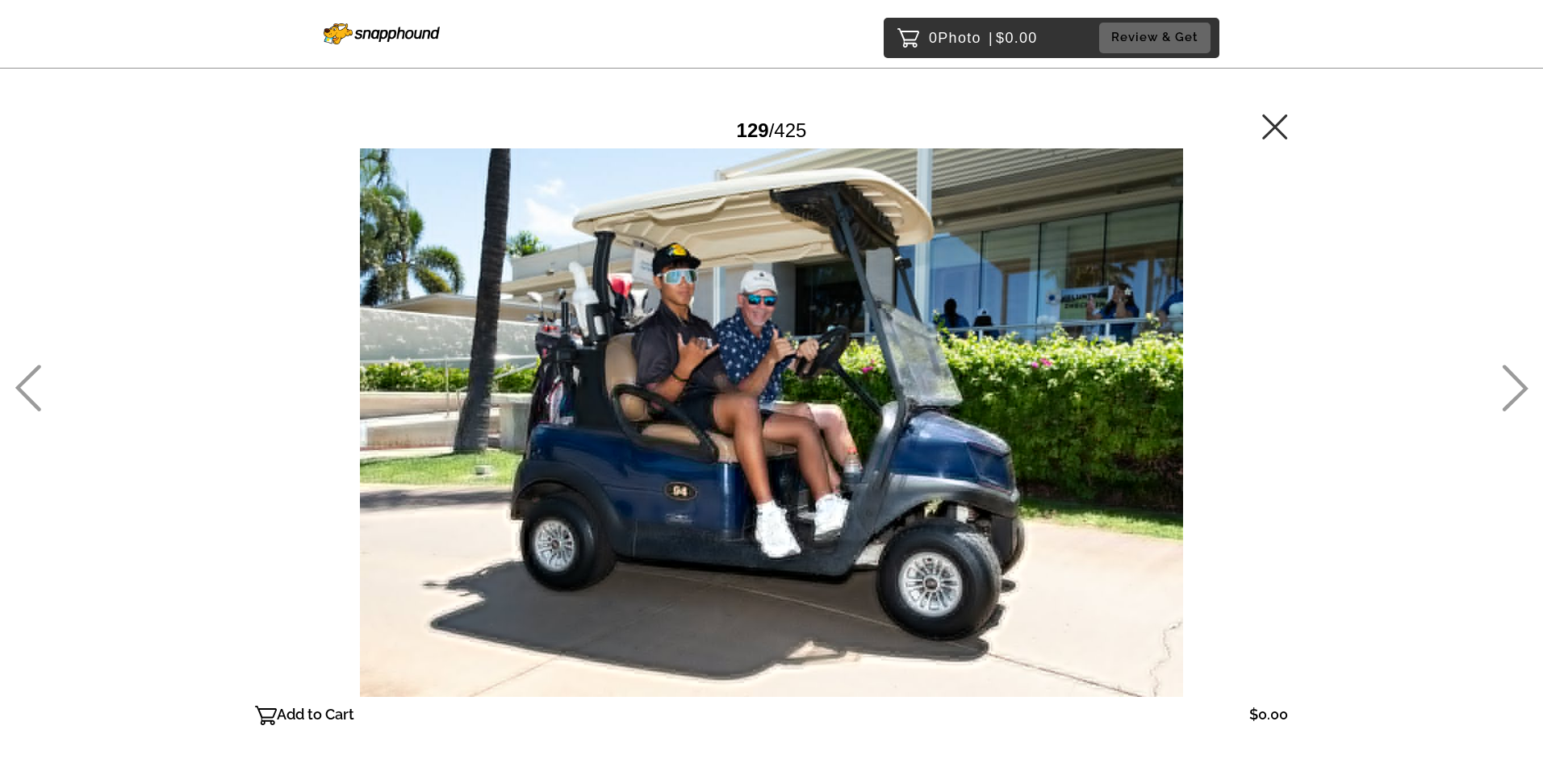
click at [31, 386] on icon at bounding box center [28, 388] width 26 height 47
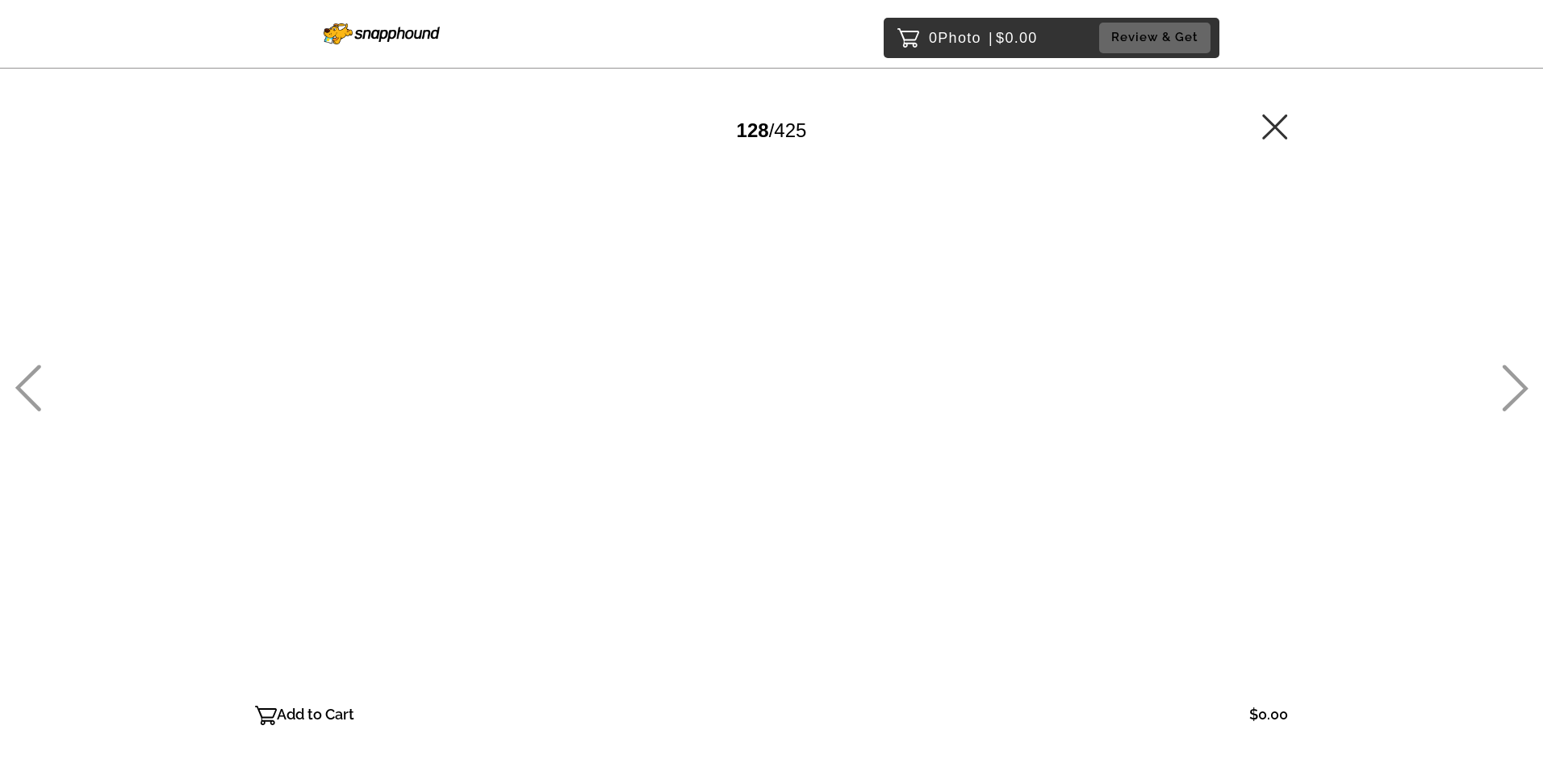
click at [31, 386] on icon at bounding box center [28, 388] width 26 height 47
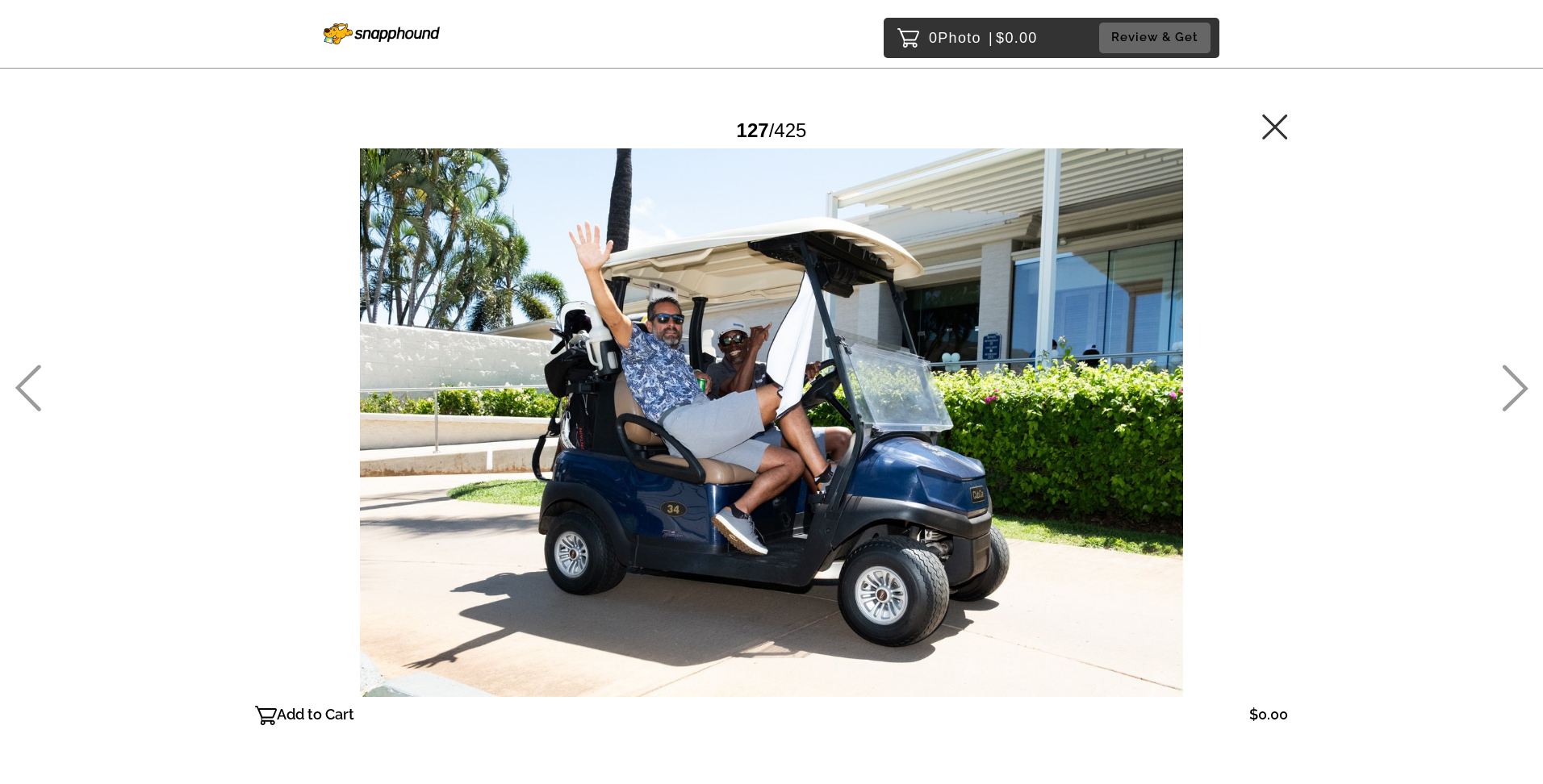
click at [32, 381] on icon at bounding box center [28, 388] width 26 height 47
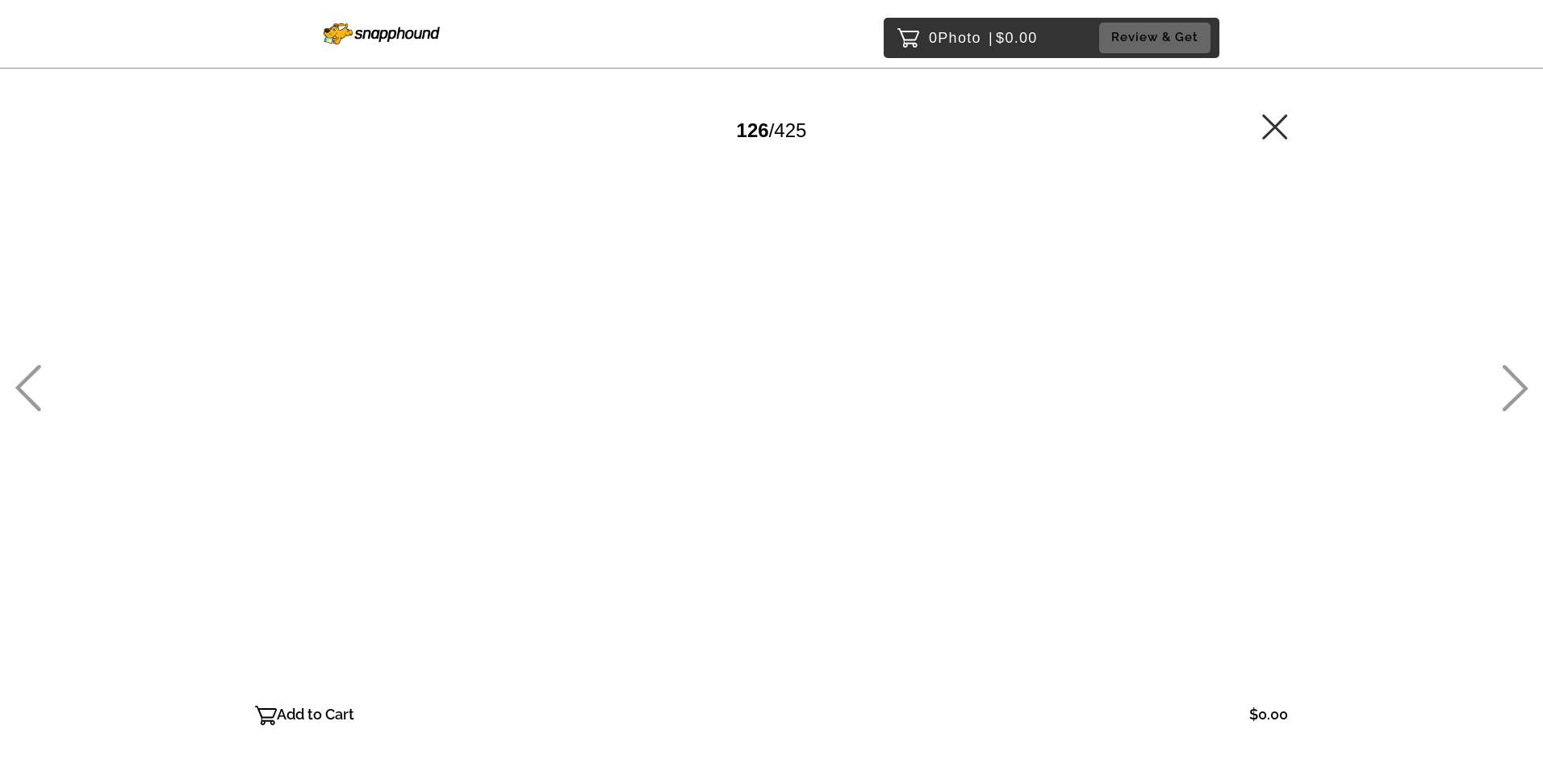
click at [32, 380] on icon at bounding box center [28, 388] width 26 height 47
click at [32, 379] on icon at bounding box center [28, 388] width 26 height 47
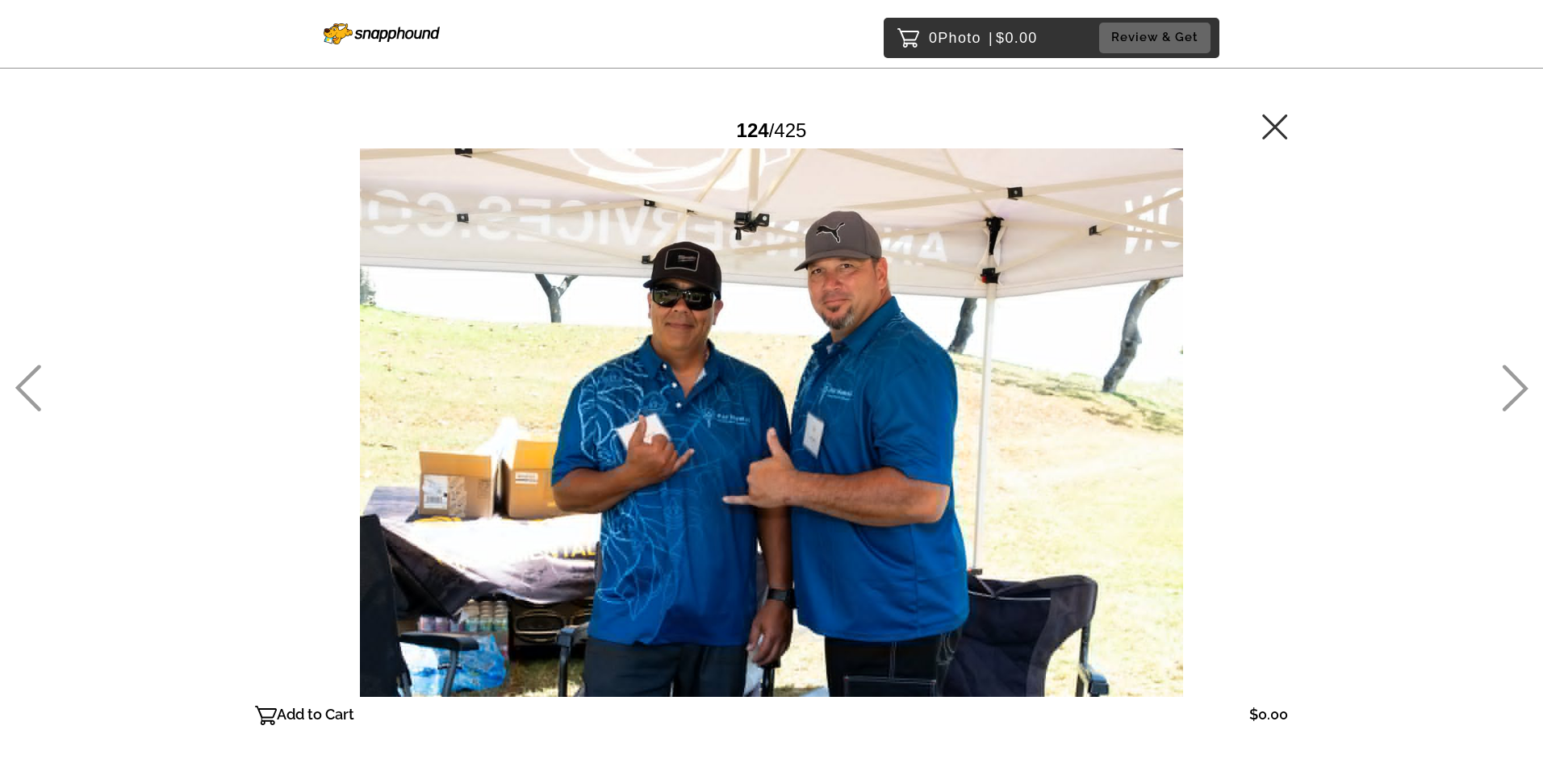
click at [32, 378] on icon at bounding box center [28, 388] width 26 height 47
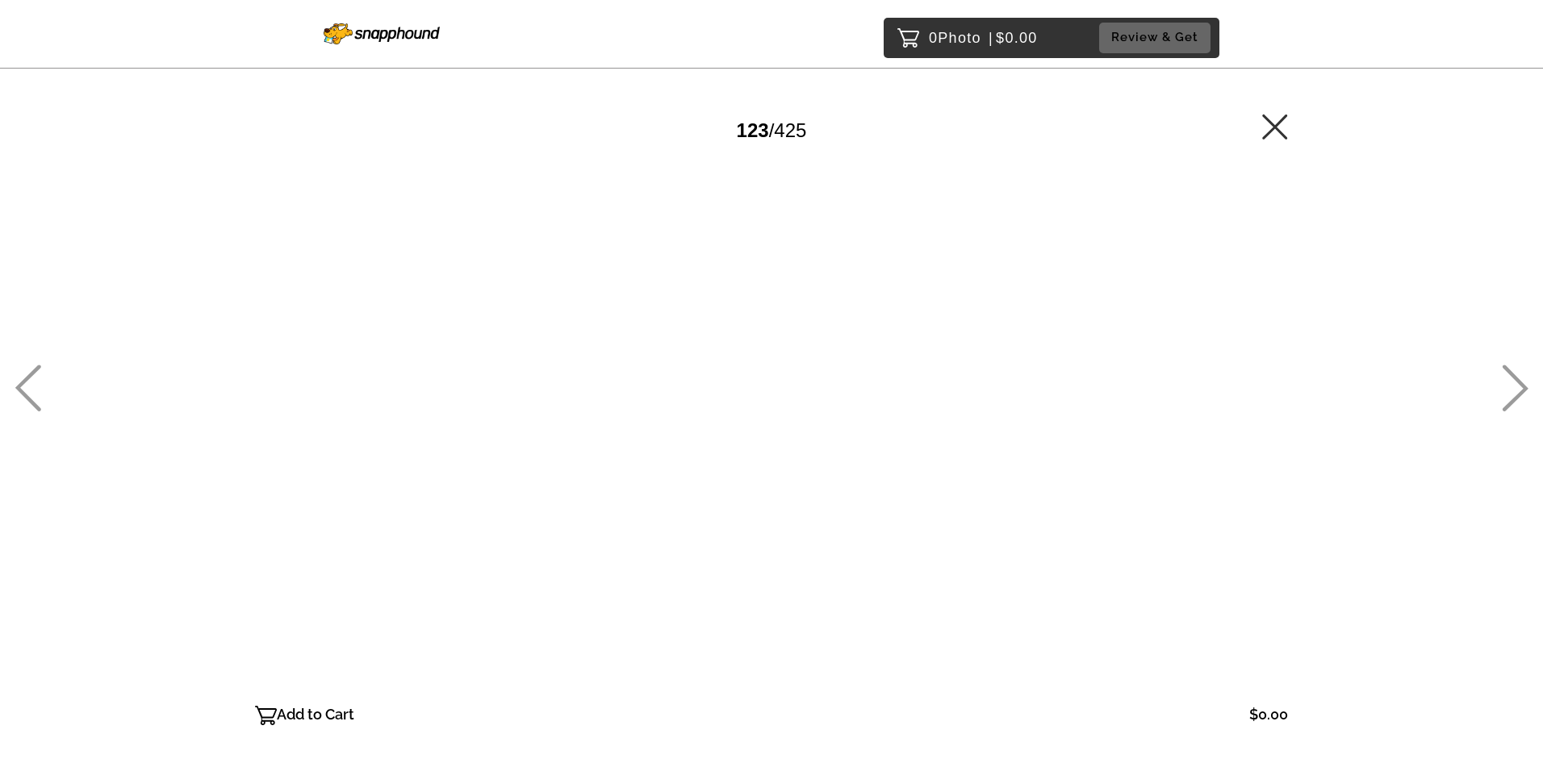
click at [32, 378] on icon at bounding box center [28, 388] width 26 height 47
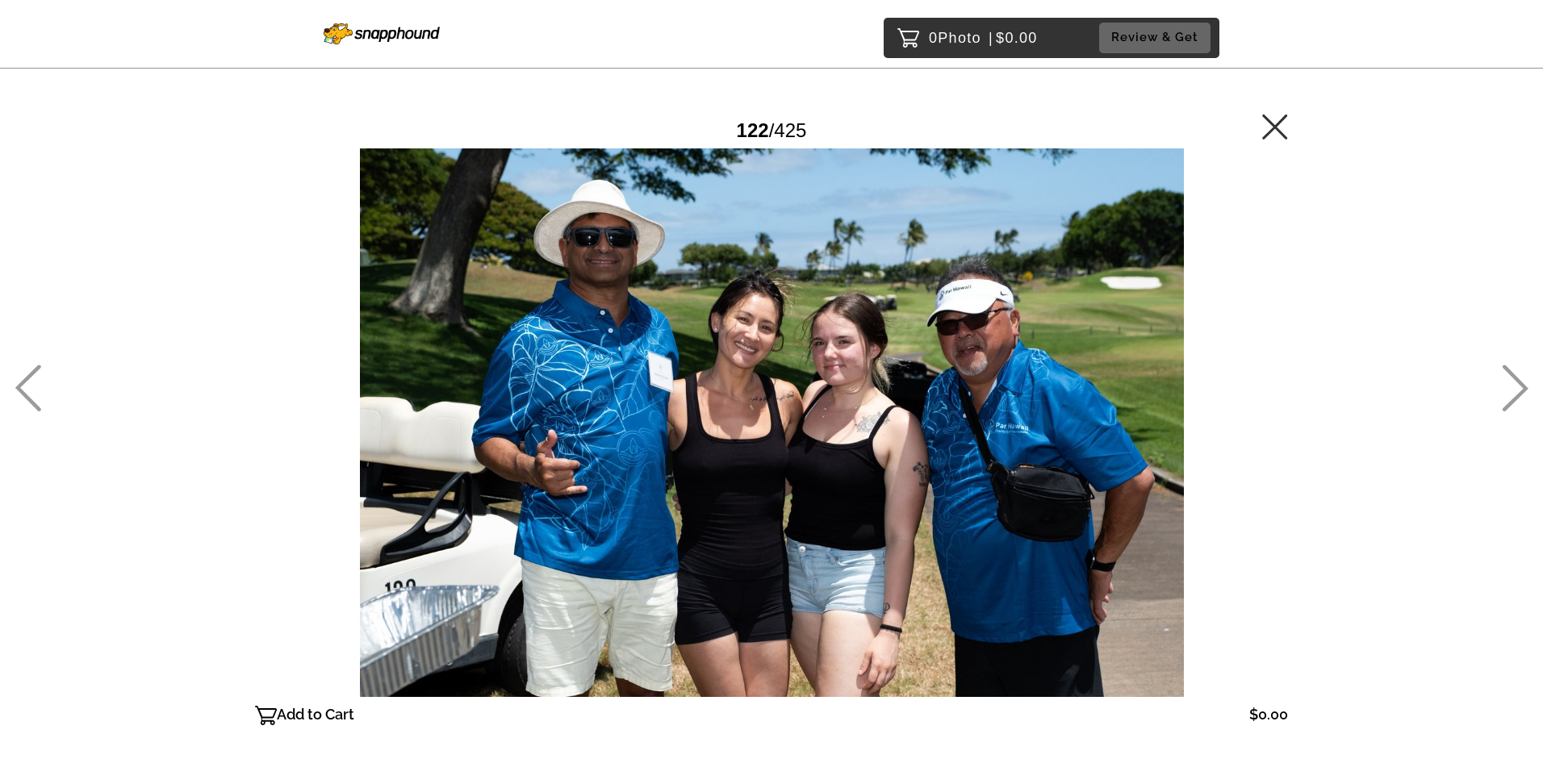
click at [32, 378] on icon at bounding box center [28, 388] width 26 height 47
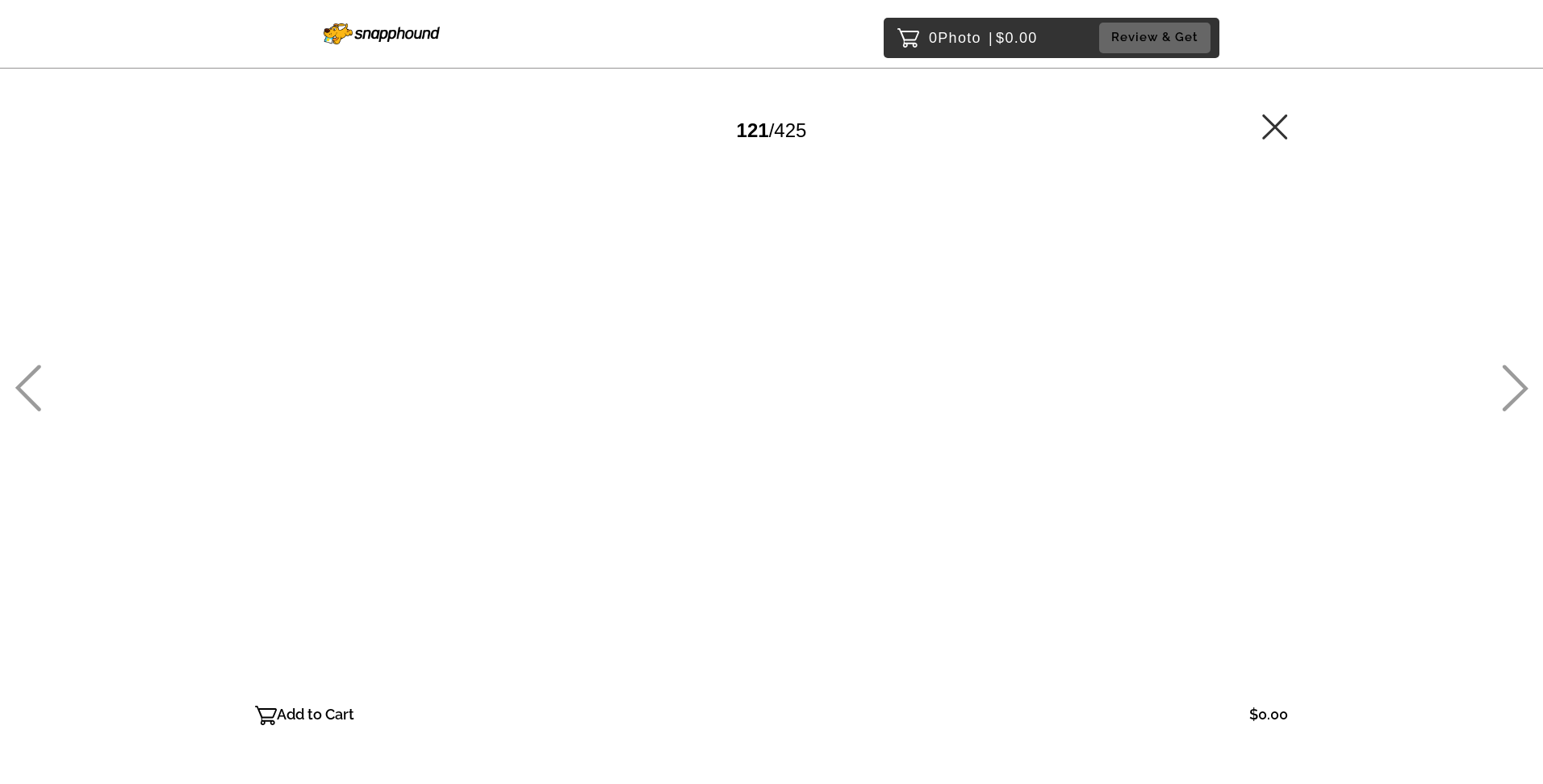
click at [32, 378] on icon at bounding box center [28, 388] width 26 height 47
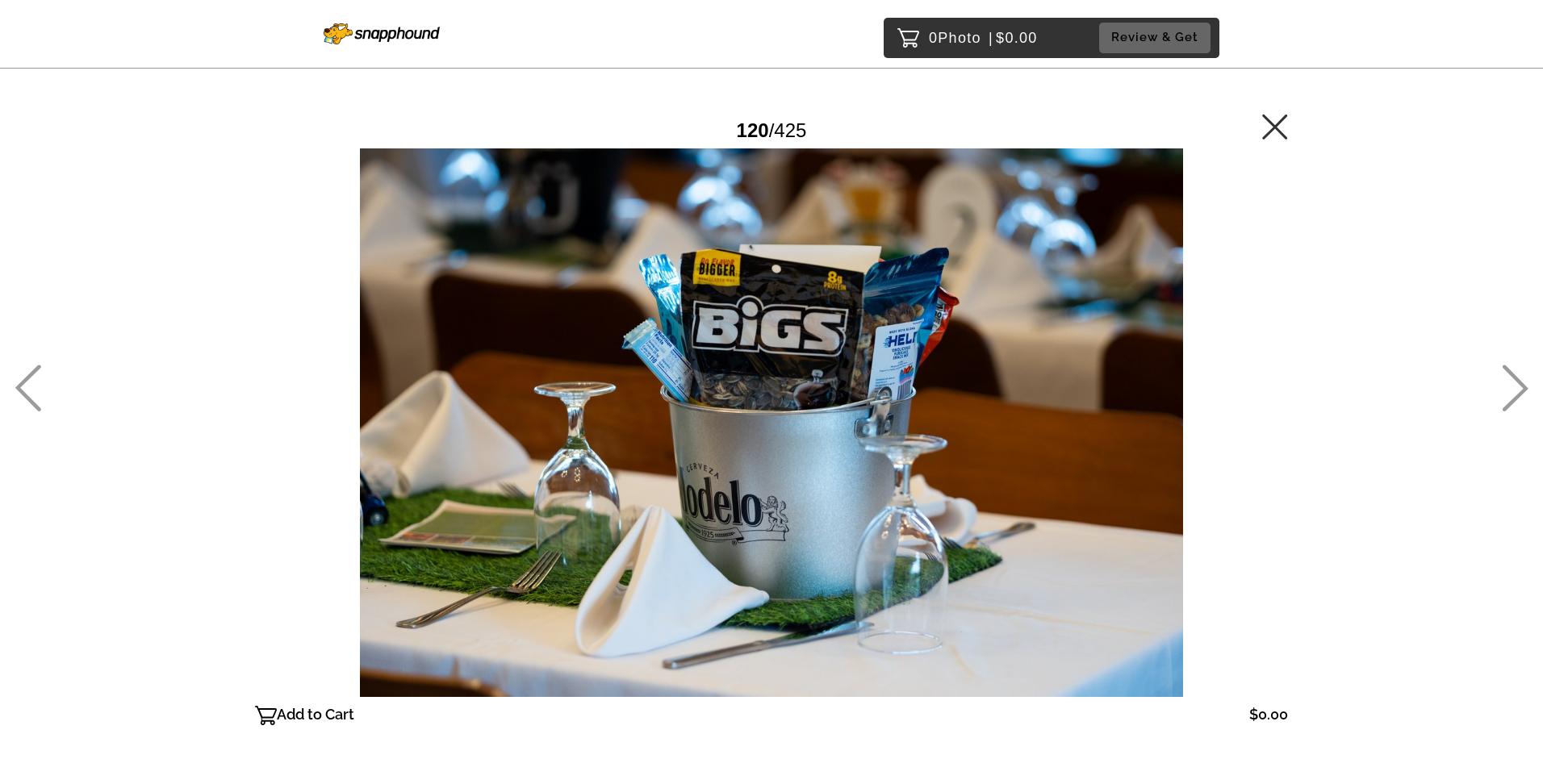
click at [32, 378] on icon at bounding box center [28, 388] width 26 height 47
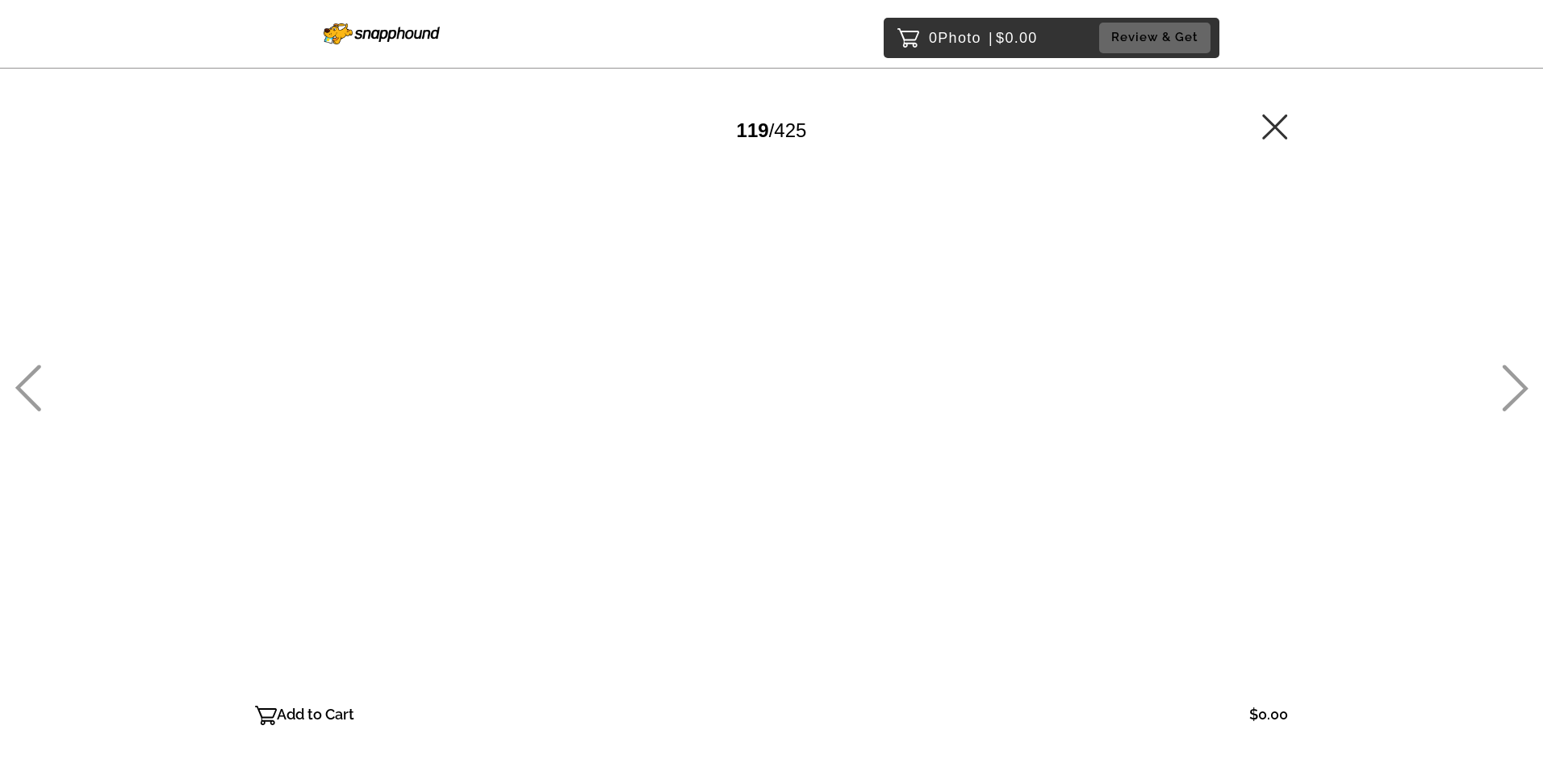
click at [32, 378] on icon at bounding box center [28, 388] width 26 height 47
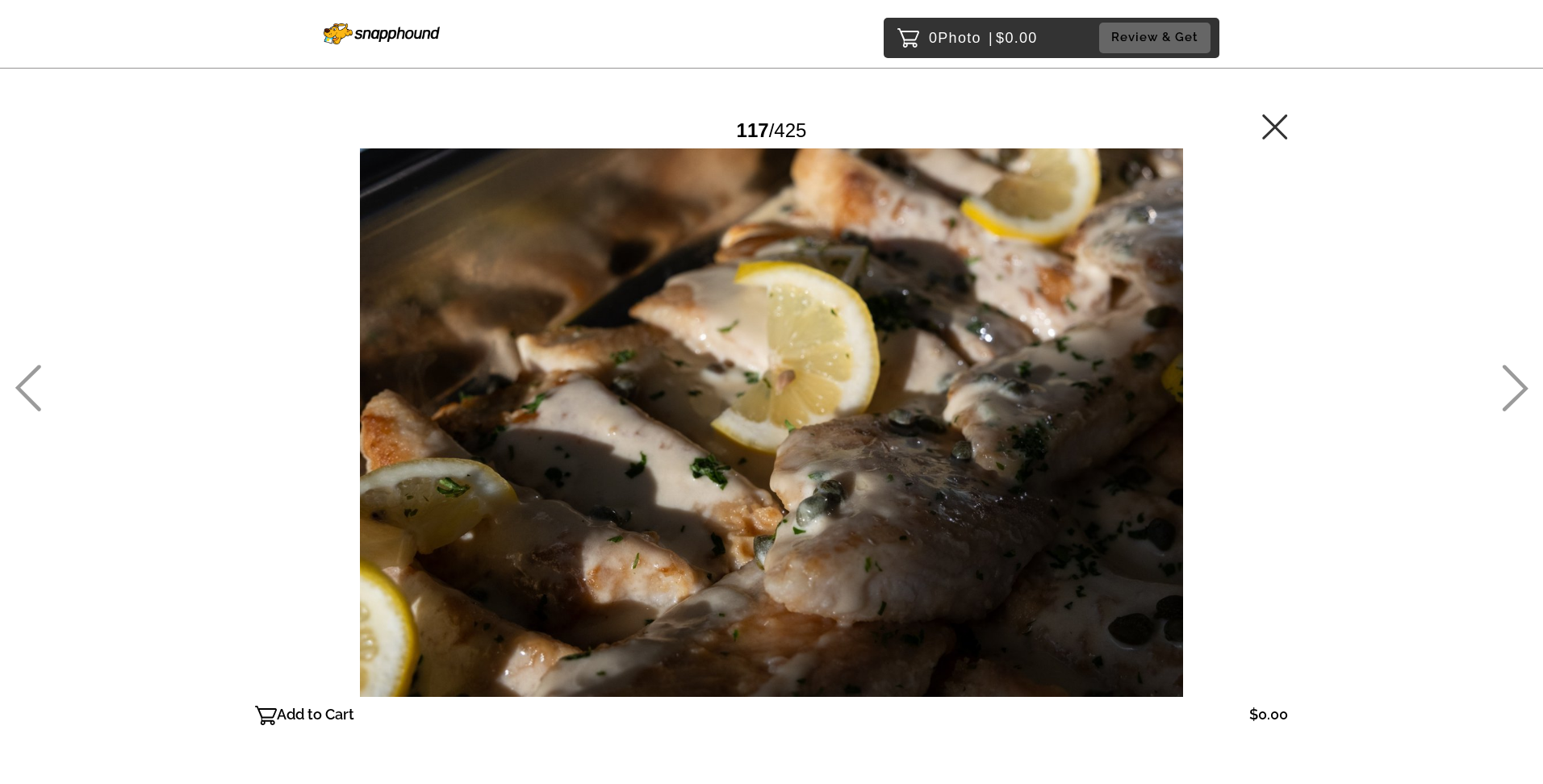
click at [32, 378] on icon at bounding box center [28, 388] width 26 height 47
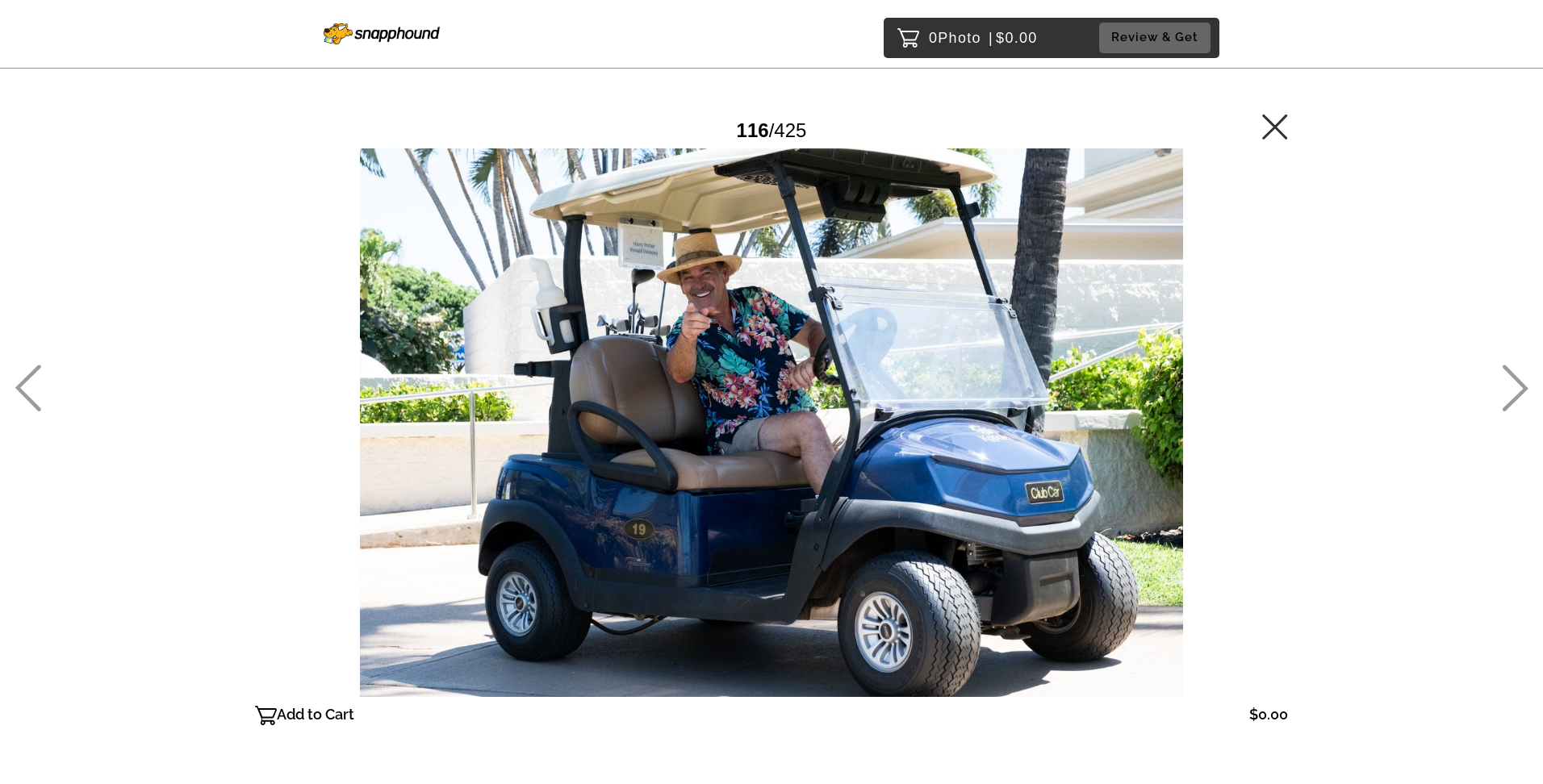
click at [32, 378] on icon at bounding box center [28, 388] width 26 height 47
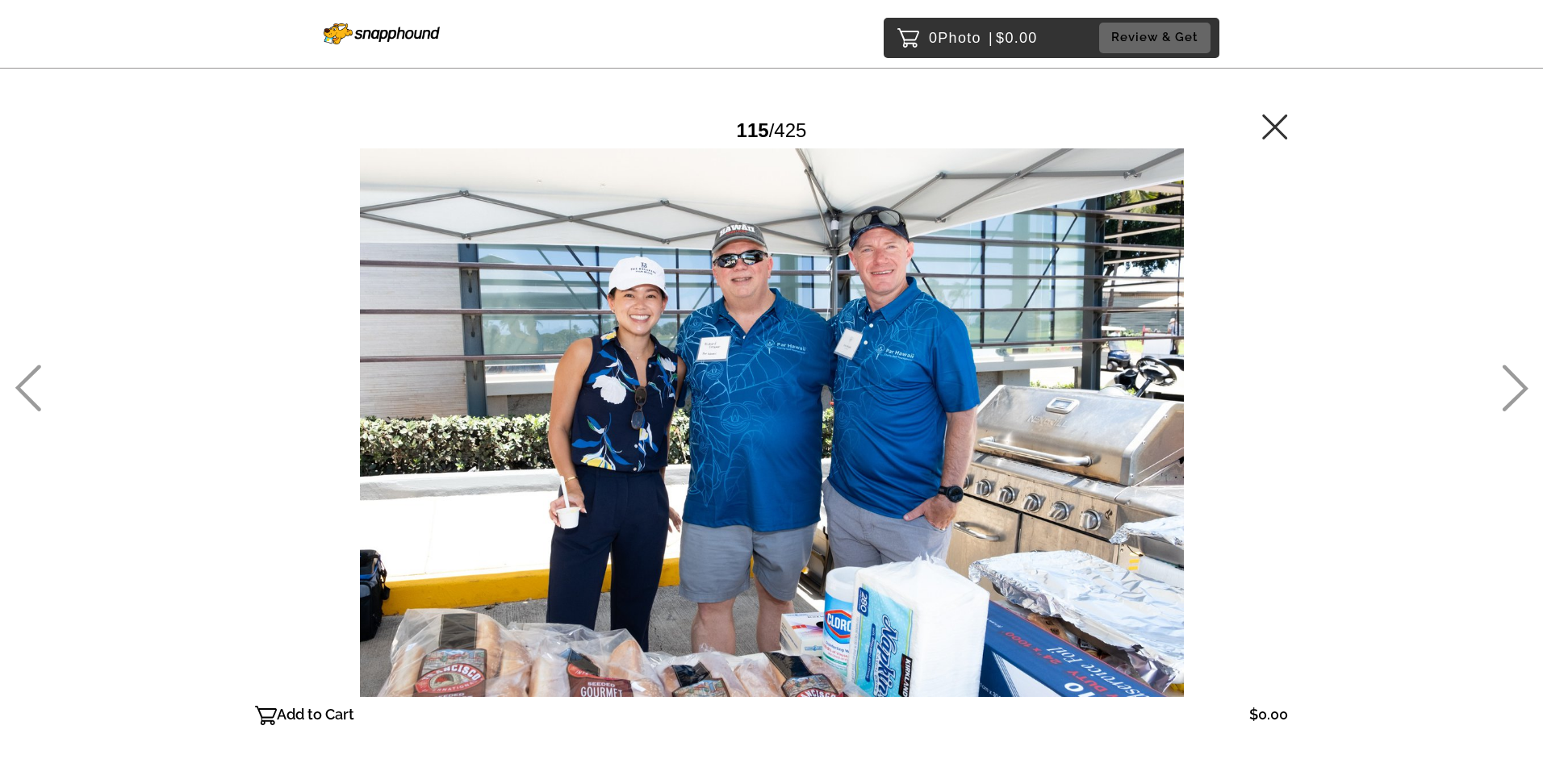
click at [32, 378] on icon at bounding box center [28, 388] width 26 height 47
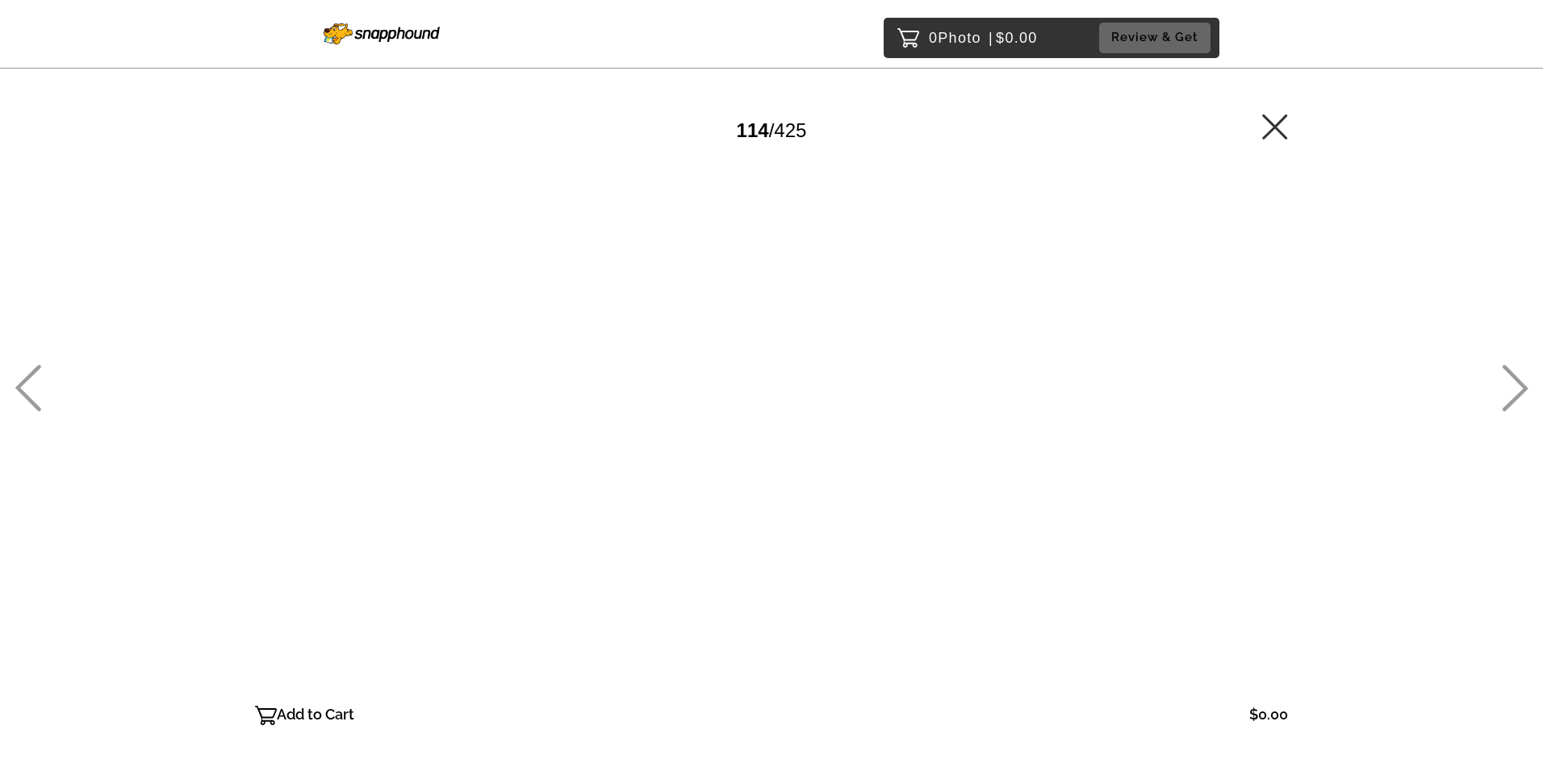
click at [32, 378] on icon at bounding box center [28, 388] width 26 height 47
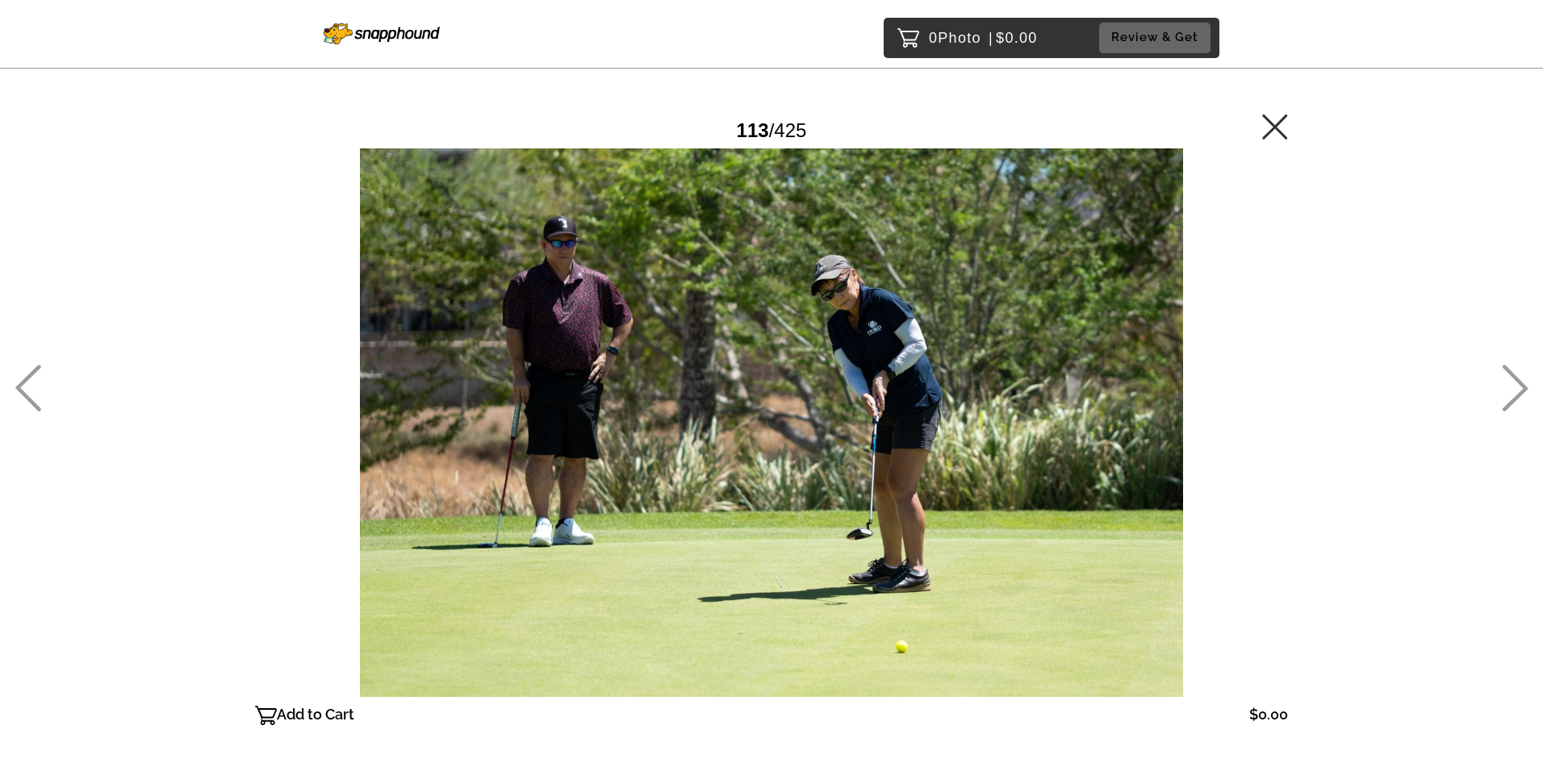
click at [32, 378] on icon at bounding box center [28, 388] width 26 height 47
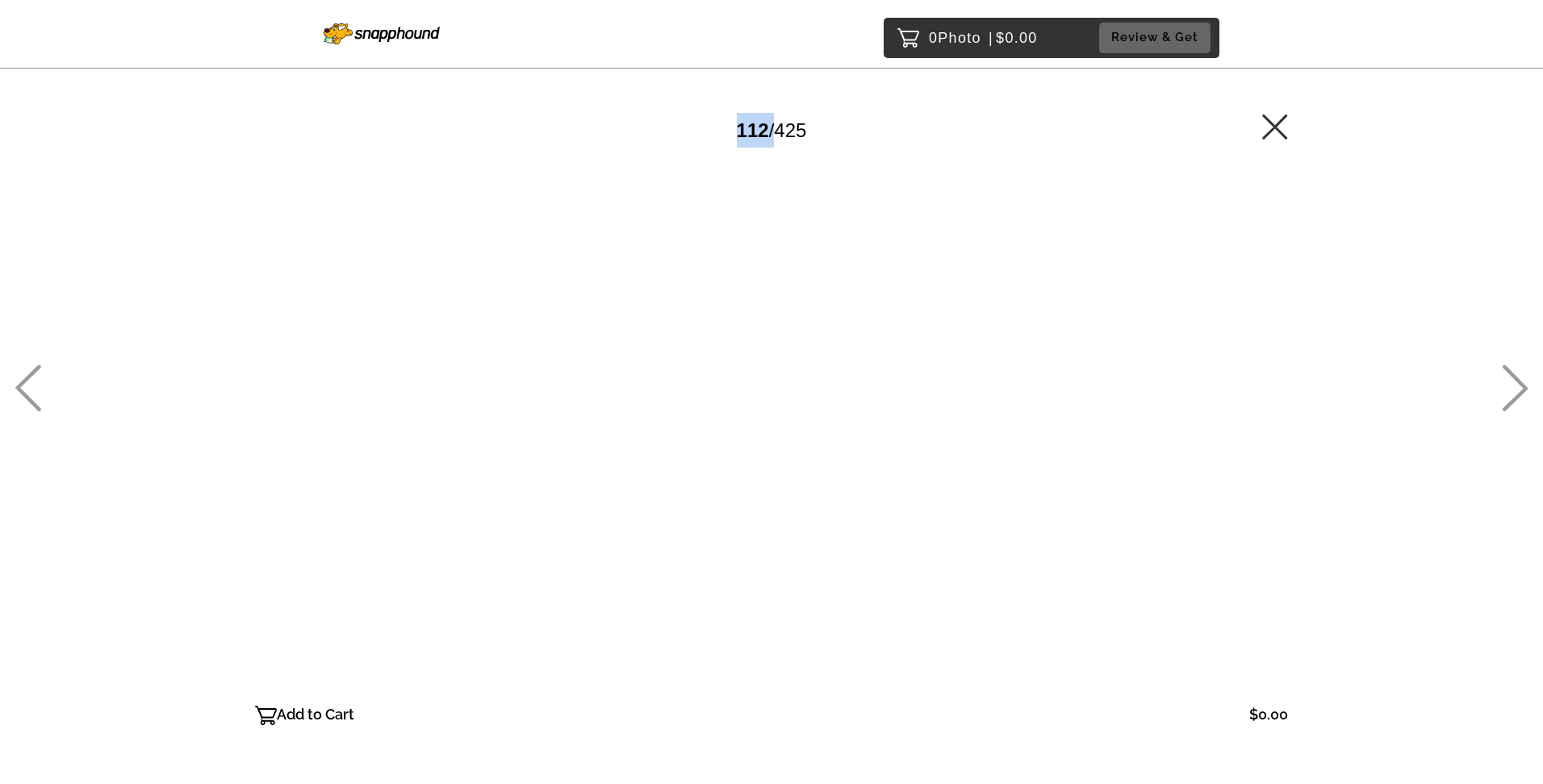
click at [32, 378] on icon at bounding box center [28, 388] width 26 height 47
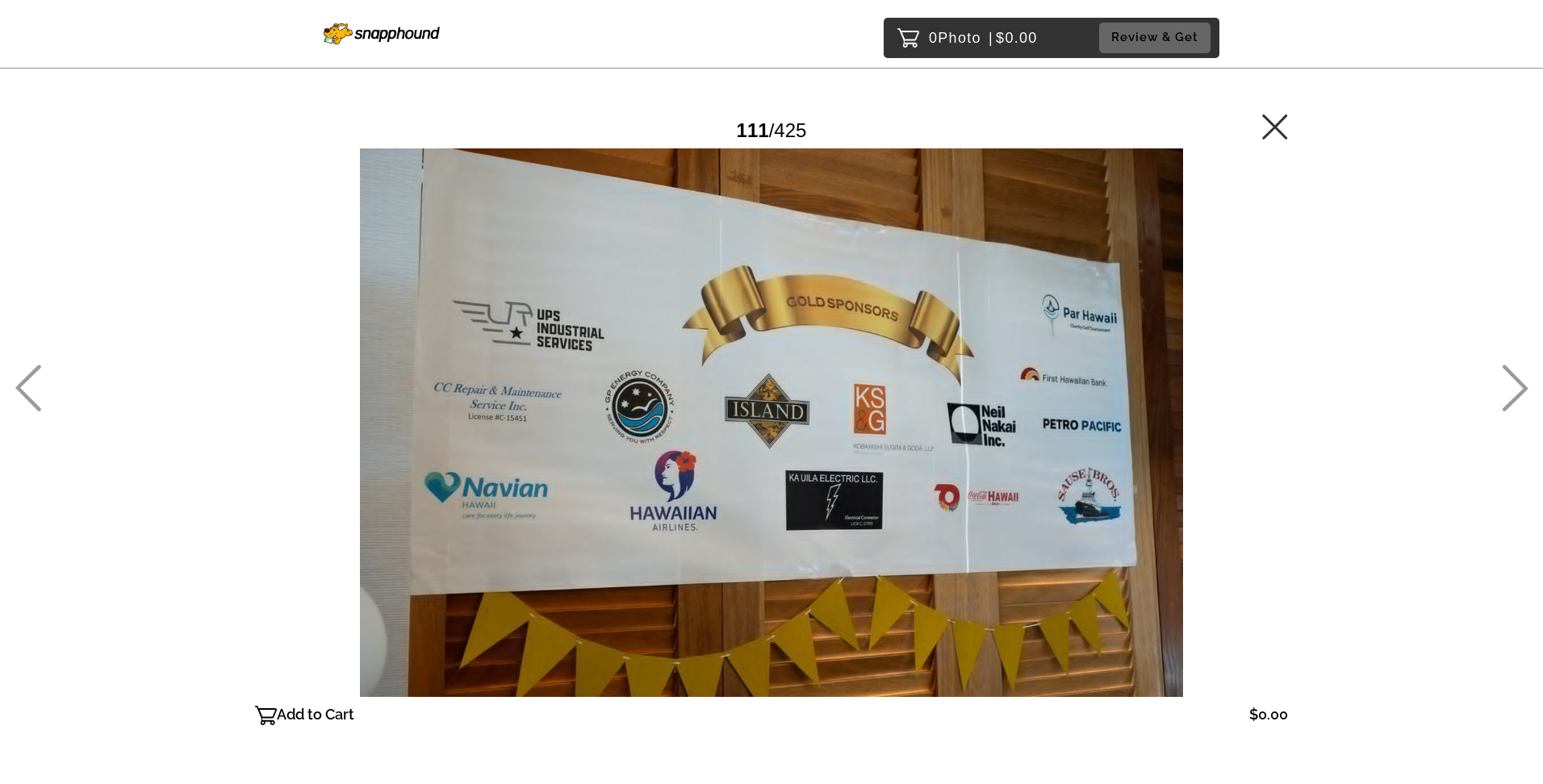
click at [32, 378] on icon at bounding box center [28, 388] width 26 height 47
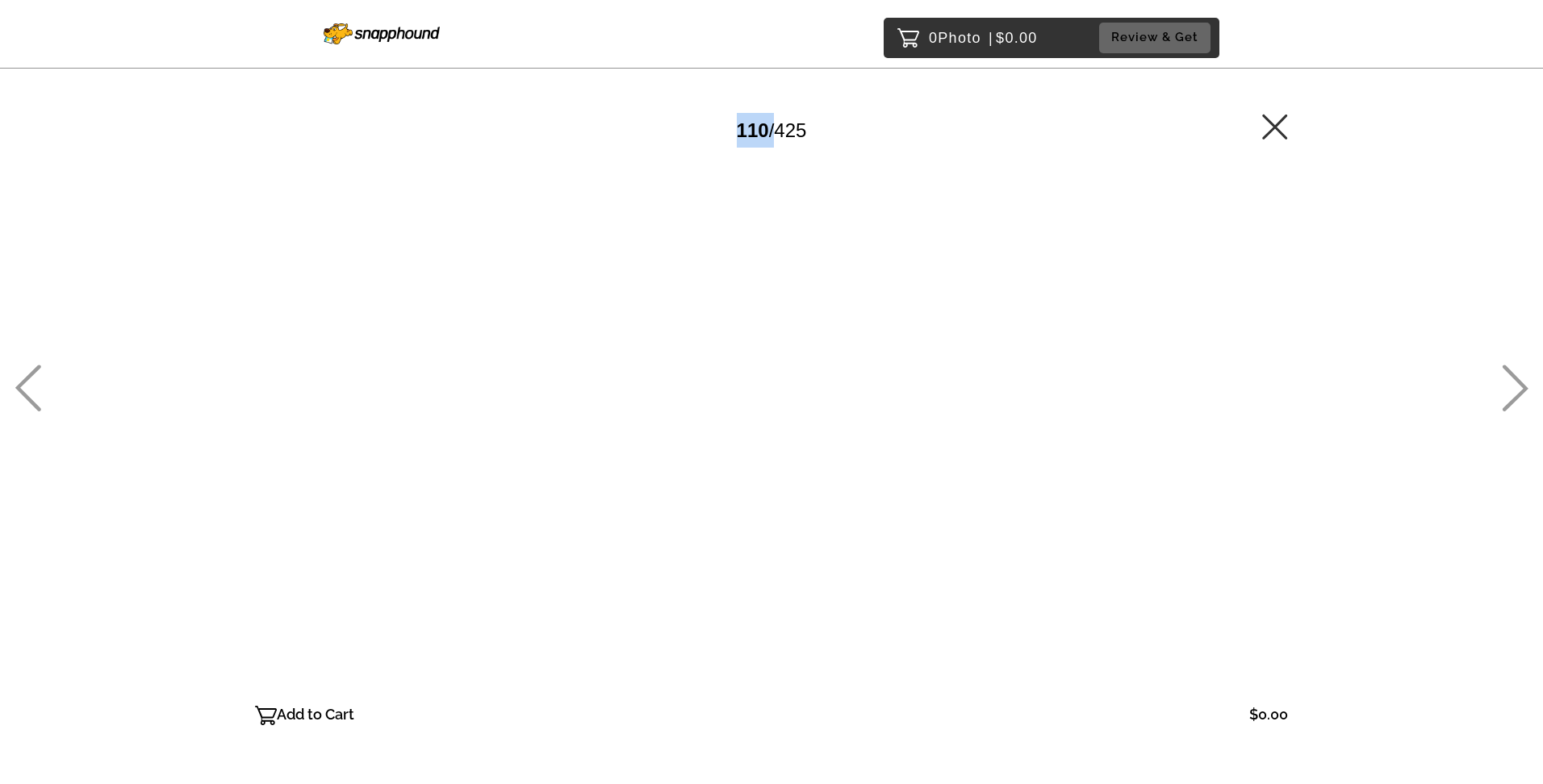
click at [32, 378] on icon at bounding box center [28, 388] width 26 height 47
click at [32, 376] on icon at bounding box center [28, 388] width 26 height 47
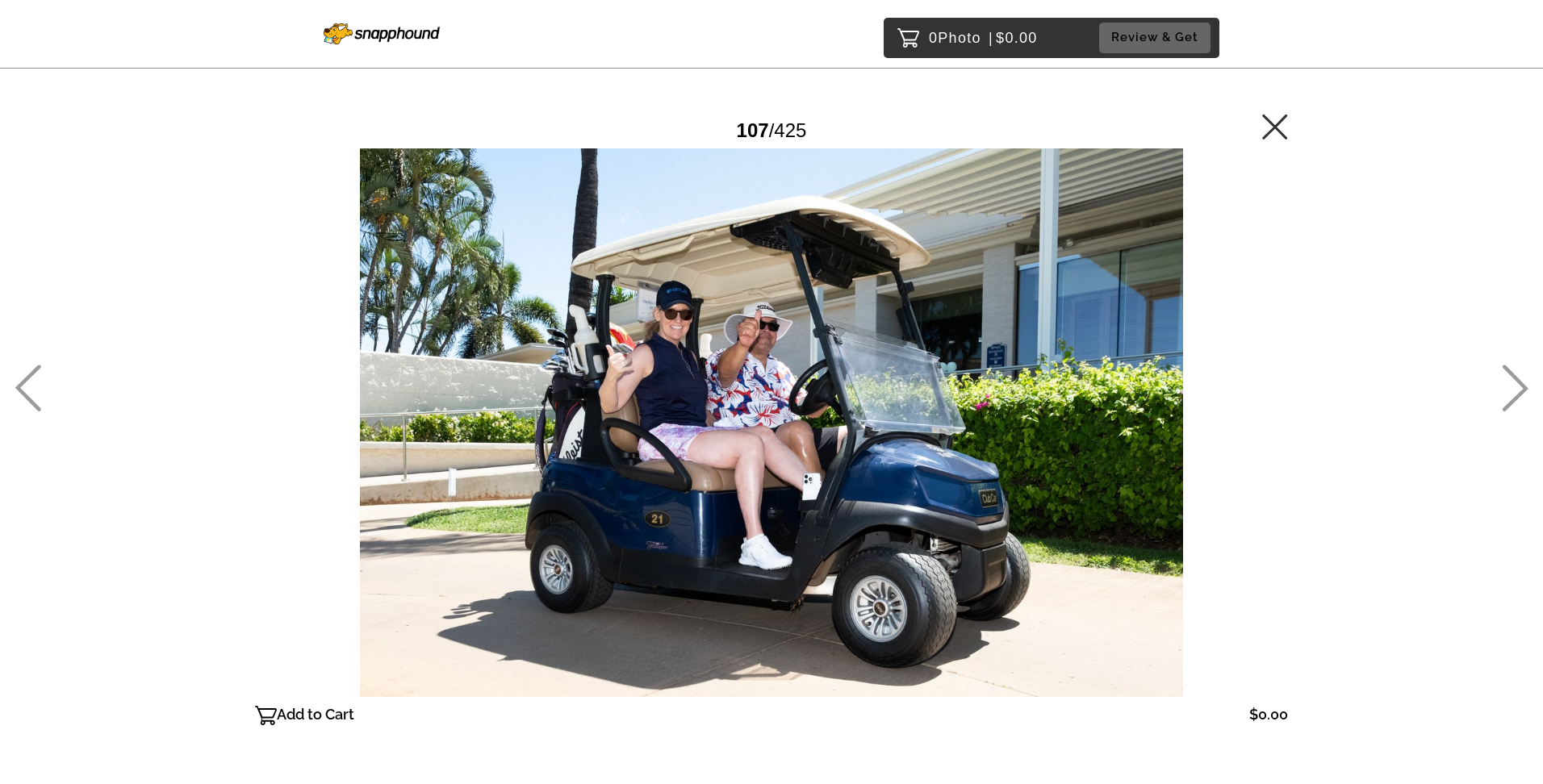
click at [33, 372] on icon at bounding box center [28, 388] width 26 height 47
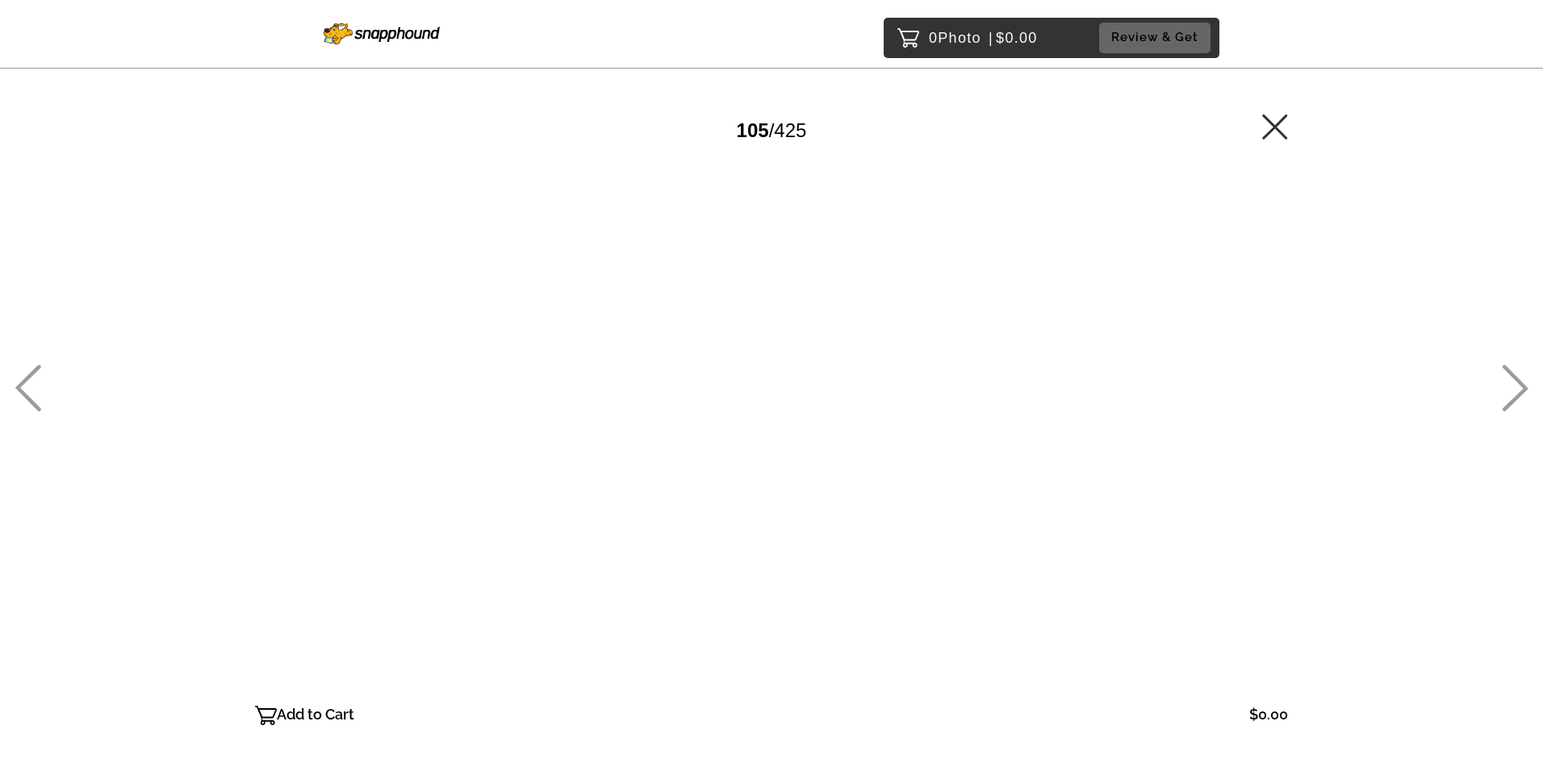
click at [33, 375] on icon at bounding box center [28, 388] width 26 height 47
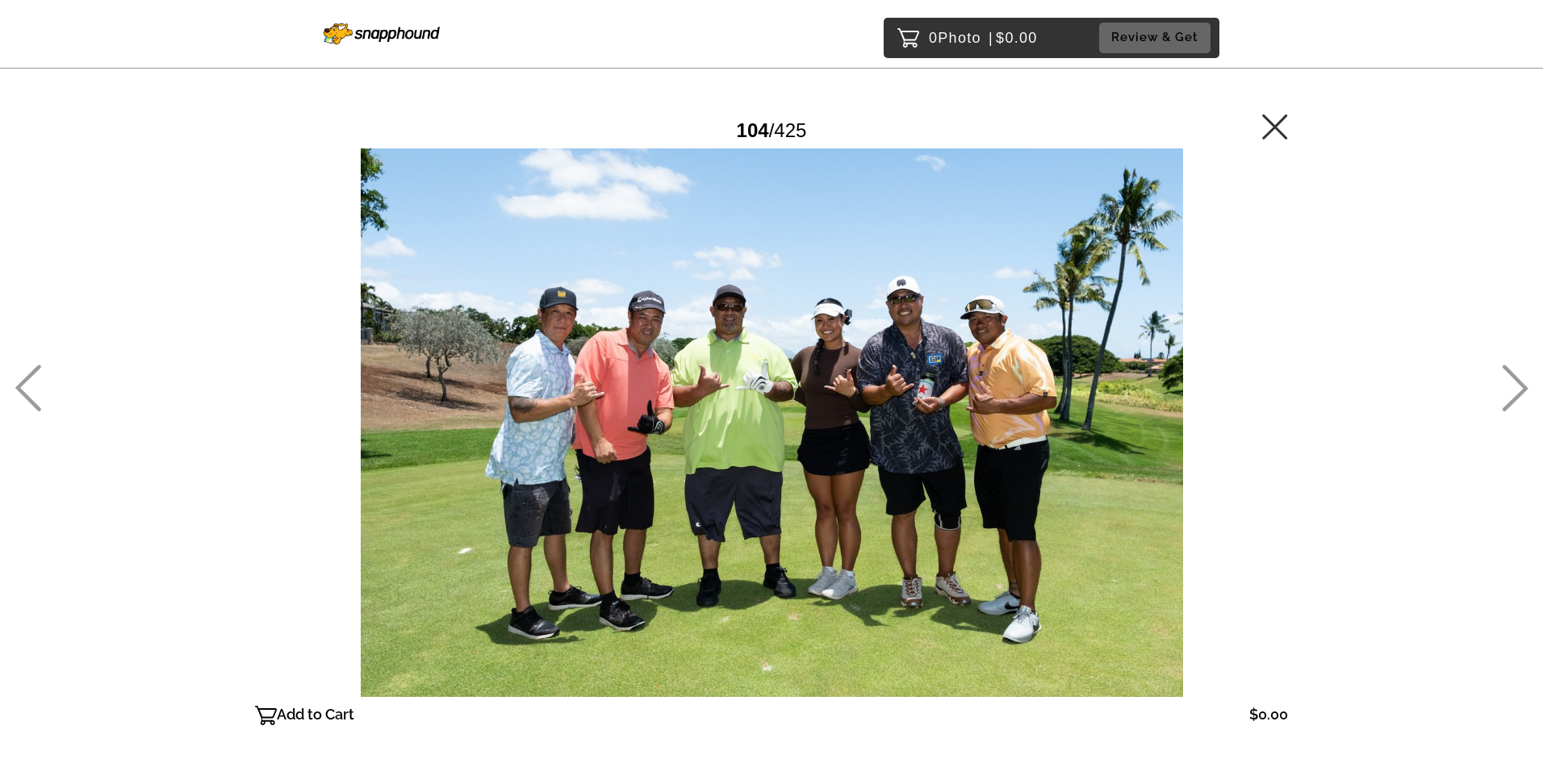
click at [33, 376] on icon at bounding box center [28, 388] width 26 height 47
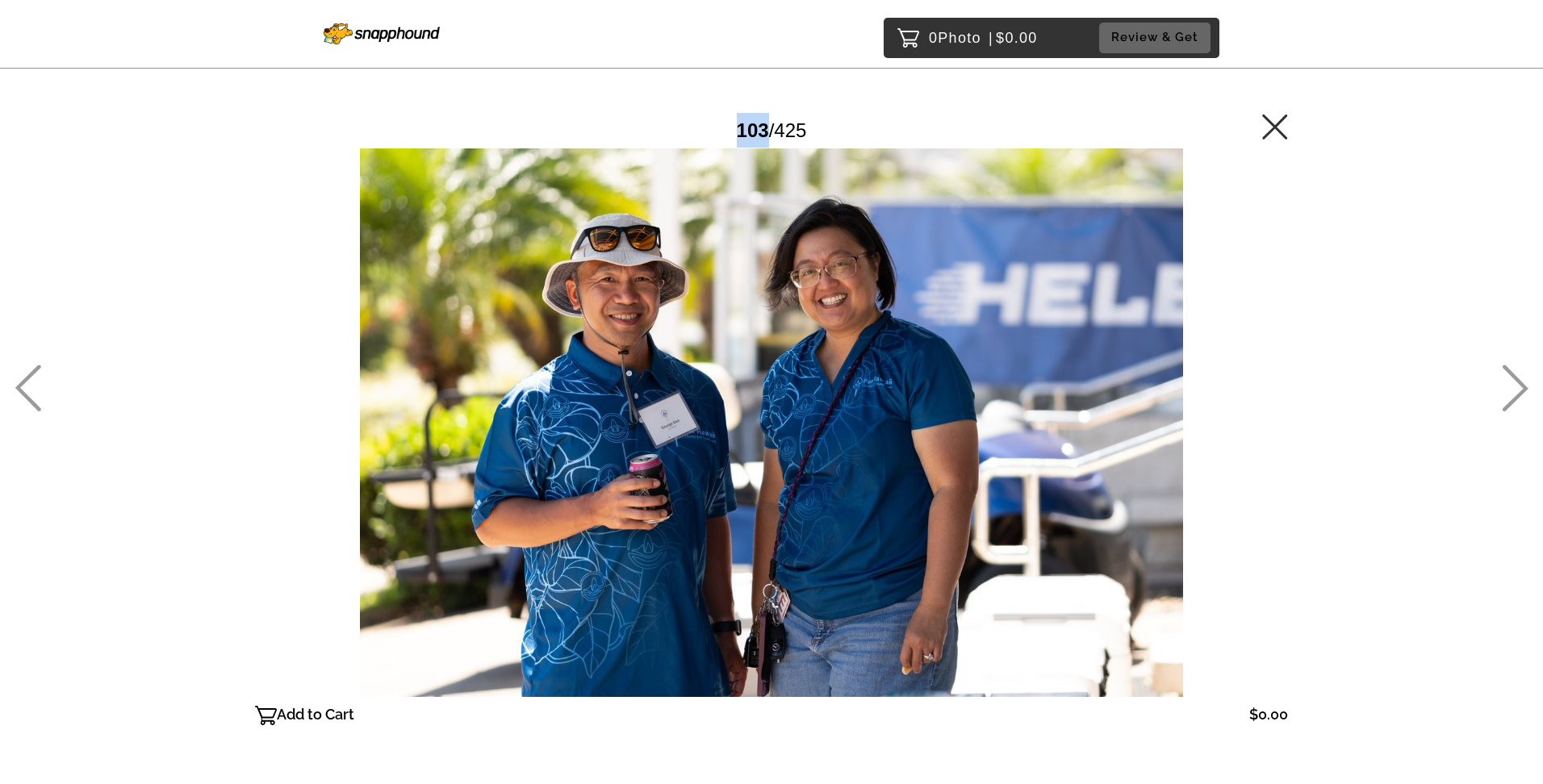
click at [33, 375] on icon at bounding box center [28, 388] width 26 height 47
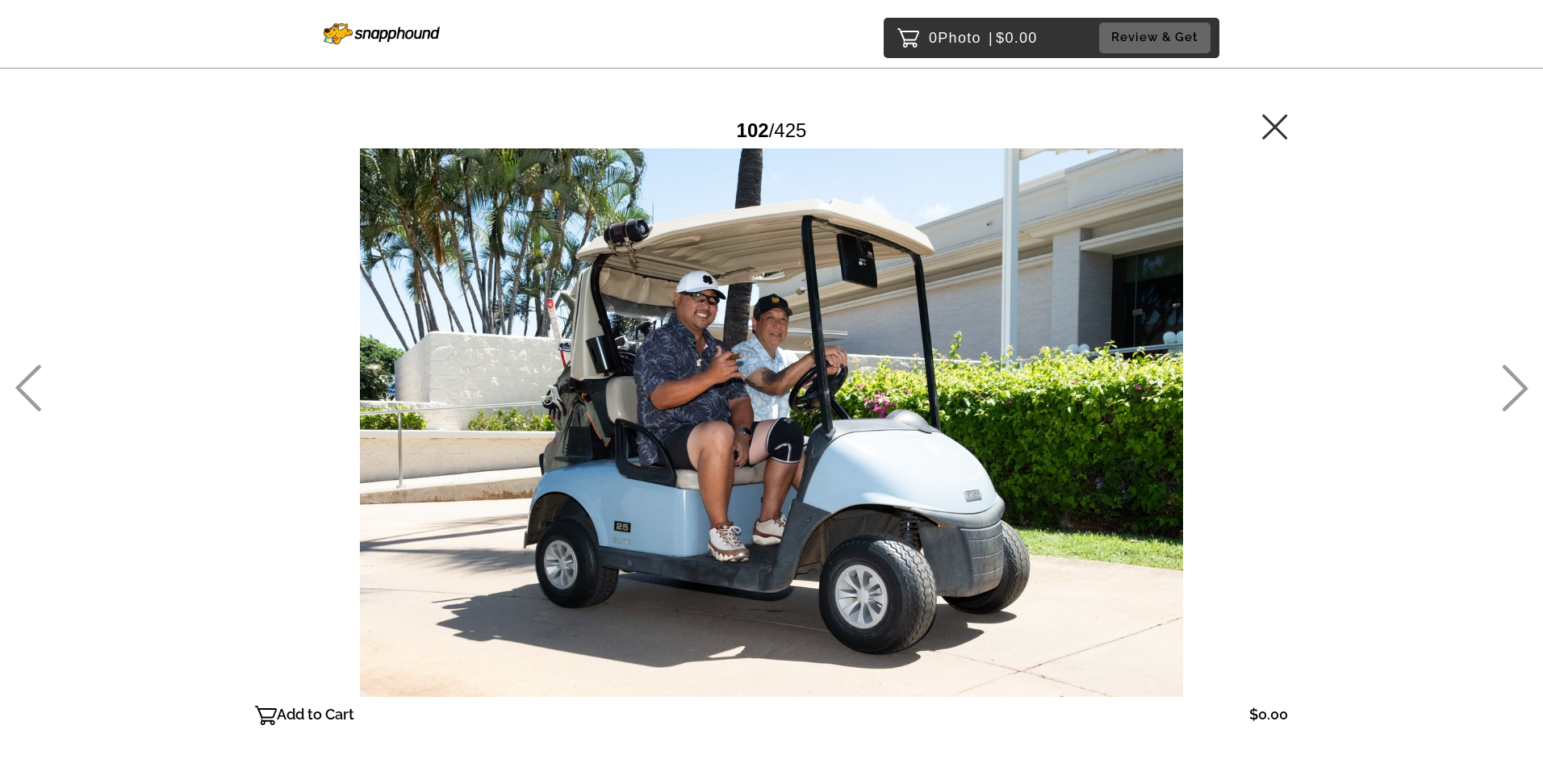
click at [33, 376] on icon at bounding box center [28, 388] width 26 height 47
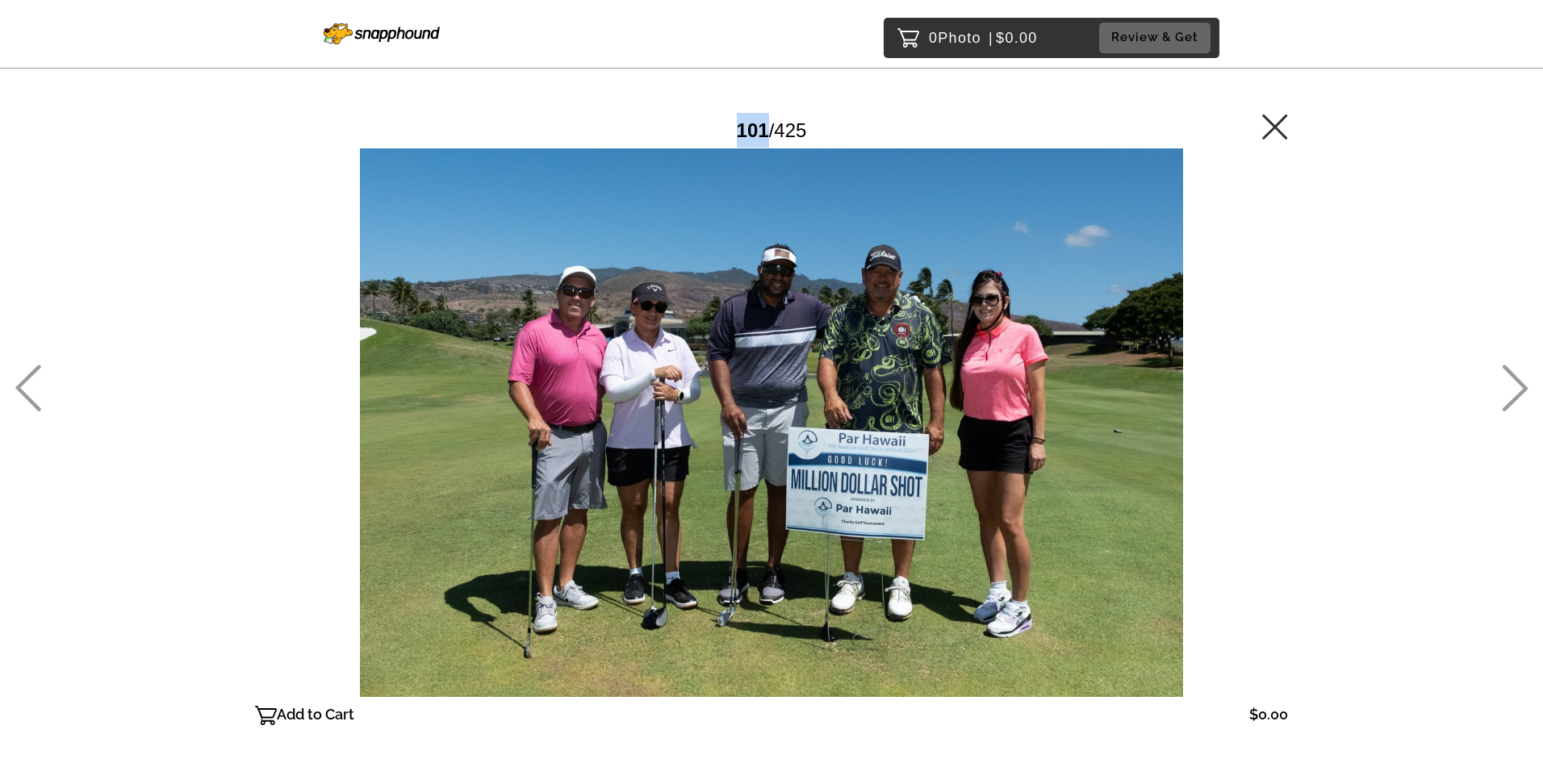
click at [33, 376] on icon at bounding box center [28, 388] width 26 height 47
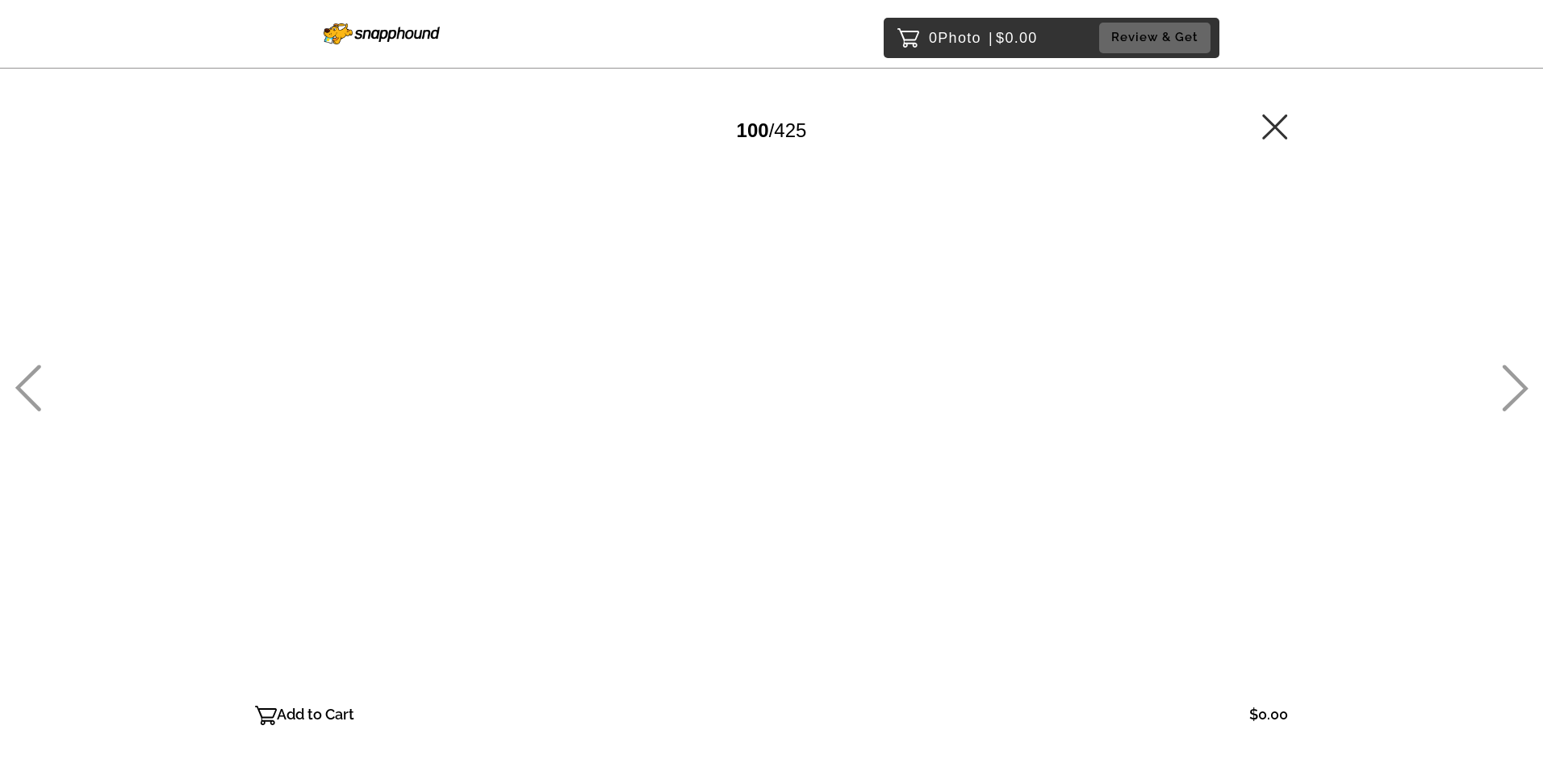
click at [33, 376] on icon at bounding box center [28, 388] width 26 height 47
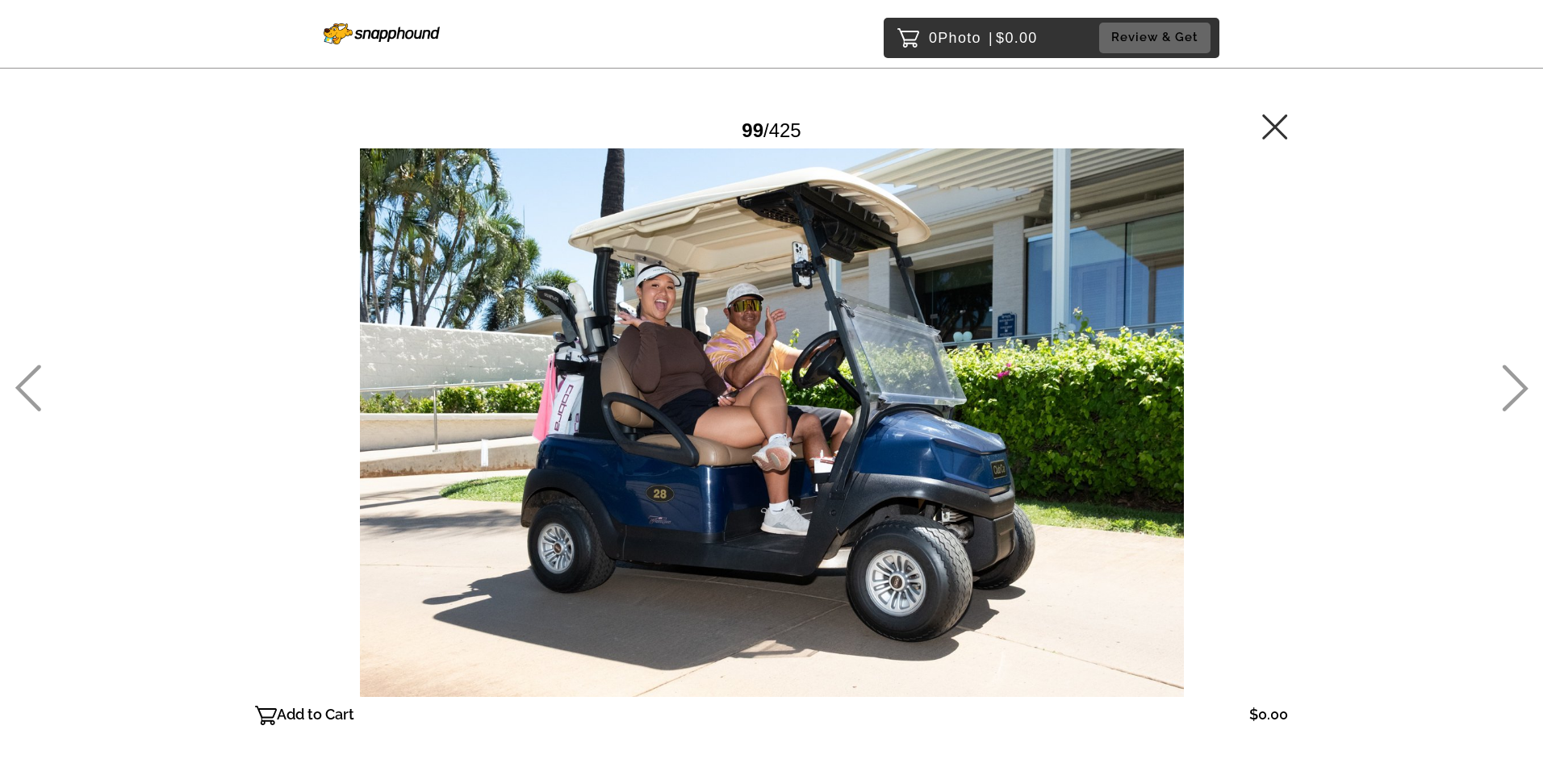
click at [33, 376] on icon at bounding box center [28, 388] width 26 height 47
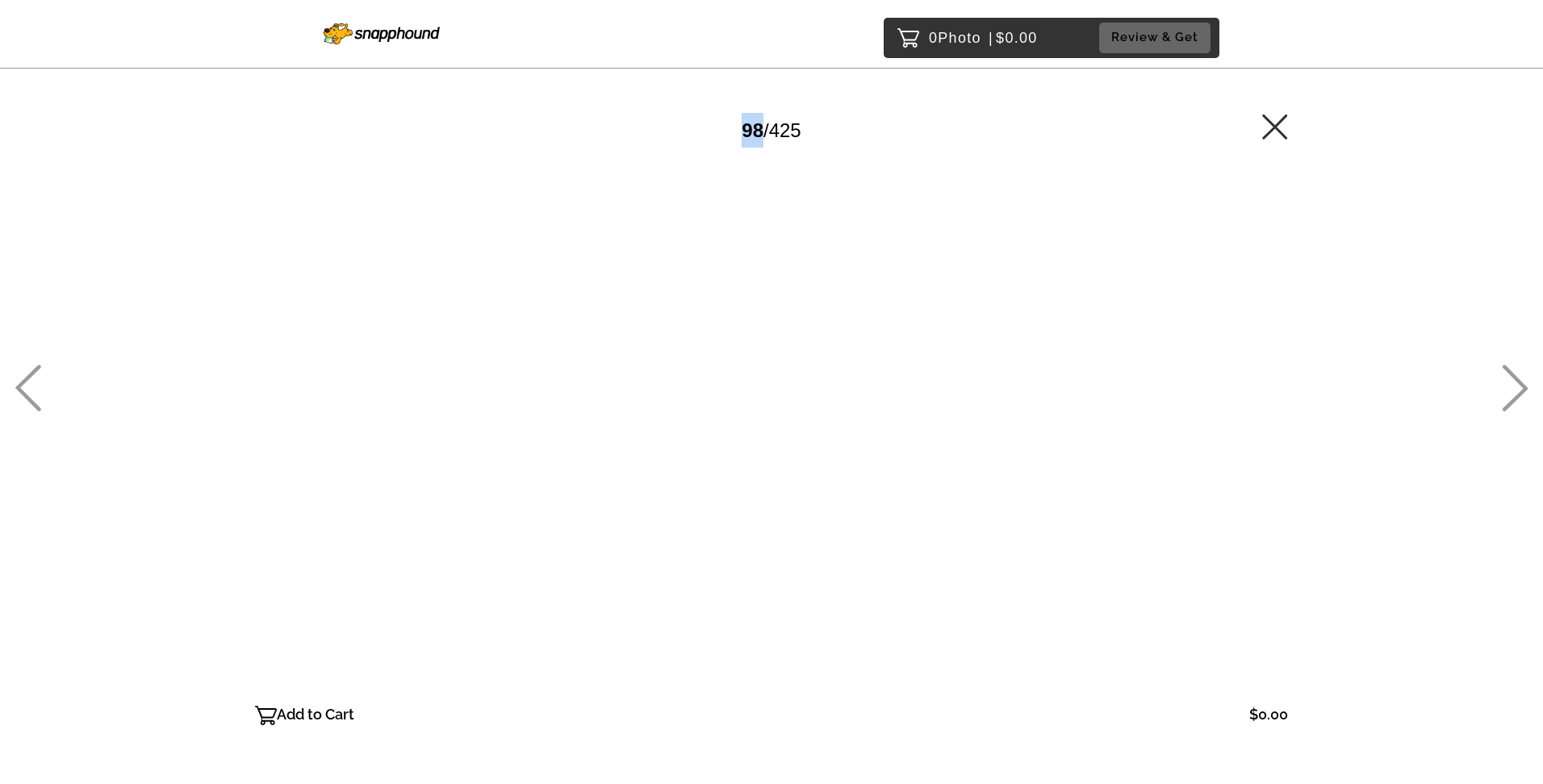
click at [33, 376] on icon at bounding box center [28, 388] width 26 height 47
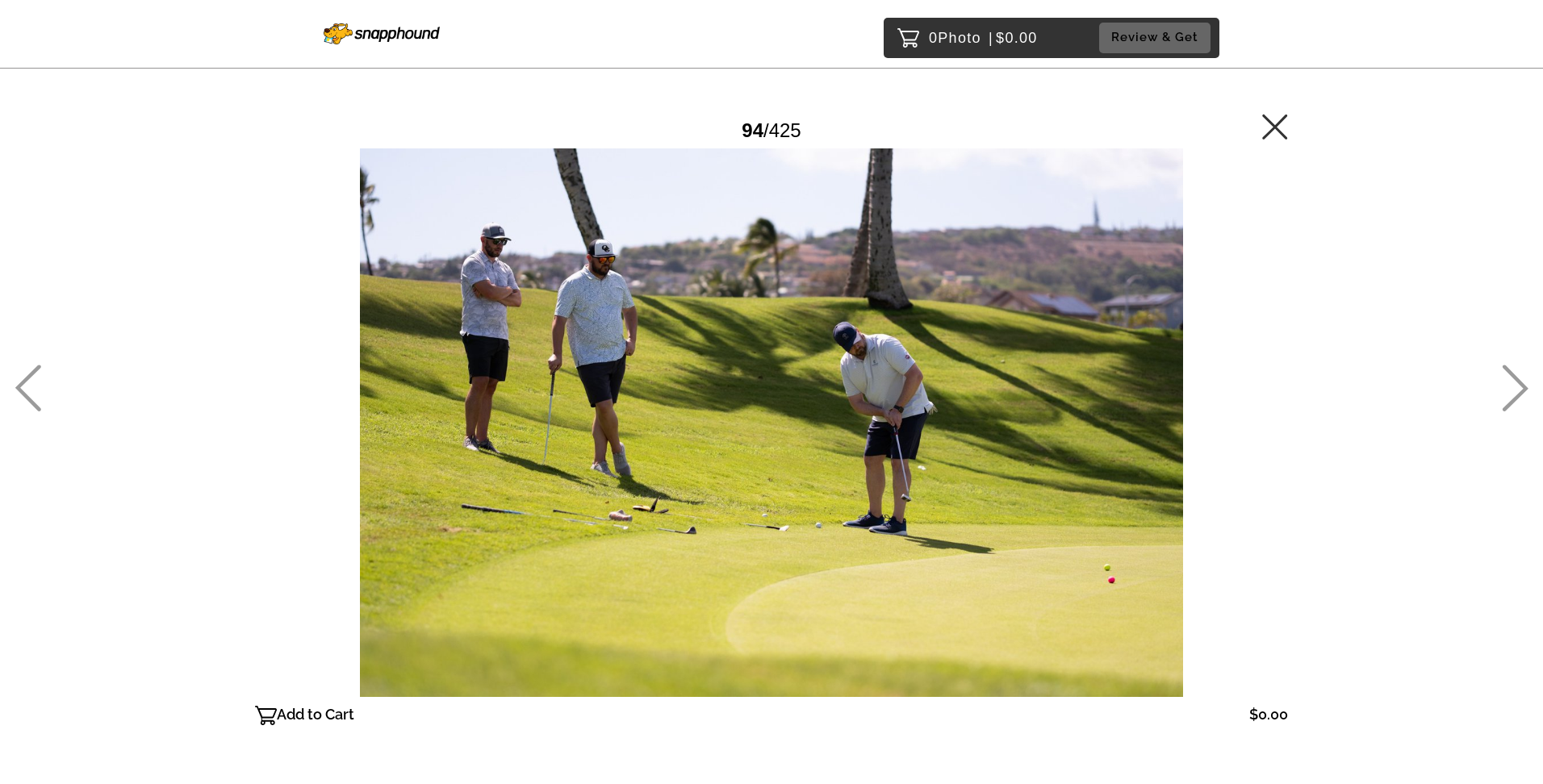
click at [33, 376] on icon at bounding box center [28, 388] width 26 height 47
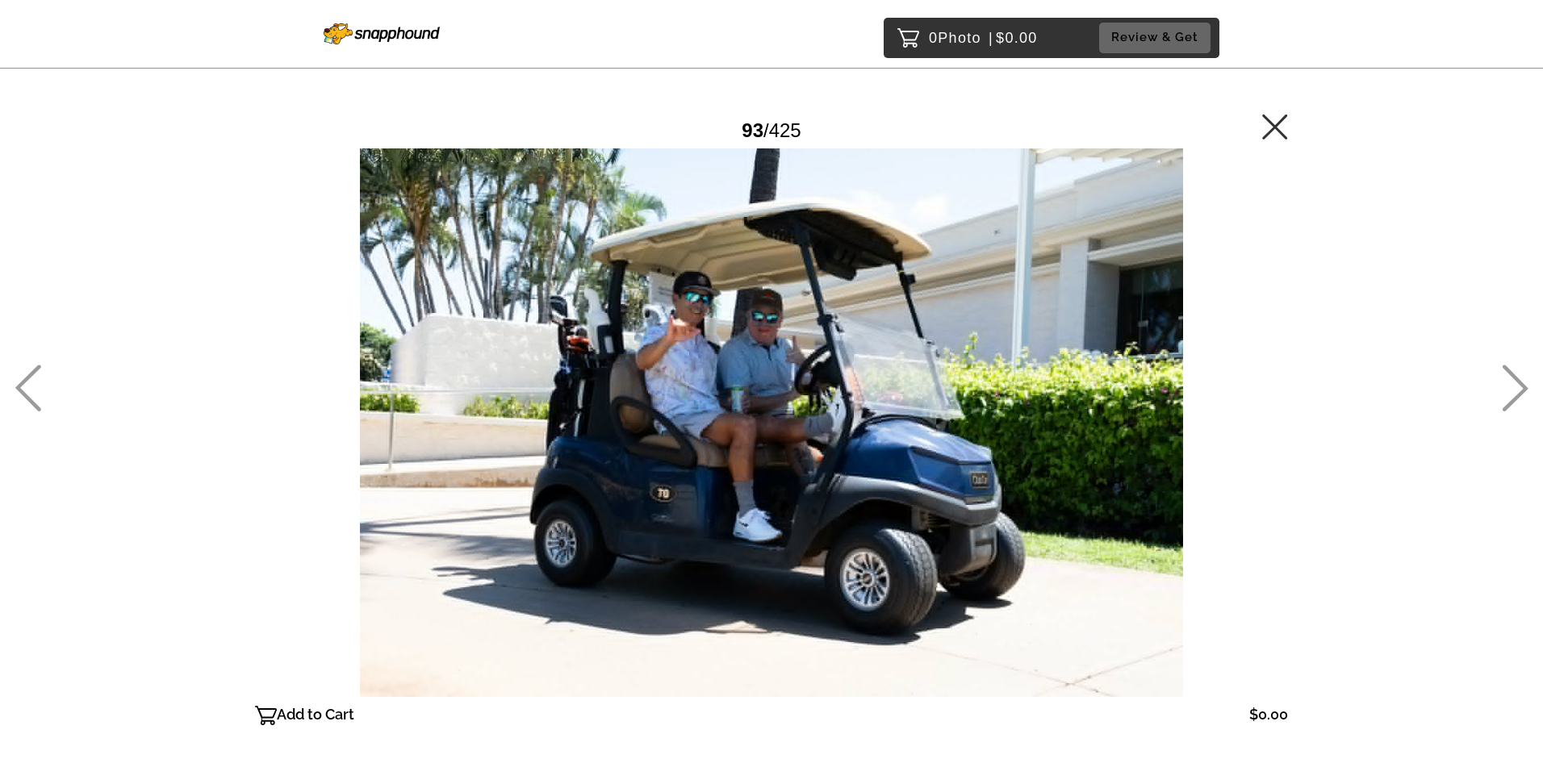
click at [33, 376] on icon at bounding box center [28, 388] width 26 height 47
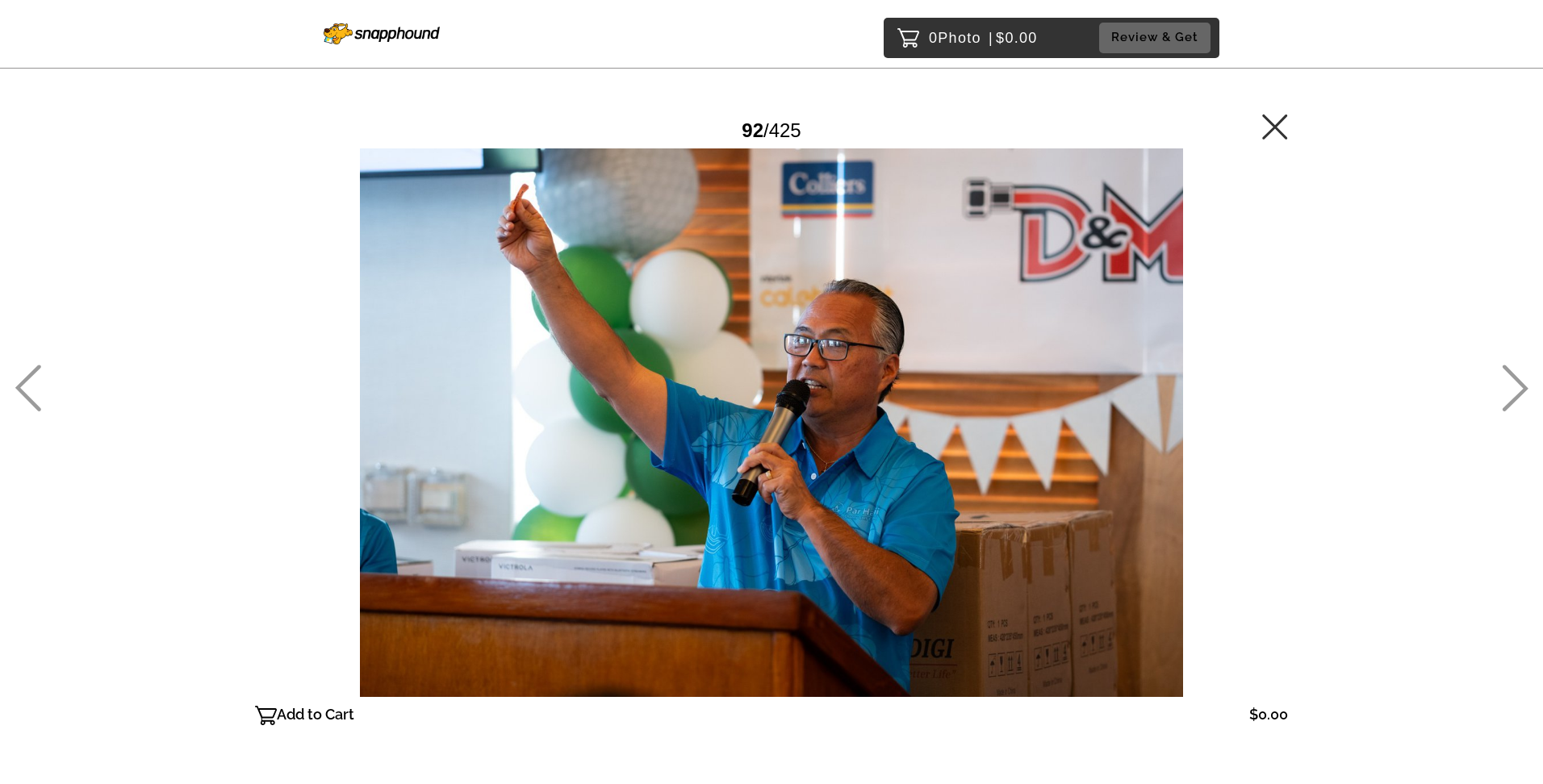
click at [33, 376] on icon at bounding box center [28, 388] width 26 height 47
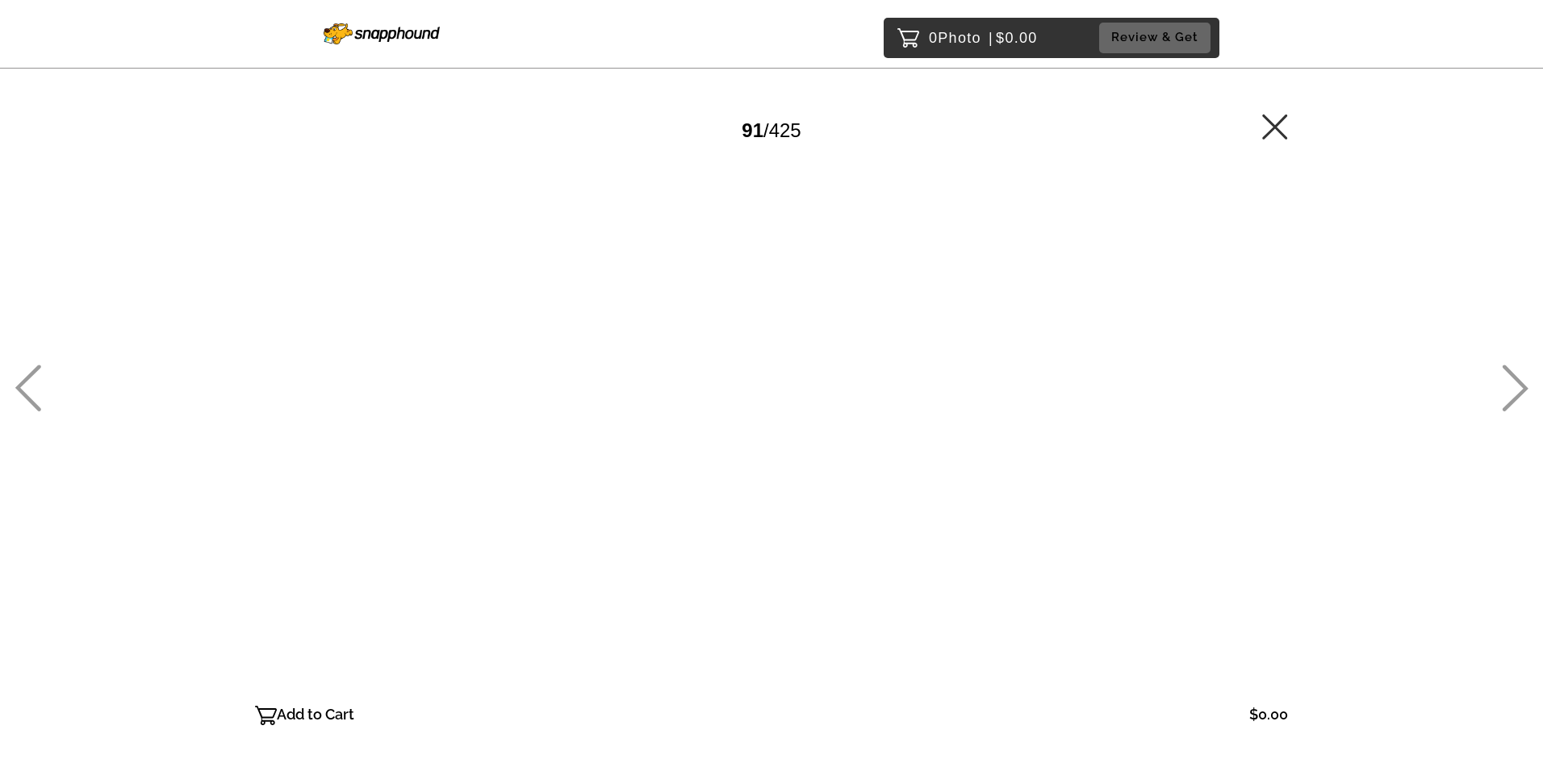
click at [33, 376] on icon at bounding box center [28, 388] width 26 height 47
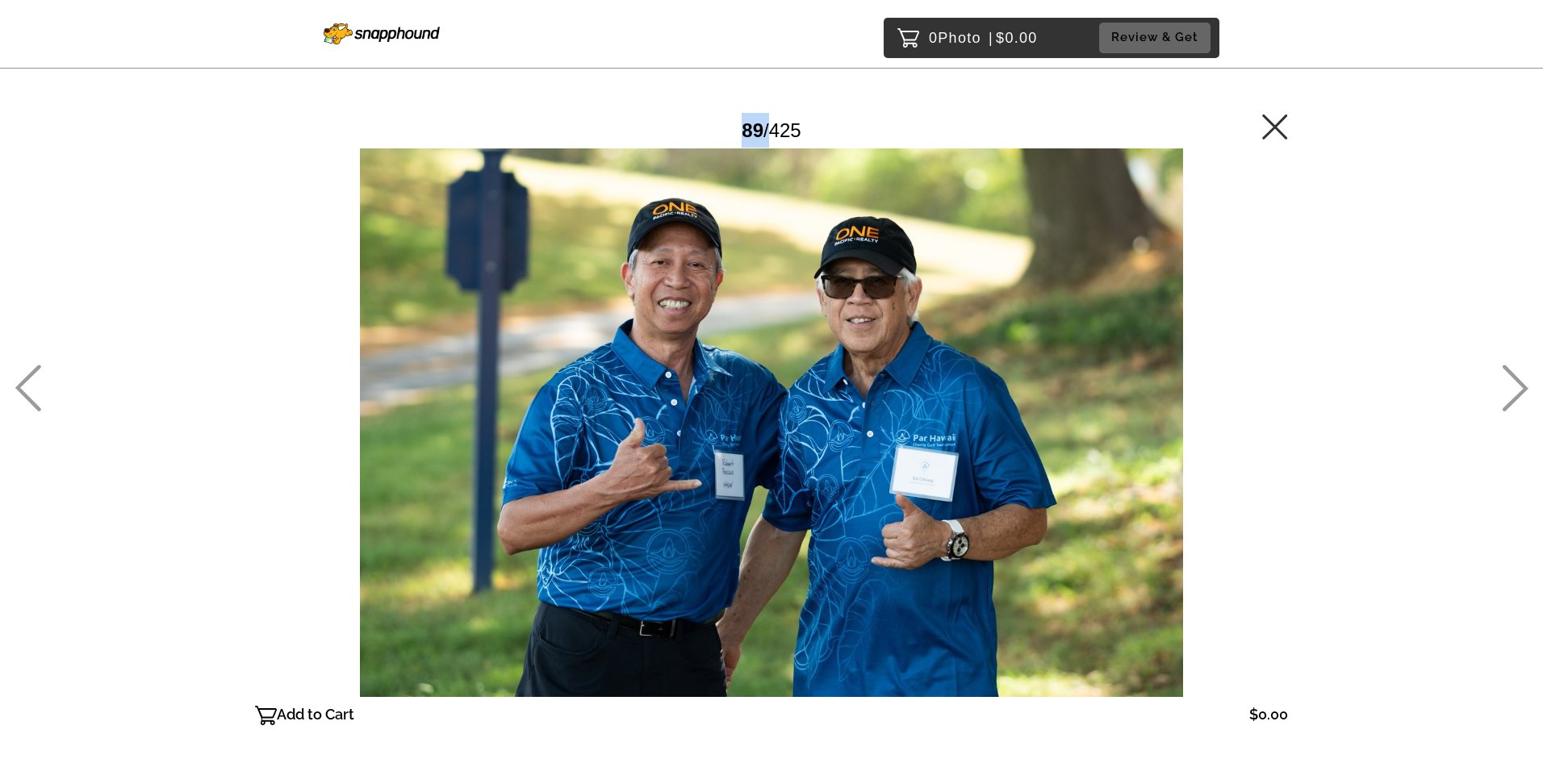
click at [33, 376] on icon at bounding box center [28, 388] width 26 height 47
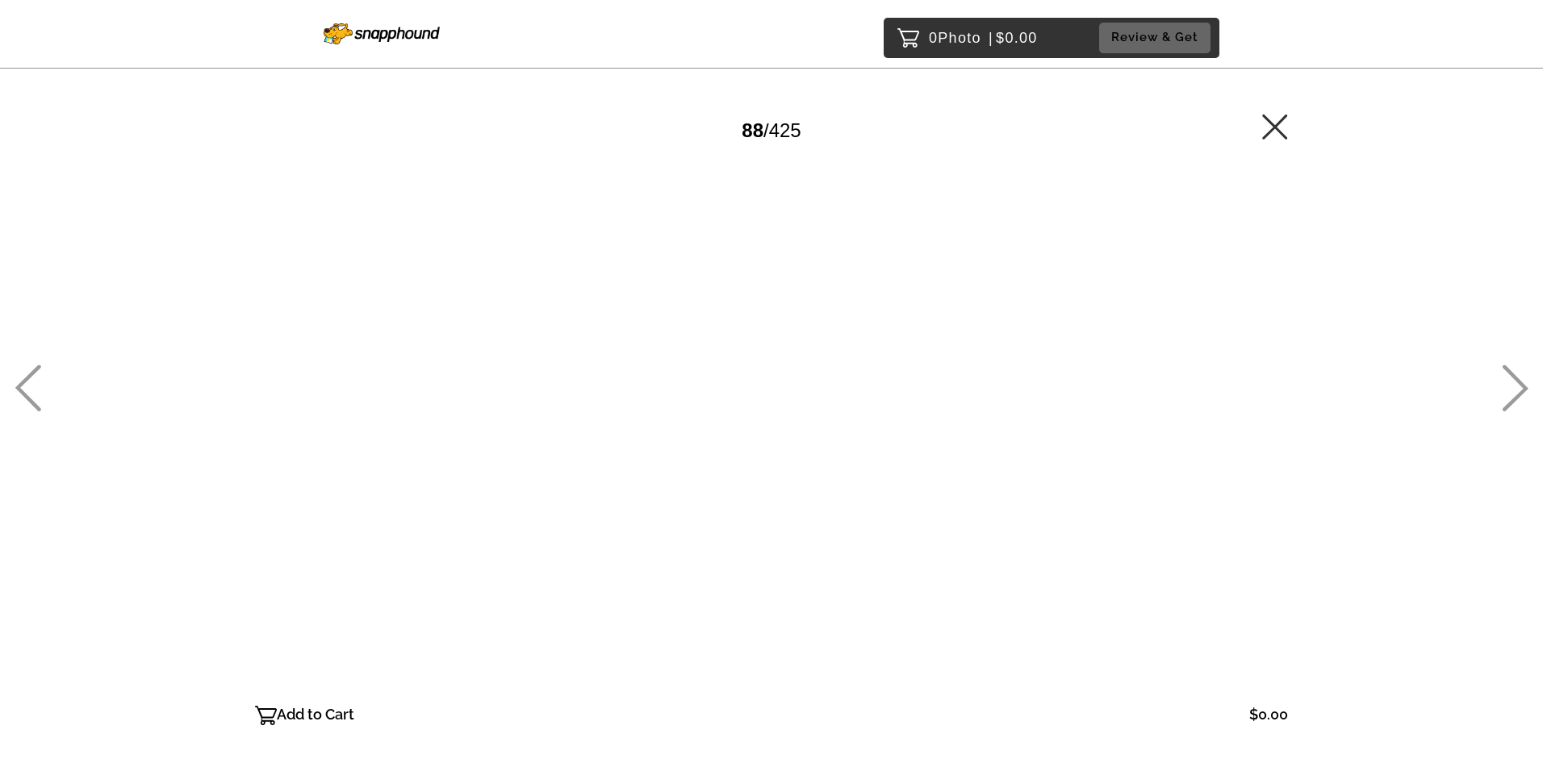
click at [33, 376] on icon at bounding box center [28, 388] width 26 height 47
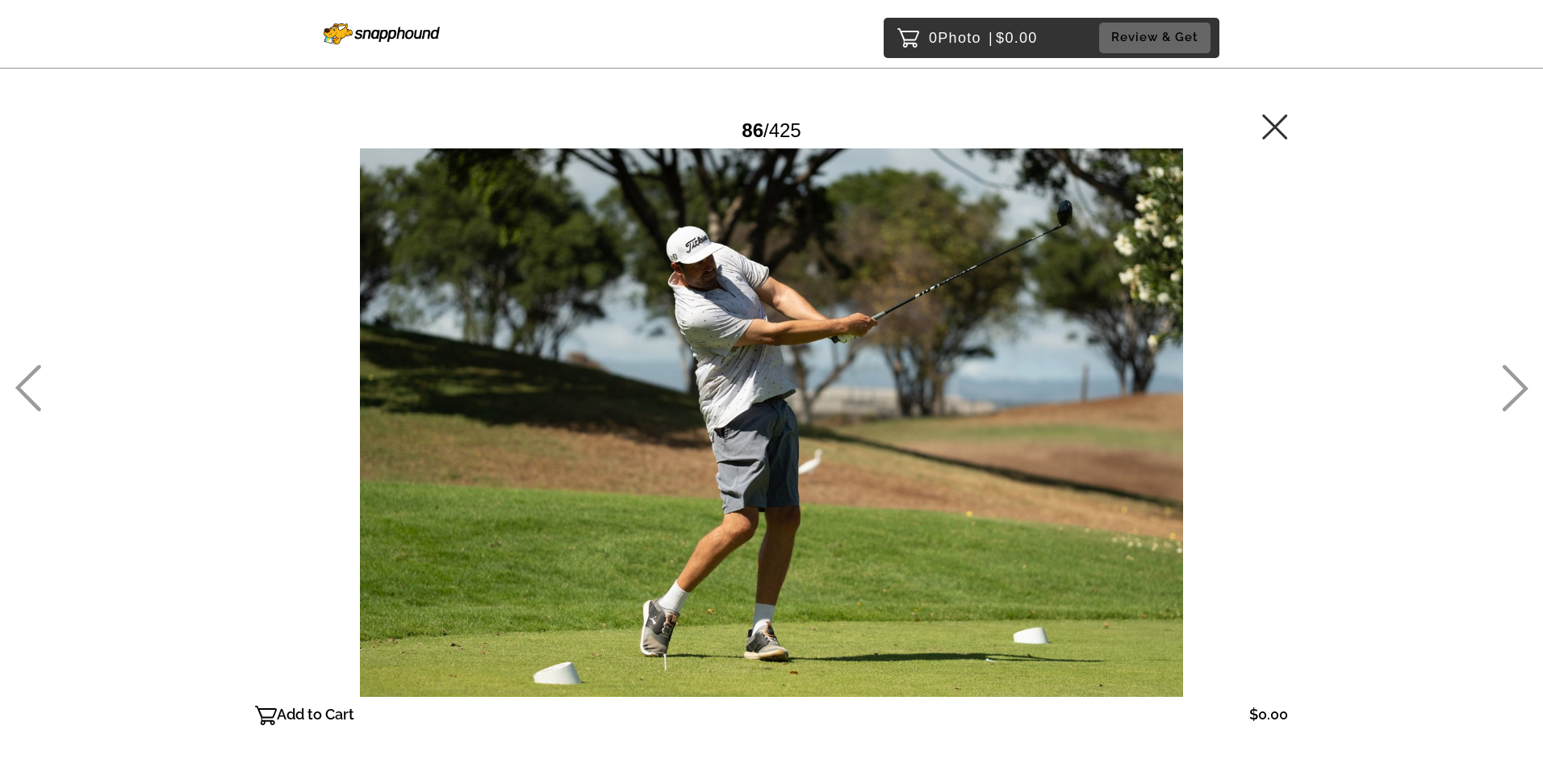
click at [33, 376] on icon at bounding box center [28, 388] width 26 height 47
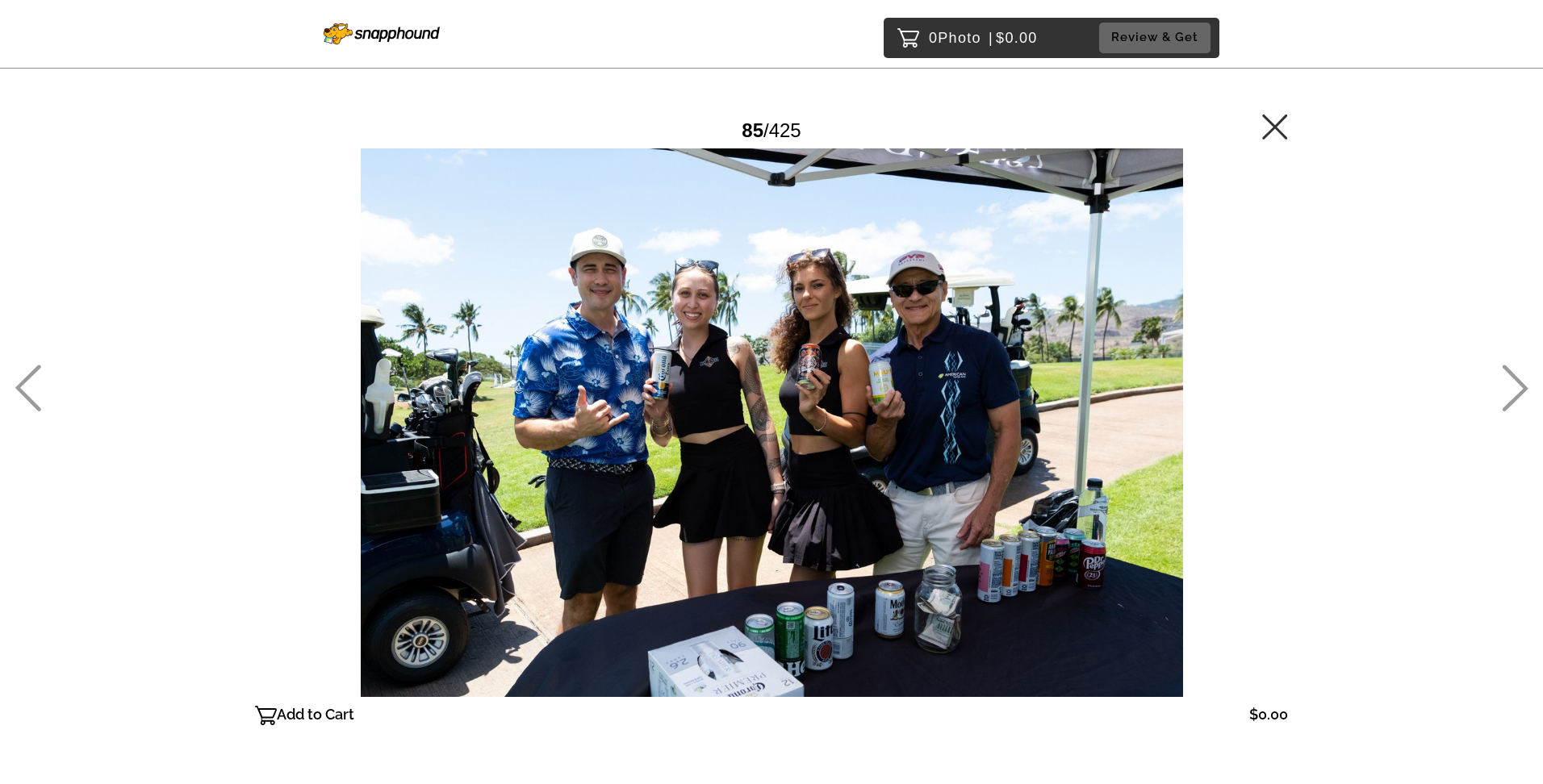
click at [33, 376] on icon at bounding box center [28, 388] width 26 height 47
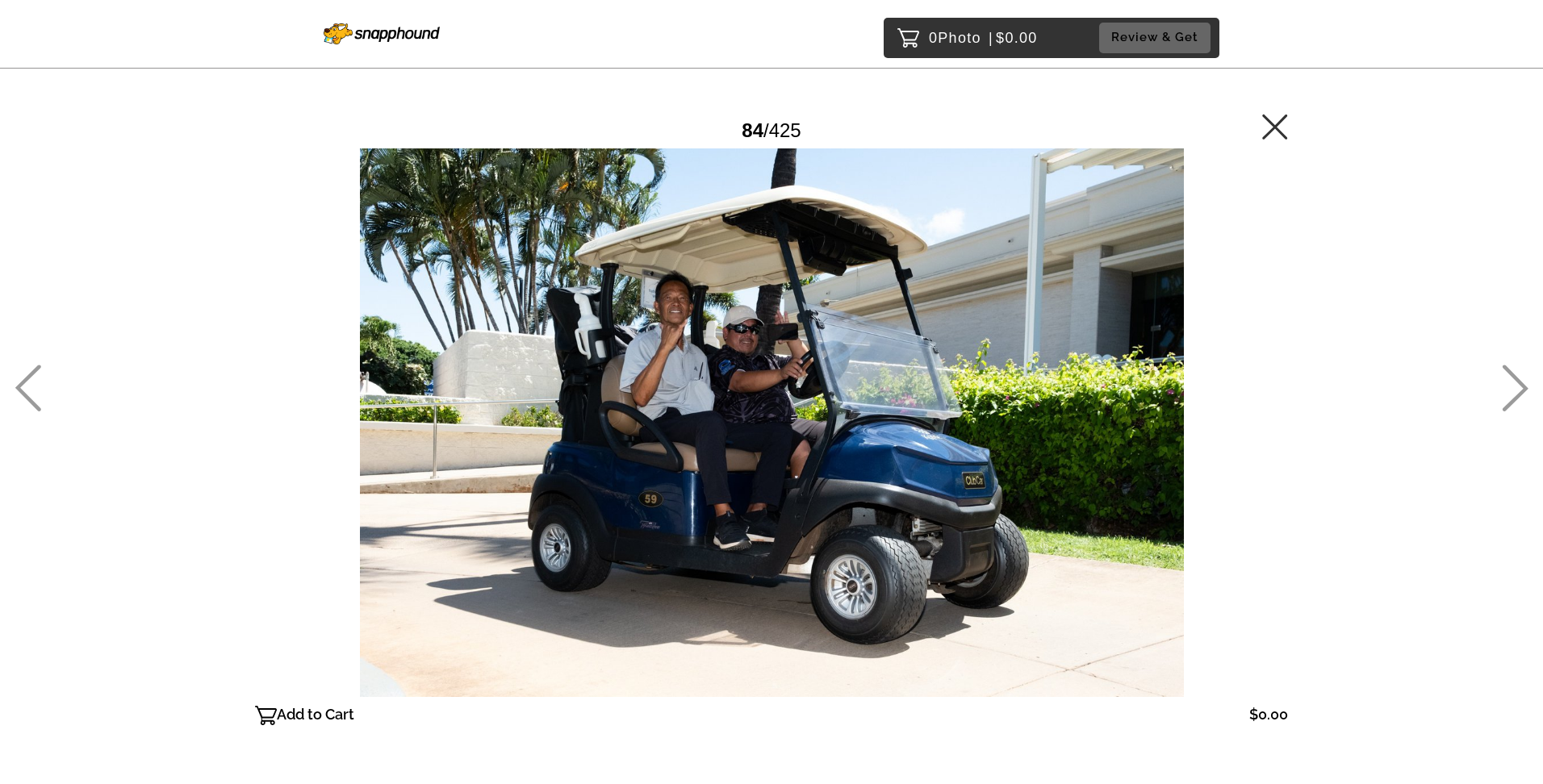
click at [33, 376] on icon at bounding box center [28, 388] width 26 height 47
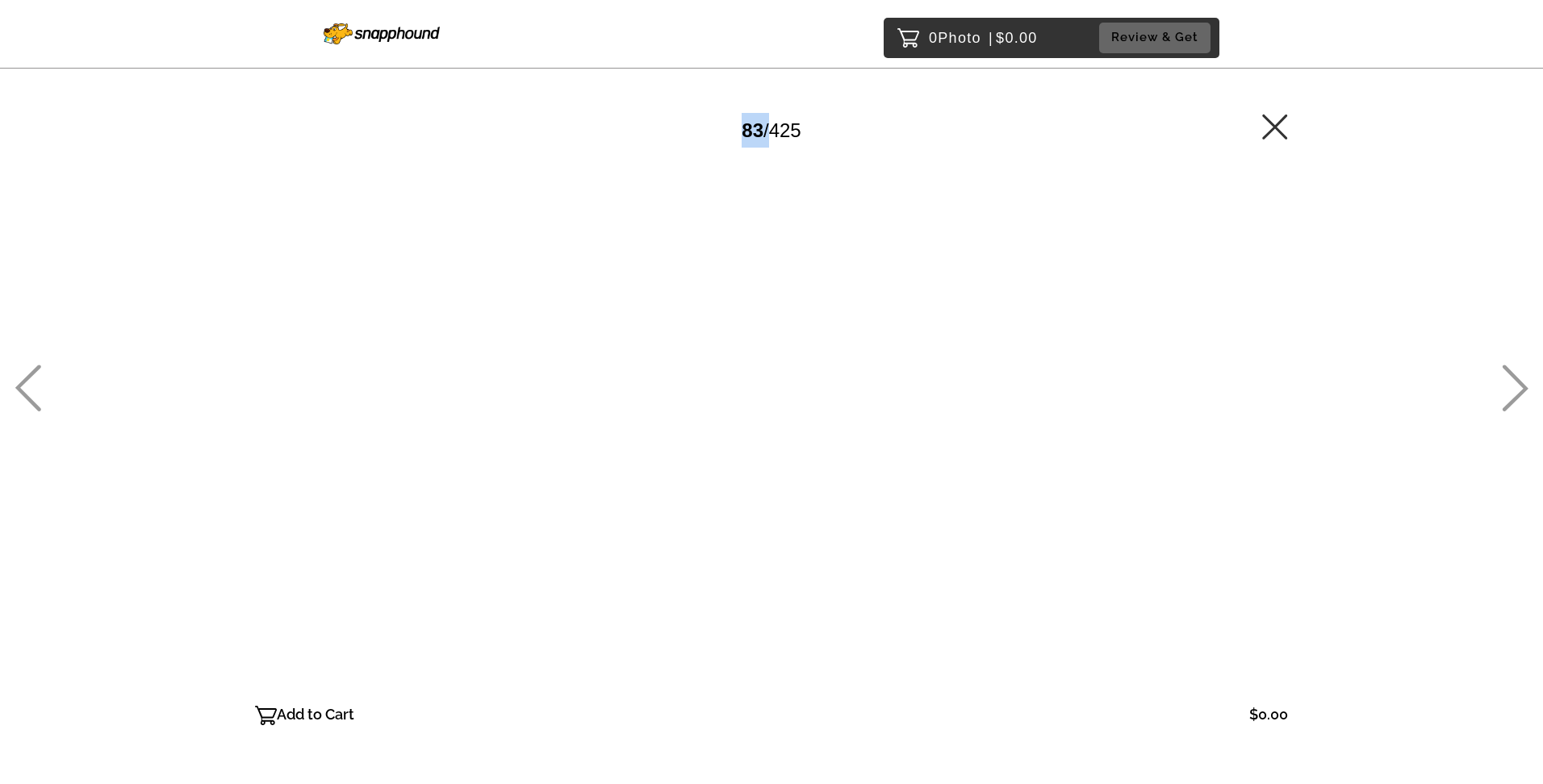
click at [33, 376] on icon at bounding box center [28, 388] width 26 height 47
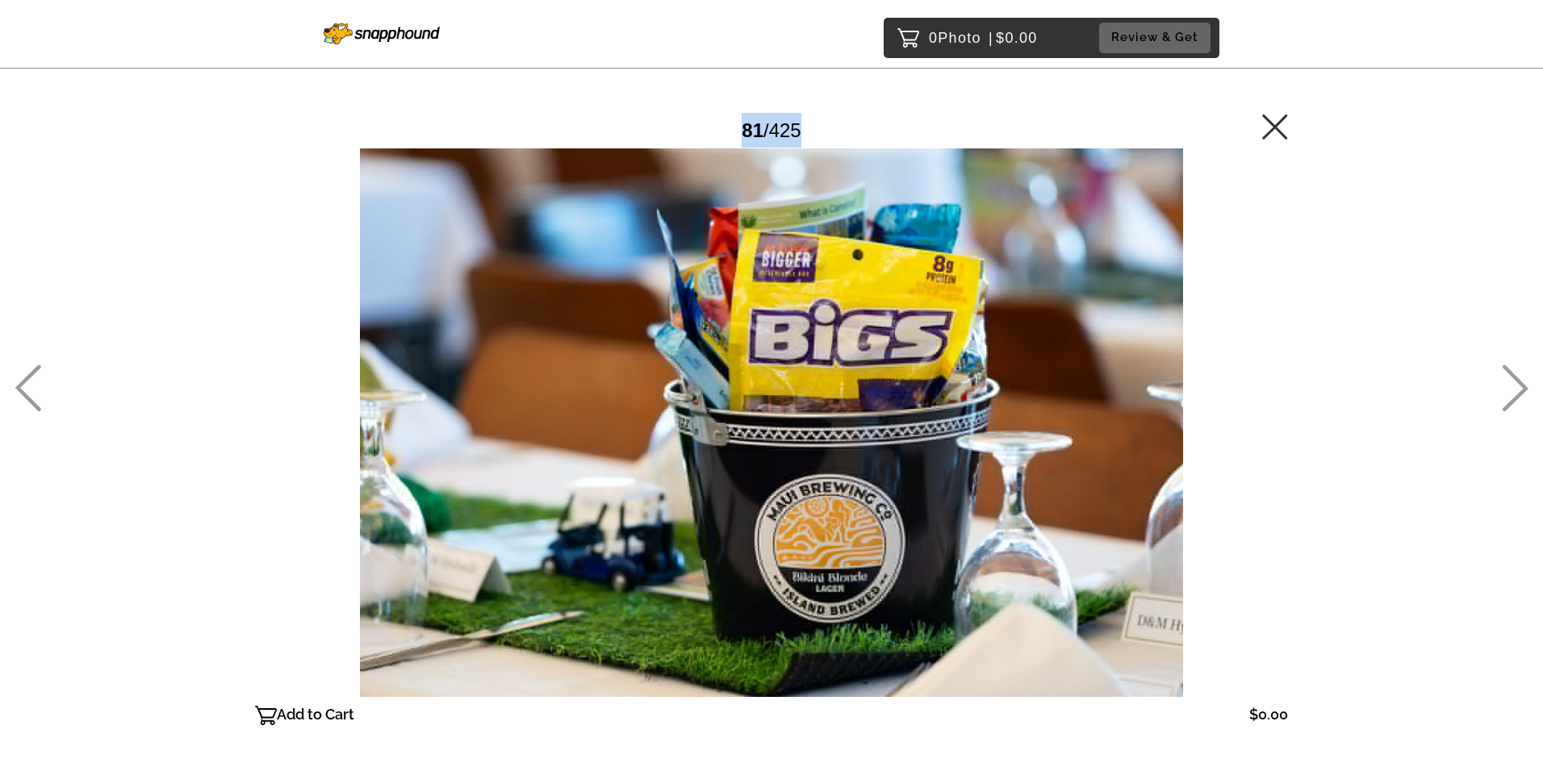
click at [33, 376] on icon at bounding box center [28, 388] width 26 height 47
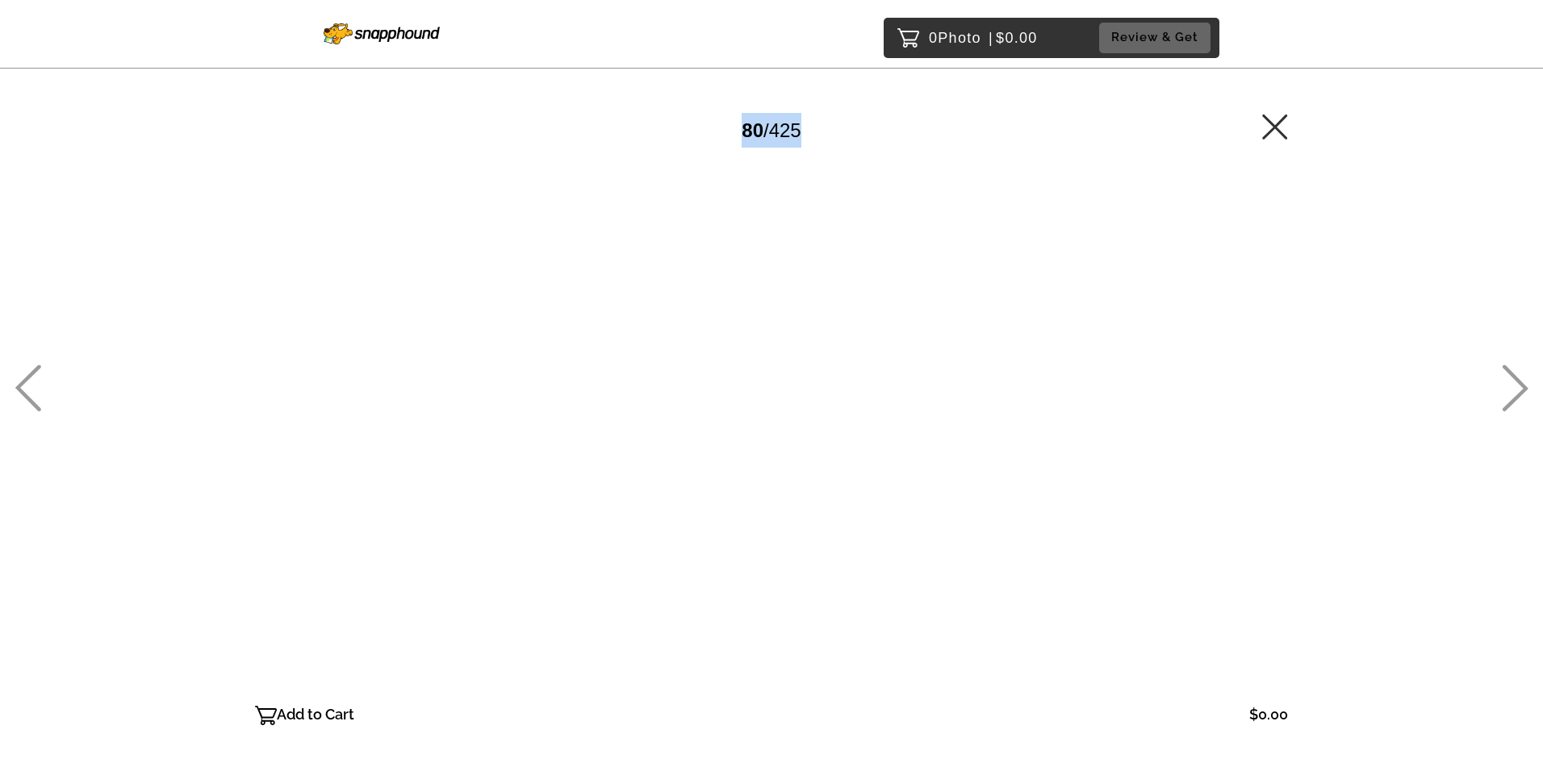
click at [33, 376] on icon at bounding box center [28, 388] width 26 height 47
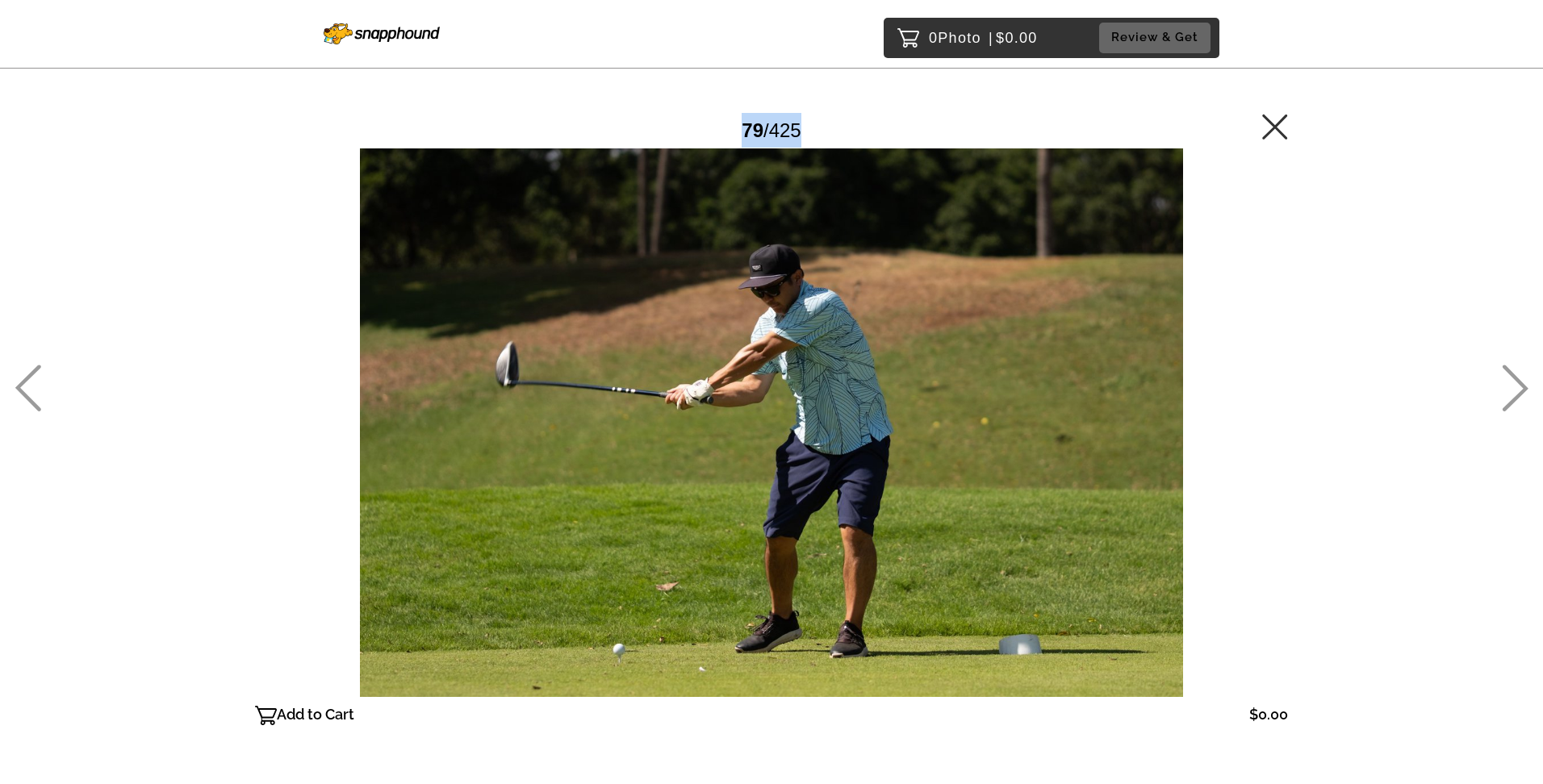
click at [33, 376] on icon at bounding box center [28, 388] width 26 height 47
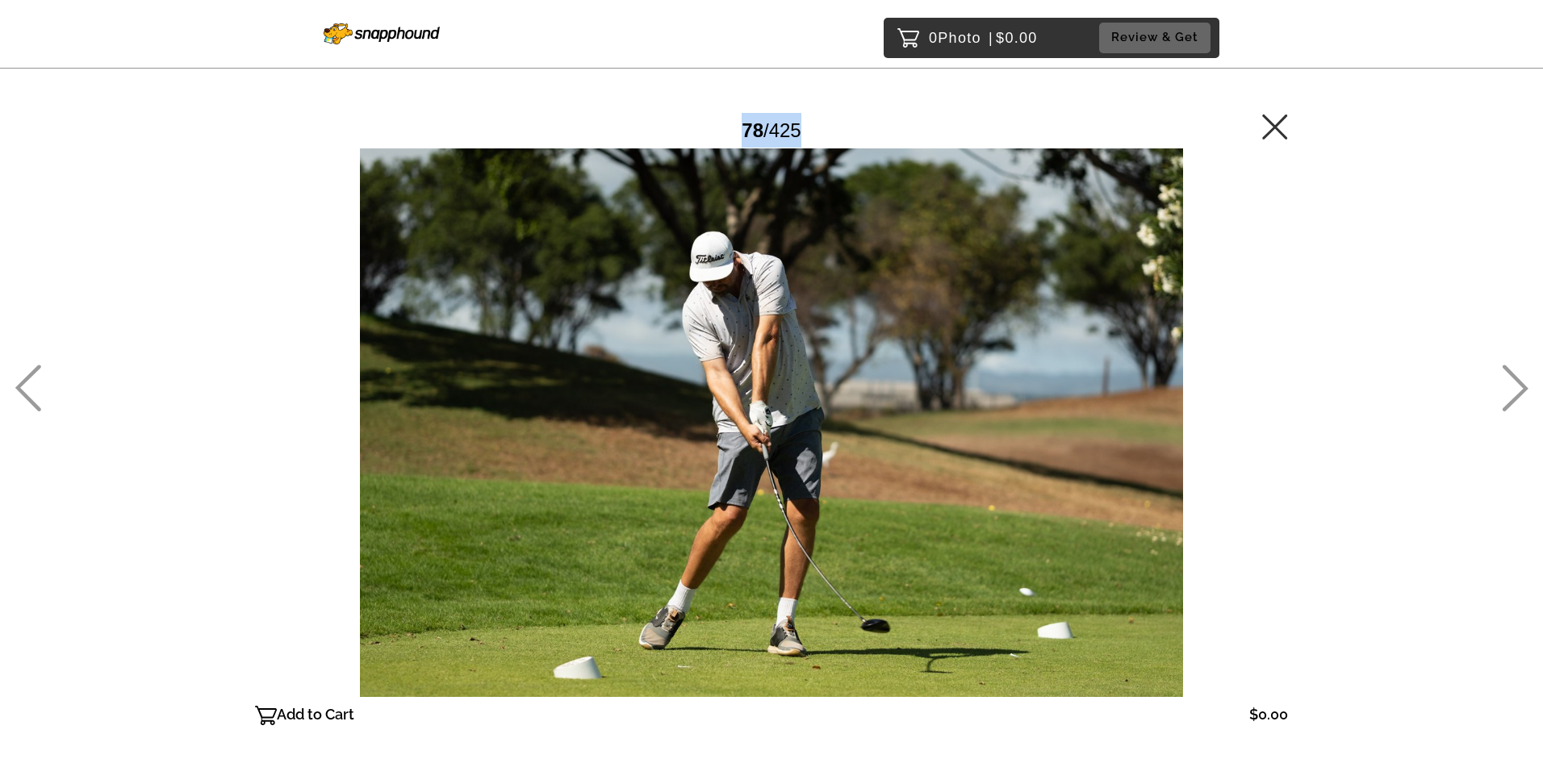
click at [33, 376] on icon at bounding box center [28, 388] width 26 height 47
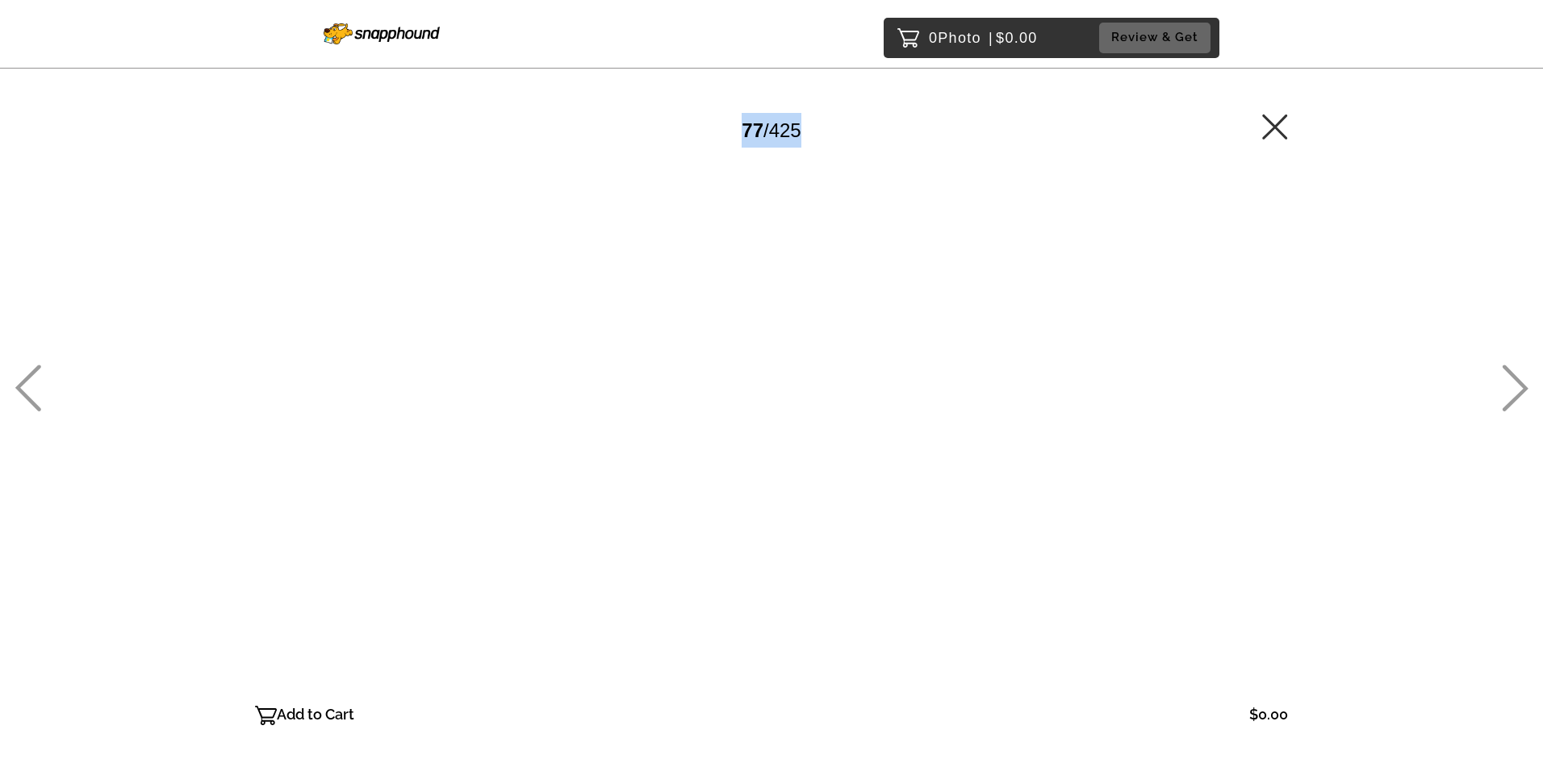
click at [33, 375] on icon at bounding box center [28, 388] width 26 height 47
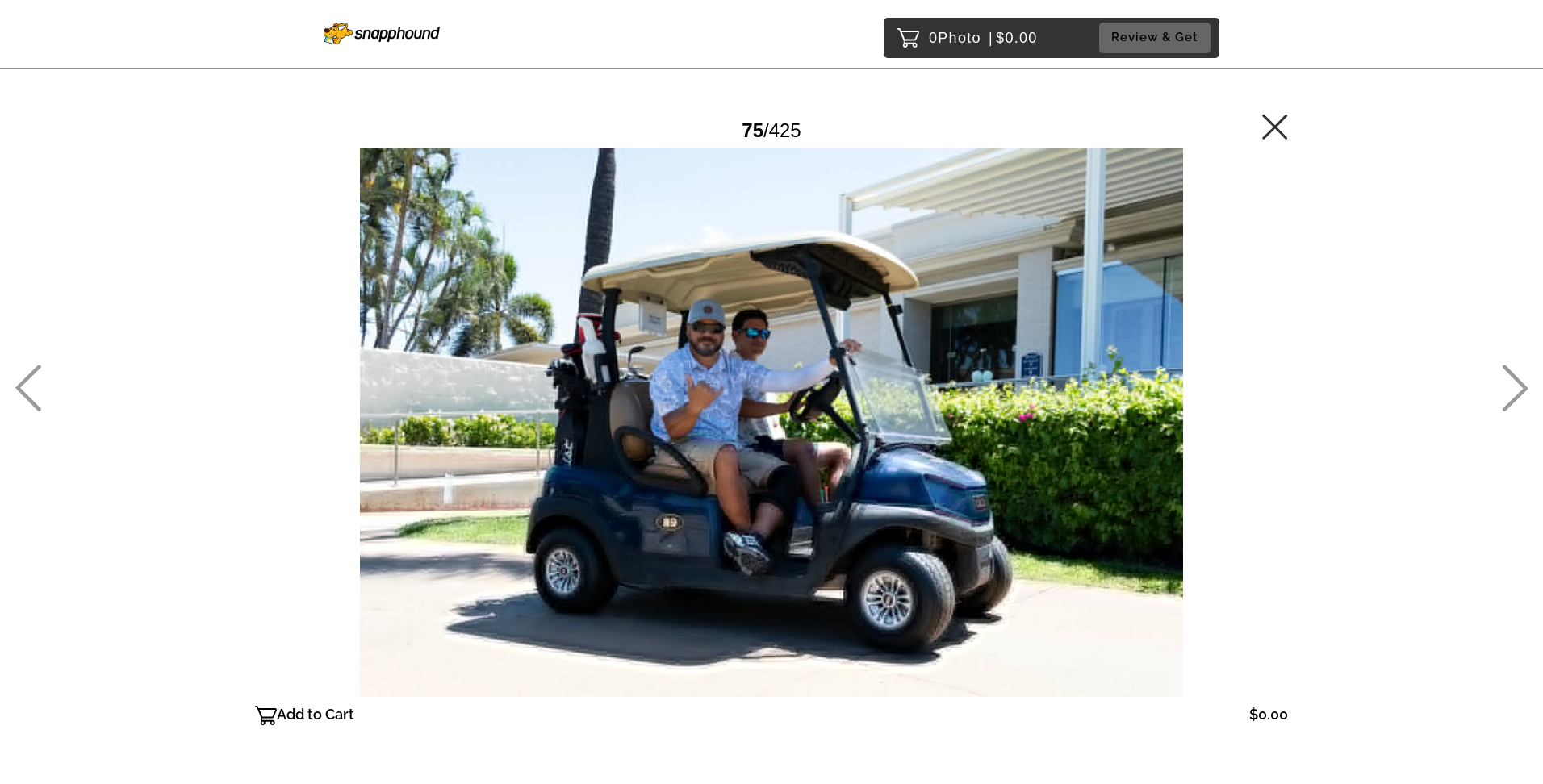
click at [33, 375] on icon at bounding box center [28, 388] width 26 height 47
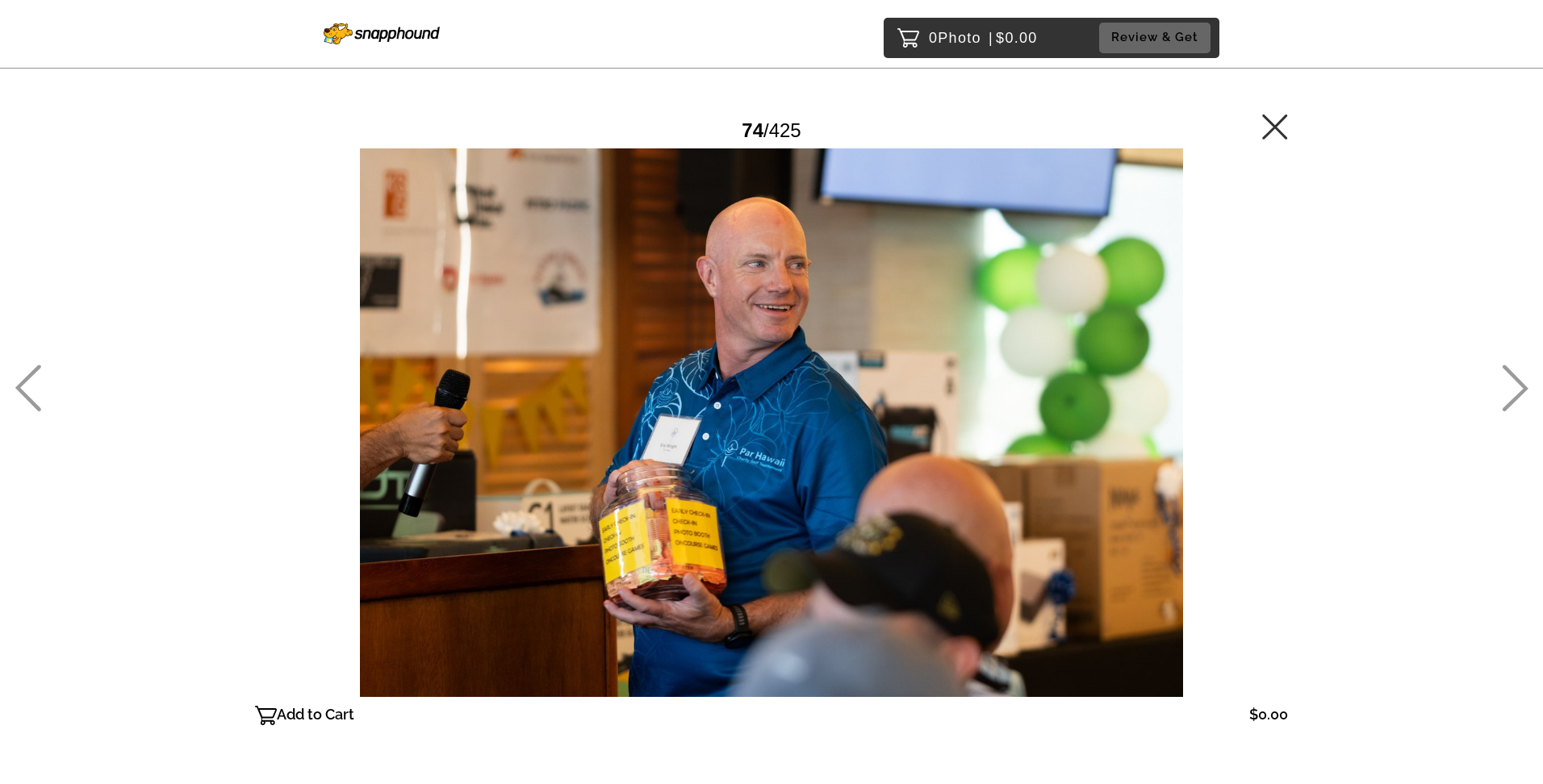
click at [33, 375] on icon at bounding box center [28, 388] width 26 height 47
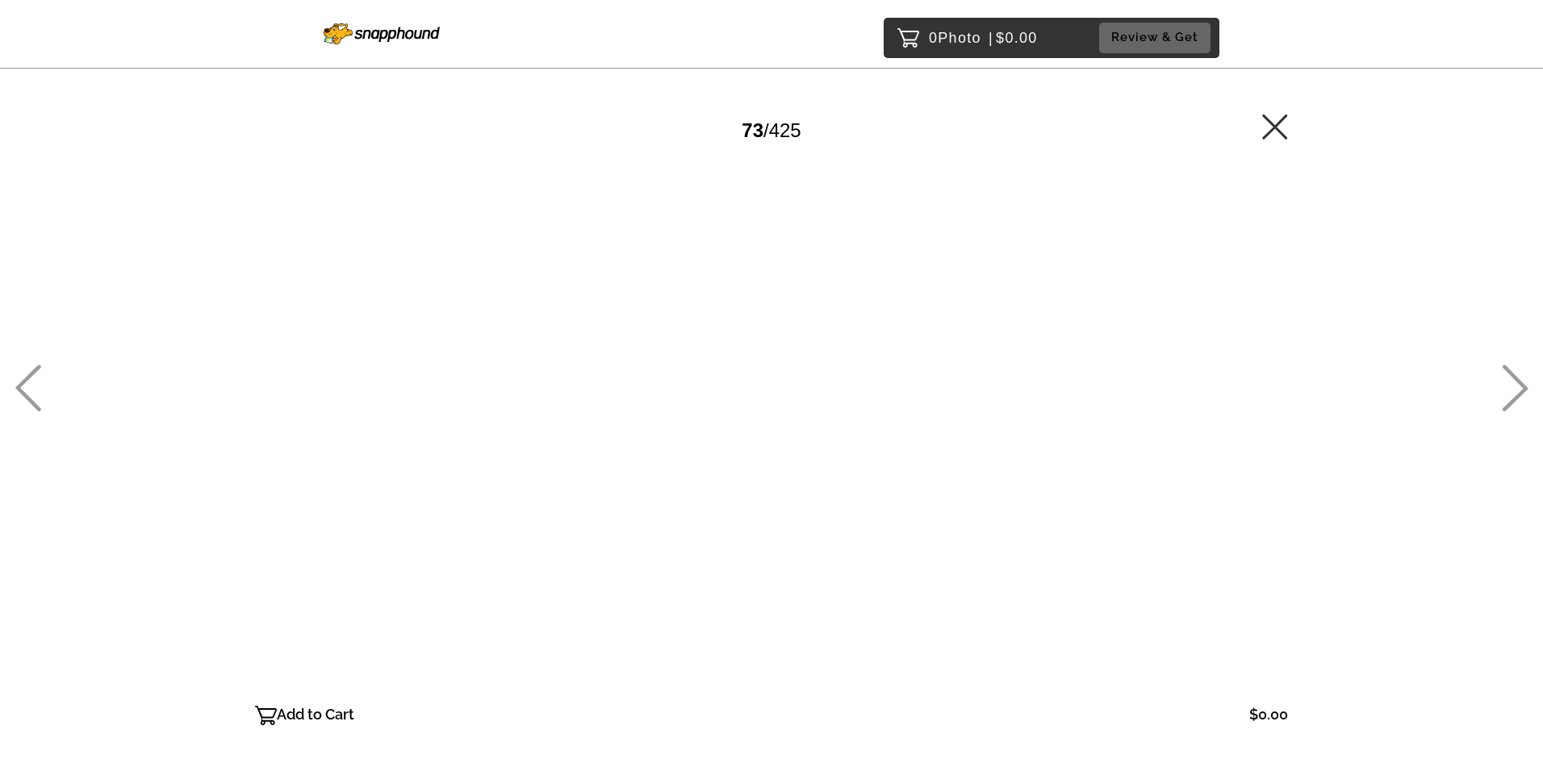
click at [34, 364] on icon at bounding box center [28, 388] width 26 height 47
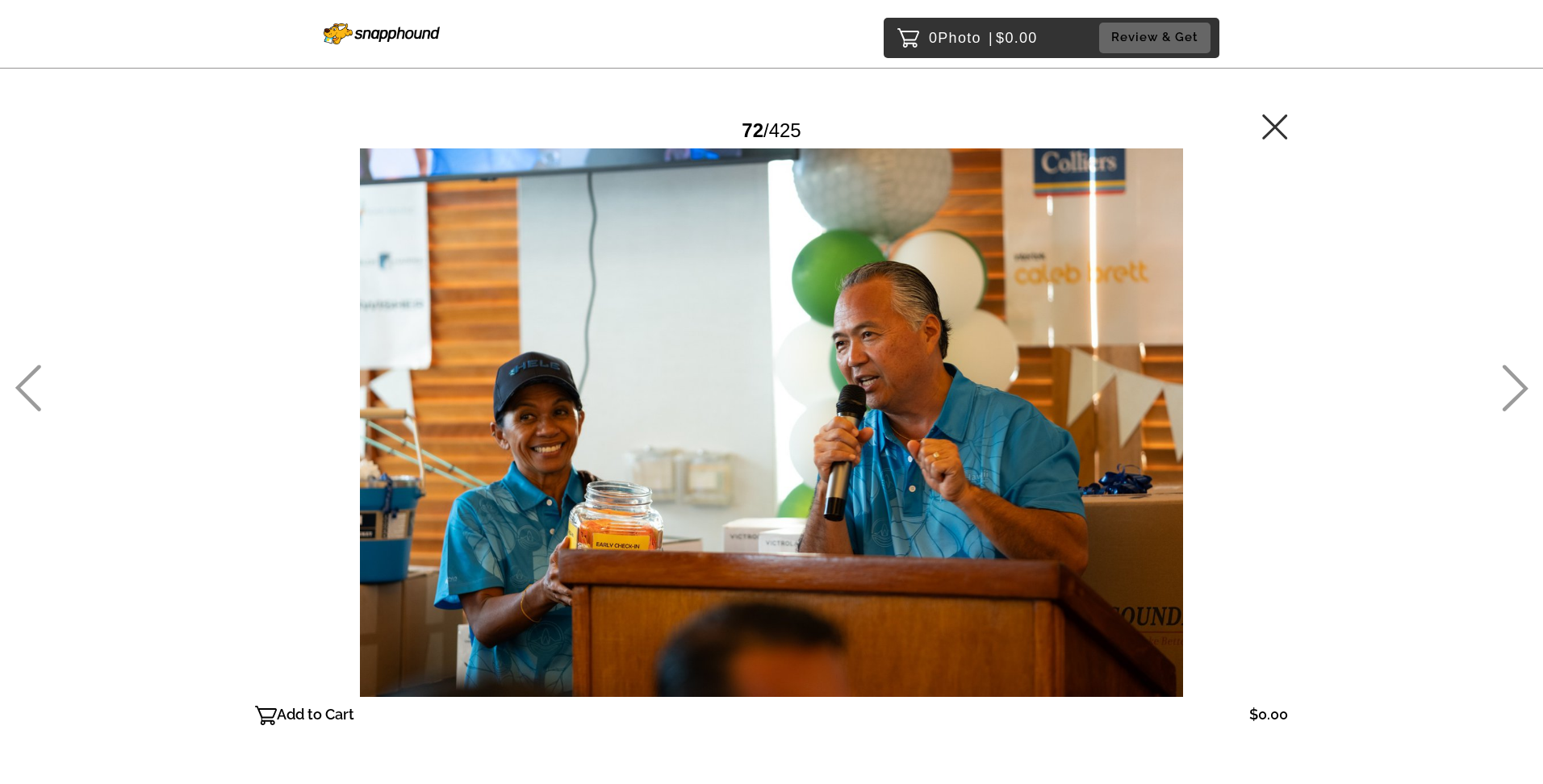
click at [33, 369] on icon at bounding box center [28, 388] width 26 height 47
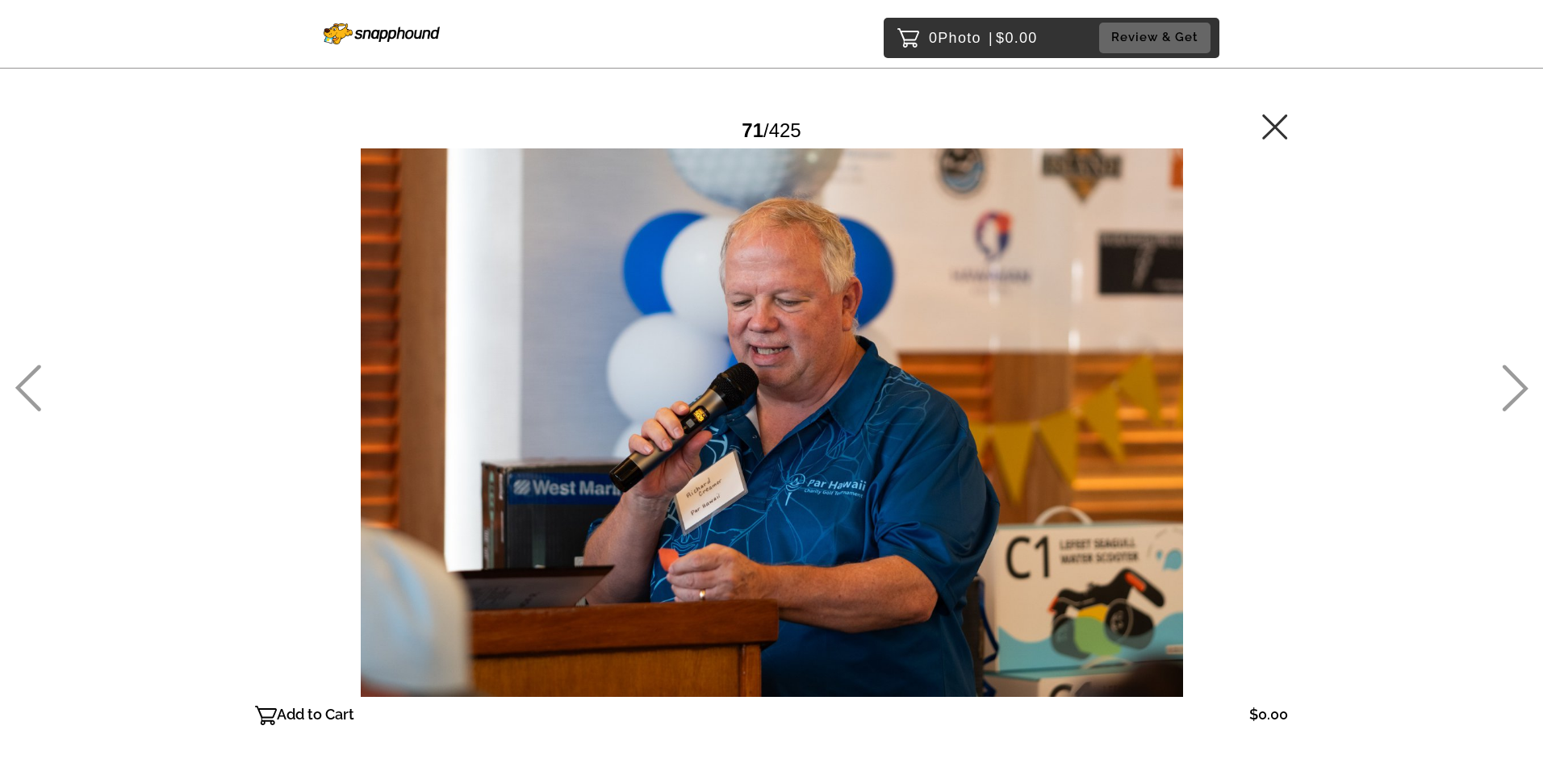
click at [33, 368] on icon at bounding box center [28, 388] width 26 height 47
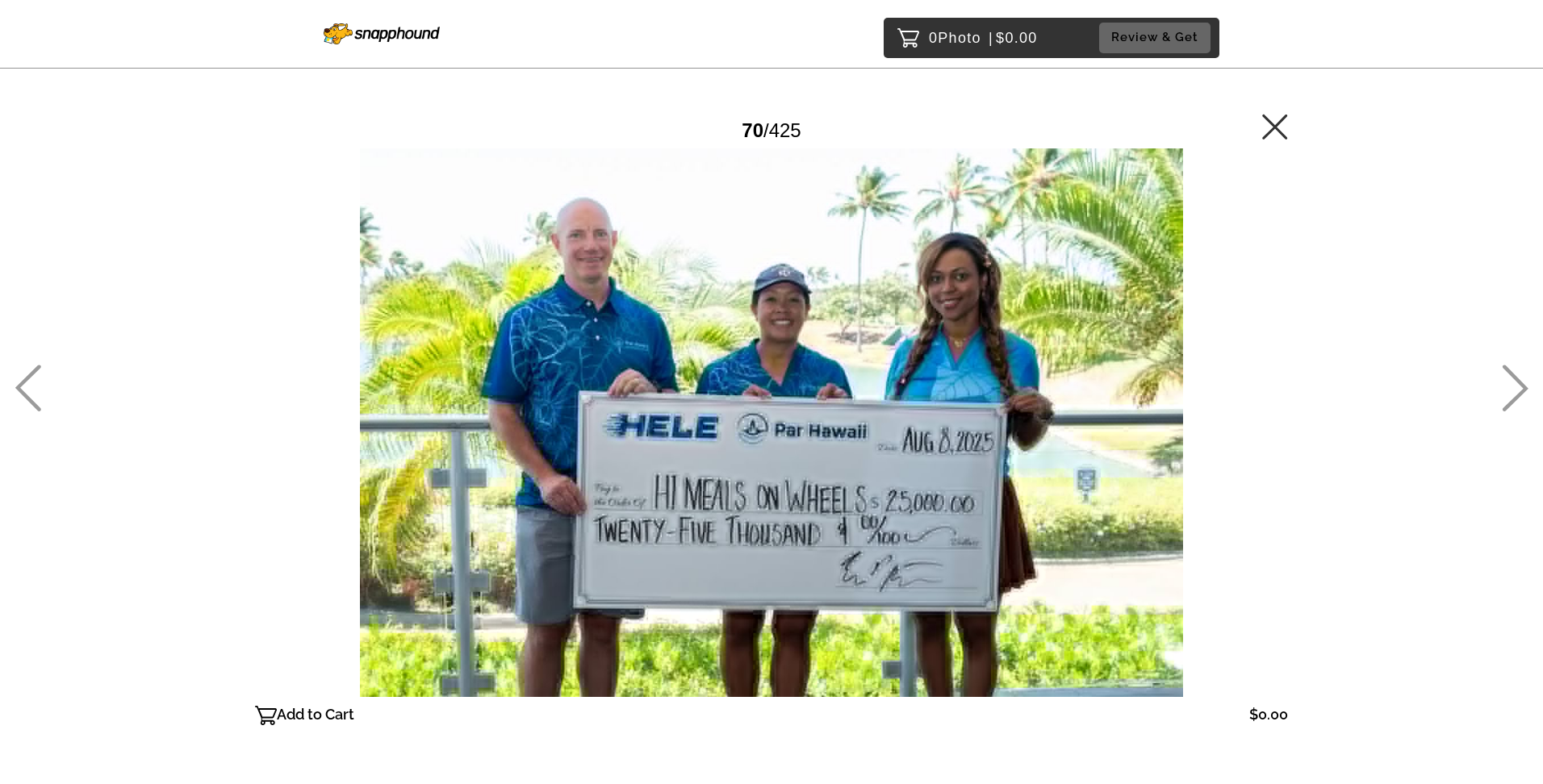
click at [1517, 389] on icon at bounding box center [1515, 388] width 26 height 47
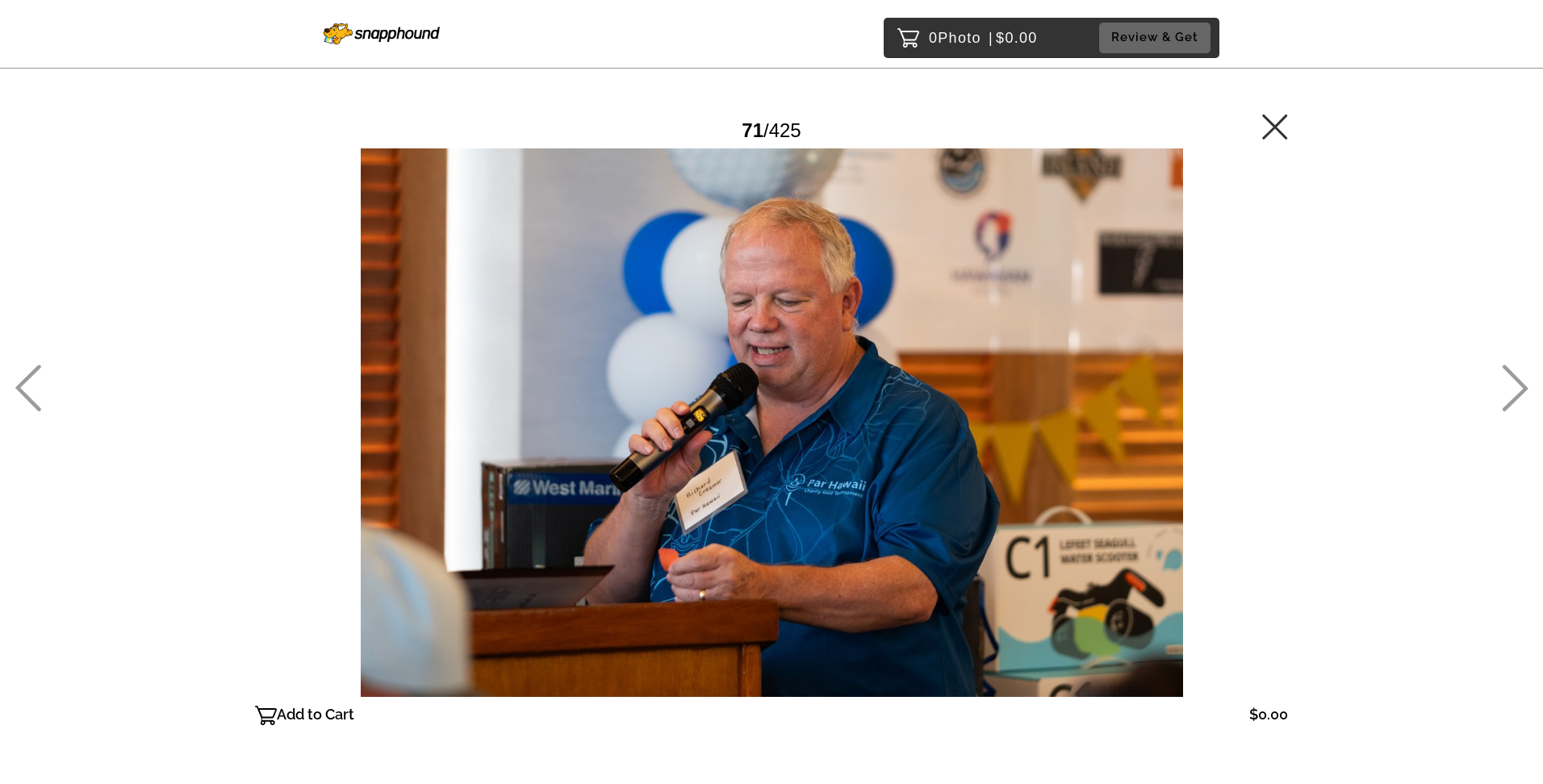
click at [20, 370] on icon at bounding box center [28, 388] width 26 height 47
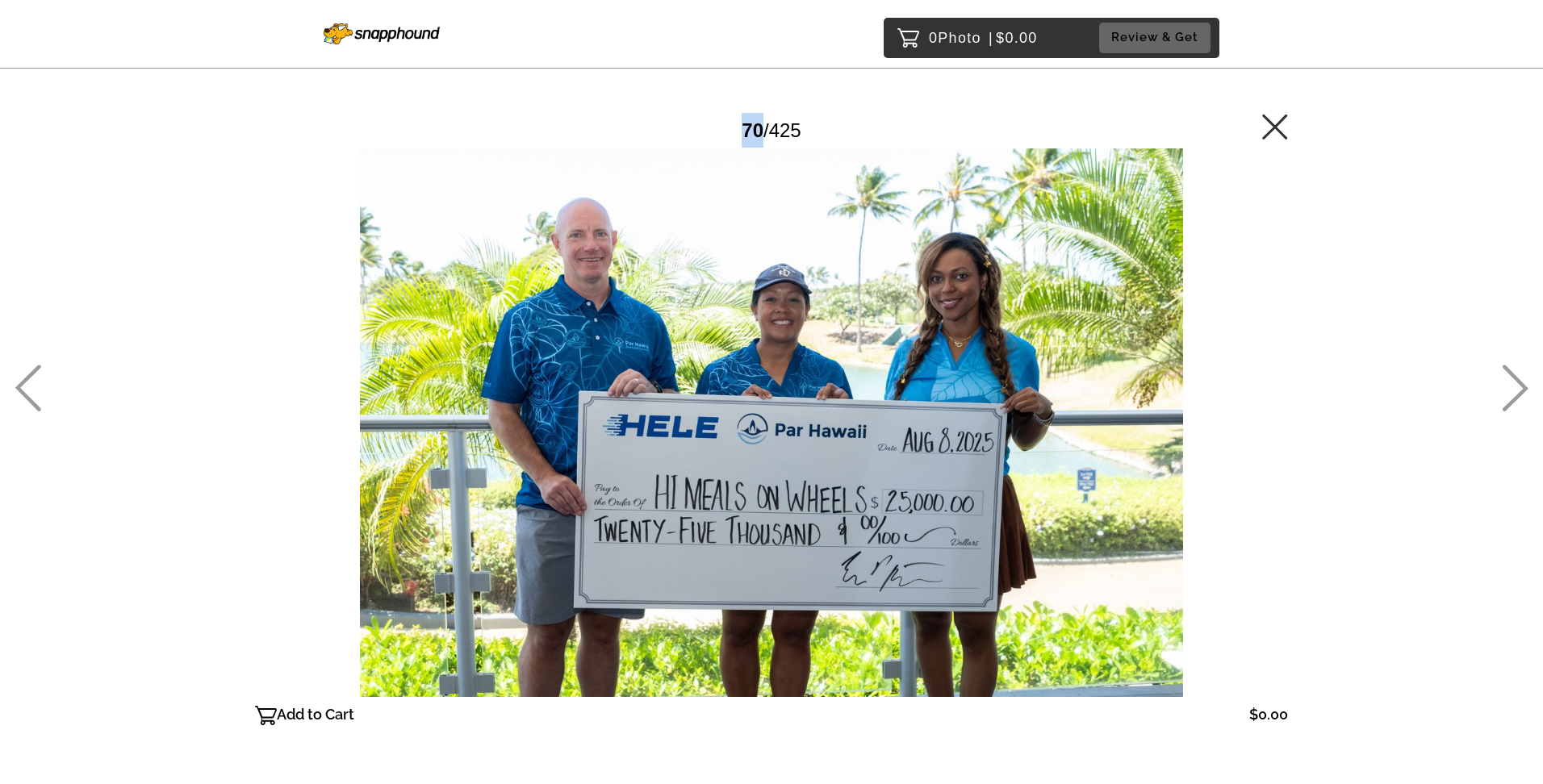
click at [20, 370] on icon at bounding box center [28, 388] width 26 height 47
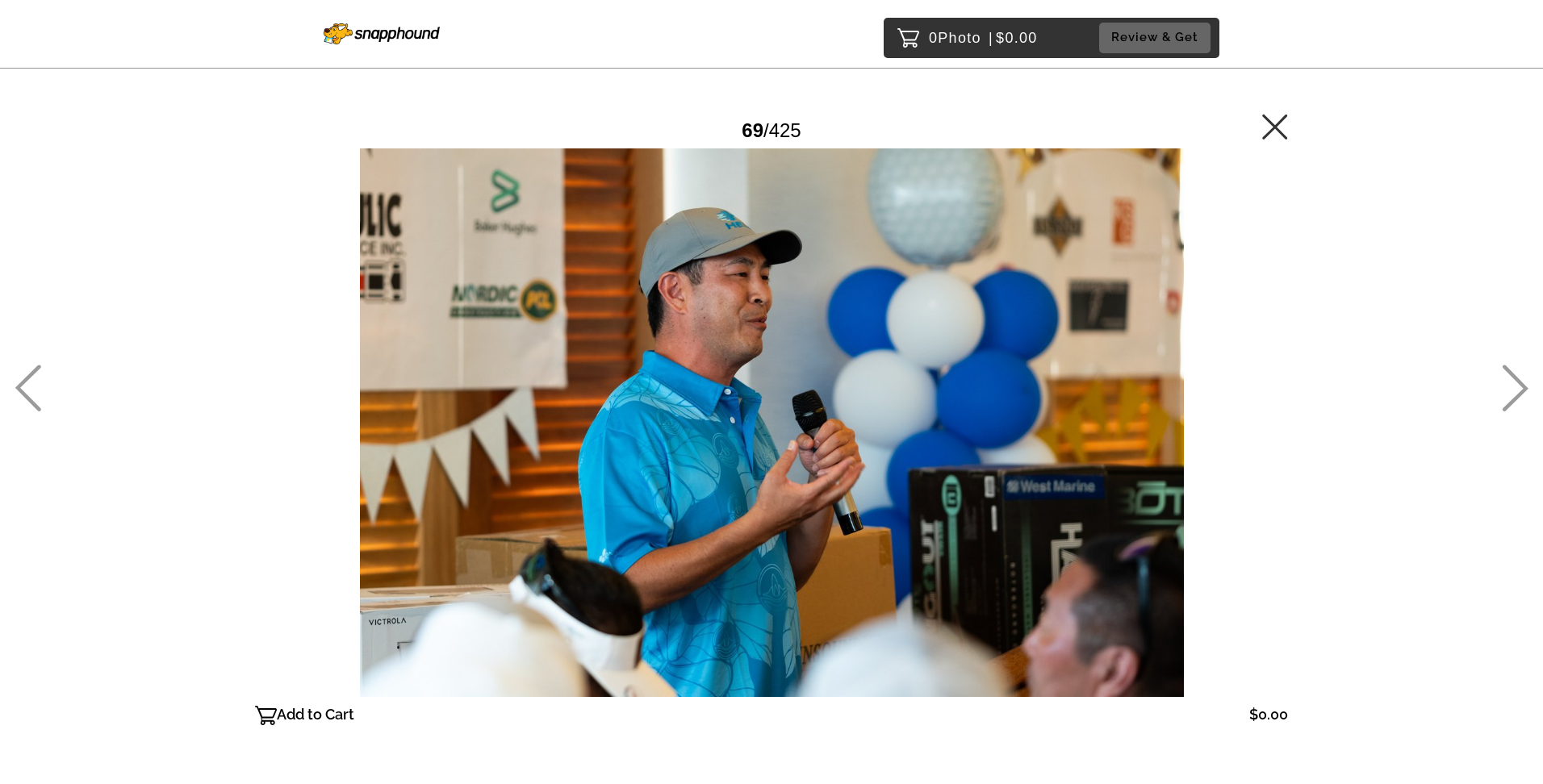
click at [20, 369] on icon at bounding box center [28, 388] width 26 height 47
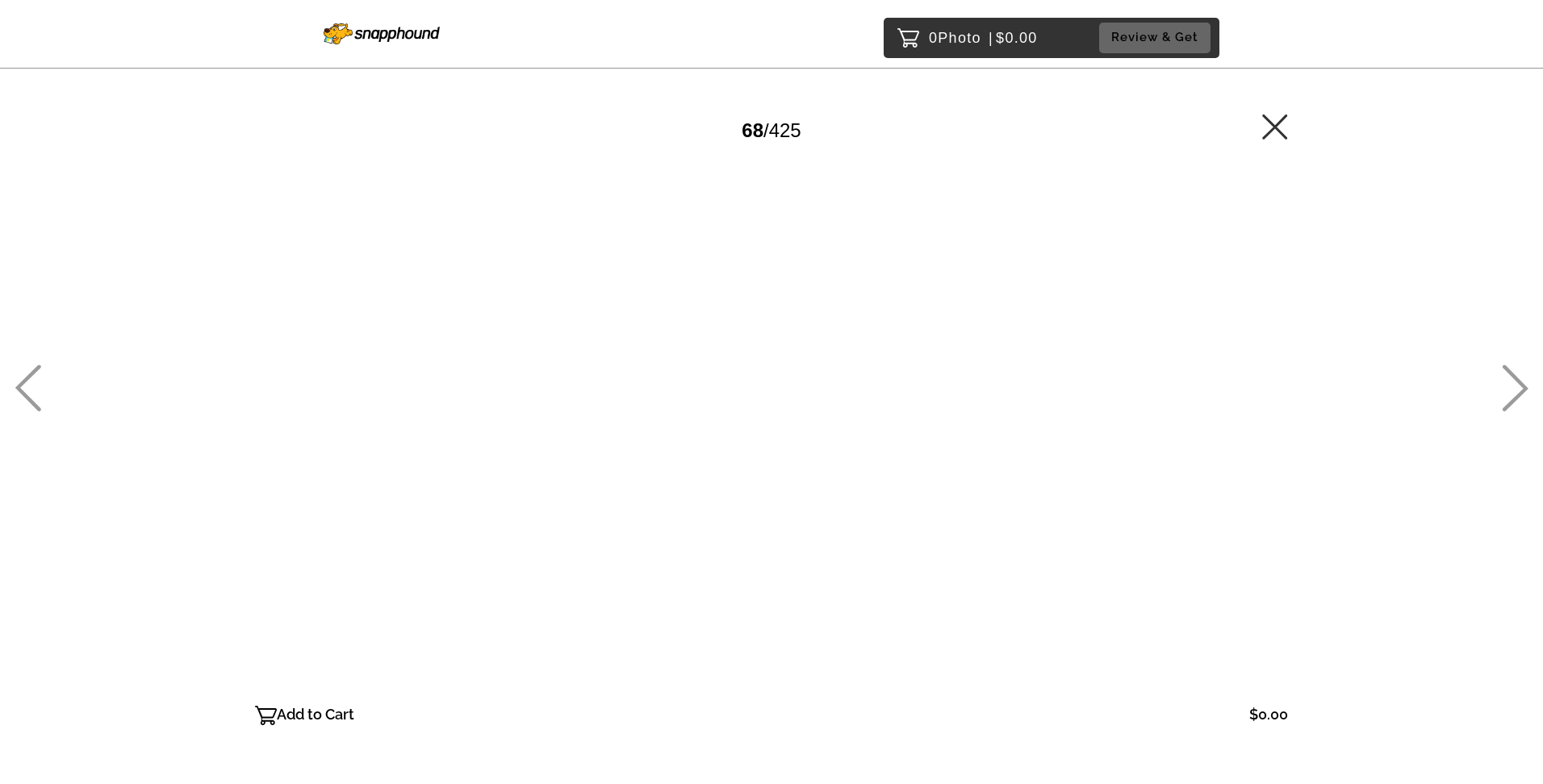
click at [20, 369] on icon at bounding box center [28, 388] width 26 height 47
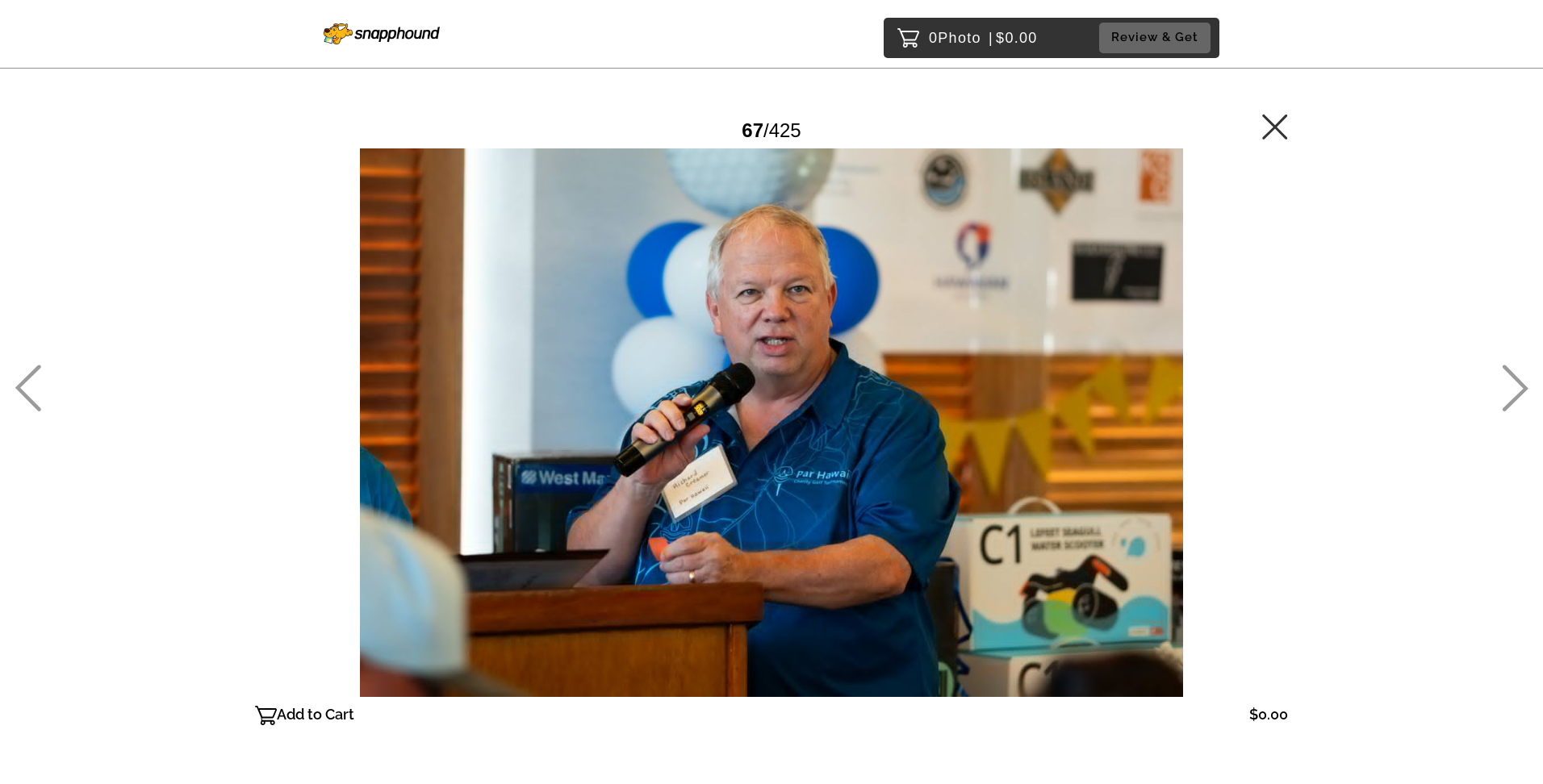
click at [21, 368] on icon at bounding box center [28, 388] width 26 height 47
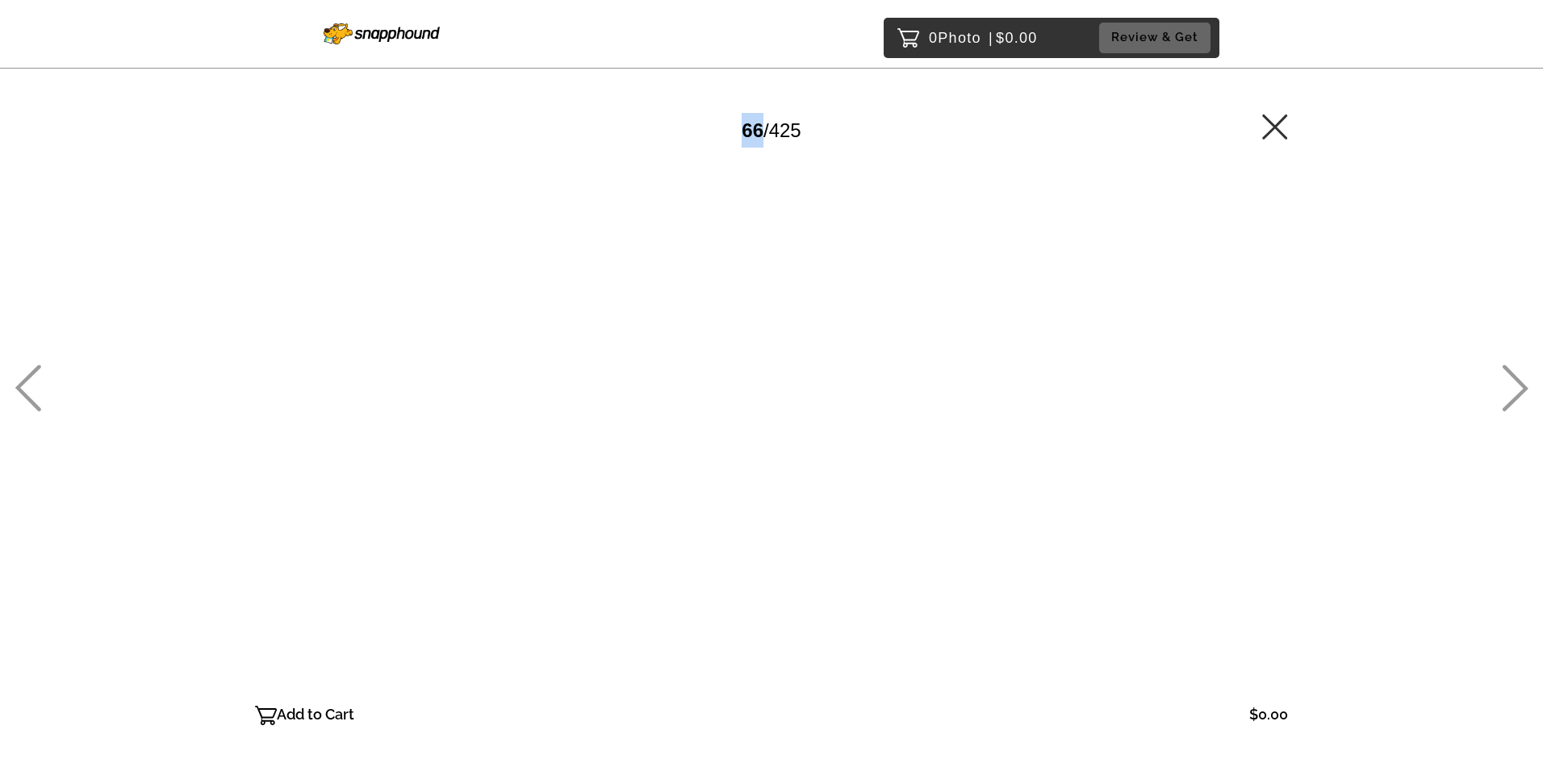
click at [27, 371] on icon at bounding box center [28, 388] width 26 height 47
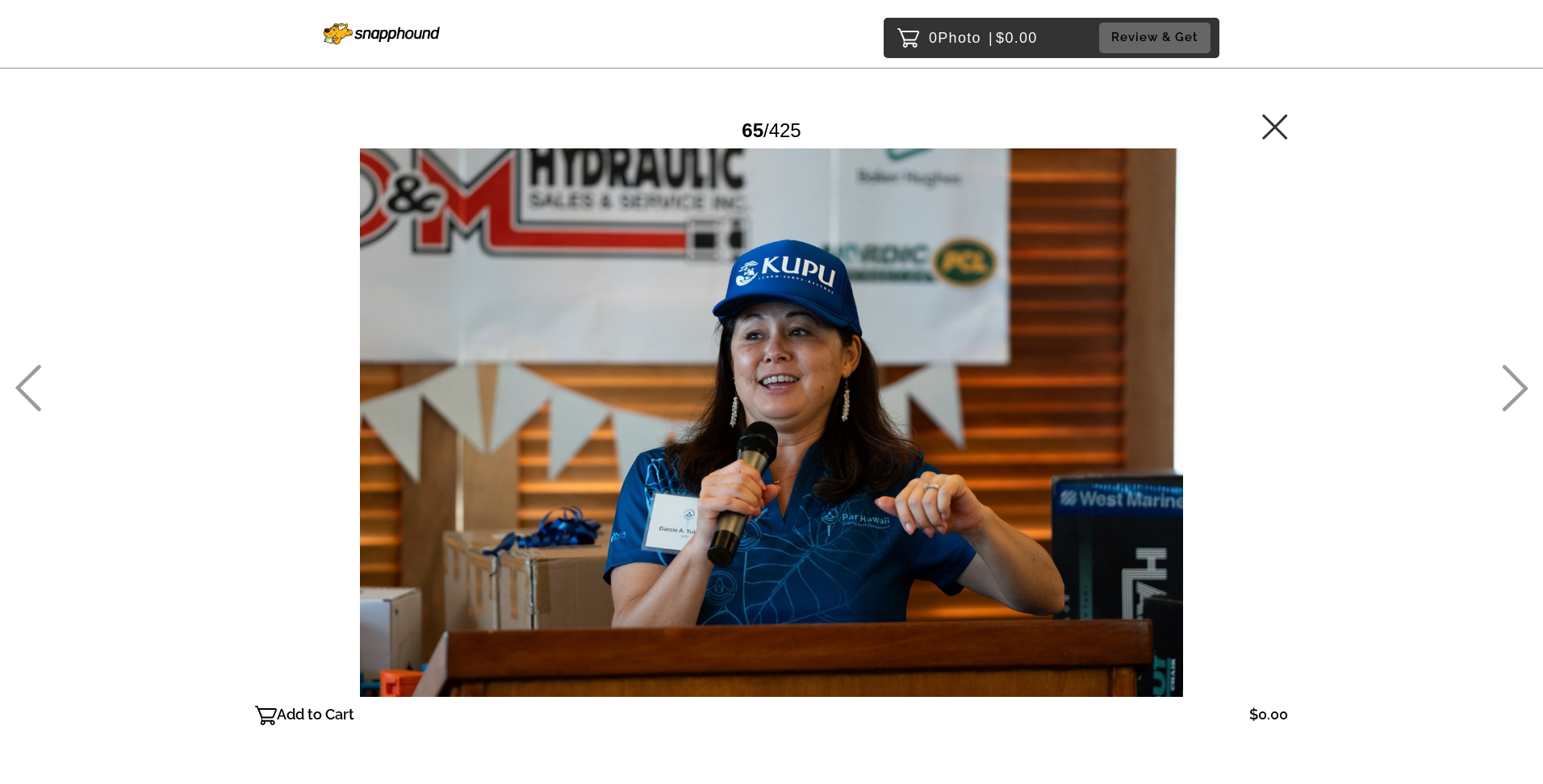
click at [41, 374] on div "0 Photo | $0.00 Review & Get Password Checker bypassed 65 / 425 Add to Cart $0.…" at bounding box center [771, 455] width 1543 height 911
click at [37, 364] on icon at bounding box center [28, 388] width 26 height 47
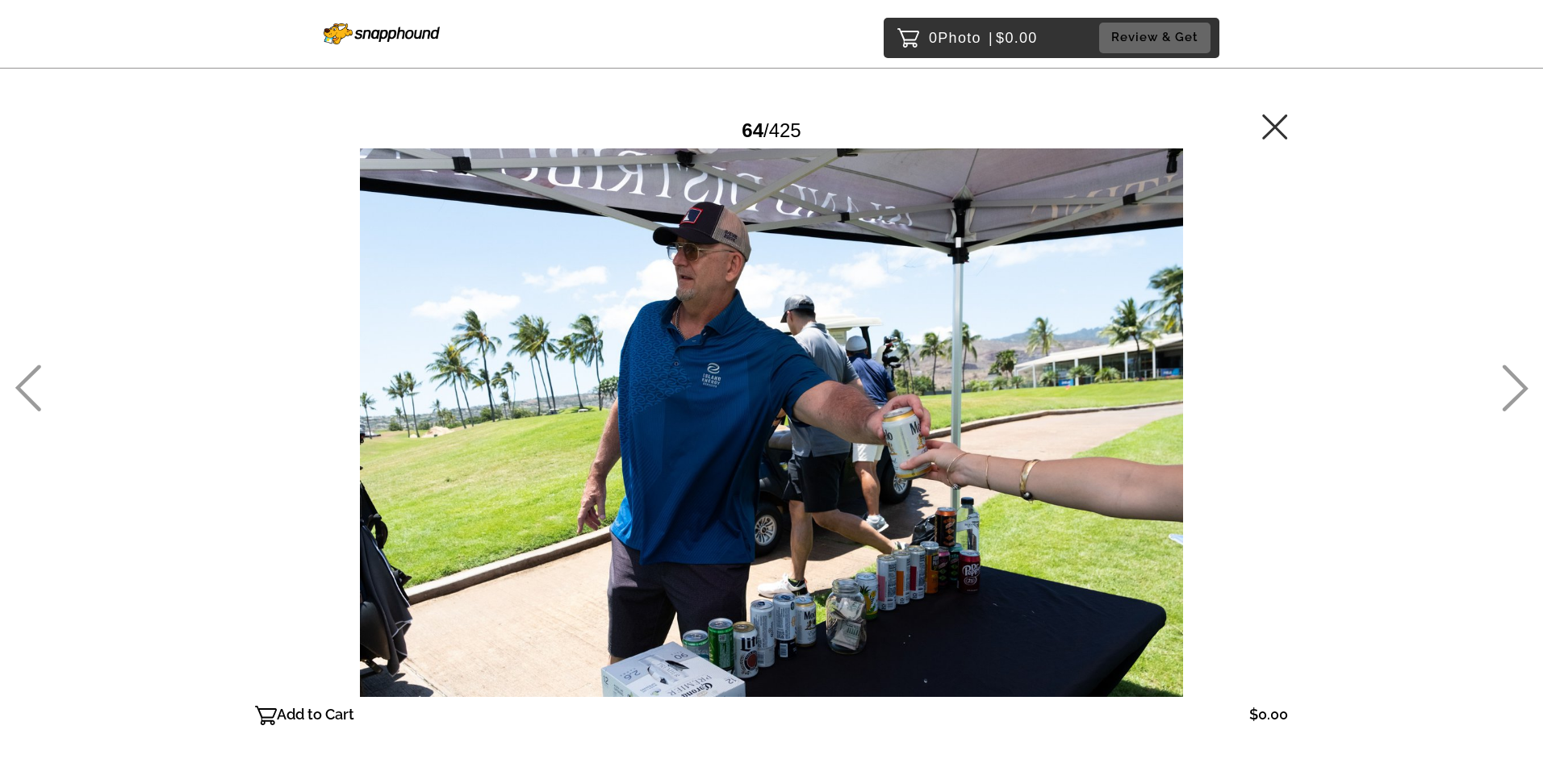
click at [1522, 381] on icon at bounding box center [1515, 388] width 26 height 47
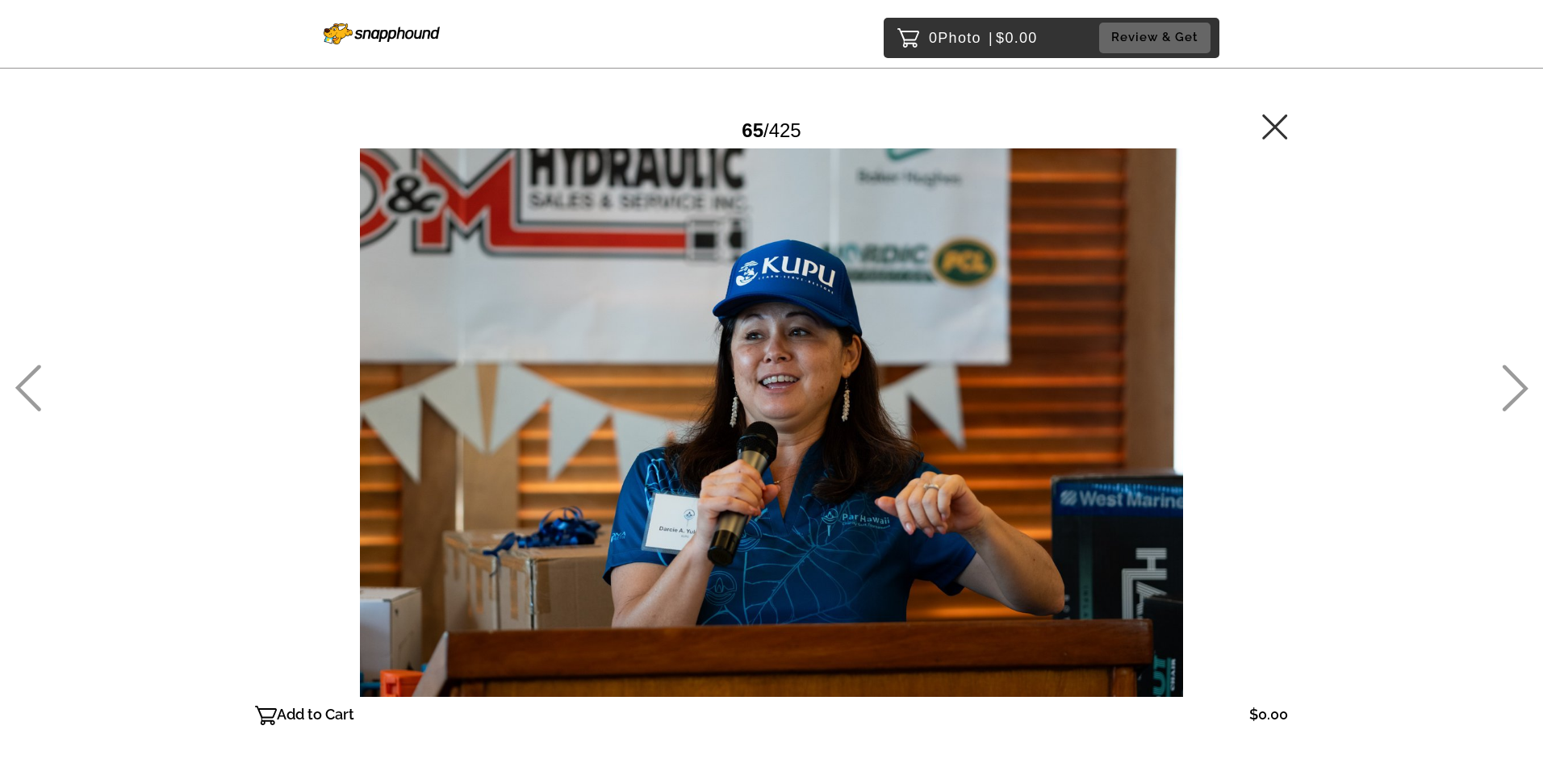
click at [38, 379] on icon at bounding box center [28, 388] width 26 height 47
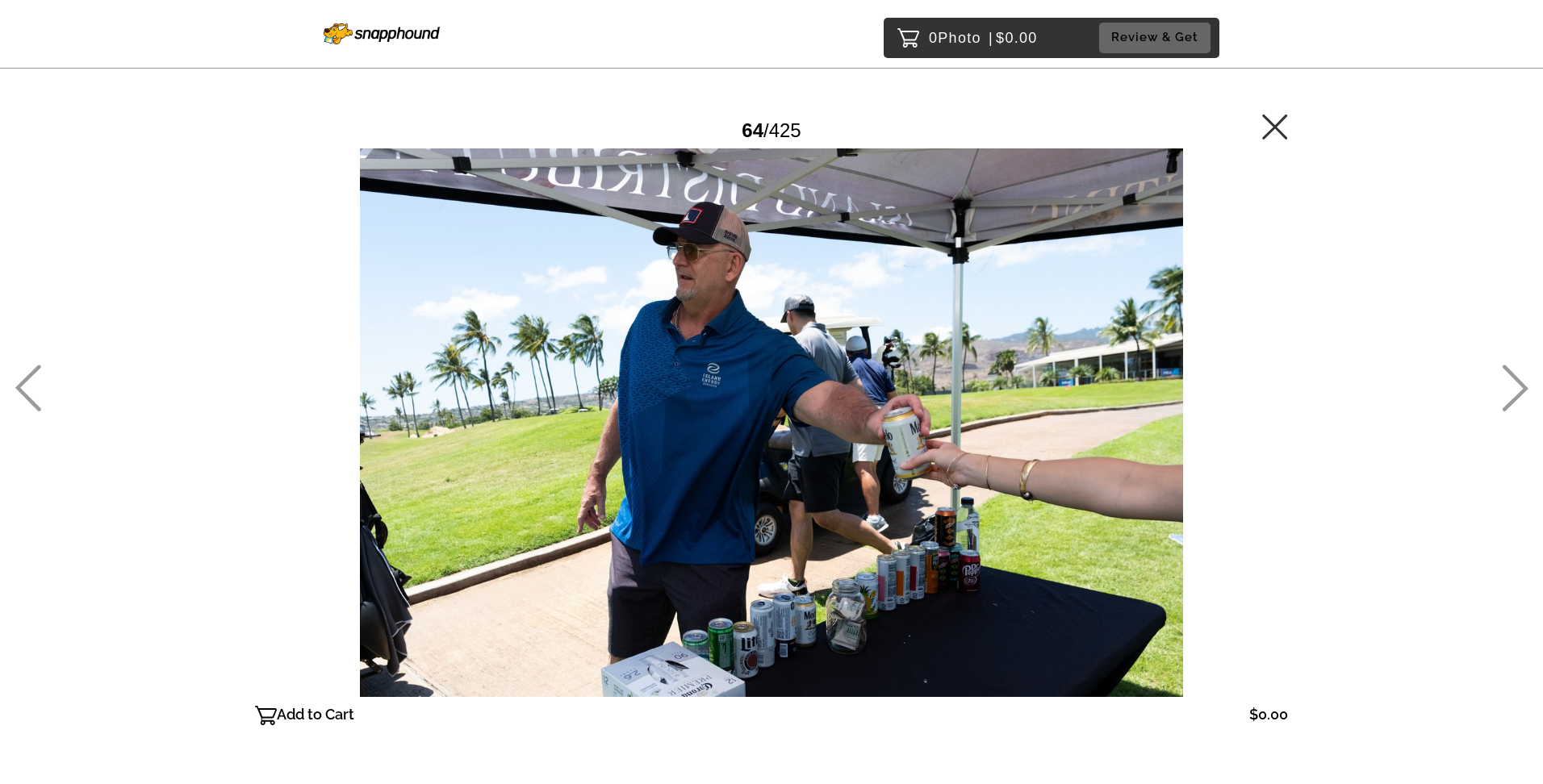
click at [38, 379] on icon at bounding box center [28, 388] width 26 height 47
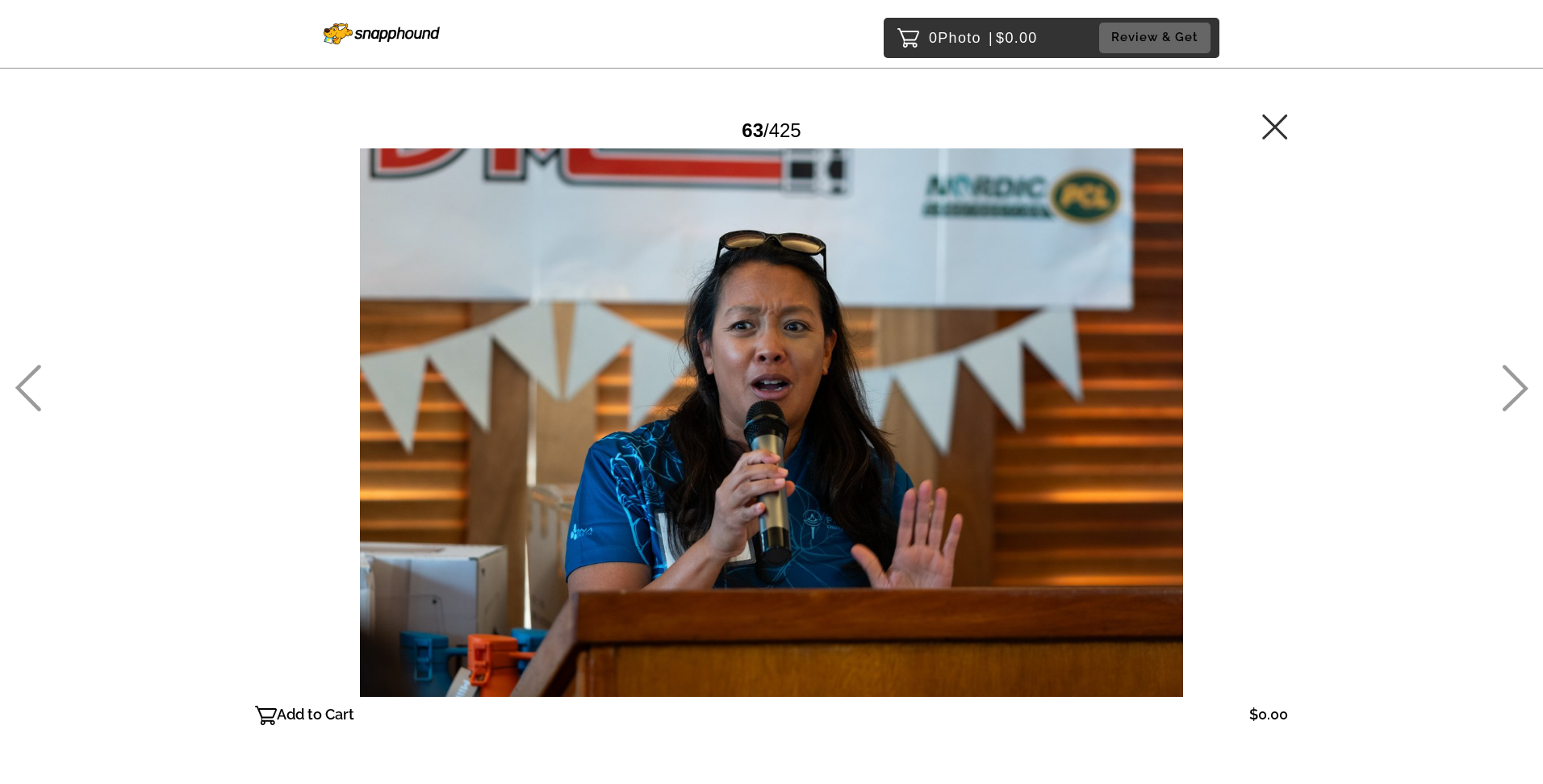
click at [38, 379] on icon at bounding box center [28, 388] width 26 height 47
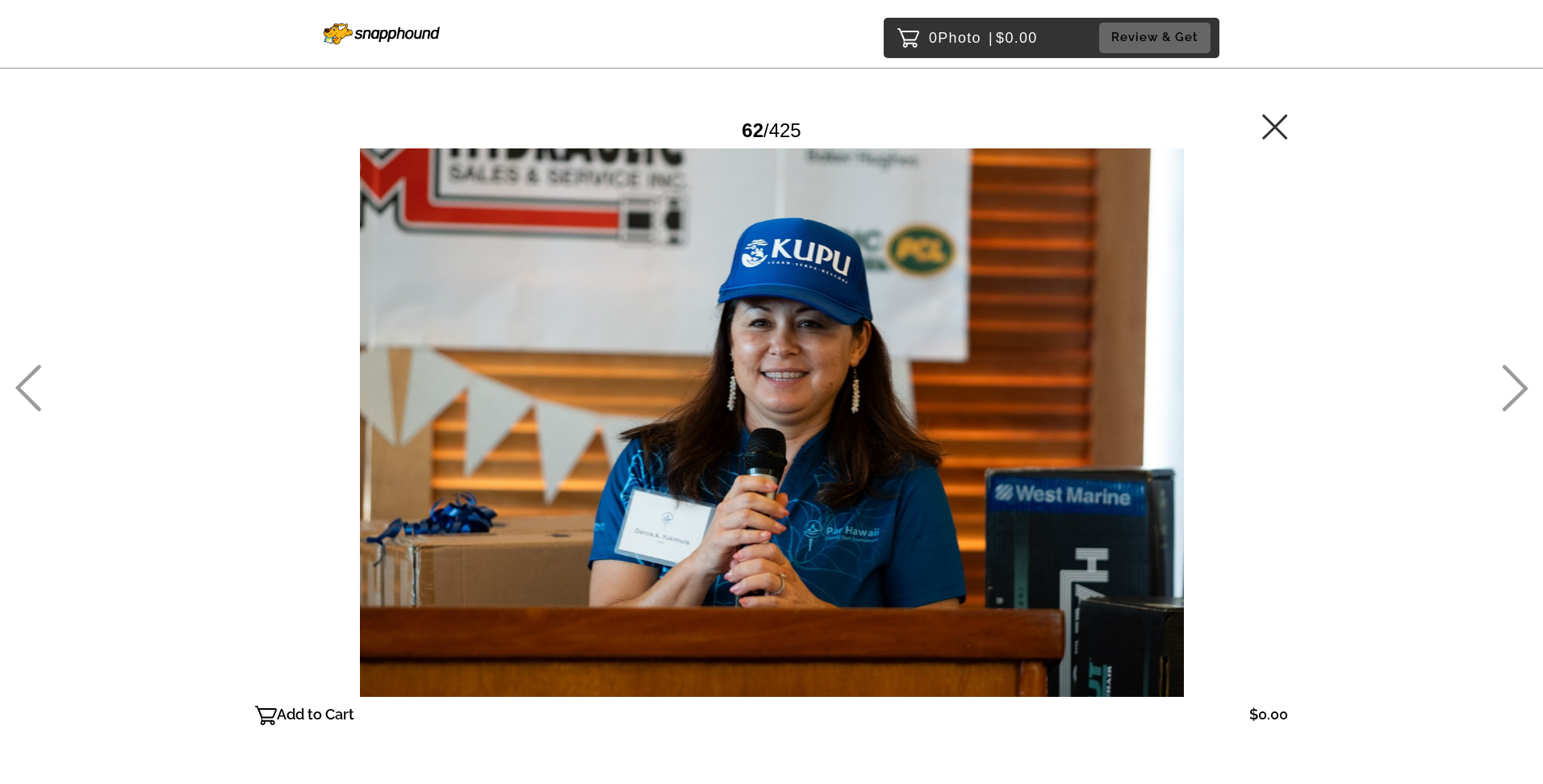
click at [38, 379] on icon at bounding box center [28, 388] width 26 height 47
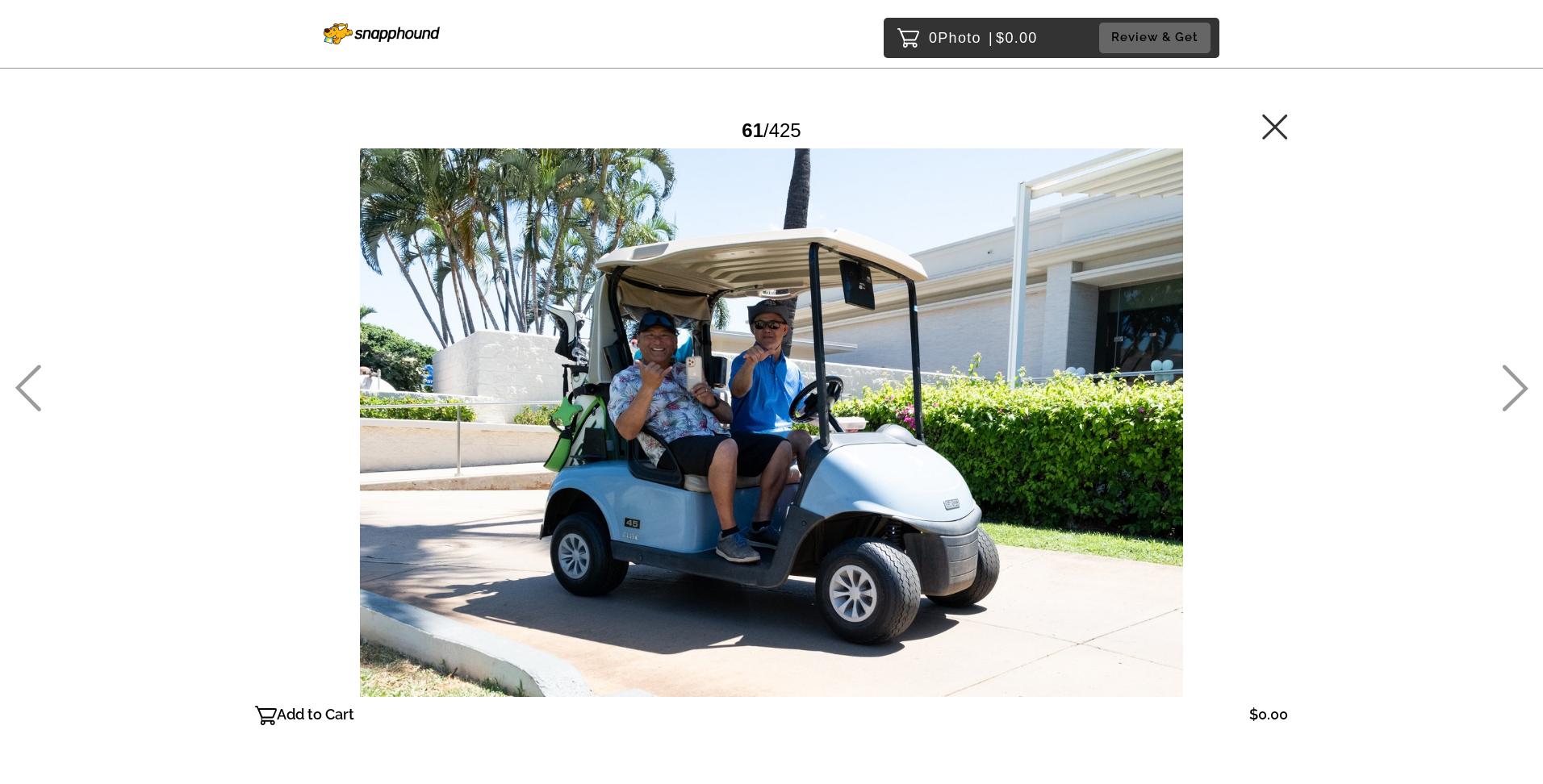
click at [38, 379] on icon at bounding box center [28, 388] width 26 height 47
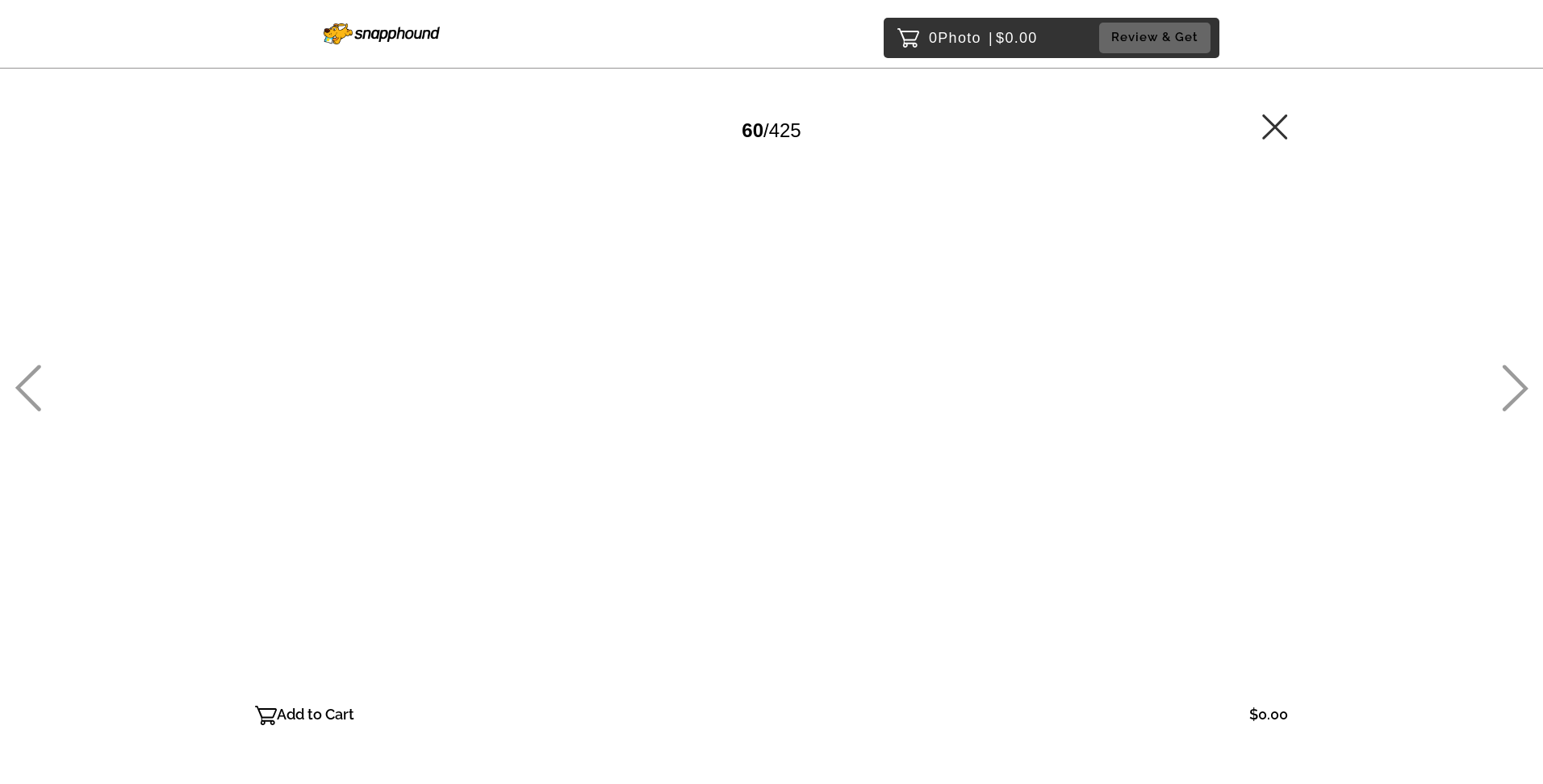
click at [38, 379] on icon at bounding box center [28, 388] width 26 height 47
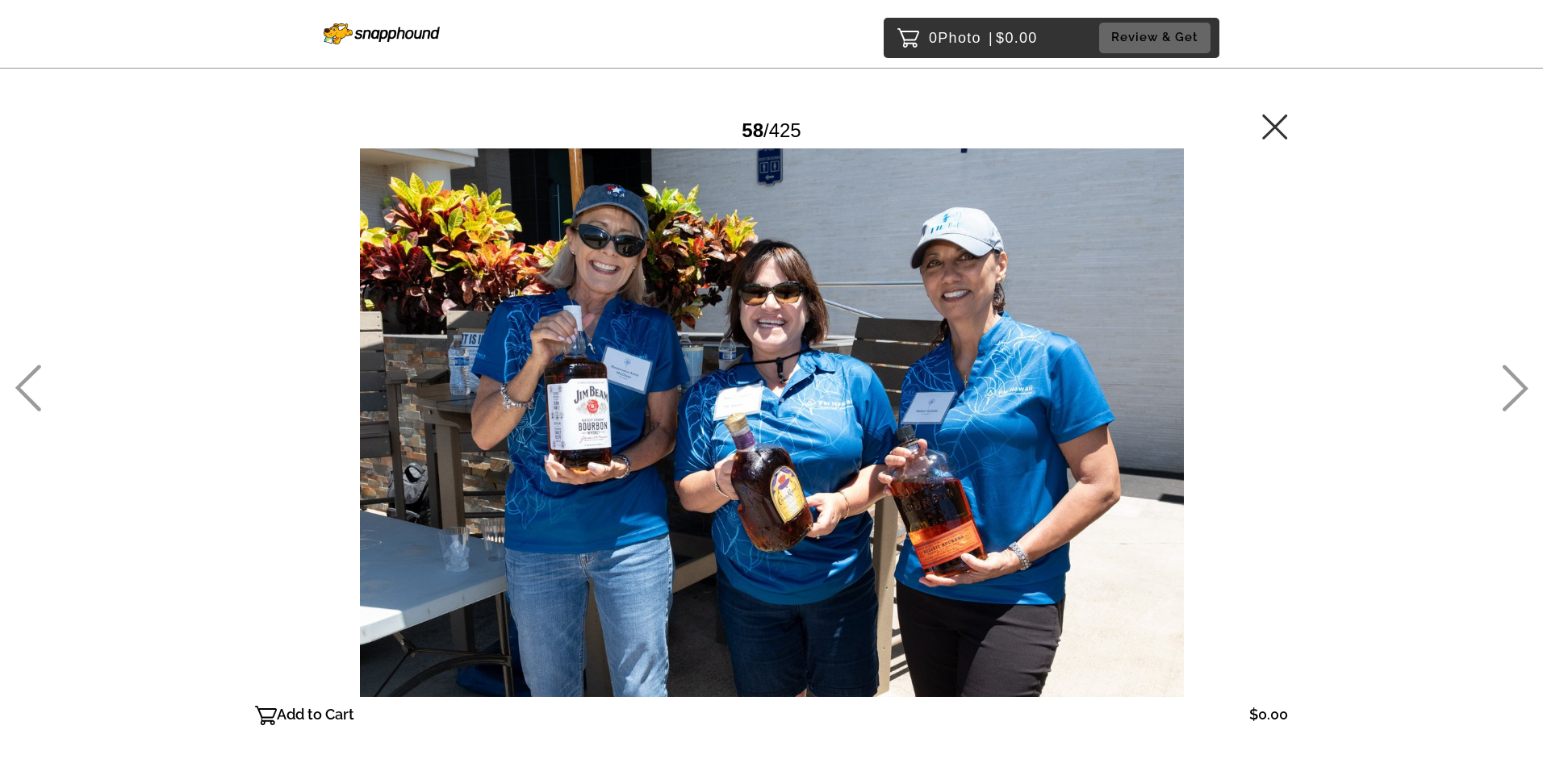
click at [37, 378] on icon at bounding box center [28, 388] width 26 height 47
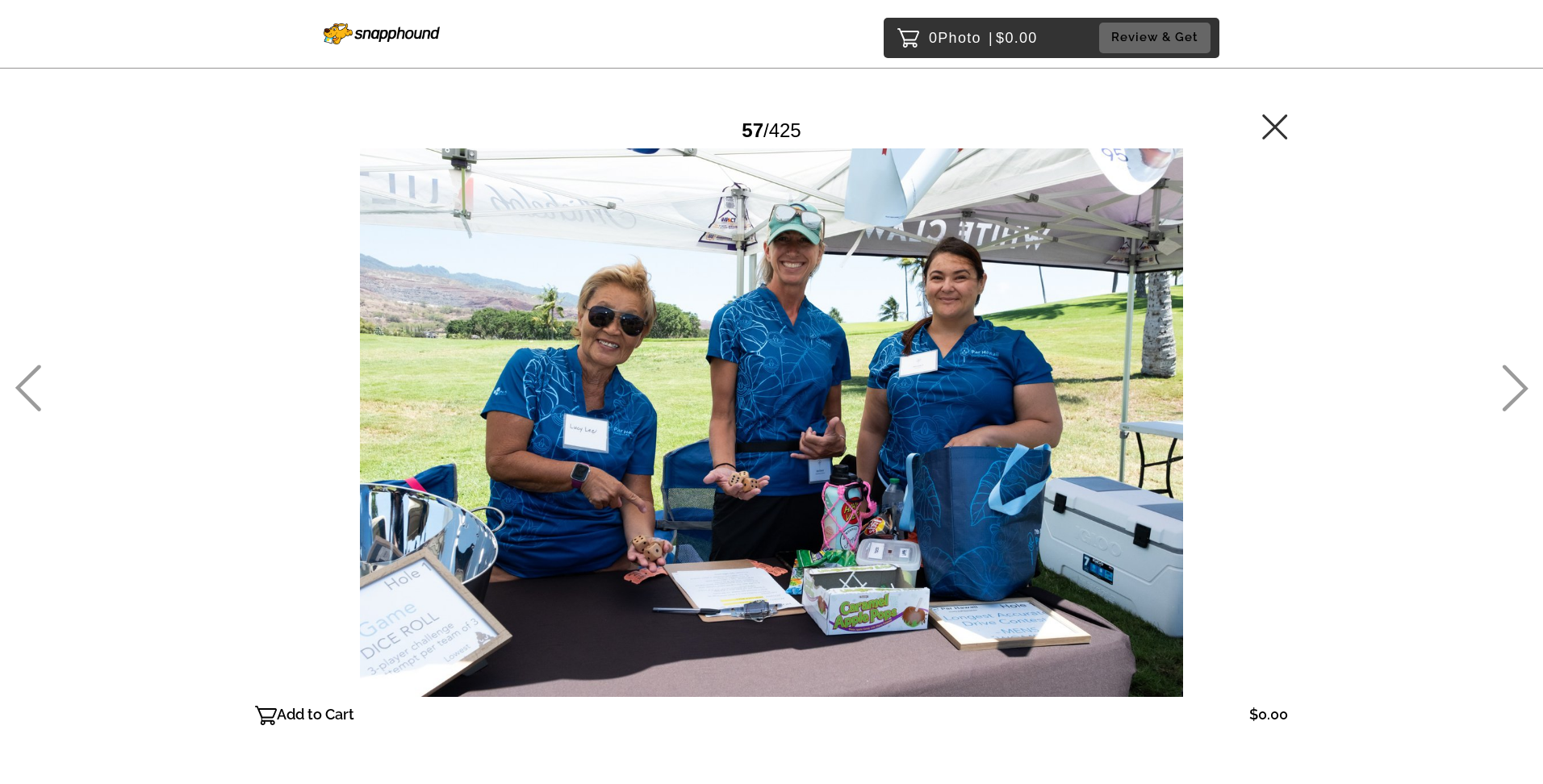
click at [41, 376] on div "0 Photo | $0.00 Review & Get Password Checker bypassed 57 / 425 Add to Cart $0.…" at bounding box center [771, 455] width 1543 height 911
click at [21, 379] on icon at bounding box center [28, 388] width 26 height 47
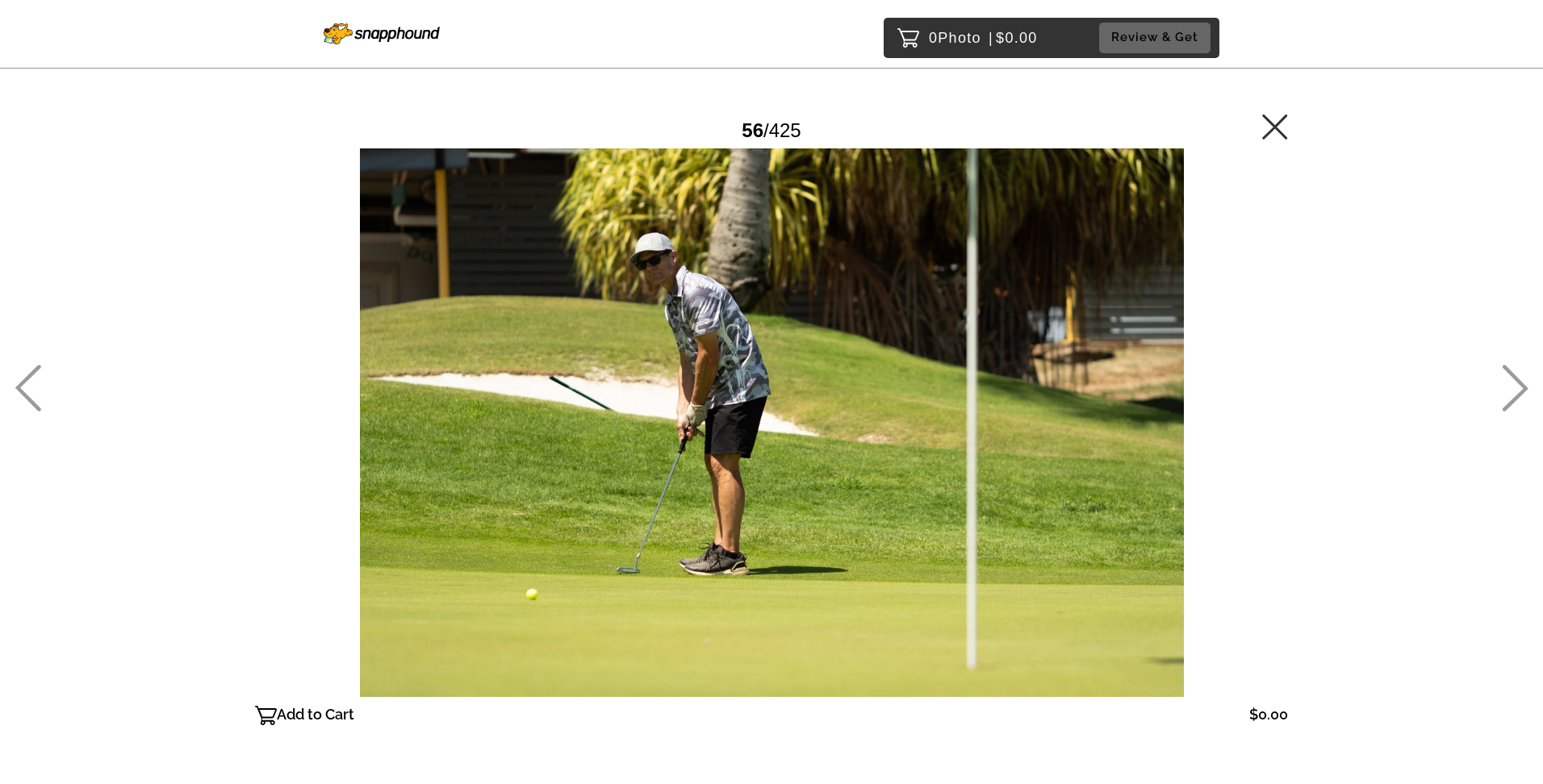
click at [20, 381] on icon at bounding box center [28, 388] width 26 height 47
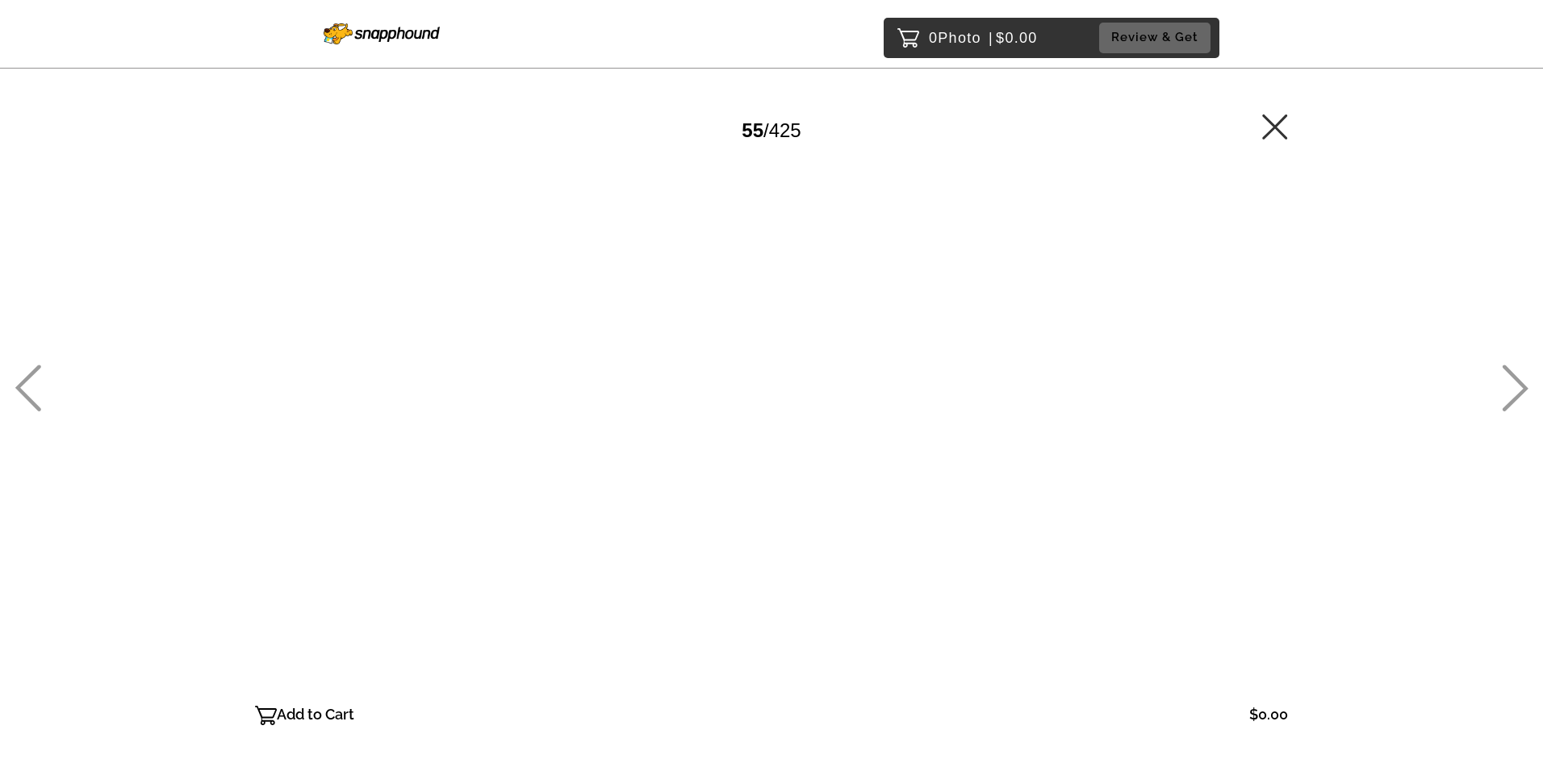
click at [20, 381] on icon at bounding box center [28, 388] width 26 height 47
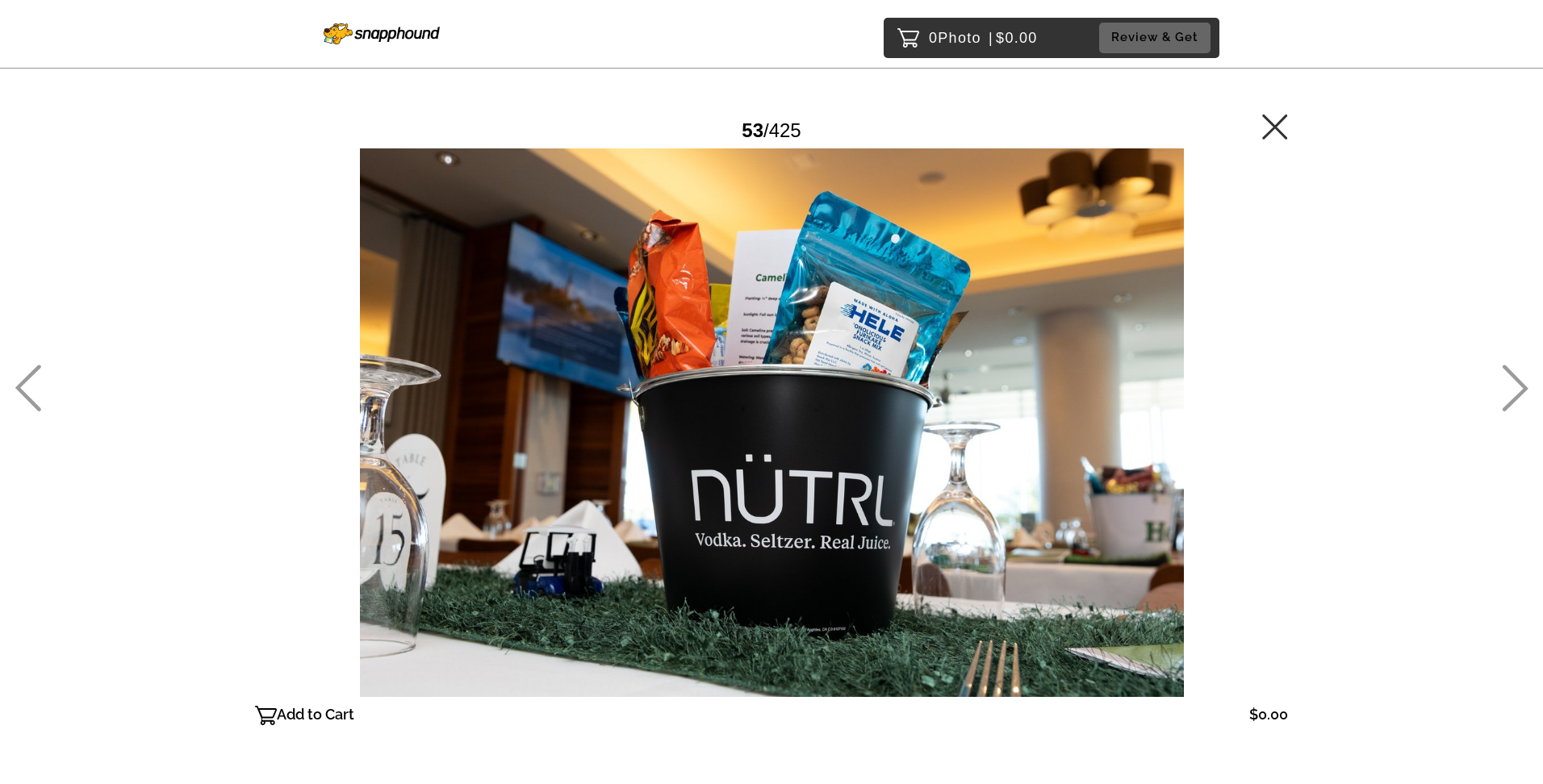
click at [21, 381] on icon at bounding box center [28, 388] width 26 height 47
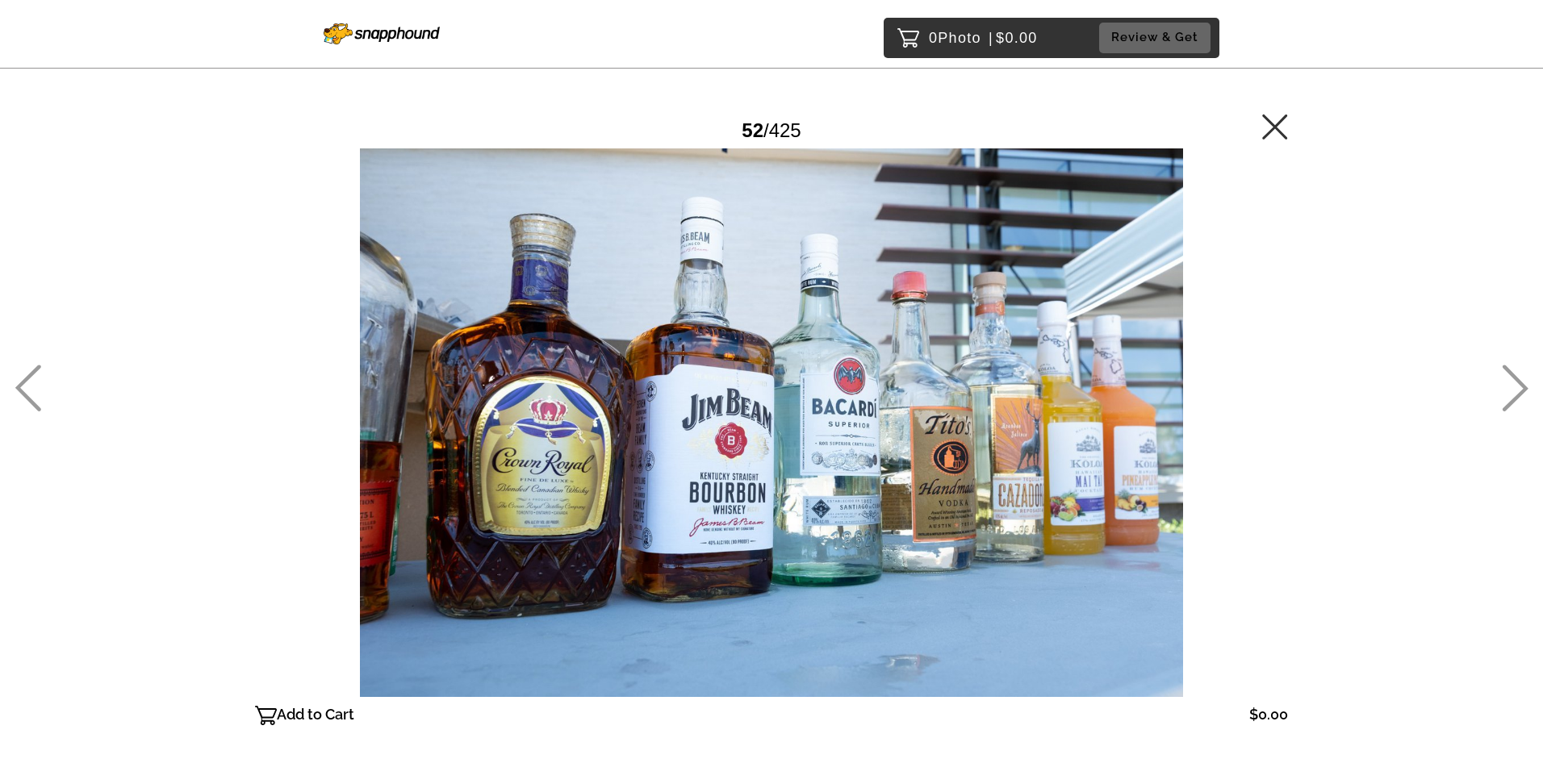
click at [23, 381] on icon at bounding box center [28, 388] width 26 height 47
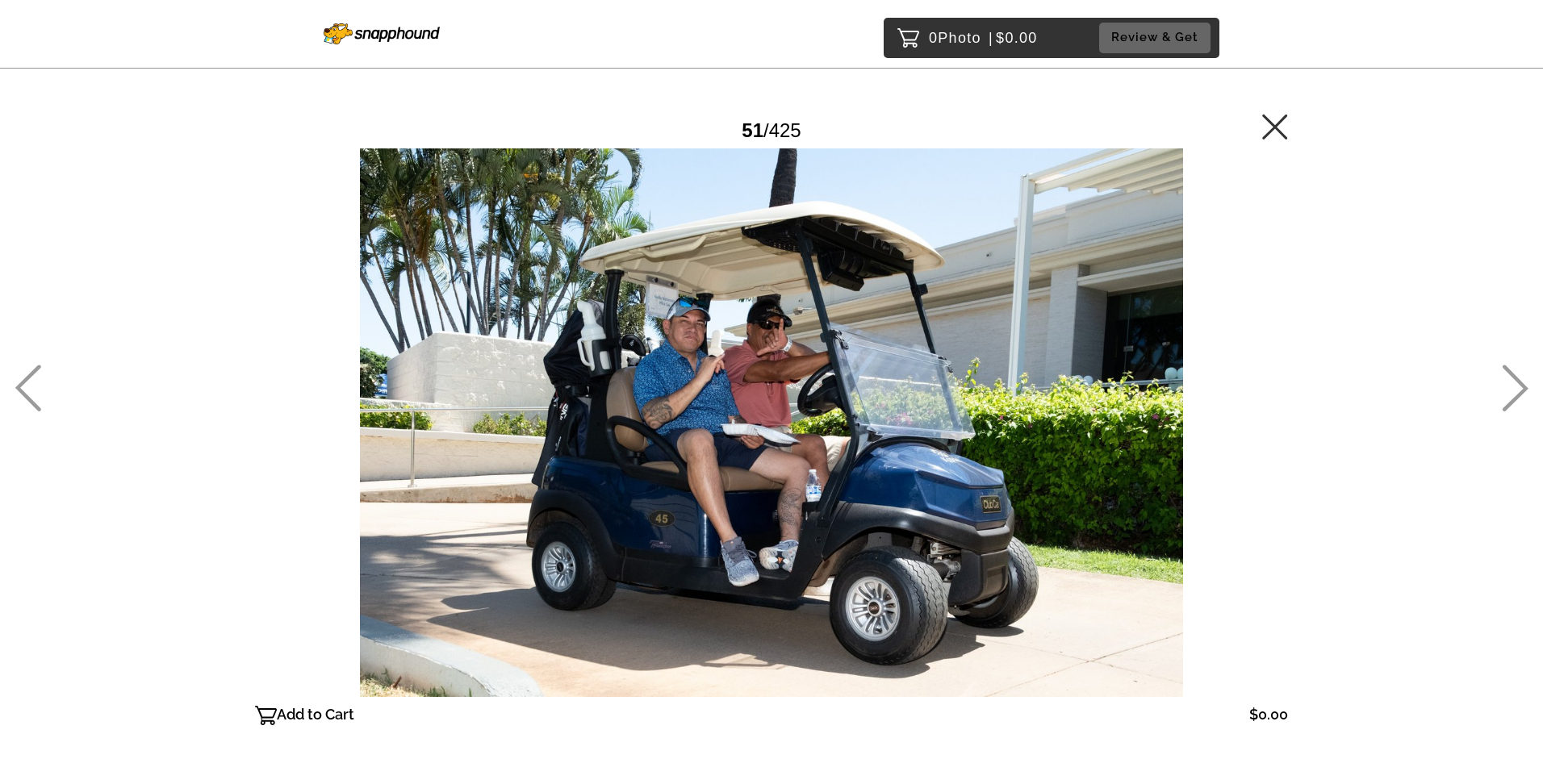
click at [23, 381] on icon at bounding box center [28, 388] width 26 height 47
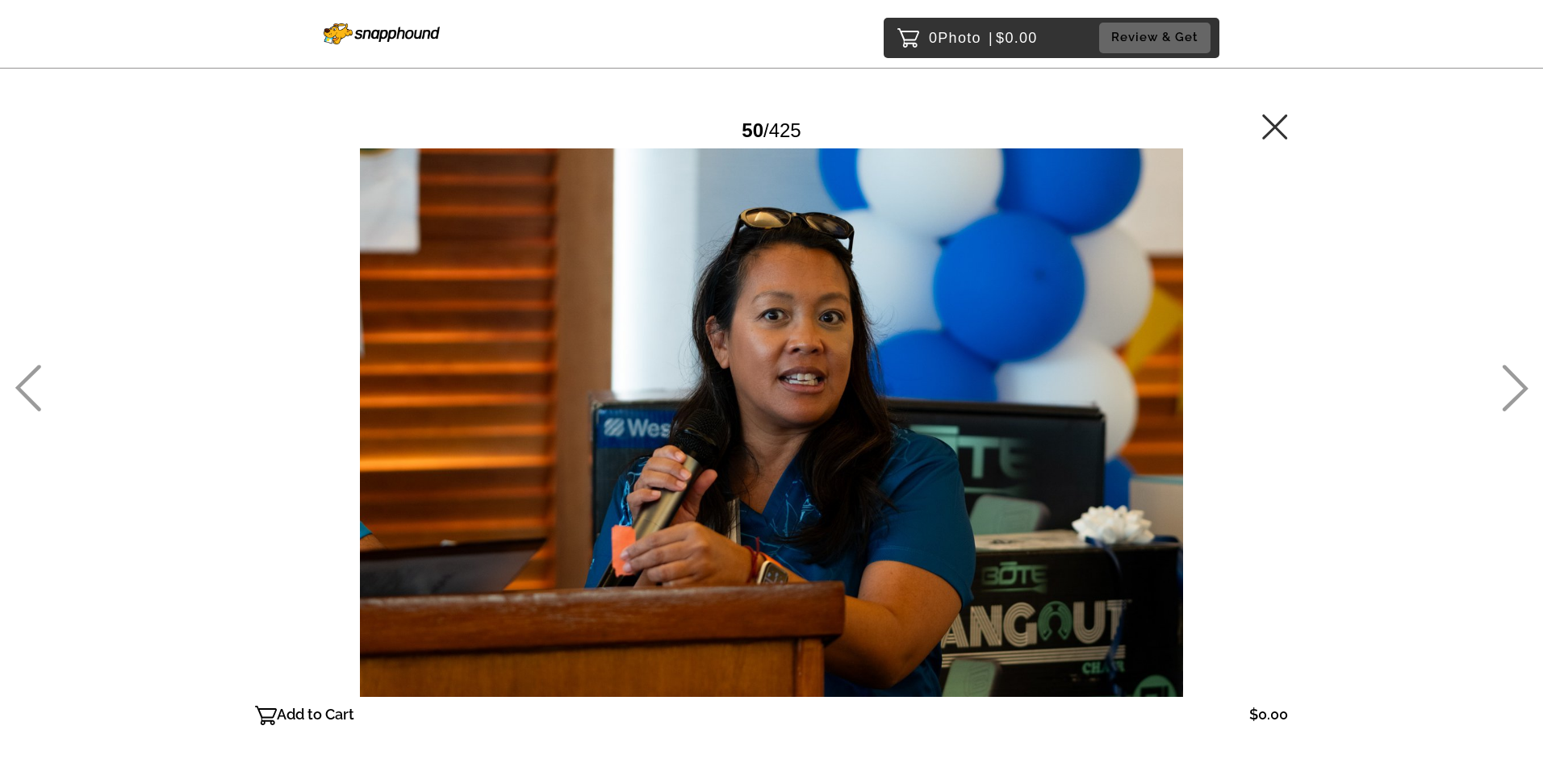
click at [23, 381] on icon at bounding box center [28, 388] width 26 height 47
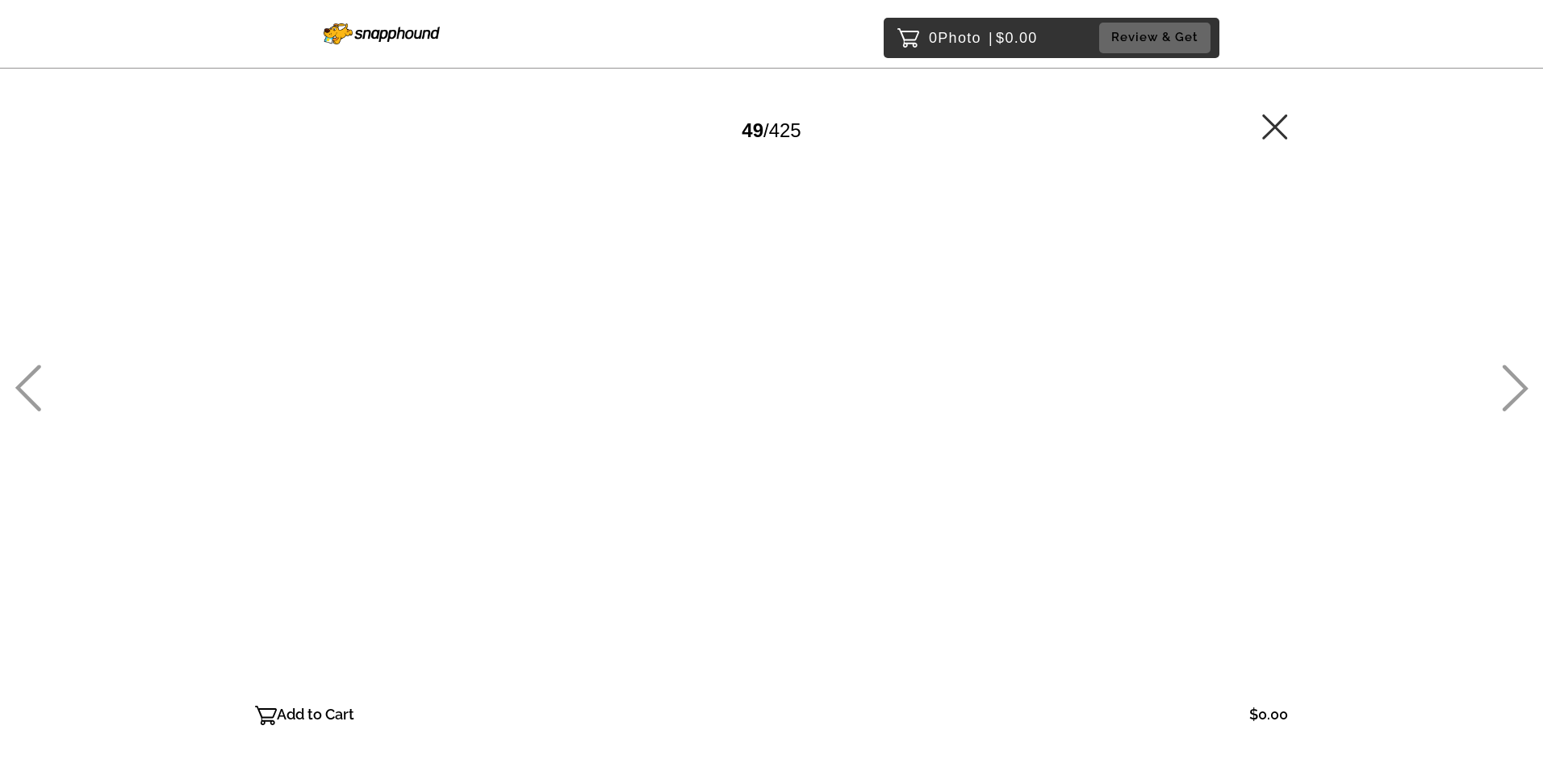
click at [23, 381] on icon at bounding box center [28, 388] width 26 height 47
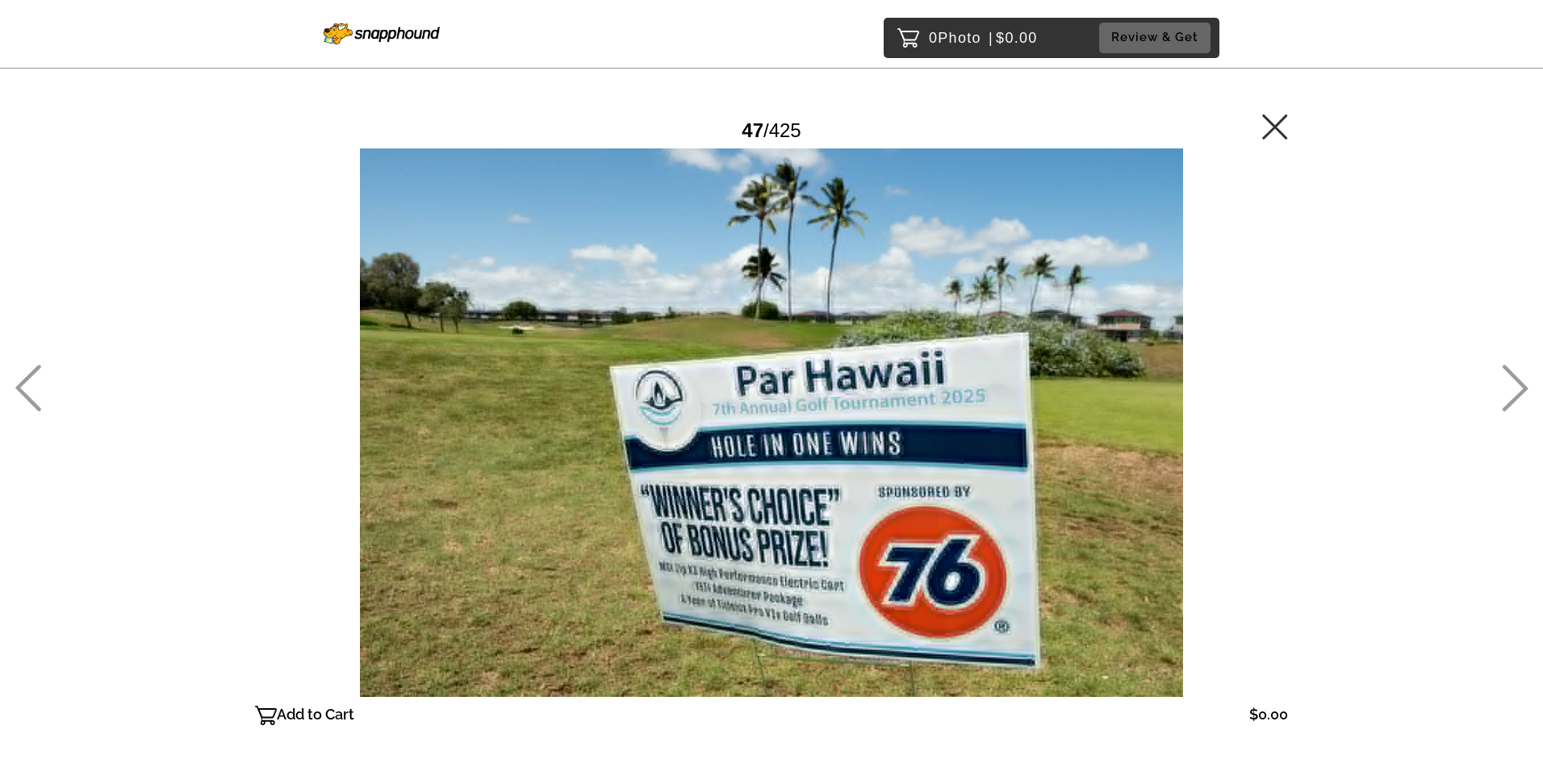
click at [22, 381] on icon at bounding box center [28, 388] width 26 height 47
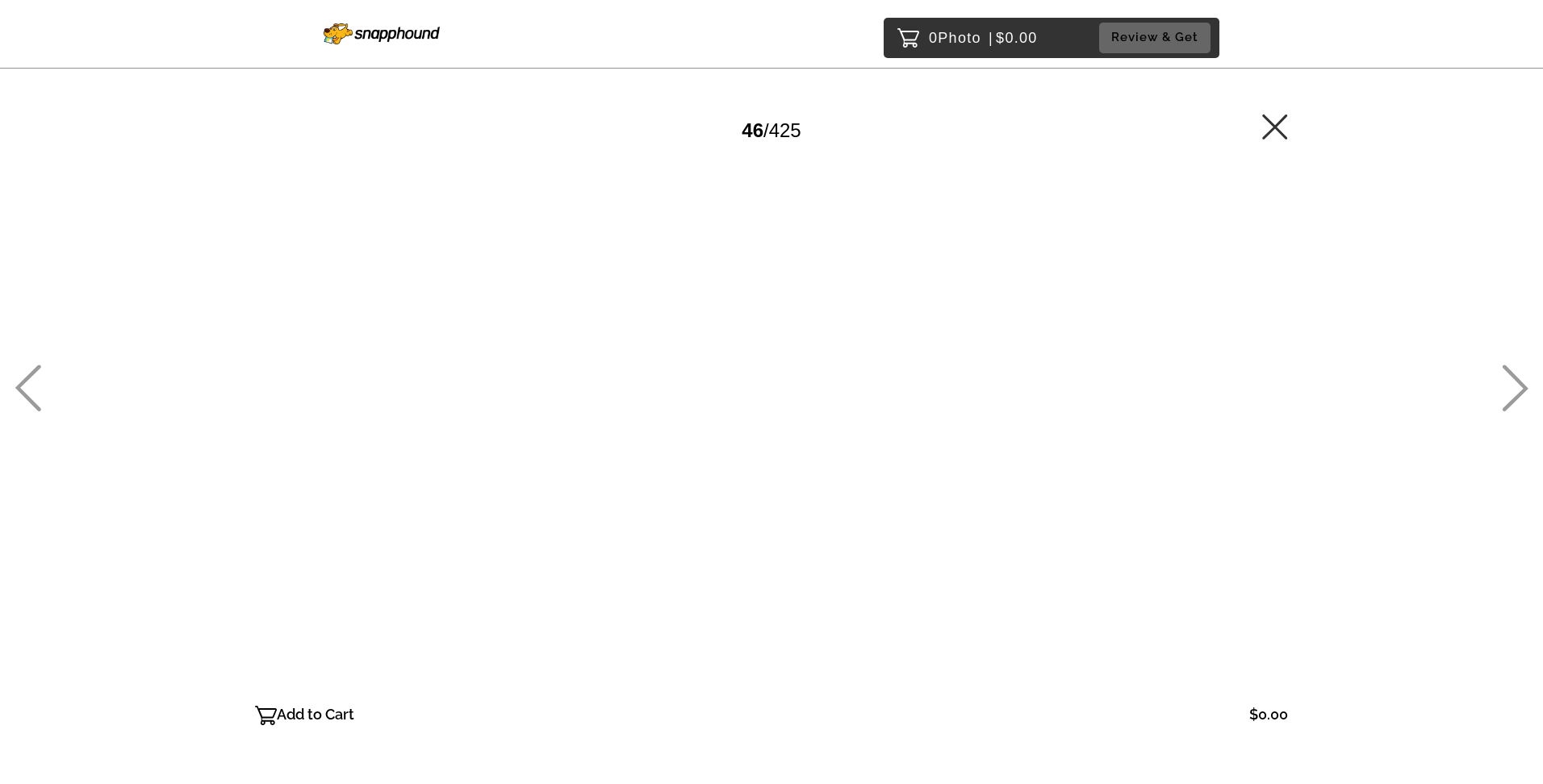
click at [22, 381] on icon at bounding box center [28, 388] width 26 height 47
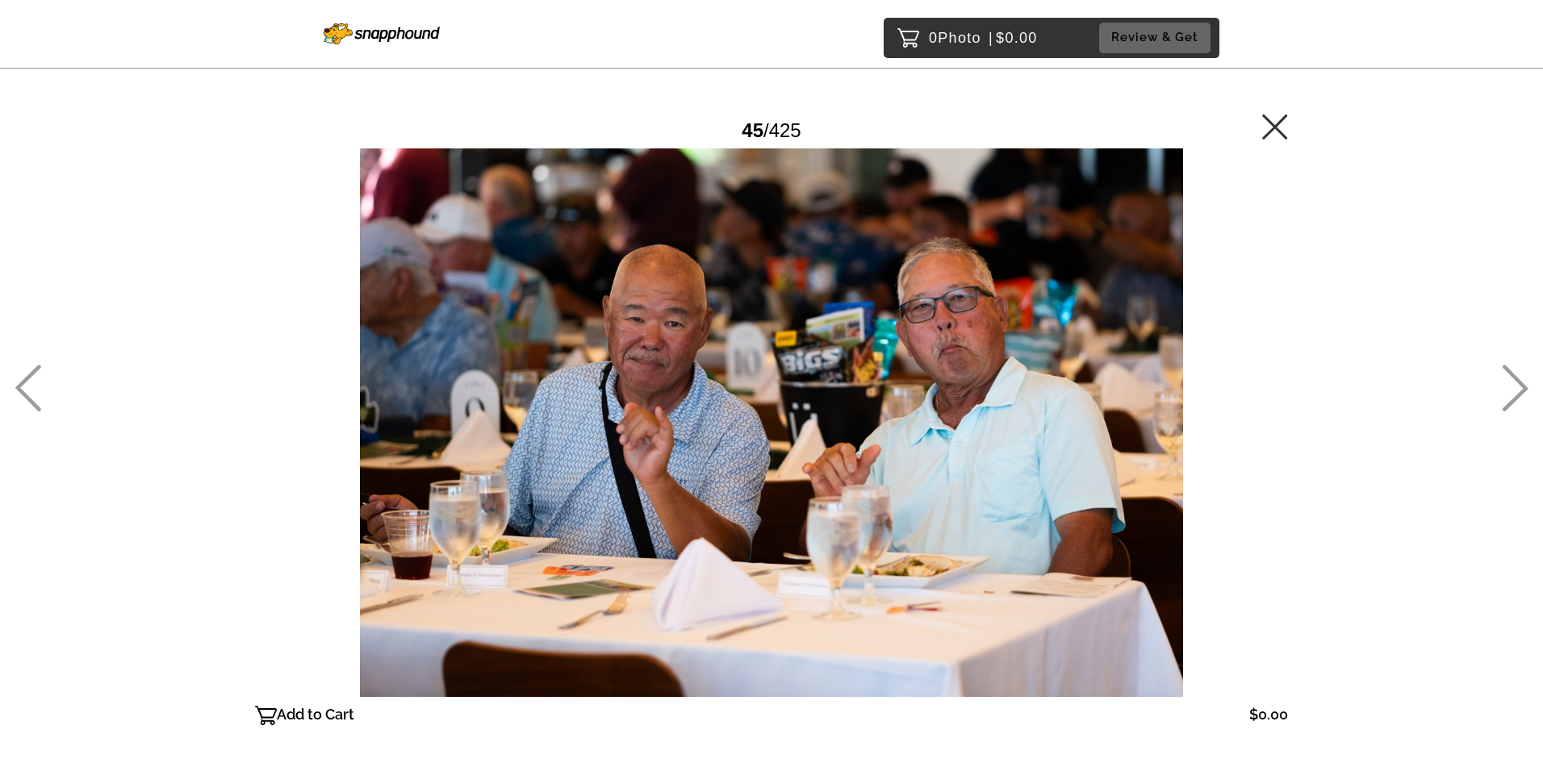
click at [22, 381] on icon at bounding box center [28, 388] width 26 height 47
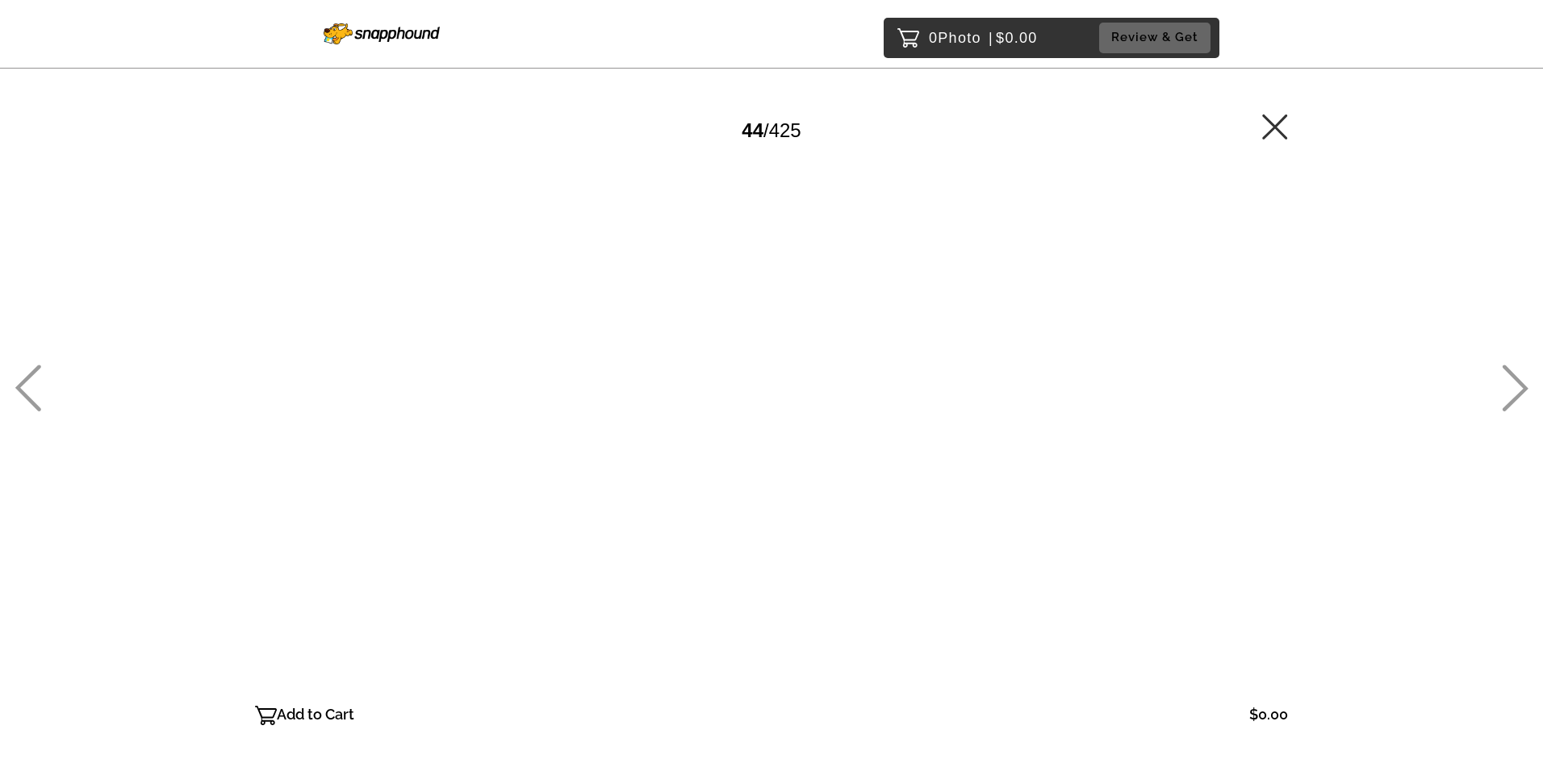
click at [21, 382] on icon at bounding box center [28, 388] width 26 height 47
click at [22, 382] on icon at bounding box center [28, 388] width 26 height 47
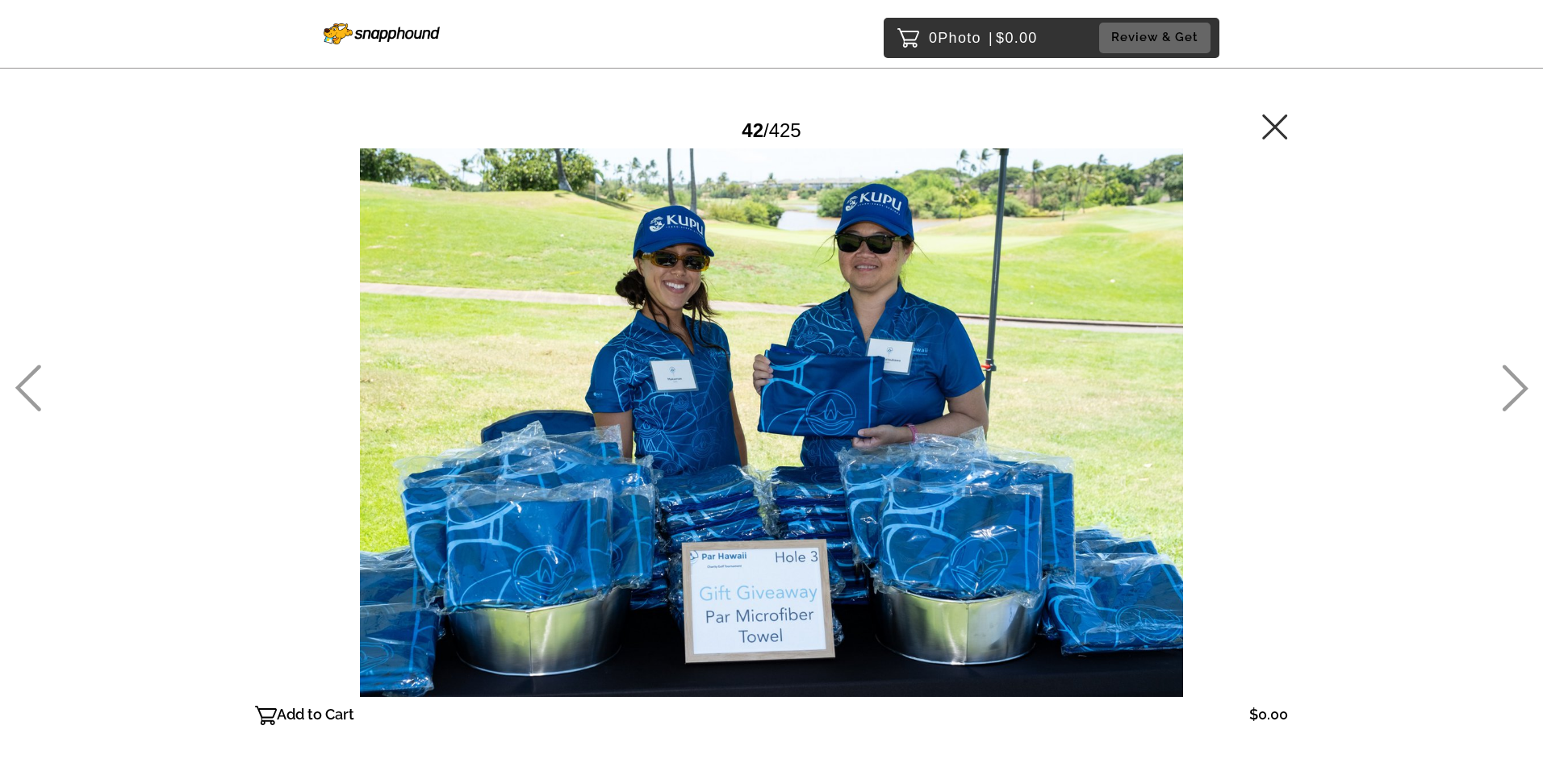
click at [22, 382] on icon at bounding box center [28, 388] width 26 height 47
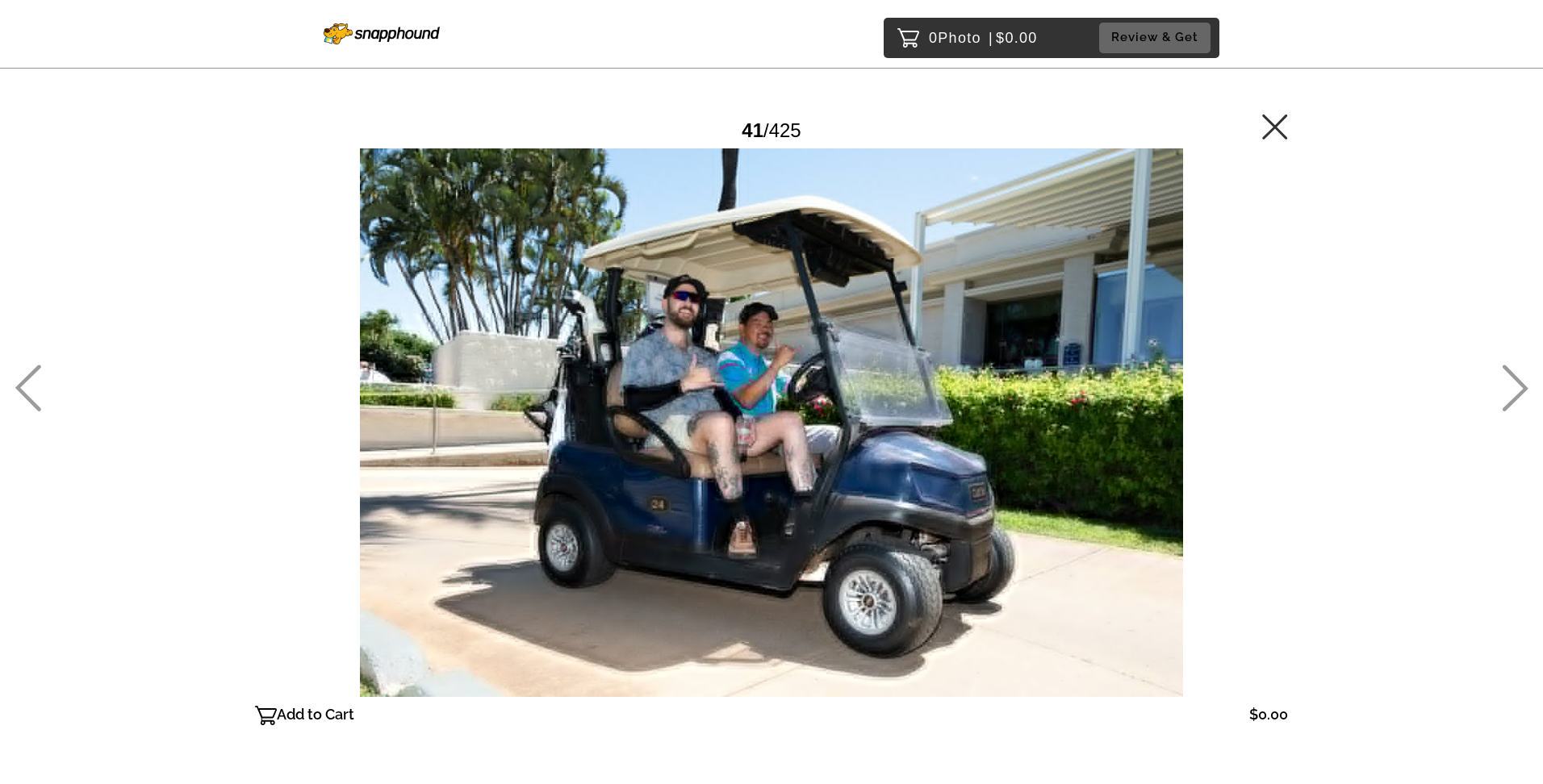
click at [22, 382] on icon at bounding box center [28, 388] width 26 height 47
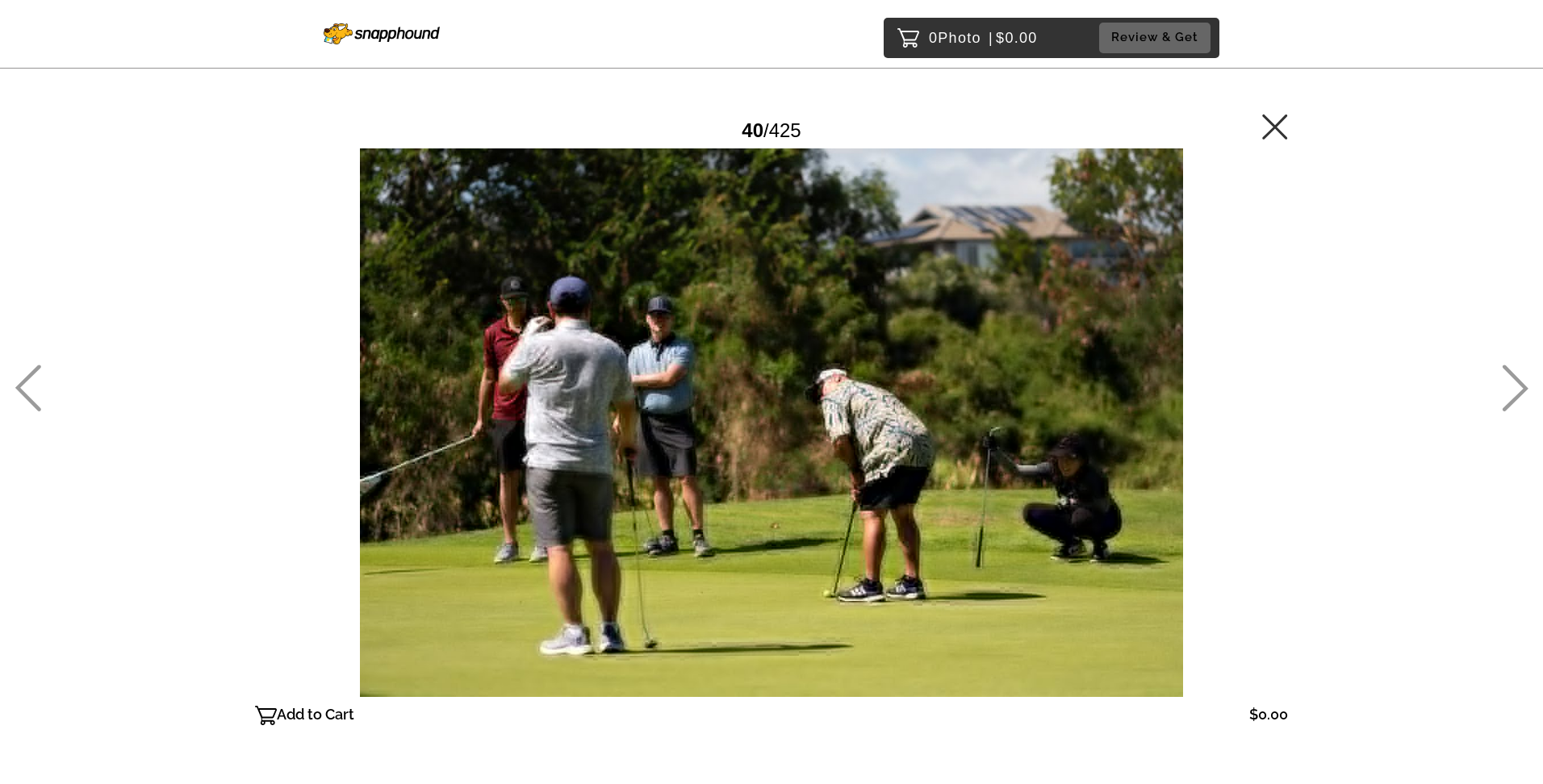
click at [21, 382] on icon at bounding box center [28, 388] width 26 height 47
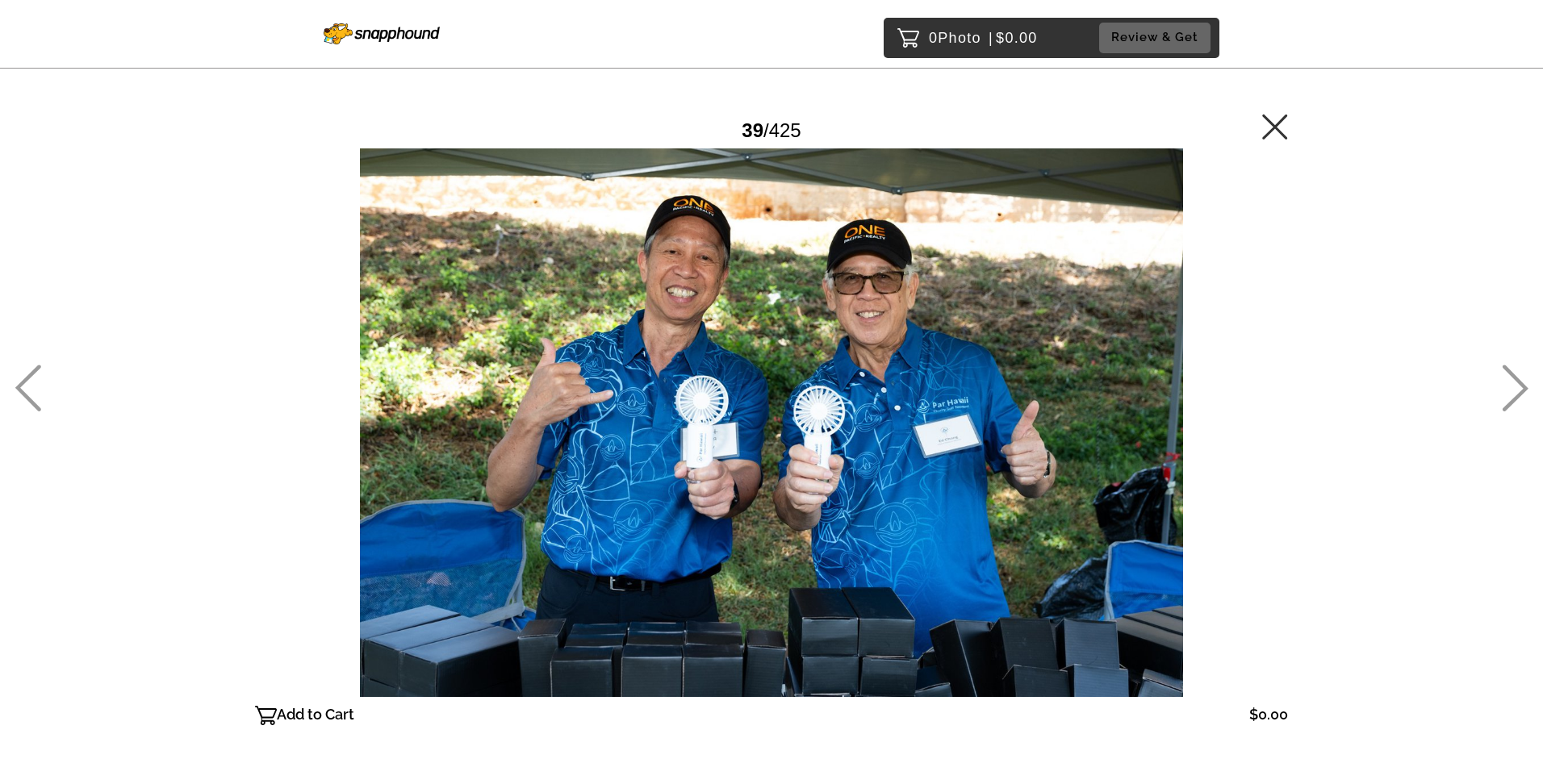
click at [21, 382] on icon at bounding box center [28, 388] width 26 height 47
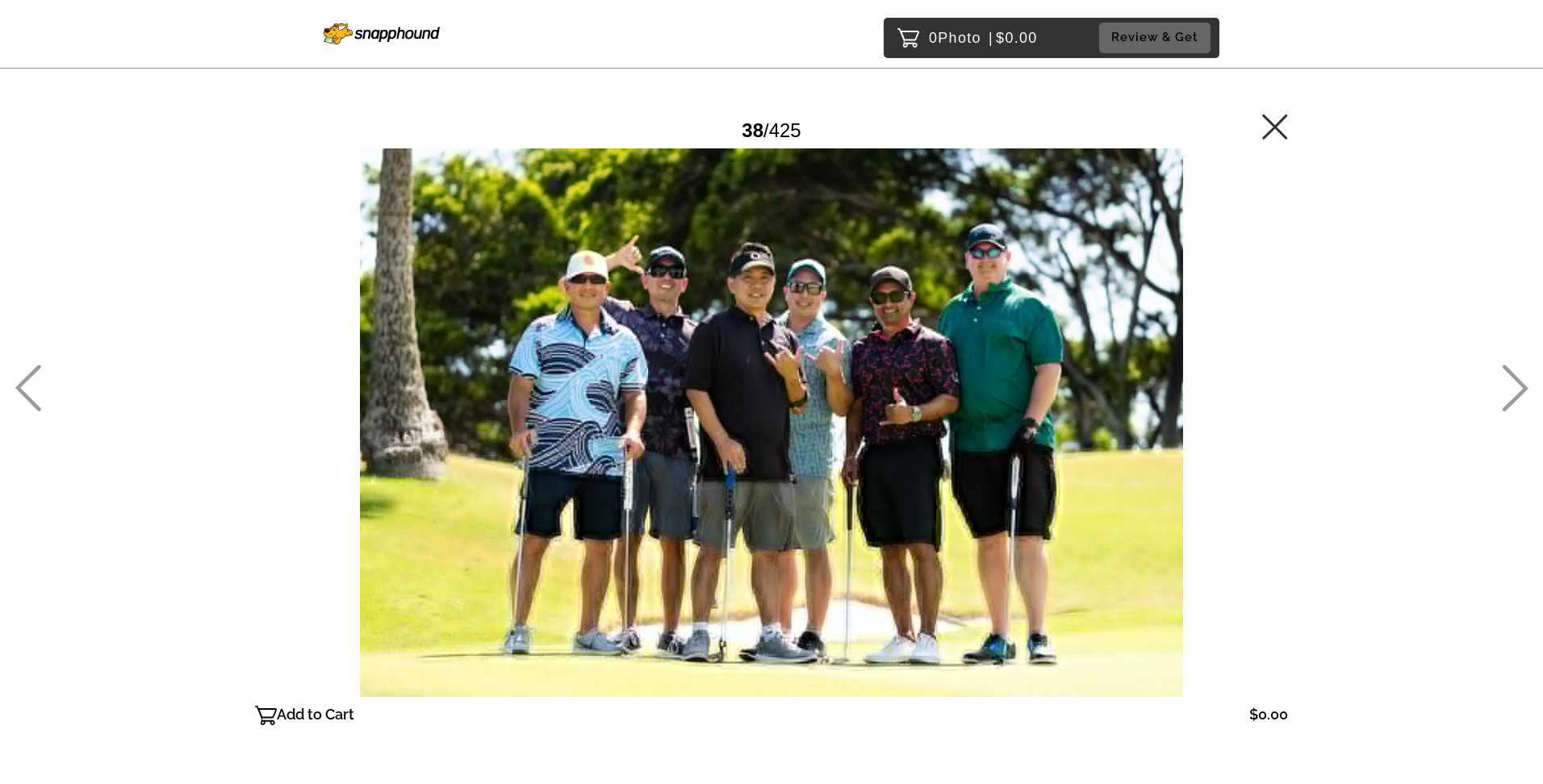
click at [21, 382] on icon at bounding box center [28, 388] width 26 height 47
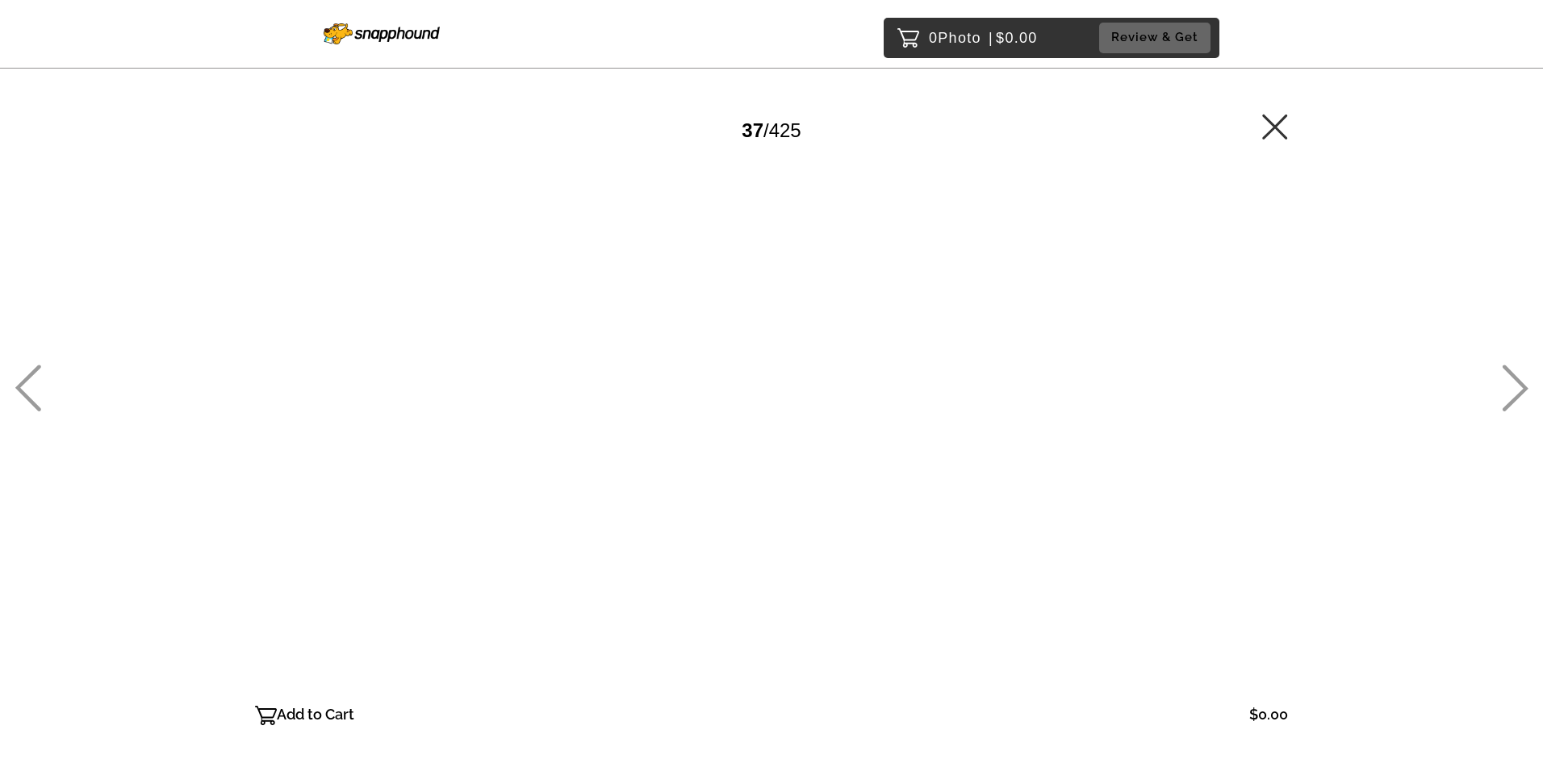
click at [21, 382] on icon at bounding box center [28, 388] width 26 height 47
click at [1505, 406] on icon at bounding box center [1515, 388] width 26 height 47
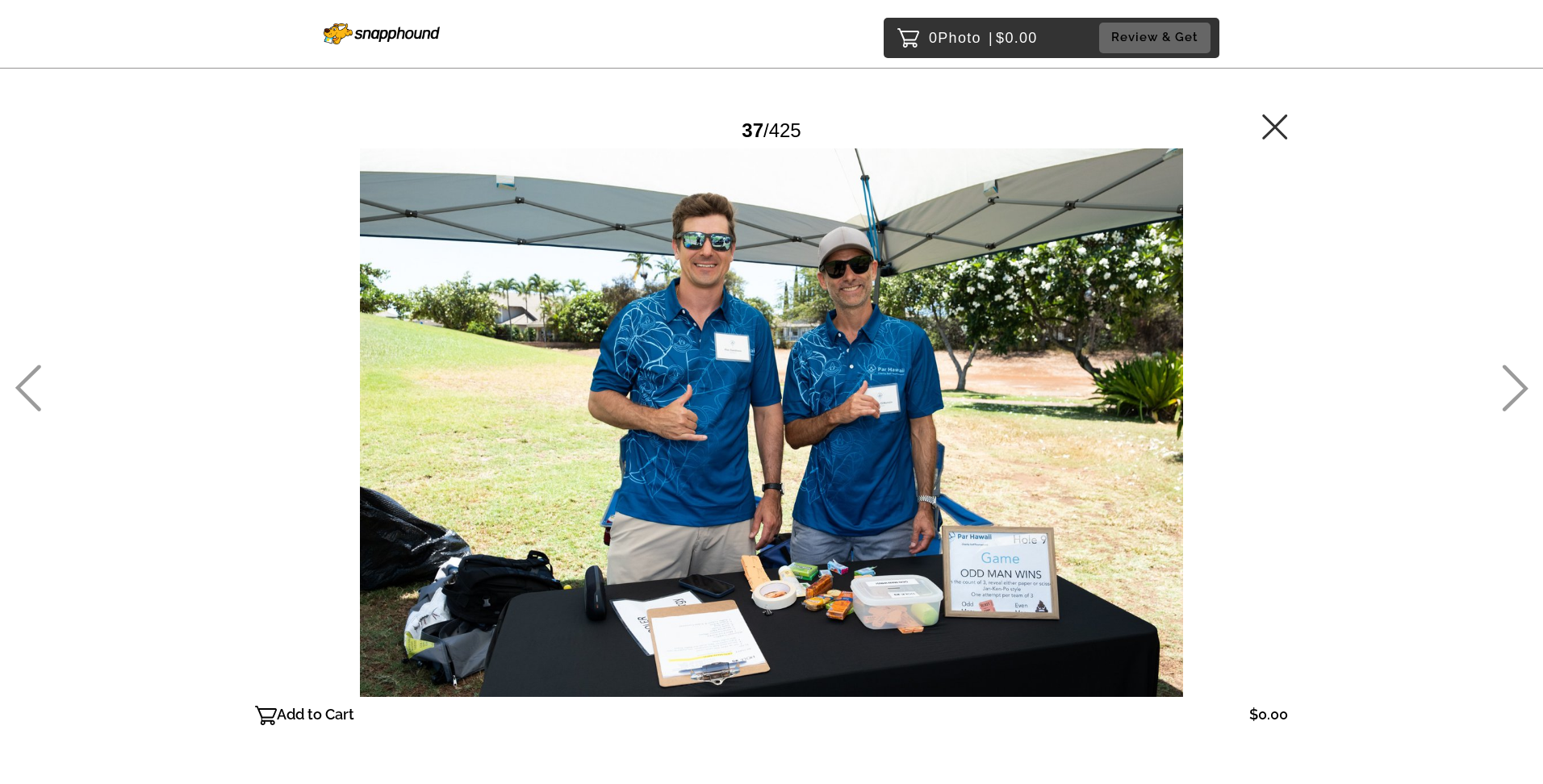
click at [33, 369] on icon at bounding box center [28, 388] width 26 height 47
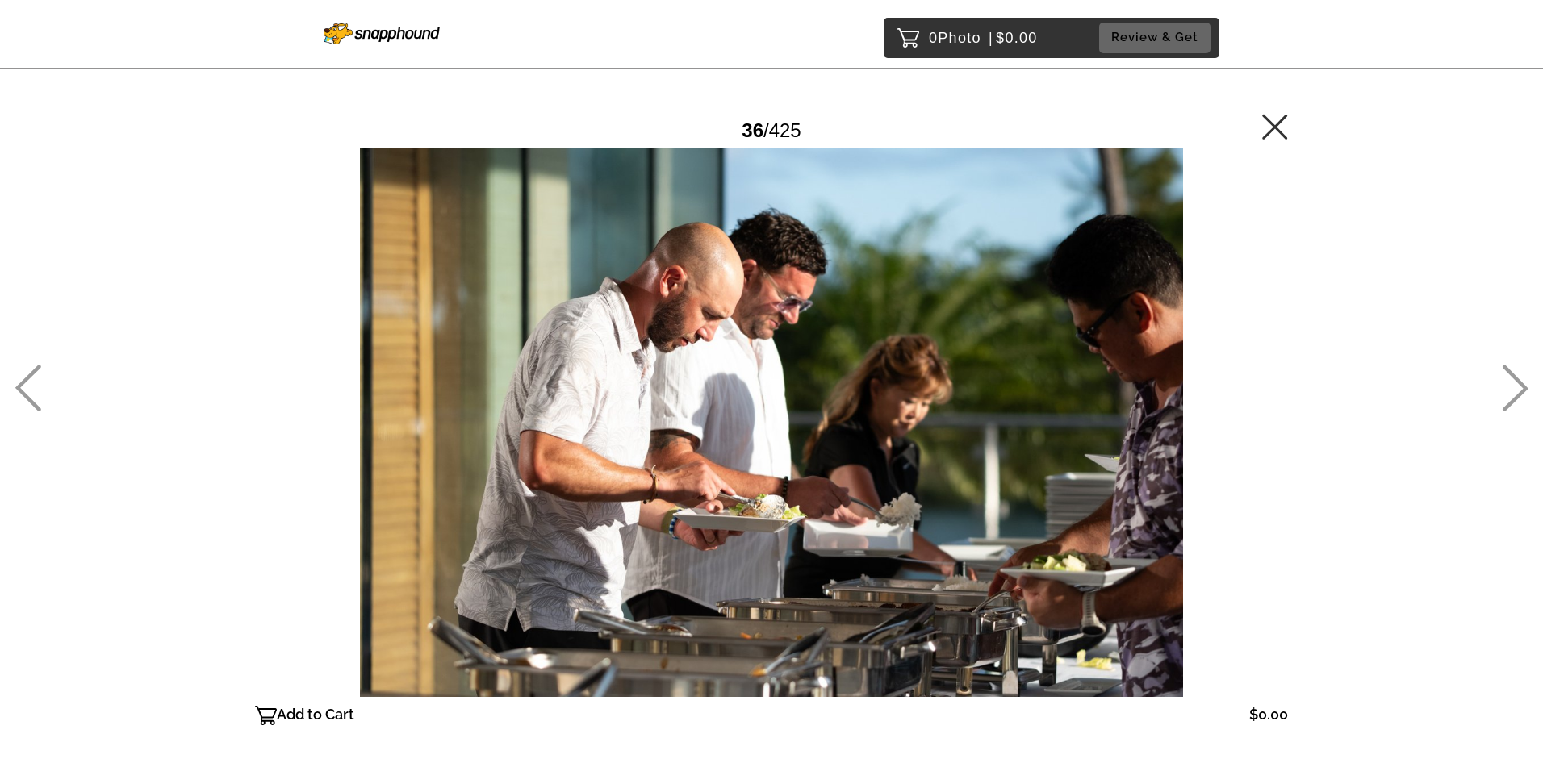
click at [33, 369] on icon at bounding box center [28, 388] width 26 height 47
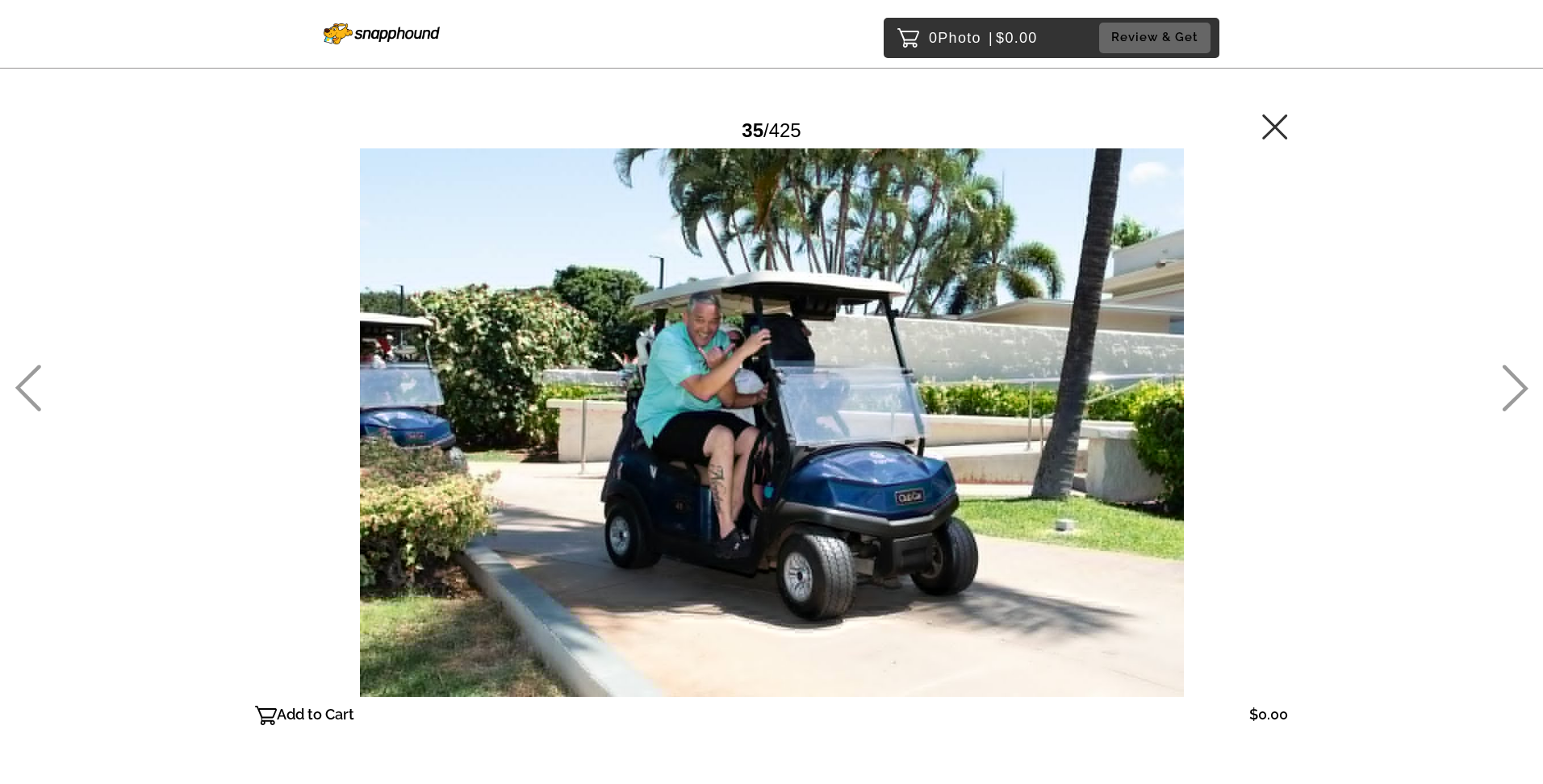
click at [33, 369] on icon at bounding box center [28, 388] width 26 height 47
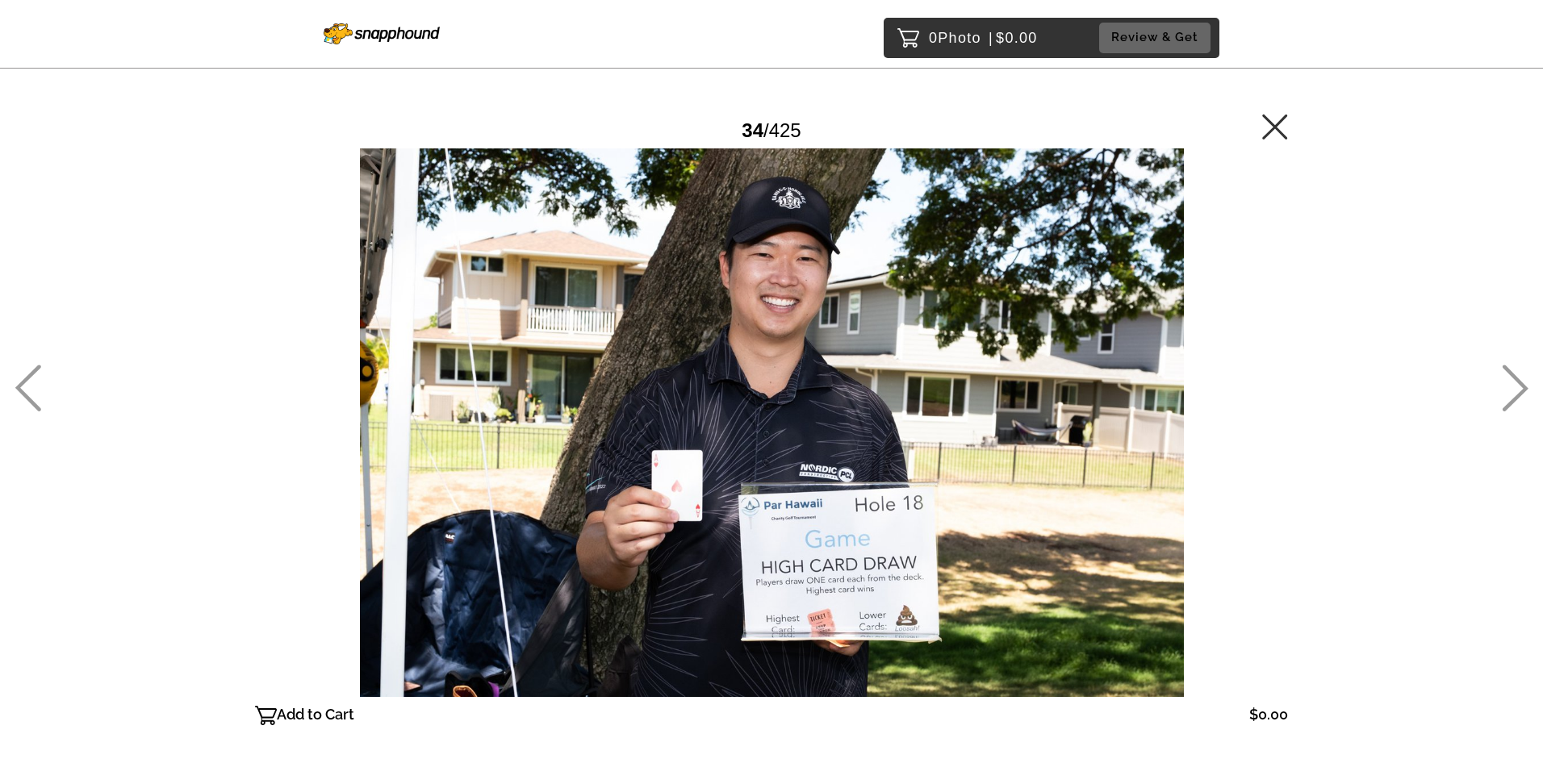
click at [33, 369] on icon at bounding box center [28, 388] width 26 height 47
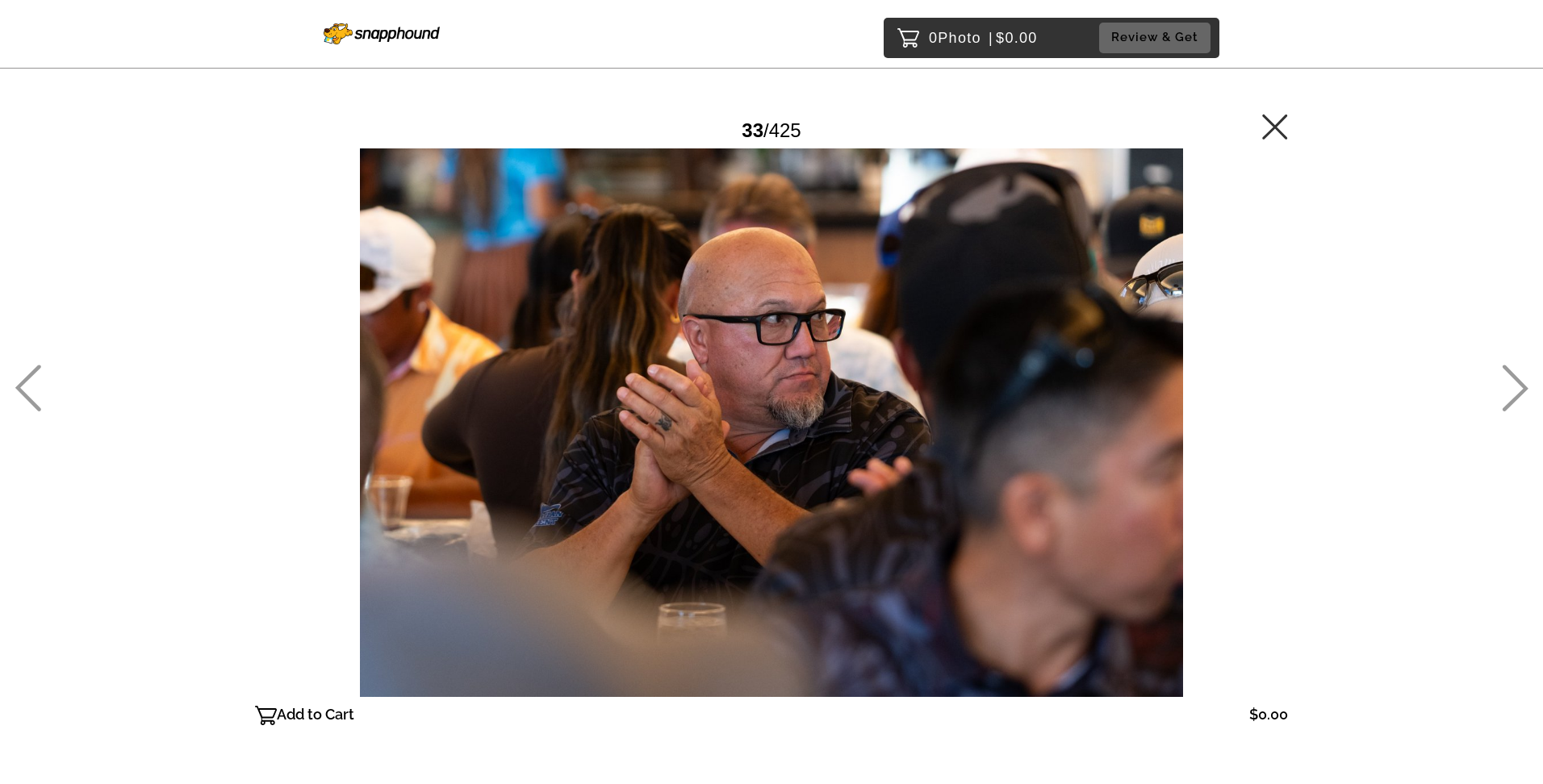
click at [33, 369] on icon at bounding box center [28, 388] width 26 height 47
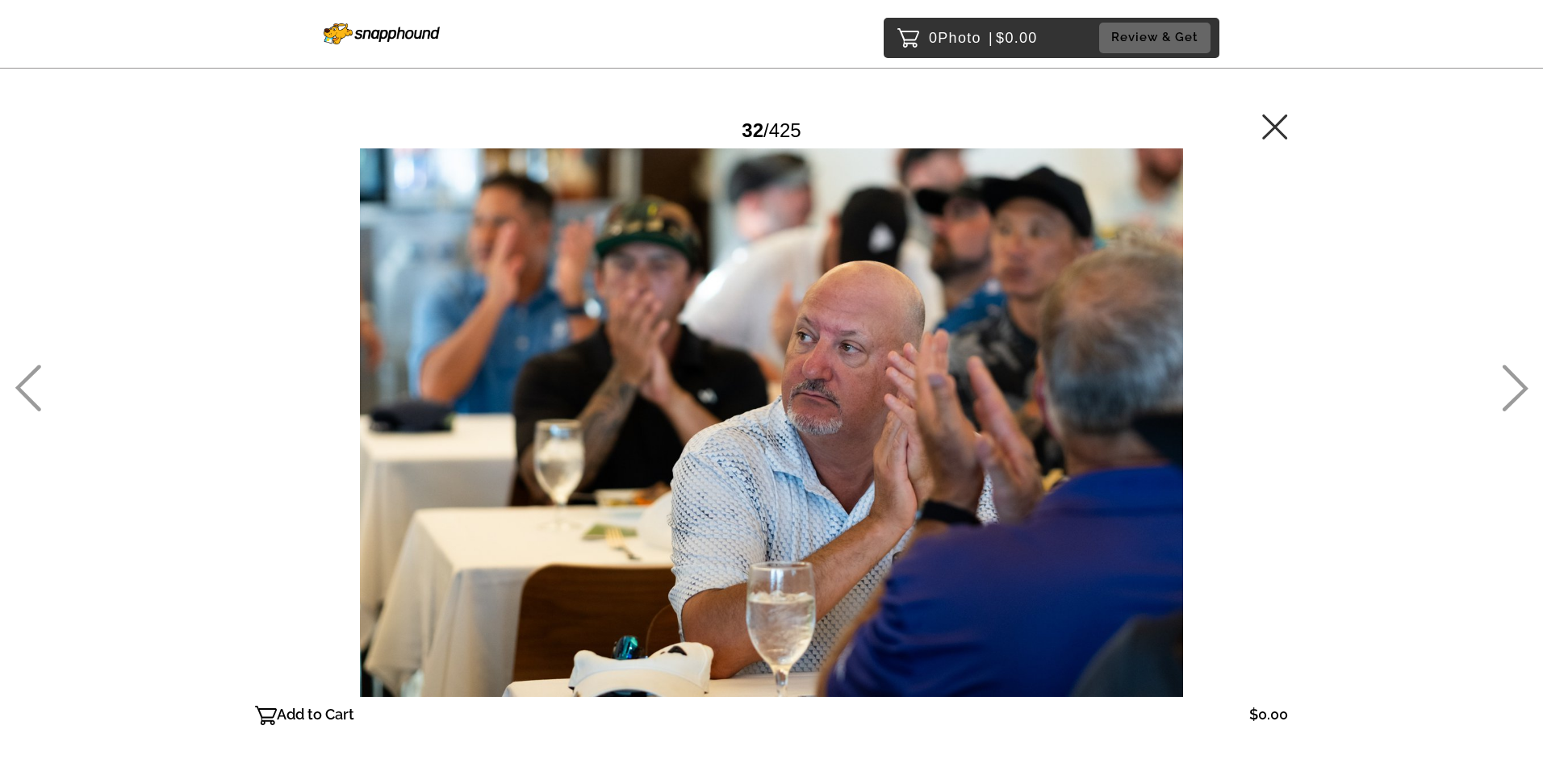
click at [33, 369] on icon at bounding box center [28, 388] width 26 height 47
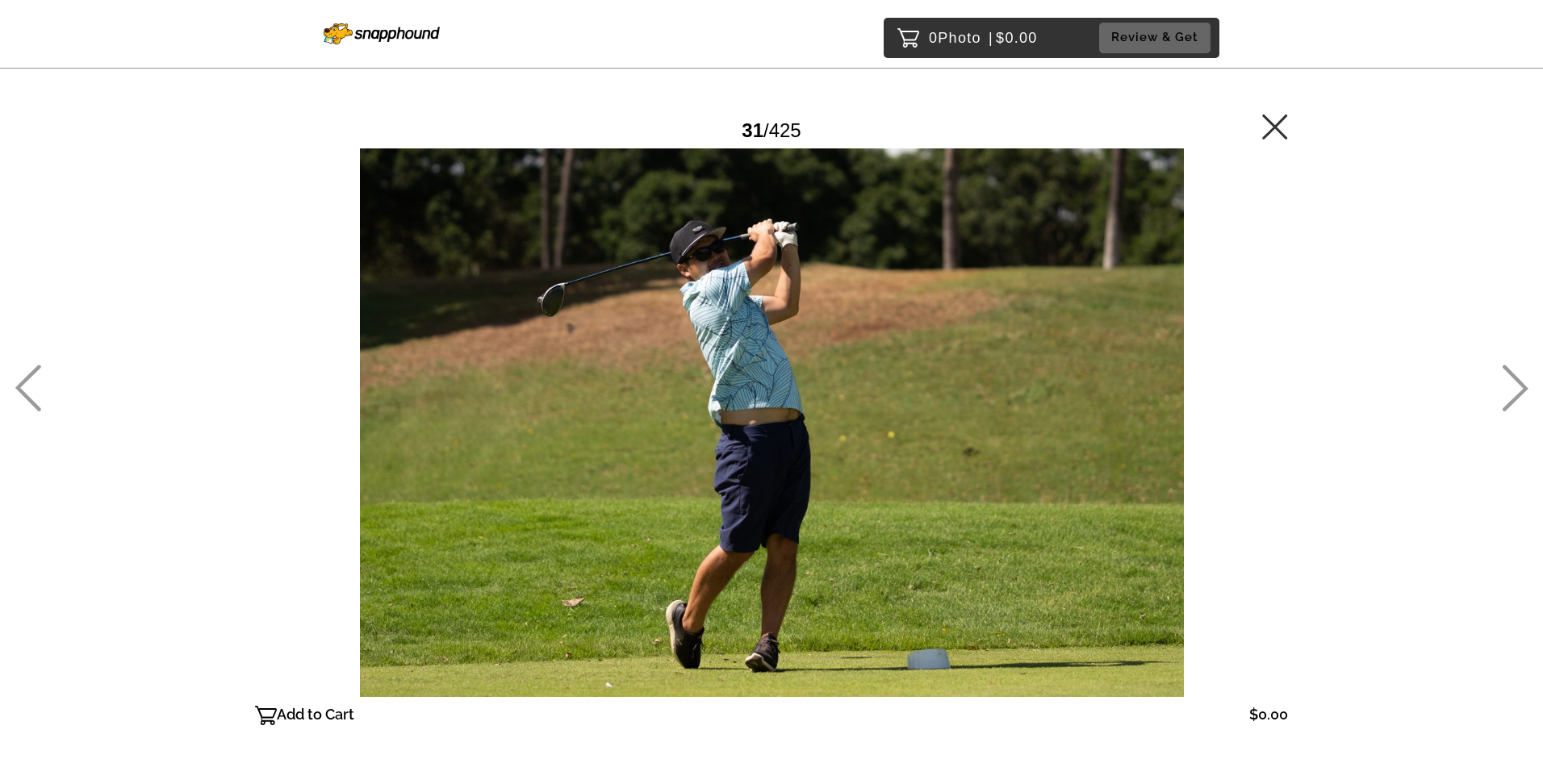
click at [33, 369] on icon at bounding box center [28, 388] width 26 height 47
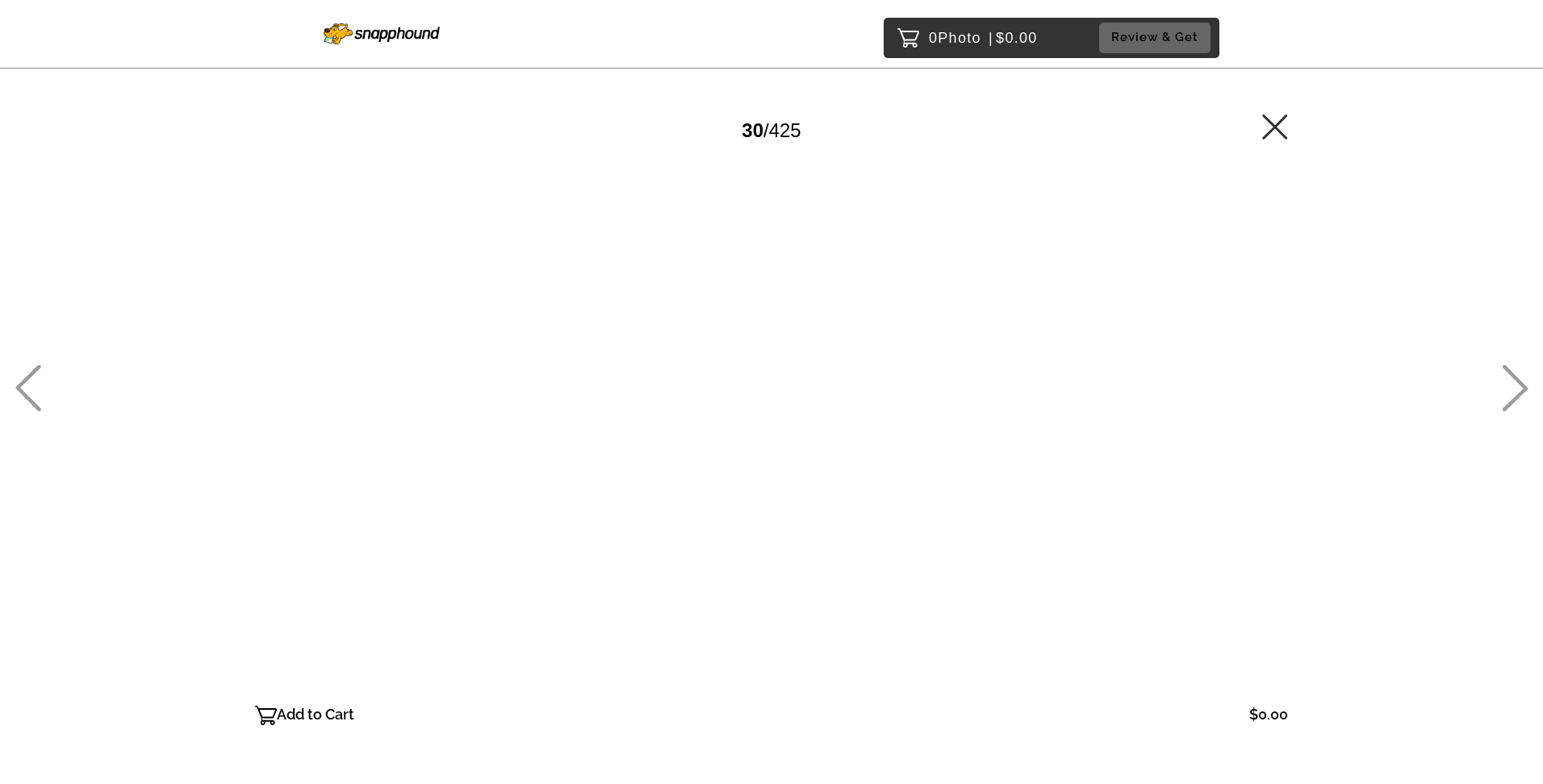
click at [33, 369] on icon at bounding box center [28, 388] width 26 height 47
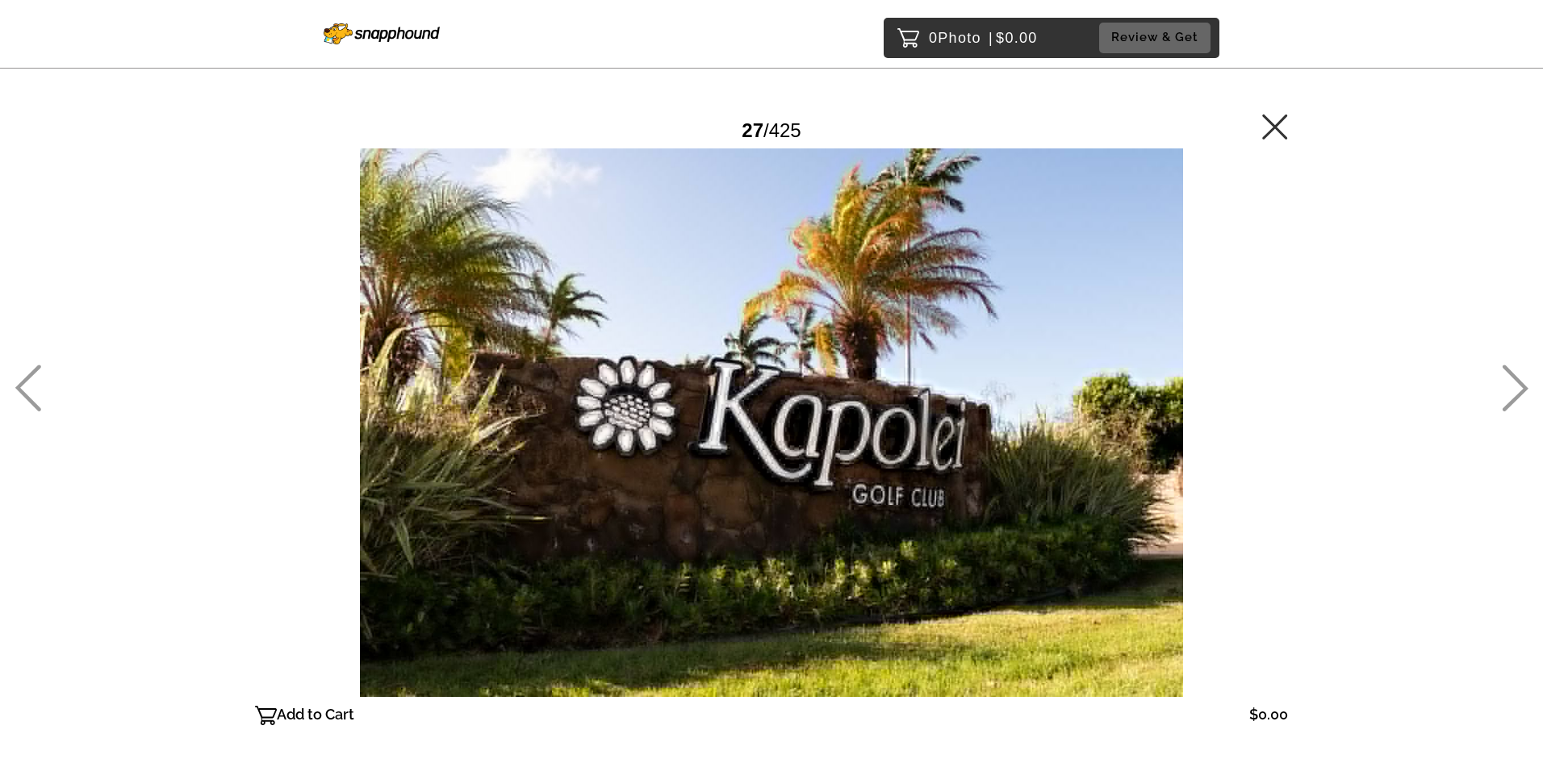
click at [33, 369] on icon at bounding box center [28, 388] width 26 height 47
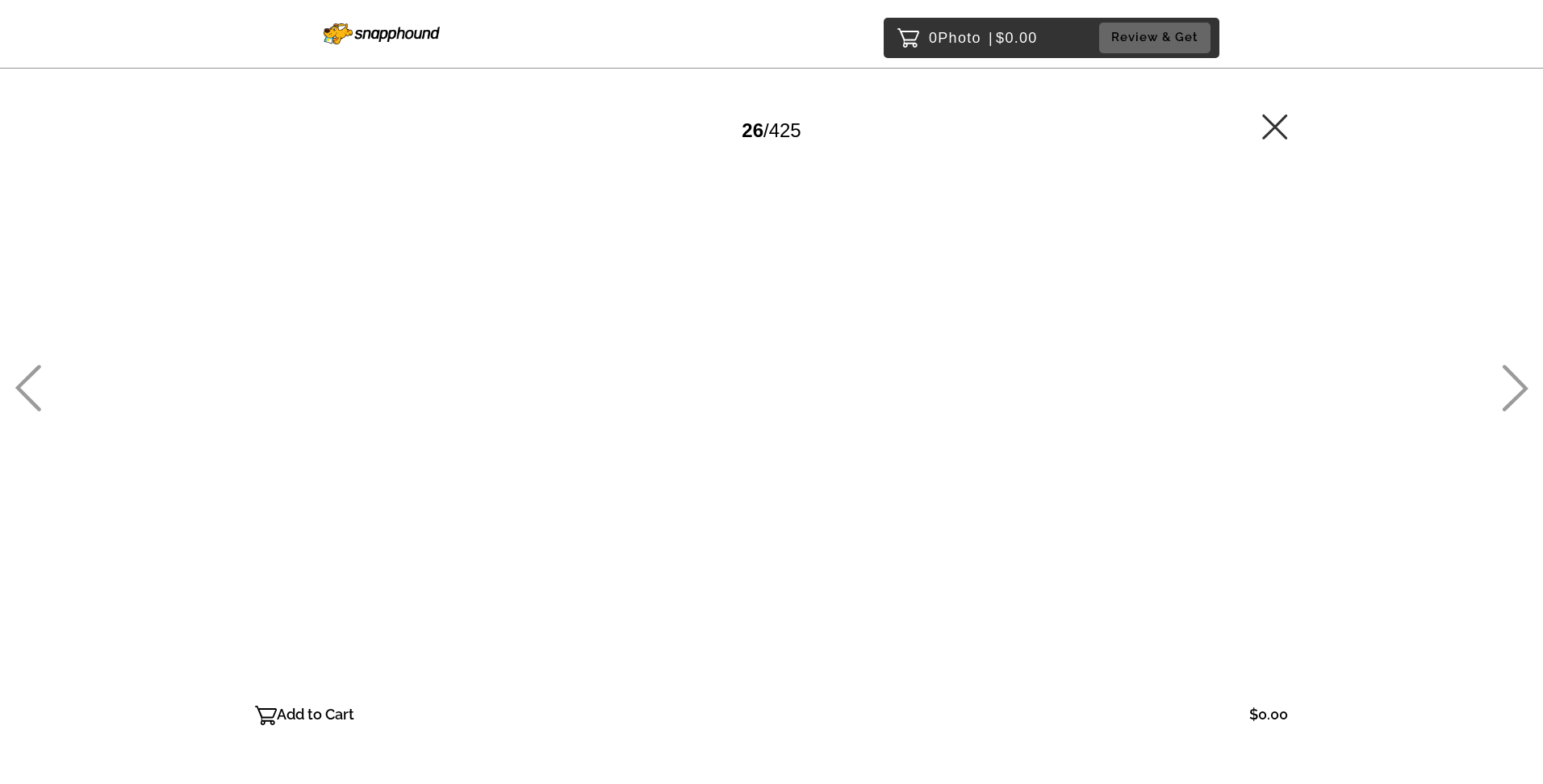
click at [33, 369] on icon at bounding box center [28, 388] width 26 height 47
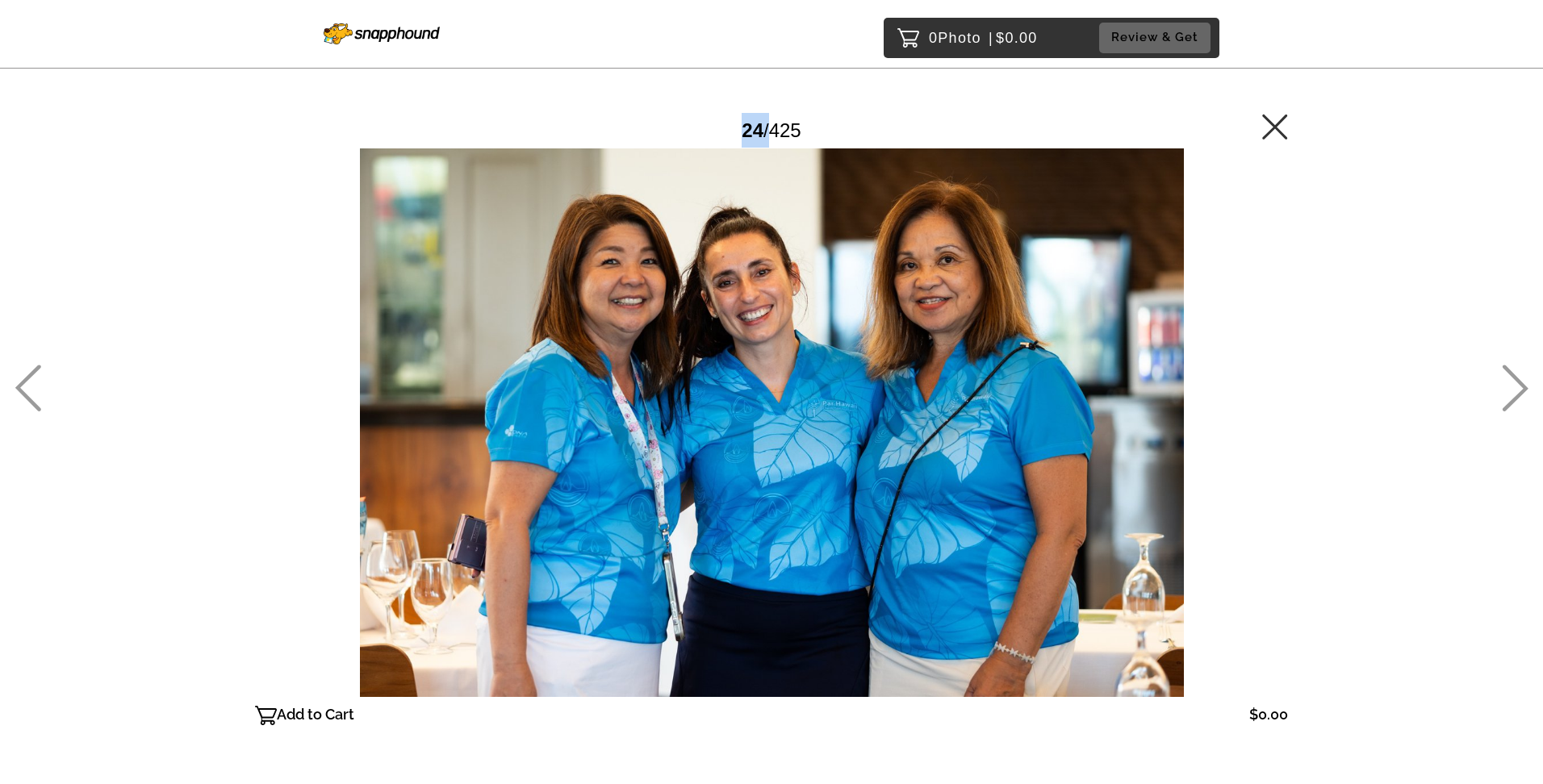
click at [33, 369] on icon at bounding box center [28, 388] width 26 height 47
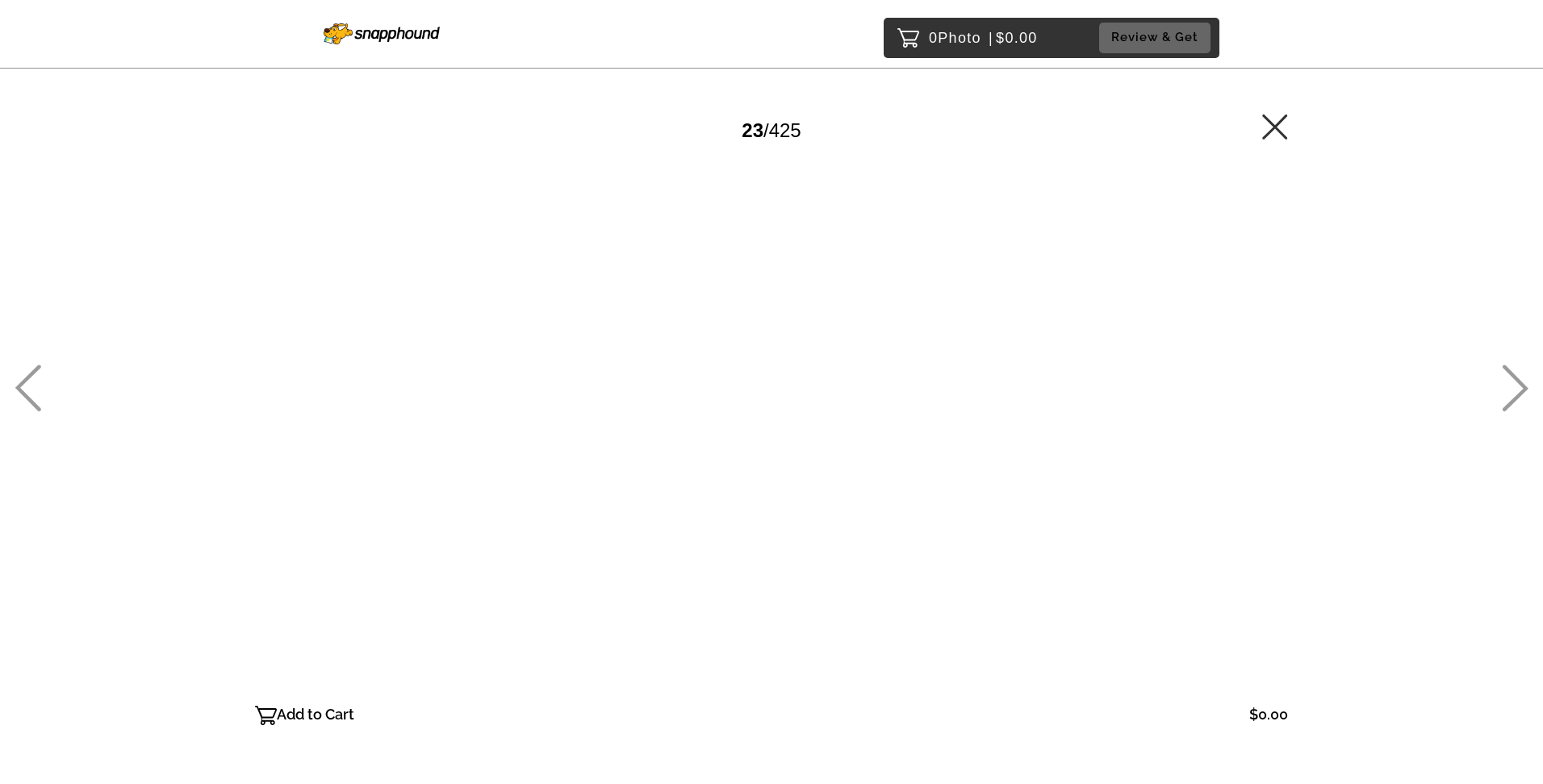
click at [33, 369] on icon at bounding box center [28, 388] width 26 height 47
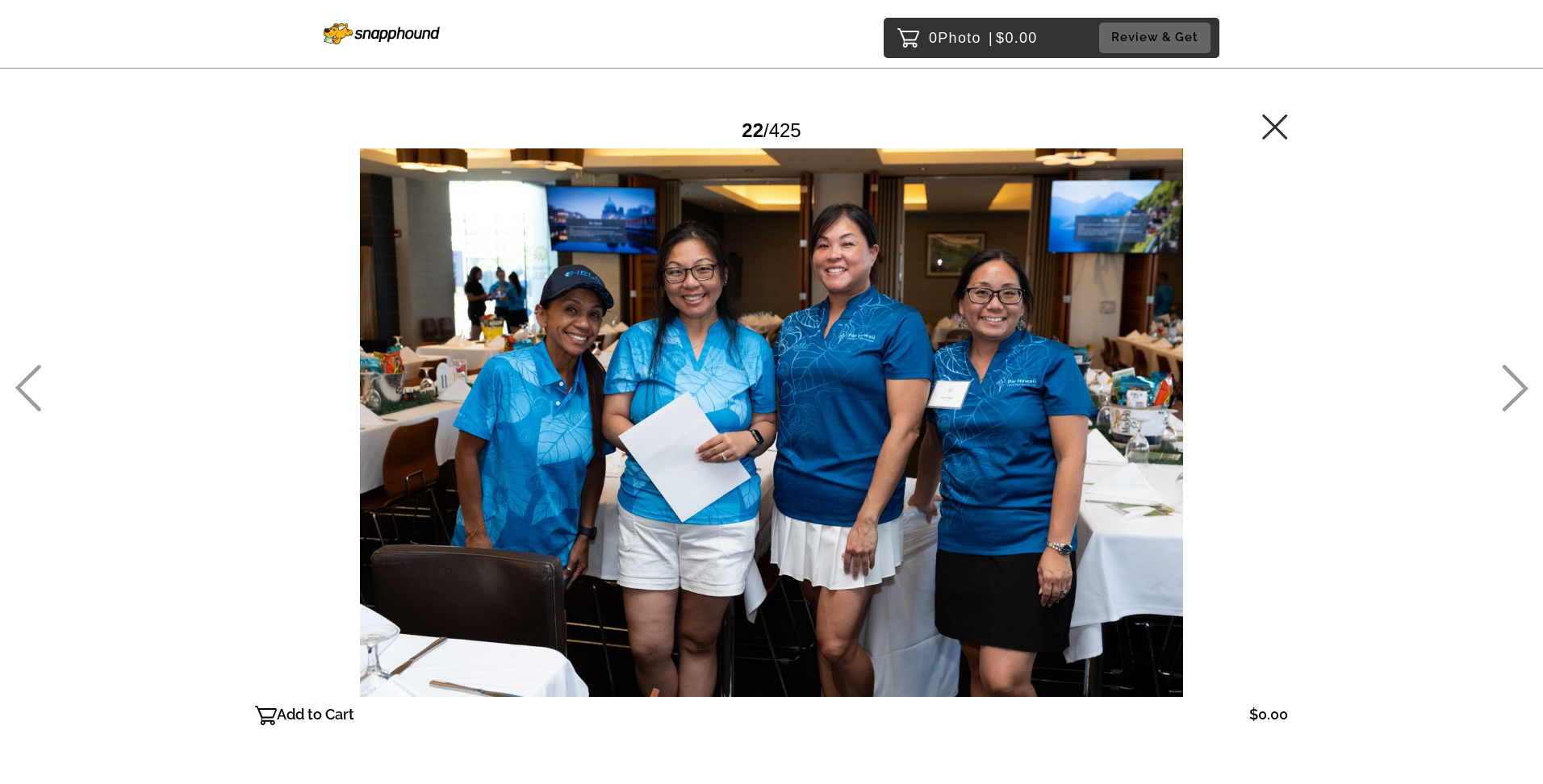
click at [33, 369] on icon at bounding box center [28, 388] width 26 height 47
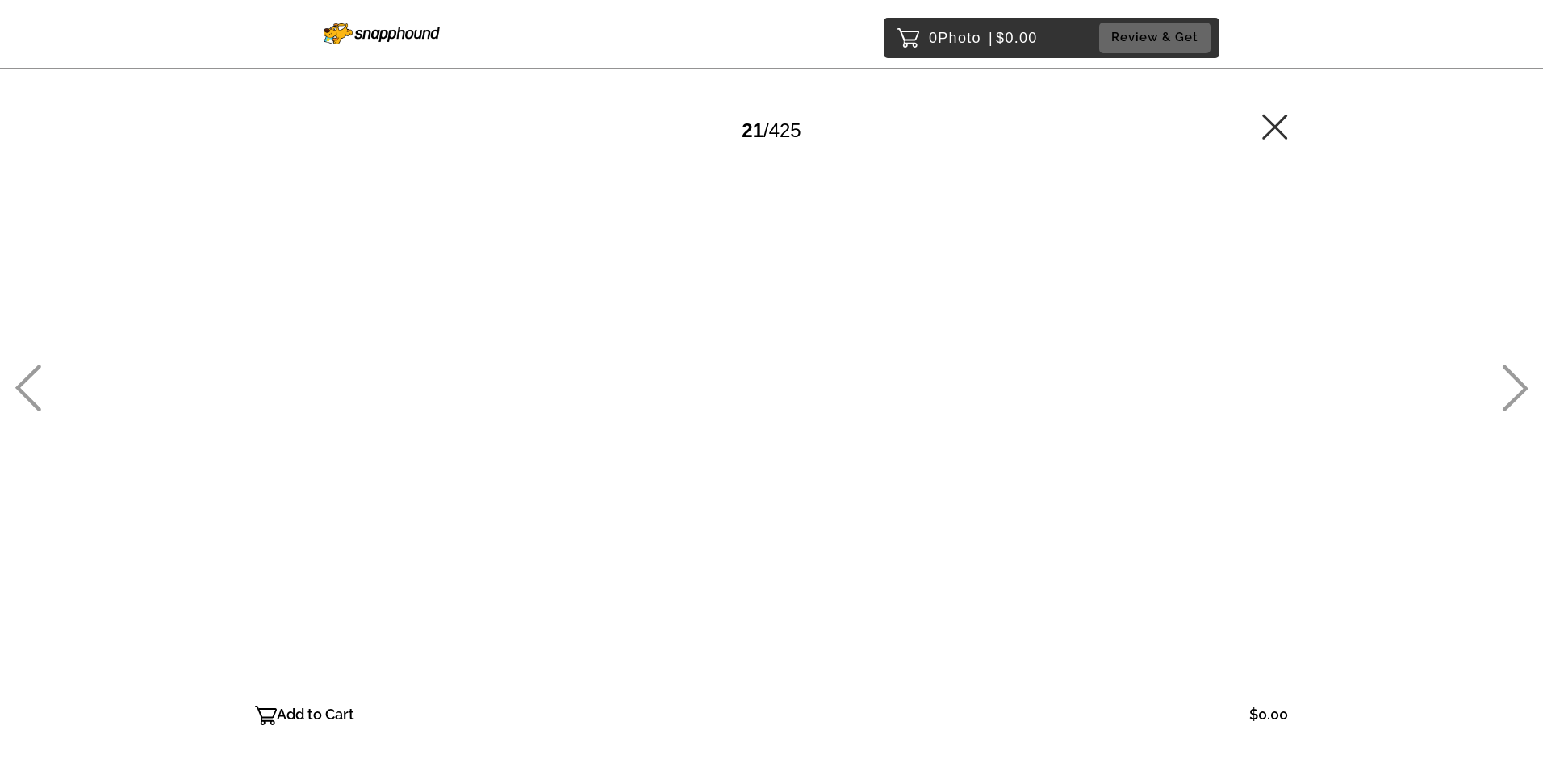
click at [33, 369] on icon at bounding box center [28, 388] width 26 height 47
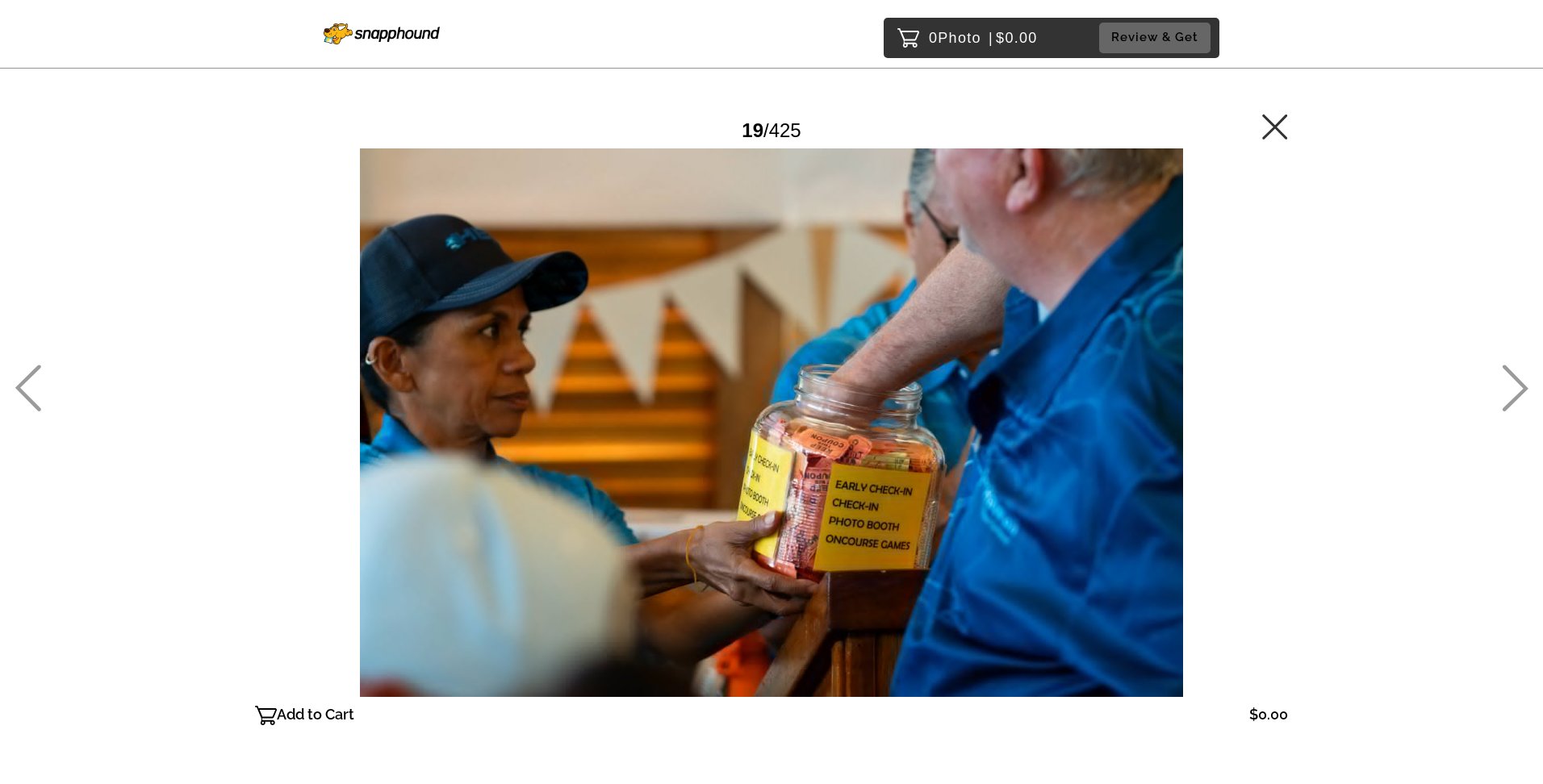
click at [33, 369] on icon at bounding box center [28, 388] width 26 height 47
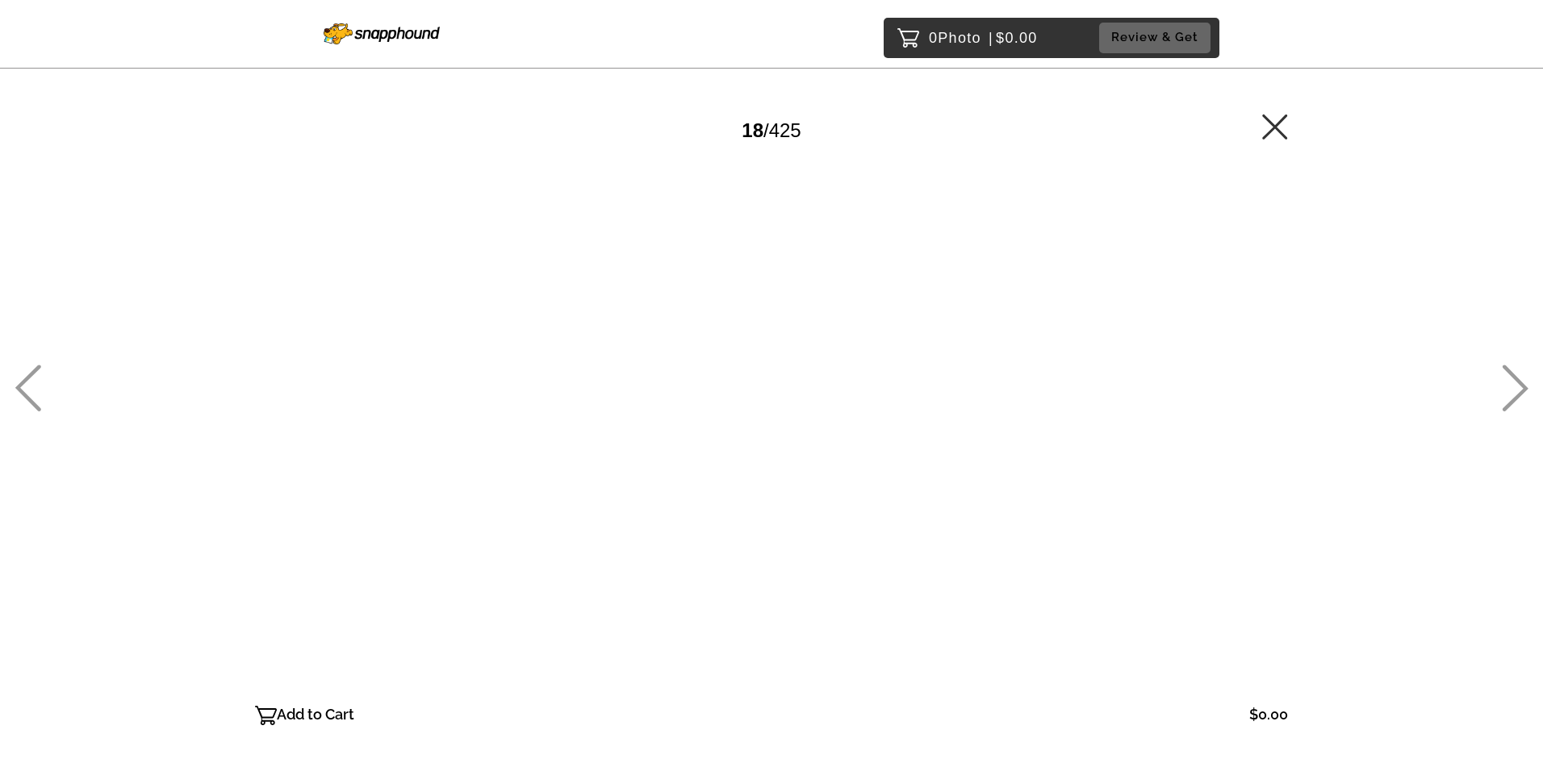
click at [33, 369] on icon at bounding box center [28, 388] width 26 height 47
click at [39, 364] on icon at bounding box center [28, 388] width 26 height 47
click at [21, 382] on icon at bounding box center [28, 388] width 26 height 47
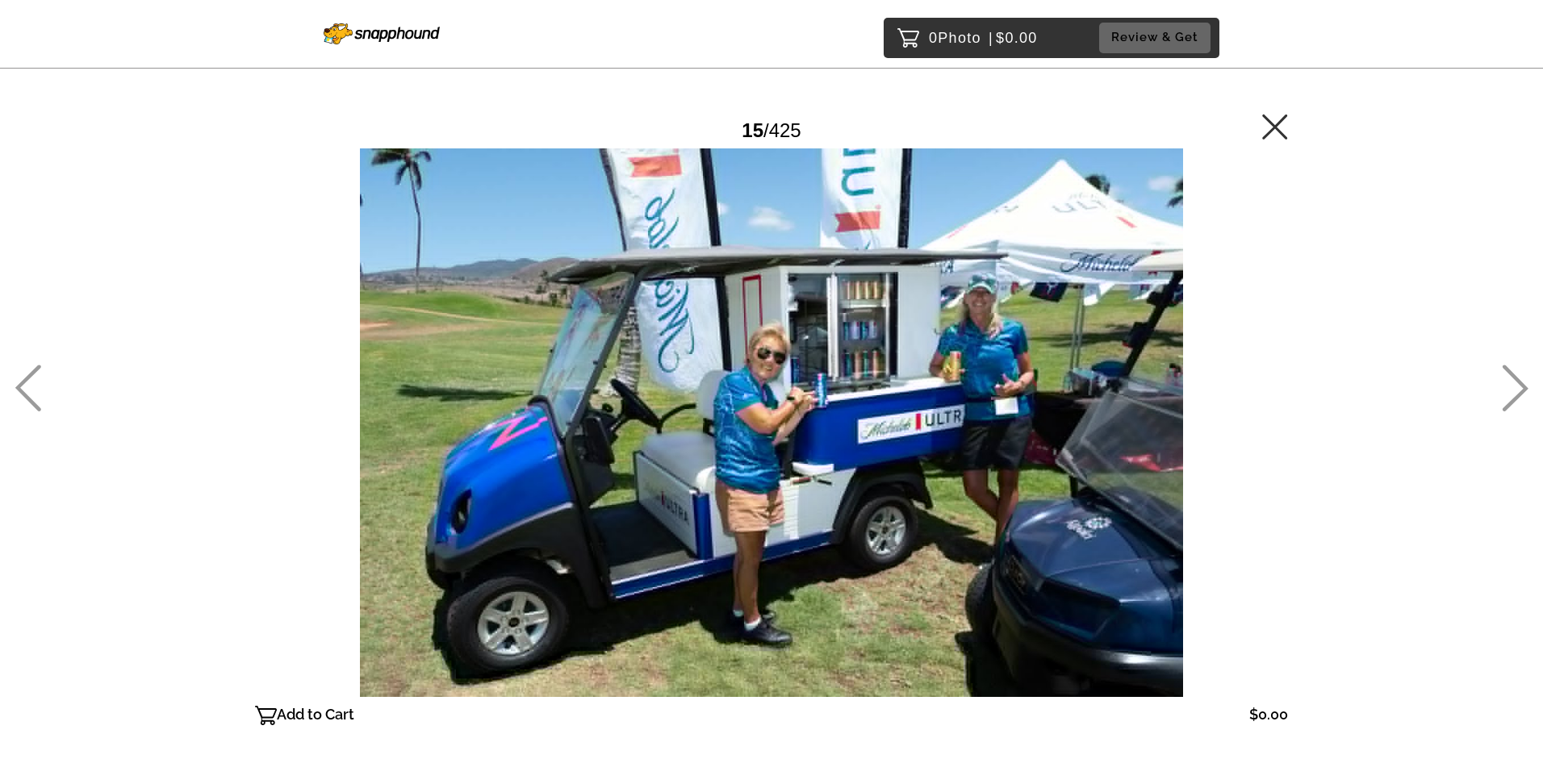
click at [22, 381] on icon at bounding box center [28, 388] width 26 height 47
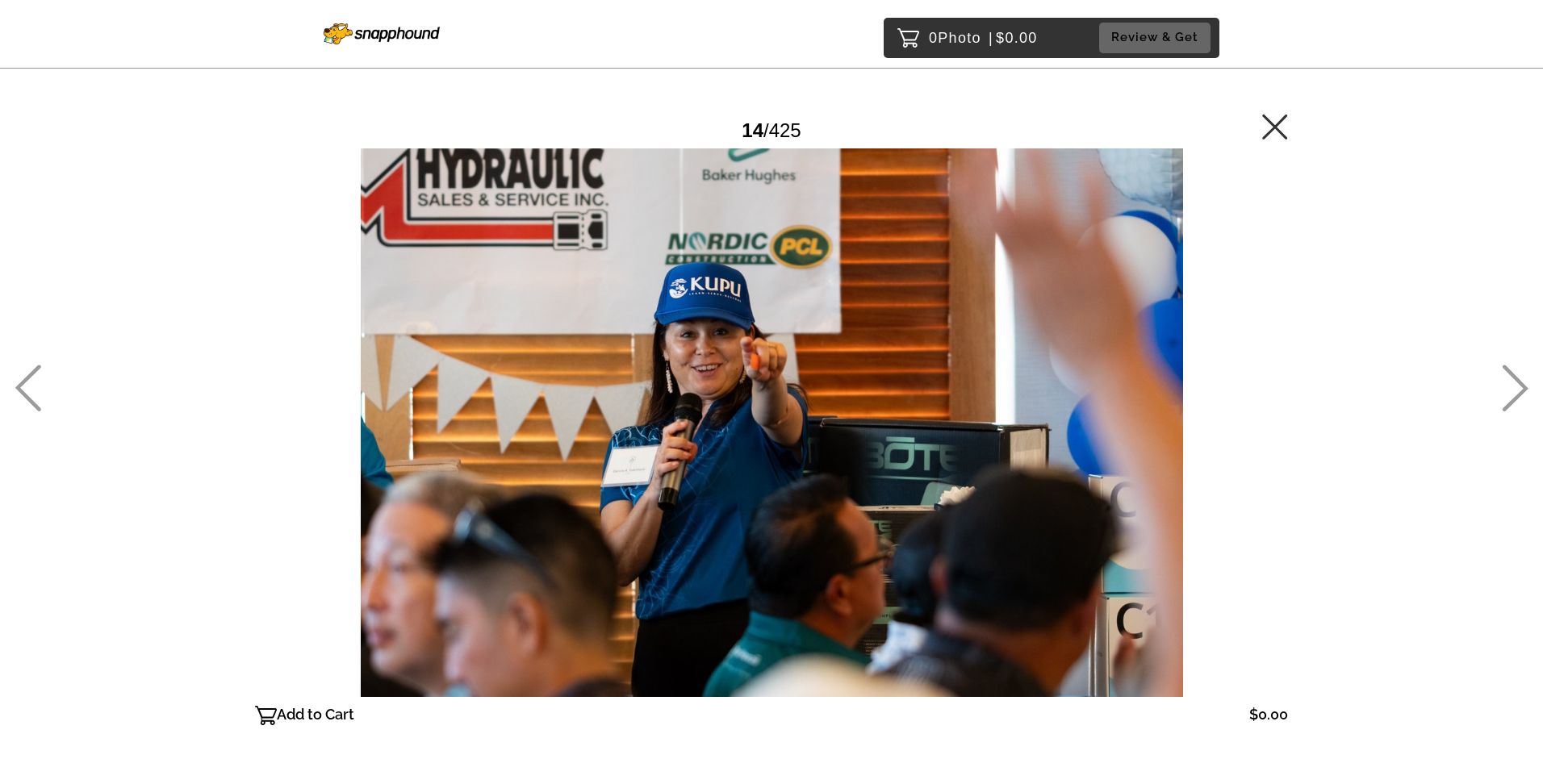
click at [23, 379] on icon at bounding box center [28, 388] width 26 height 47
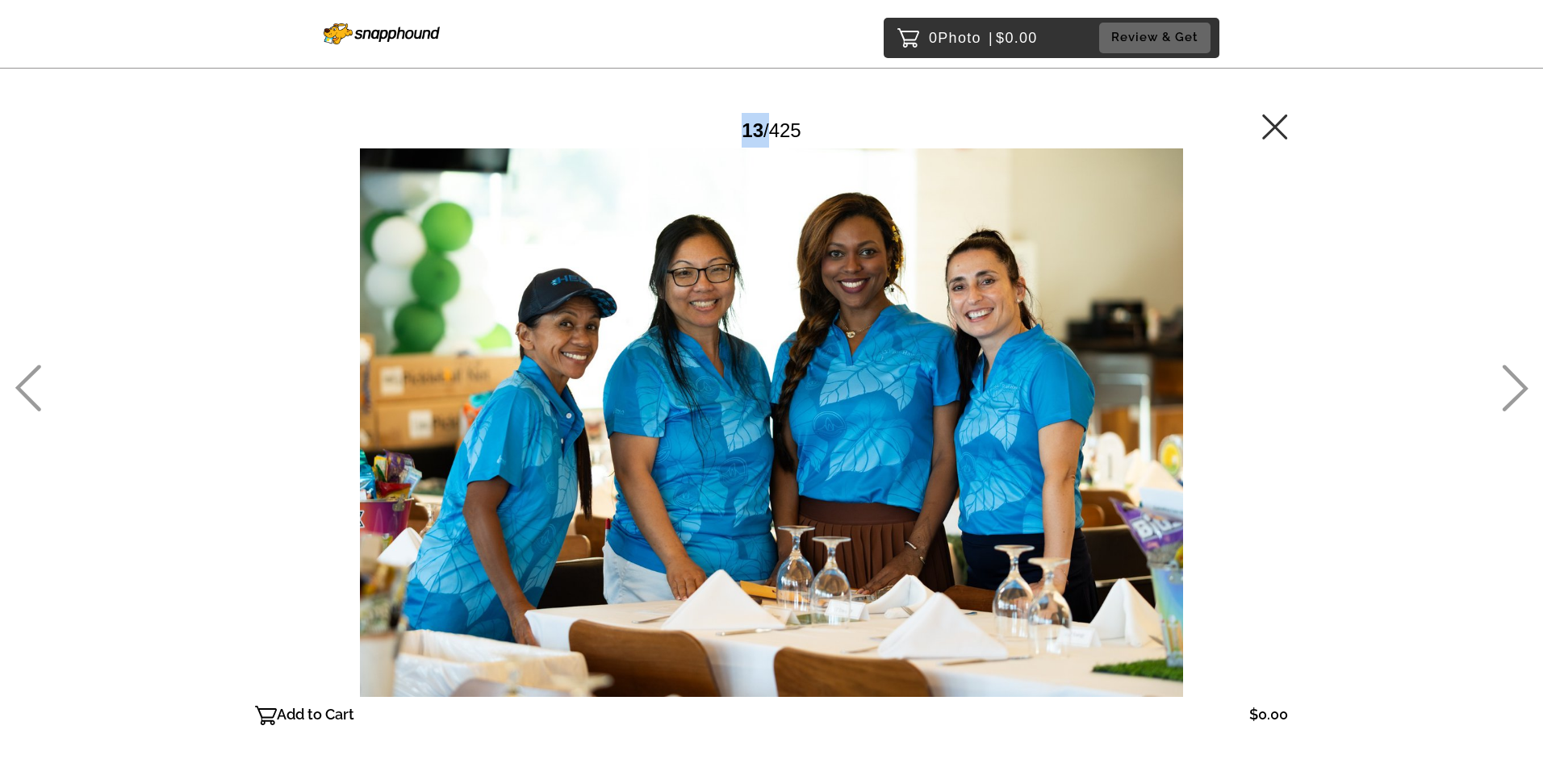
click at [23, 379] on icon at bounding box center [28, 388] width 26 height 47
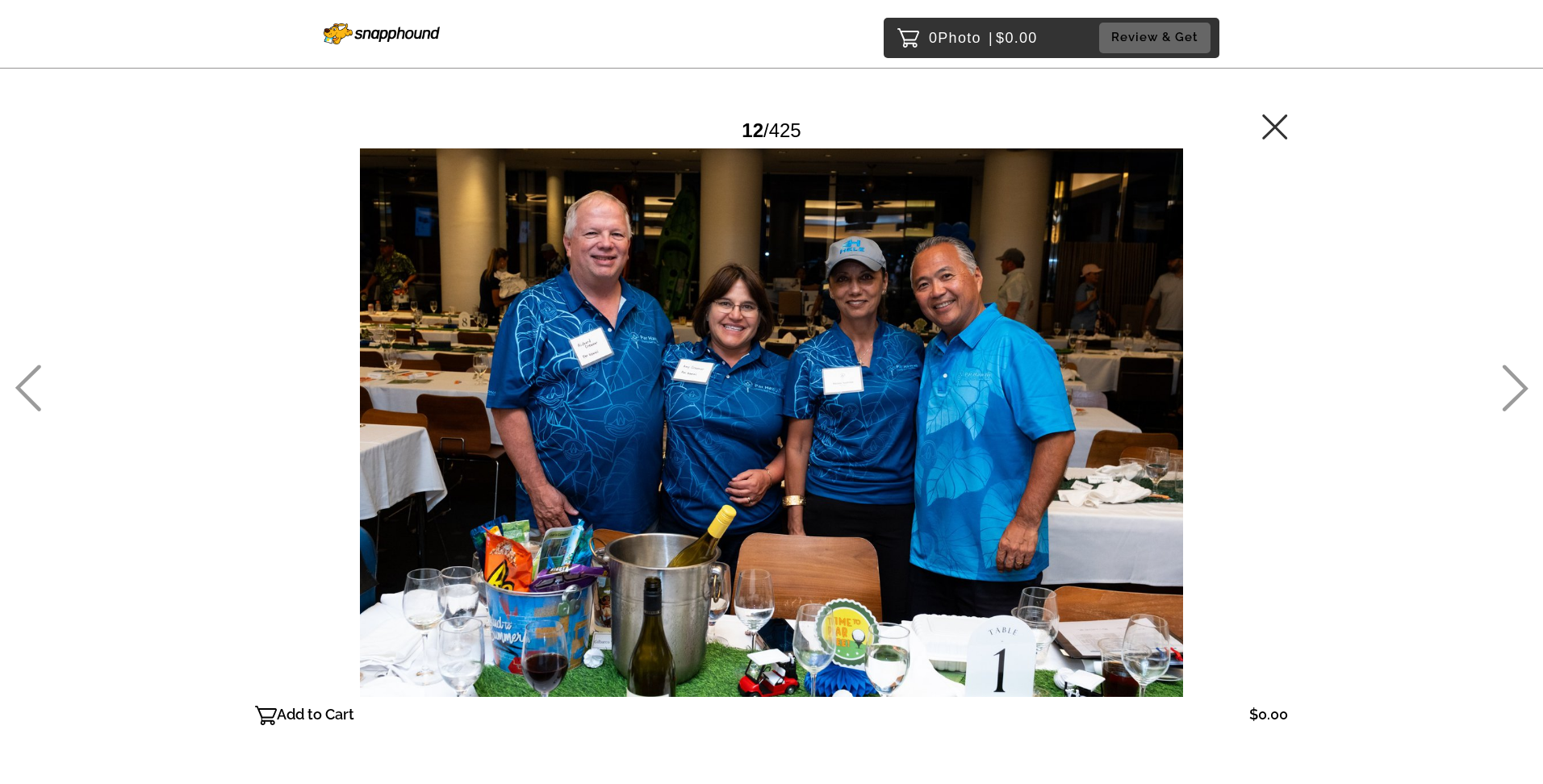
click at [23, 379] on icon at bounding box center [28, 388] width 26 height 47
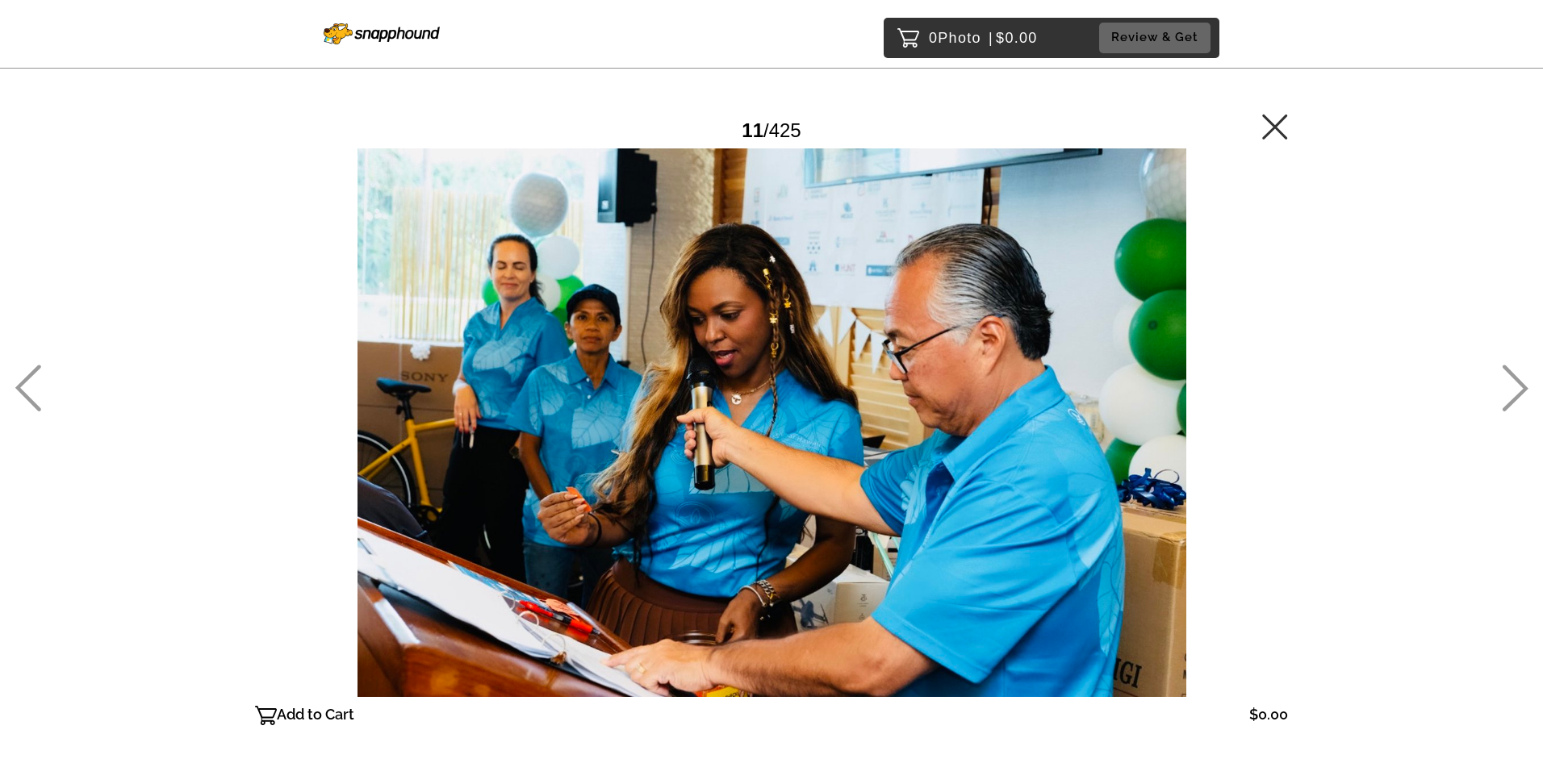
click at [23, 379] on icon at bounding box center [28, 388] width 26 height 47
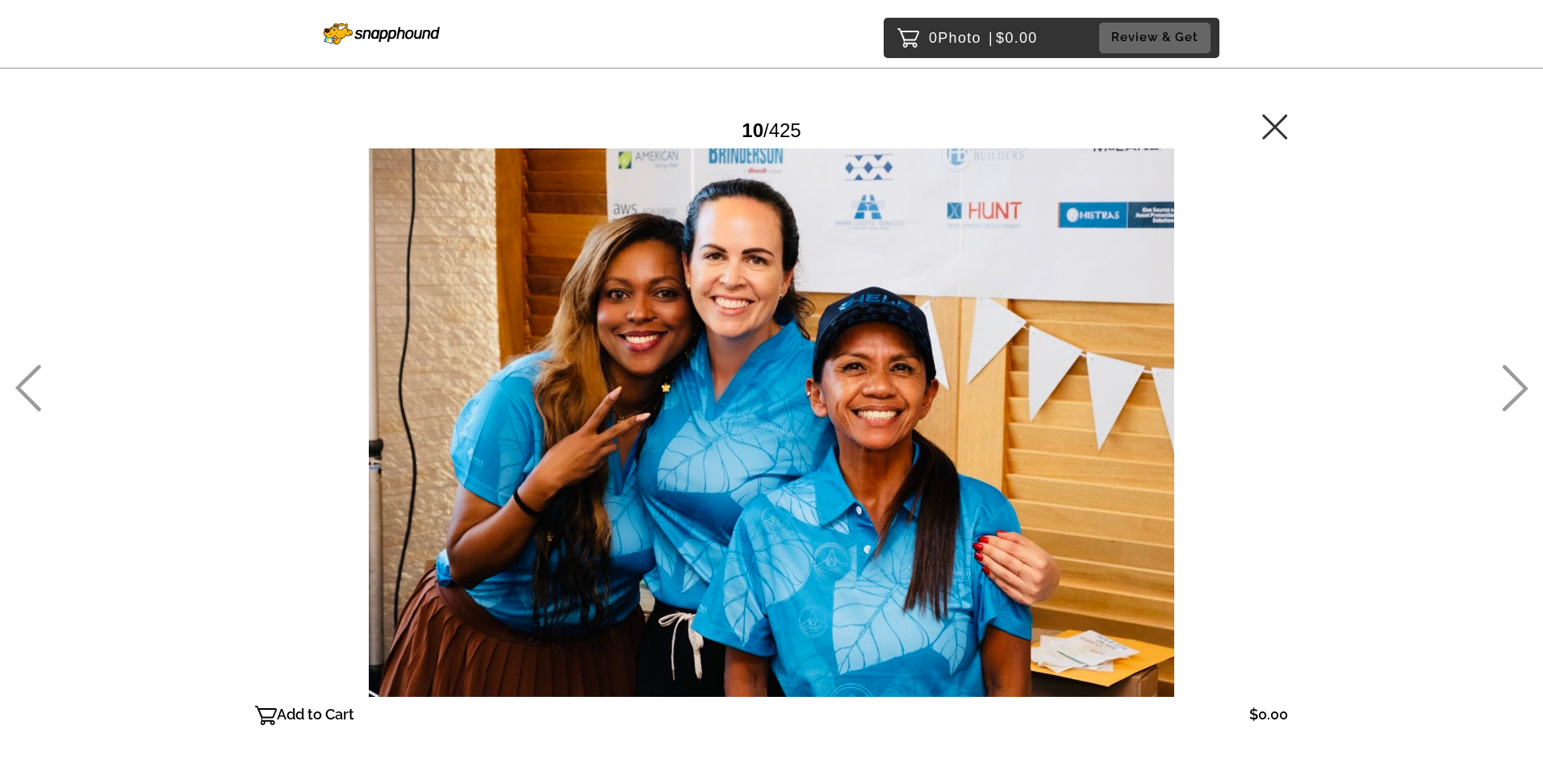
click at [23, 379] on icon at bounding box center [28, 388] width 26 height 47
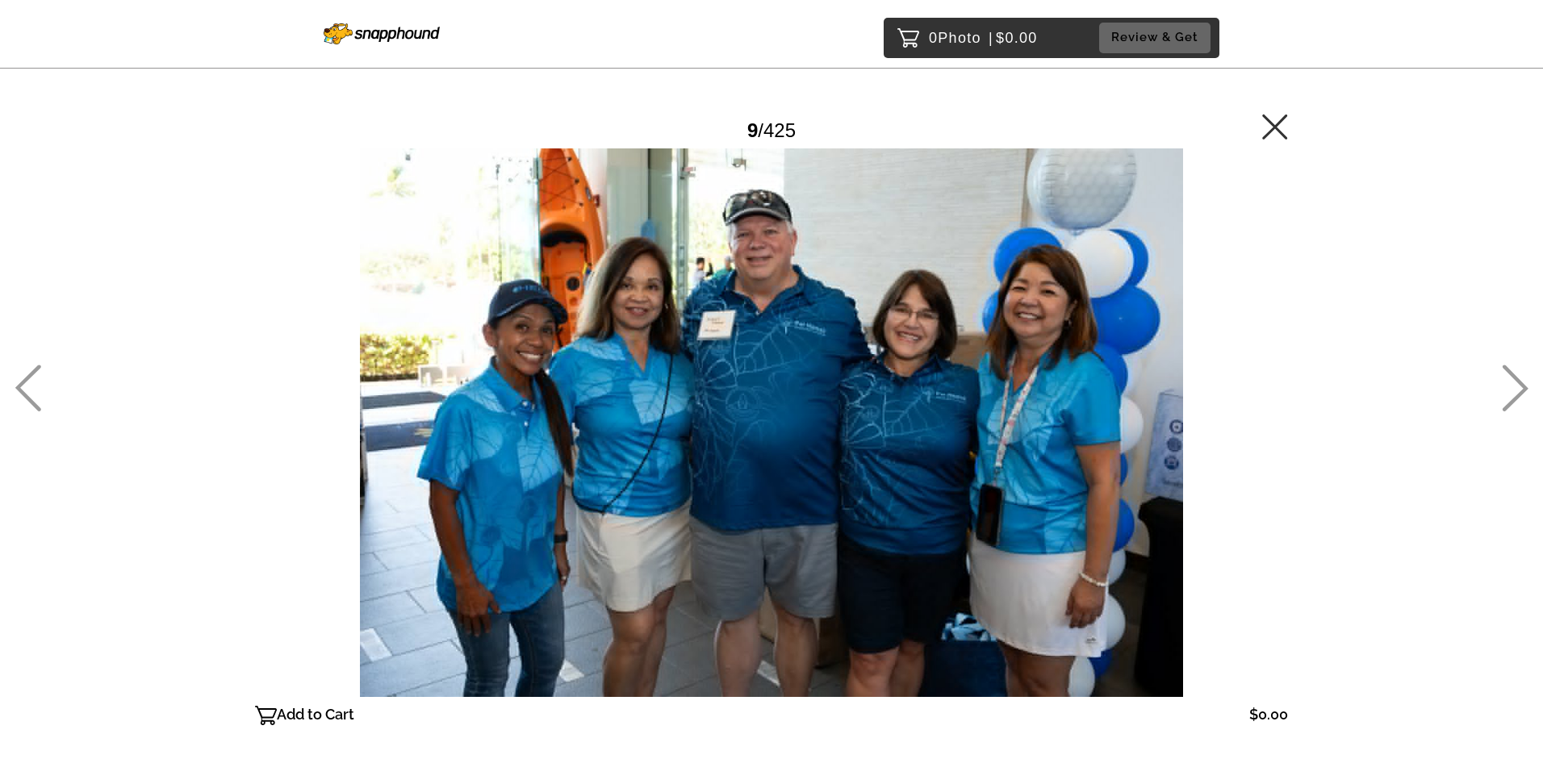
click at [23, 378] on icon at bounding box center [28, 388] width 26 height 47
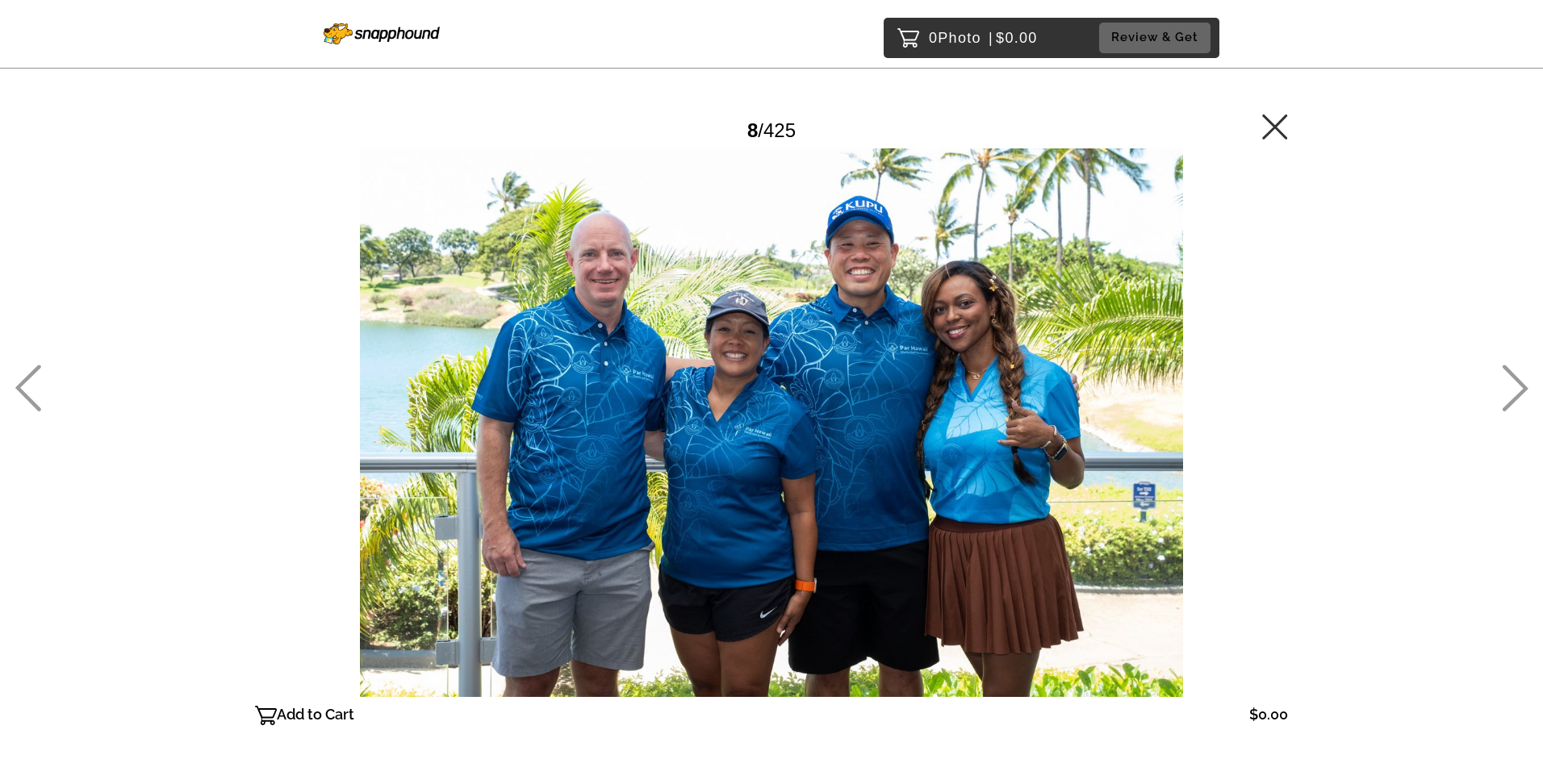
click at [23, 378] on icon at bounding box center [28, 388] width 26 height 47
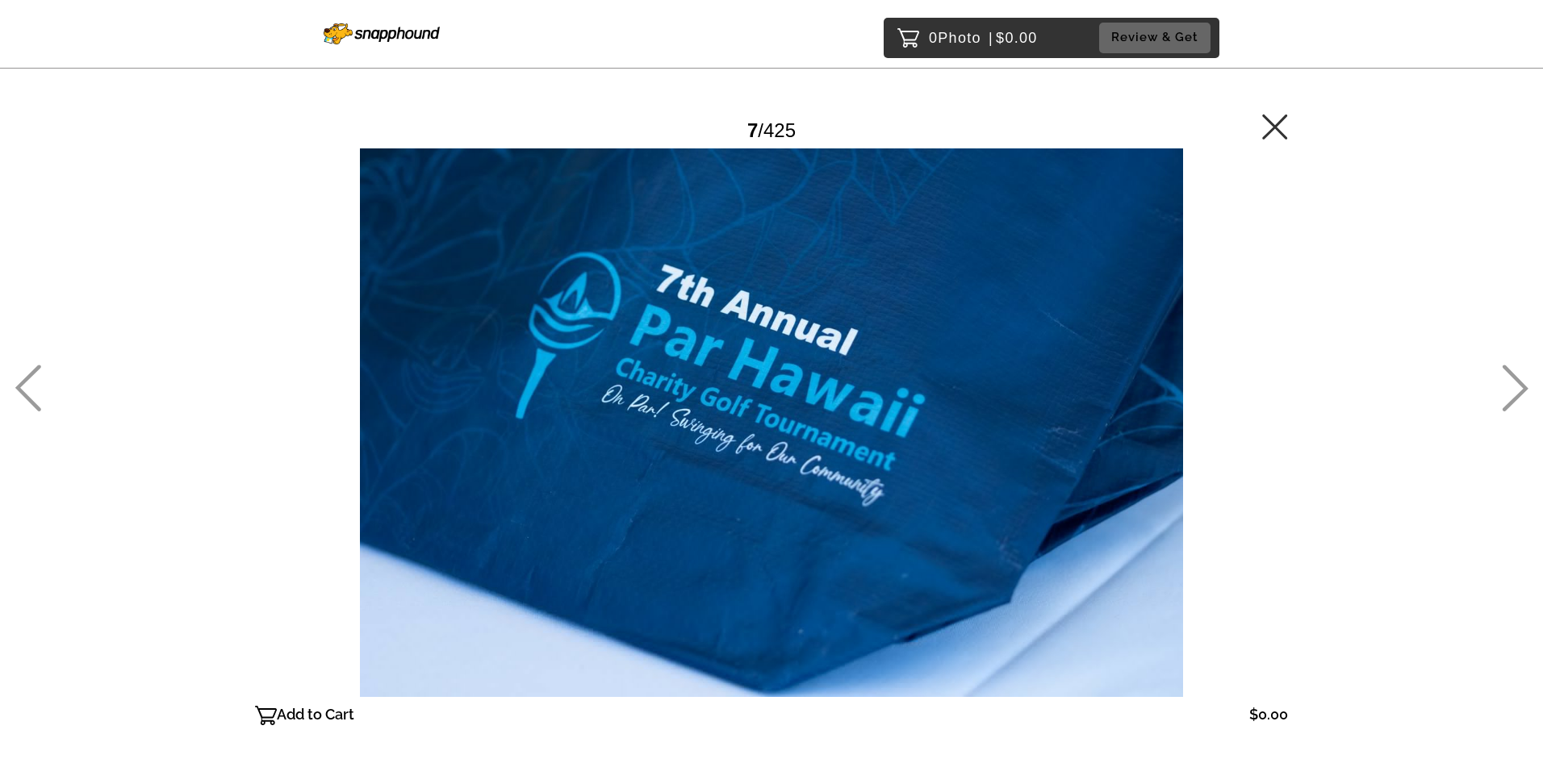
click at [23, 378] on icon at bounding box center [28, 388] width 26 height 47
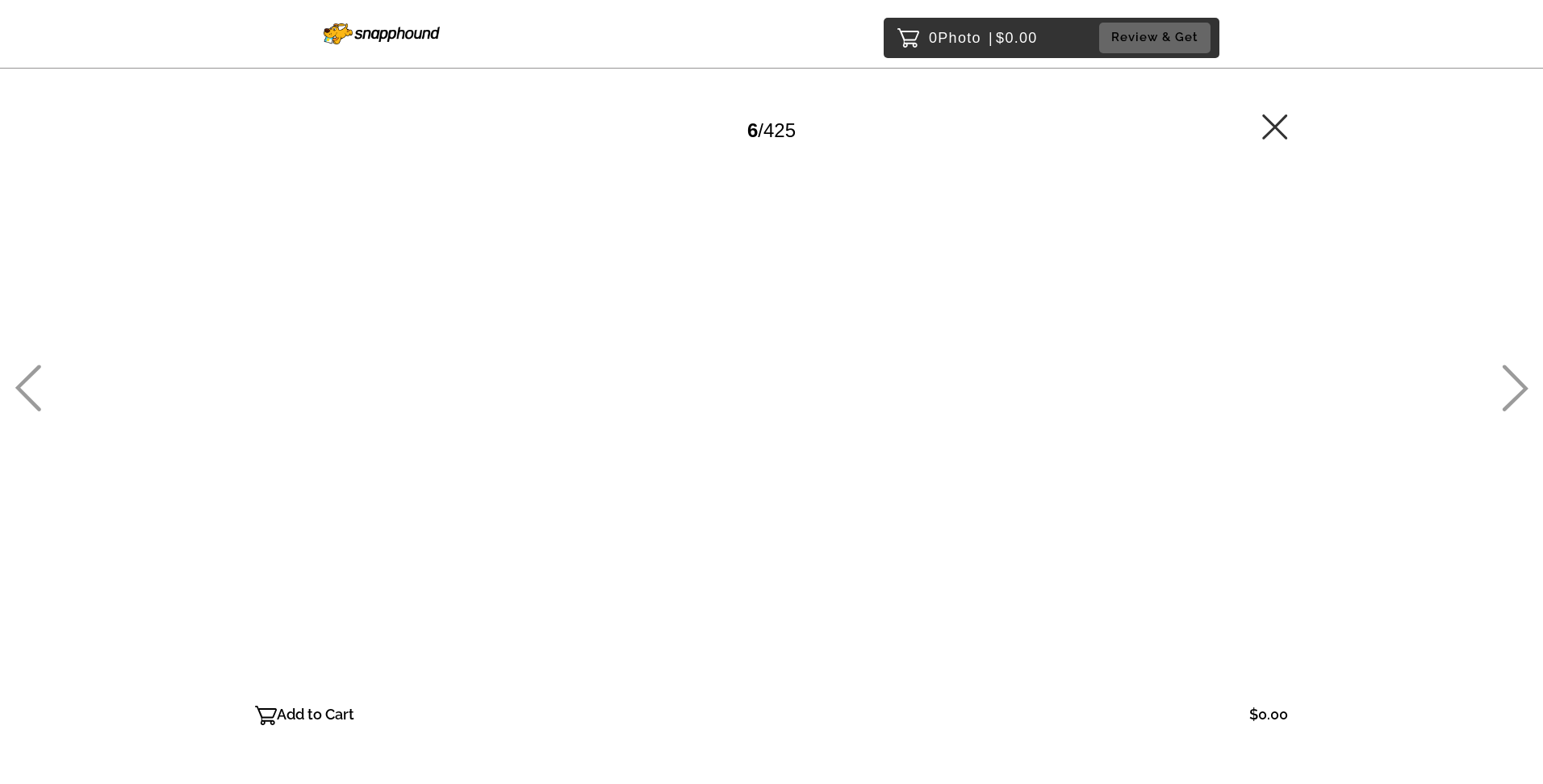
click at [23, 378] on icon at bounding box center [28, 388] width 26 height 47
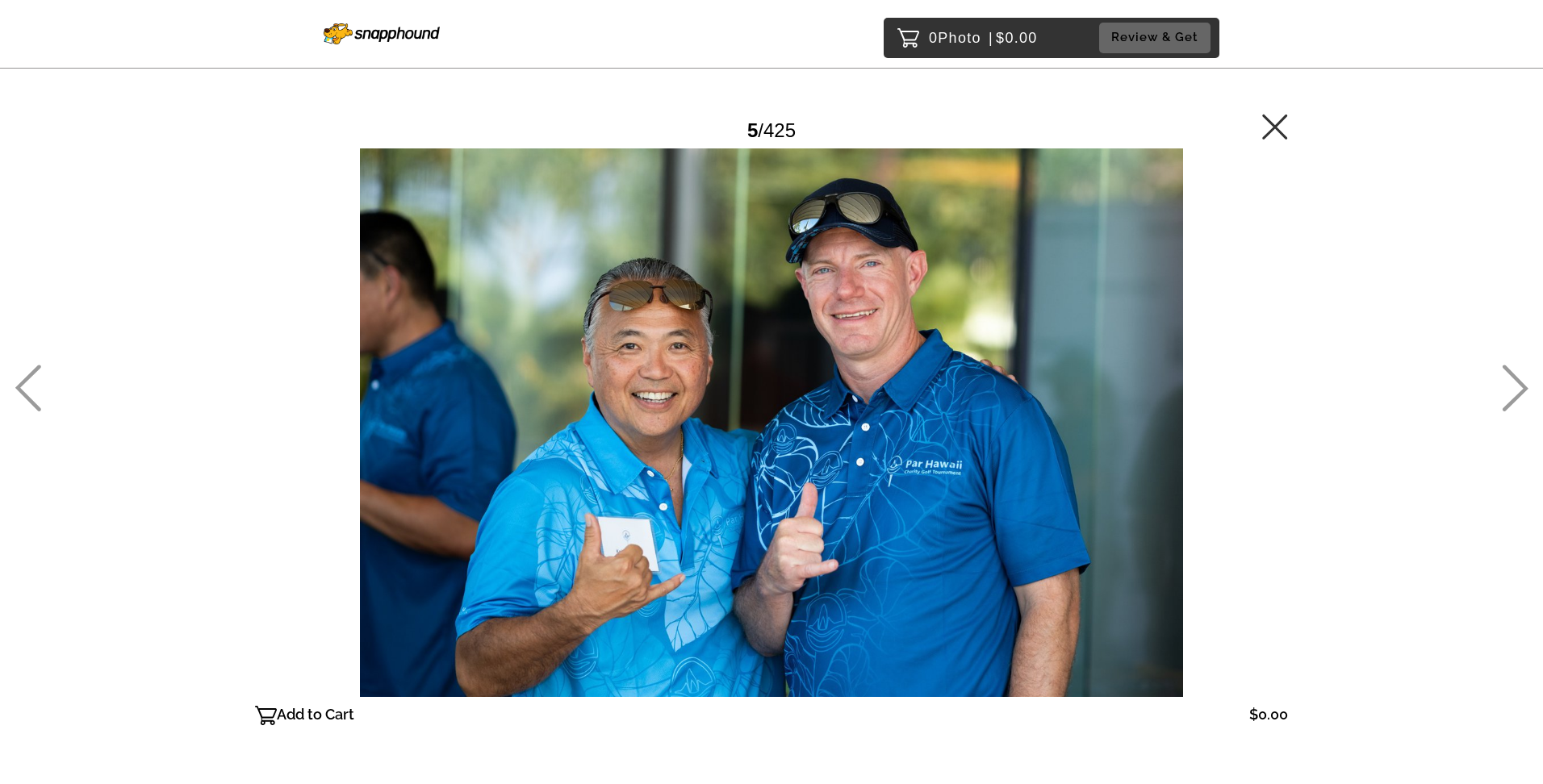
click at [23, 378] on icon at bounding box center [28, 388] width 26 height 47
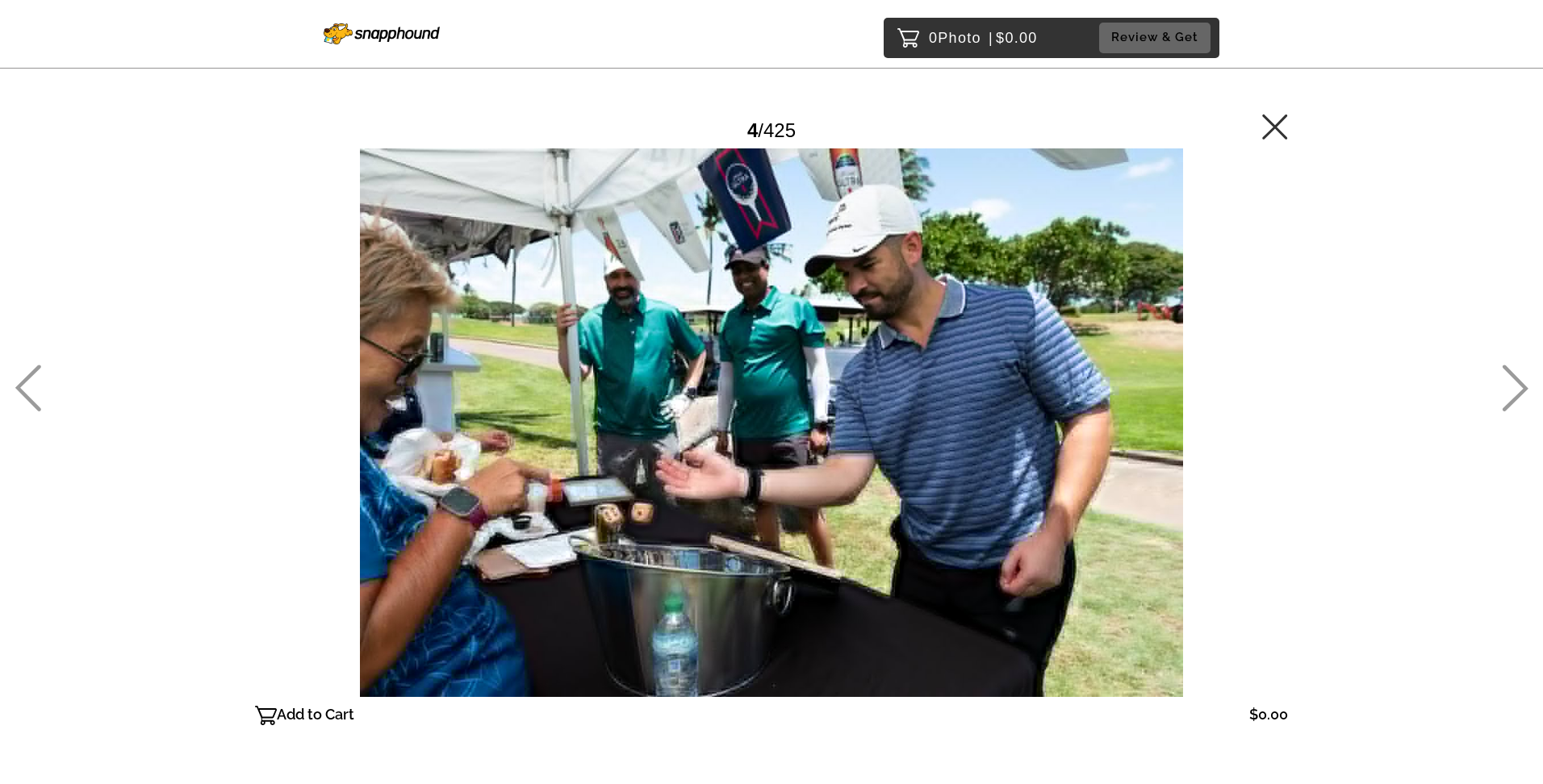
click at [23, 378] on icon at bounding box center [28, 388] width 26 height 47
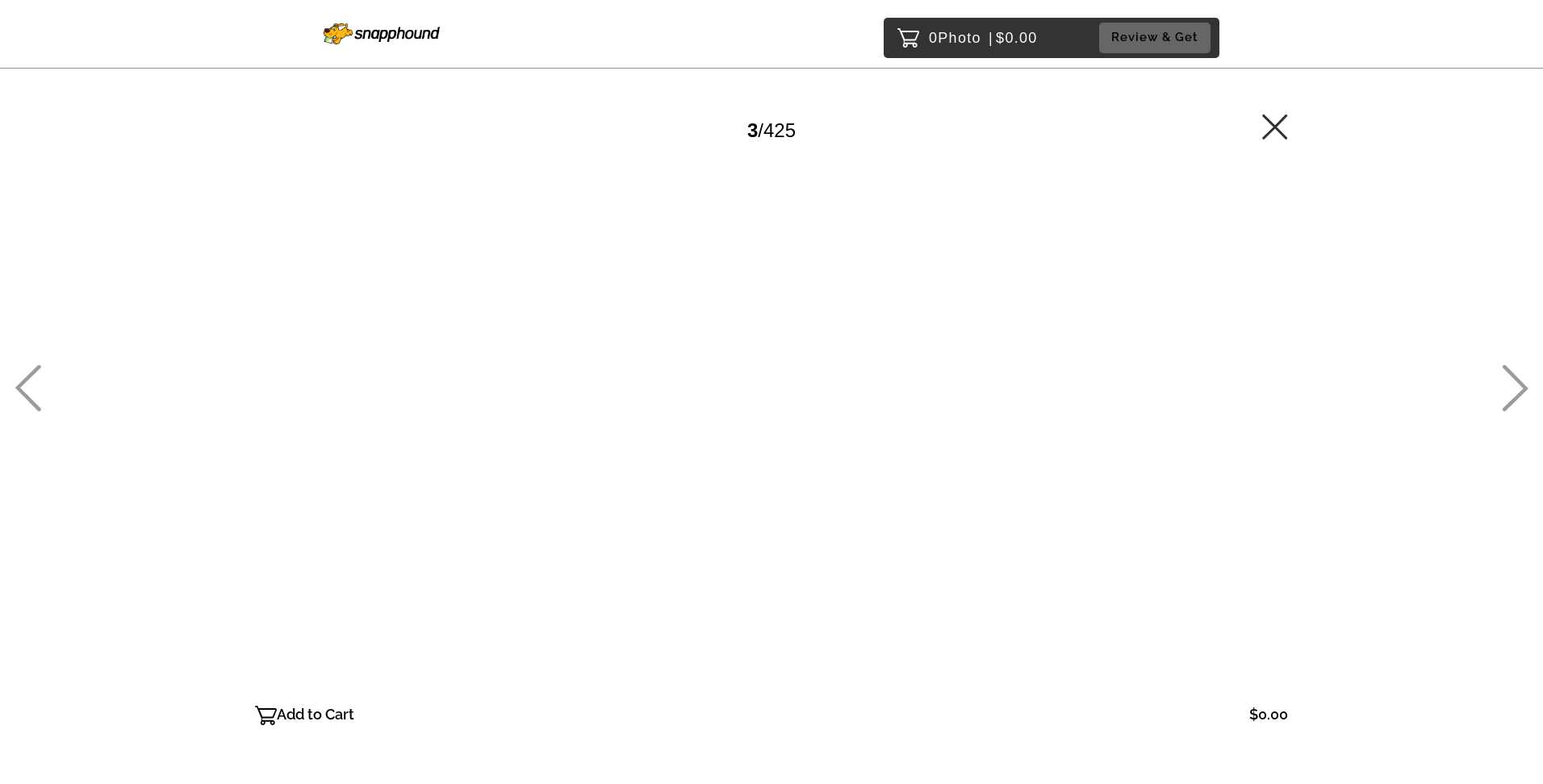
click at [23, 378] on icon at bounding box center [28, 388] width 26 height 47
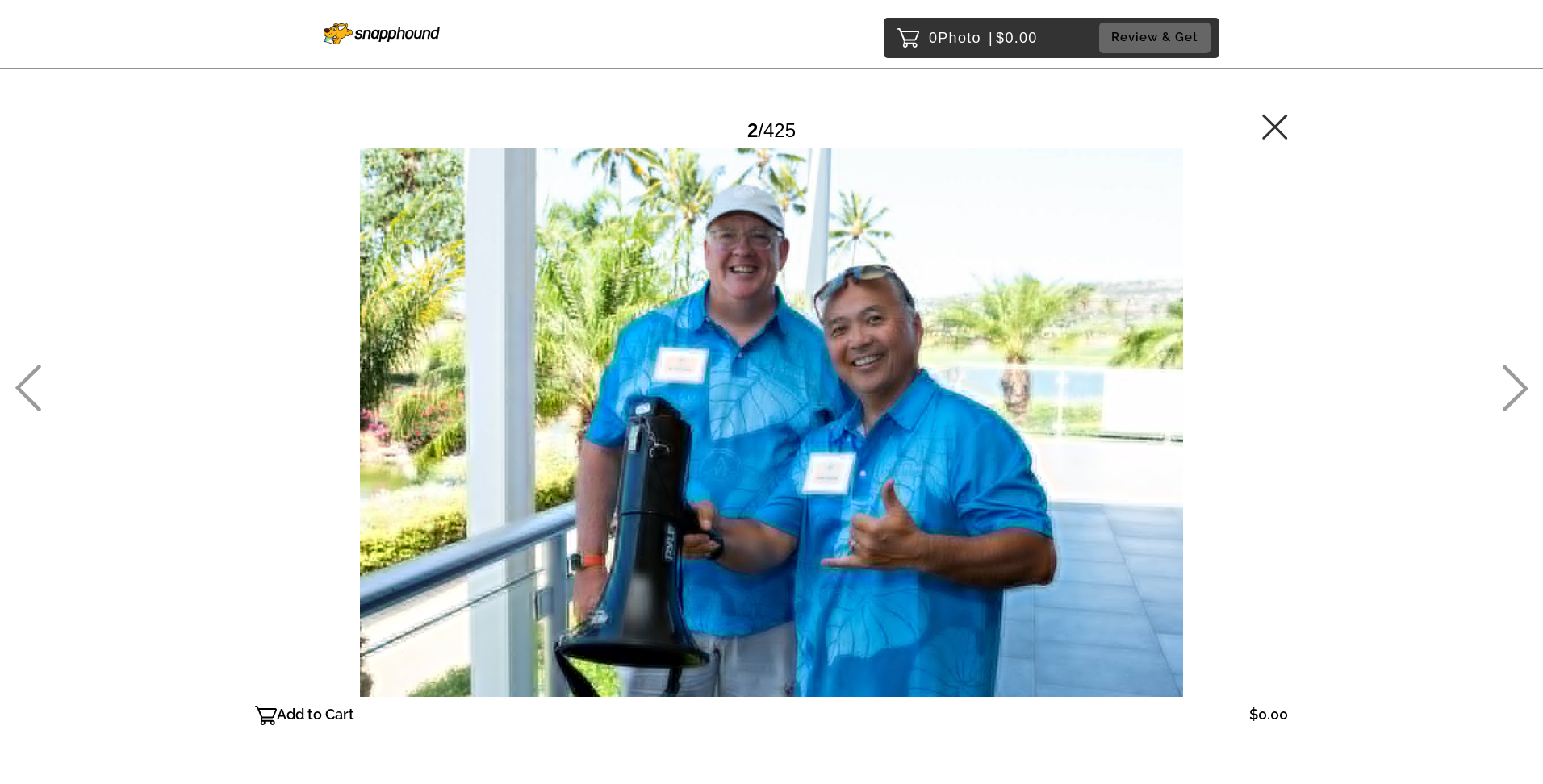
click at [23, 378] on icon at bounding box center [28, 388] width 26 height 47
